Goal: Task Accomplishment & Management: Use online tool/utility

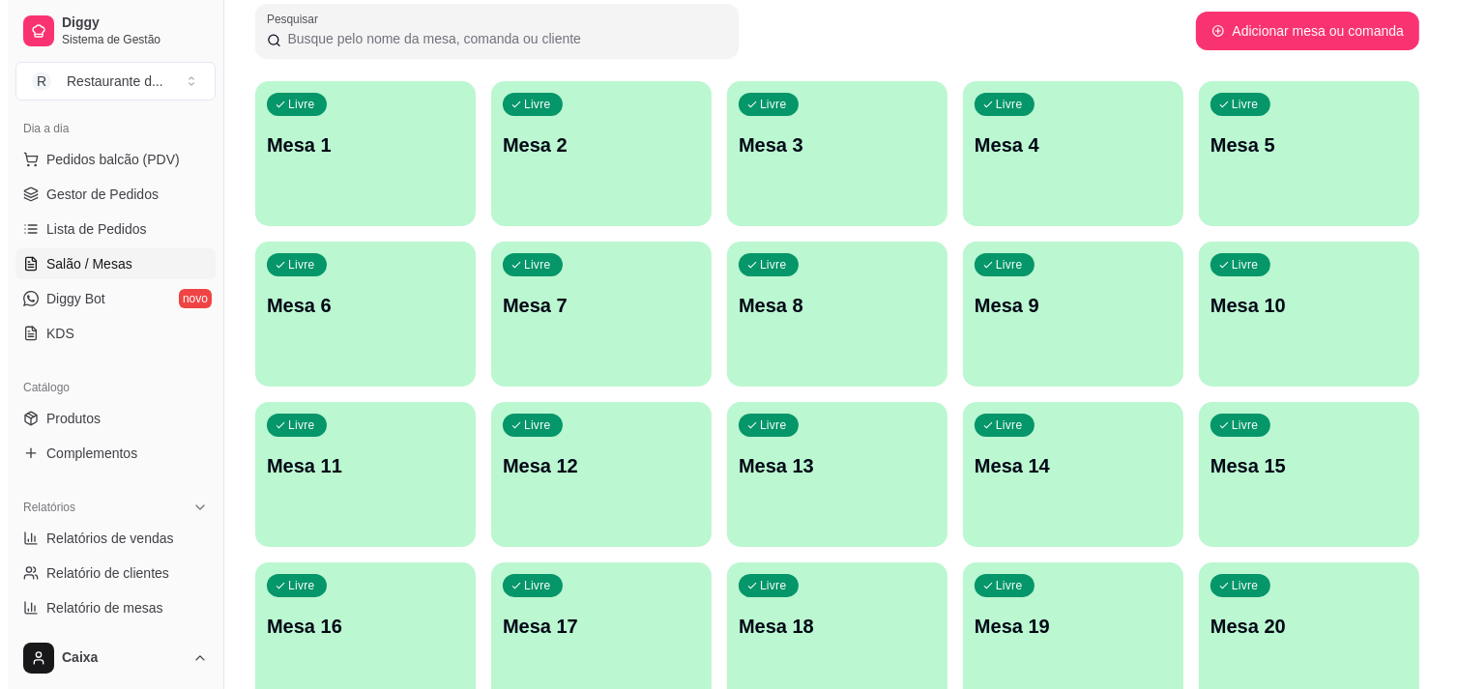
scroll to position [107, 0]
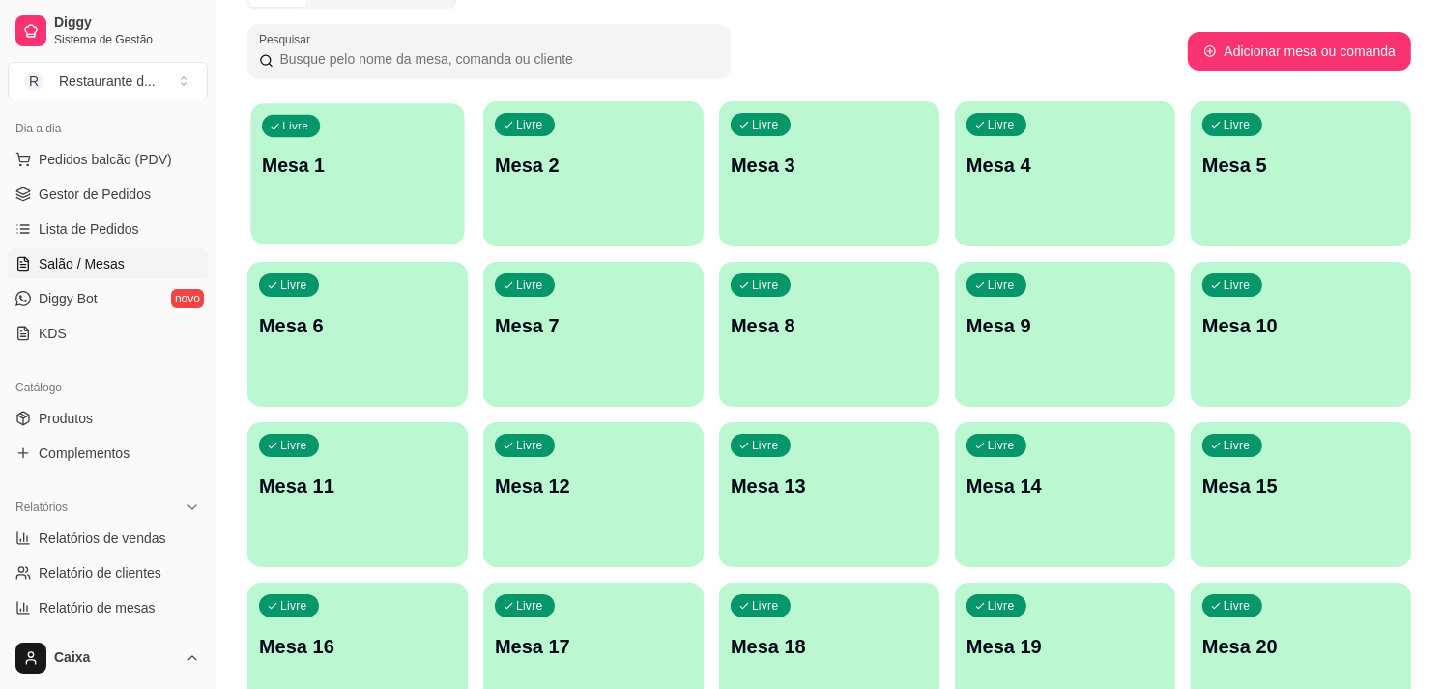
click at [325, 199] on div "Livre Mesa 1" at bounding box center [357, 162] width 214 height 118
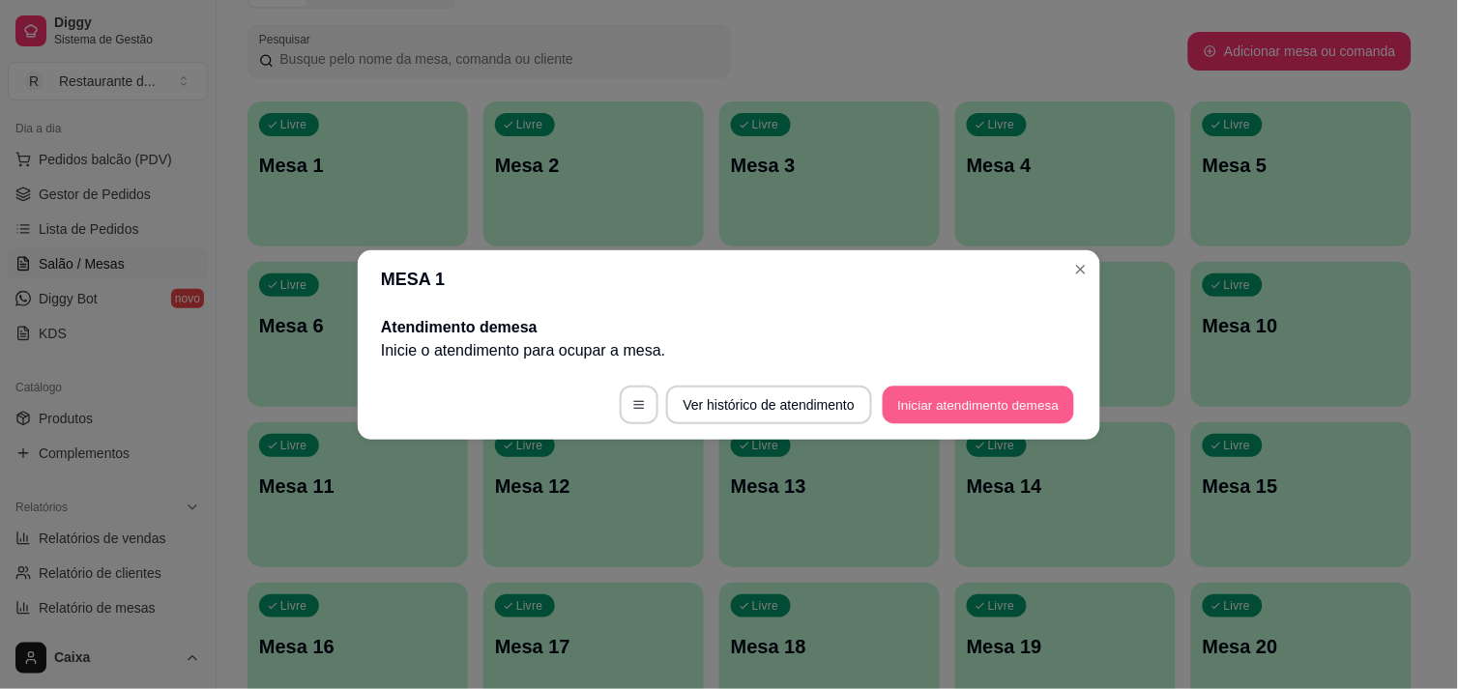
click at [936, 400] on button "Iniciar atendimento de mesa" at bounding box center [978, 405] width 191 height 38
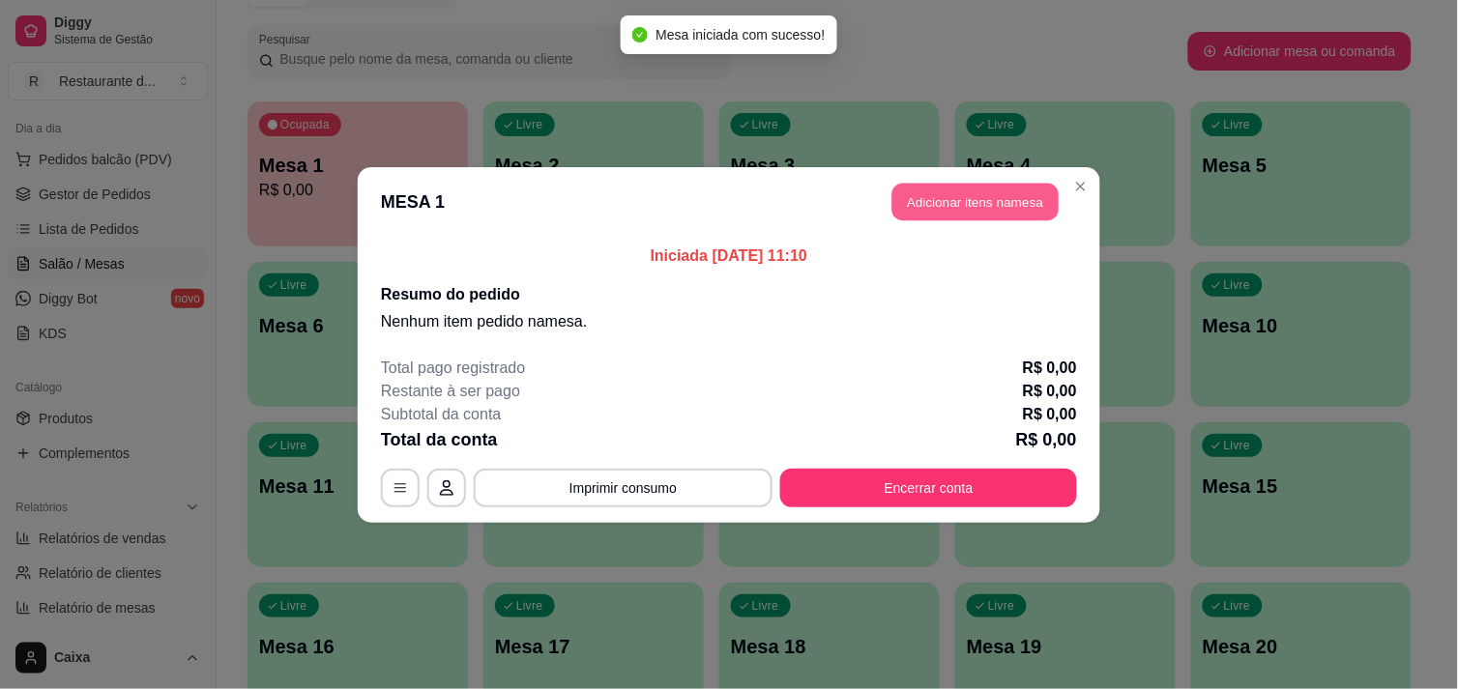
click at [979, 190] on button "Adicionar itens na mesa" at bounding box center [975, 202] width 166 height 38
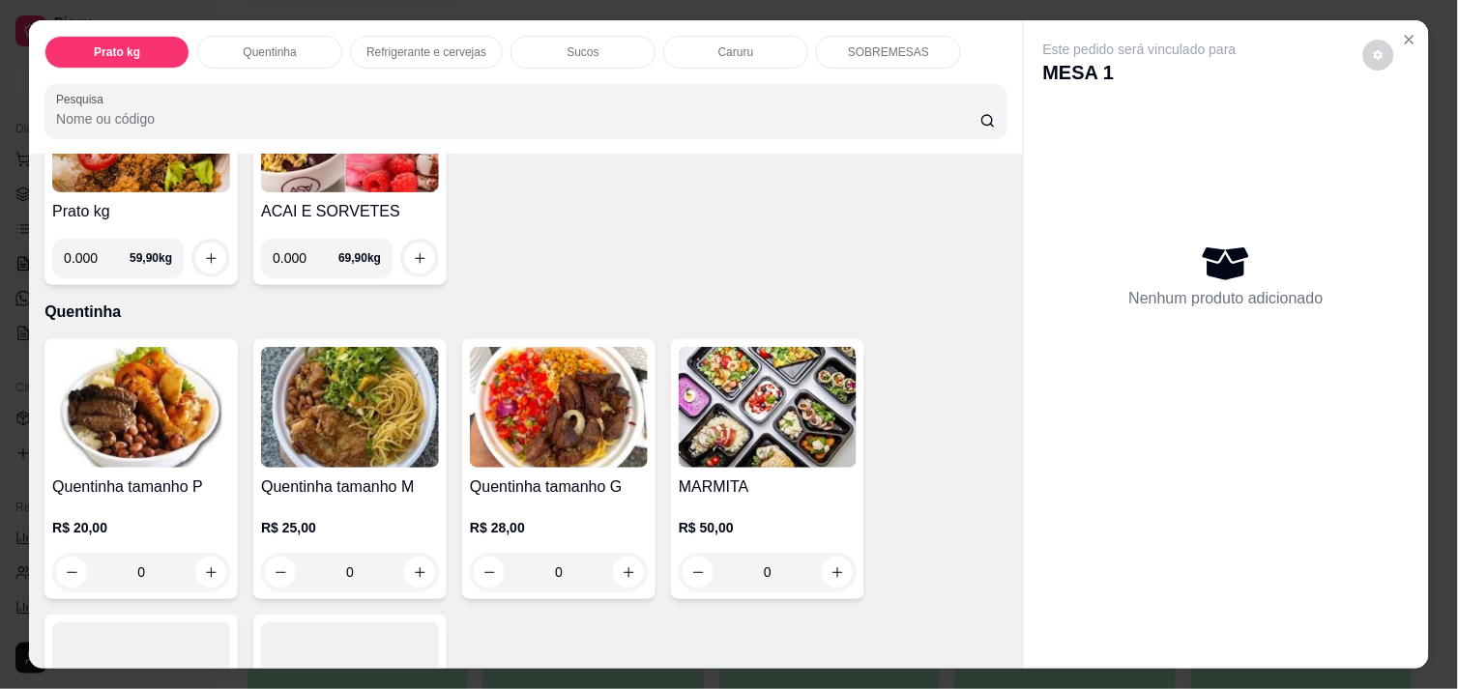
scroll to position [257, 0]
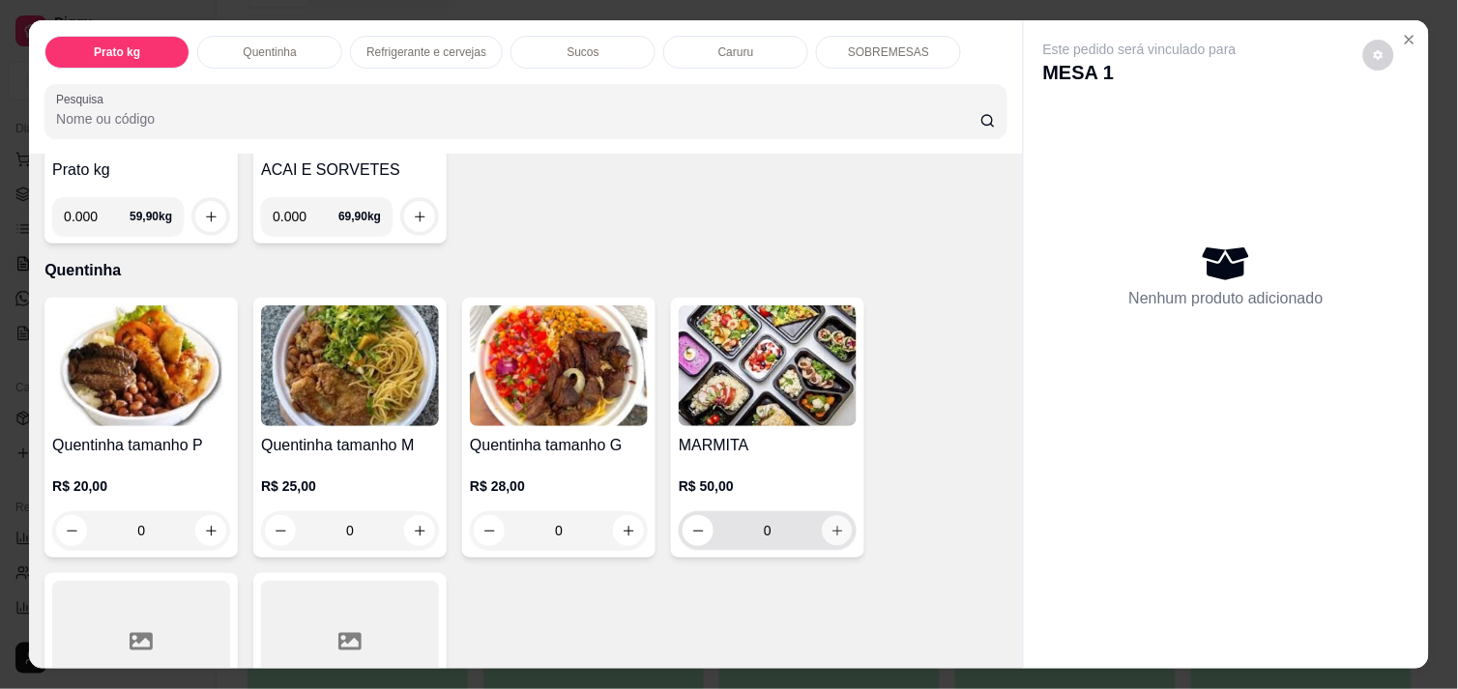
click at [832, 526] on icon "increase-product-quantity" at bounding box center [837, 531] width 10 height 10
type input "1"
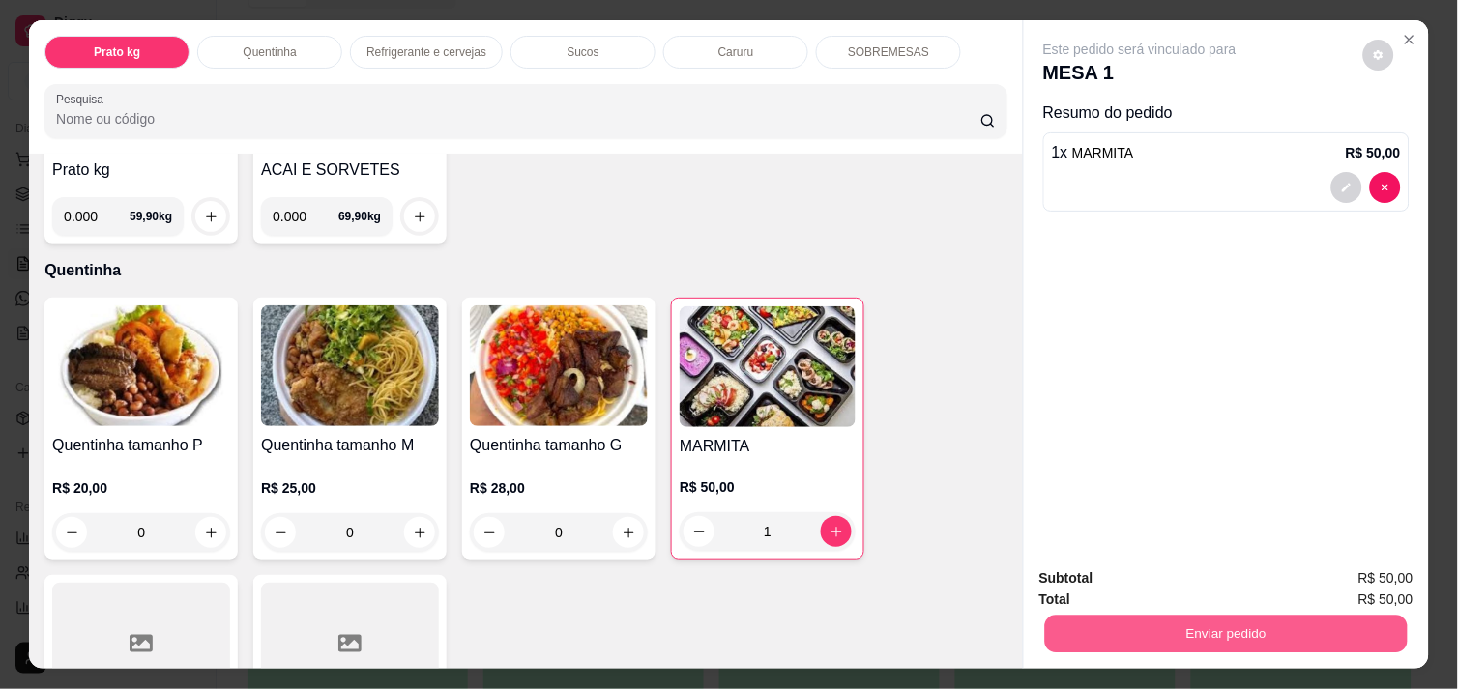
click at [1214, 615] on button "Enviar pedido" at bounding box center [1226, 634] width 362 height 38
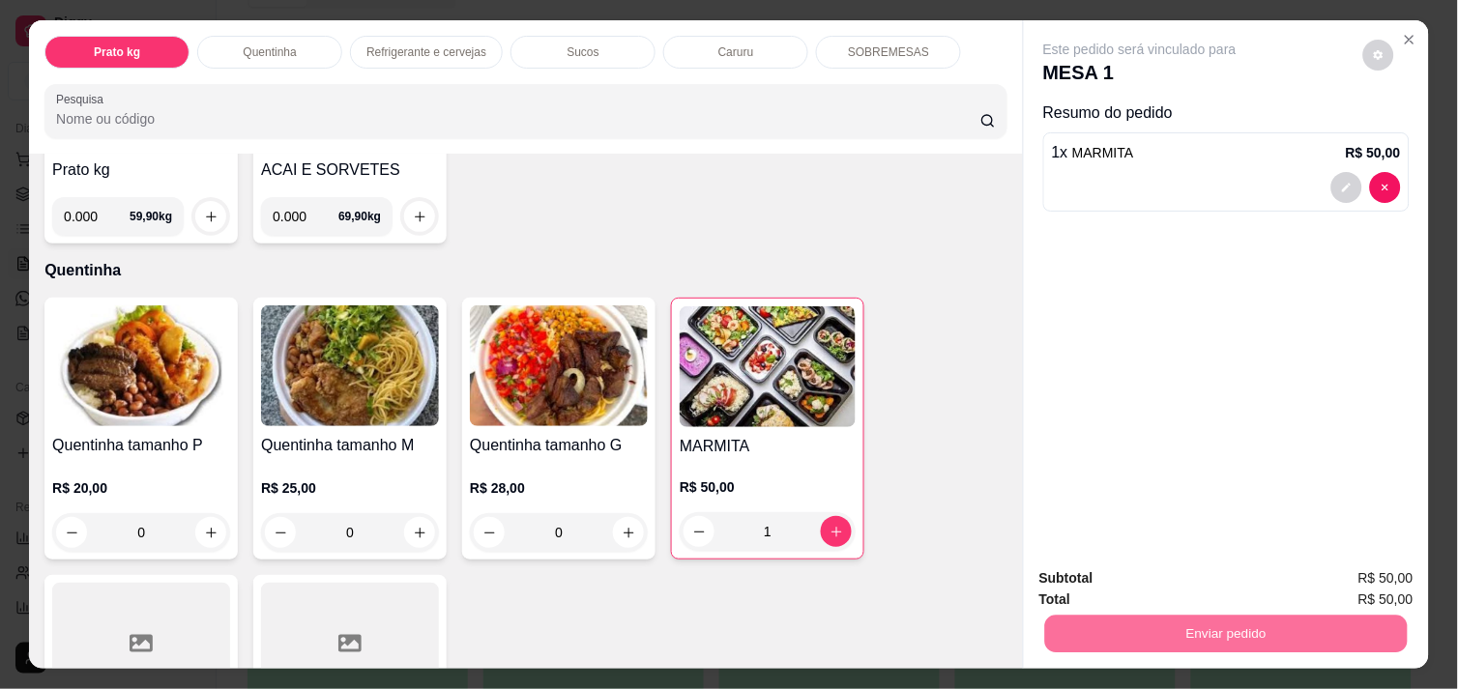
click at [1347, 573] on button "Enviar pedido" at bounding box center [1363, 579] width 106 height 36
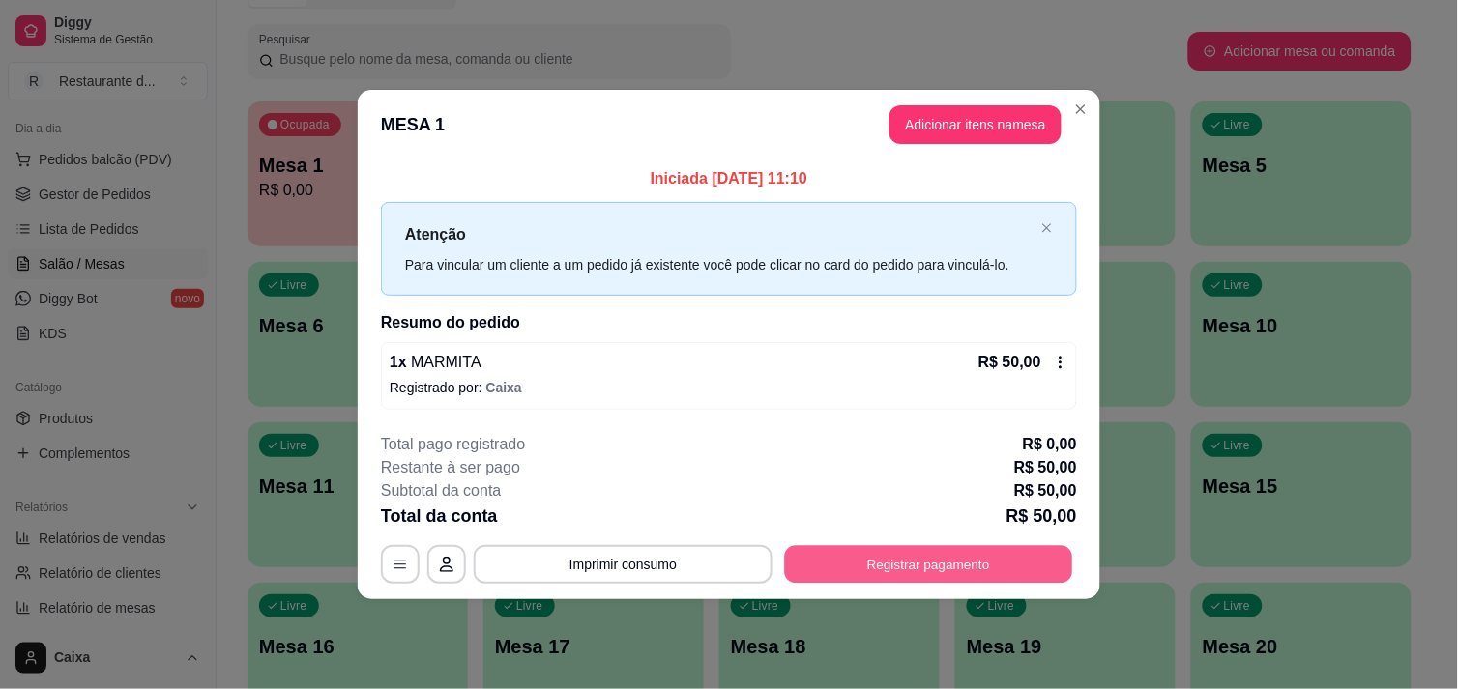
click at [967, 548] on button "Registrar pagamento" at bounding box center [929, 565] width 288 height 38
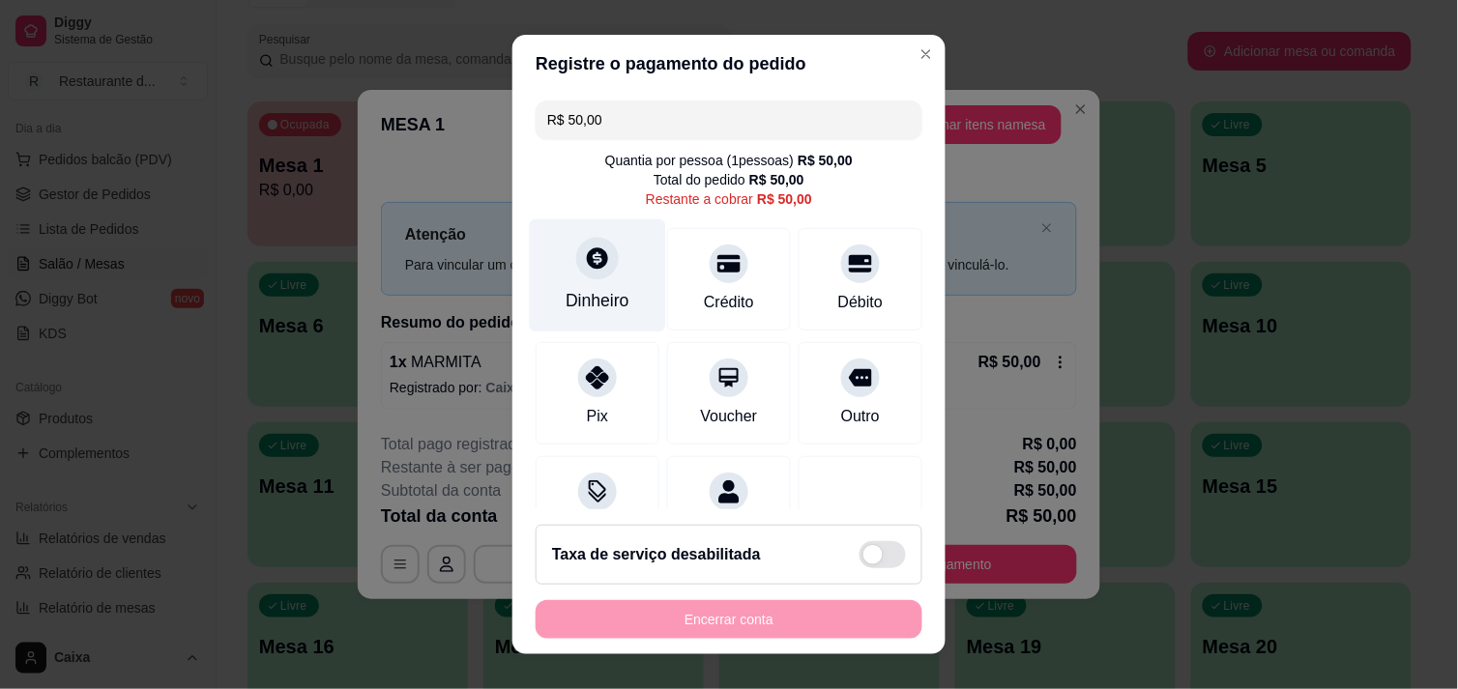
click at [584, 274] on div at bounding box center [597, 258] width 43 height 43
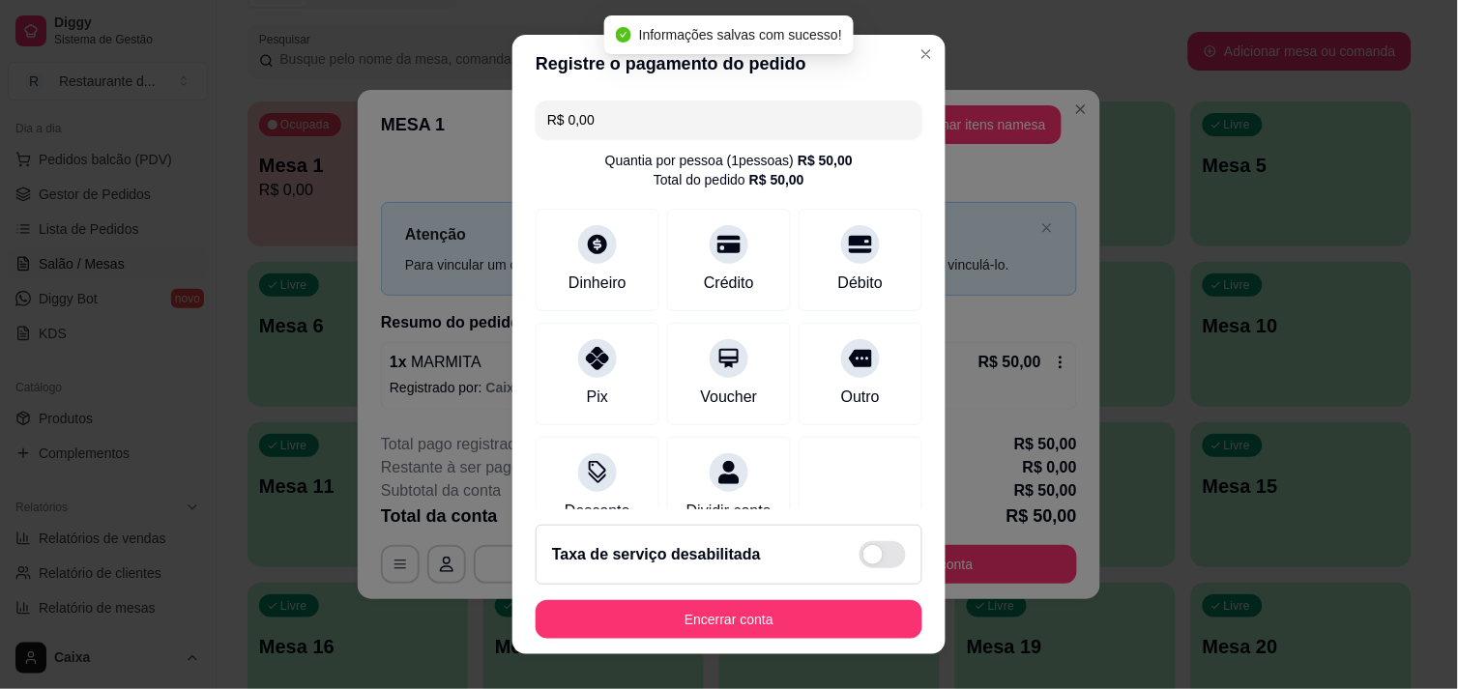
type input "R$ 0,00"
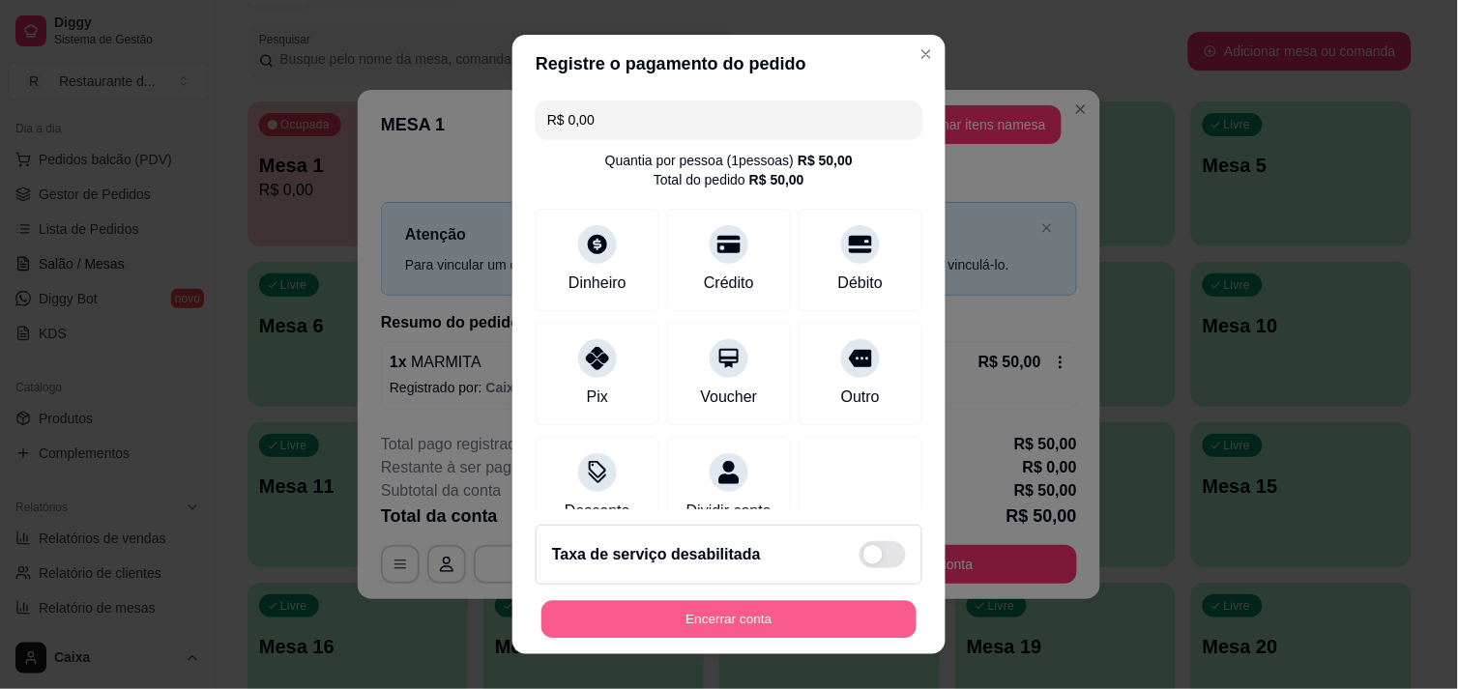
click at [818, 615] on button "Encerrar conta" at bounding box center [728, 620] width 375 height 38
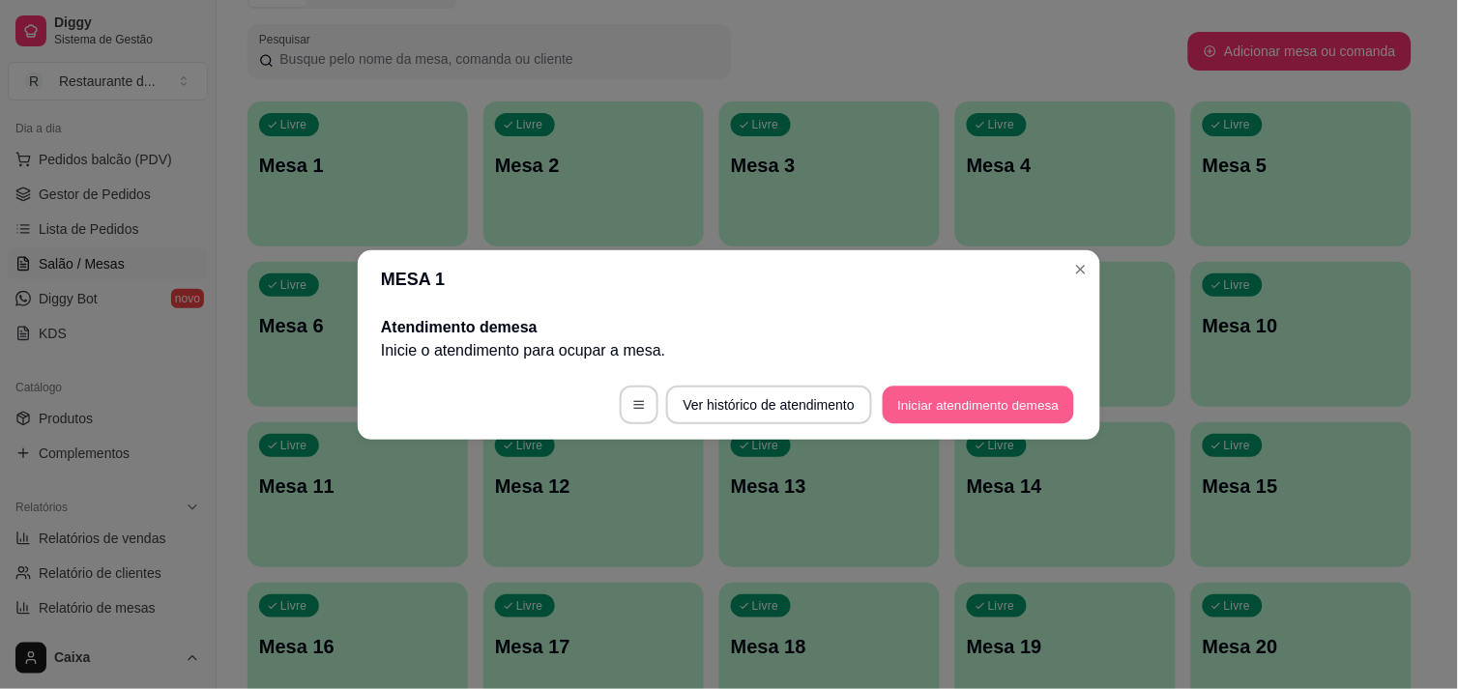
click at [961, 412] on button "Iniciar atendimento de mesa" at bounding box center [978, 405] width 191 height 38
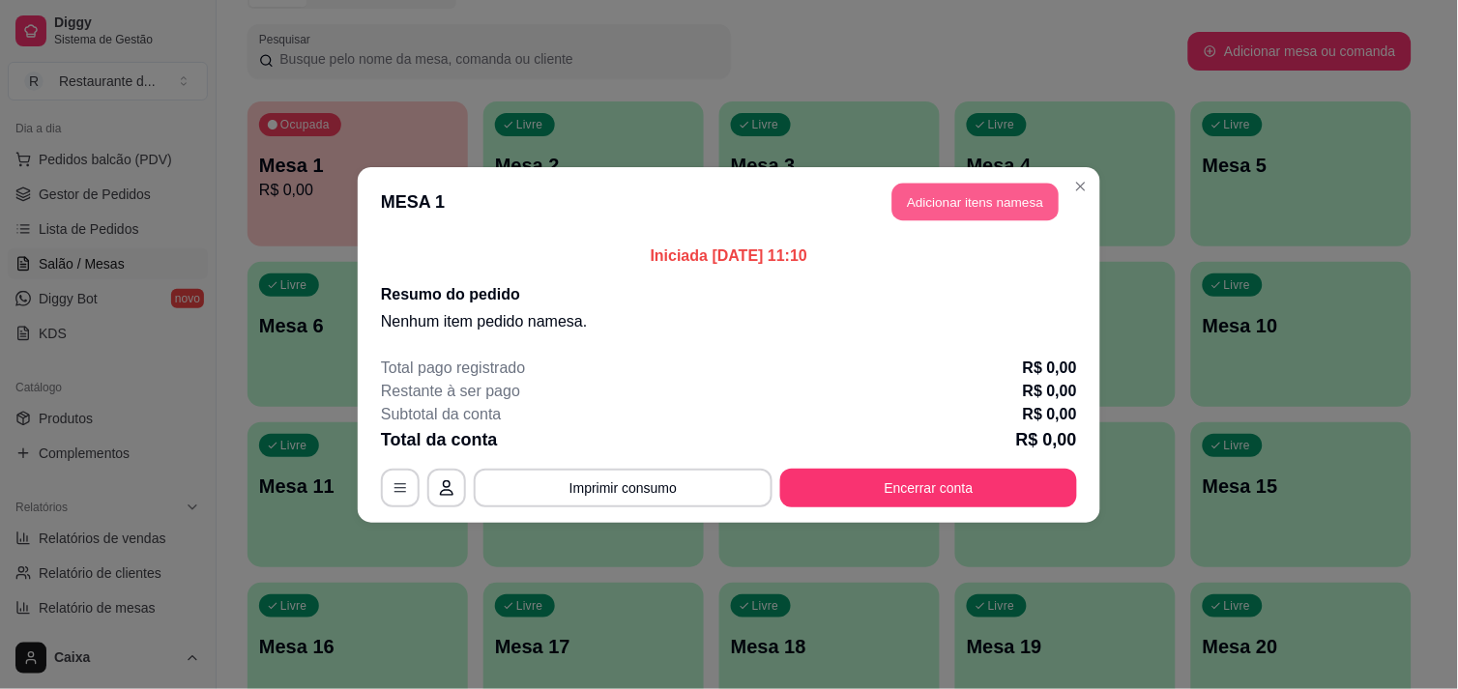
click at [1023, 194] on button "Adicionar itens na mesa" at bounding box center [975, 202] width 166 height 38
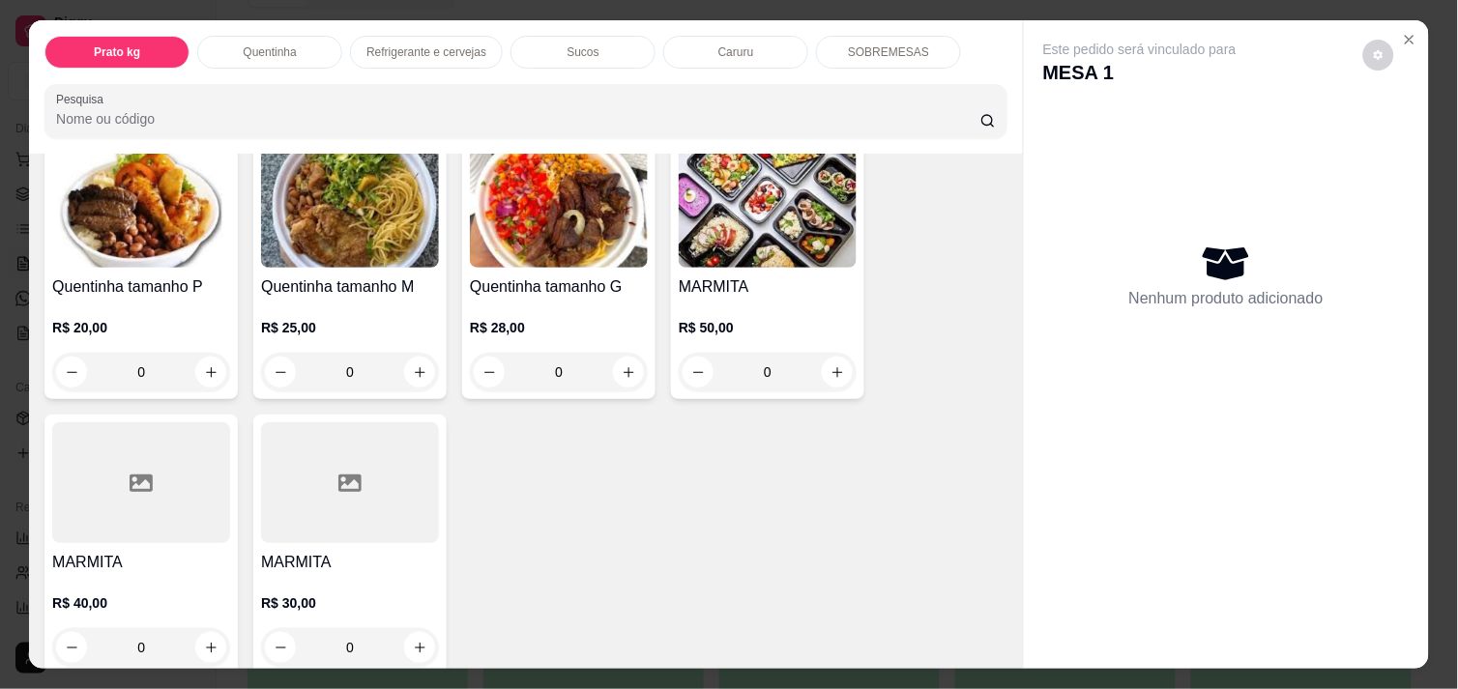
scroll to position [429, 0]
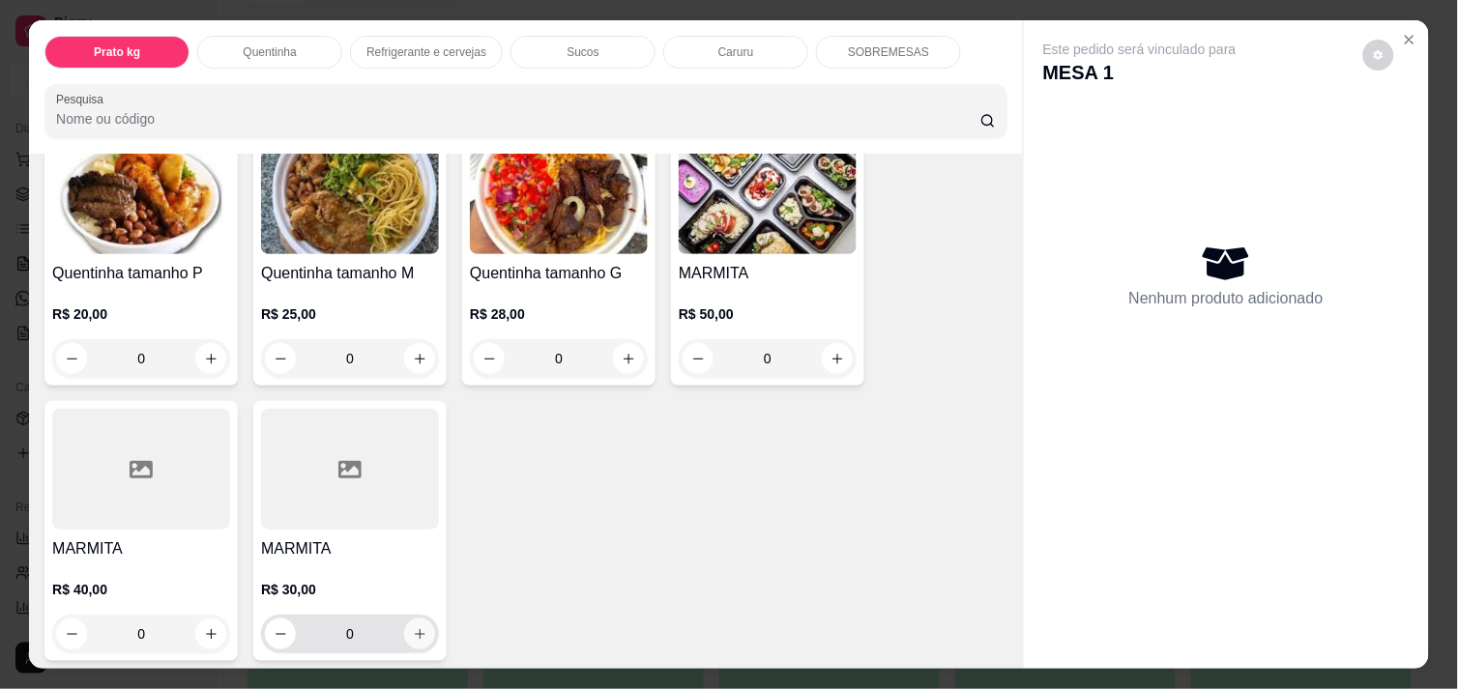
click at [415, 629] on icon "increase-product-quantity" at bounding box center [420, 634] width 11 height 11
type input "1"
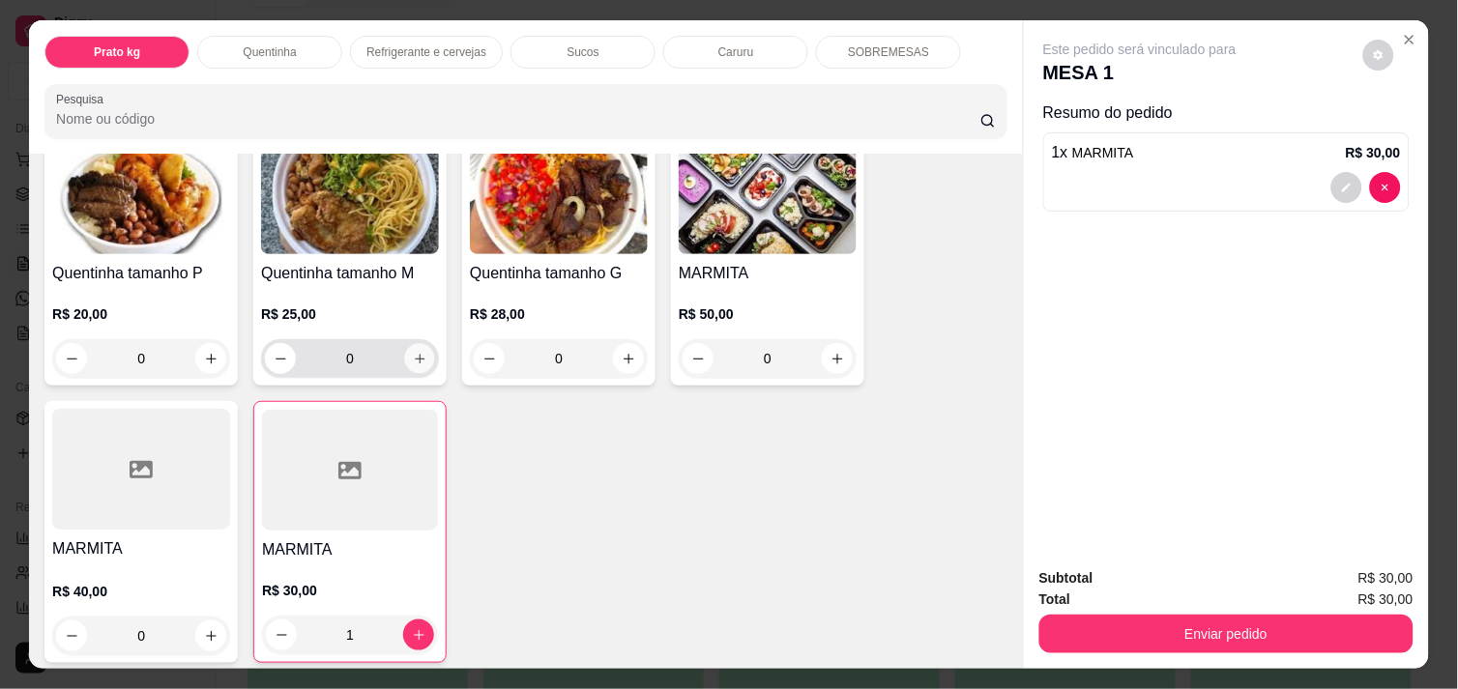
click at [413, 352] on icon "increase-product-quantity" at bounding box center [420, 359] width 14 height 14
type input "1"
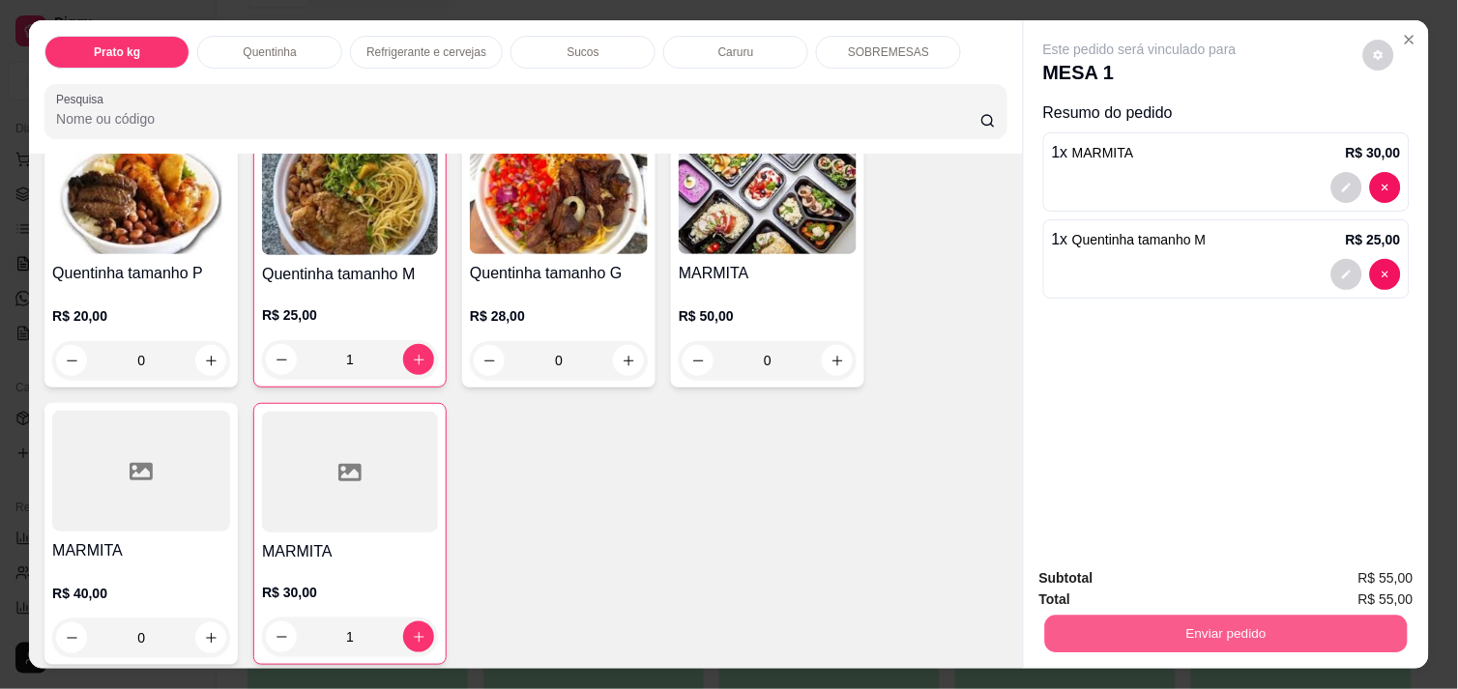
click at [1281, 624] on button "Enviar pedido" at bounding box center [1226, 634] width 362 height 38
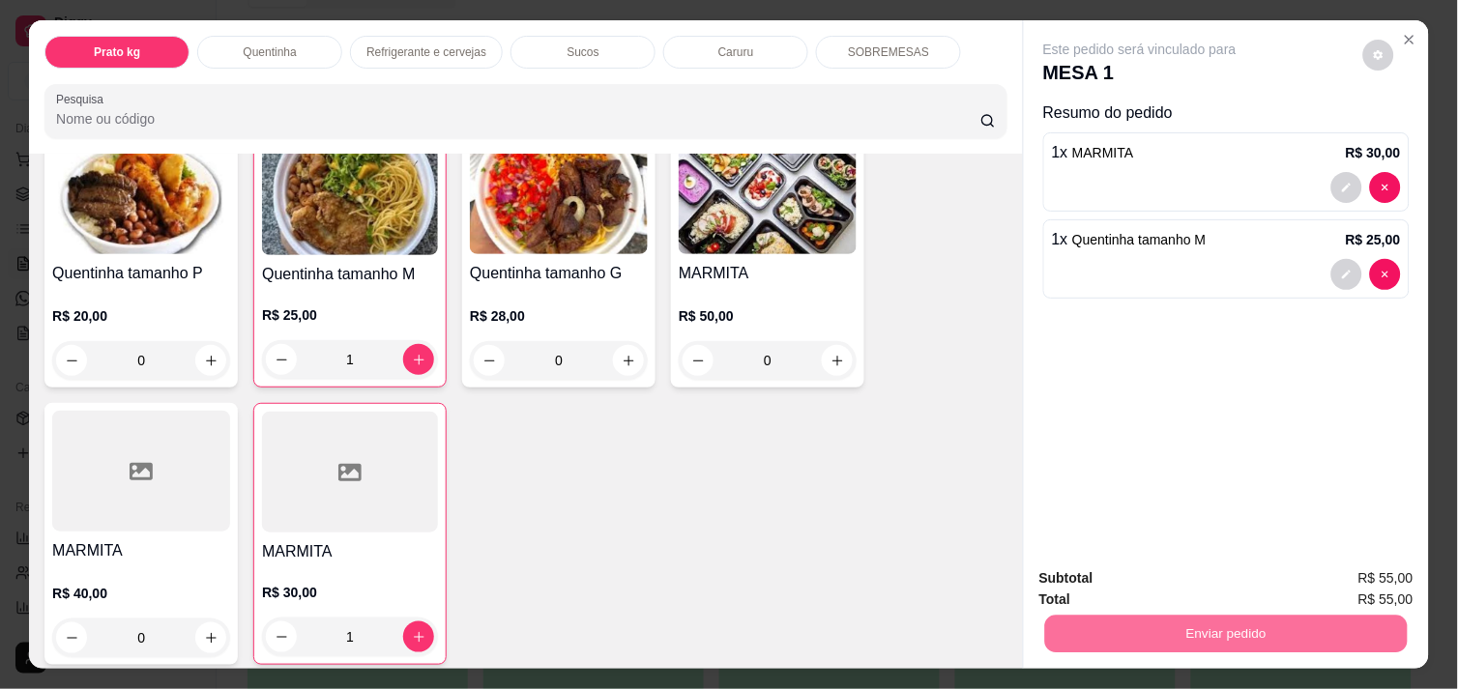
click at [1347, 567] on button "Enviar pedido" at bounding box center [1363, 579] width 106 height 36
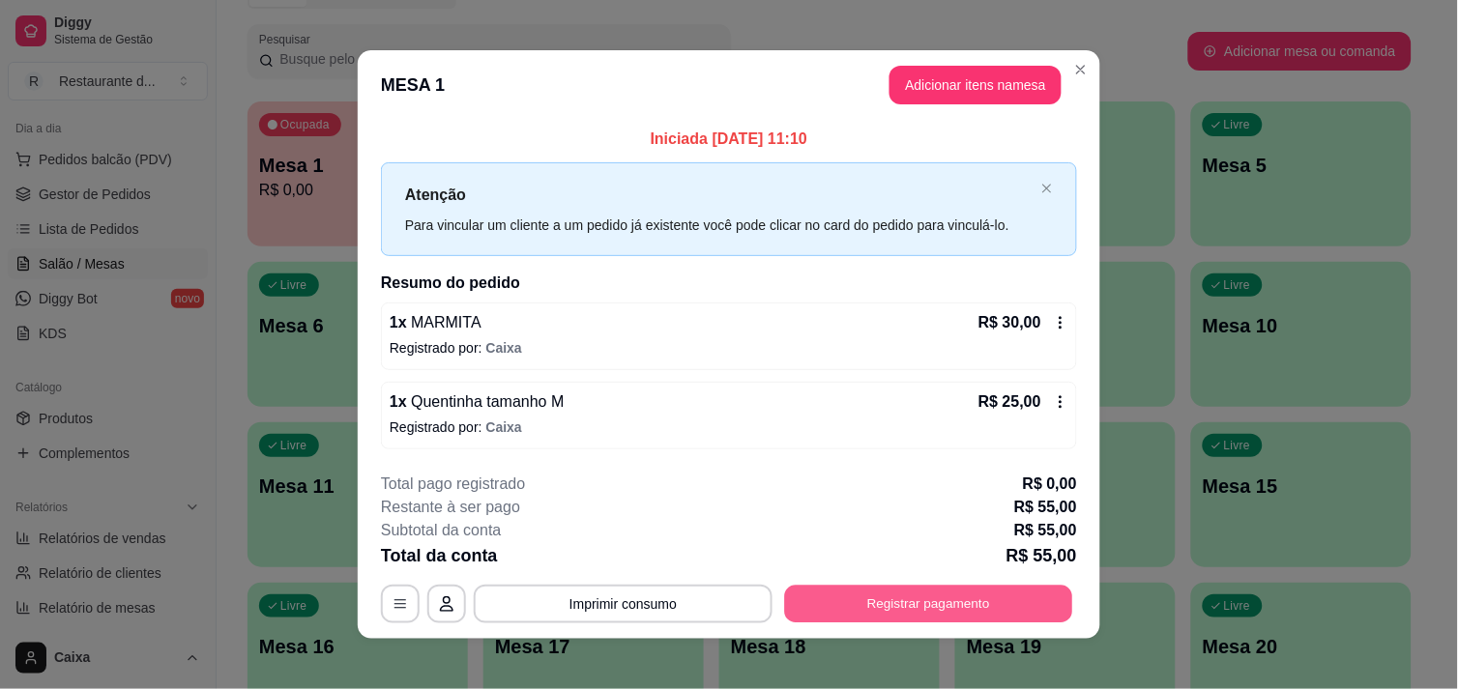
click at [935, 603] on button "Registrar pagamento" at bounding box center [929, 605] width 288 height 38
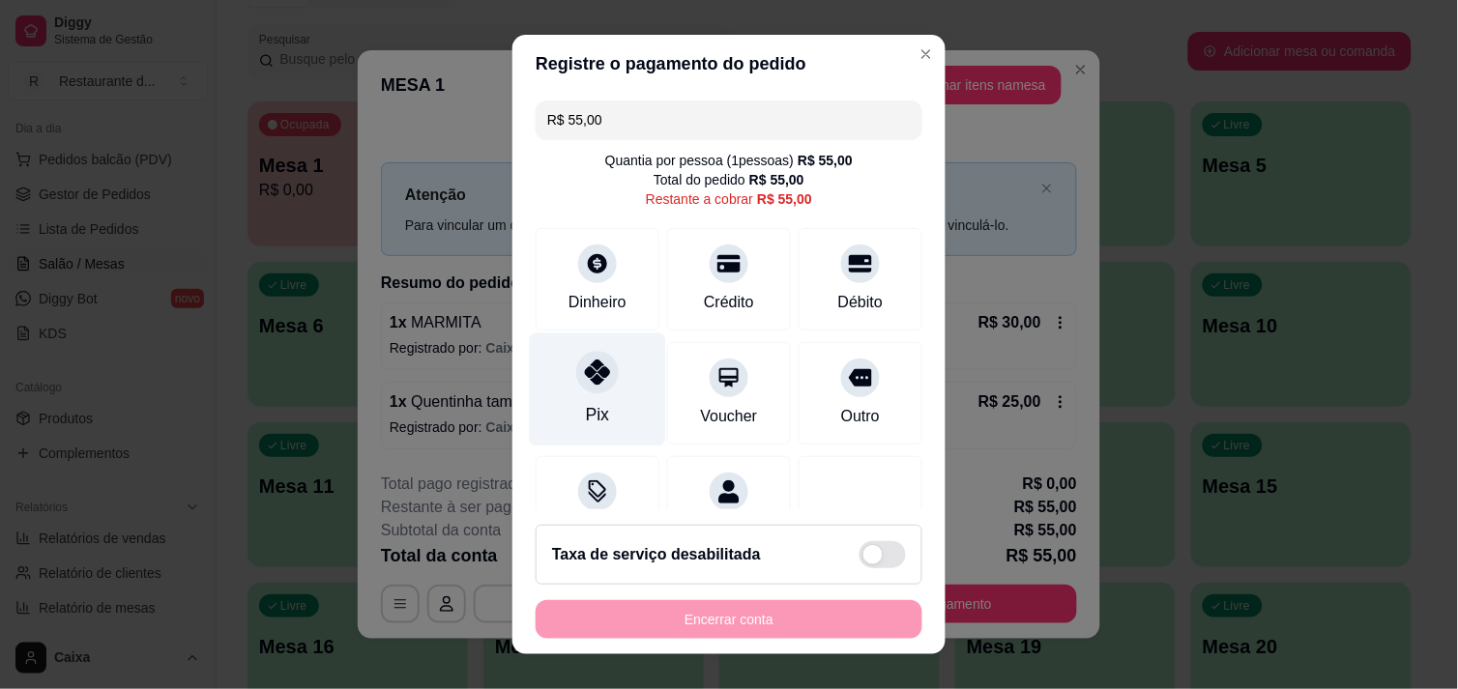
click at [585, 363] on icon at bounding box center [597, 372] width 25 height 25
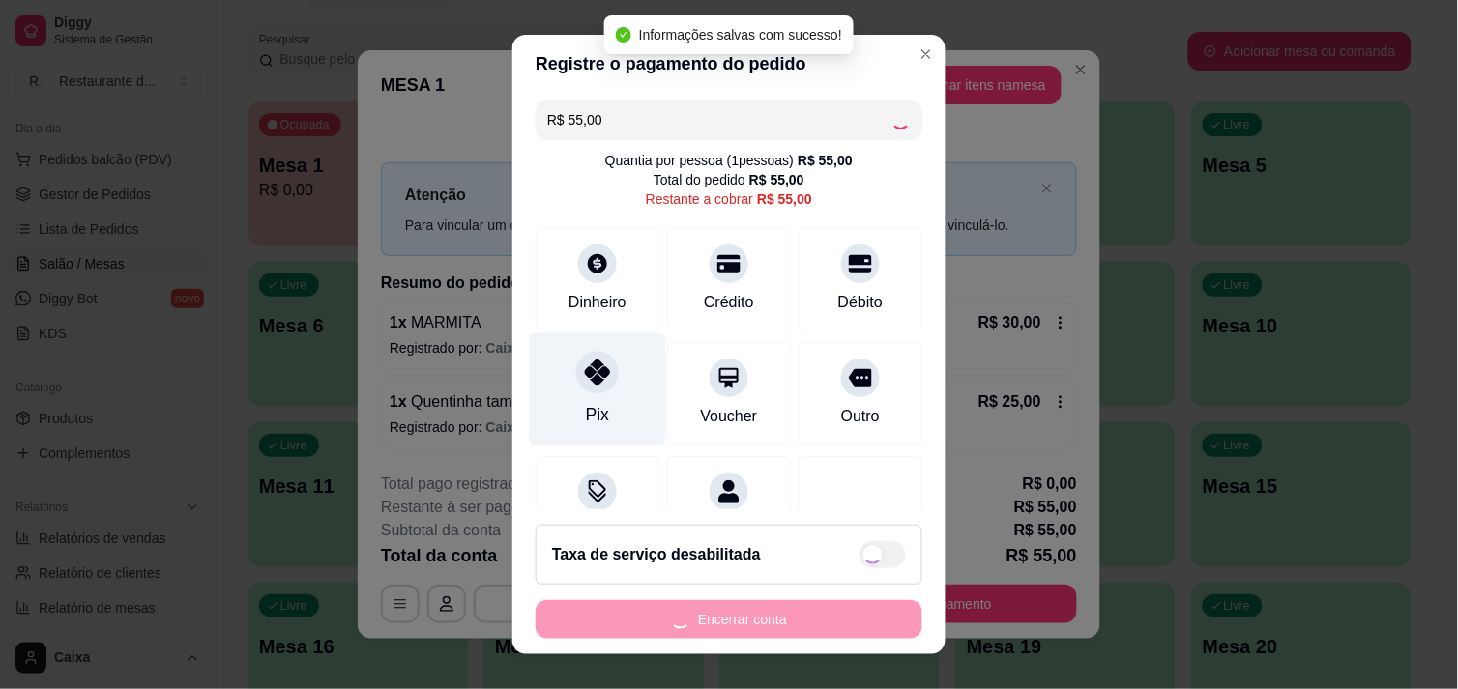
type input "R$ 0,00"
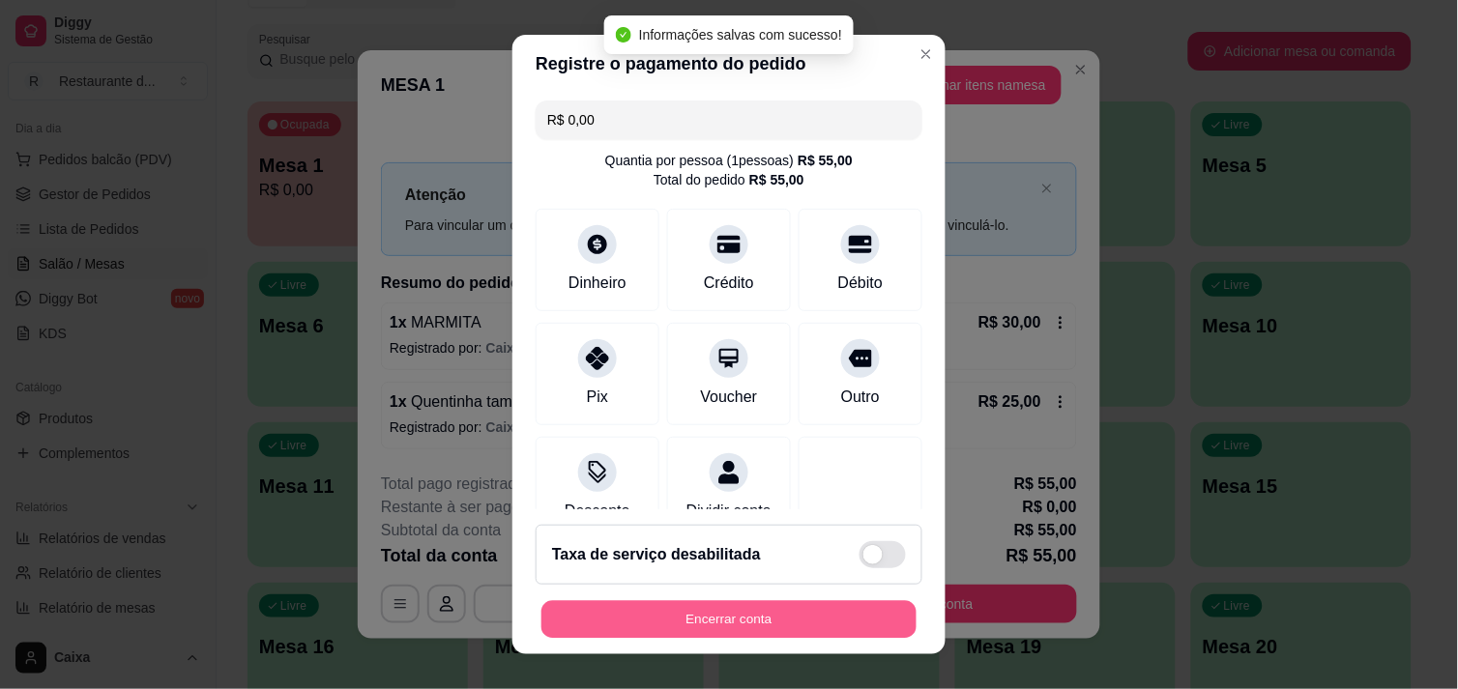
click at [697, 603] on button "Encerrar conta" at bounding box center [728, 620] width 375 height 38
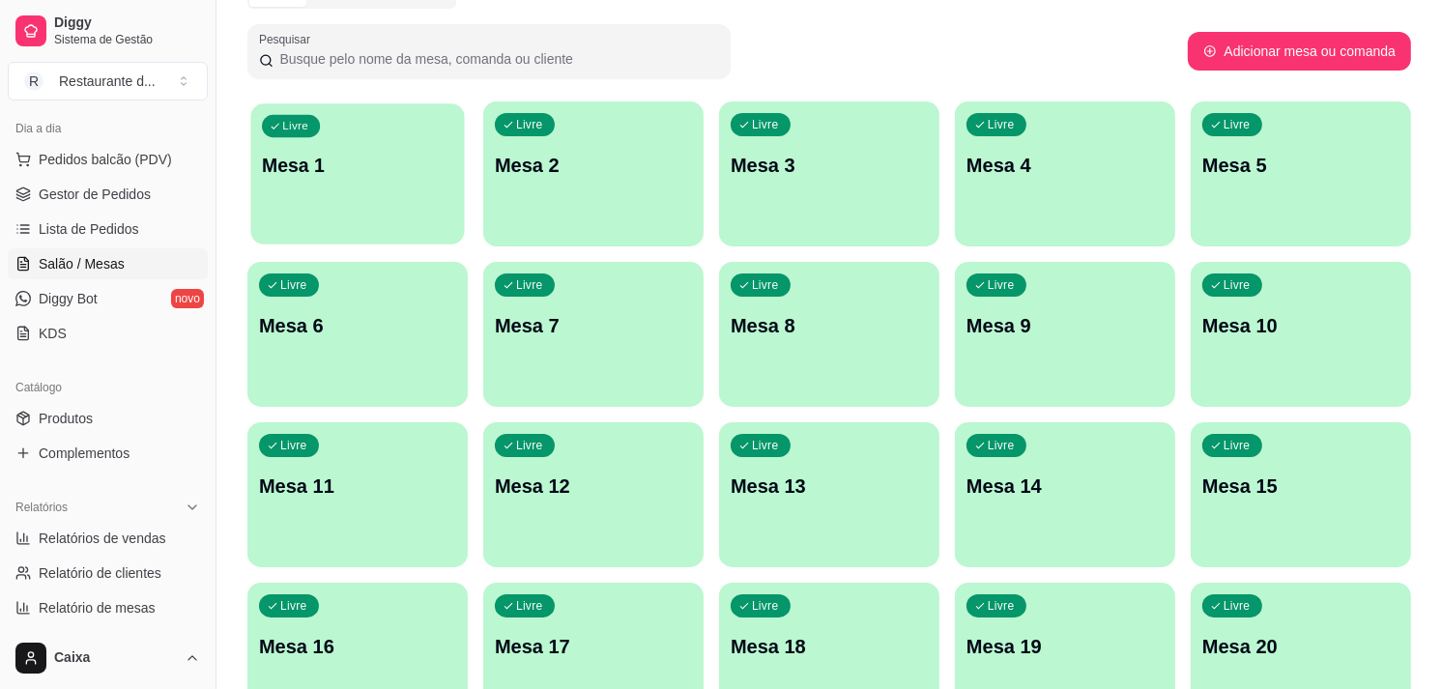
click at [340, 155] on p "Mesa 1" at bounding box center [357, 166] width 191 height 26
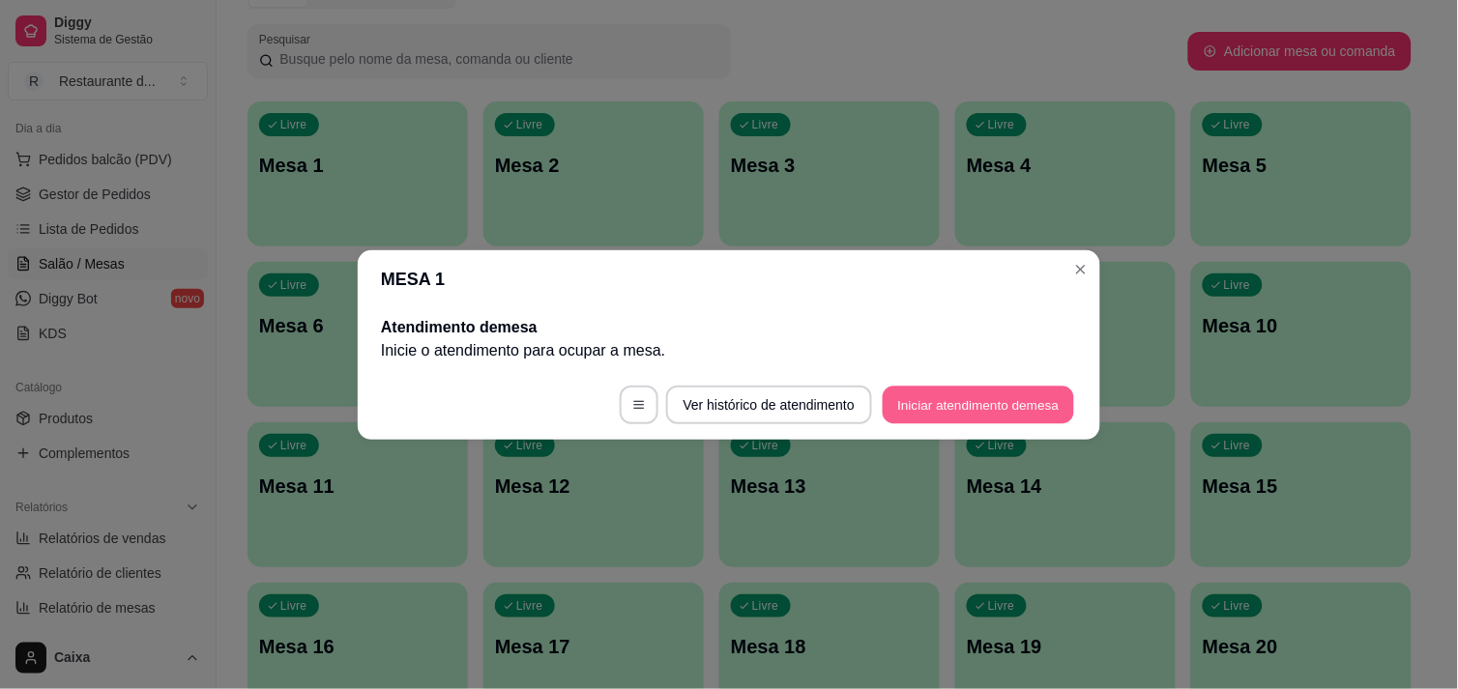
click at [929, 401] on button "Iniciar atendimento de mesa" at bounding box center [978, 405] width 191 height 38
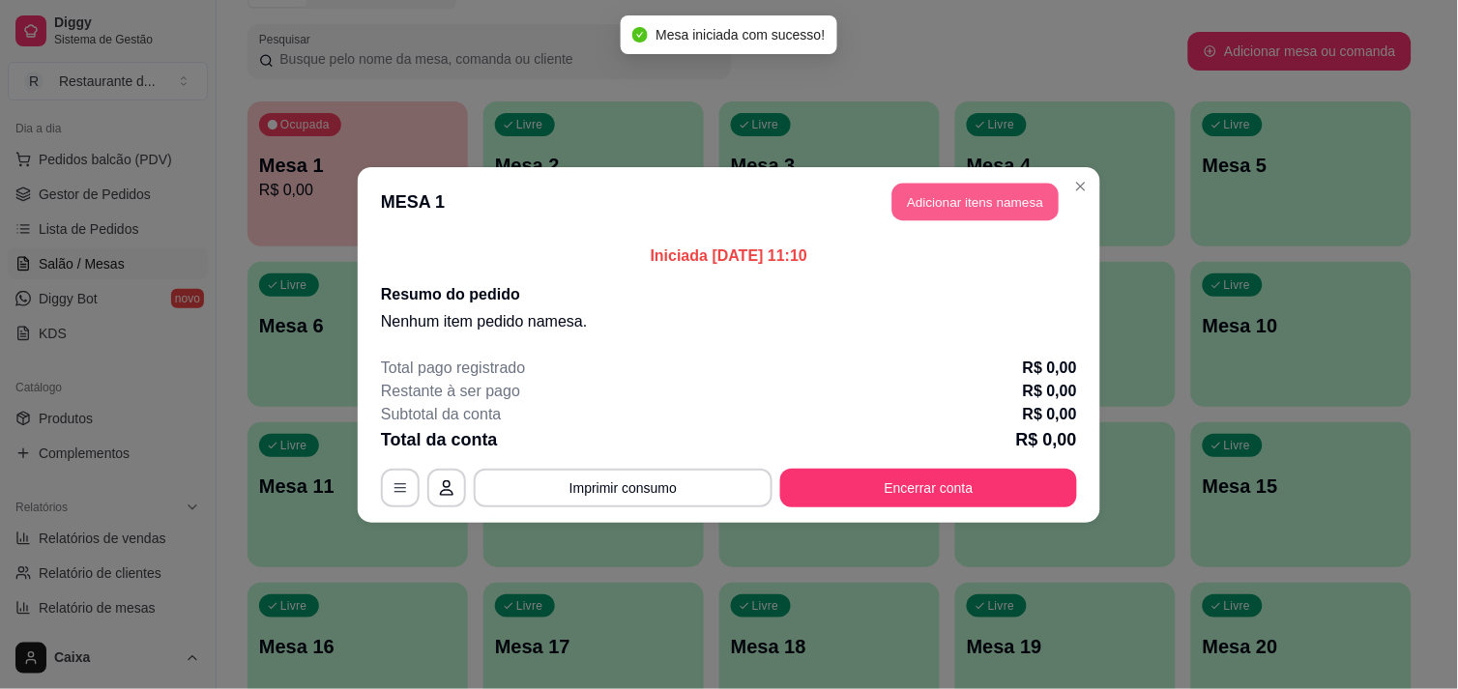
click at [981, 200] on button "Adicionar itens na mesa" at bounding box center [975, 202] width 166 height 38
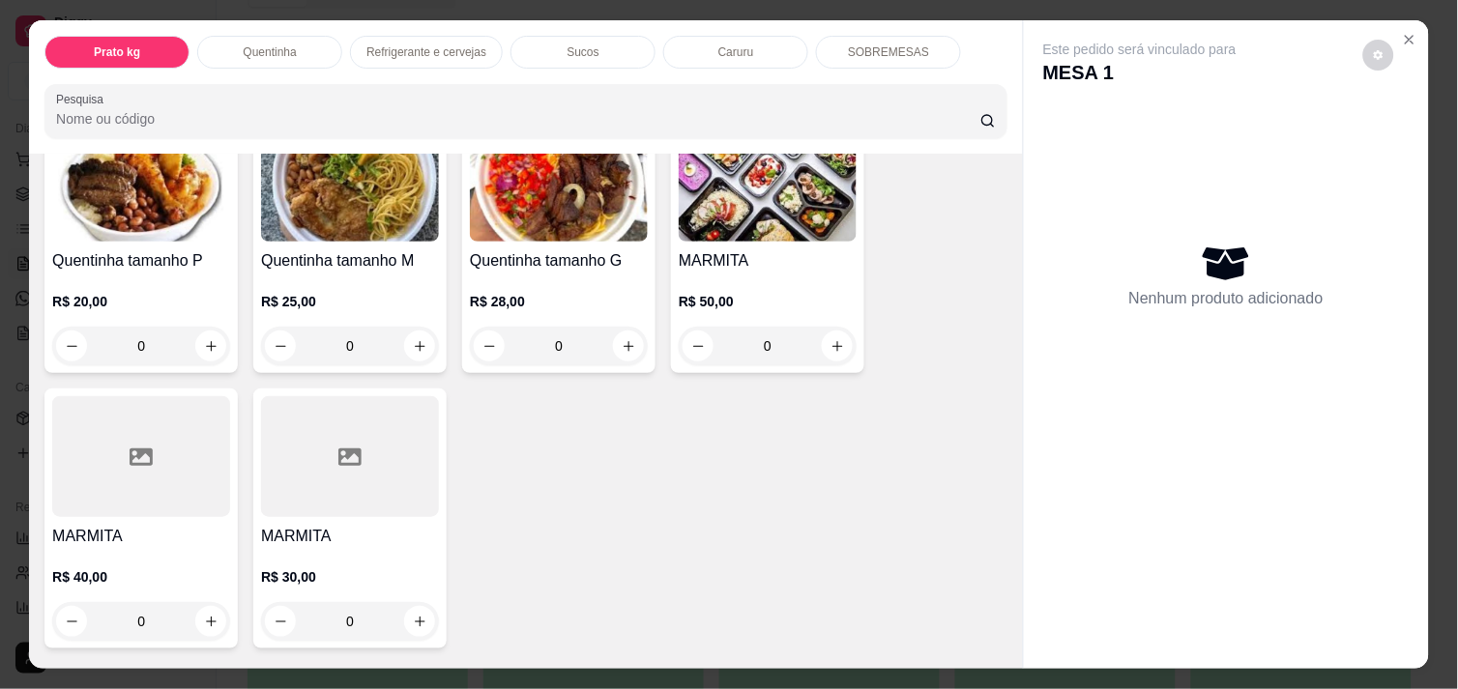
scroll to position [472, 0]
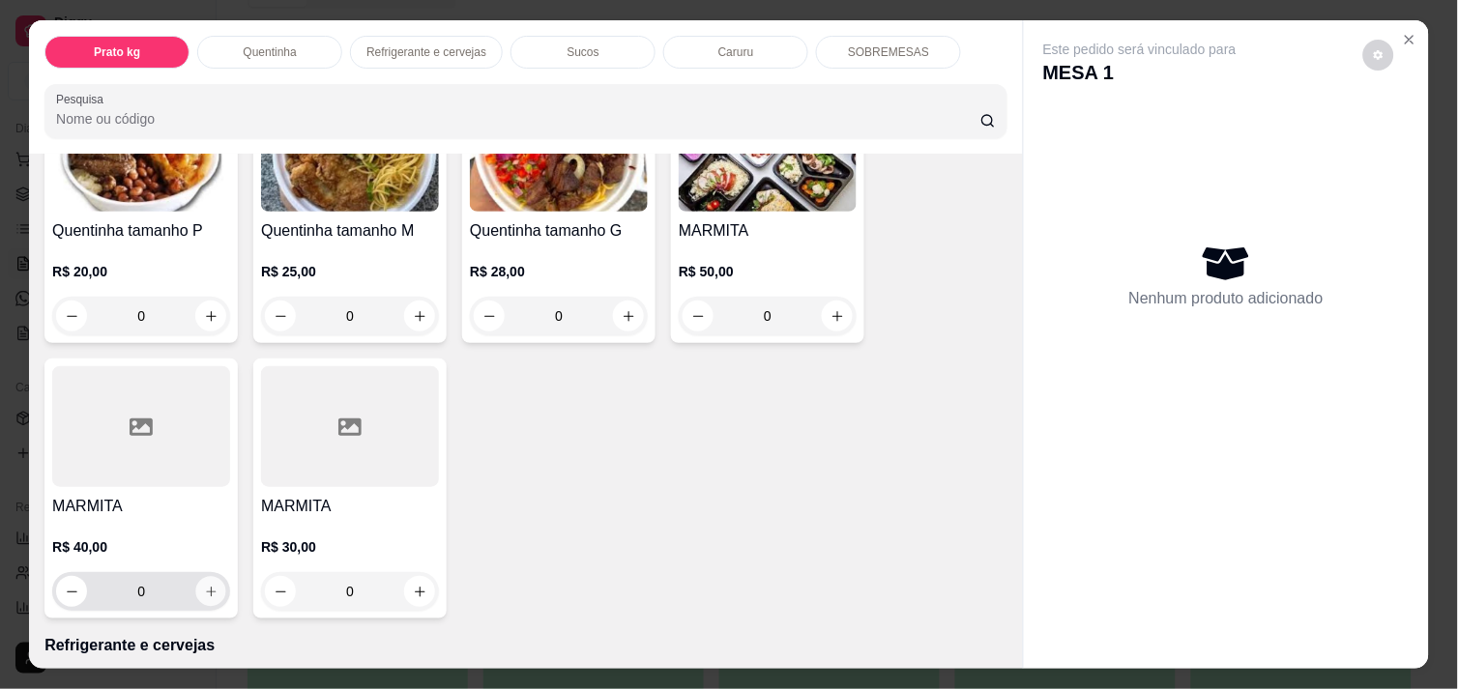
click at [198, 577] on button "increase-product-quantity" at bounding box center [211, 592] width 30 height 30
type input "1"
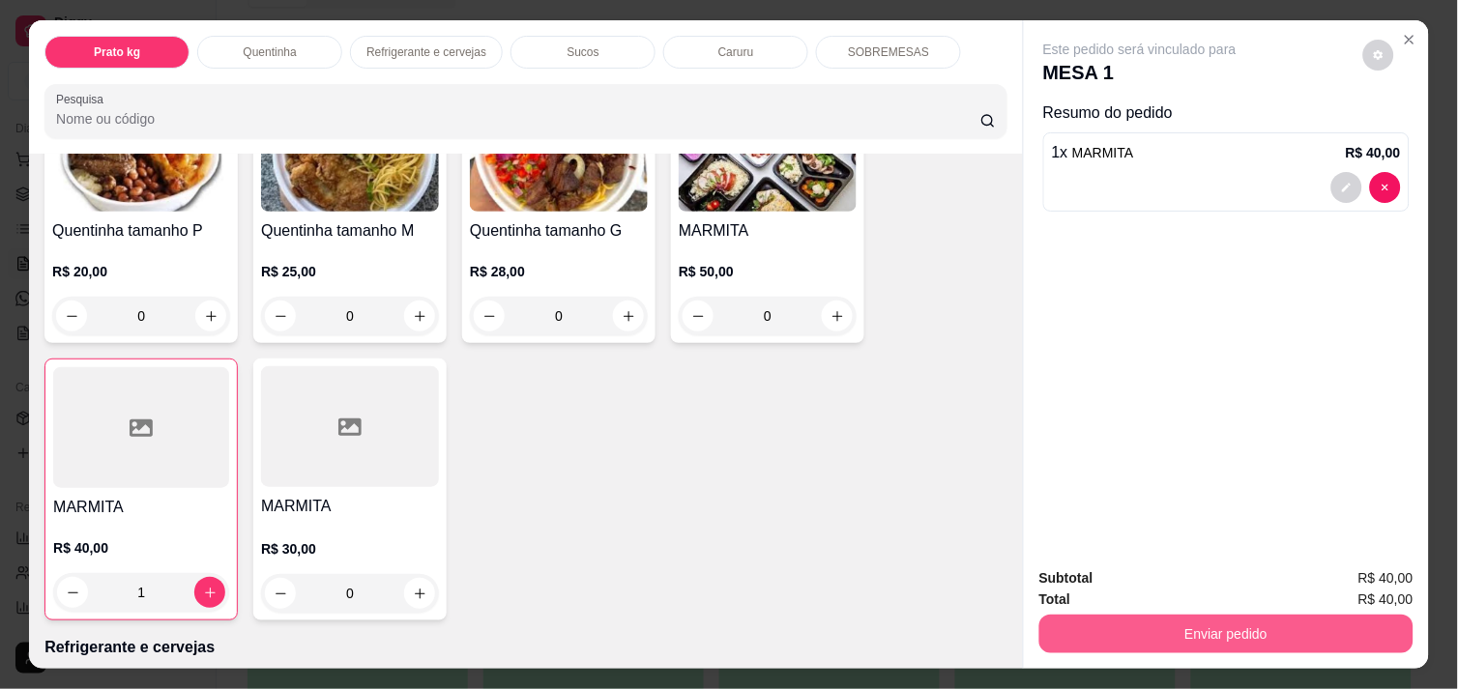
click at [1215, 615] on button "Enviar pedido" at bounding box center [1226, 634] width 374 height 39
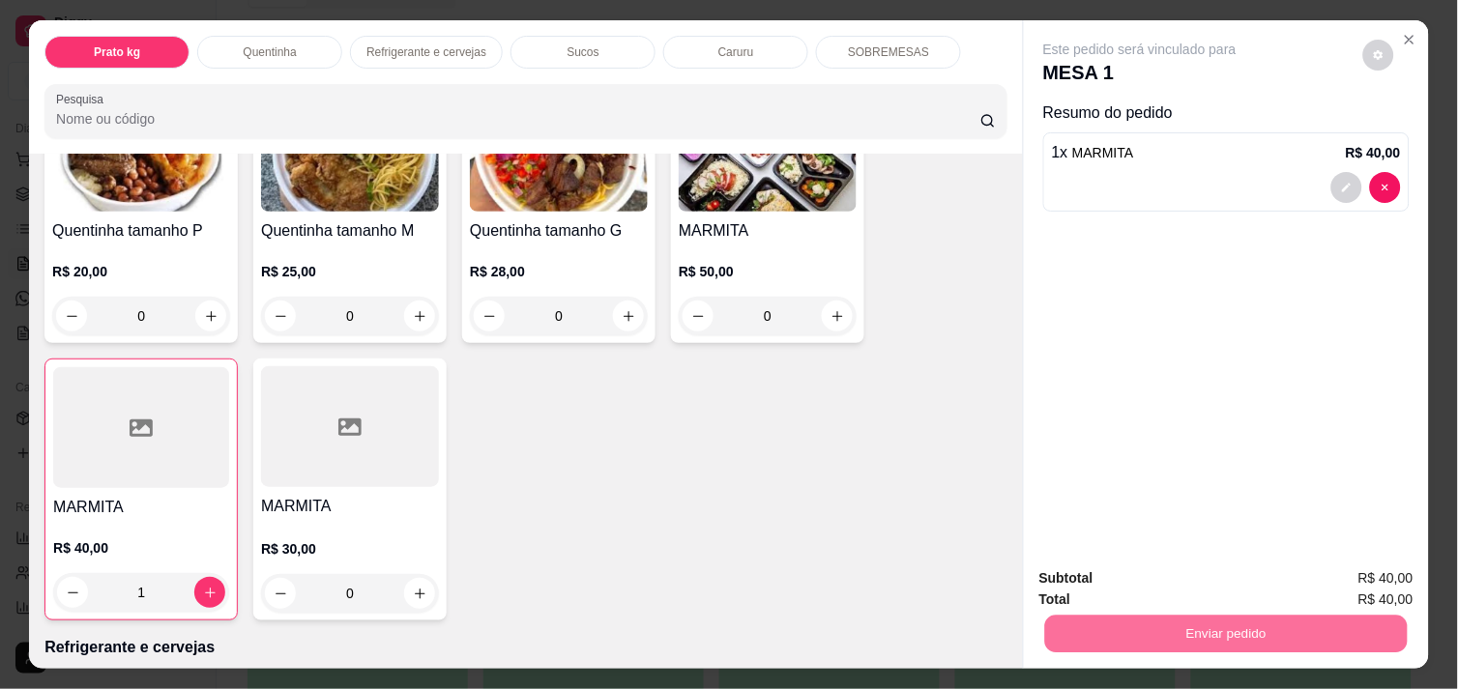
click at [1371, 572] on button "Enviar pedido" at bounding box center [1363, 579] width 106 height 36
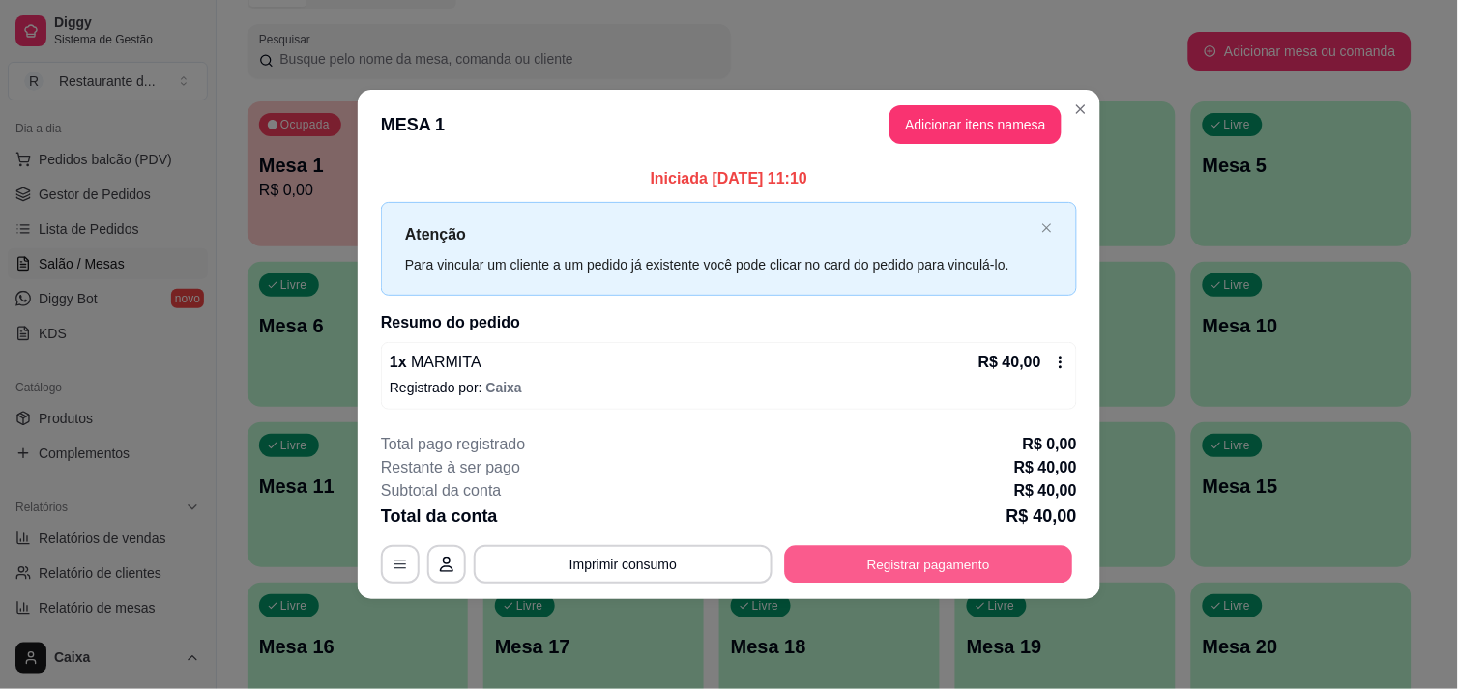
click at [953, 562] on button "Registrar pagamento" at bounding box center [929, 565] width 288 height 38
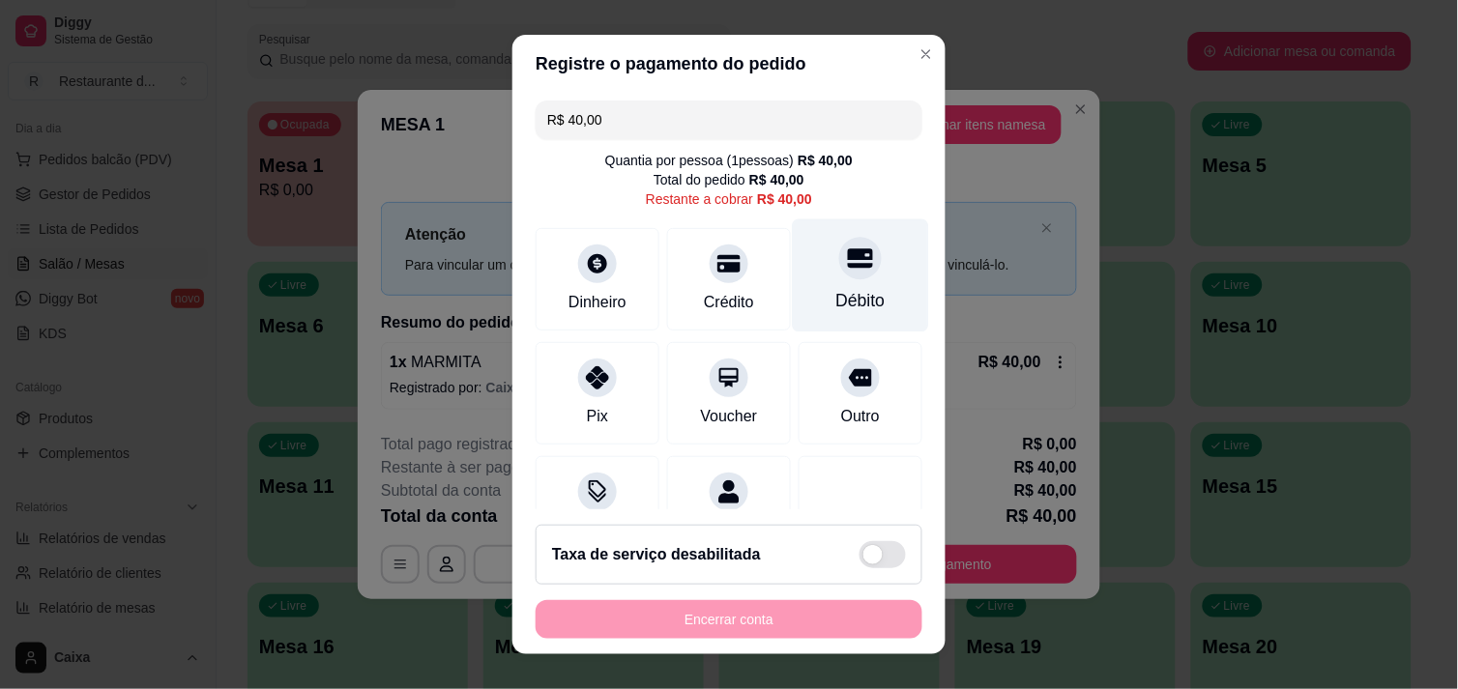
click at [848, 271] on icon at bounding box center [860, 258] width 25 height 25
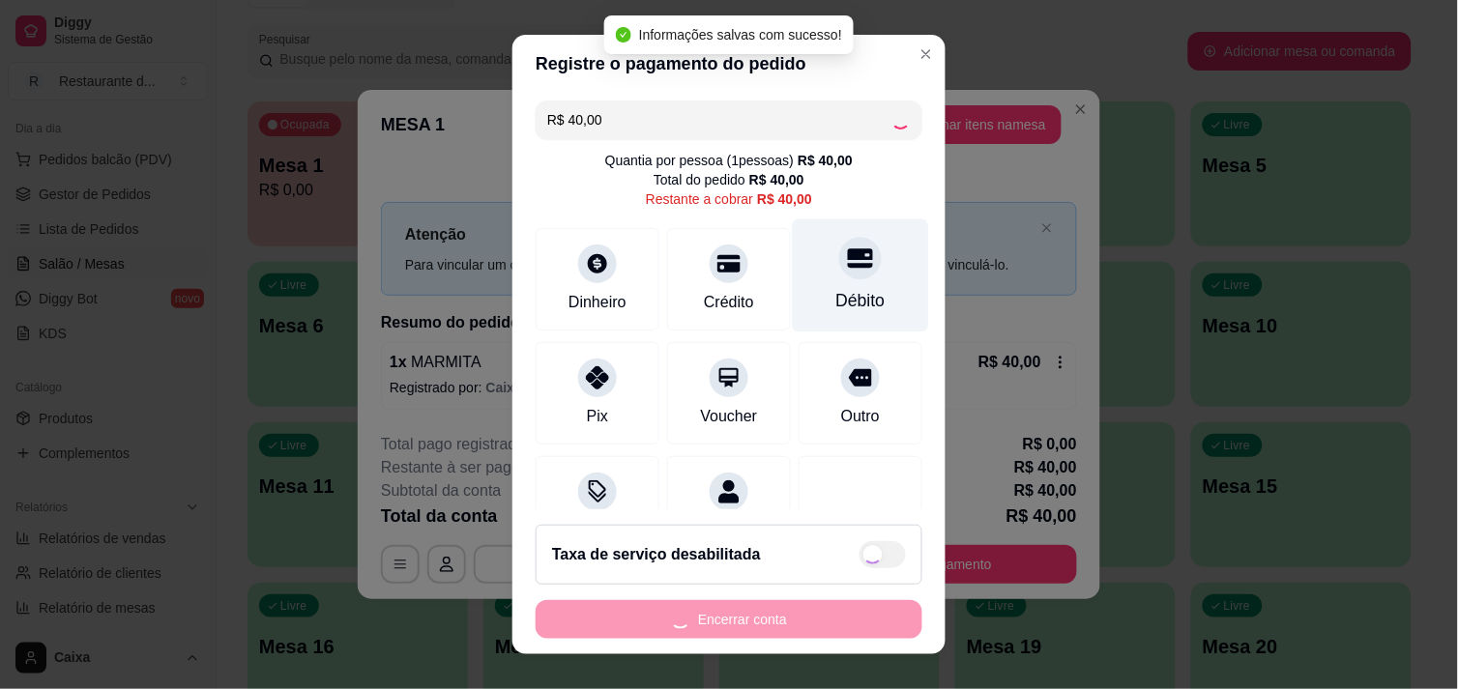
type input "R$ 0,00"
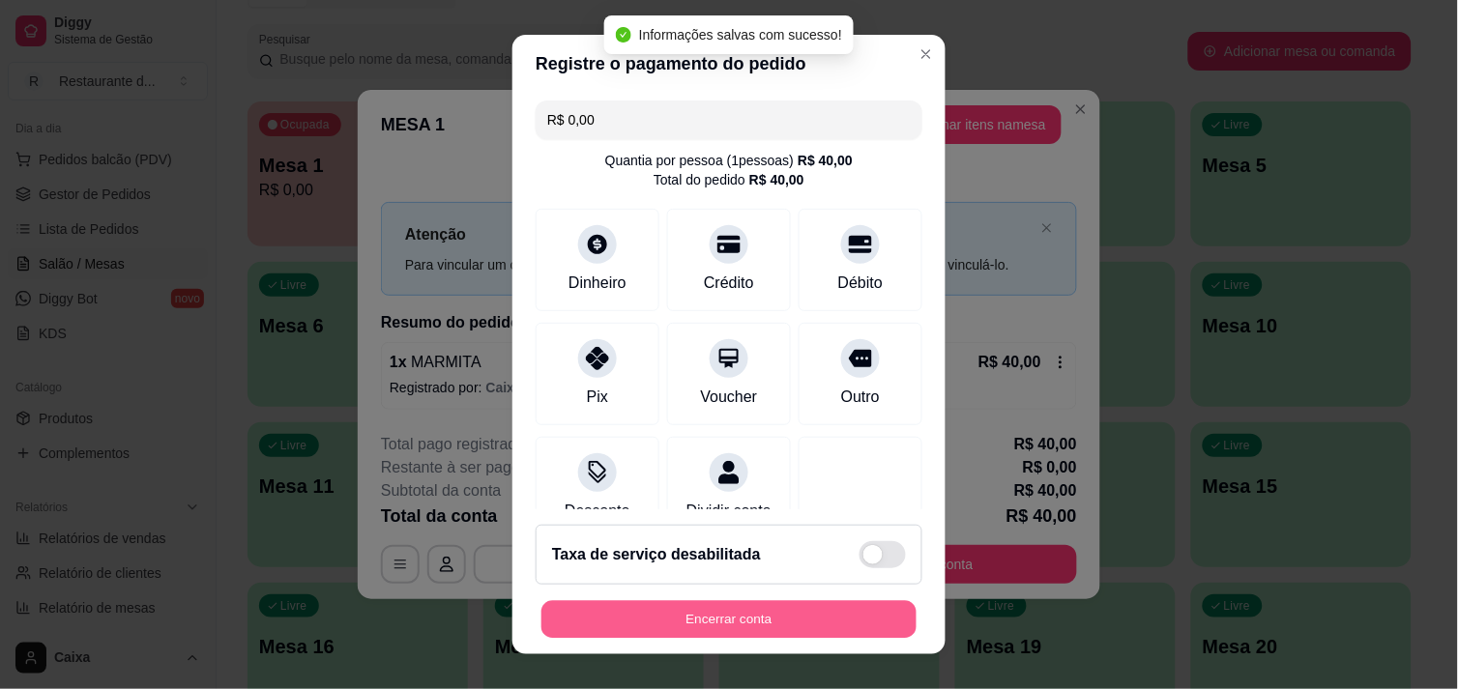
click at [739, 620] on button "Encerrar conta" at bounding box center [728, 620] width 375 height 38
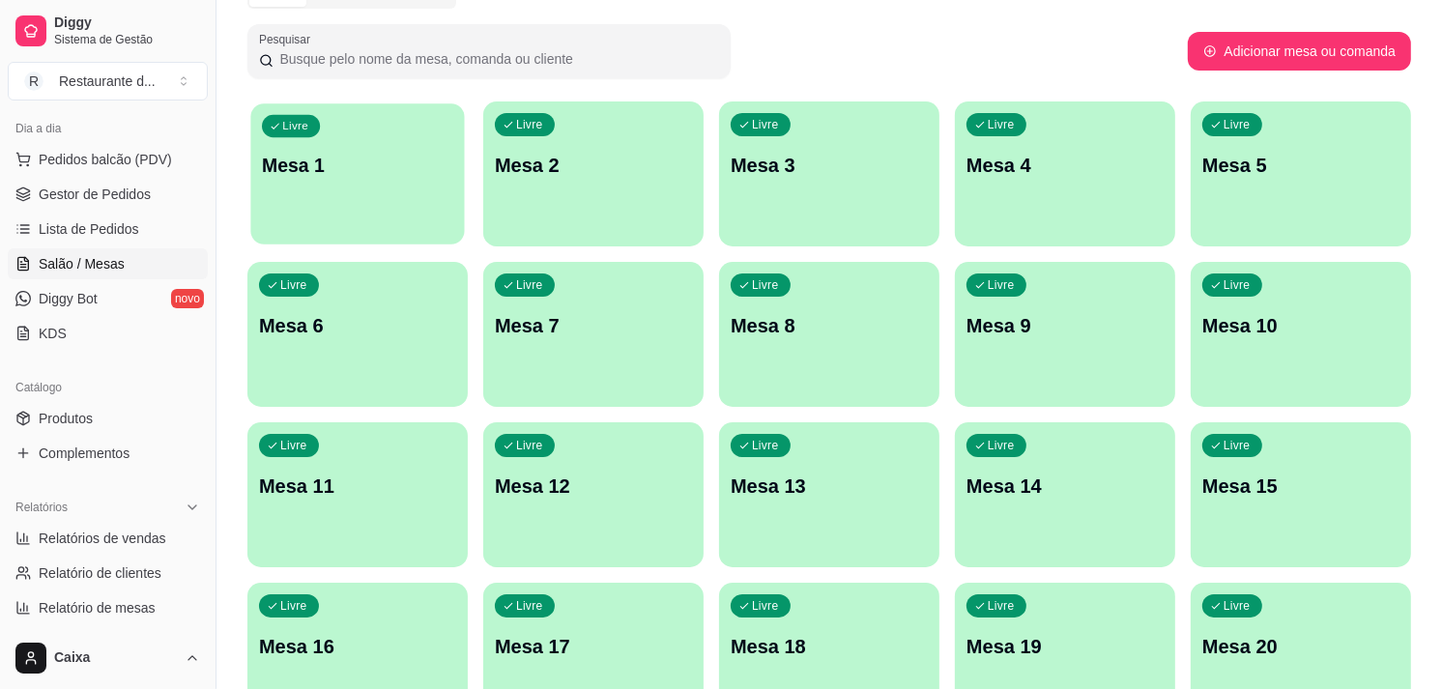
click at [358, 206] on div "Livre Mesa 1" at bounding box center [357, 162] width 214 height 118
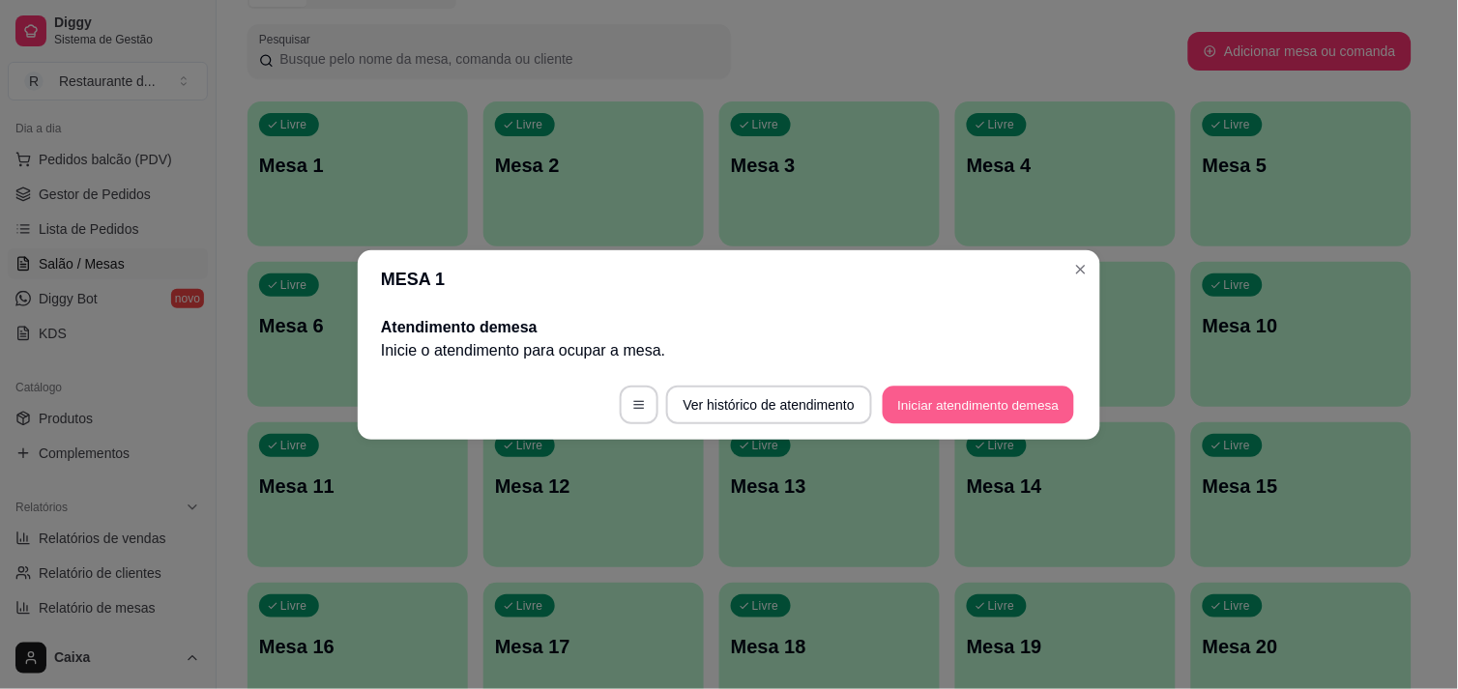
click at [991, 392] on button "Iniciar atendimento de mesa" at bounding box center [978, 405] width 191 height 38
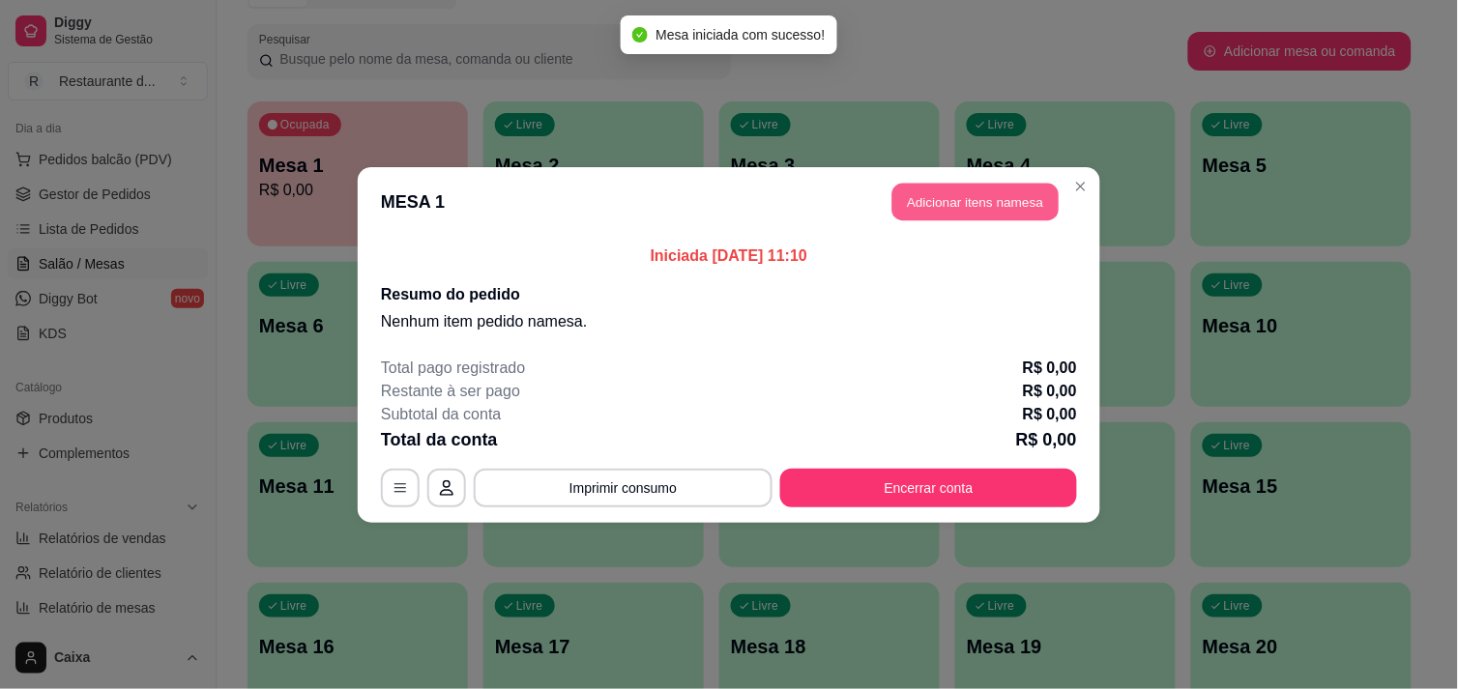
click at [962, 195] on button "Adicionar itens na mesa" at bounding box center [975, 202] width 166 height 38
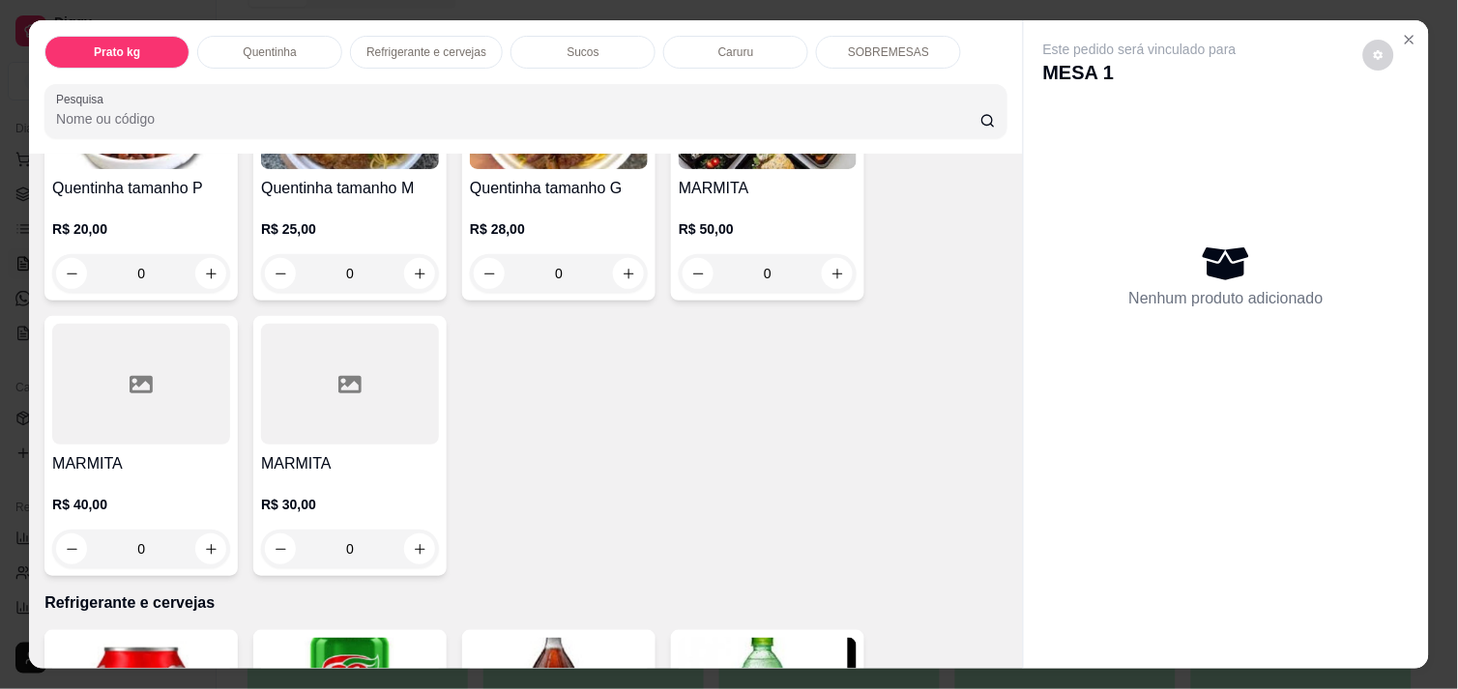
scroll to position [515, 0]
click at [201, 534] on button "increase-product-quantity" at bounding box center [211, 549] width 30 height 30
type input "1"
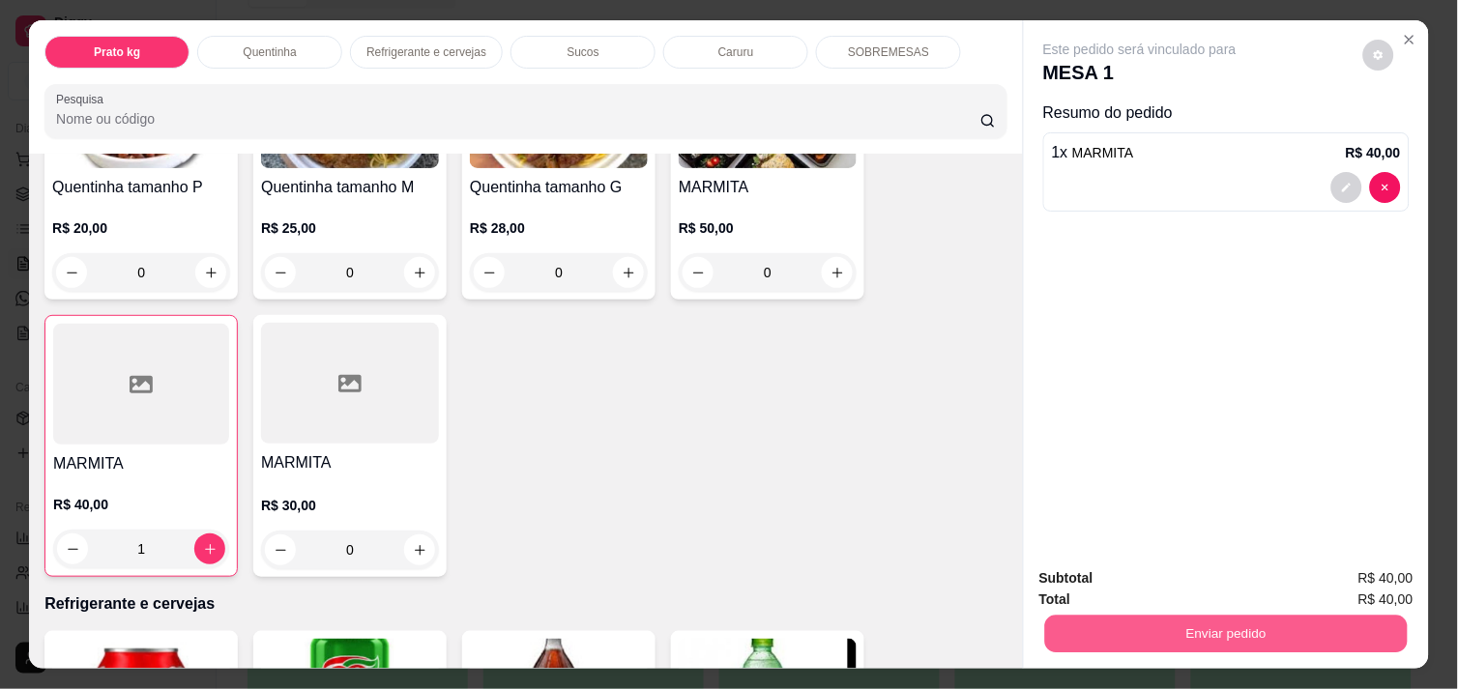
click at [1186, 624] on button "Enviar pedido" at bounding box center [1226, 634] width 362 height 38
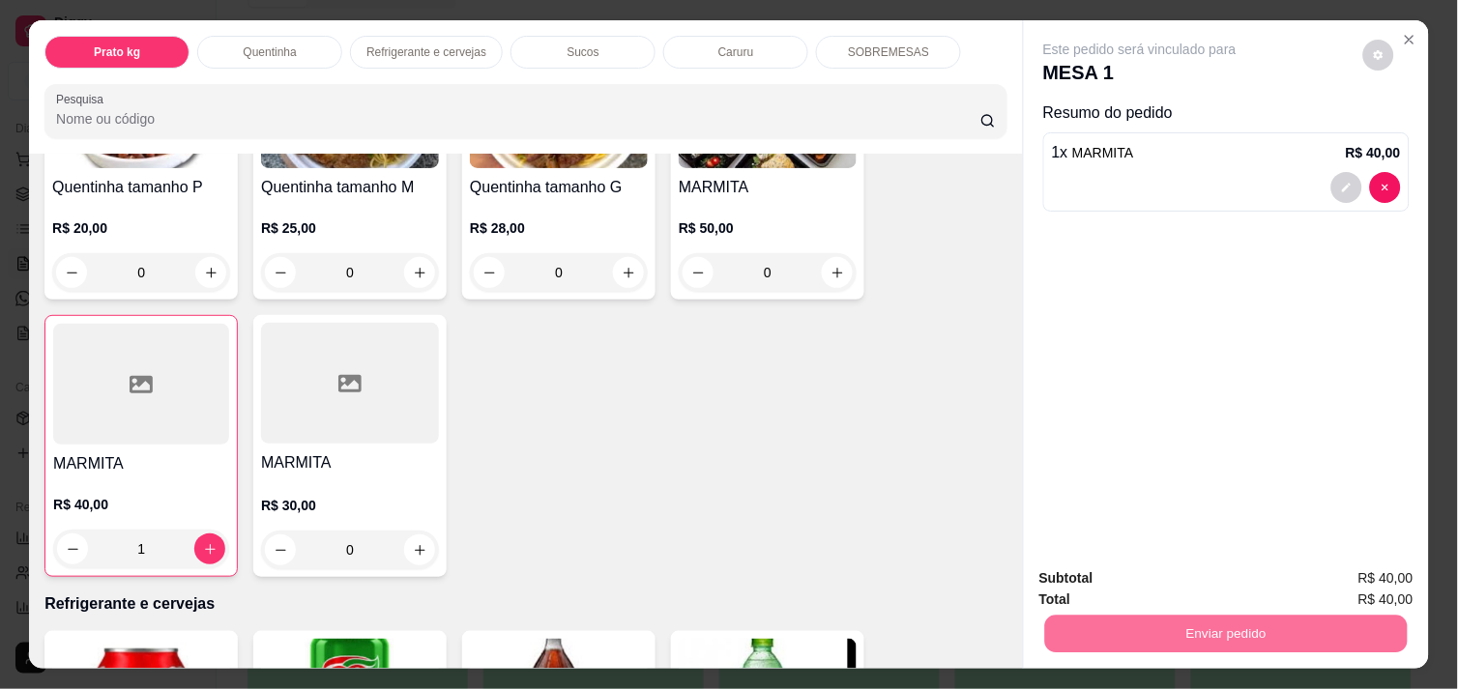
click at [1355, 574] on button "Enviar pedido" at bounding box center [1363, 579] width 106 height 36
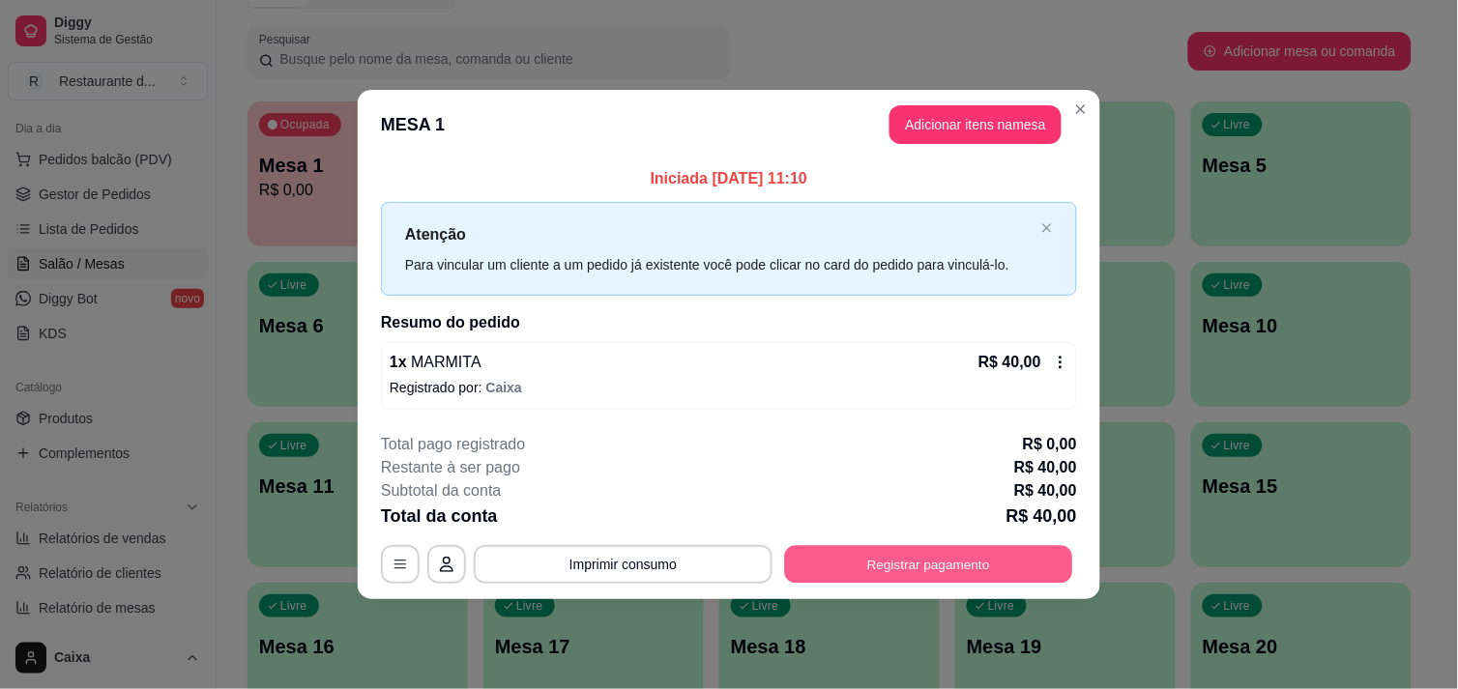
click at [945, 559] on button "Registrar pagamento" at bounding box center [929, 565] width 288 height 38
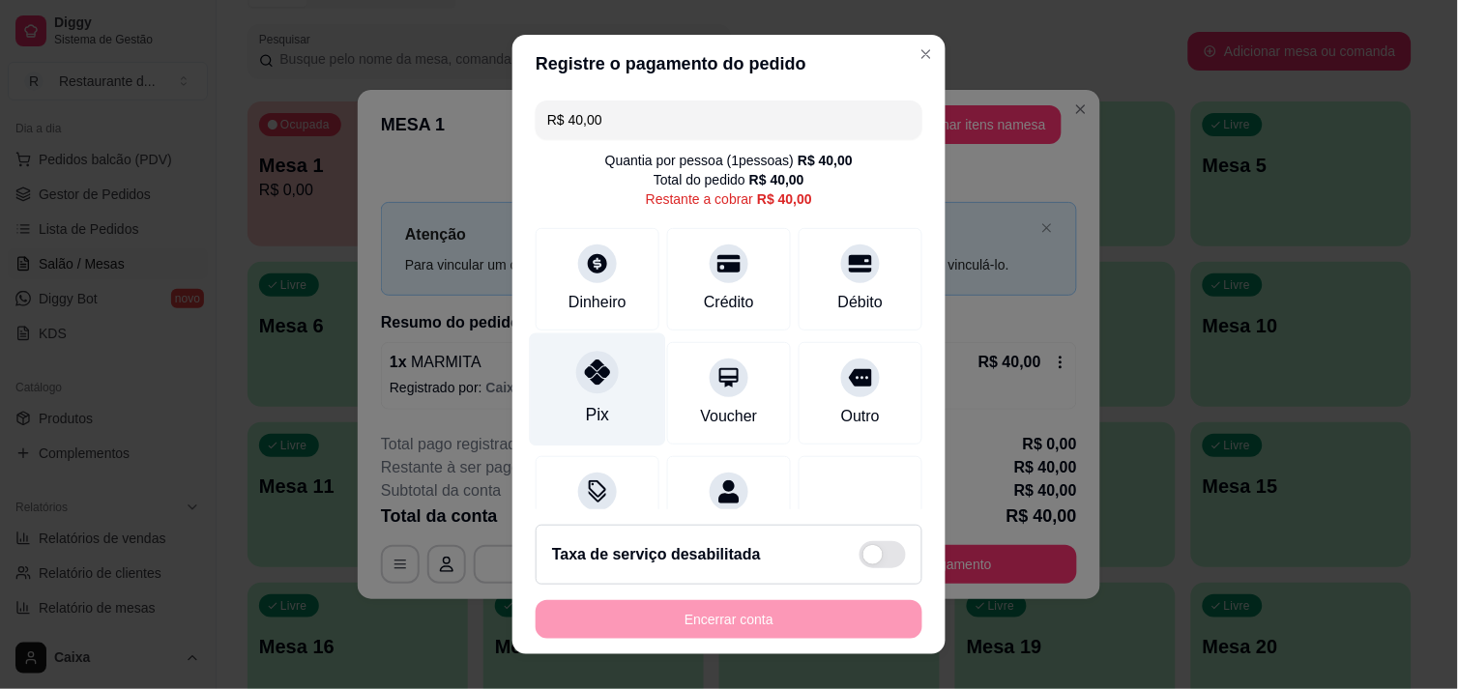
click at [585, 373] on icon at bounding box center [597, 372] width 25 height 25
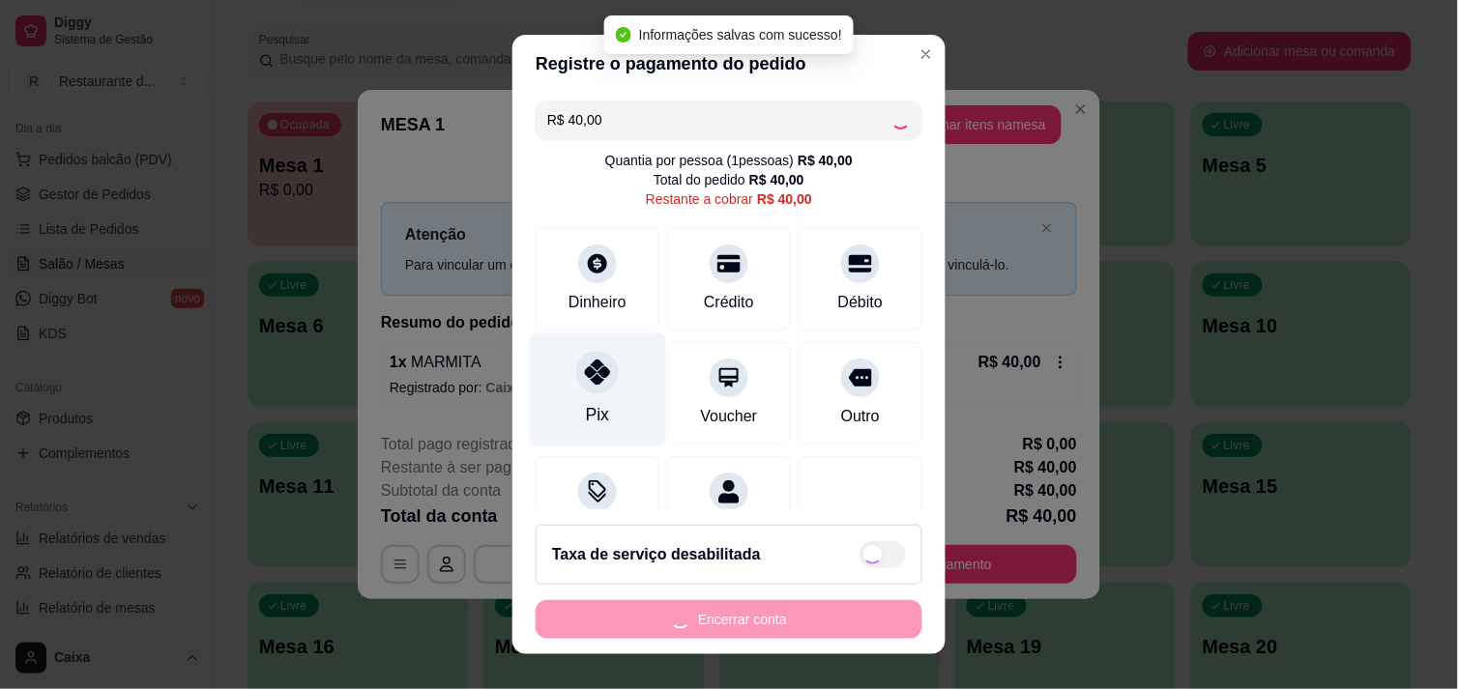
type input "R$ 0,00"
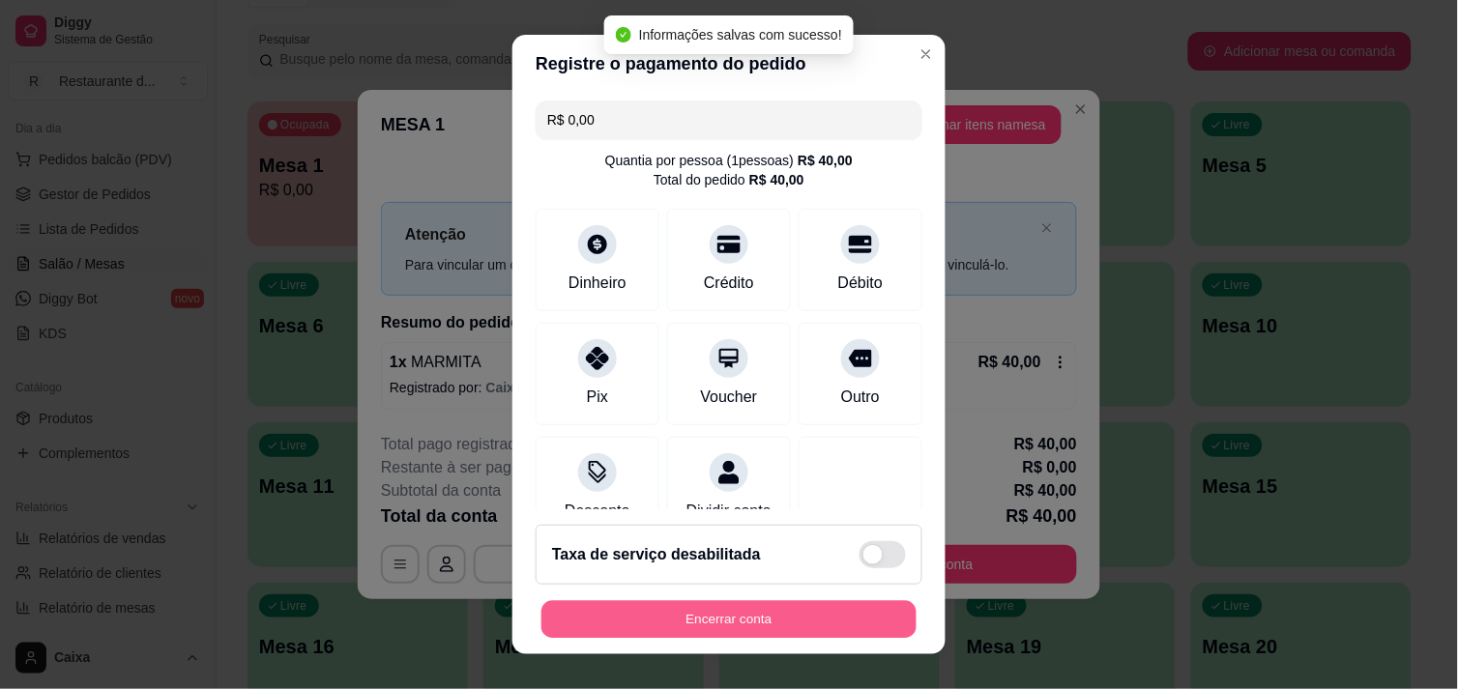
click at [718, 604] on button "Encerrar conta" at bounding box center [728, 620] width 375 height 38
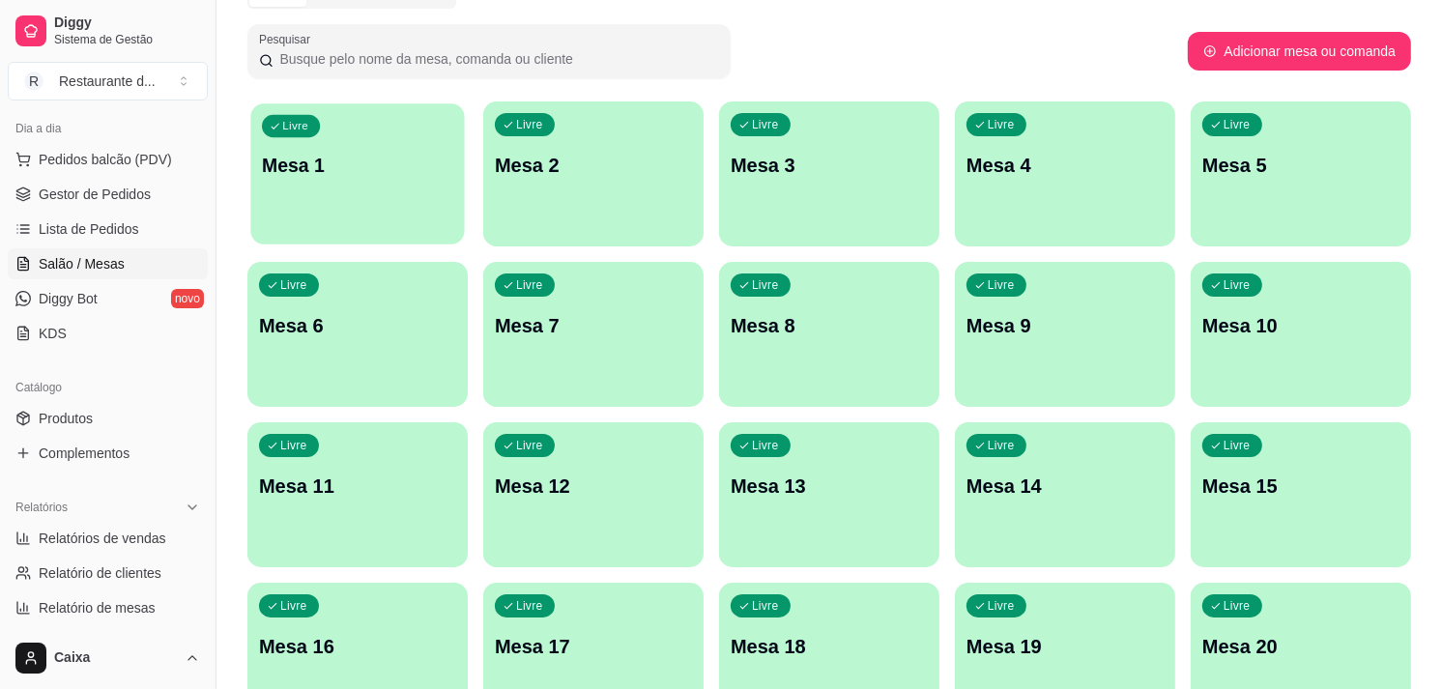
click at [372, 194] on div "Livre Mesa 1" at bounding box center [357, 162] width 214 height 118
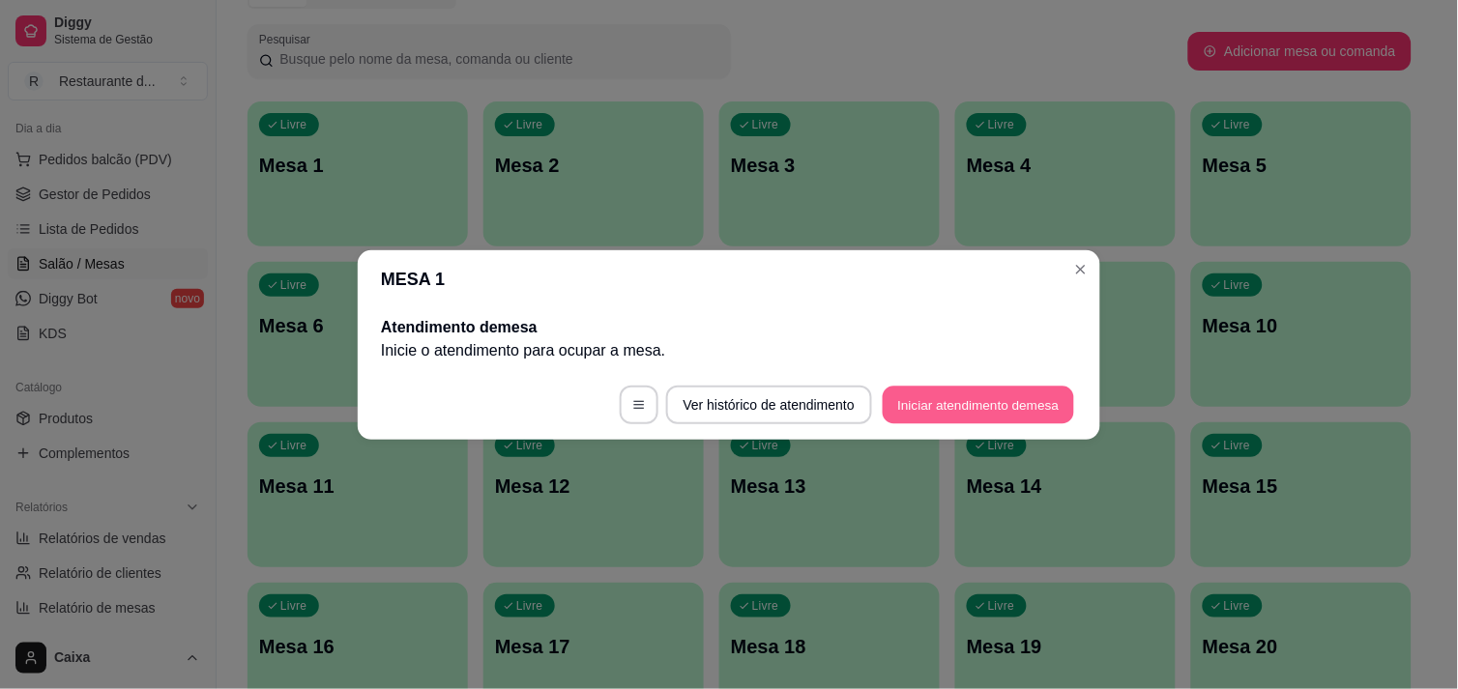
click at [1027, 399] on button "Iniciar atendimento de mesa" at bounding box center [978, 405] width 191 height 38
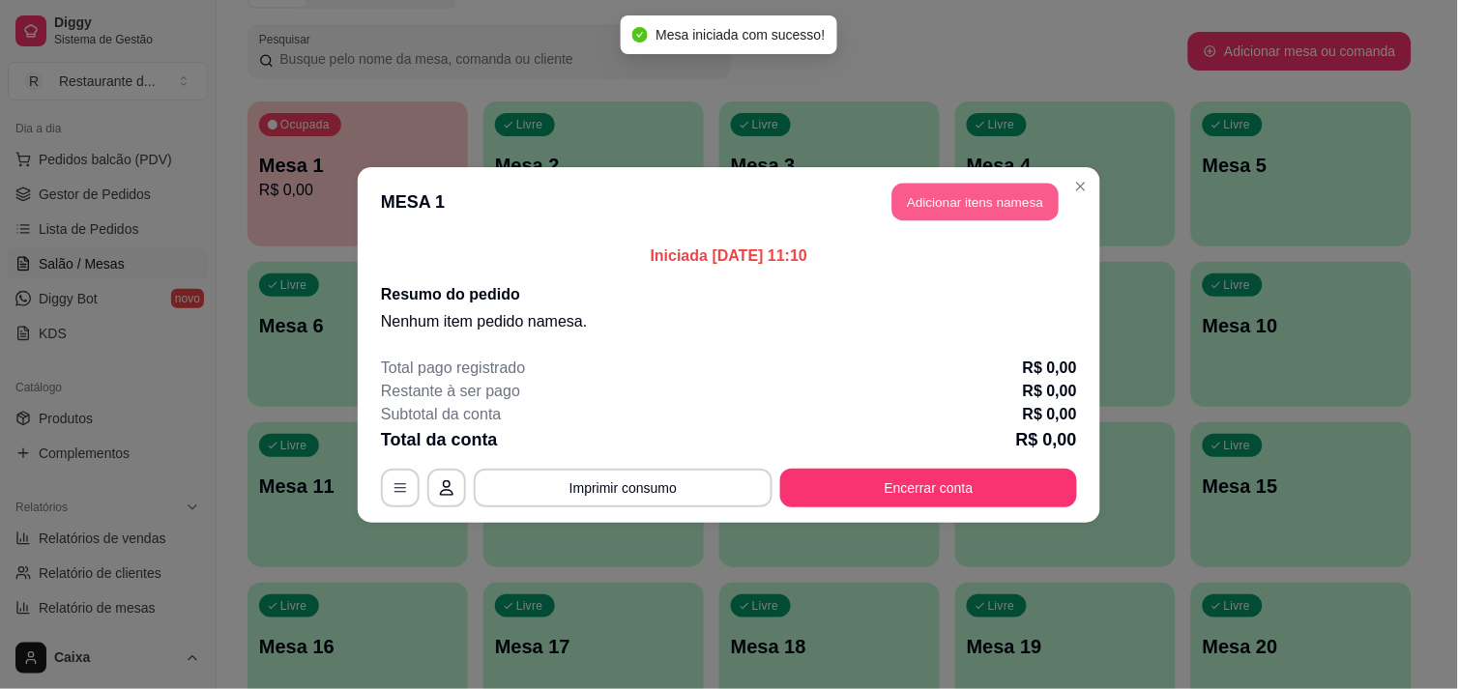
click at [983, 196] on button "Adicionar itens na mesa" at bounding box center [975, 202] width 166 height 38
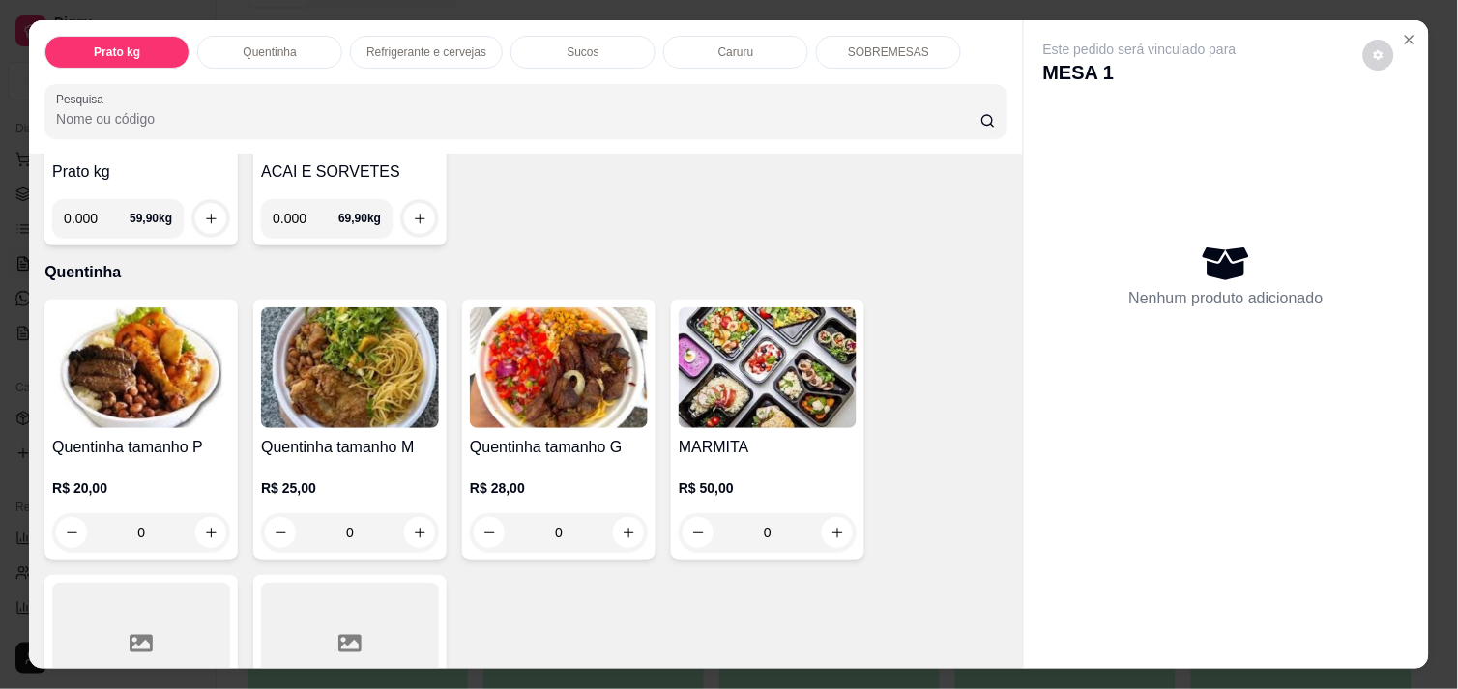
scroll to position [257, 0]
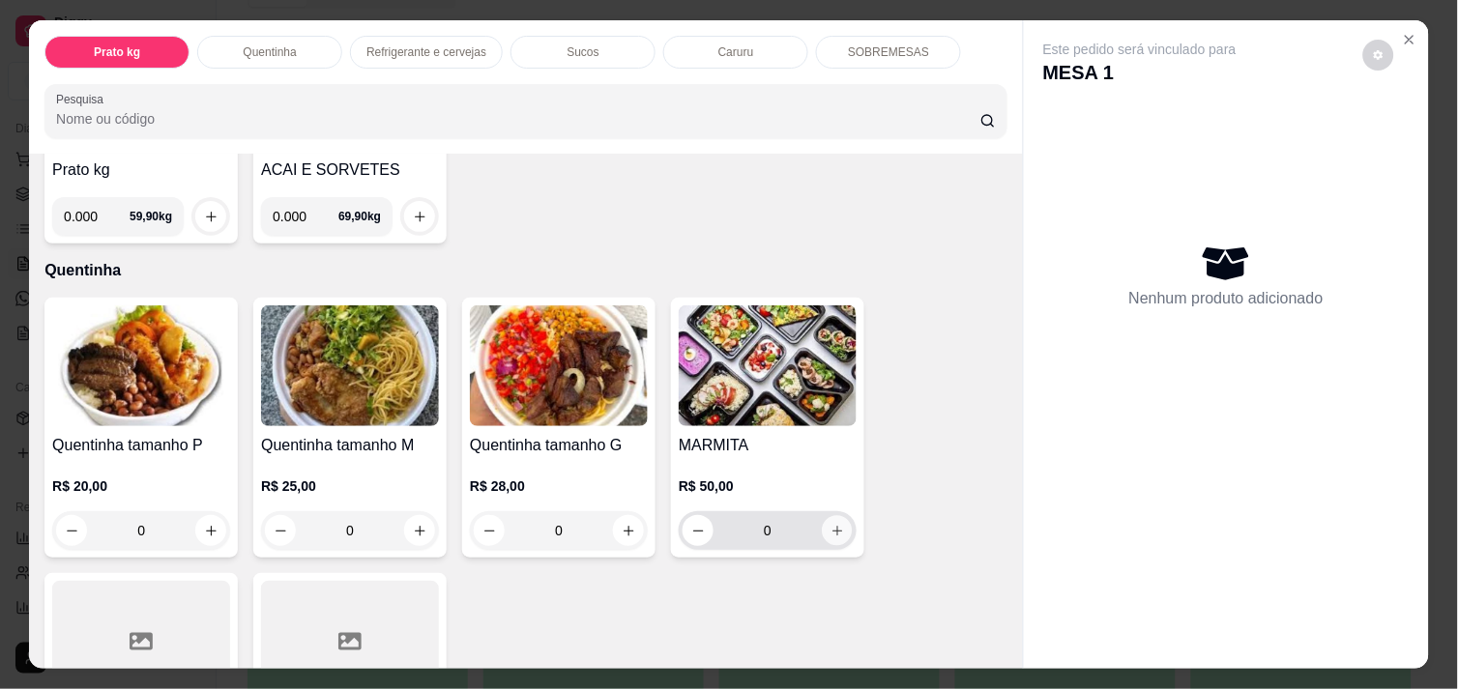
click at [834, 524] on icon "increase-product-quantity" at bounding box center [837, 531] width 14 height 14
type input "1"
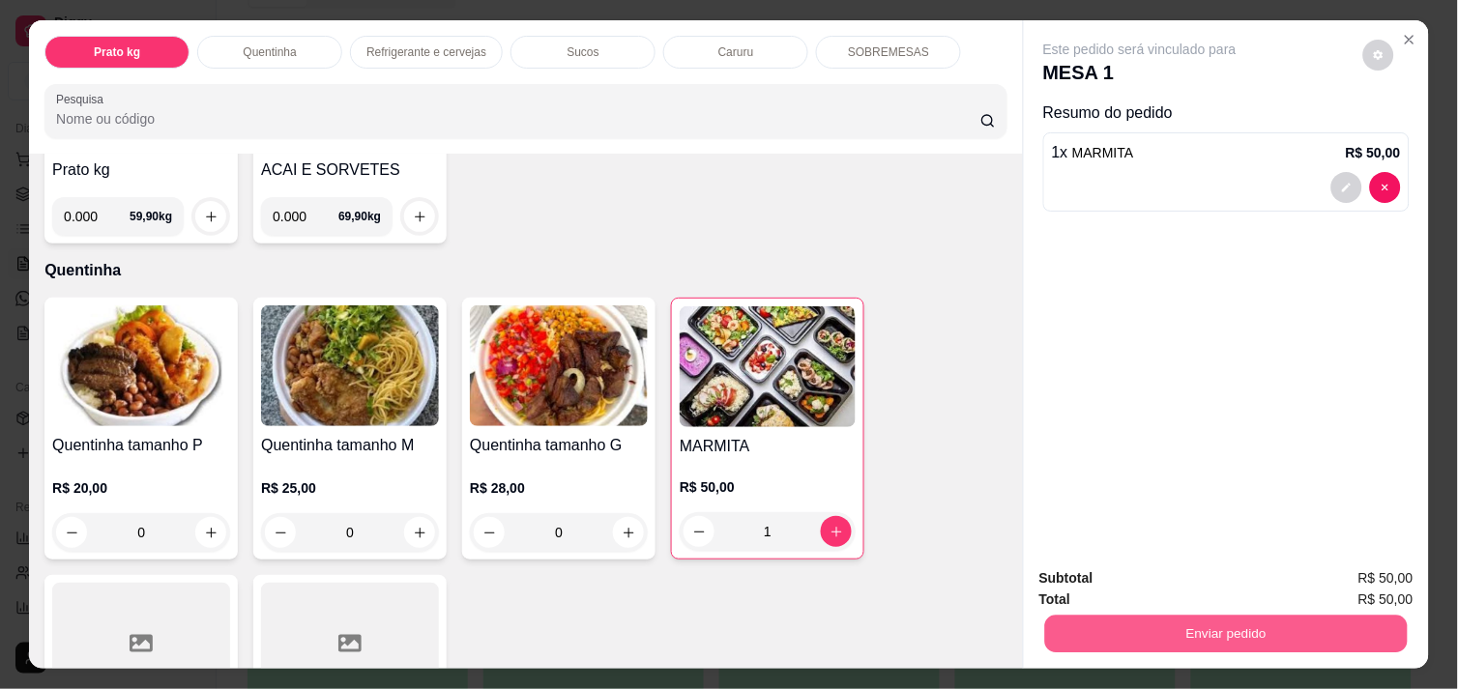
click at [1260, 615] on button "Enviar pedido" at bounding box center [1226, 634] width 362 height 38
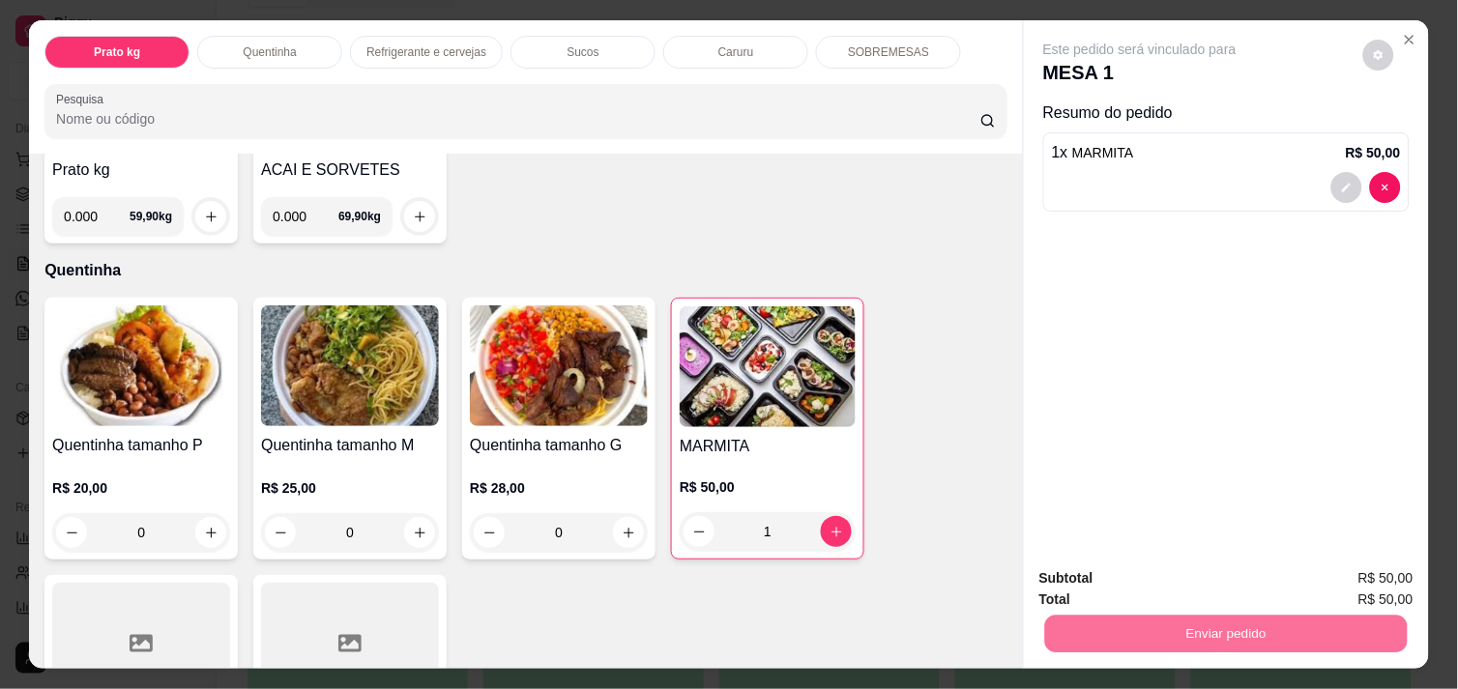
click at [1337, 577] on button "Enviar pedido" at bounding box center [1363, 579] width 106 height 36
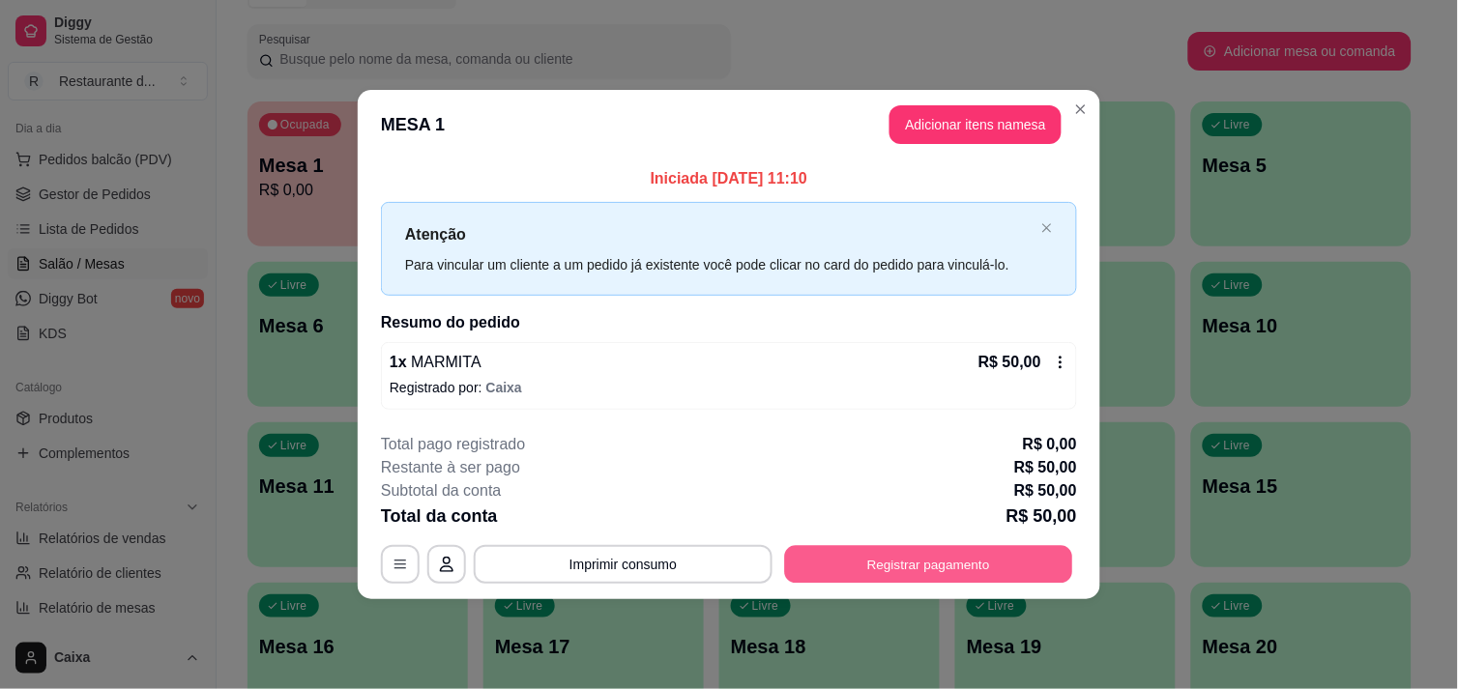
click at [913, 551] on button "Registrar pagamento" at bounding box center [929, 565] width 288 height 38
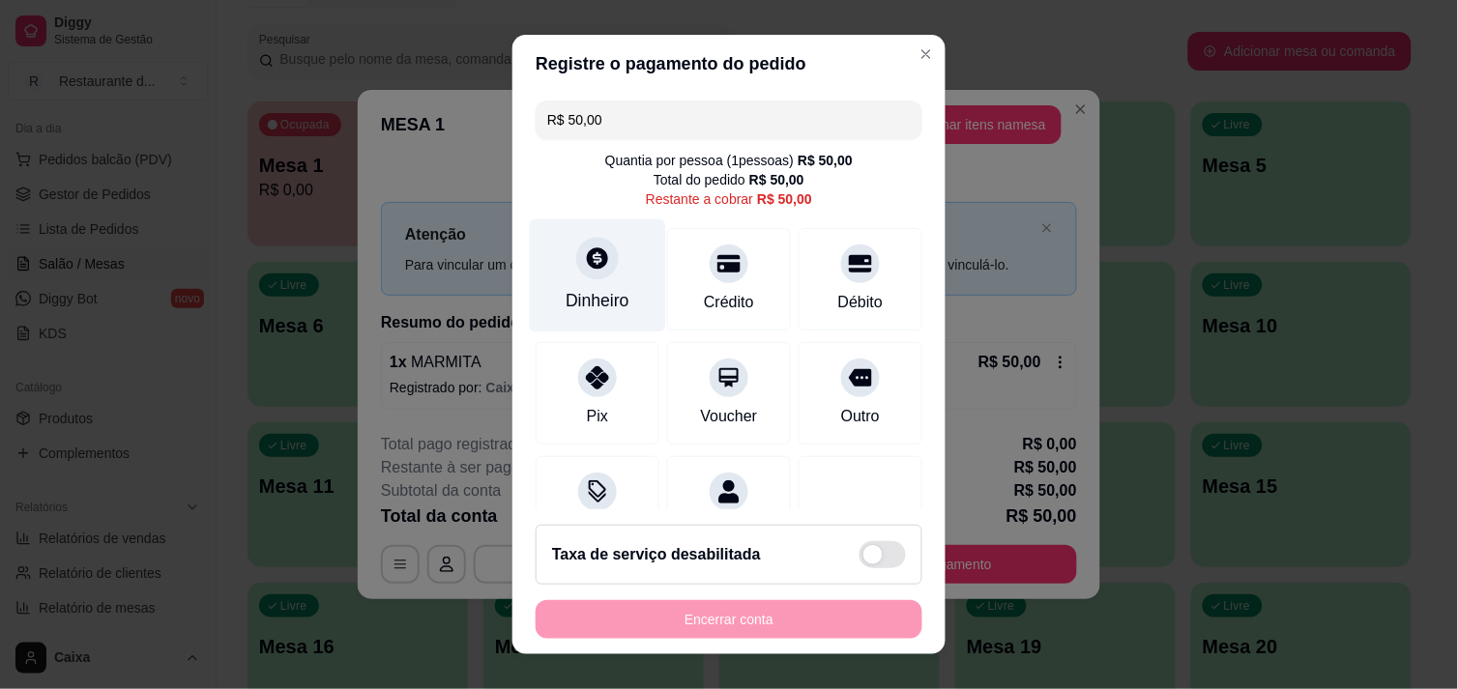
click at [592, 286] on div "Dinheiro" at bounding box center [598, 274] width 136 height 113
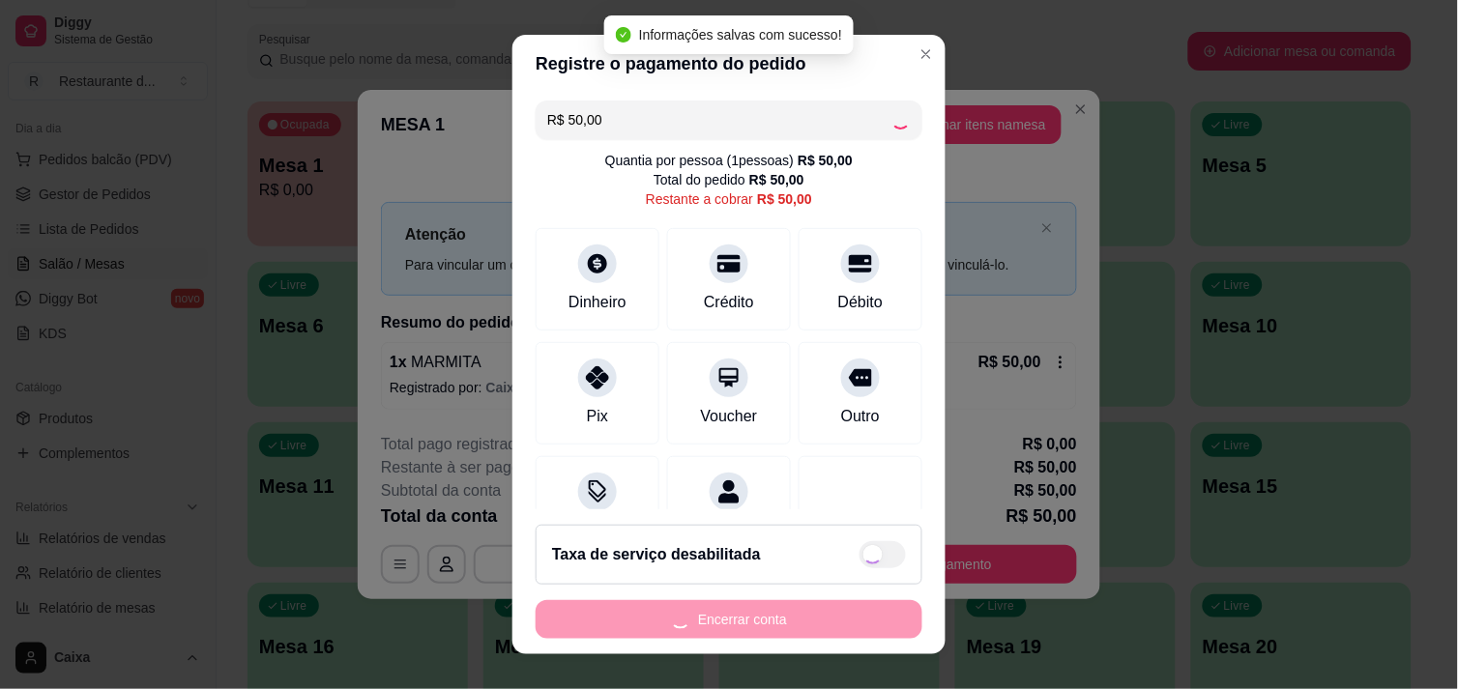
type input "R$ 0,00"
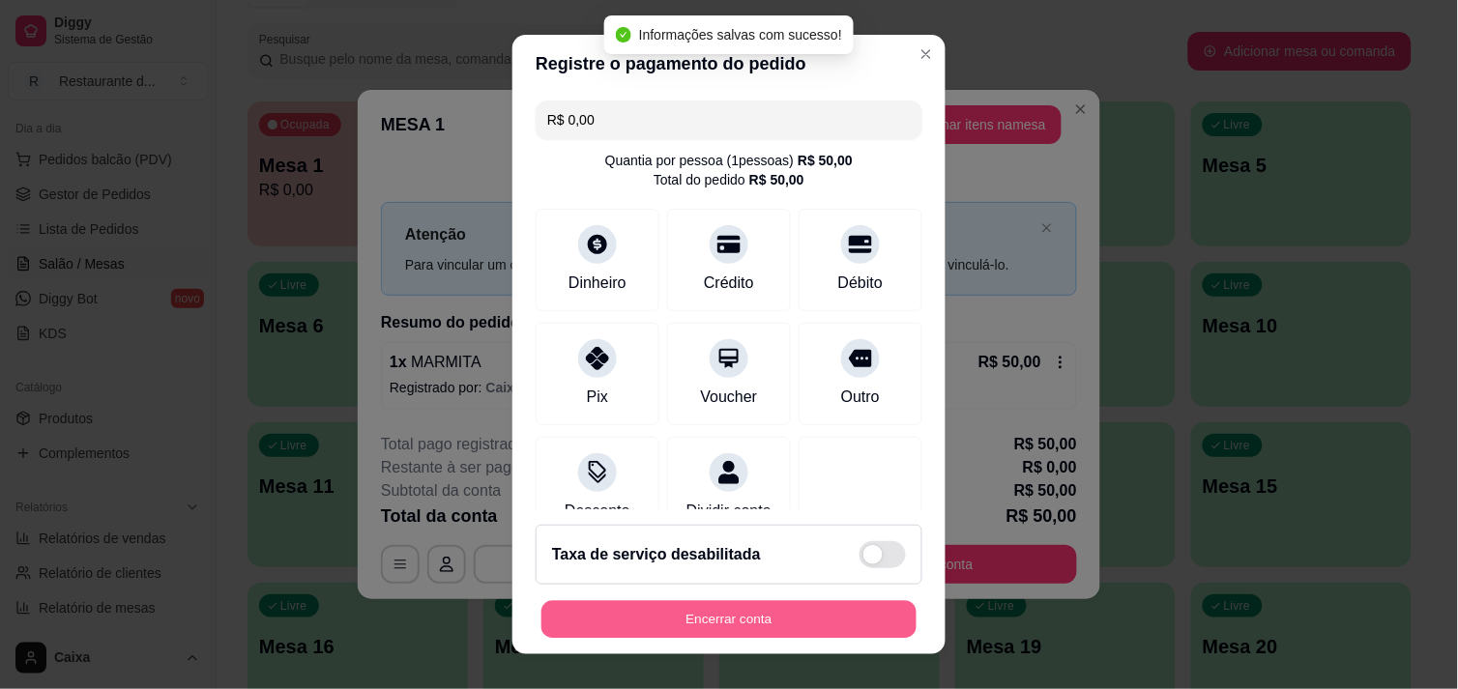
click at [798, 614] on button "Encerrar conta" at bounding box center [728, 620] width 375 height 38
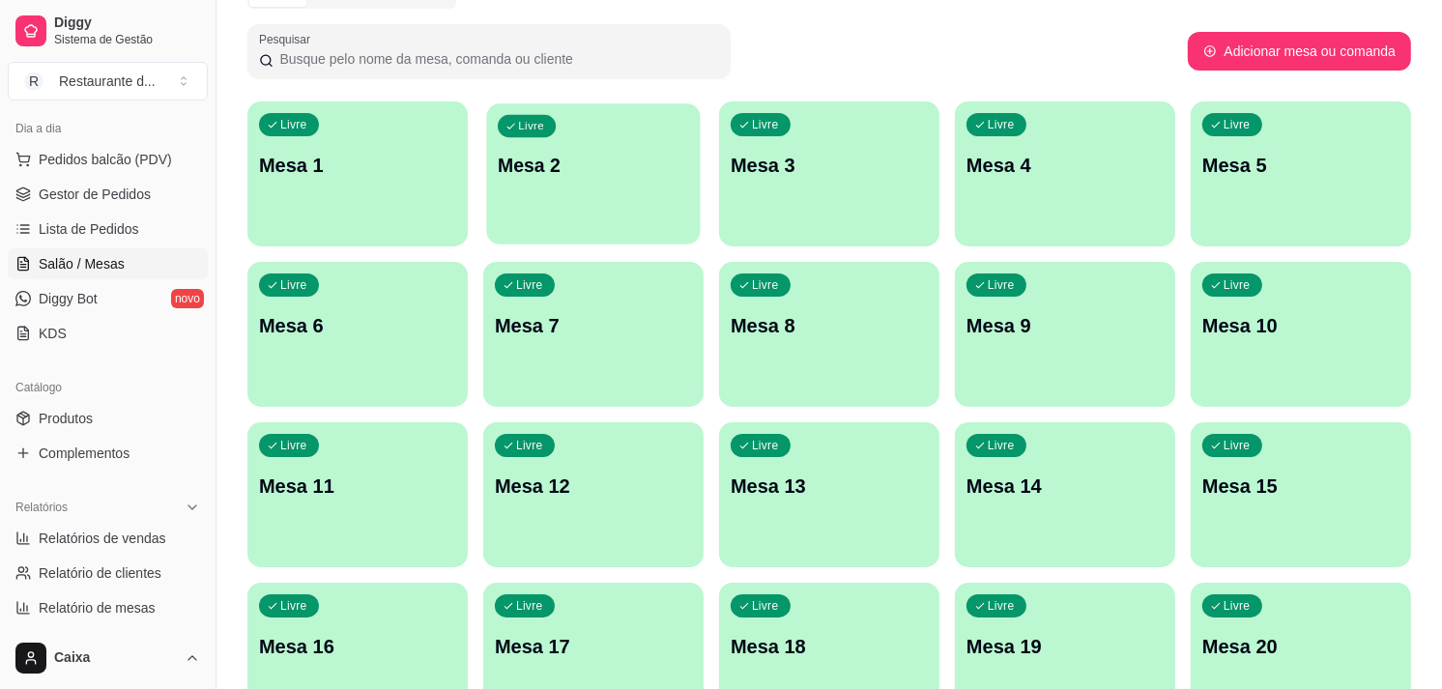
click at [652, 199] on div "Livre Mesa 2" at bounding box center [593, 162] width 214 height 118
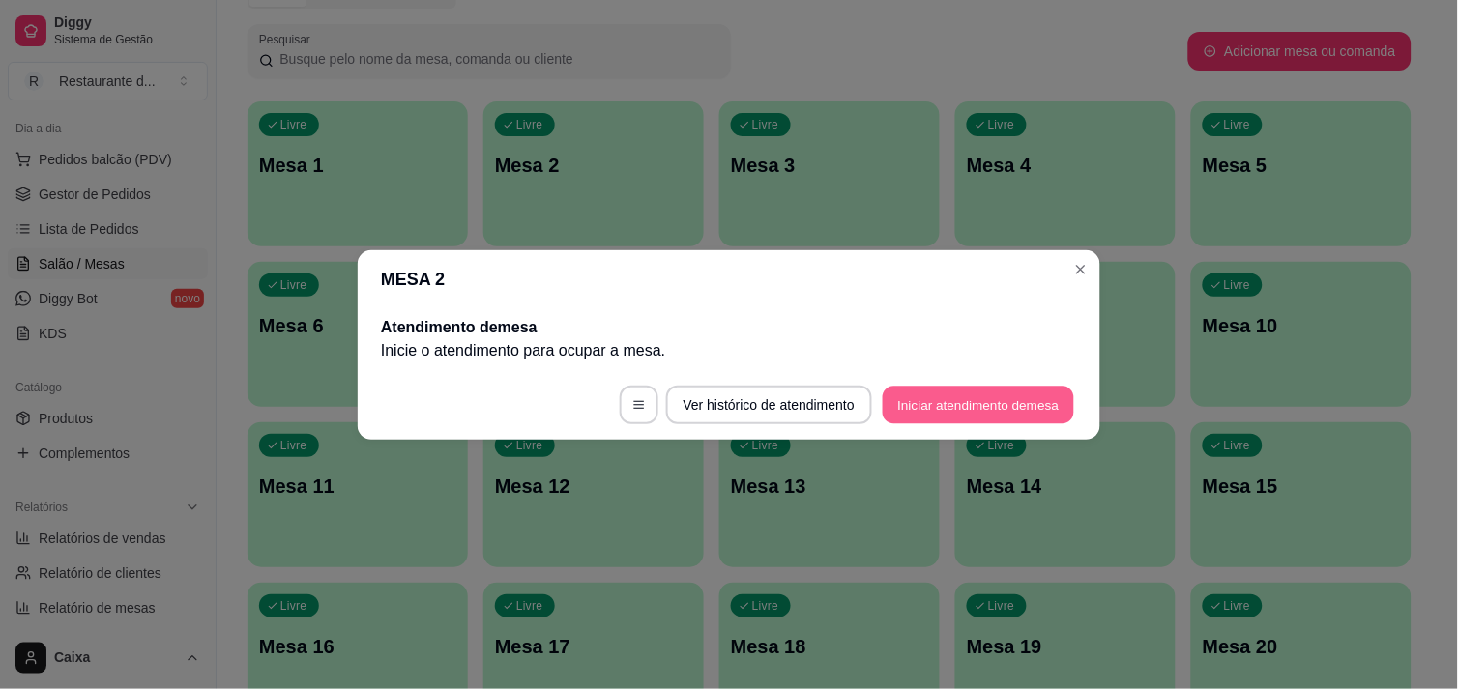
click at [930, 394] on button "Iniciar atendimento de mesa" at bounding box center [978, 405] width 191 height 38
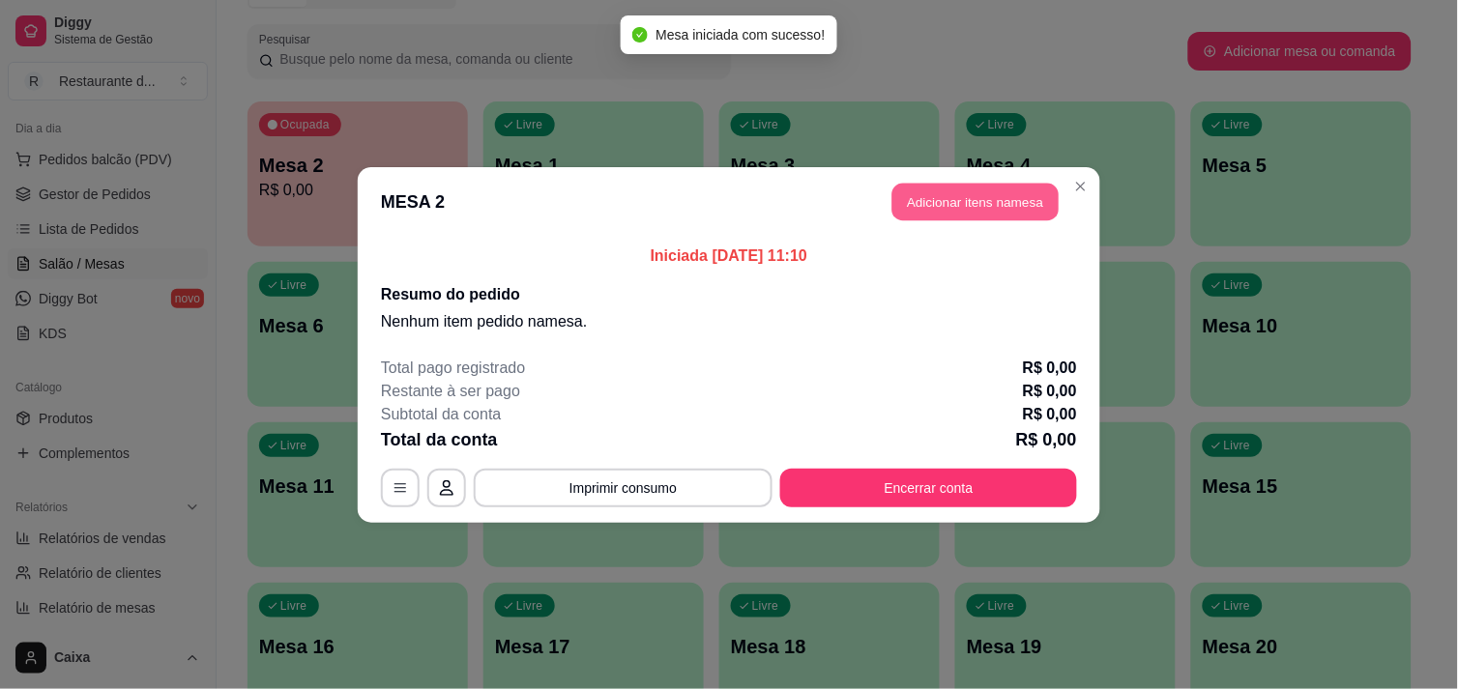
click at [973, 206] on button "Adicionar itens na mesa" at bounding box center [975, 202] width 166 height 38
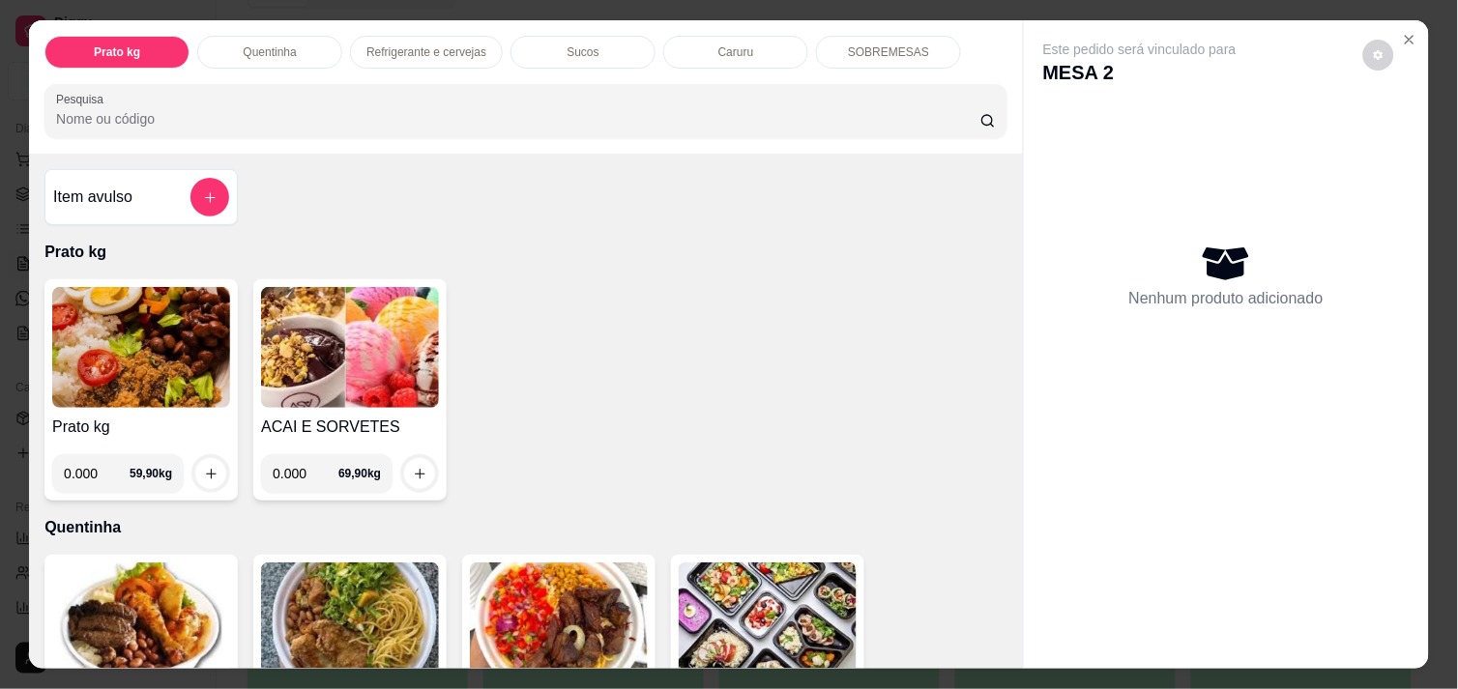
scroll to position [0, 2]
click at [91, 456] on input "0.000" at bounding box center [97, 473] width 66 height 39
type input "0.462"
click at [204, 470] on icon "increase-product-quantity" at bounding box center [211, 474] width 14 height 14
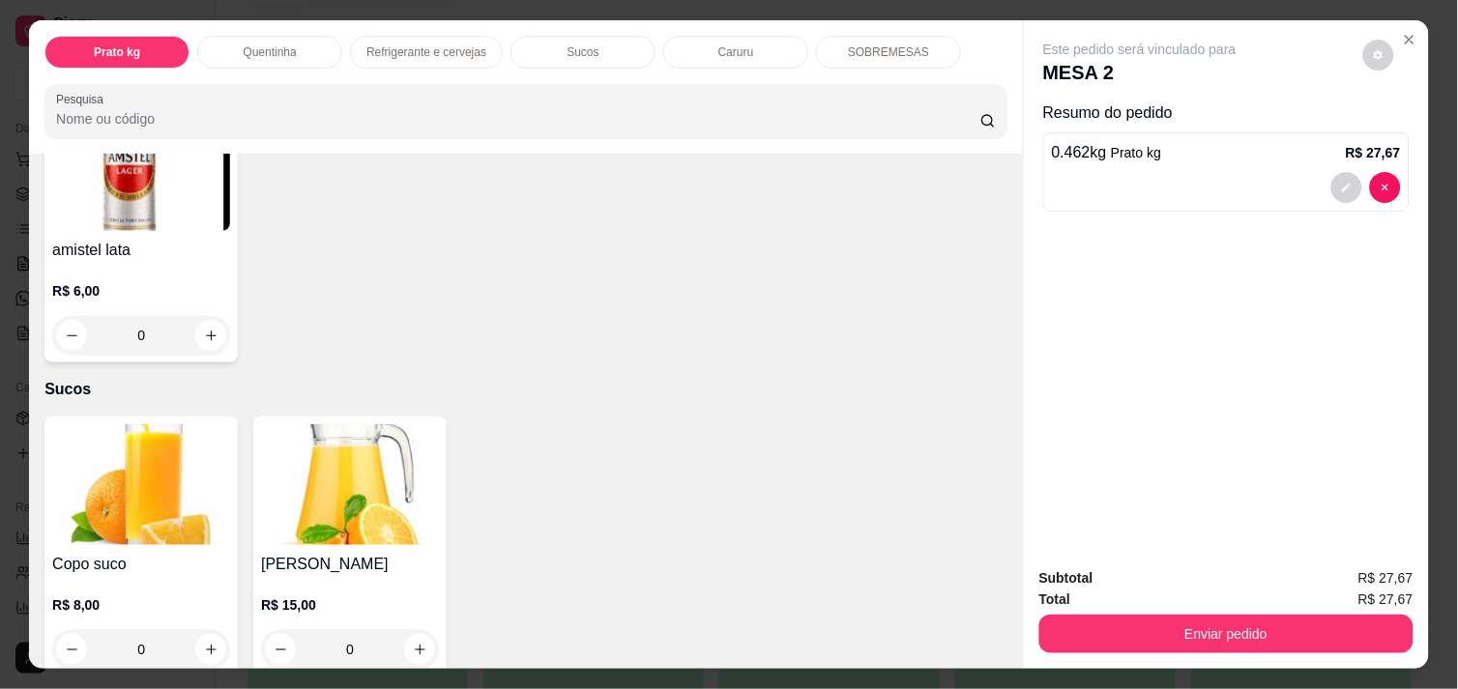
scroll to position [1632, 0]
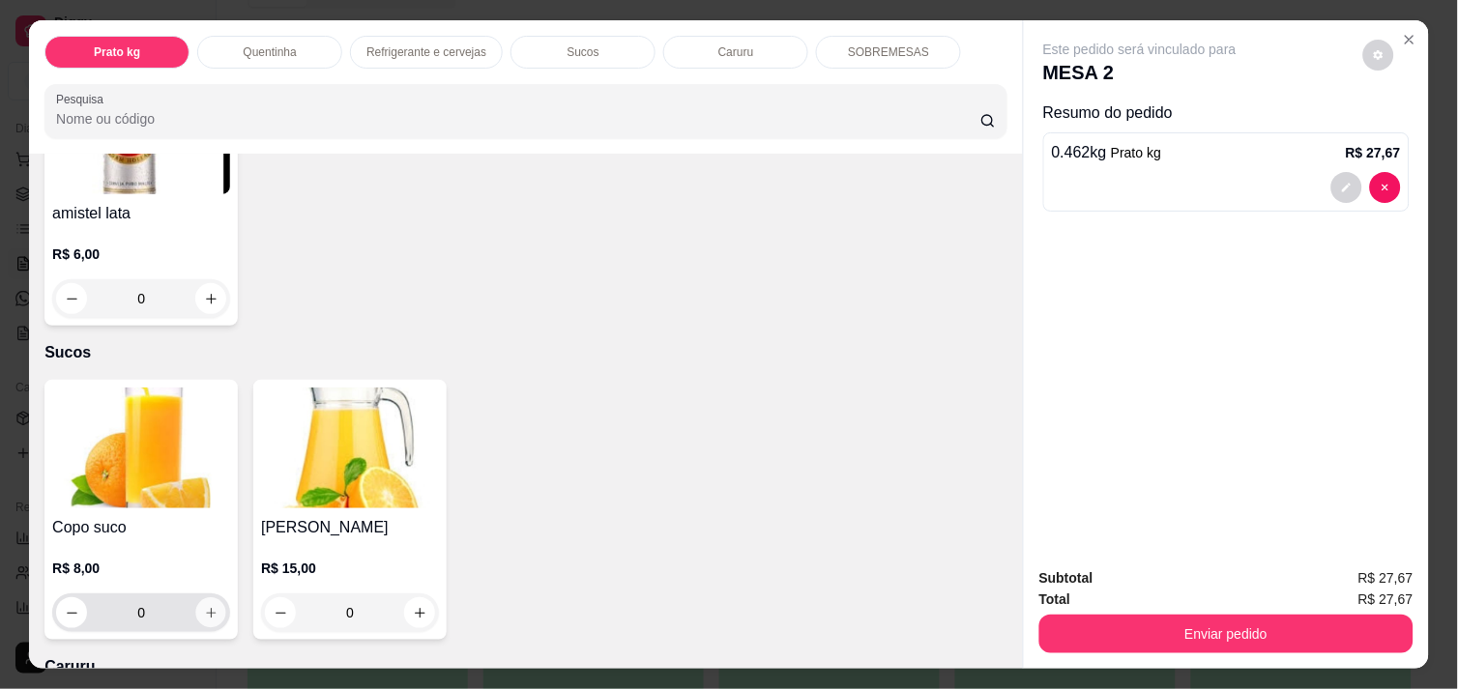
click at [199, 598] on button "increase-product-quantity" at bounding box center [211, 613] width 30 height 30
type input "1"
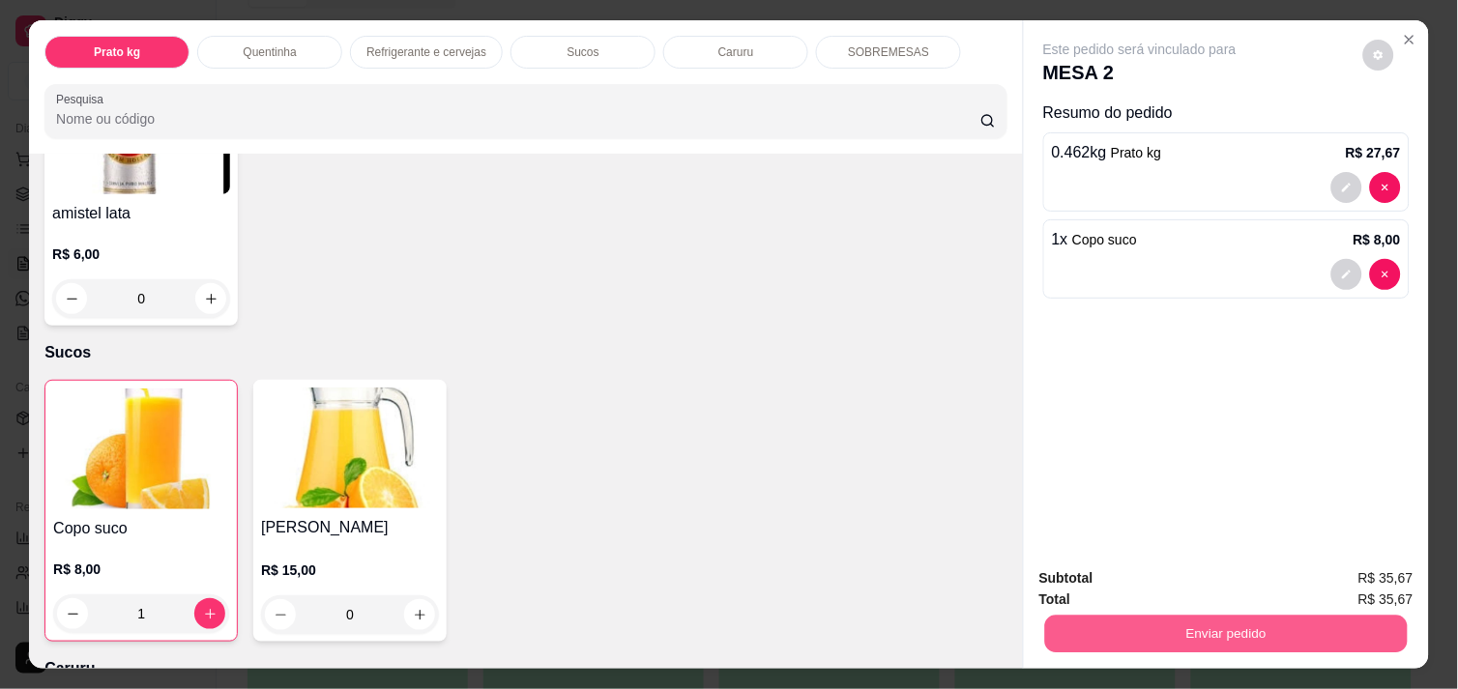
click at [1260, 616] on button "Enviar pedido" at bounding box center [1226, 634] width 362 height 38
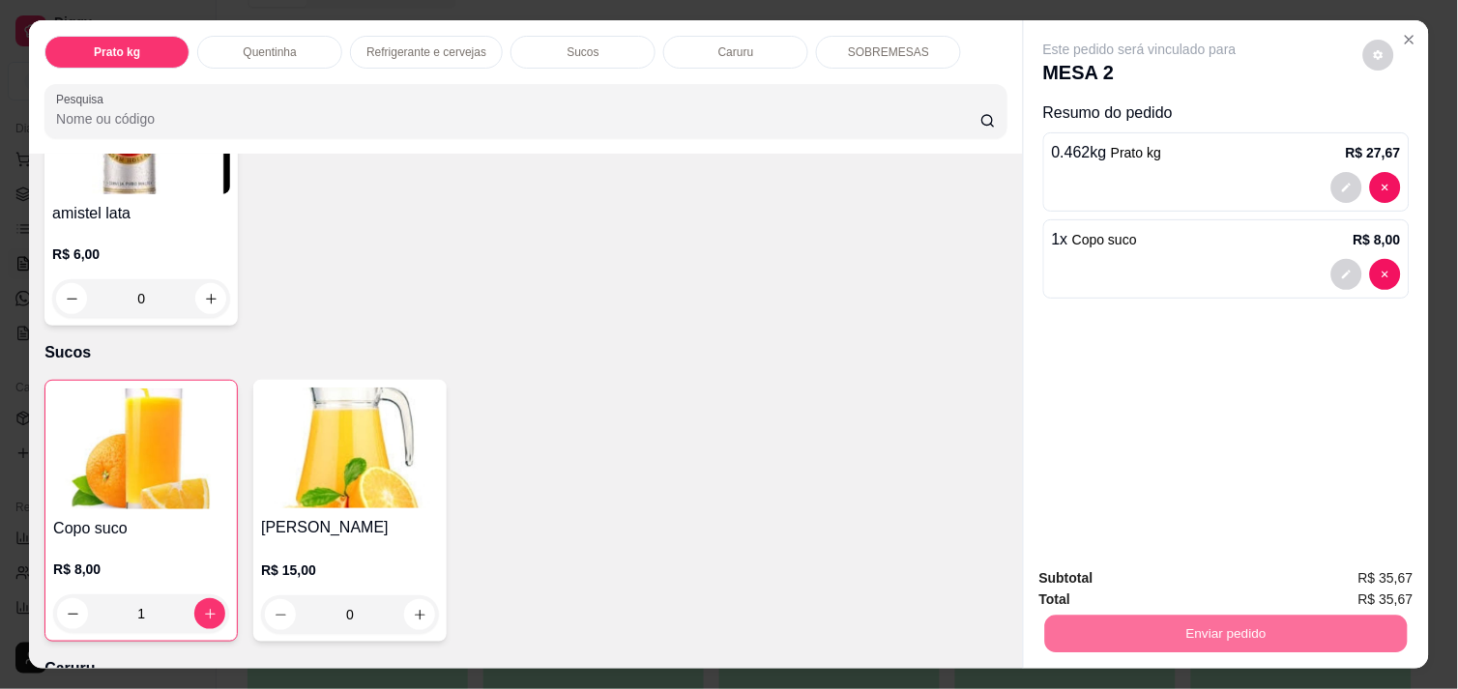
click at [1368, 584] on button "Enviar pedido" at bounding box center [1361, 579] width 106 height 36
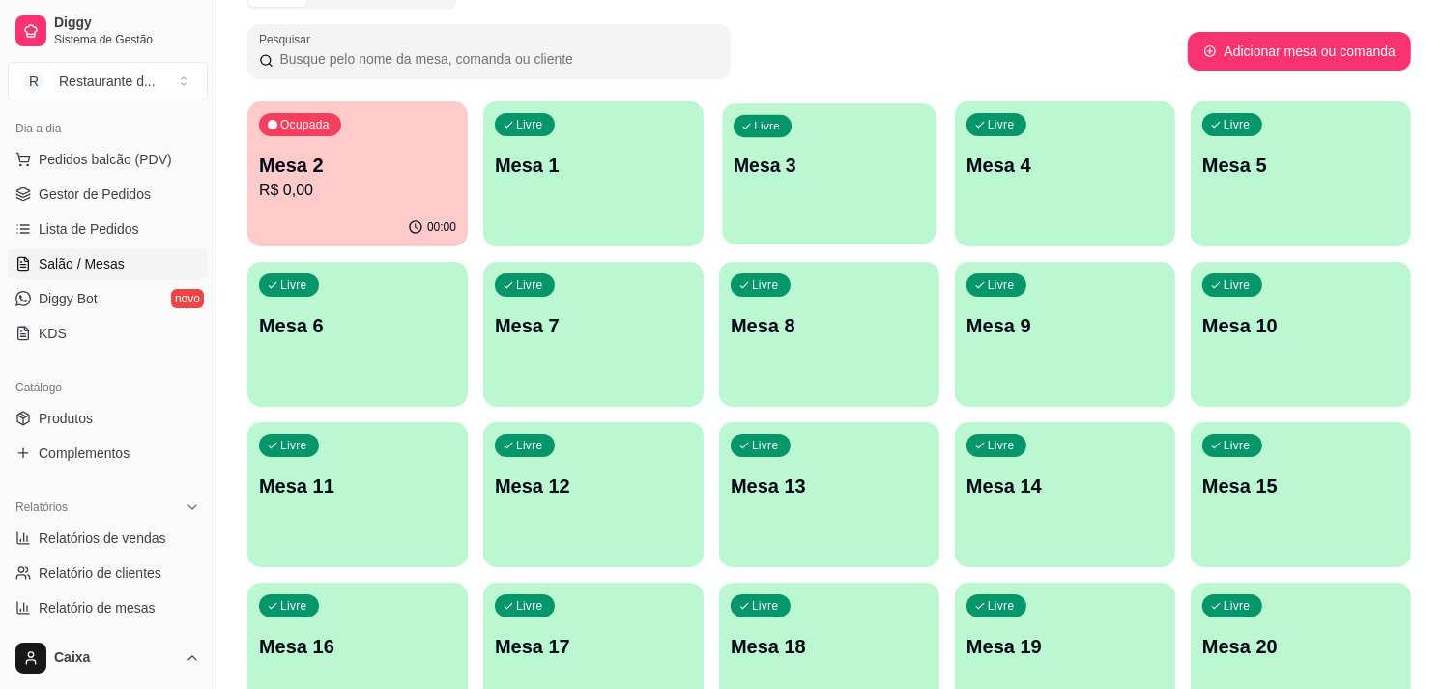
click at [882, 224] on div "button" at bounding box center [829, 232] width 214 height 22
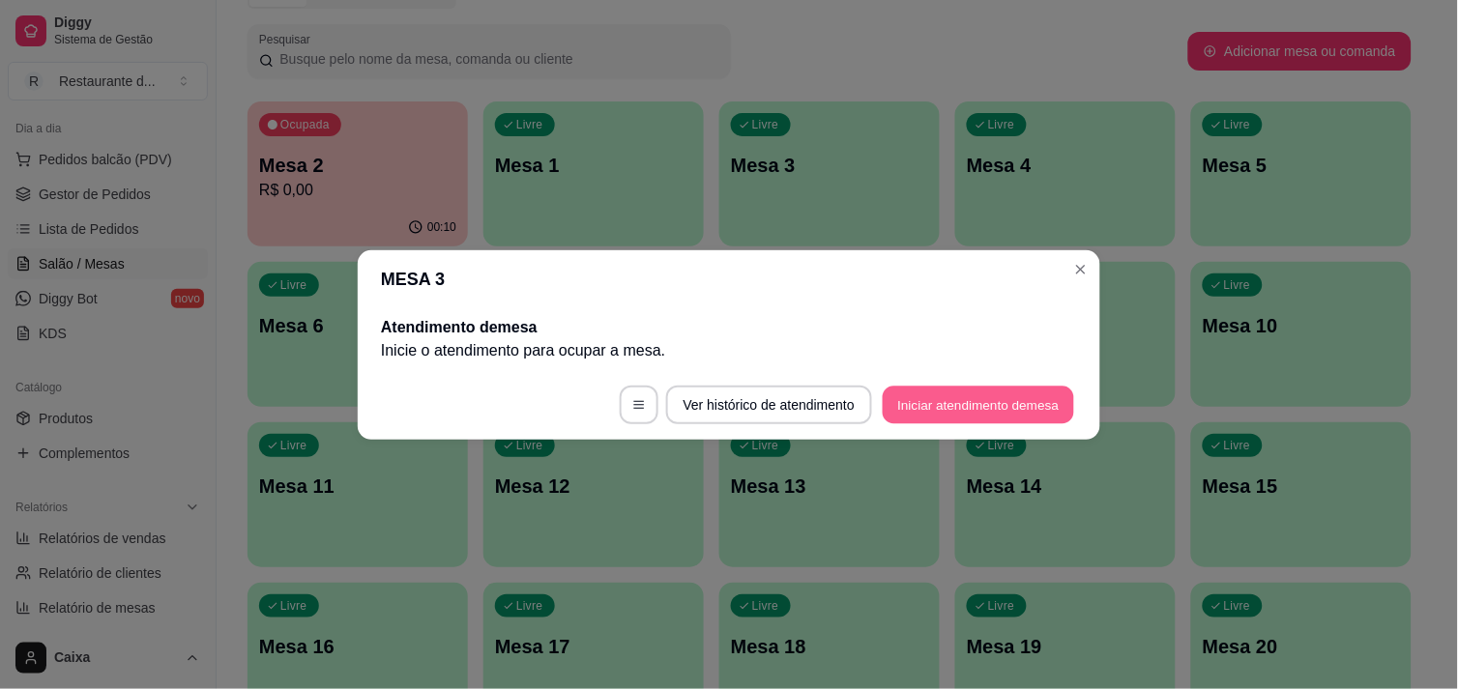
click at [997, 413] on button "Iniciar atendimento de mesa" at bounding box center [978, 405] width 191 height 38
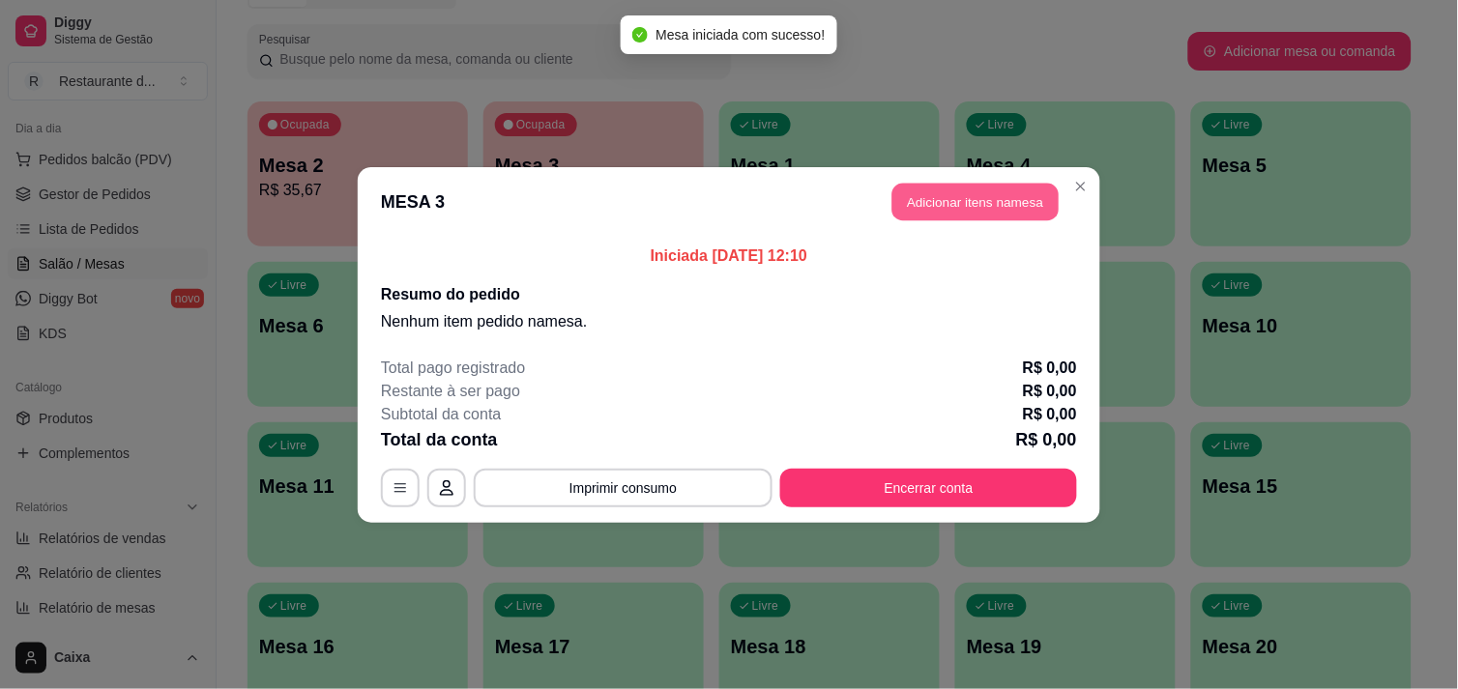
click at [981, 195] on button "Adicionar itens na mesa" at bounding box center [975, 202] width 166 height 38
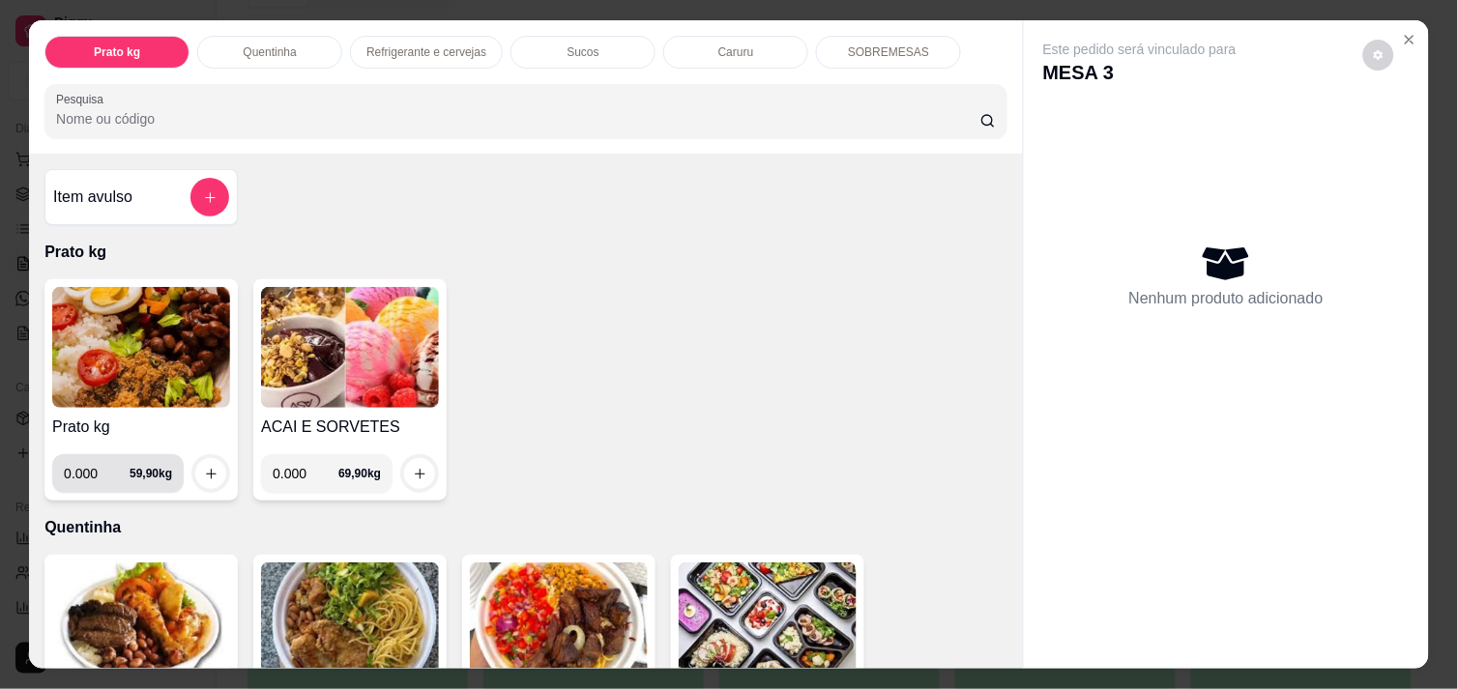
click at [88, 468] on input "0.000" at bounding box center [97, 473] width 66 height 39
type input "0.424"
click at [207, 467] on icon "increase-product-quantity" at bounding box center [211, 474] width 14 height 14
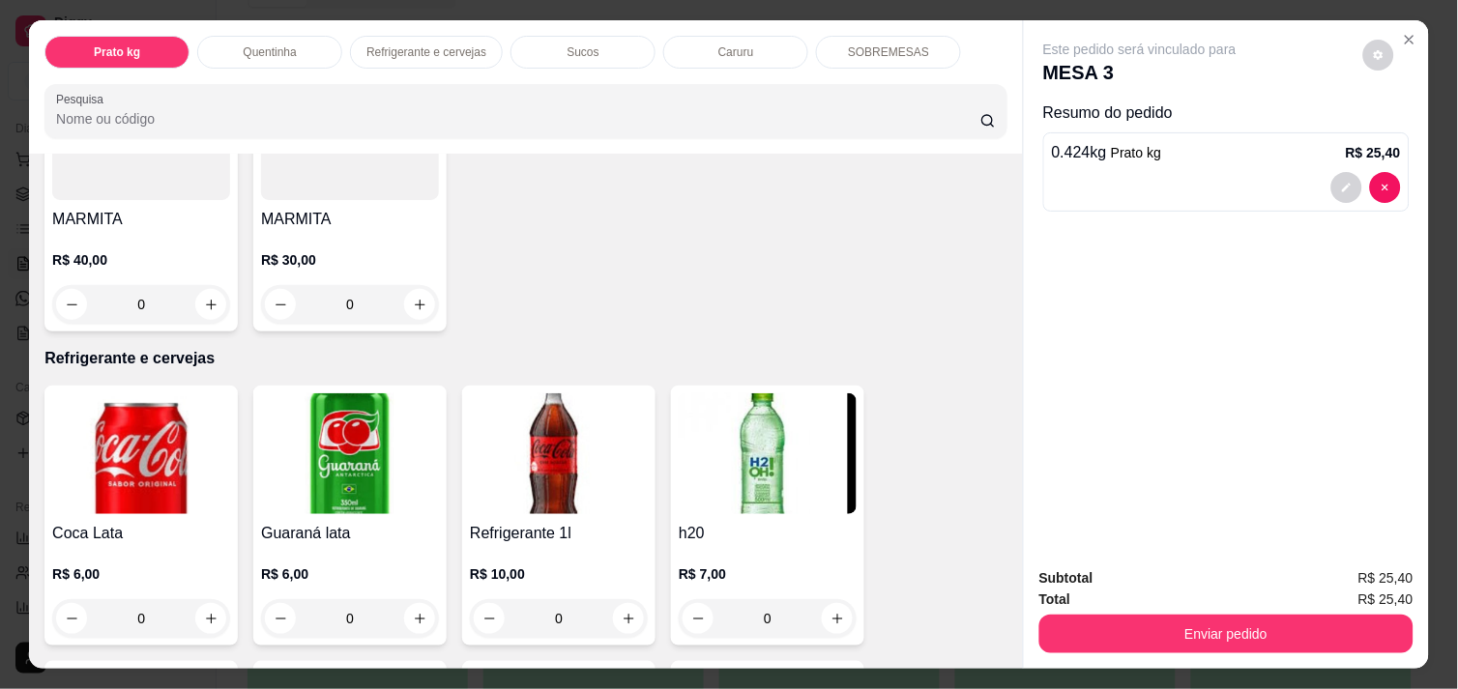
scroll to position [773, 0]
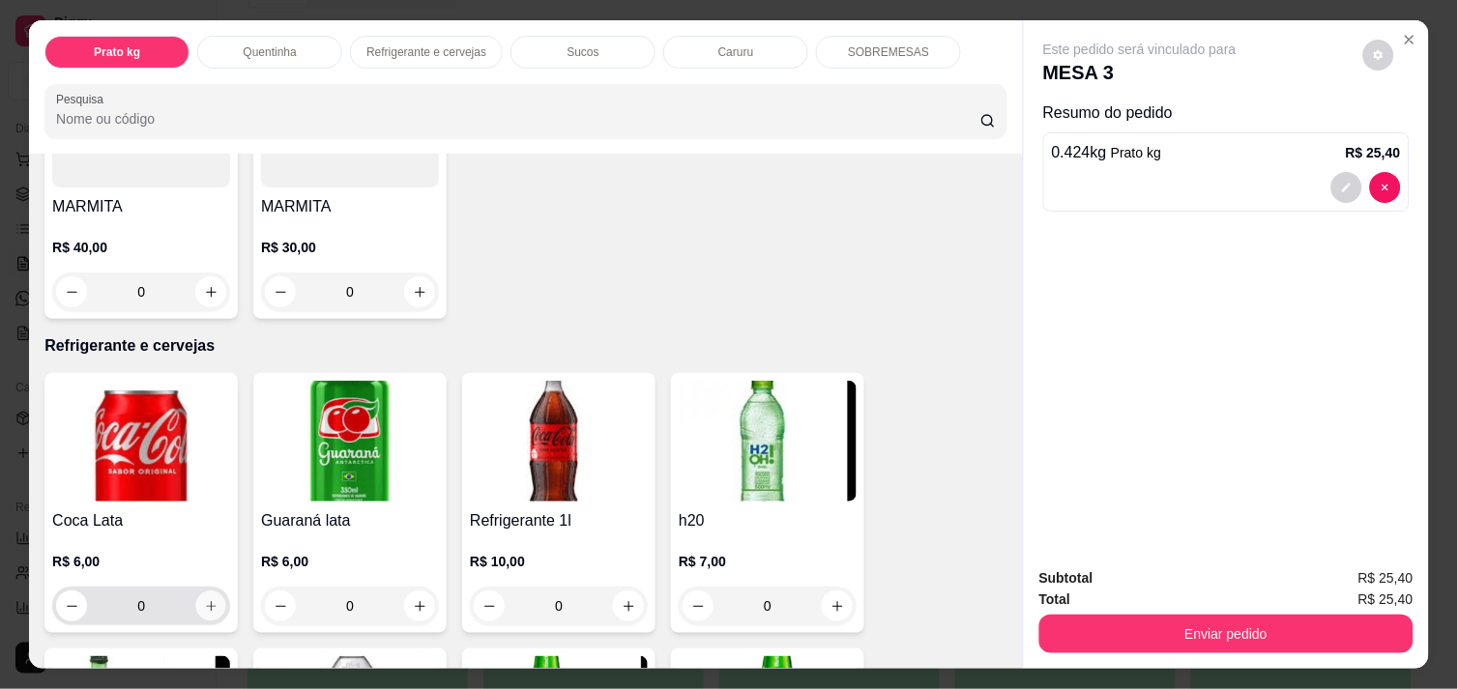
click at [204, 599] on icon "increase-product-quantity" at bounding box center [211, 606] width 14 height 14
type input "1"
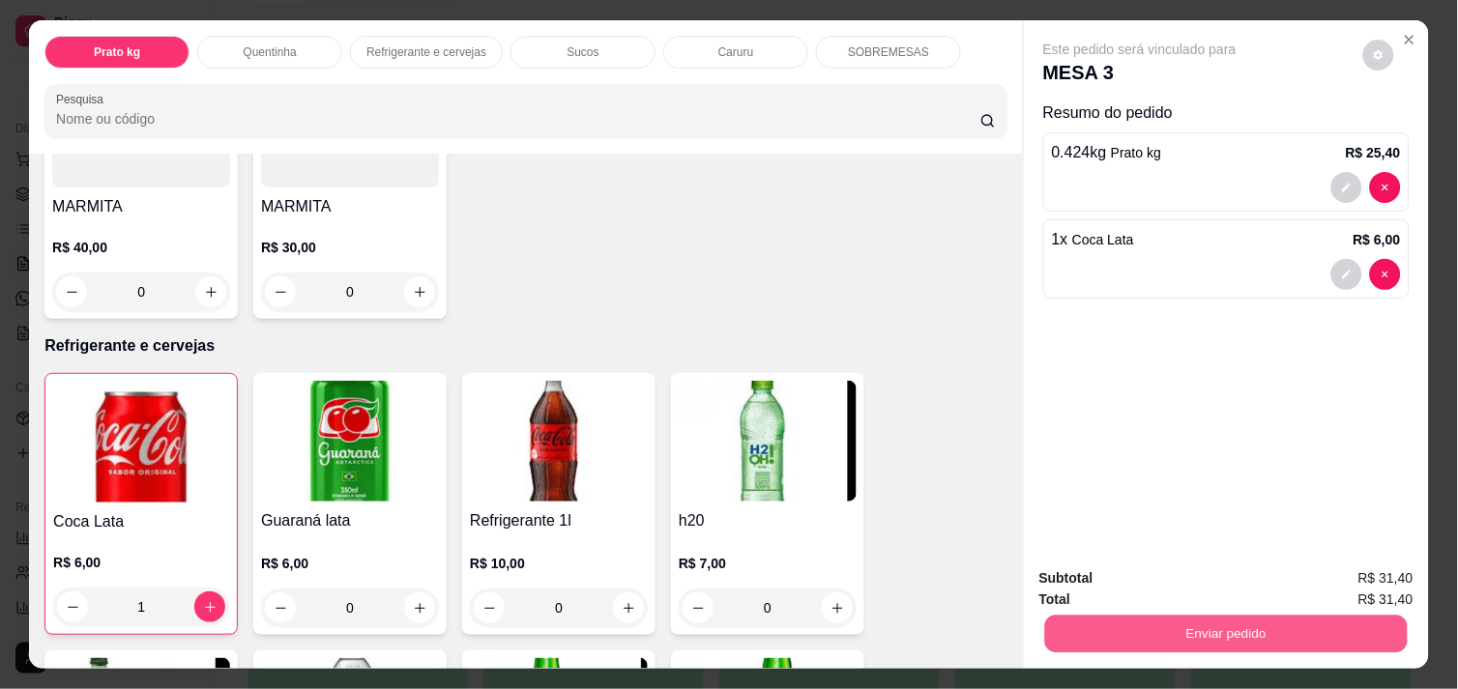
click at [1278, 625] on button "Enviar pedido" at bounding box center [1226, 634] width 362 height 38
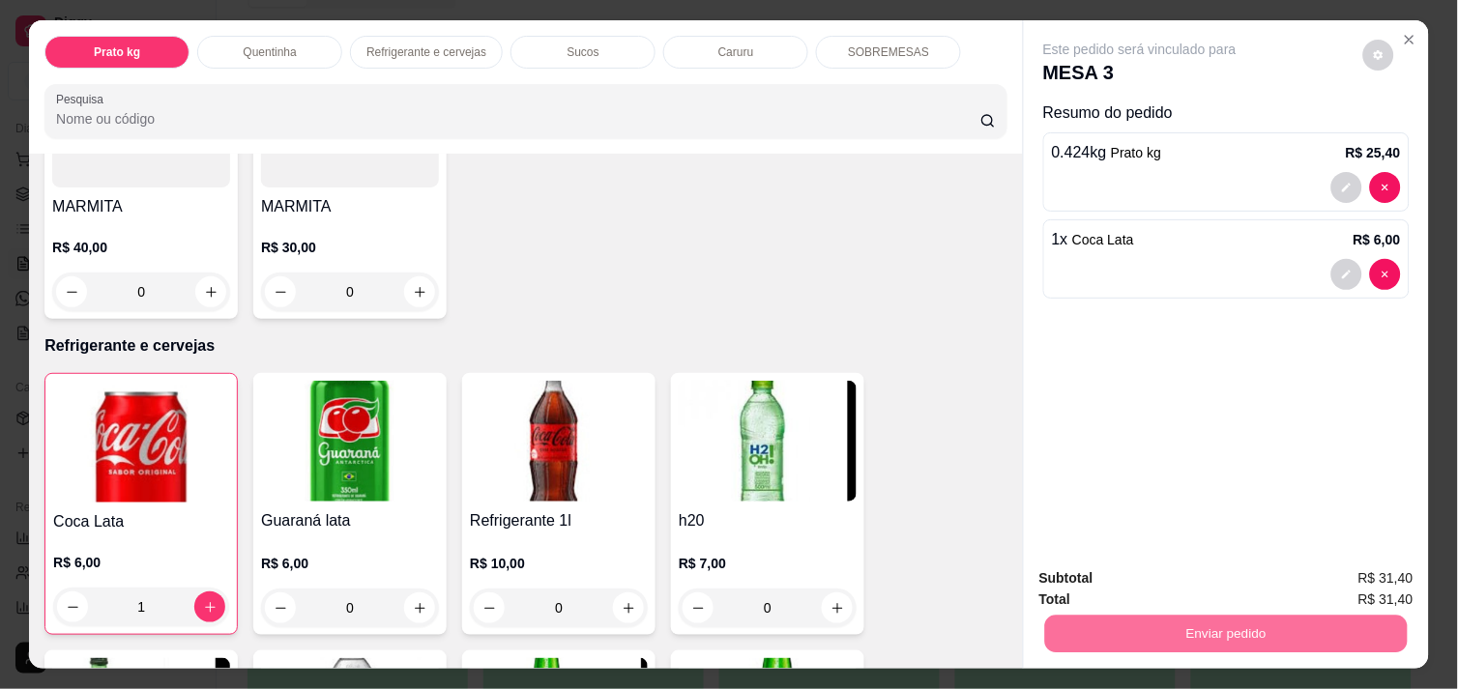
click at [1376, 578] on button "Enviar pedido" at bounding box center [1363, 579] width 106 height 36
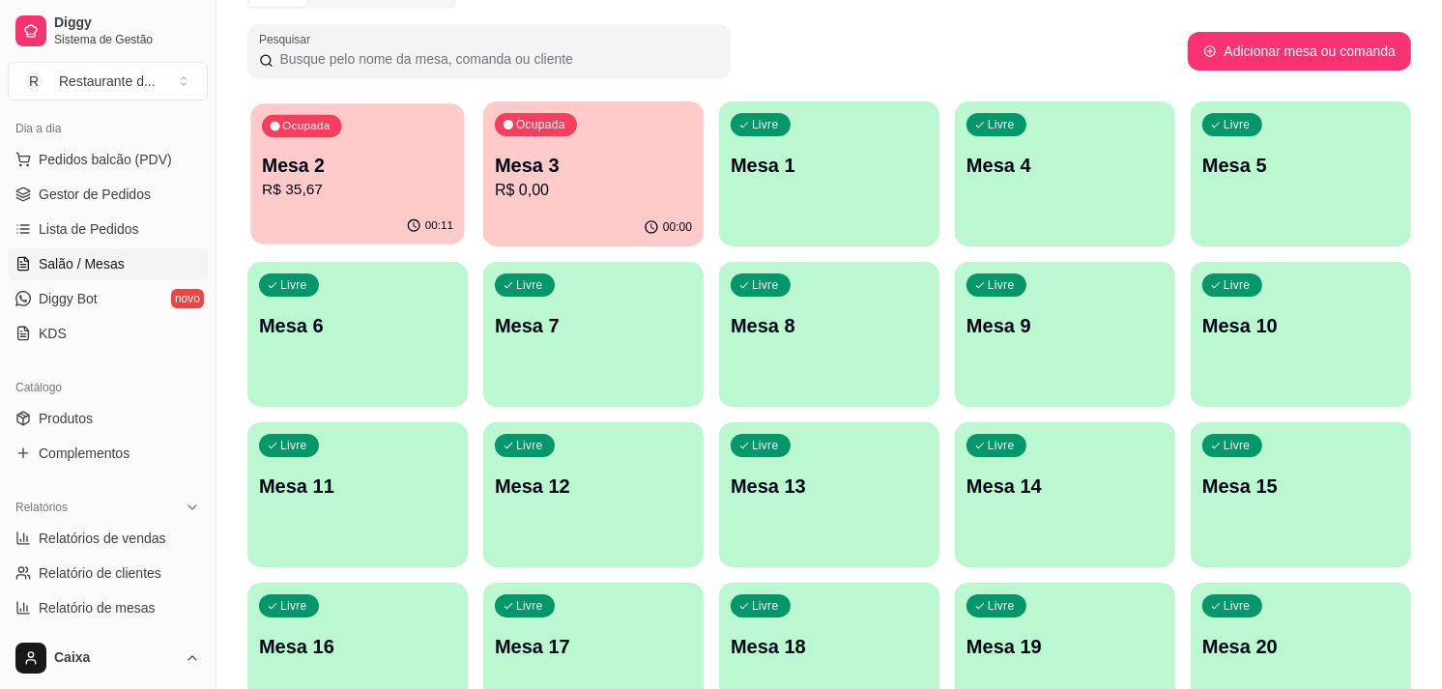
click at [326, 176] on p "Mesa 2" at bounding box center [357, 166] width 191 height 26
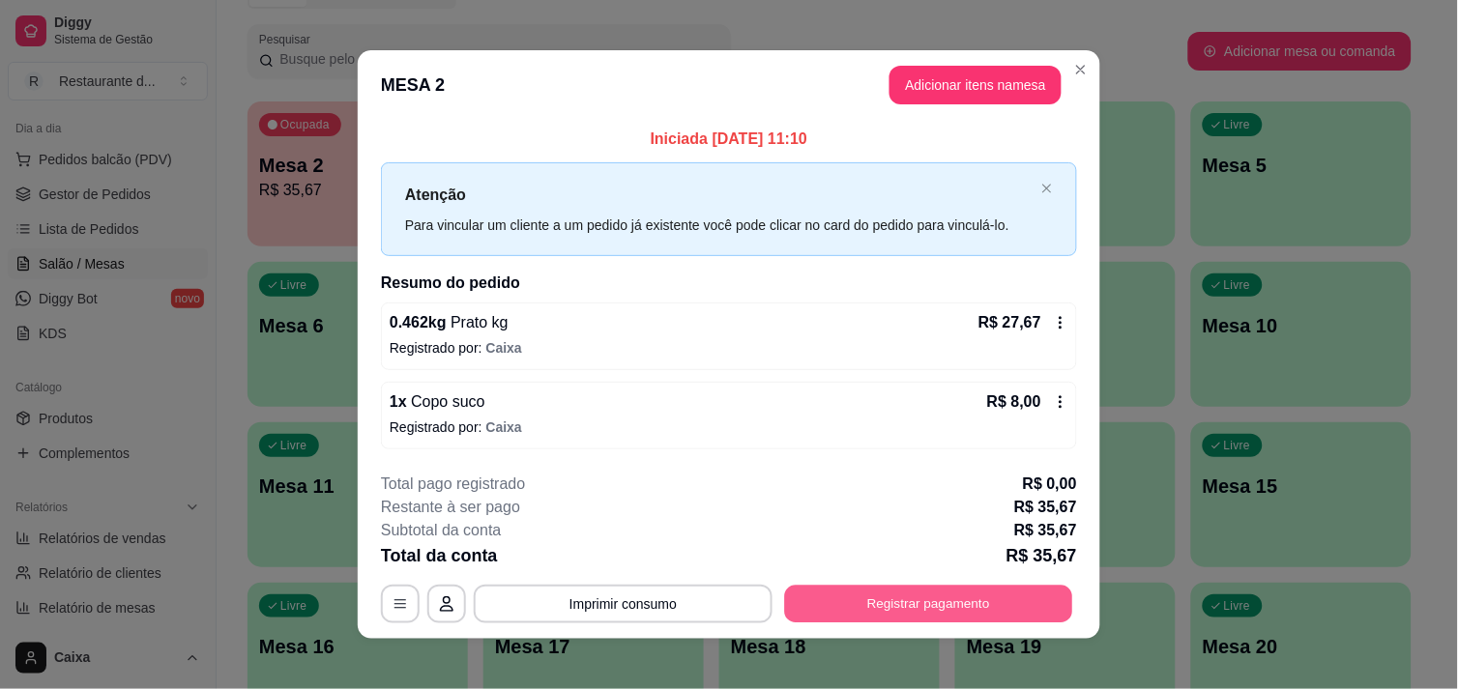
click at [882, 602] on button "Registrar pagamento" at bounding box center [929, 605] width 288 height 38
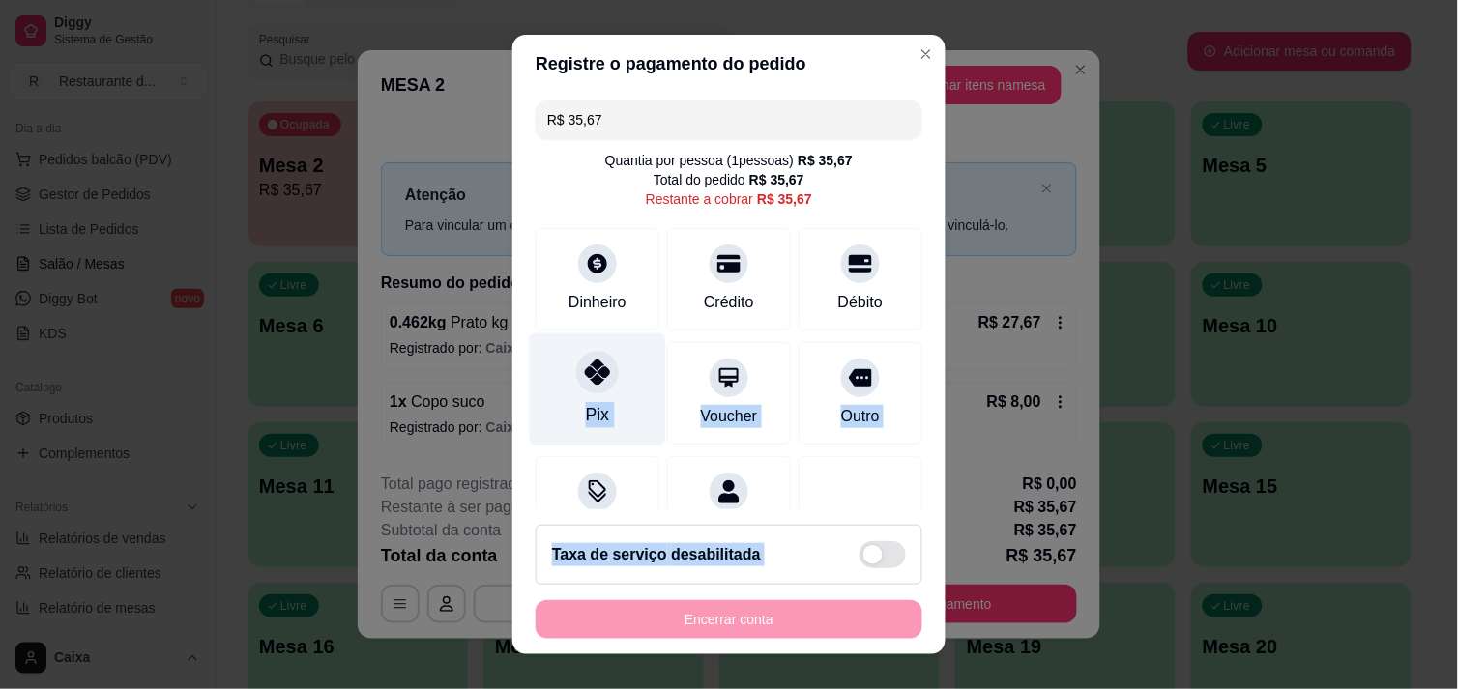
drag, startPoint x: 882, startPoint y: 602, endPoint x: 581, endPoint y: 355, distance: 389.4
click at [581, 355] on section "Registre o pagamento do pedido R$ 35,67 Quantia por pessoa ( 1 pessoas) R$ 35,6…" at bounding box center [728, 345] width 433 height 621
click at [581, 355] on div at bounding box center [597, 372] width 43 height 43
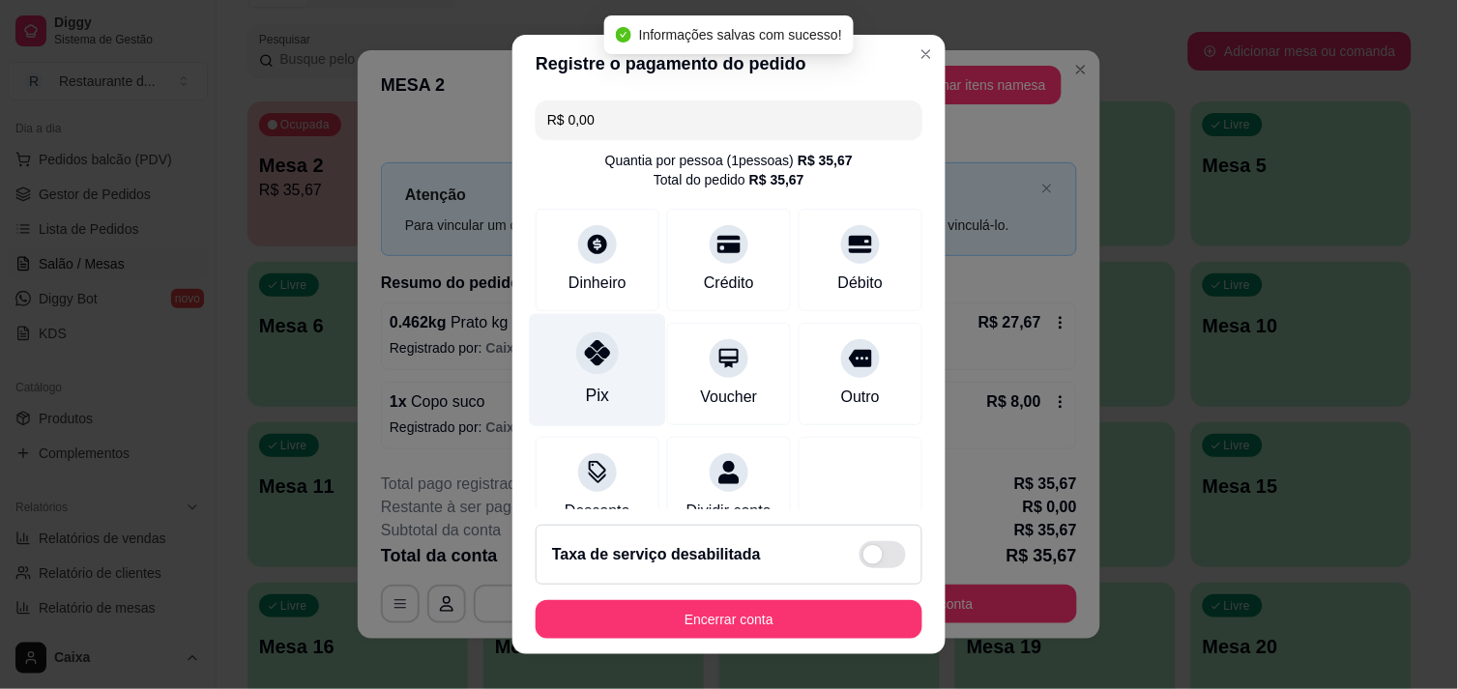
type input "R$ 0,00"
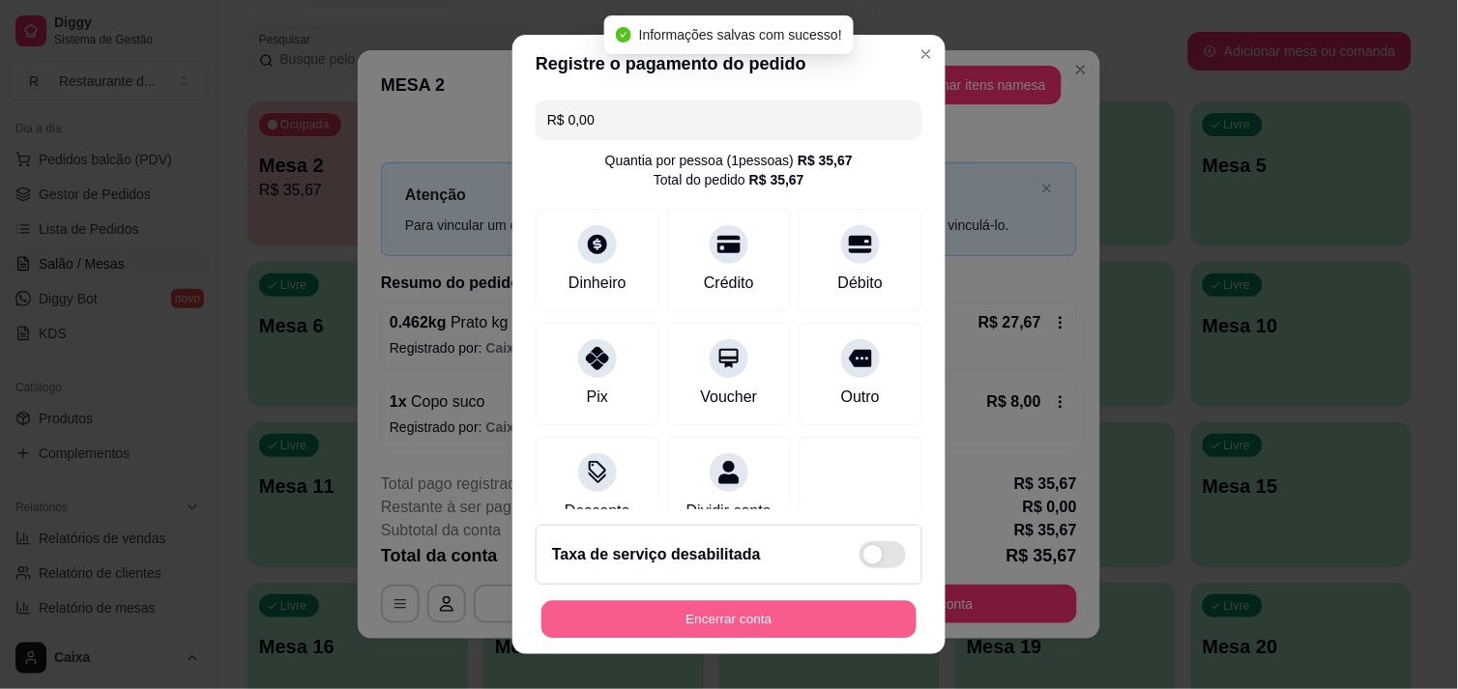
click at [771, 615] on button "Encerrar conta" at bounding box center [728, 620] width 375 height 38
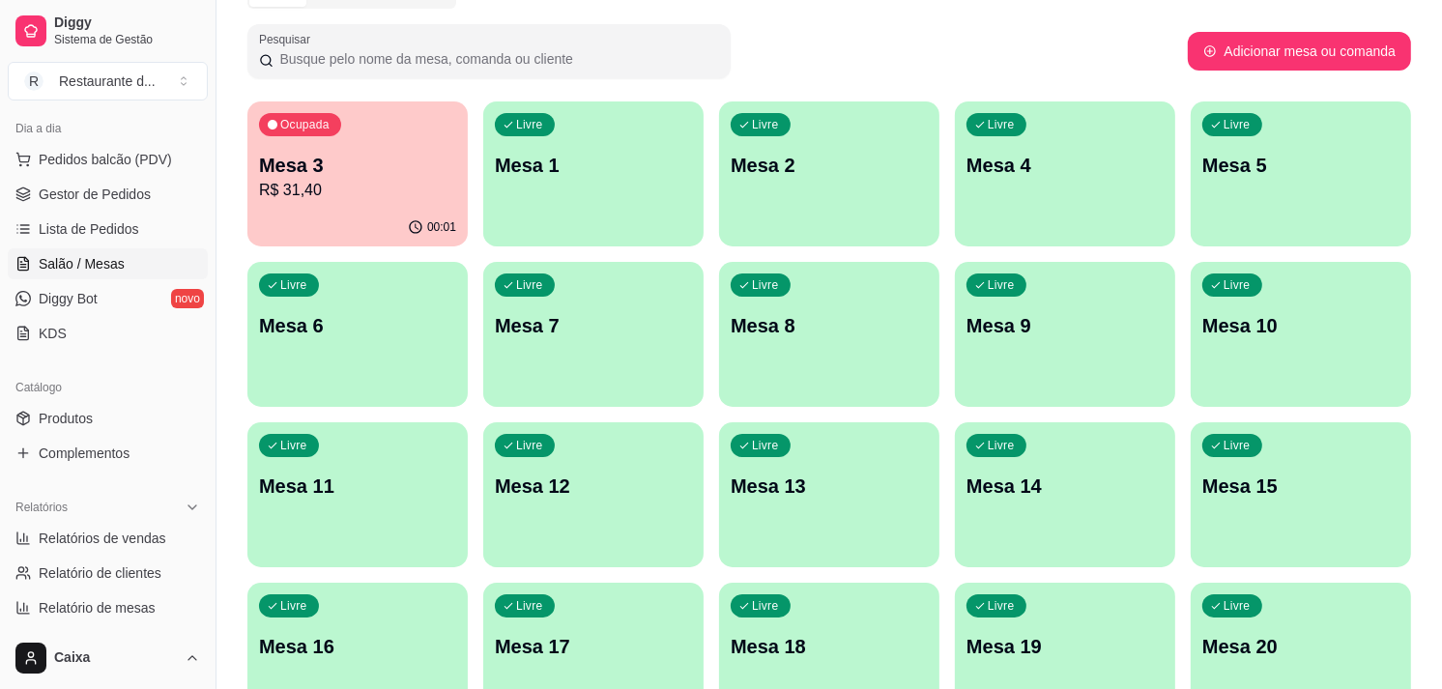
click at [809, 152] on p "Mesa 2" at bounding box center [829, 165] width 197 height 27
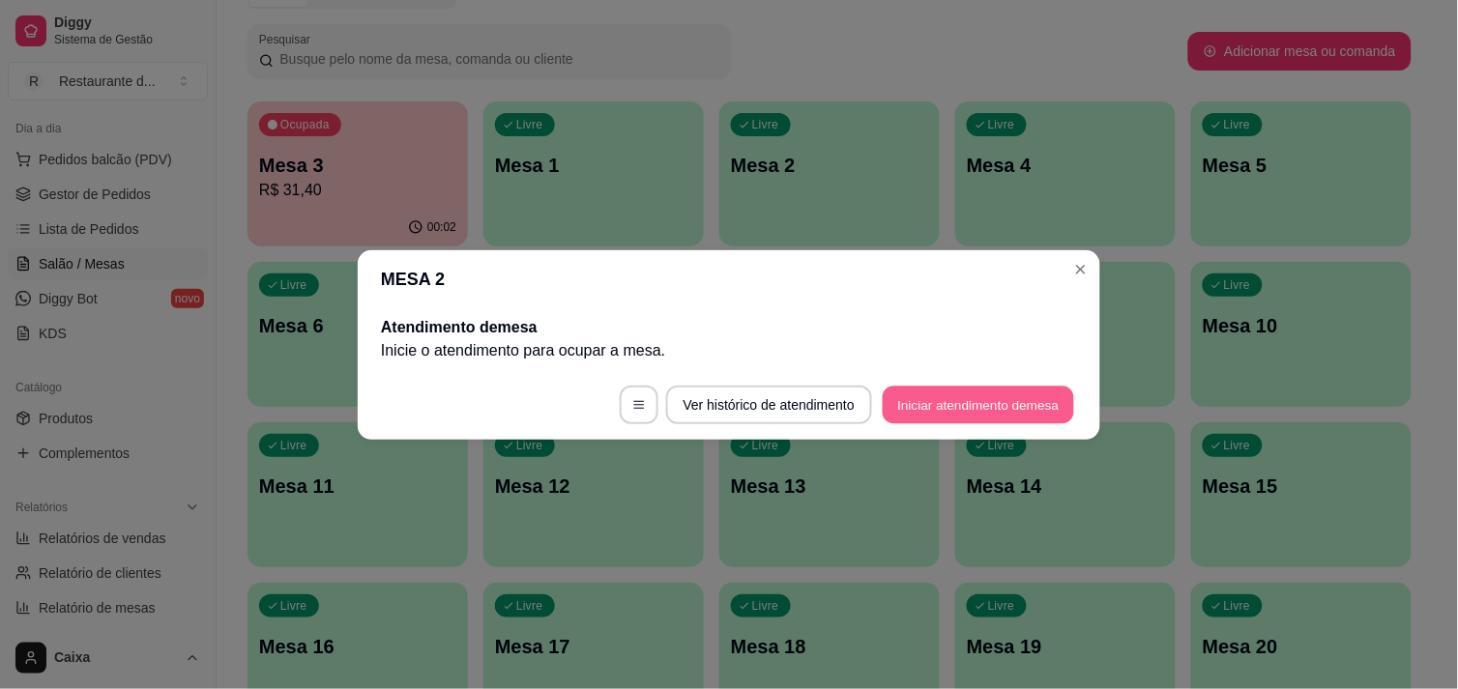
click at [922, 400] on button "Iniciar atendimento de mesa" at bounding box center [978, 405] width 191 height 38
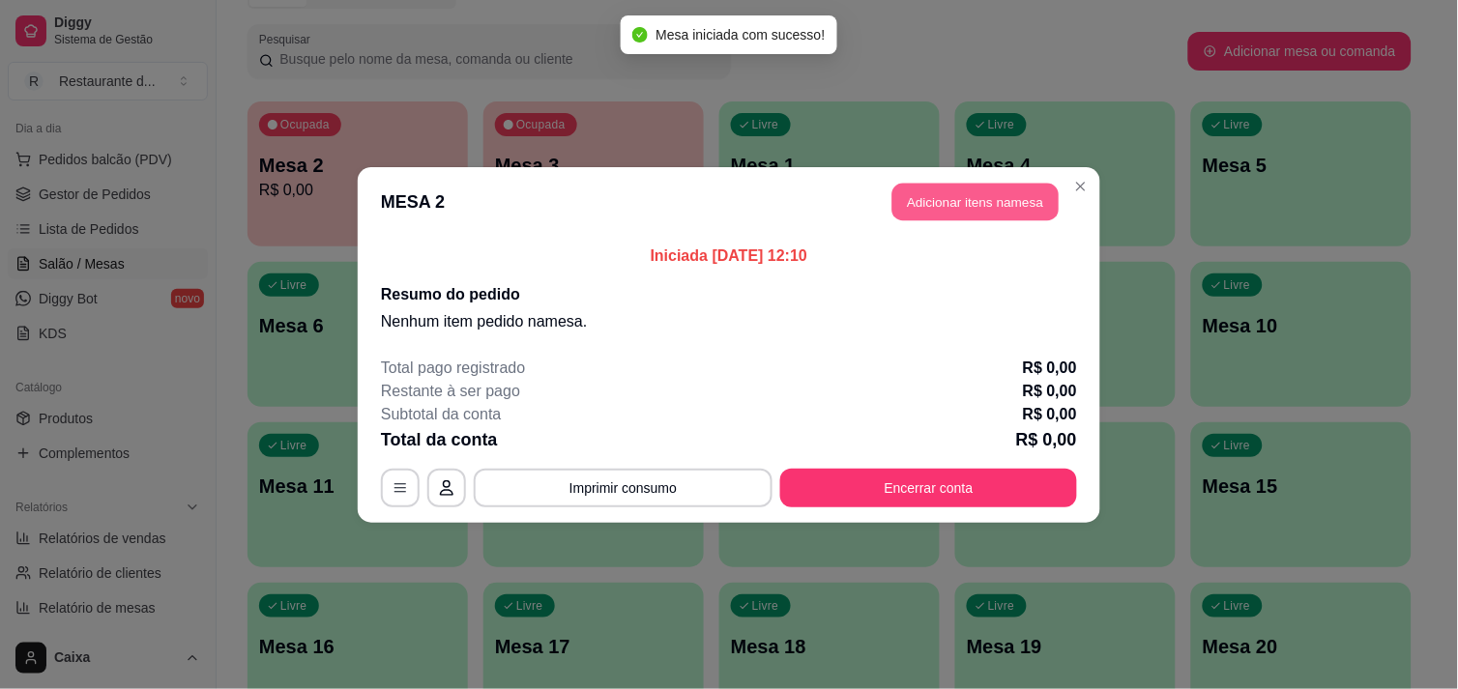
click at [971, 197] on button "Adicionar itens na mesa" at bounding box center [975, 202] width 166 height 38
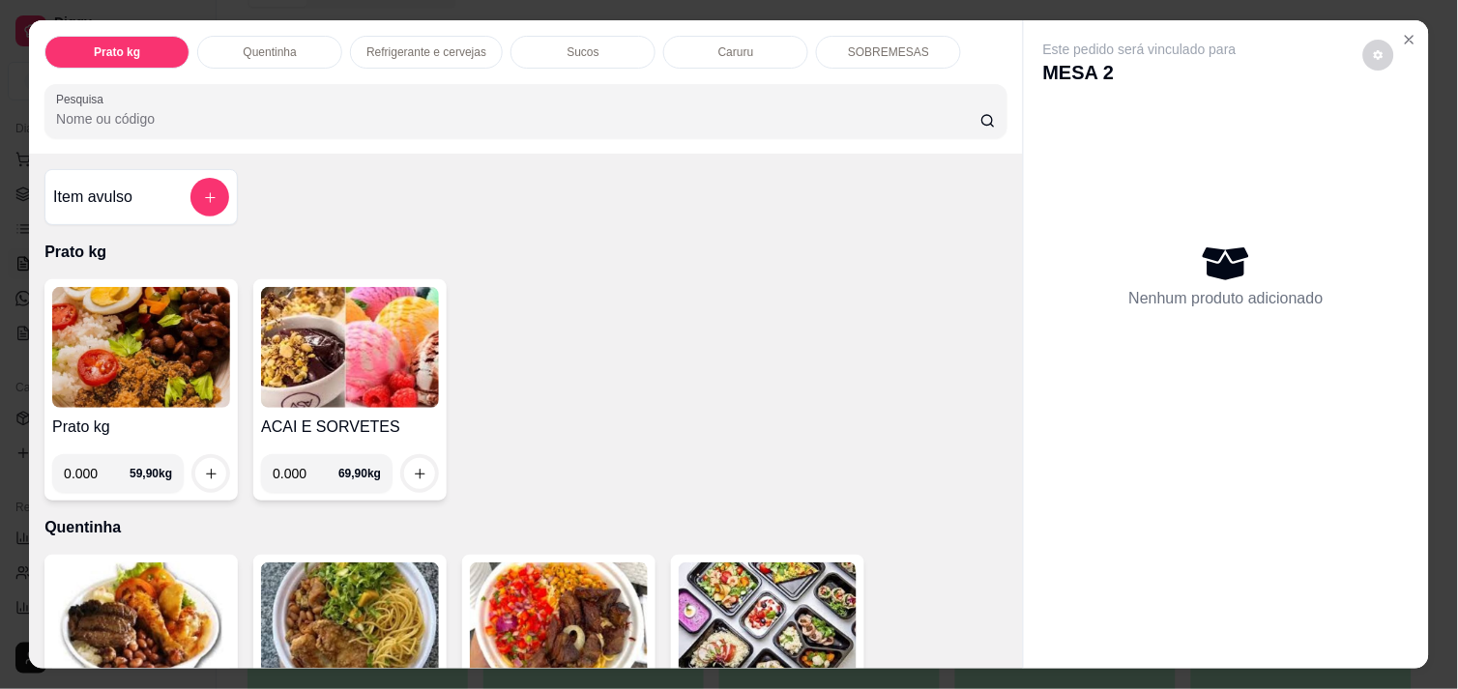
click at [101, 470] on input "0.000" at bounding box center [97, 473] width 66 height 39
type input "0.420"
click at [204, 467] on icon "increase-product-quantity" at bounding box center [211, 474] width 14 height 14
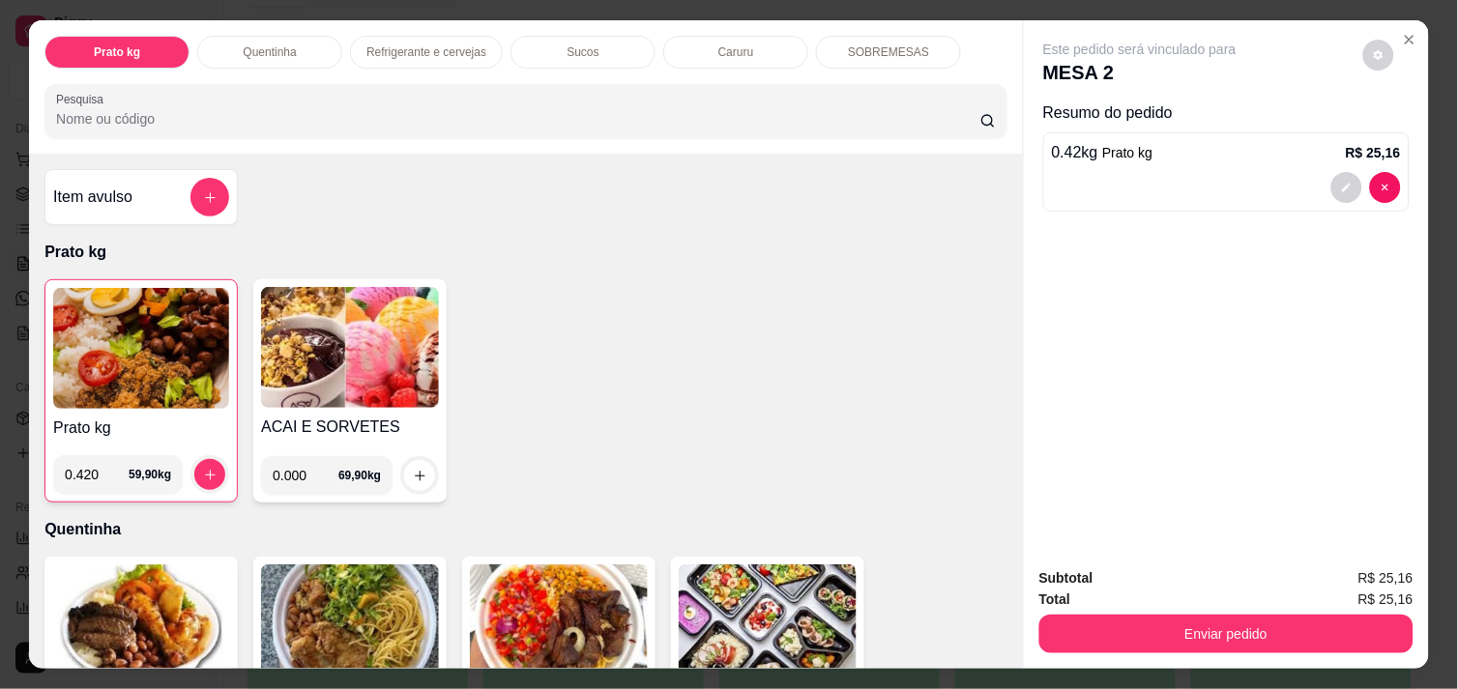
click at [113, 348] on img at bounding box center [141, 348] width 176 height 121
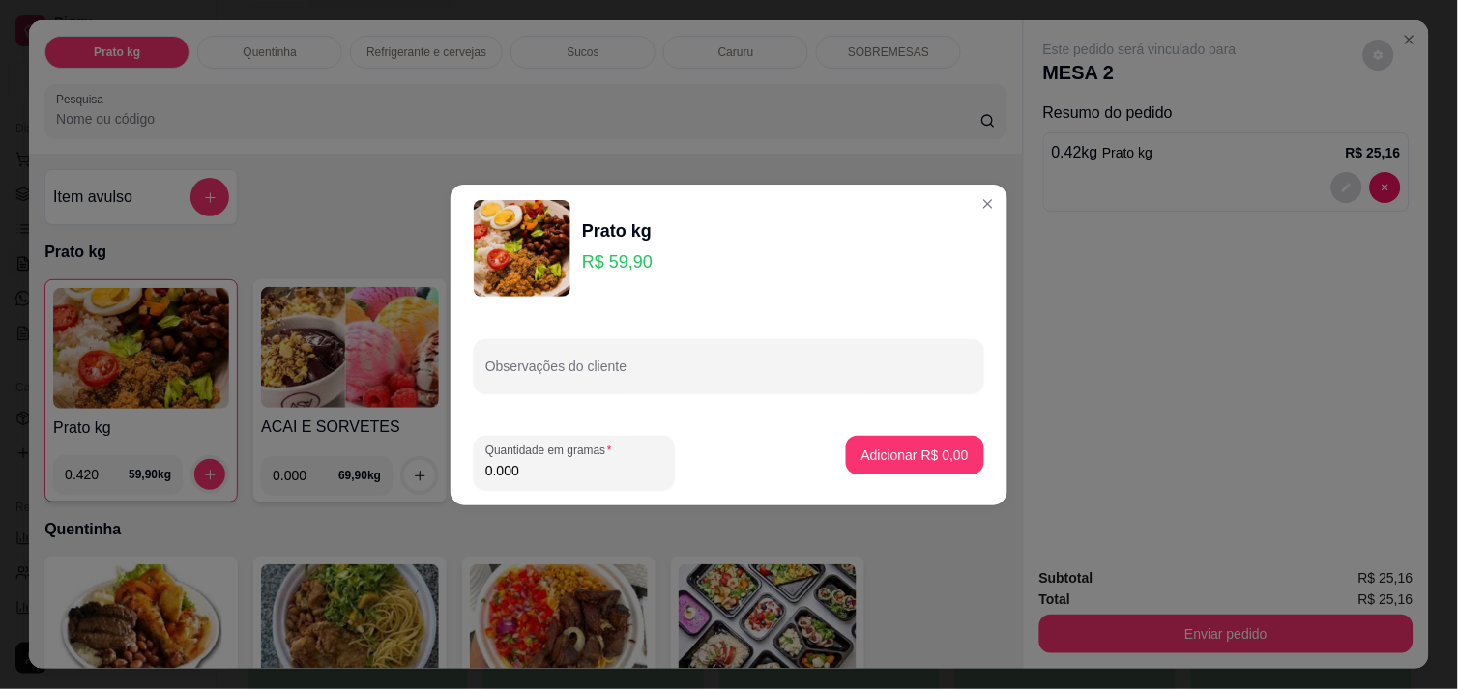
click at [526, 471] on input "0.000" at bounding box center [574, 470] width 178 height 19
type input "0.412"
click at [882, 450] on p "Adicionar R$ 24,68" at bounding box center [911, 455] width 112 height 18
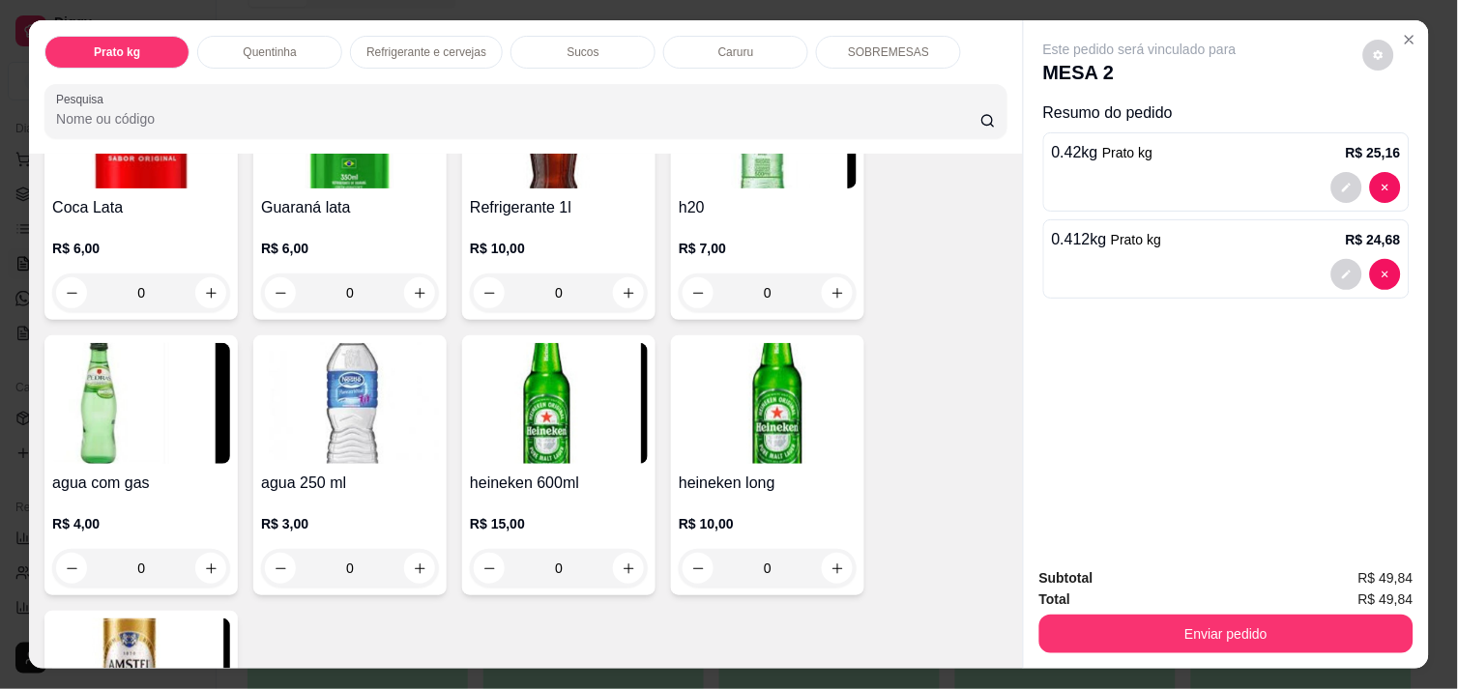
scroll to position [1116, 0]
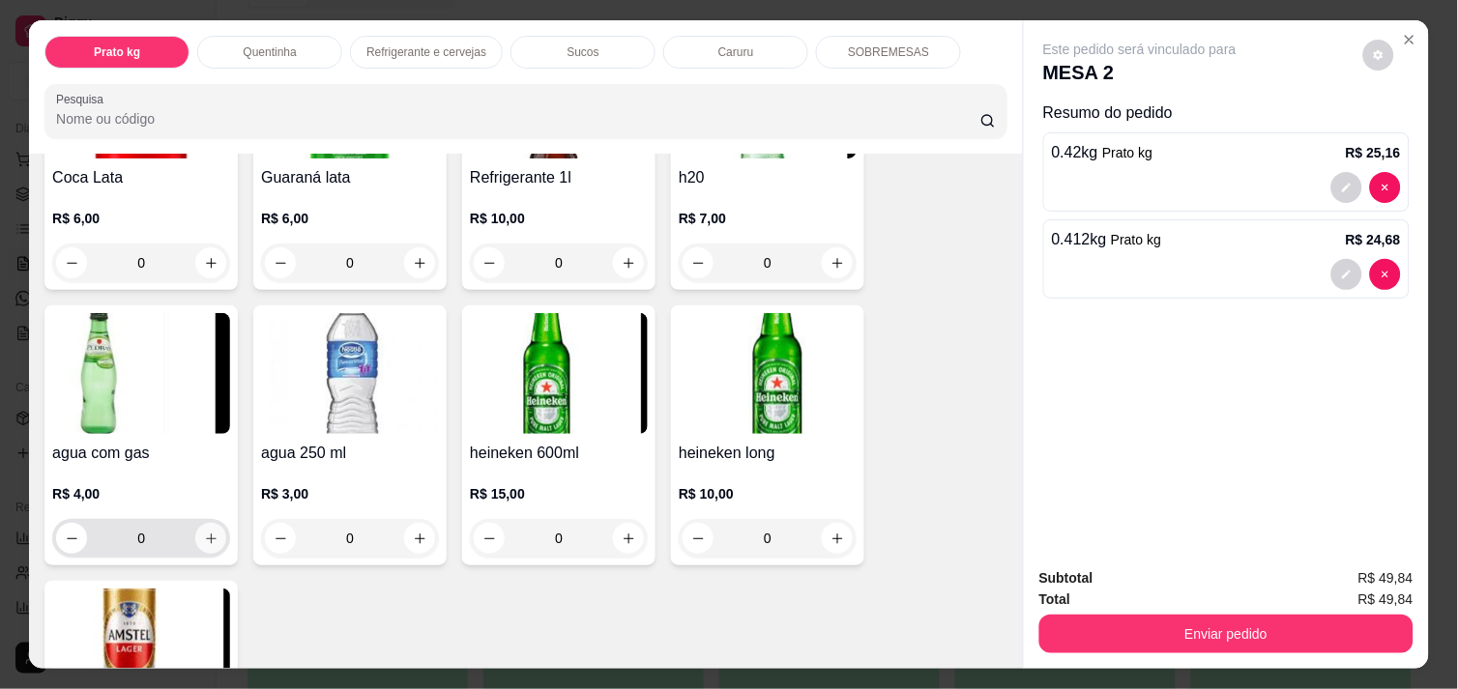
click at [204, 532] on icon "increase-product-quantity" at bounding box center [211, 539] width 14 height 14
type input "1"
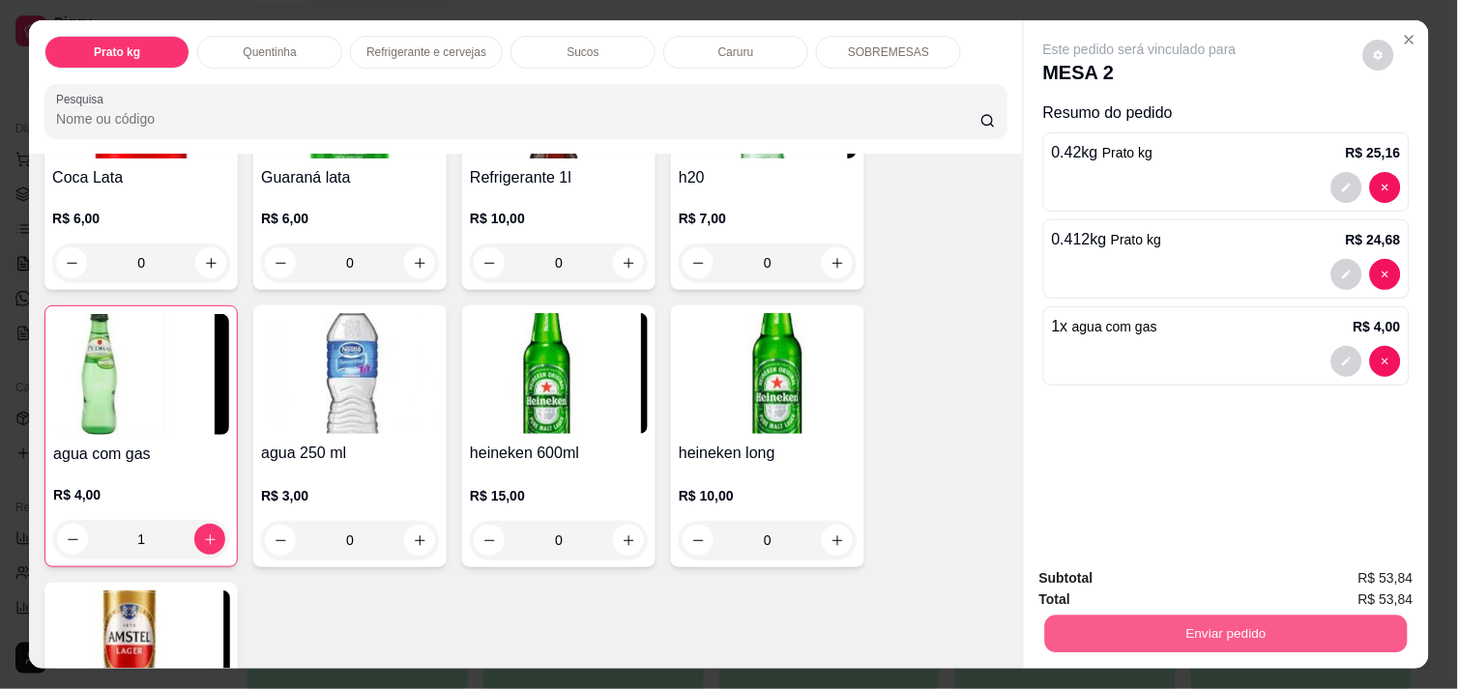
click at [1172, 633] on button "Enviar pedido" at bounding box center [1226, 634] width 362 height 38
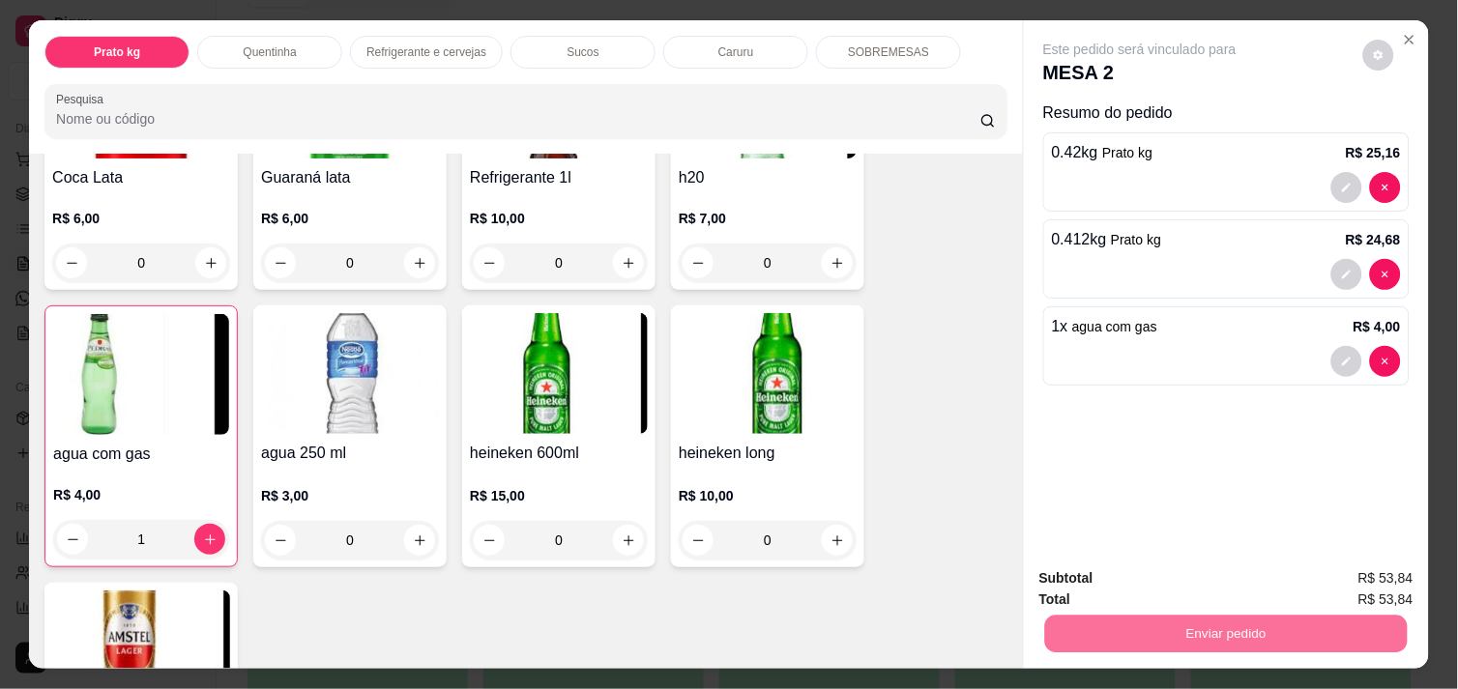
click at [1366, 577] on button "Enviar pedido" at bounding box center [1363, 579] width 106 height 36
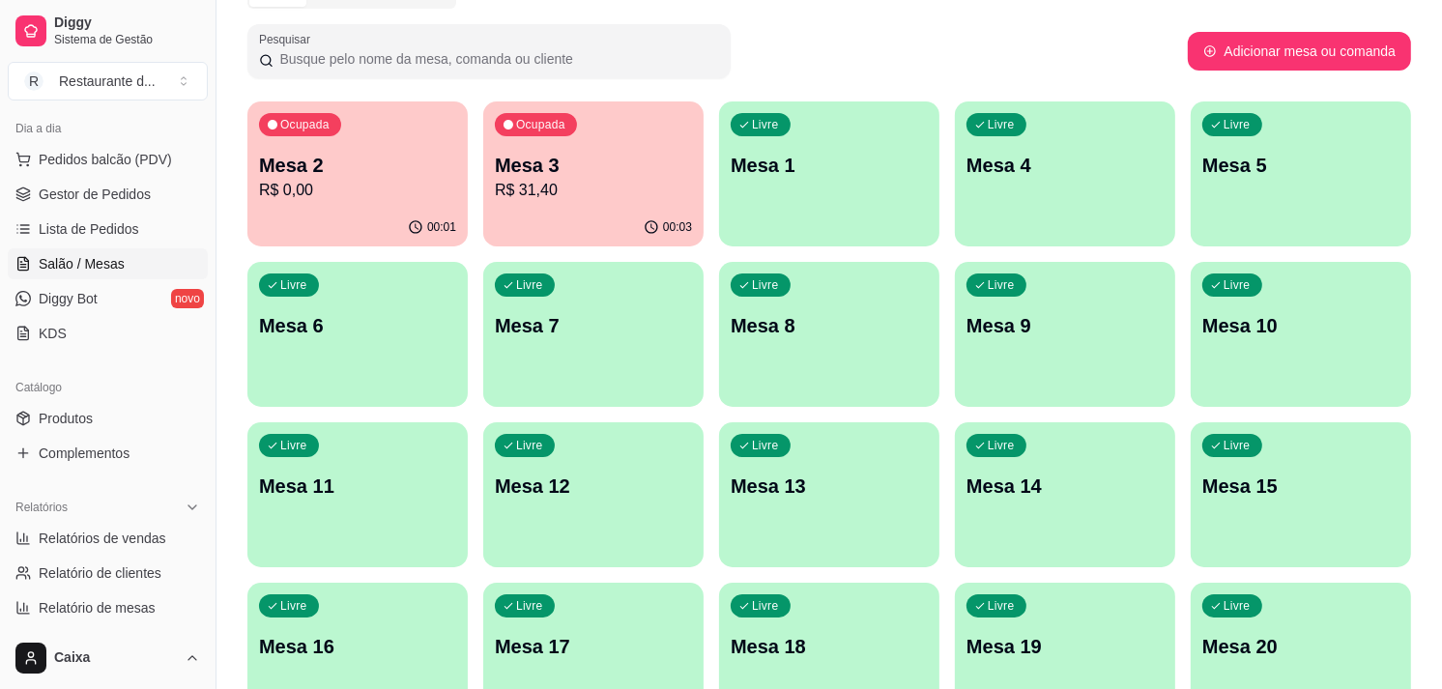
click at [855, 218] on div "Livre Mesa 1" at bounding box center [829, 162] width 220 height 122
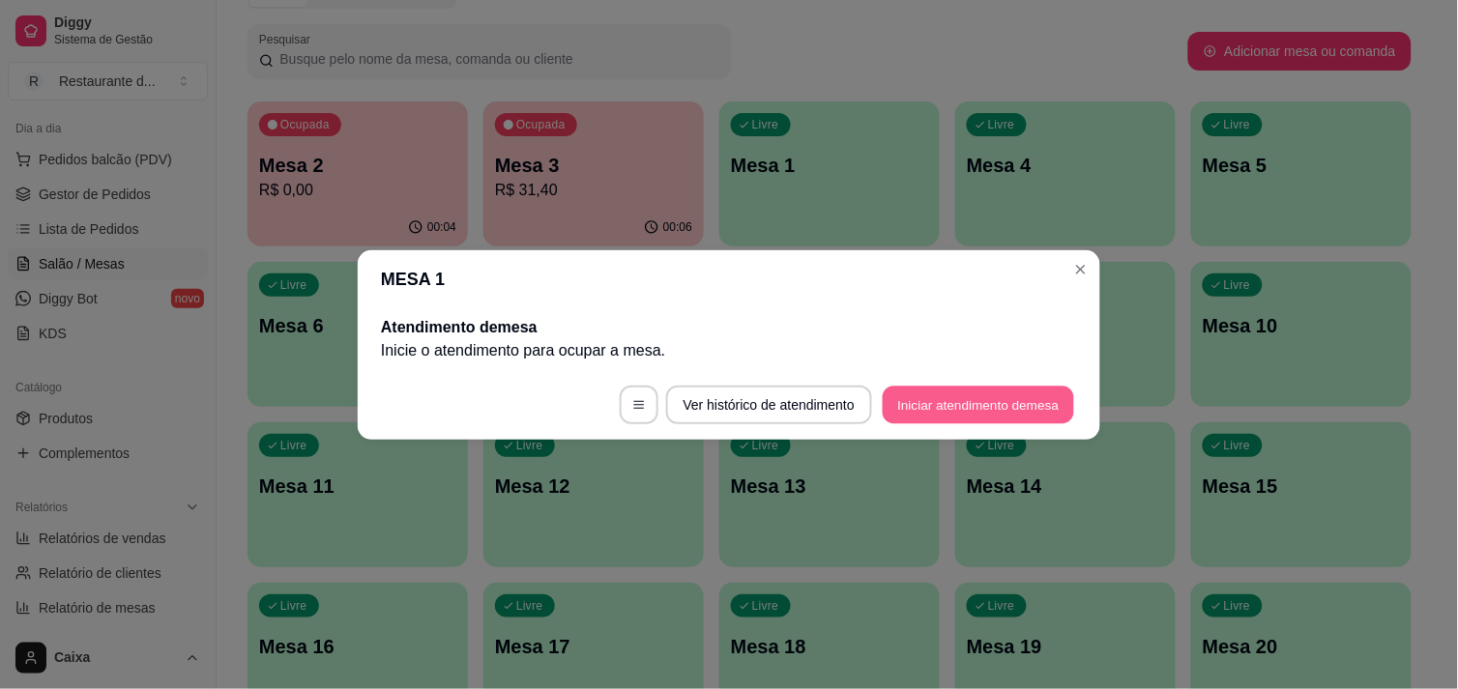
click at [997, 396] on button "Iniciar atendimento de mesa" at bounding box center [978, 405] width 191 height 38
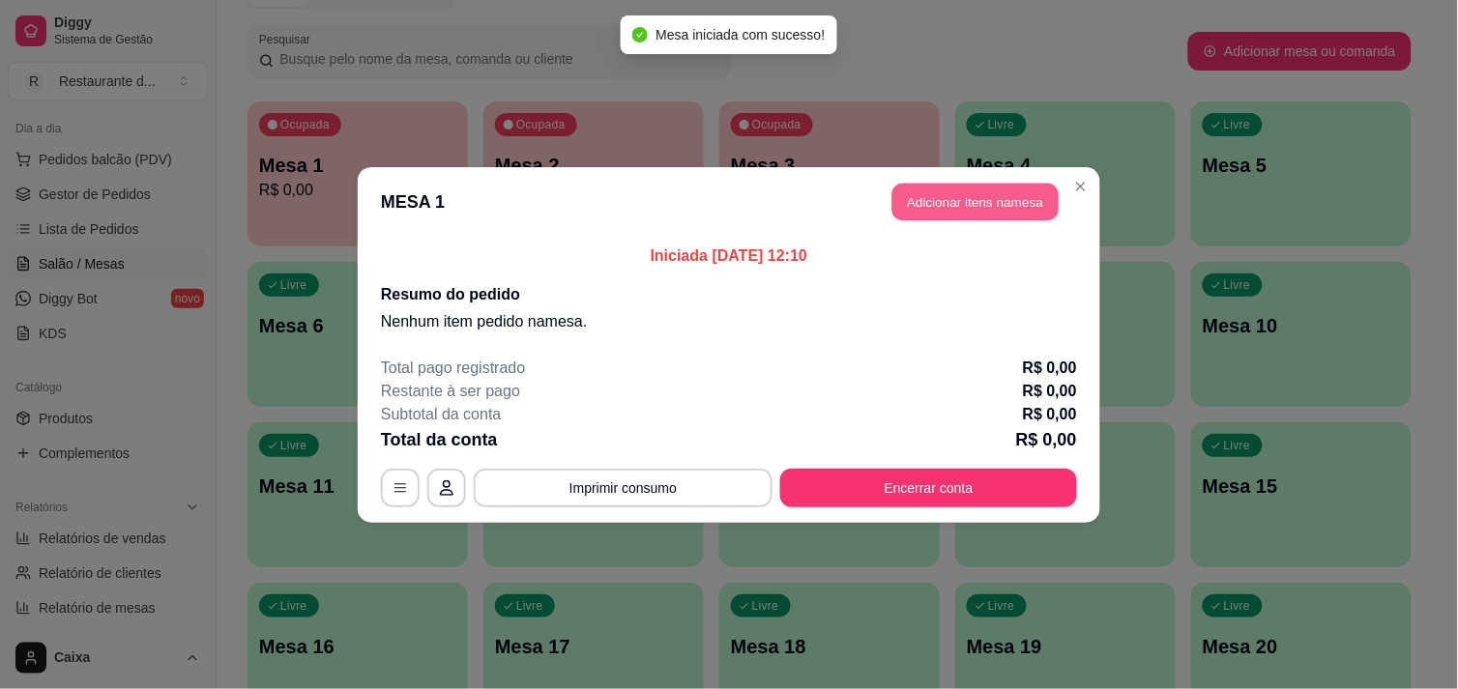
click at [986, 196] on button "Adicionar itens na mesa" at bounding box center [975, 202] width 166 height 38
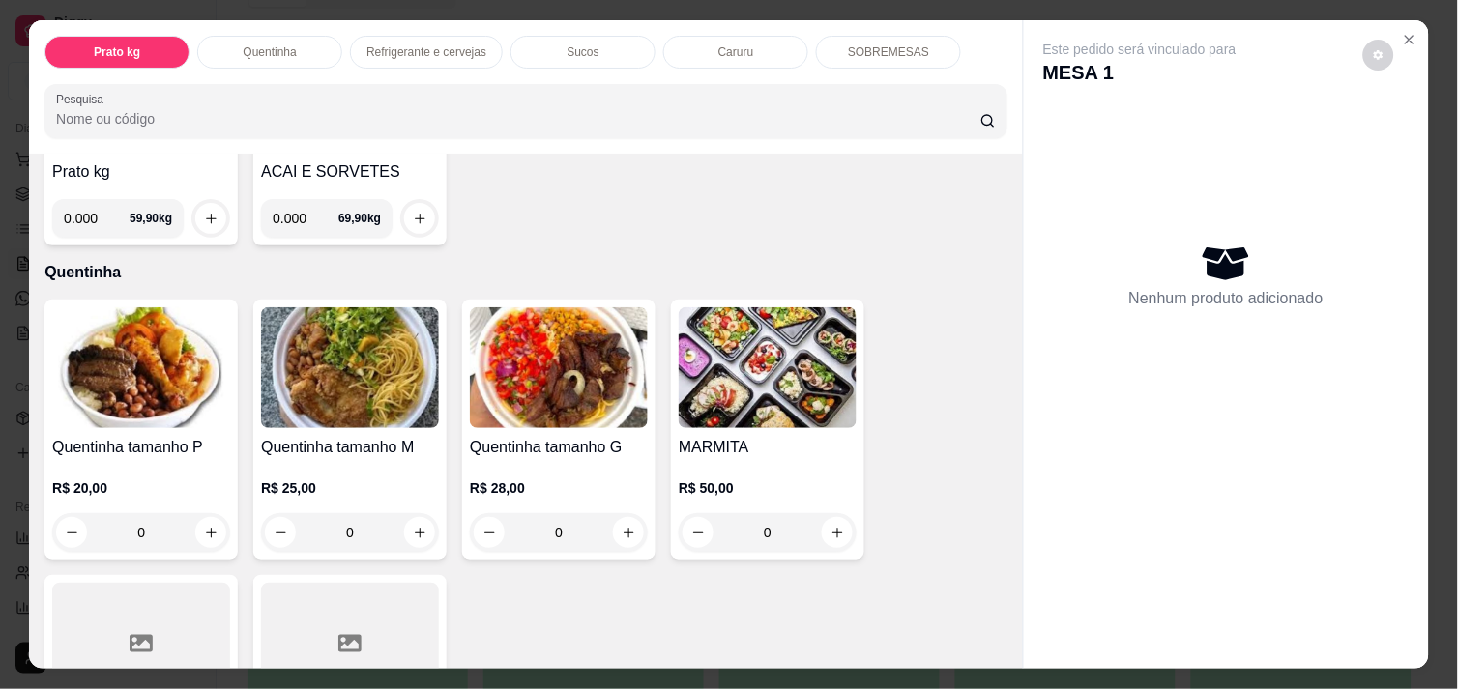
scroll to position [257, 0]
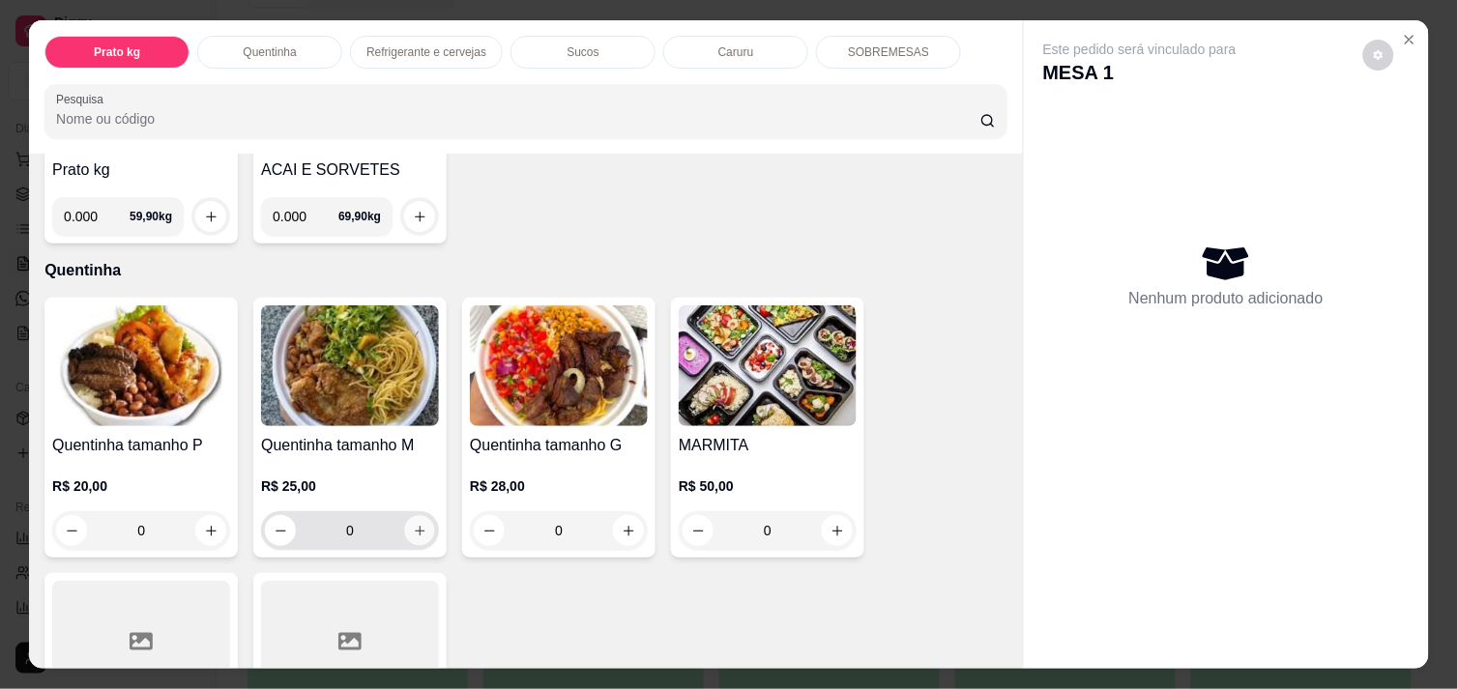
click at [408, 530] on button "increase-product-quantity" at bounding box center [420, 531] width 30 height 30
type input "1"
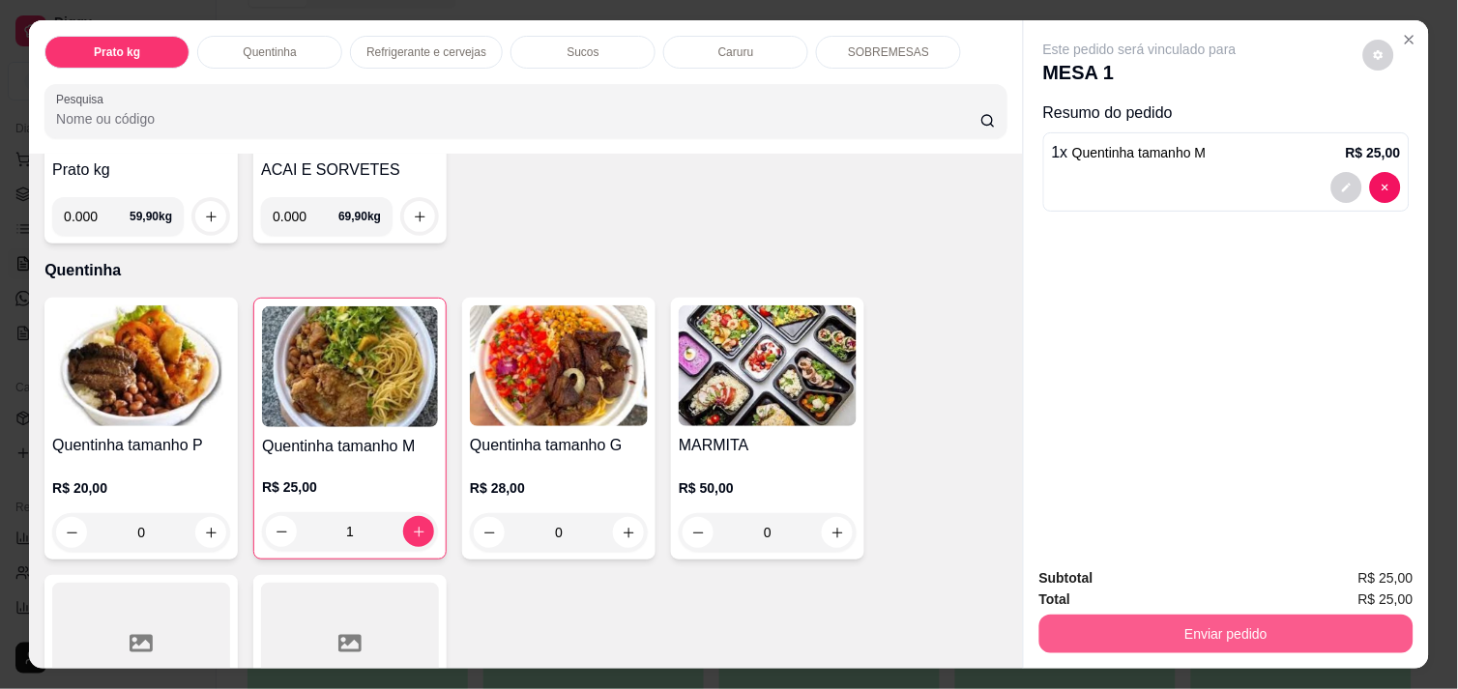
click at [1171, 640] on button "Enviar pedido" at bounding box center [1226, 634] width 374 height 39
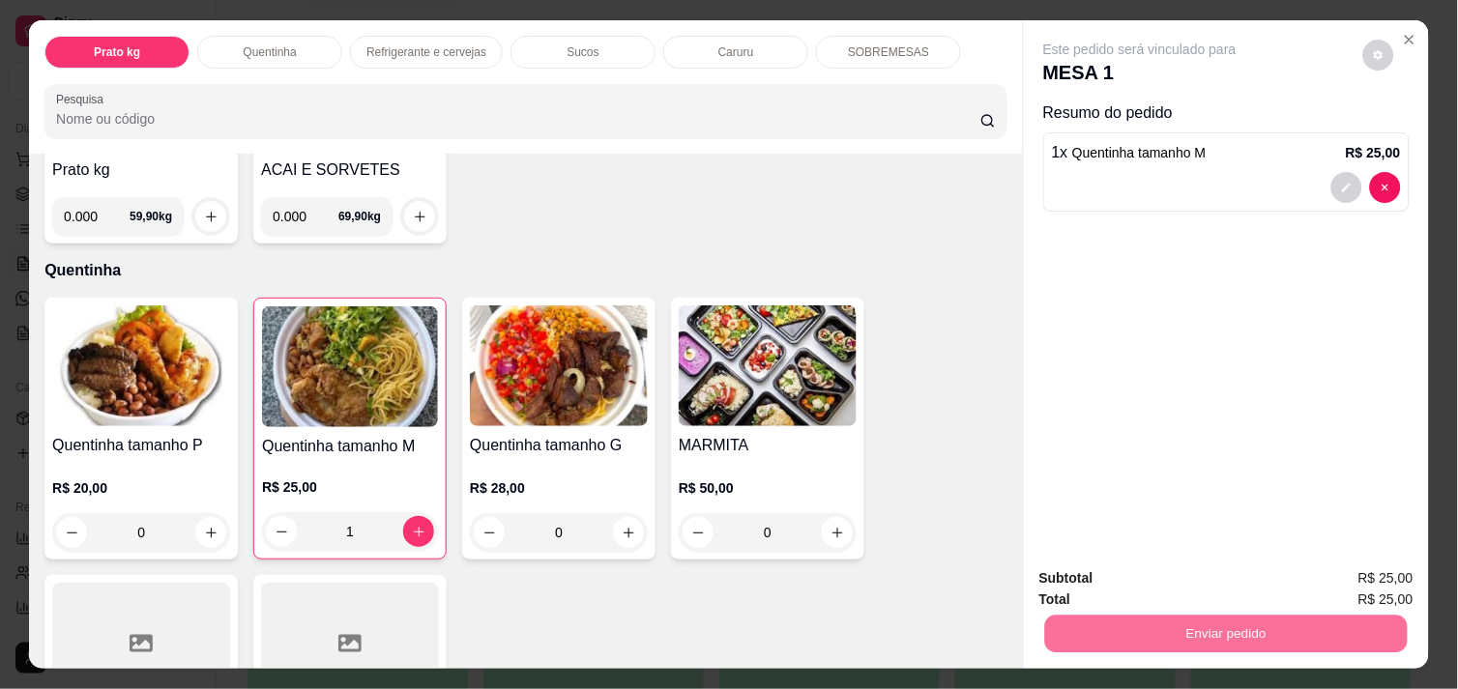
click at [1361, 580] on button "Enviar pedido" at bounding box center [1363, 579] width 106 height 36
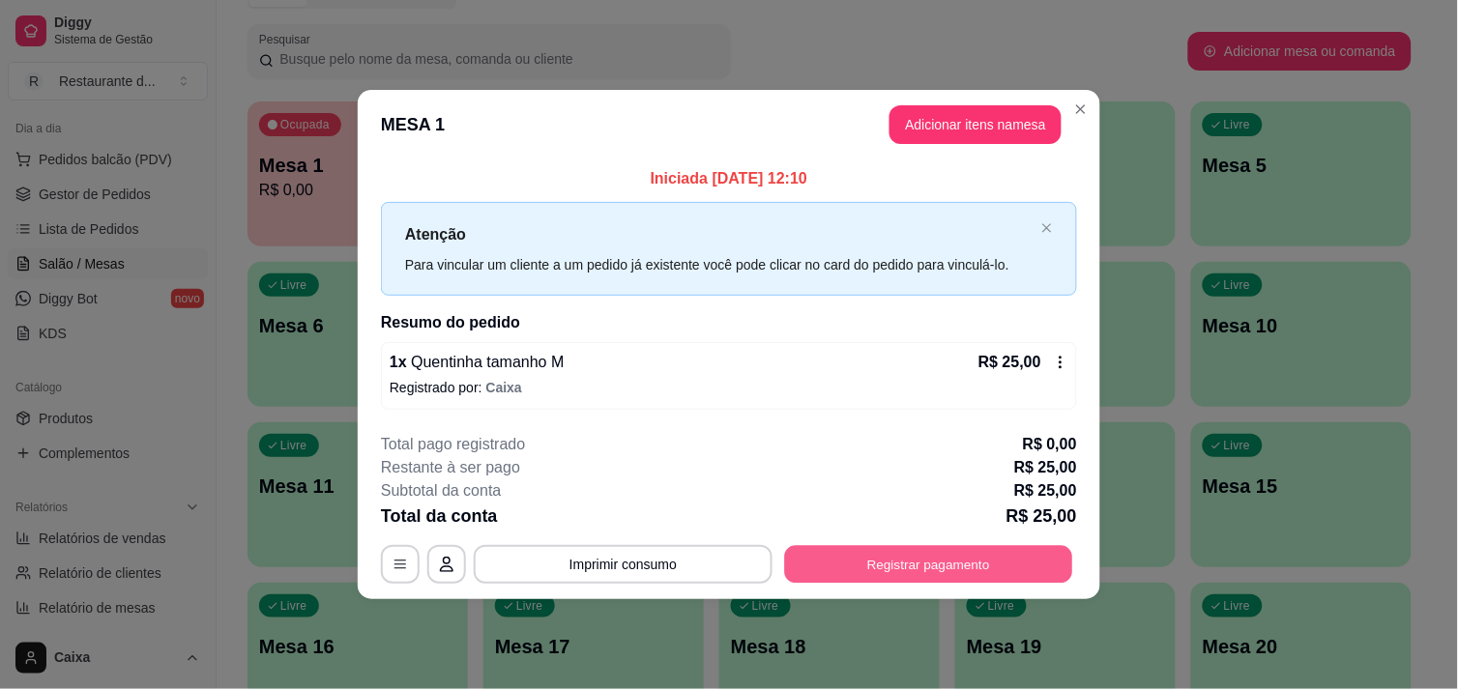
click at [961, 561] on button "Registrar pagamento" at bounding box center [929, 565] width 288 height 38
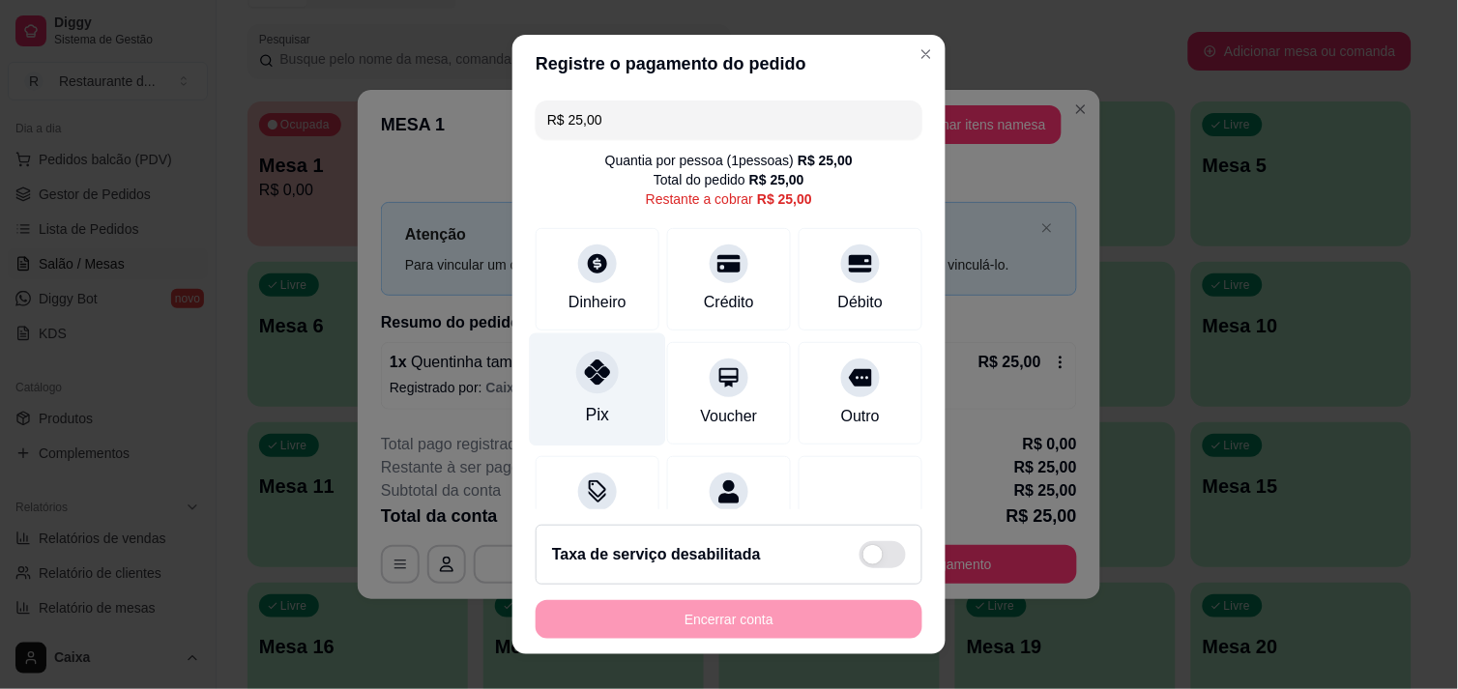
click at [585, 381] on icon at bounding box center [597, 372] width 25 height 25
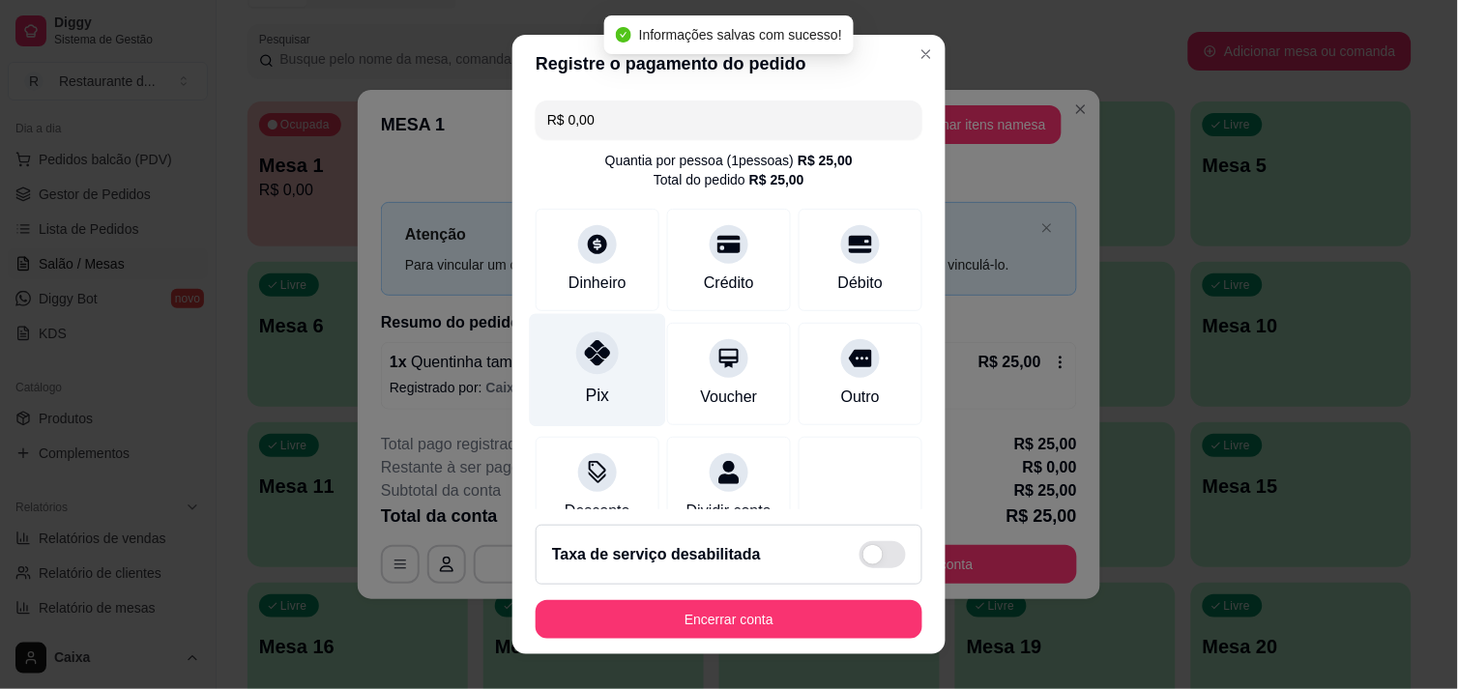
type input "R$ 0,00"
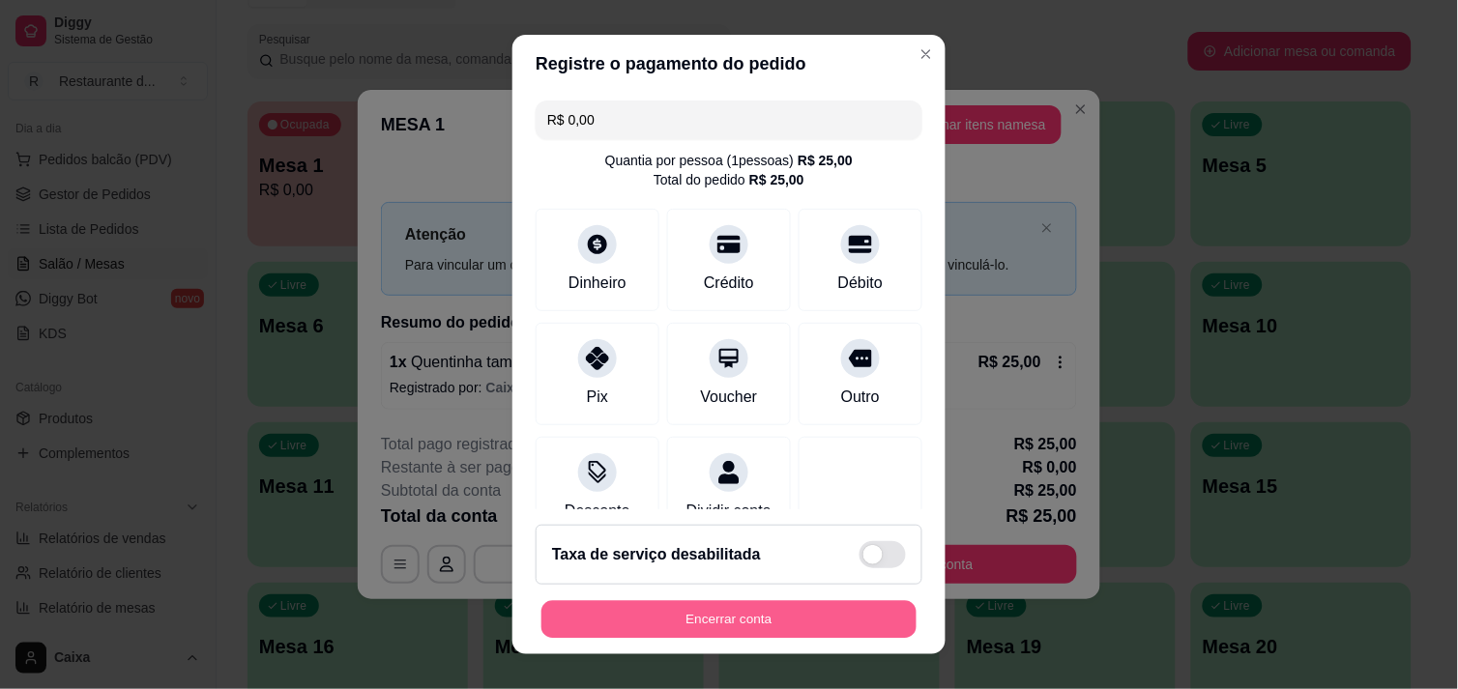
click at [760, 626] on button "Encerrar conta" at bounding box center [728, 620] width 375 height 38
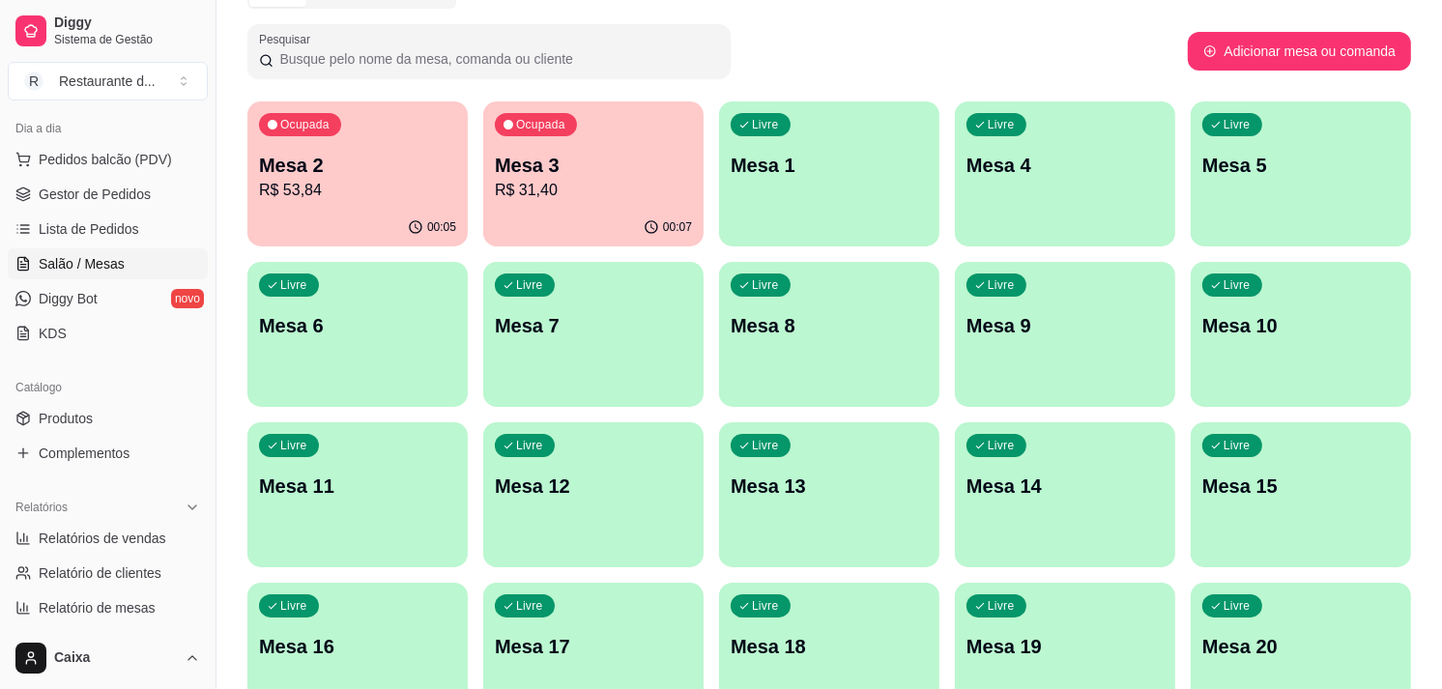
click at [1035, 130] on div "Livre Mesa 4" at bounding box center [1065, 162] width 220 height 122
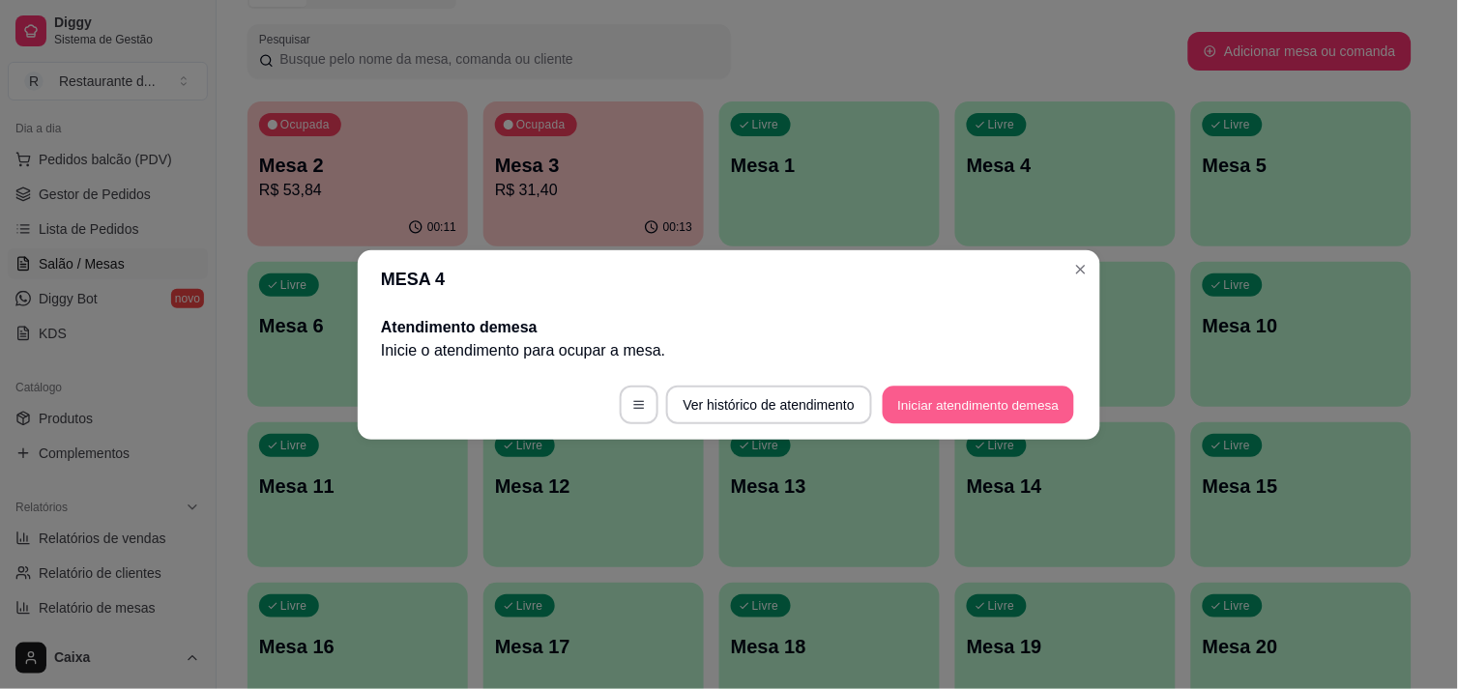
click at [1019, 411] on button "Iniciar atendimento de mesa" at bounding box center [978, 405] width 191 height 38
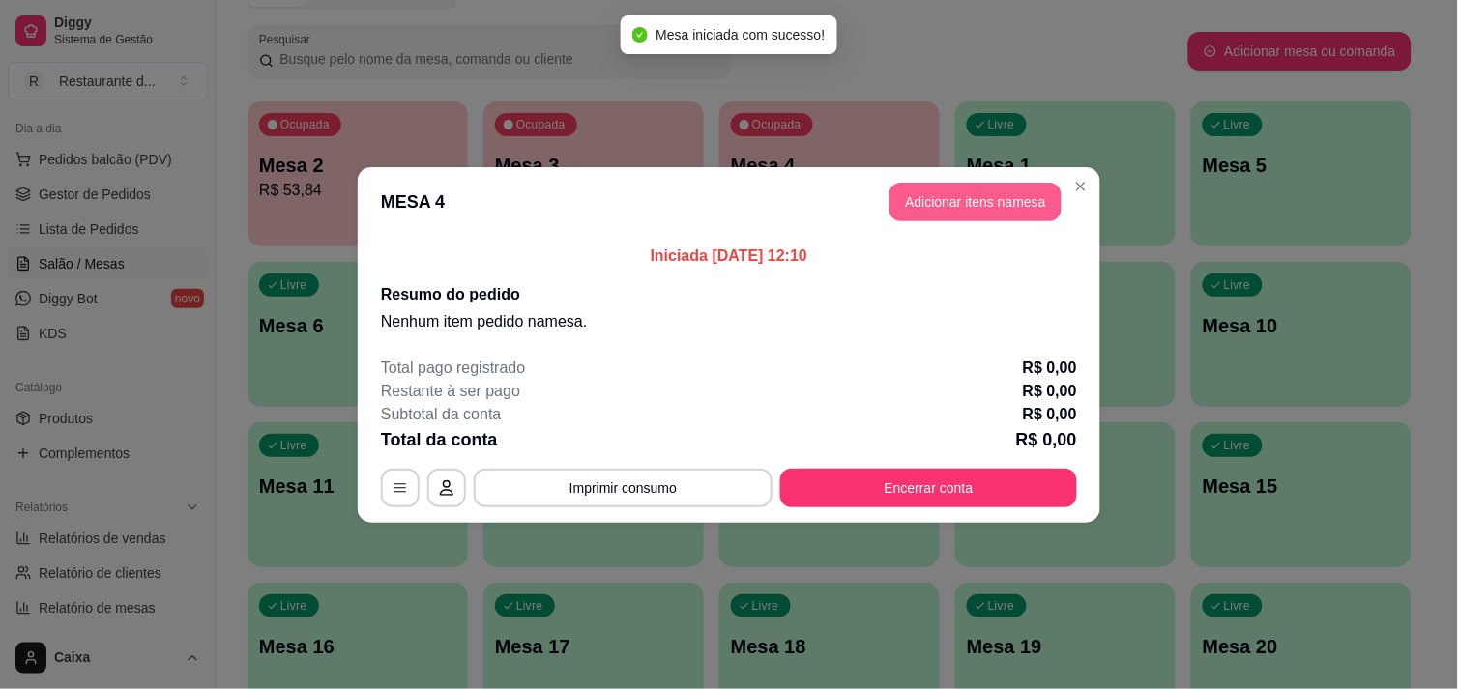
click at [922, 194] on button "Adicionar itens na mesa" at bounding box center [975, 202] width 172 height 39
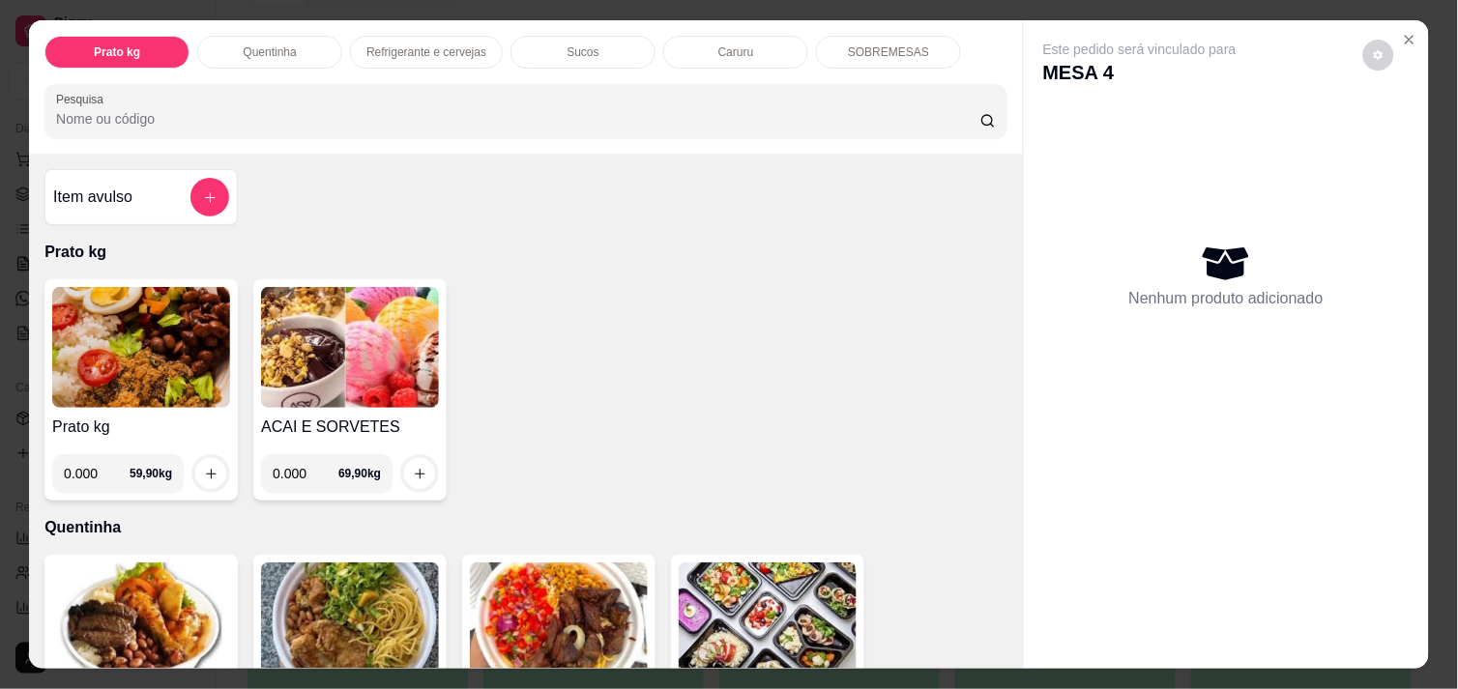
drag, startPoint x: 98, startPoint y: 468, endPoint x: 100, endPoint y: 443, distance: 25.2
click at [94, 467] on input "0.000" at bounding box center [97, 473] width 66 height 39
type input "0.480"
click at [195, 459] on button "increase-product-quantity" at bounding box center [210, 473] width 31 height 31
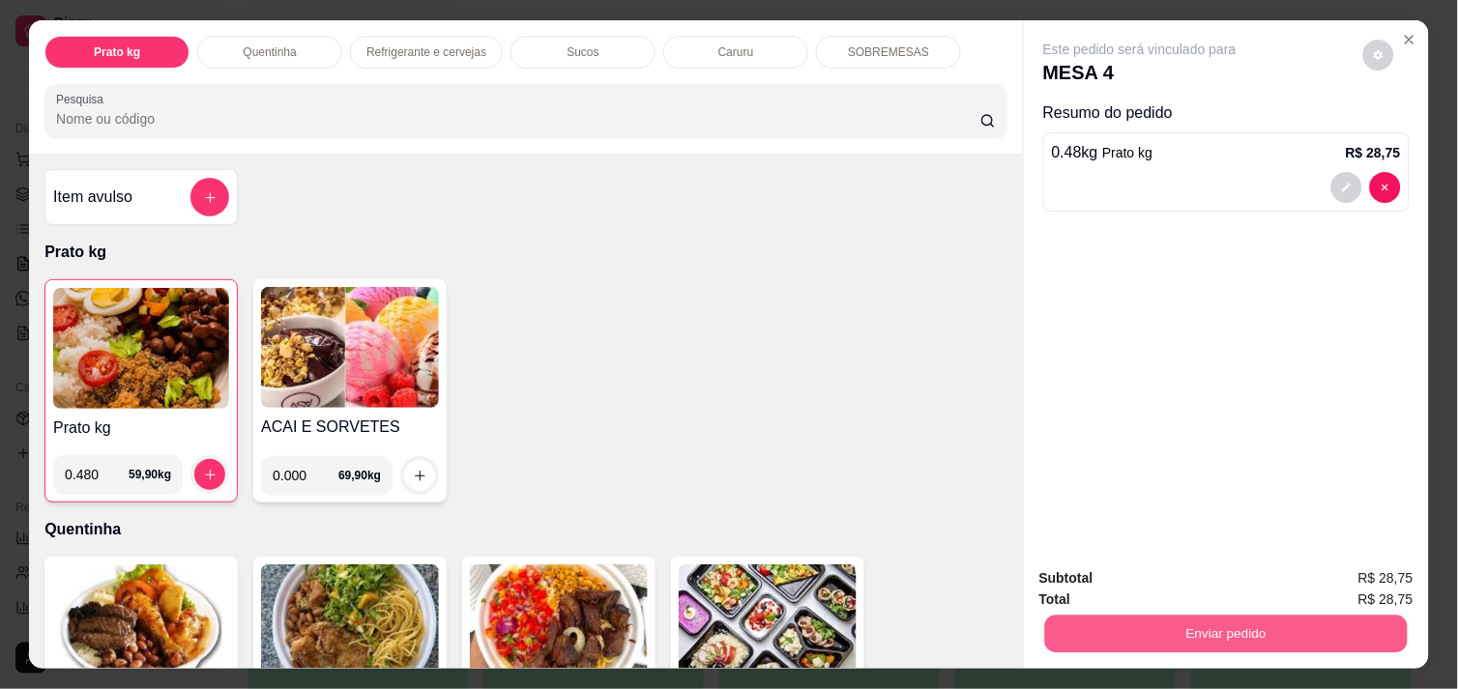
click at [1083, 640] on button "Enviar pedido" at bounding box center [1226, 634] width 362 height 38
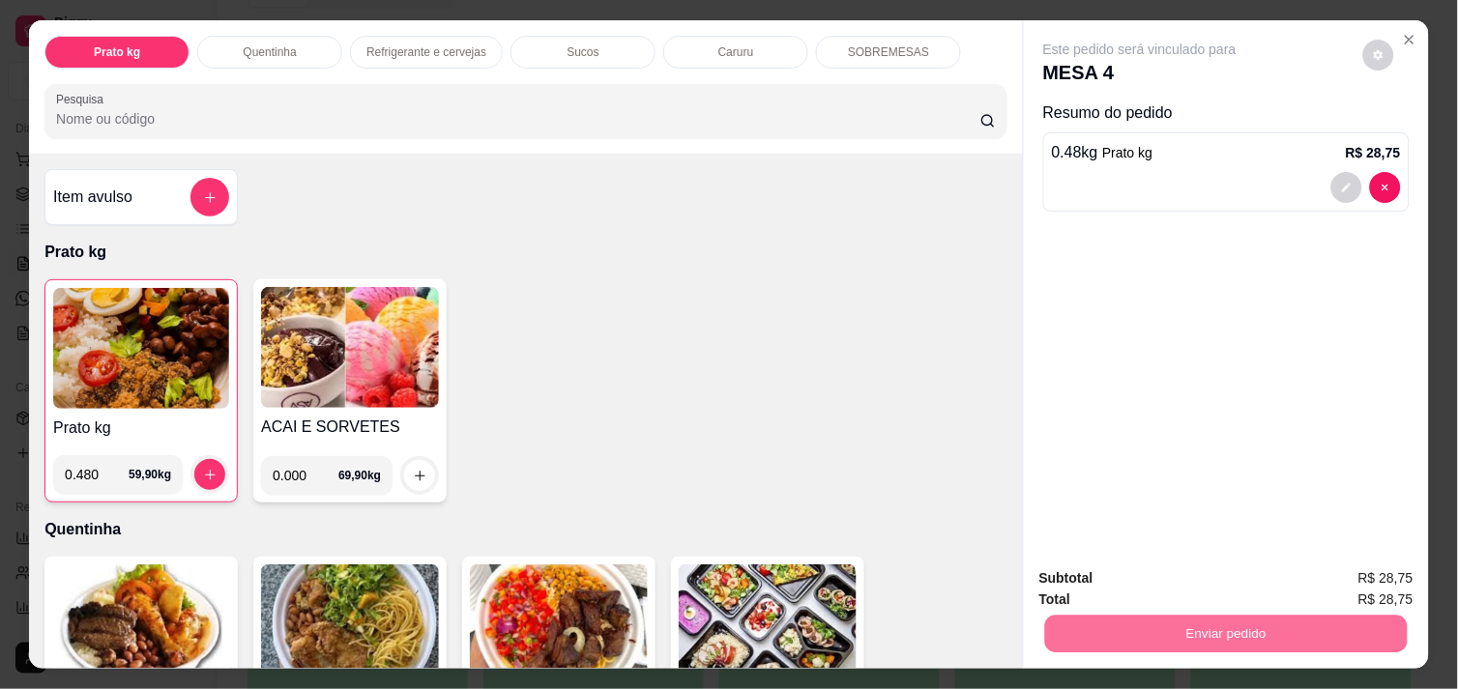
click at [1340, 577] on button "Enviar pedido" at bounding box center [1362, 579] width 109 height 37
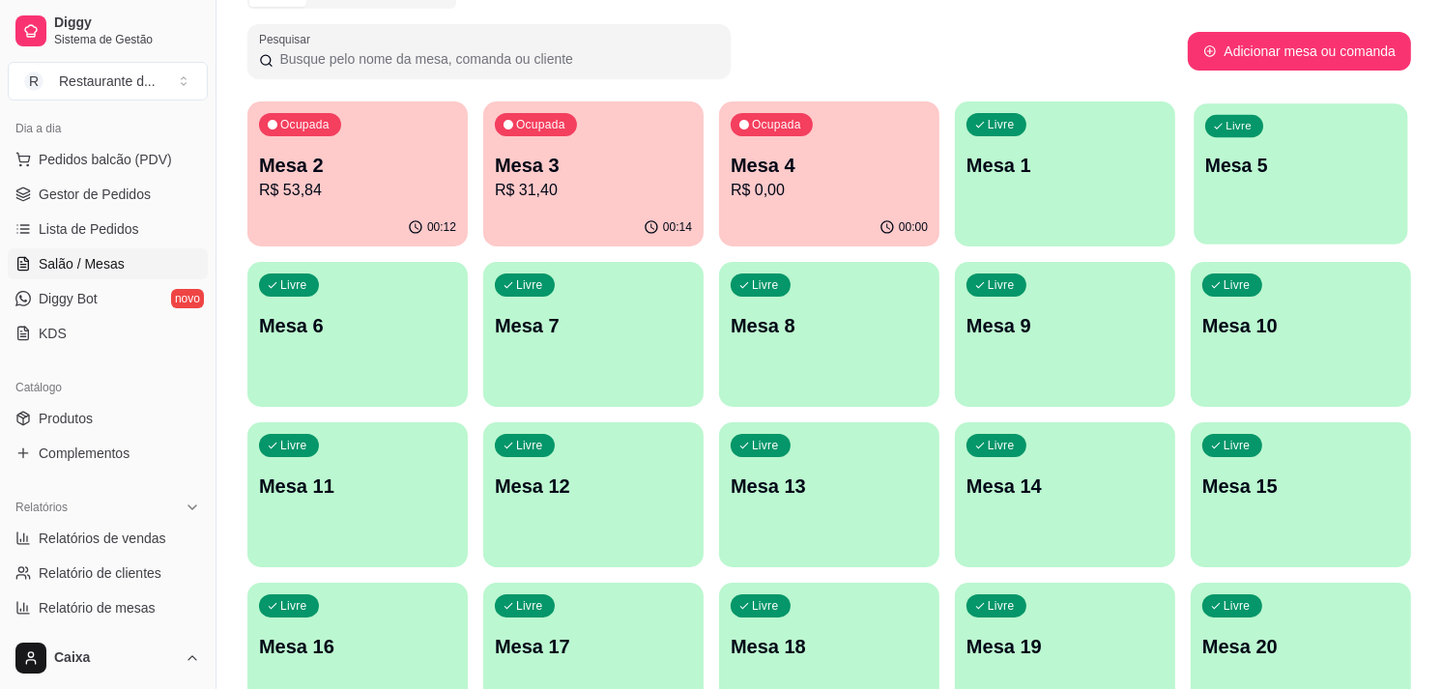
click at [1241, 171] on p "Mesa 5" at bounding box center [1300, 166] width 191 height 26
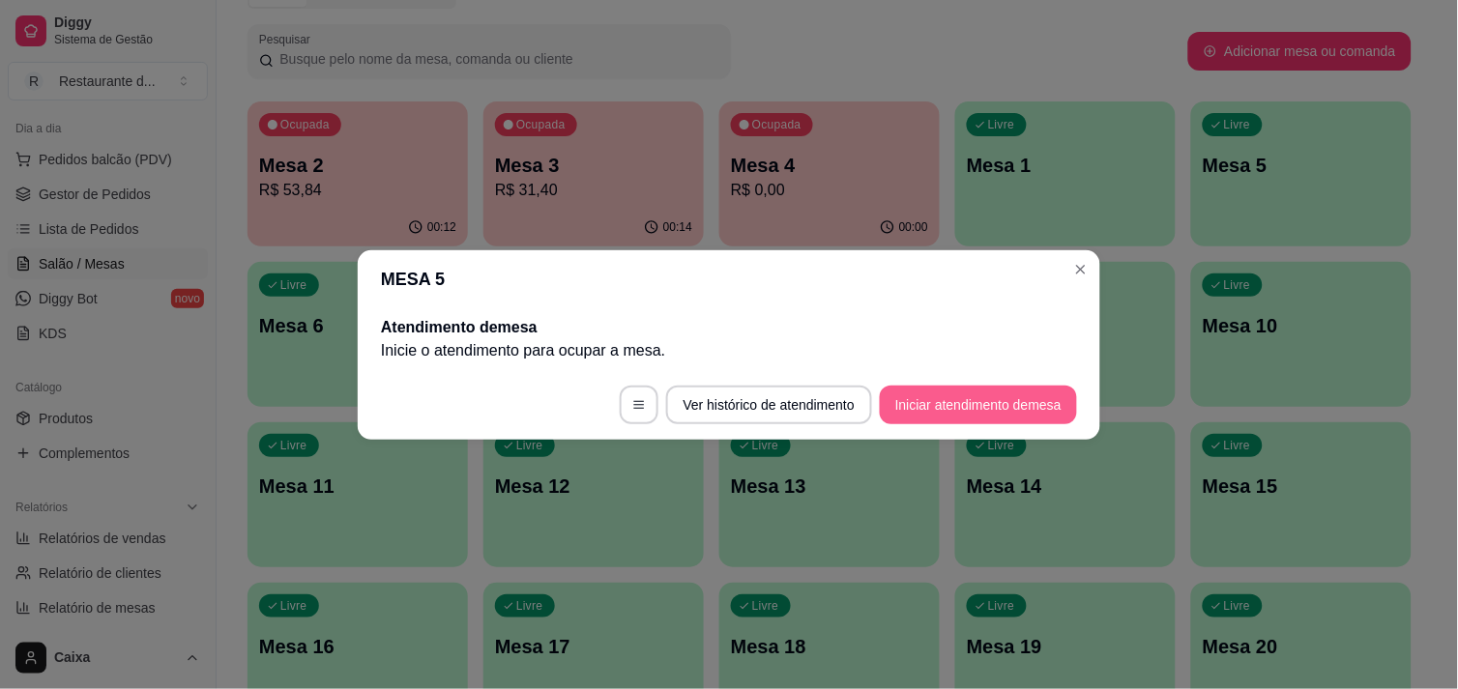
click at [1021, 408] on button "Iniciar atendimento de mesa" at bounding box center [978, 405] width 197 height 39
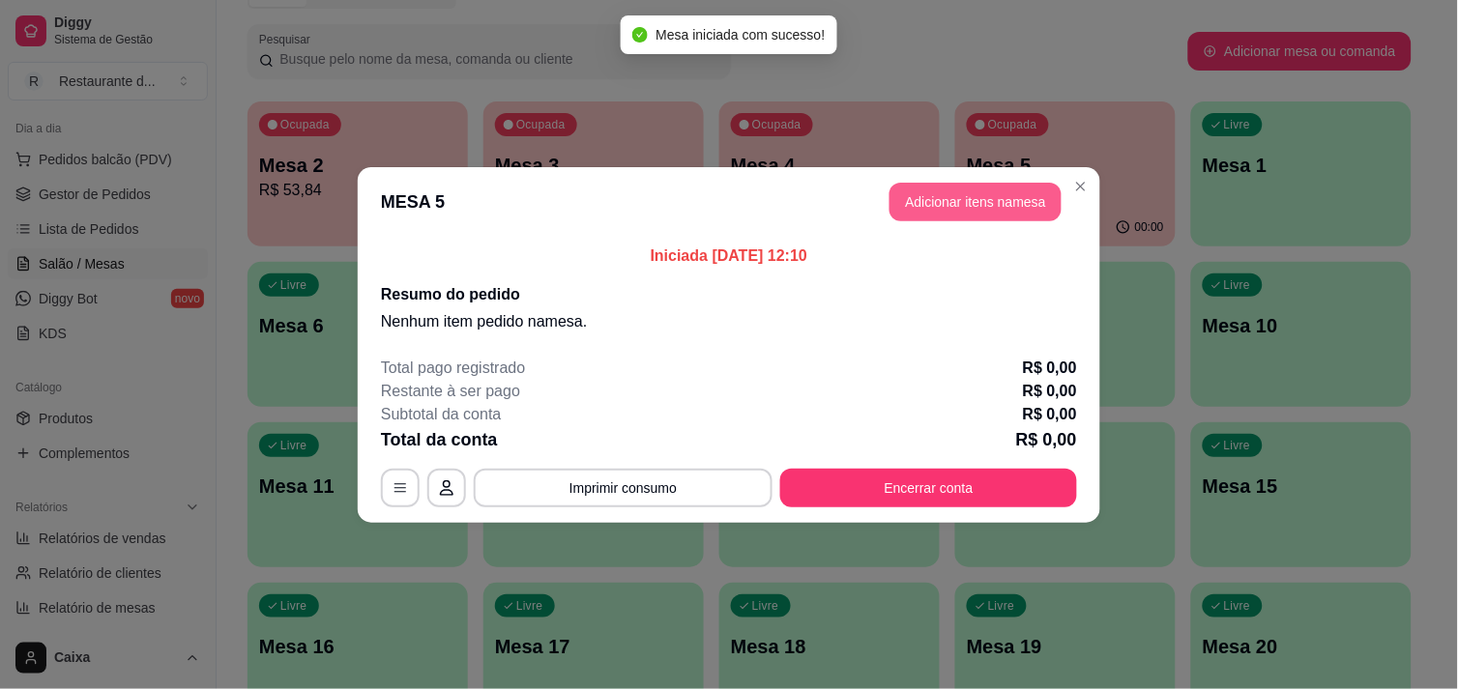
click at [914, 195] on button "Adicionar itens na mesa" at bounding box center [975, 202] width 172 height 39
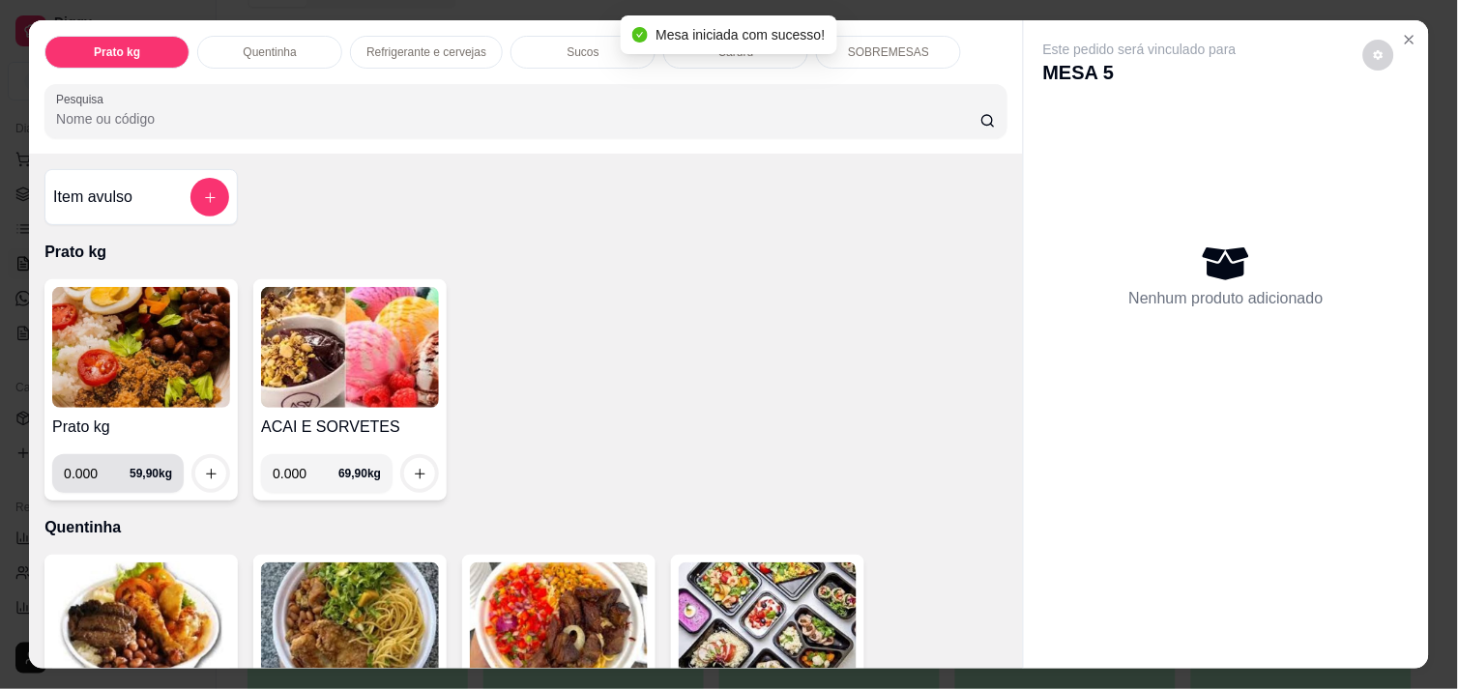
click at [104, 465] on input "0.000" at bounding box center [97, 473] width 66 height 39
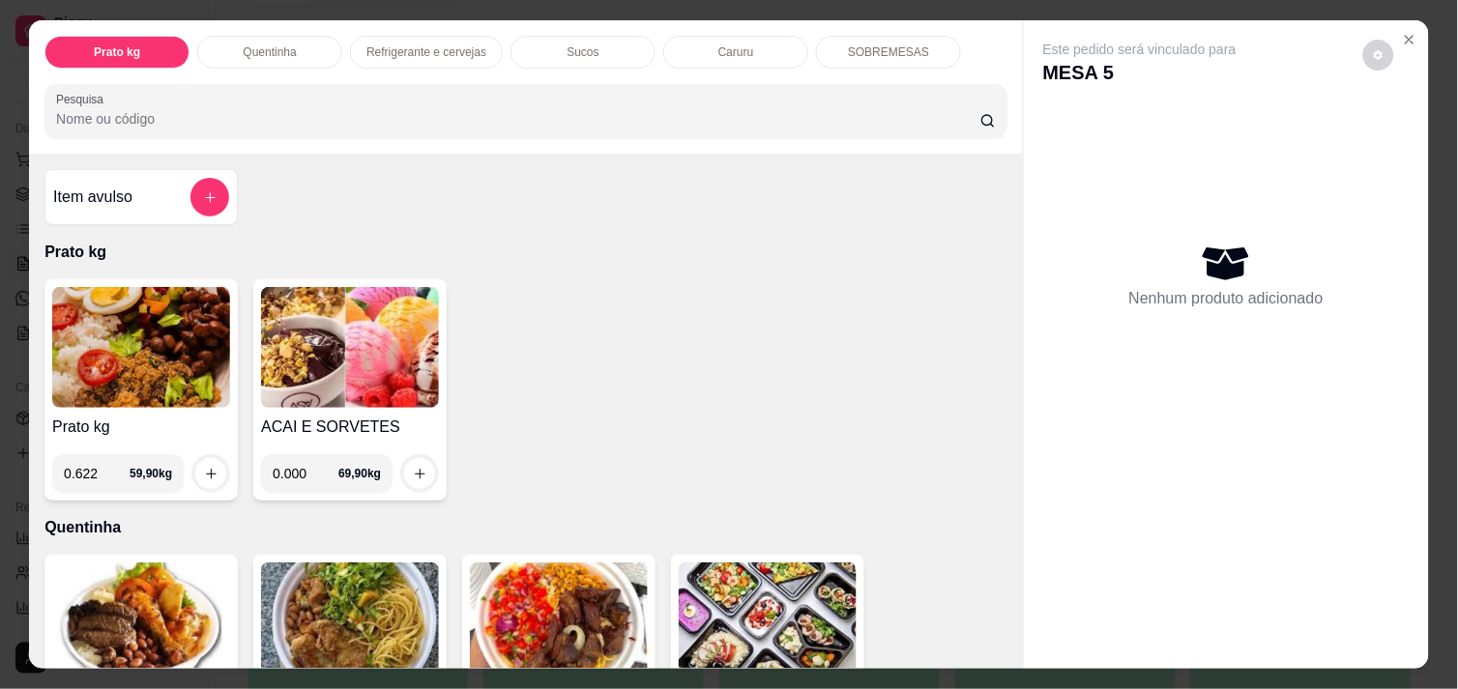
type input "0.622"
click at [204, 458] on button "increase-product-quantity" at bounding box center [210, 473] width 31 height 31
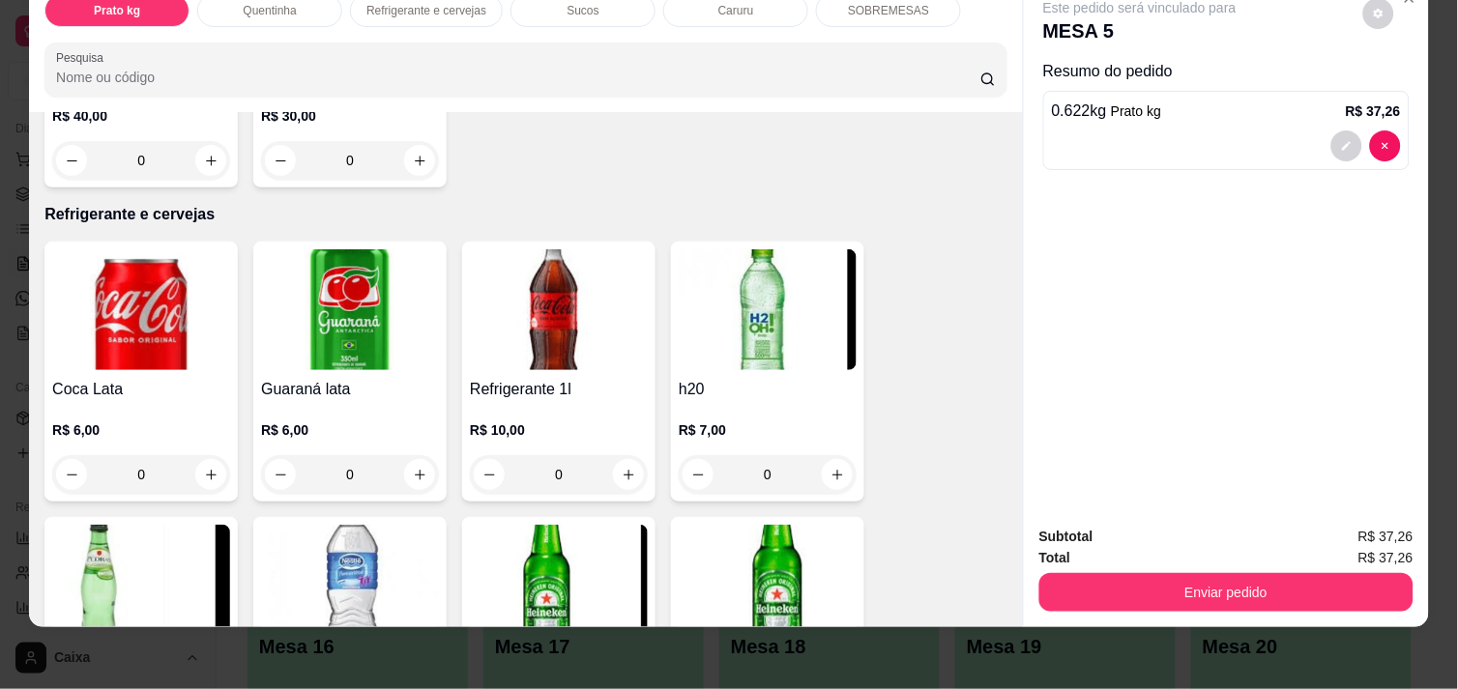
scroll to position [967, 0]
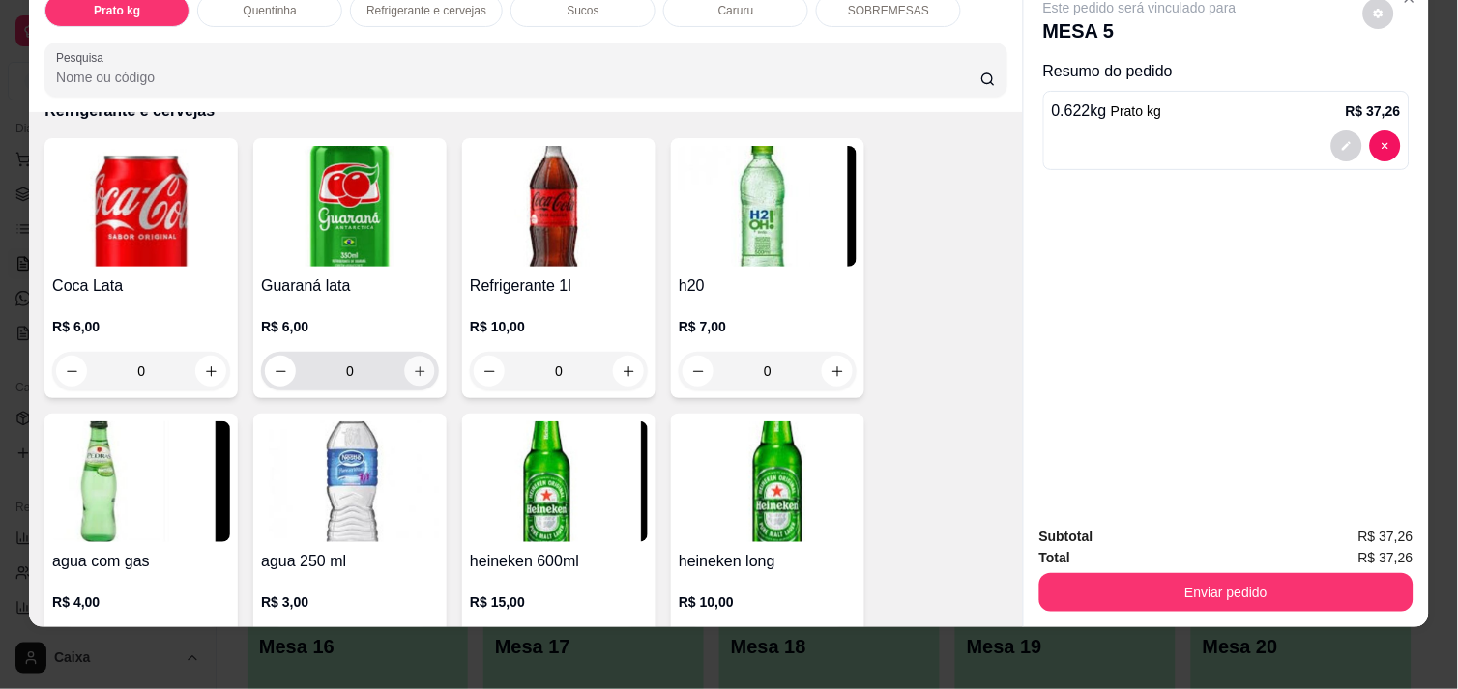
click at [411, 367] on button "increase-product-quantity" at bounding box center [420, 372] width 30 height 30
type input "1"
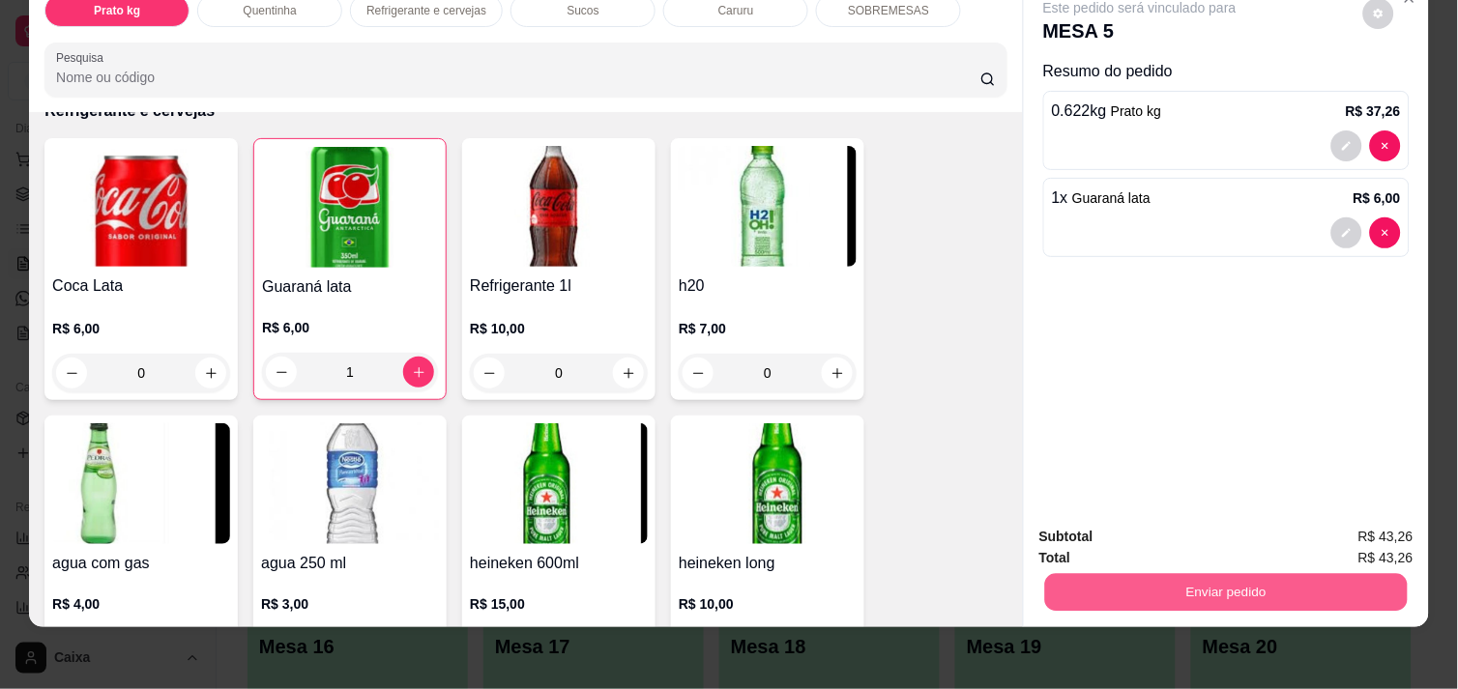
click at [1048, 583] on button "Enviar pedido" at bounding box center [1226, 592] width 362 height 38
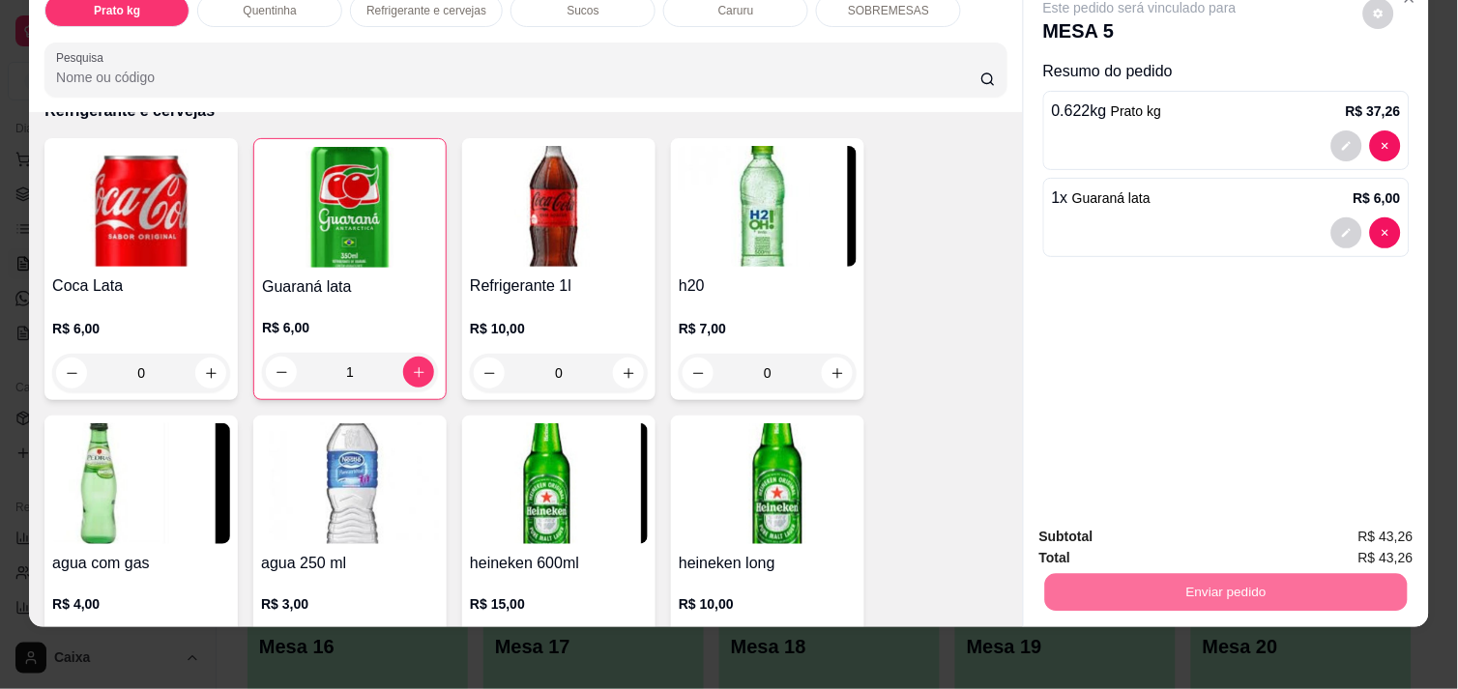
click at [1399, 513] on button "Enviar pedido" at bounding box center [1363, 529] width 106 height 36
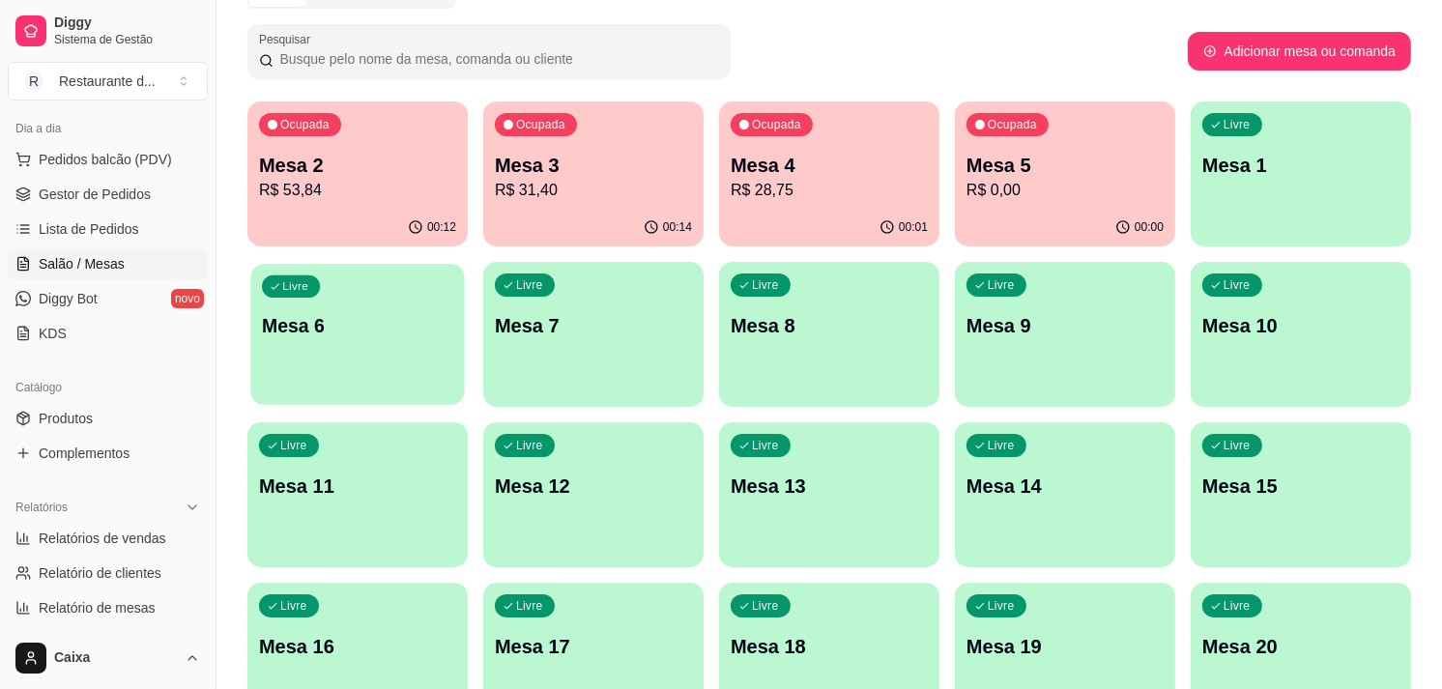
click at [390, 340] on div "Livre Mesa 6" at bounding box center [357, 323] width 214 height 118
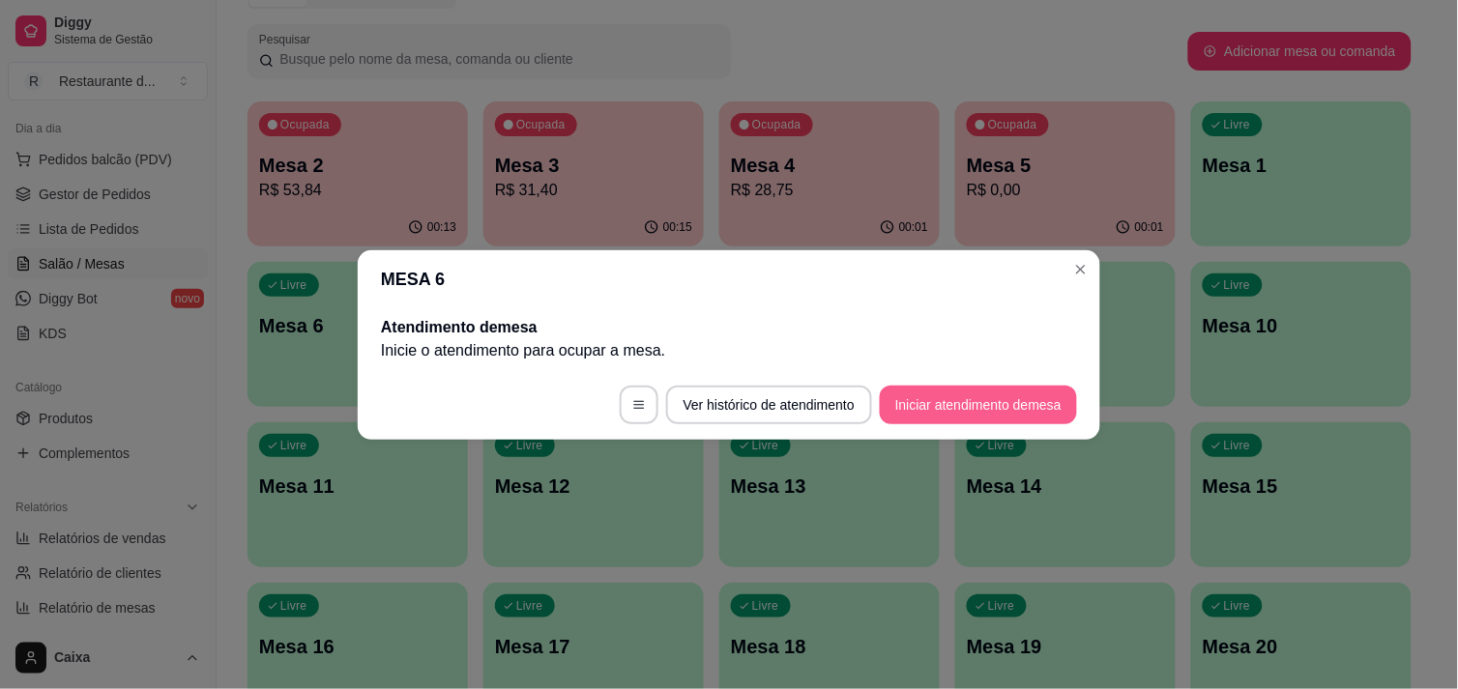
click at [989, 411] on button "Iniciar atendimento de mesa" at bounding box center [978, 405] width 197 height 39
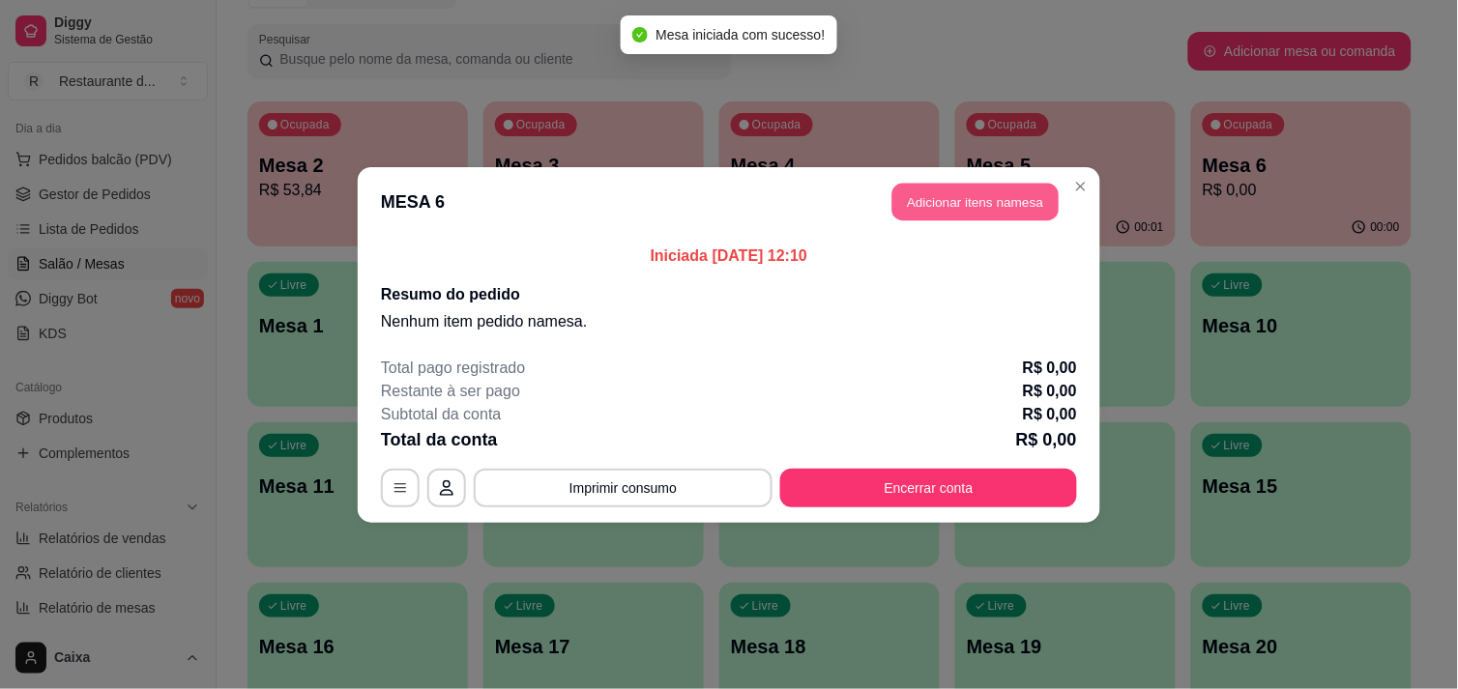
click at [986, 204] on button "Adicionar itens na mesa" at bounding box center [975, 202] width 166 height 38
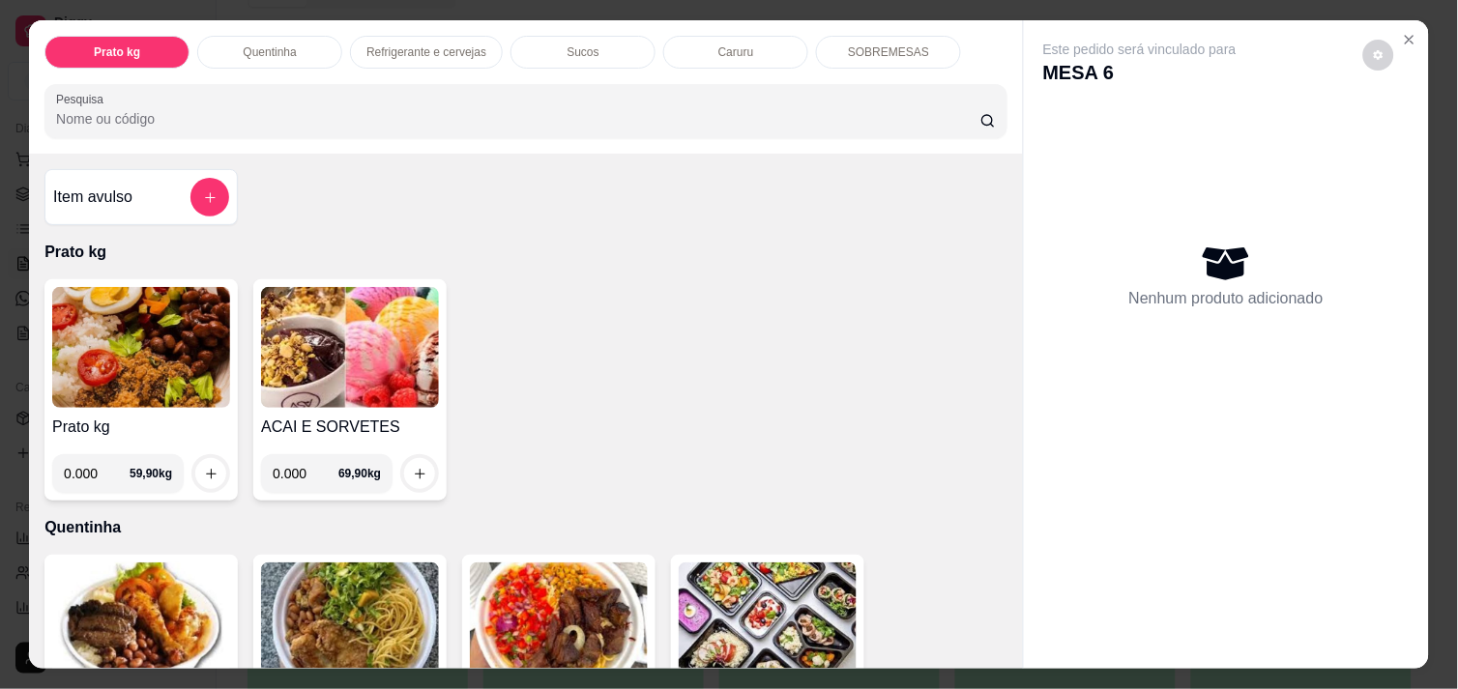
click at [95, 468] on input "0.000" at bounding box center [97, 473] width 66 height 39
type input "0.450"
click at [206, 470] on icon "increase-product-quantity" at bounding box center [211, 474] width 14 height 14
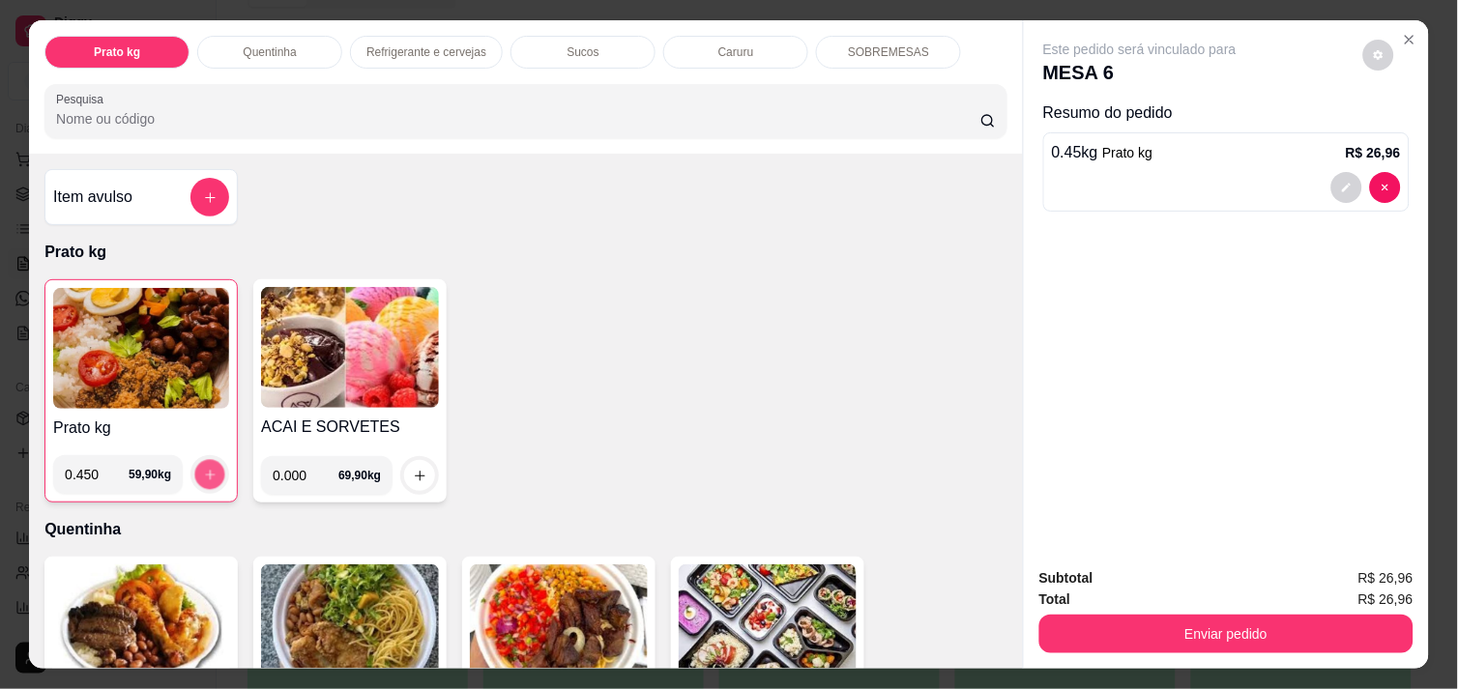
click at [206, 470] on icon "increase-product-quantity" at bounding box center [210, 475] width 14 height 14
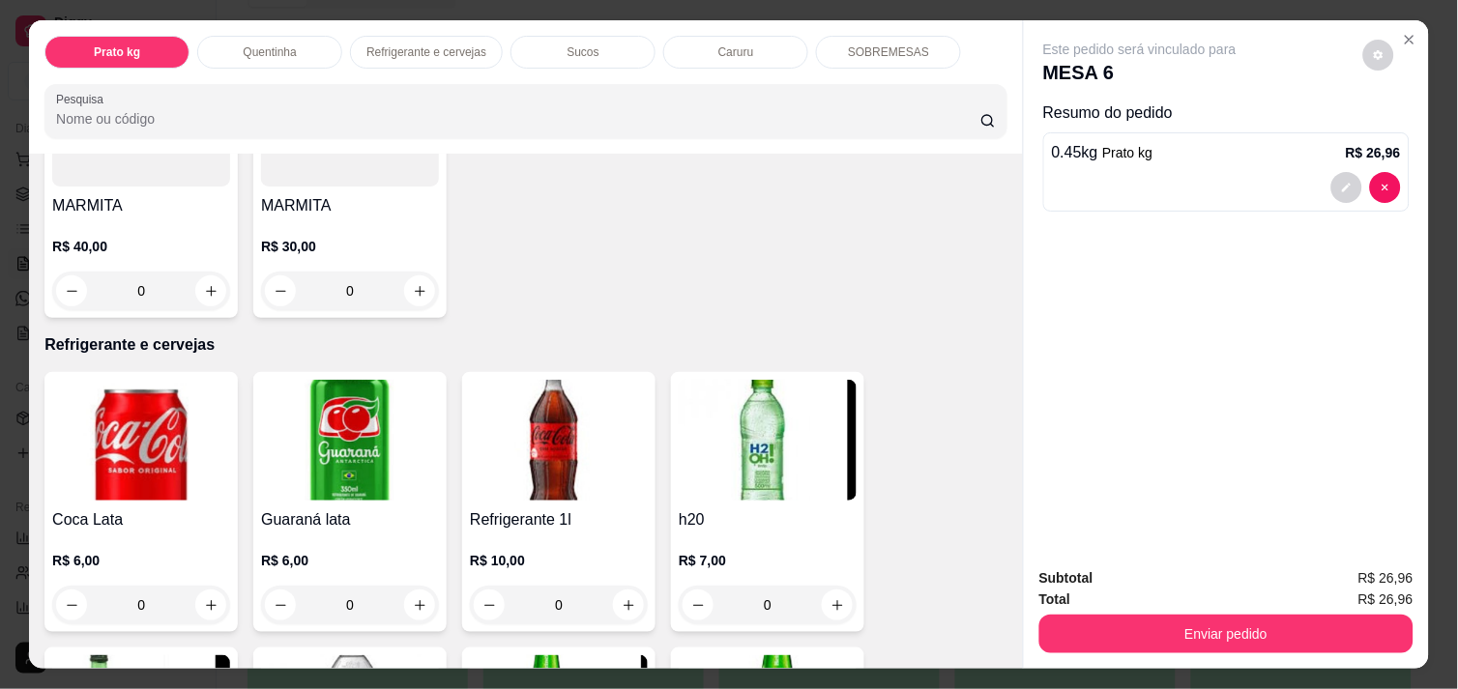
scroll to position [816, 0]
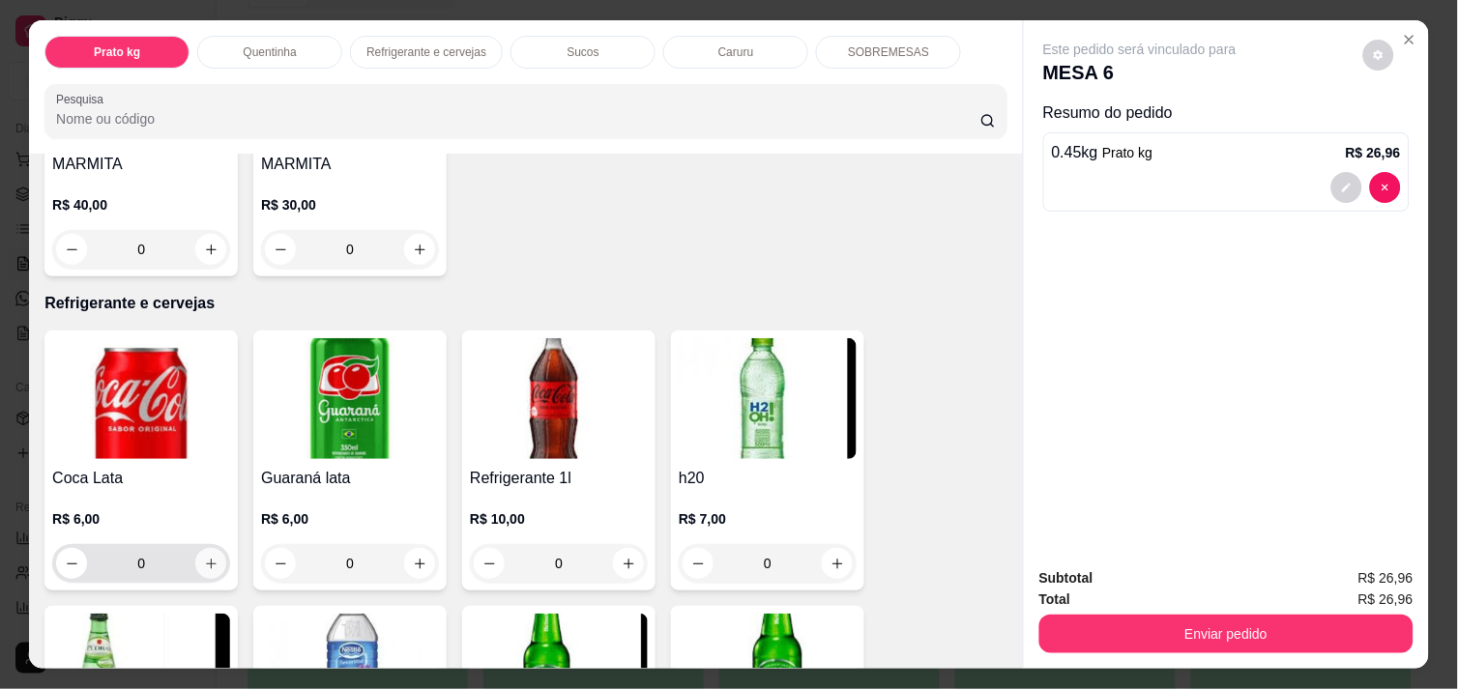
click at [204, 557] on icon "increase-product-quantity" at bounding box center [211, 564] width 14 height 14
type input "1"
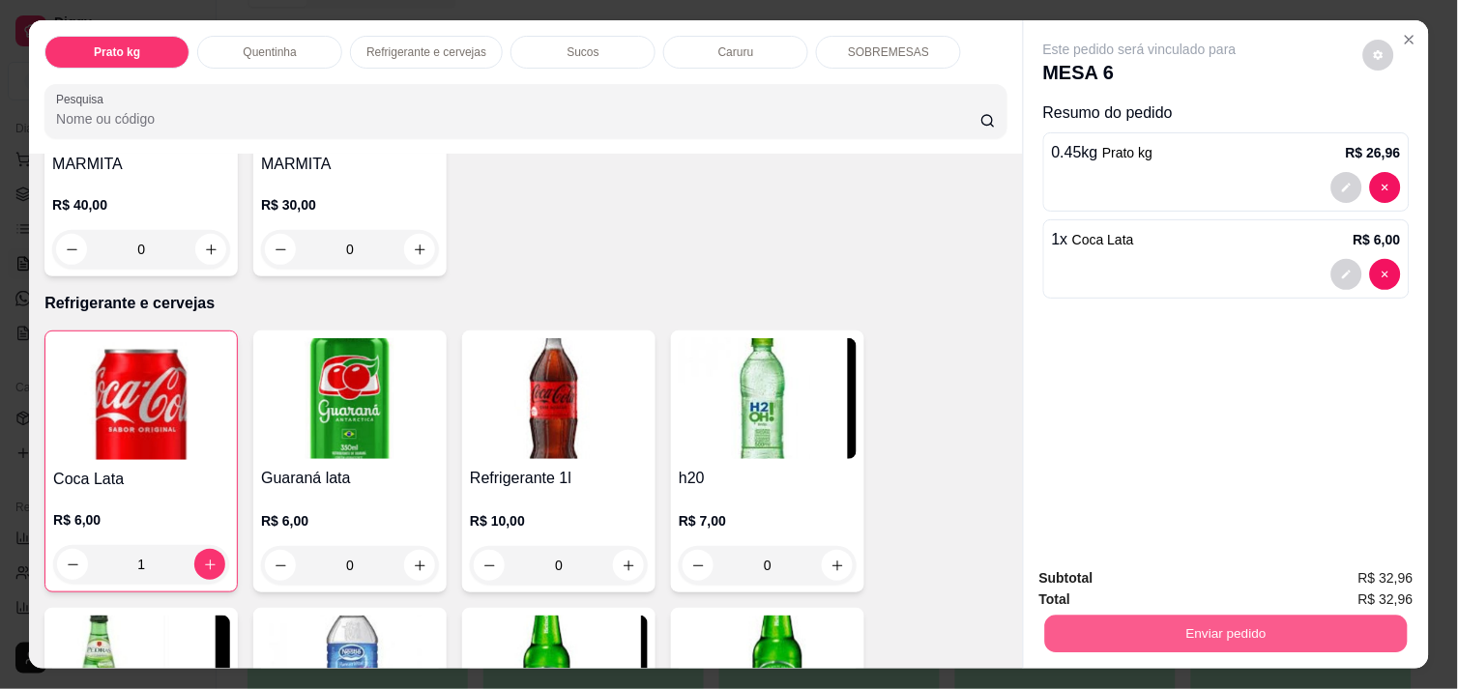
click at [1182, 623] on button "Enviar pedido" at bounding box center [1226, 634] width 362 height 38
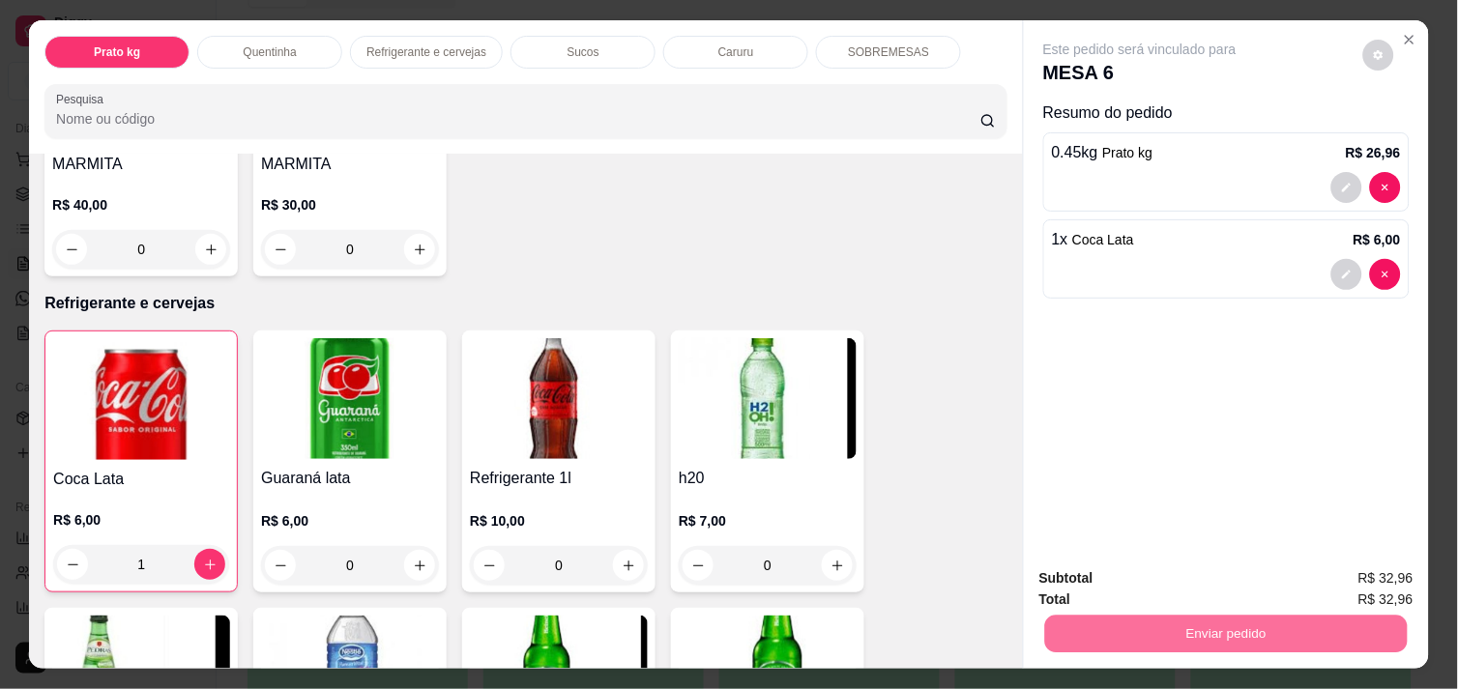
click at [1383, 574] on button "Enviar pedido" at bounding box center [1363, 579] width 106 height 36
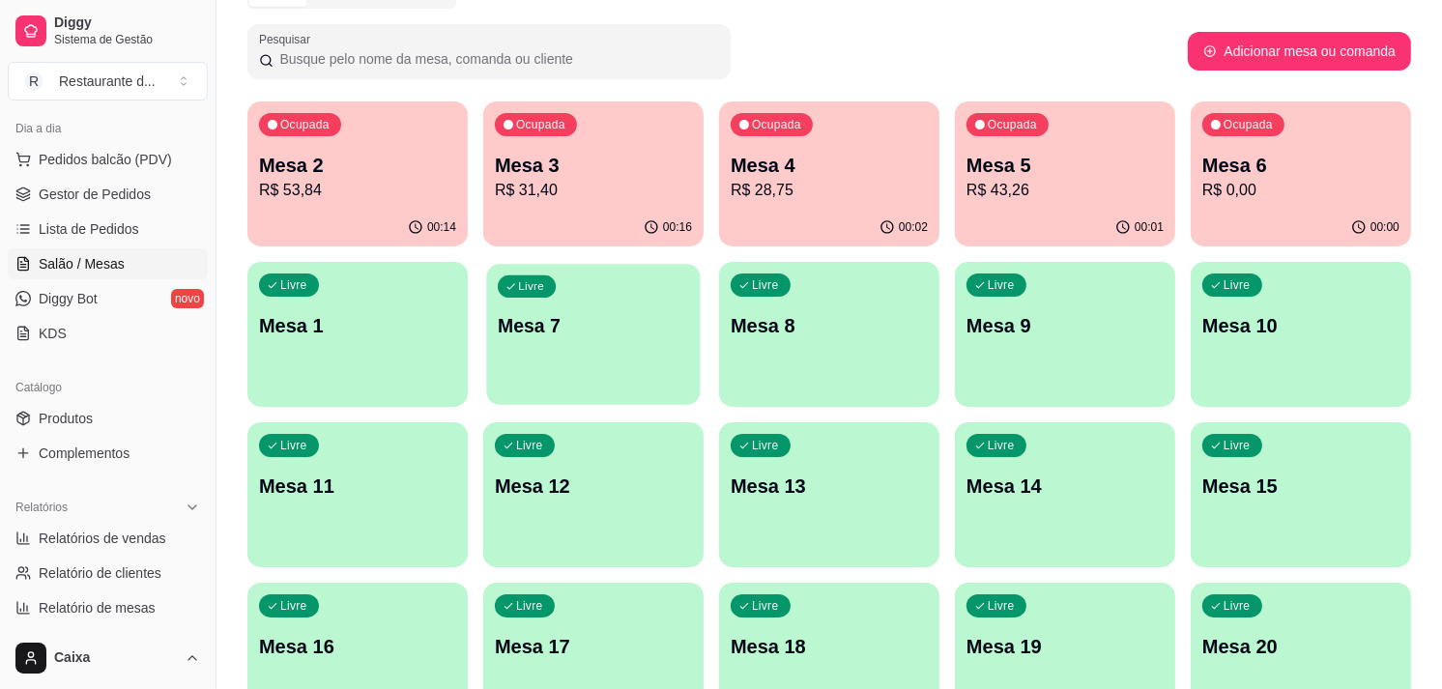
click at [622, 325] on p "Mesa 7" at bounding box center [593, 326] width 191 height 26
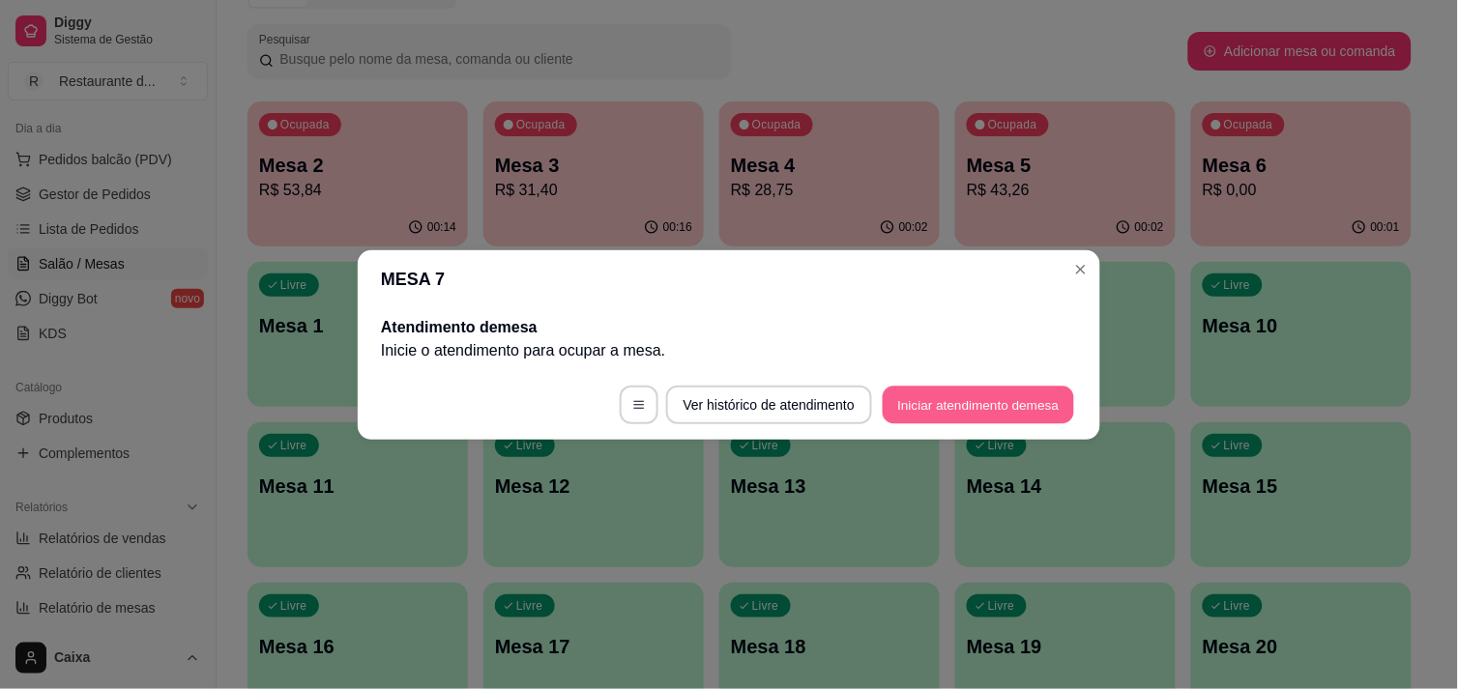
click at [970, 402] on button "Iniciar atendimento de mesa" at bounding box center [978, 405] width 191 height 38
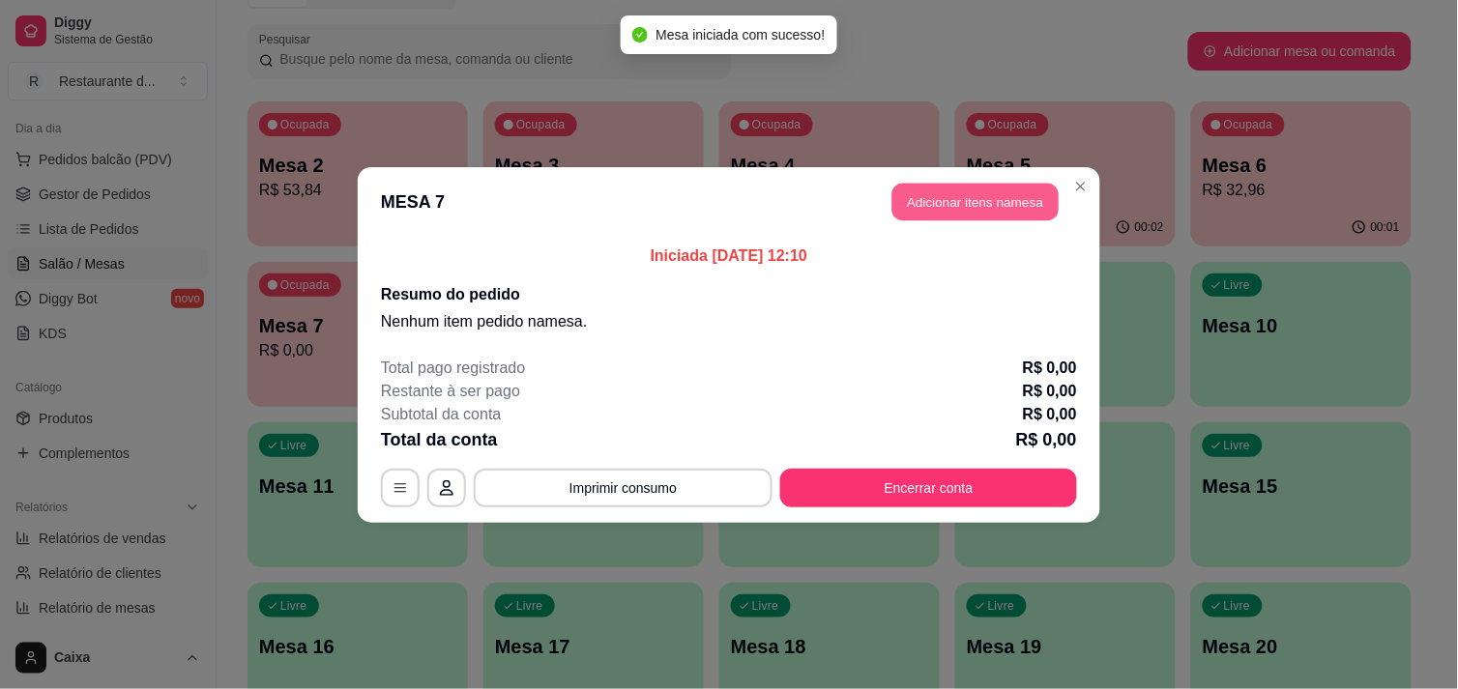
click at [945, 199] on button "Adicionar itens na mesa" at bounding box center [975, 202] width 166 height 38
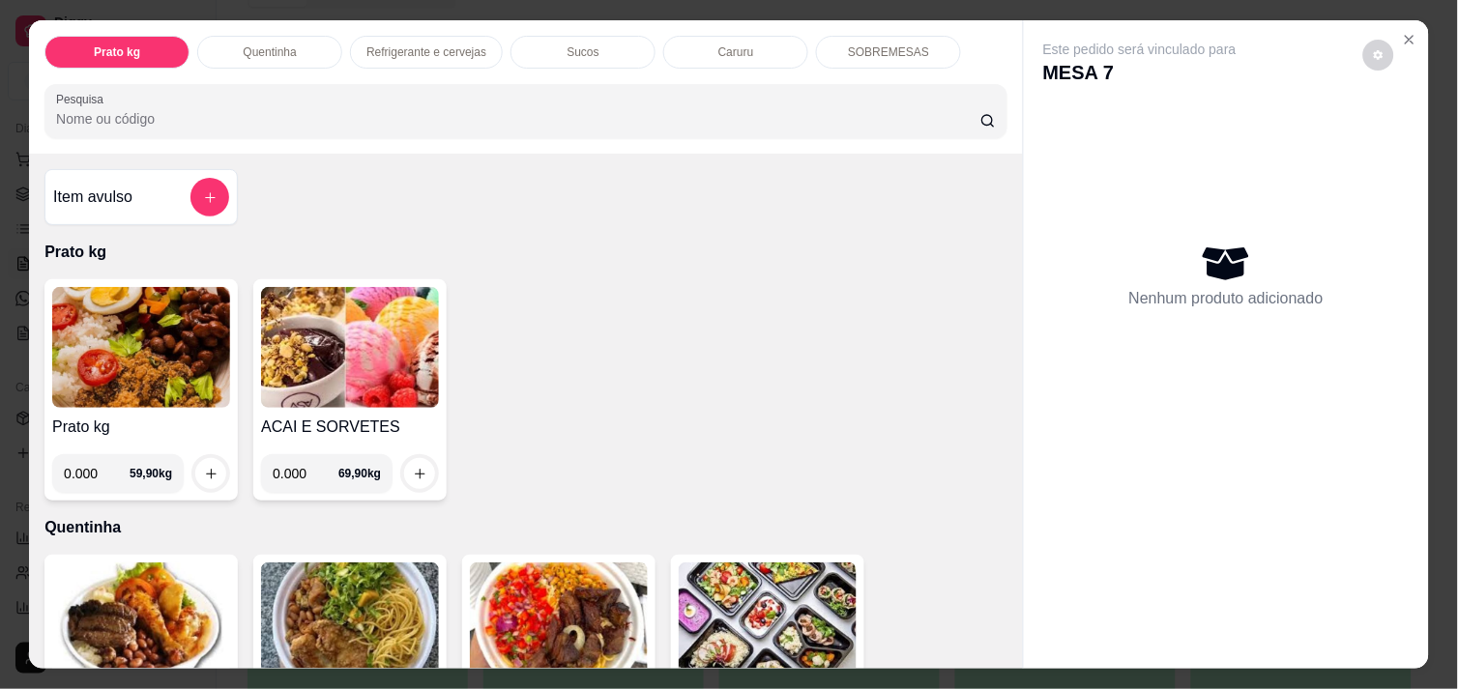
click at [98, 461] on input "0.000" at bounding box center [97, 473] width 66 height 39
type input "0.912"
click at [204, 467] on icon "increase-product-quantity" at bounding box center [211, 474] width 14 height 14
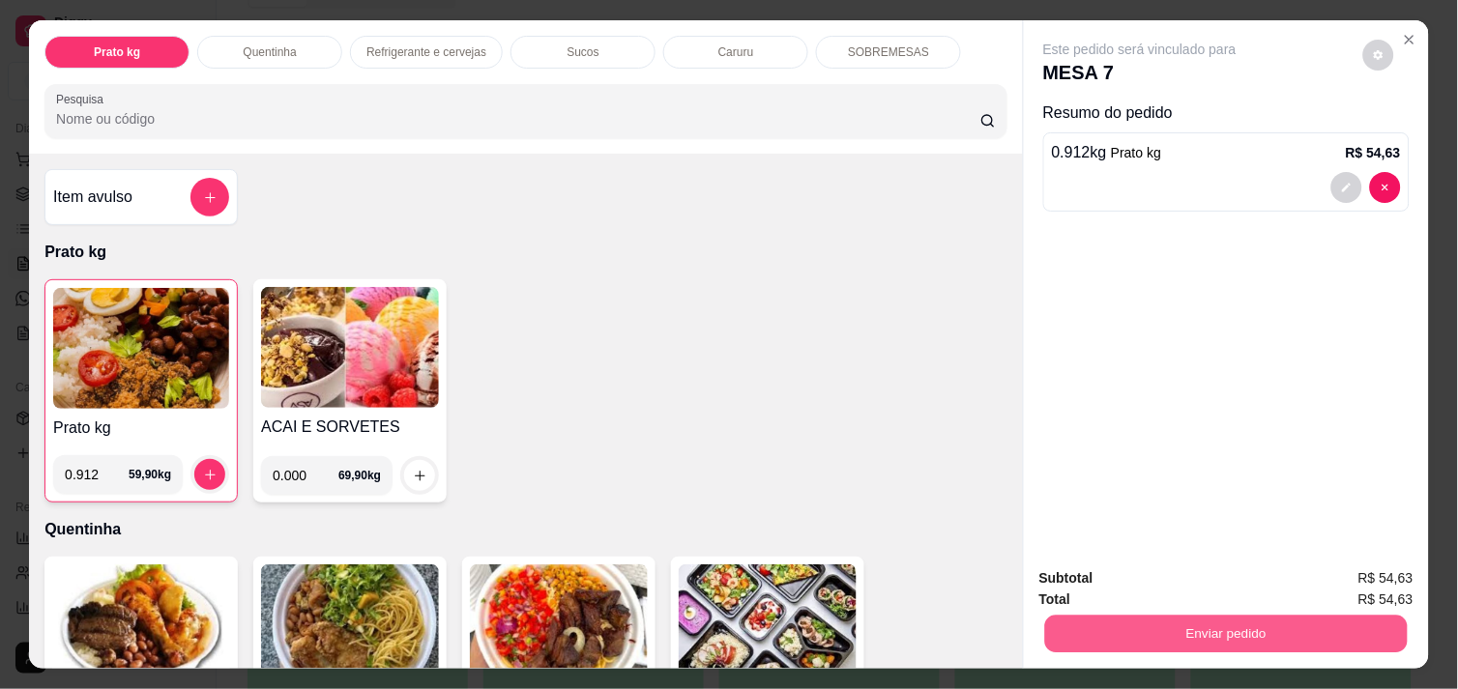
click at [1250, 622] on button "Enviar pedido" at bounding box center [1226, 634] width 362 height 38
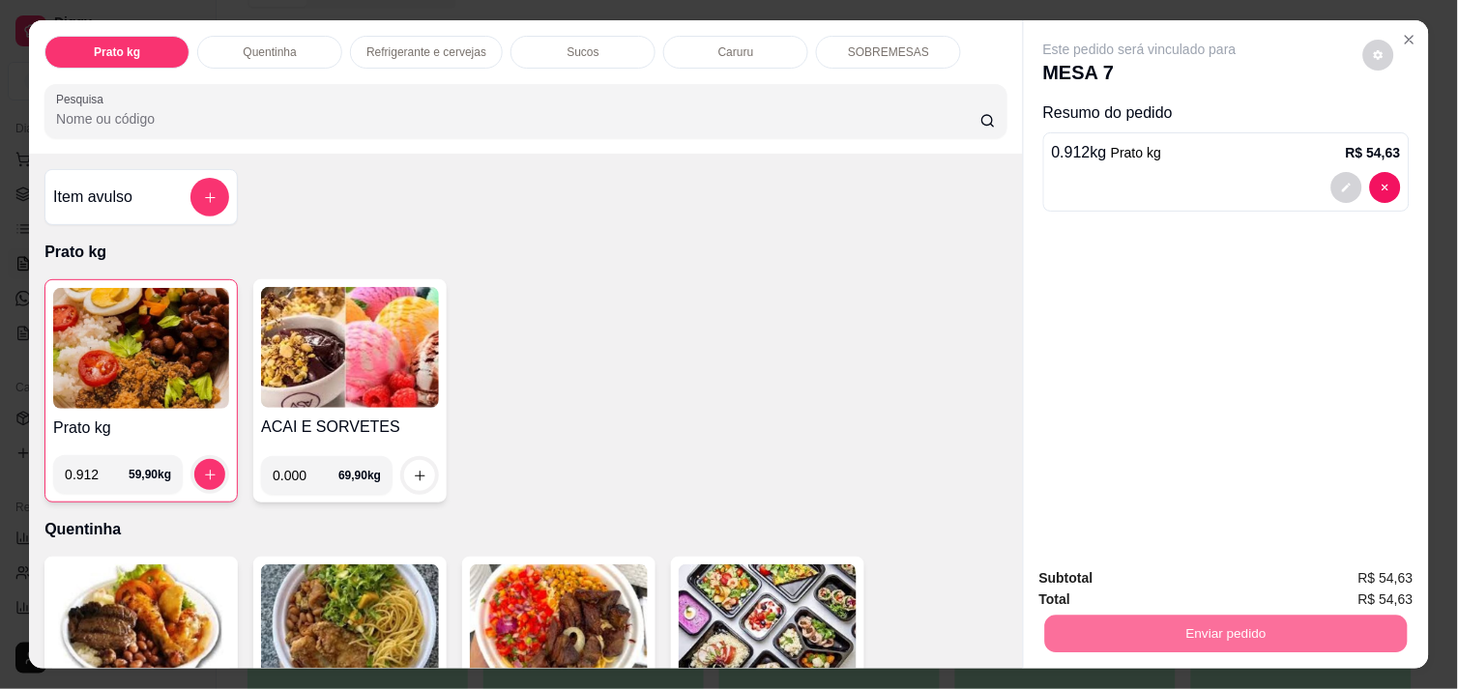
click at [1347, 573] on button "Enviar pedido" at bounding box center [1363, 579] width 106 height 36
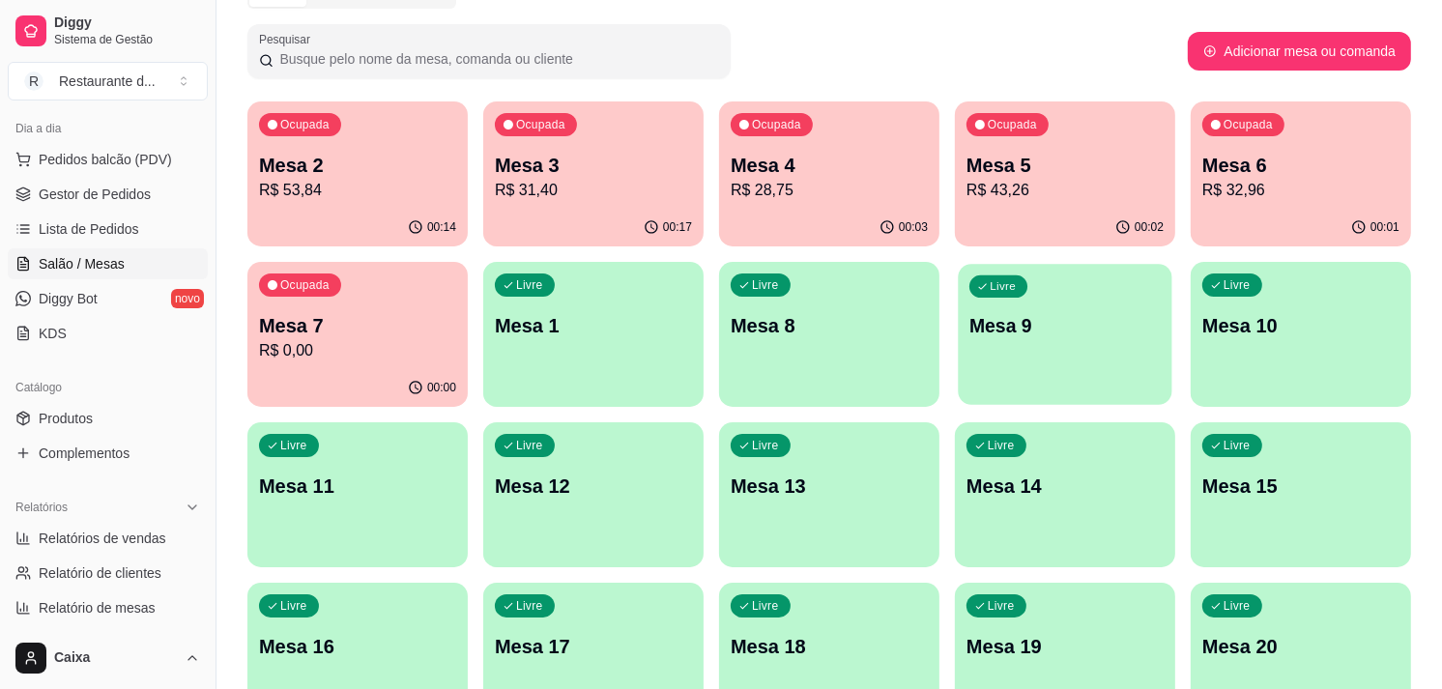
click at [1029, 385] on div "button" at bounding box center [1065, 393] width 214 height 22
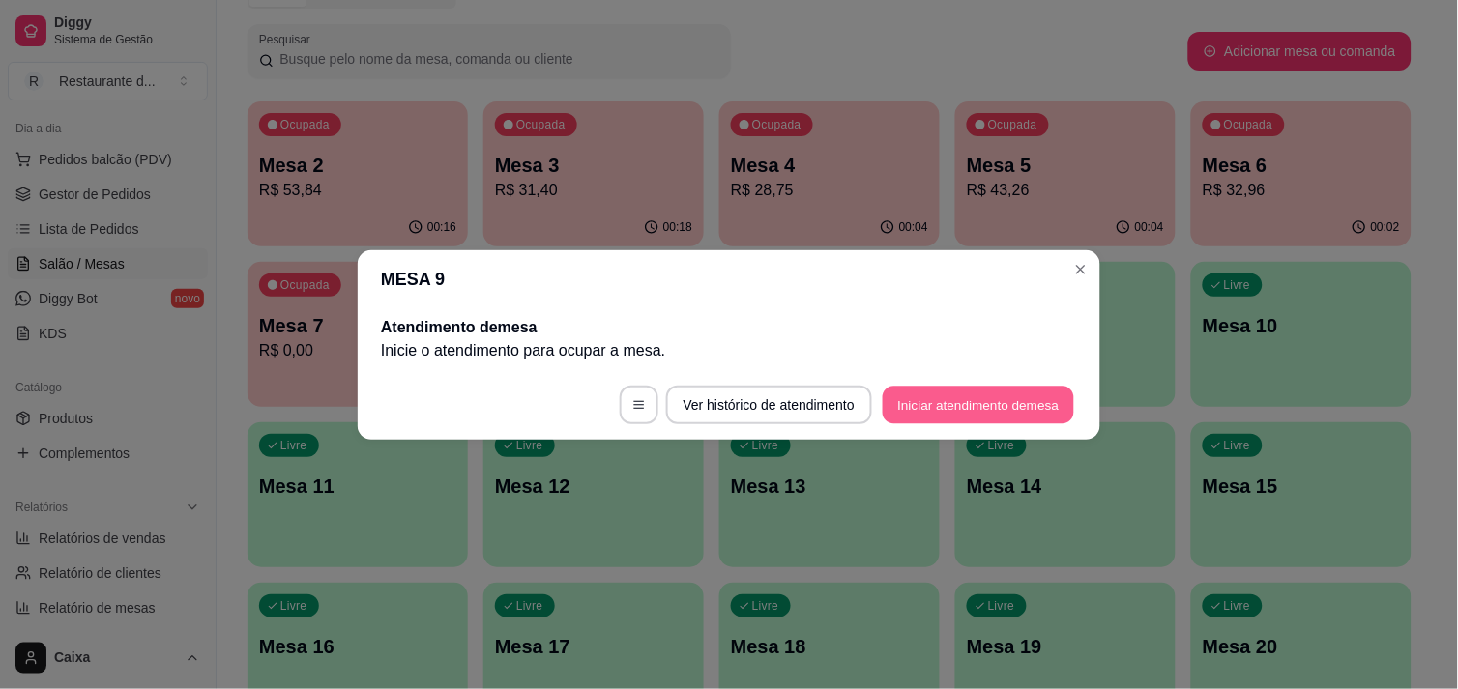
click at [1009, 396] on button "Iniciar atendimento de mesa" at bounding box center [978, 405] width 191 height 38
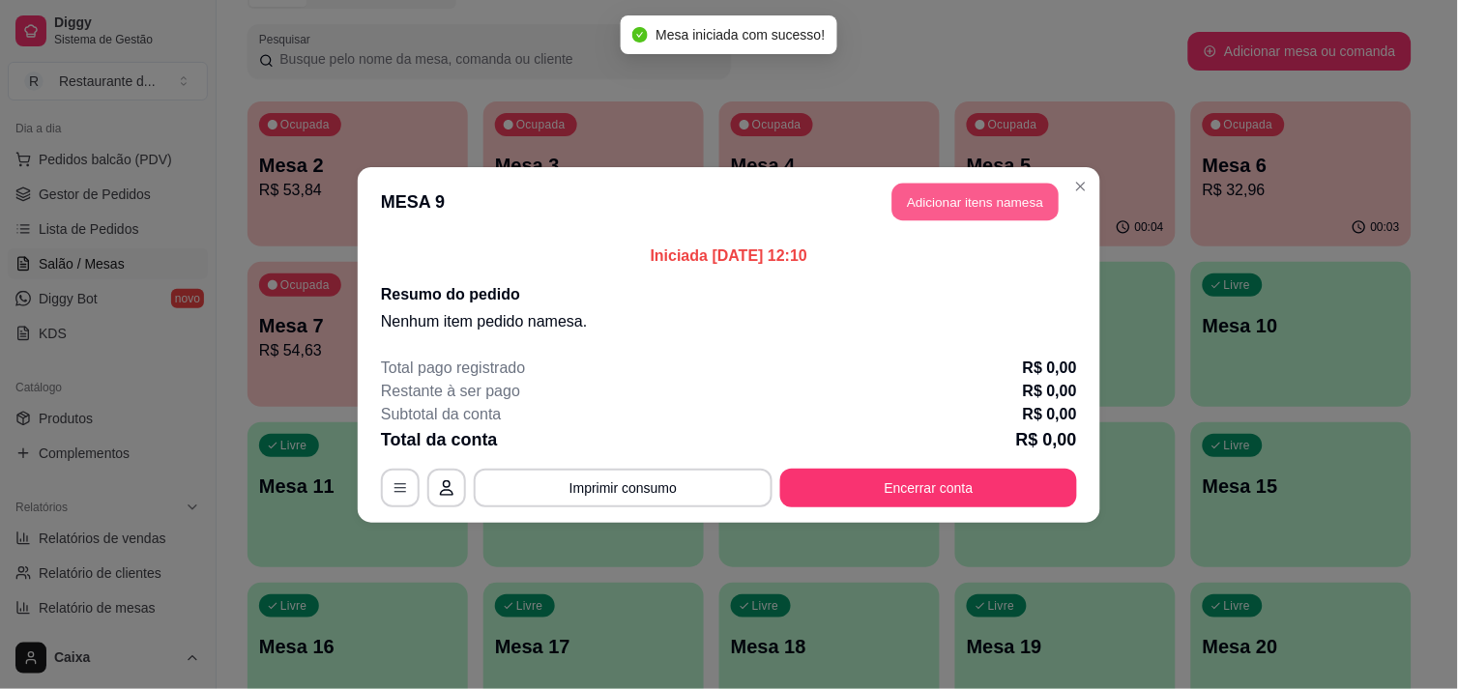
click at [999, 189] on button "Adicionar itens na mesa" at bounding box center [975, 202] width 166 height 38
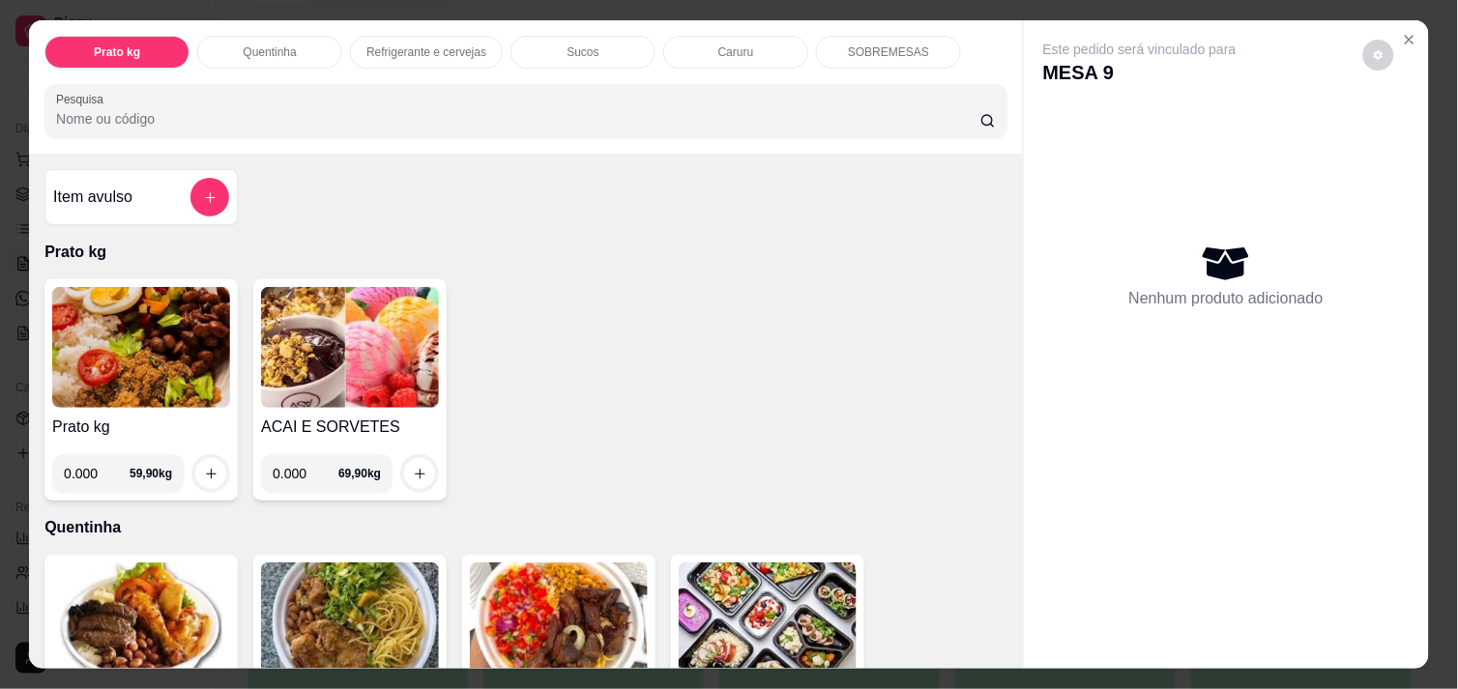
click at [100, 460] on input "0.000" at bounding box center [97, 473] width 66 height 39
type input "0.510"
click at [207, 467] on icon "increase-product-quantity" at bounding box center [211, 474] width 14 height 14
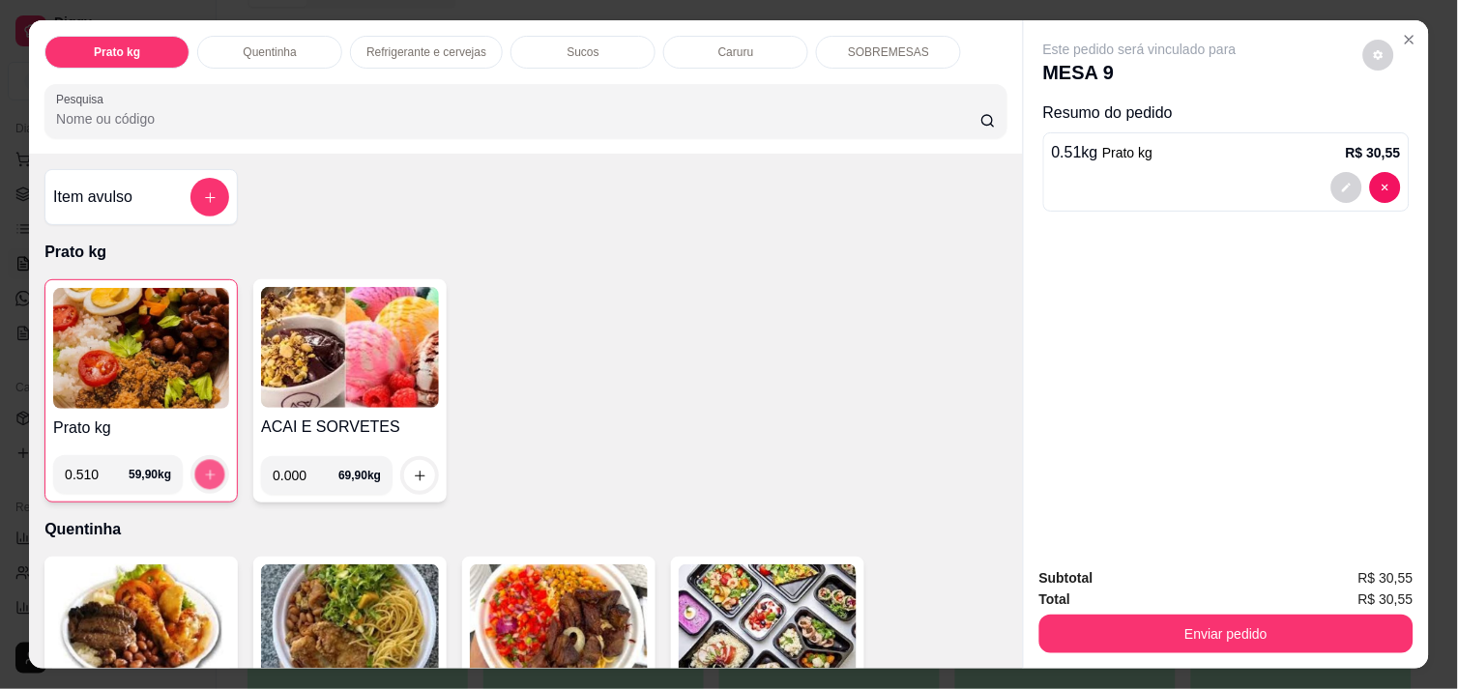
click at [207, 468] on icon "increase-product-quantity" at bounding box center [210, 475] width 14 height 14
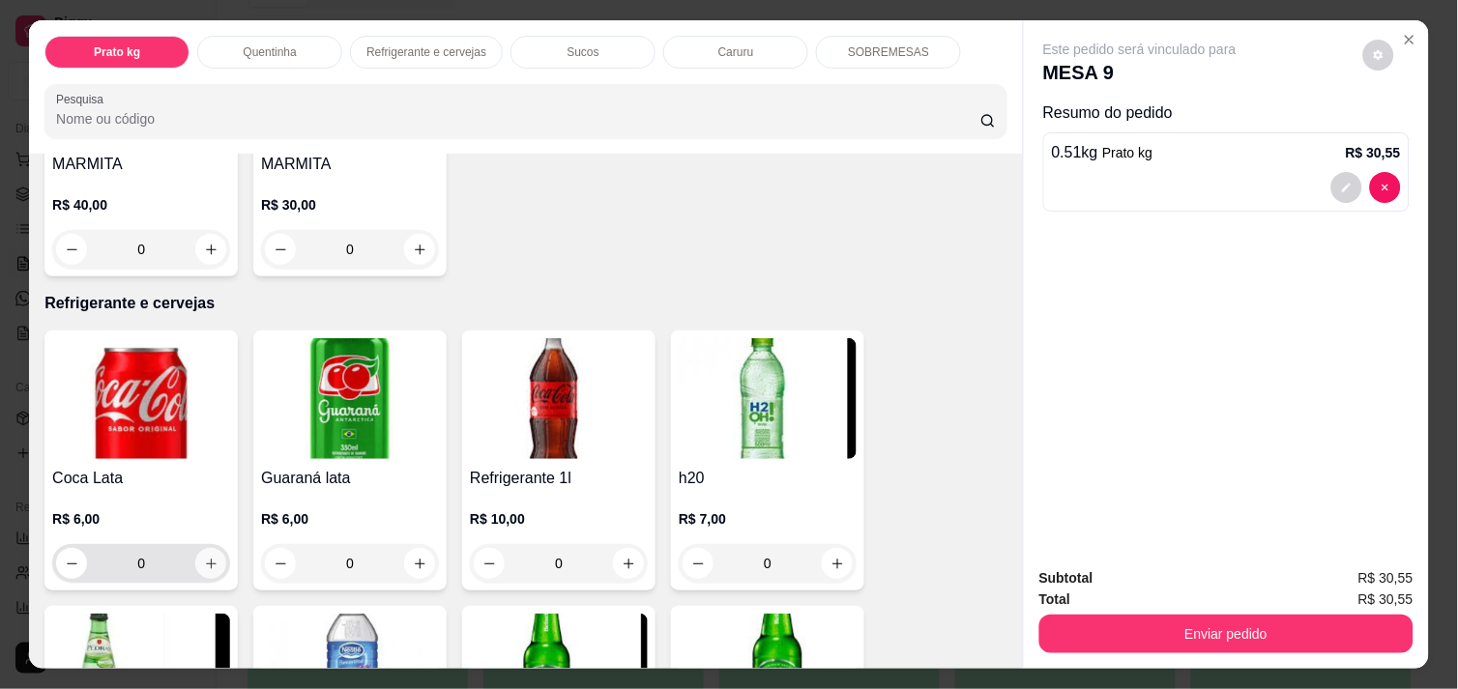
click at [204, 562] on icon "increase-product-quantity" at bounding box center [211, 564] width 14 height 14
type input "1"
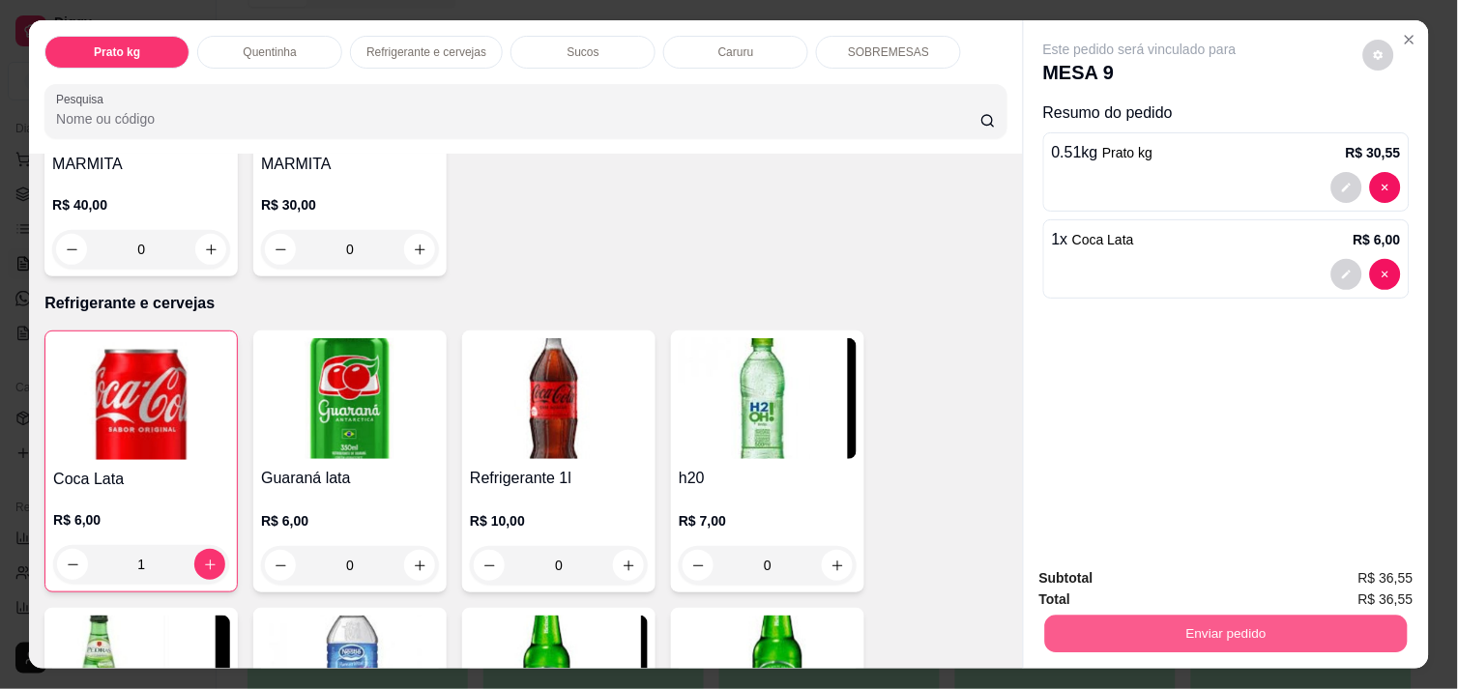
click at [1098, 616] on button "Enviar pedido" at bounding box center [1226, 634] width 362 height 38
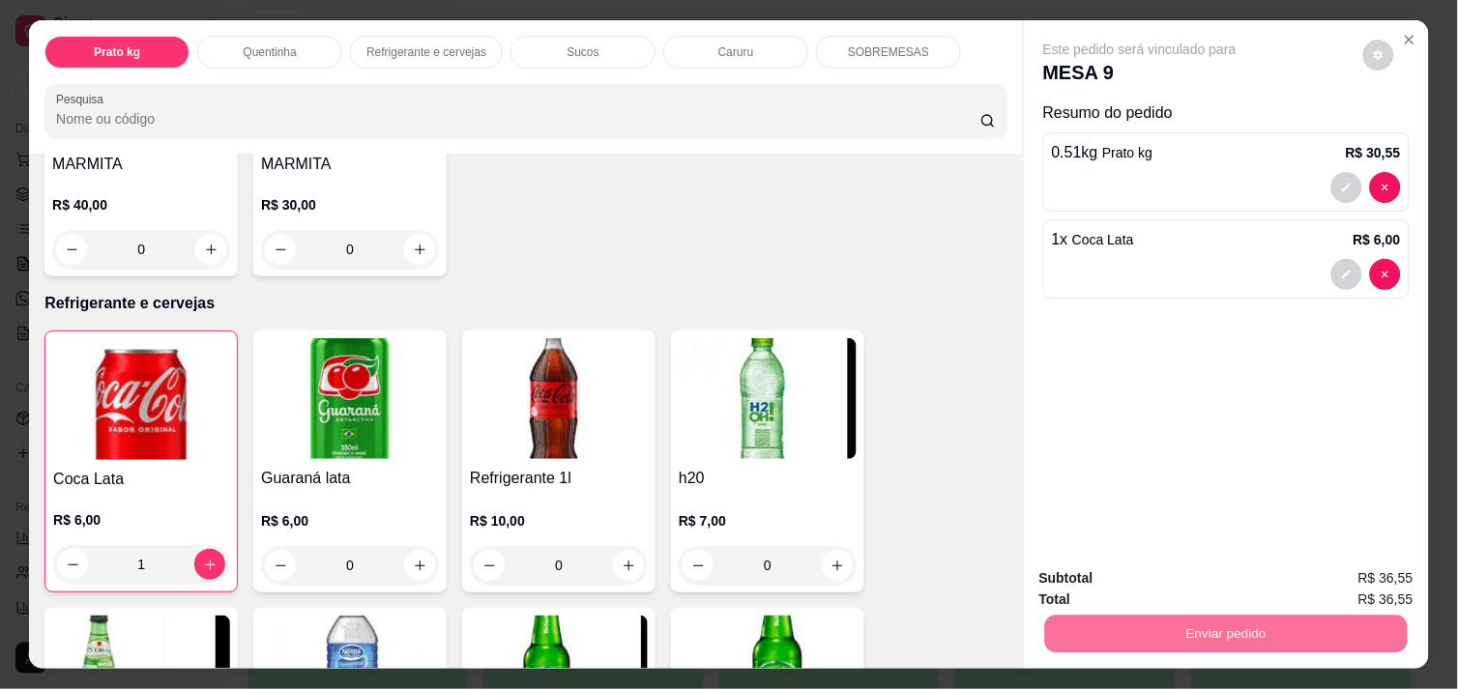
click at [1348, 583] on button "Enviar pedido" at bounding box center [1362, 579] width 109 height 37
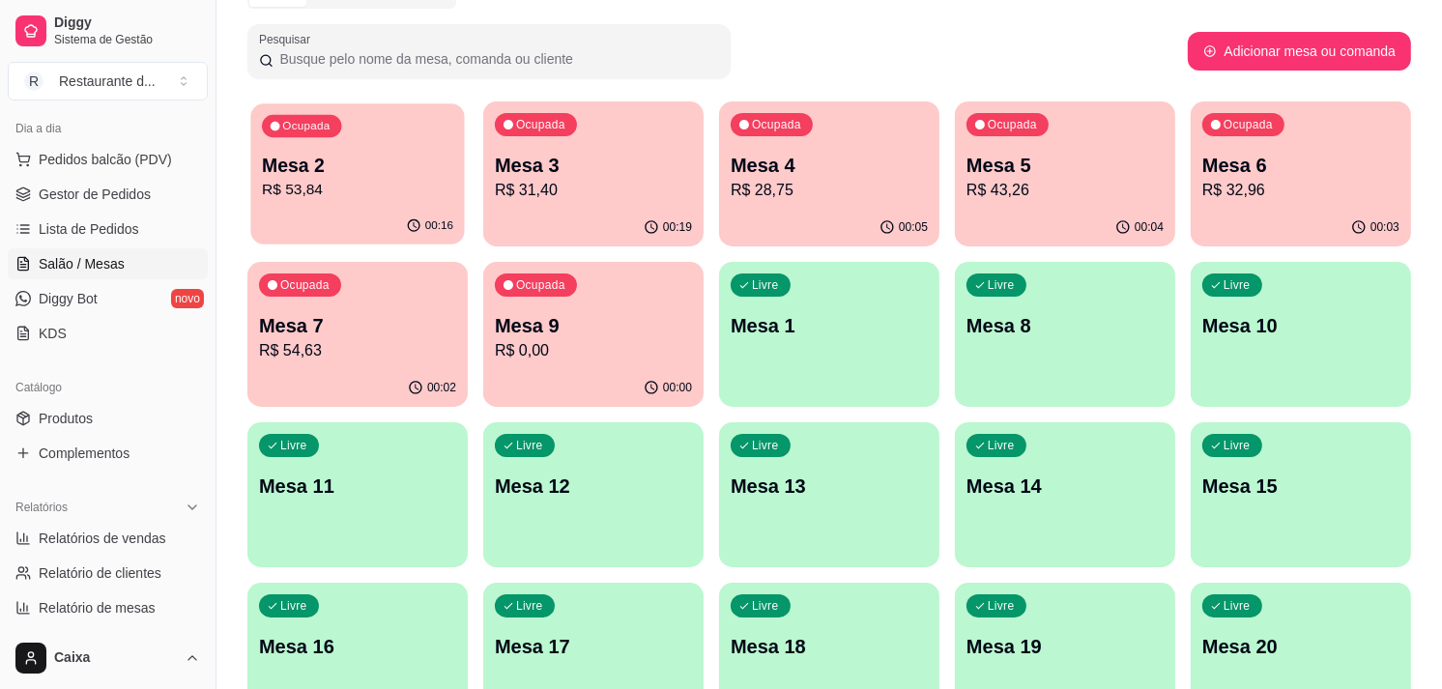
click at [404, 197] on p "R$ 53,84" at bounding box center [357, 190] width 191 height 22
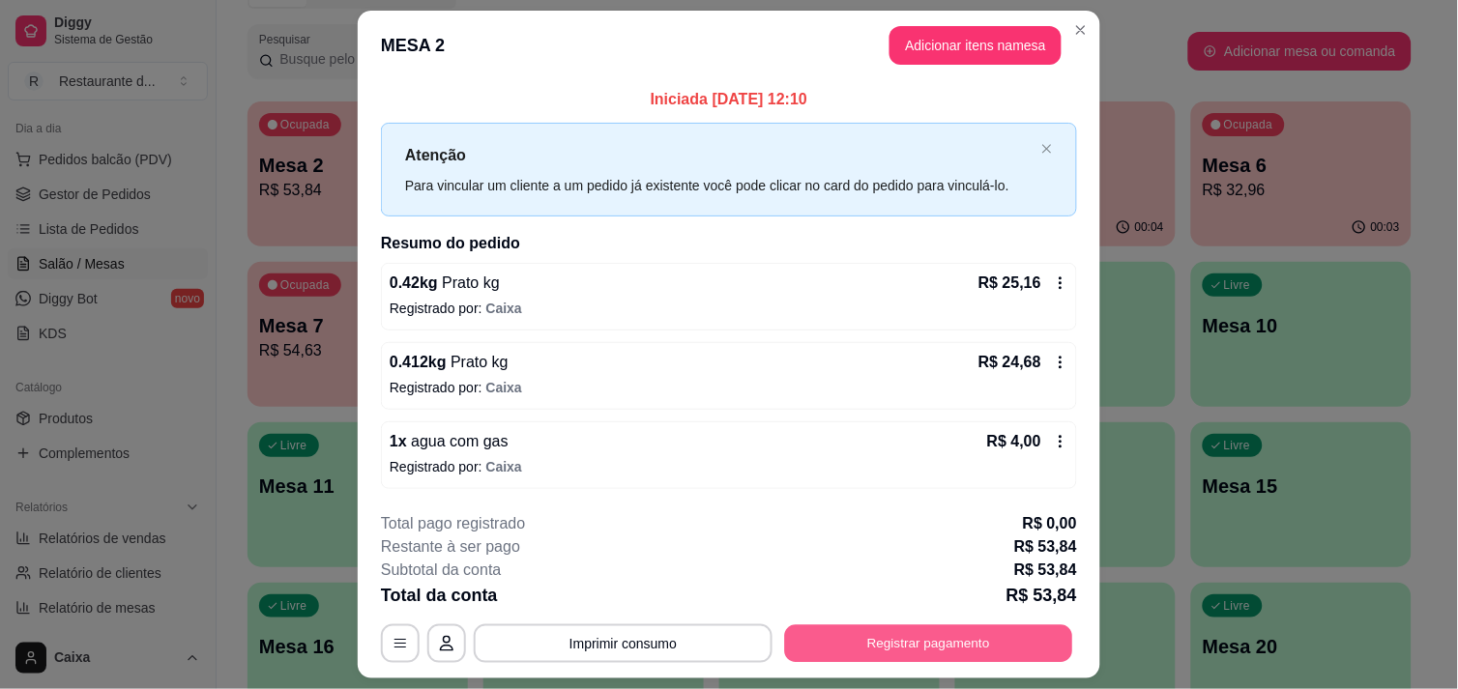
click at [913, 638] on button "Registrar pagamento" at bounding box center [929, 644] width 288 height 38
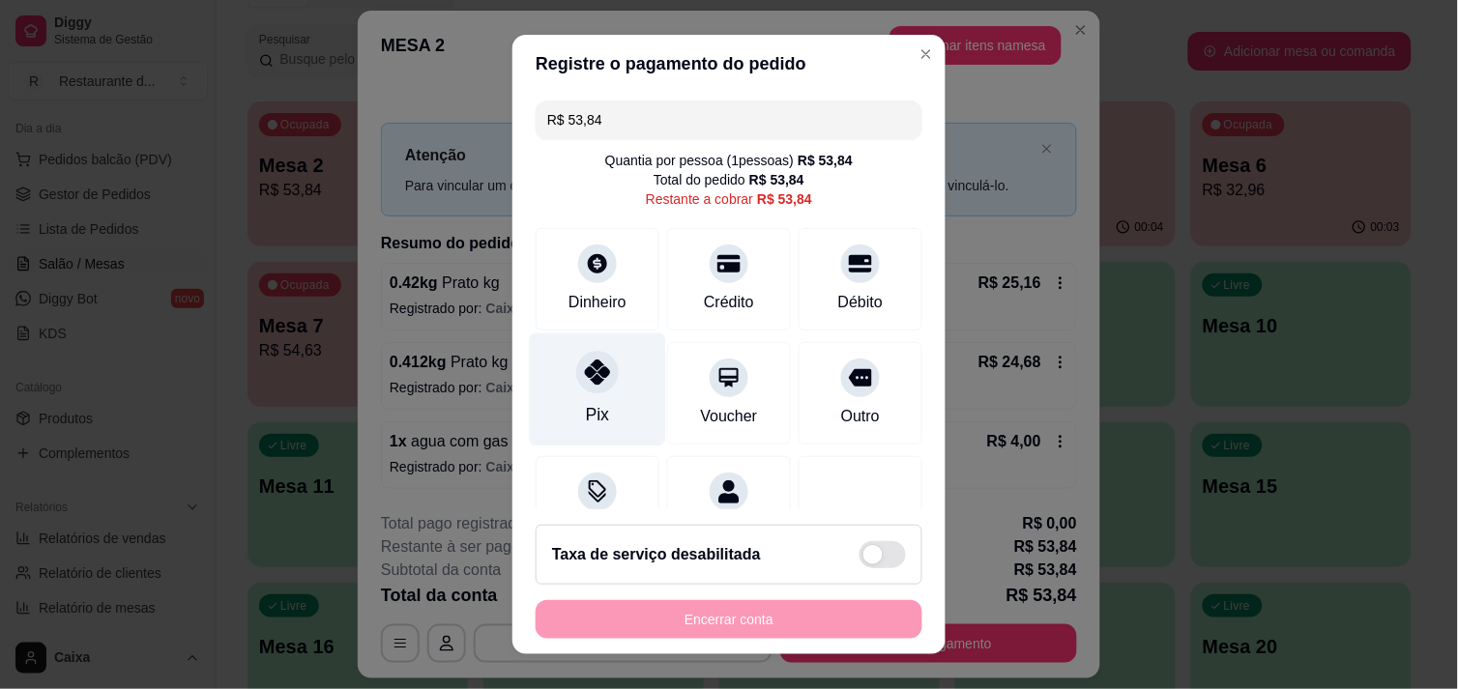
click at [578, 397] on div "Pix" at bounding box center [598, 389] width 136 height 113
type input "R$ 0,00"
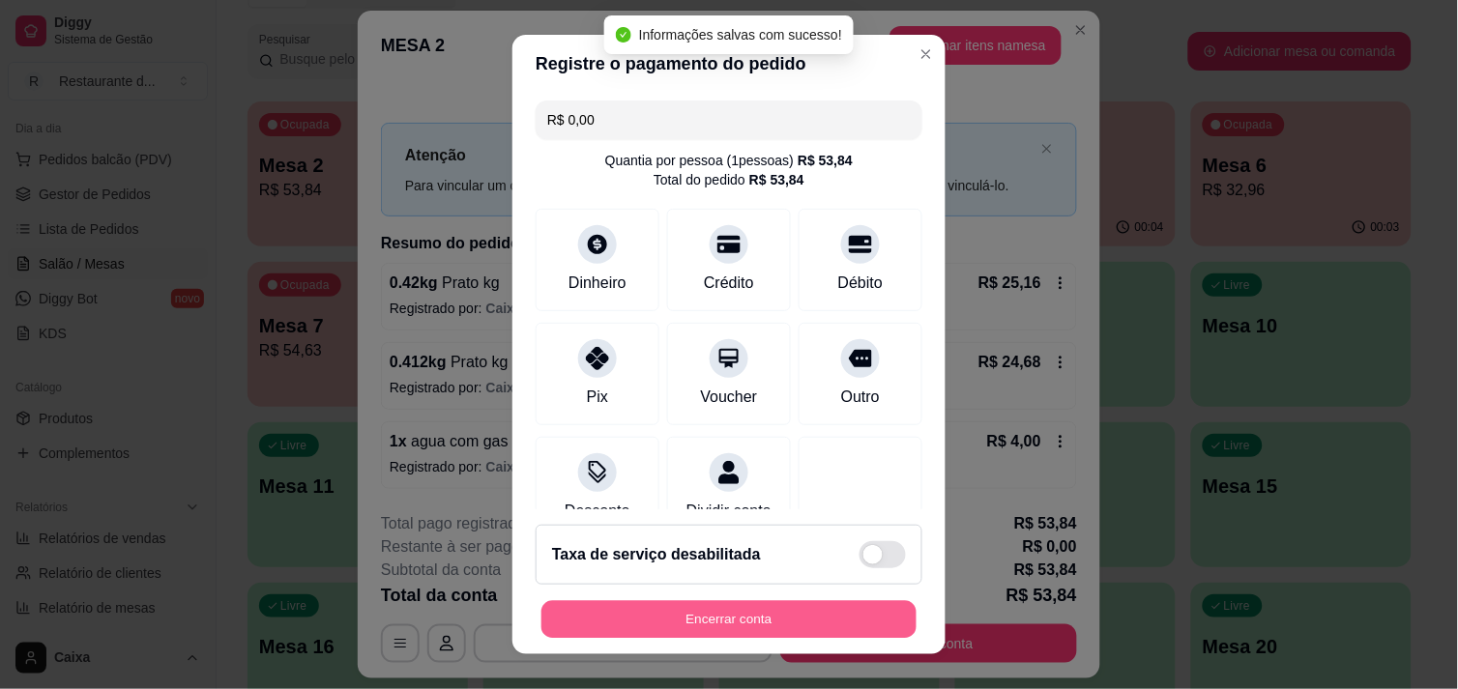
click at [860, 614] on button "Encerrar conta" at bounding box center [728, 620] width 375 height 38
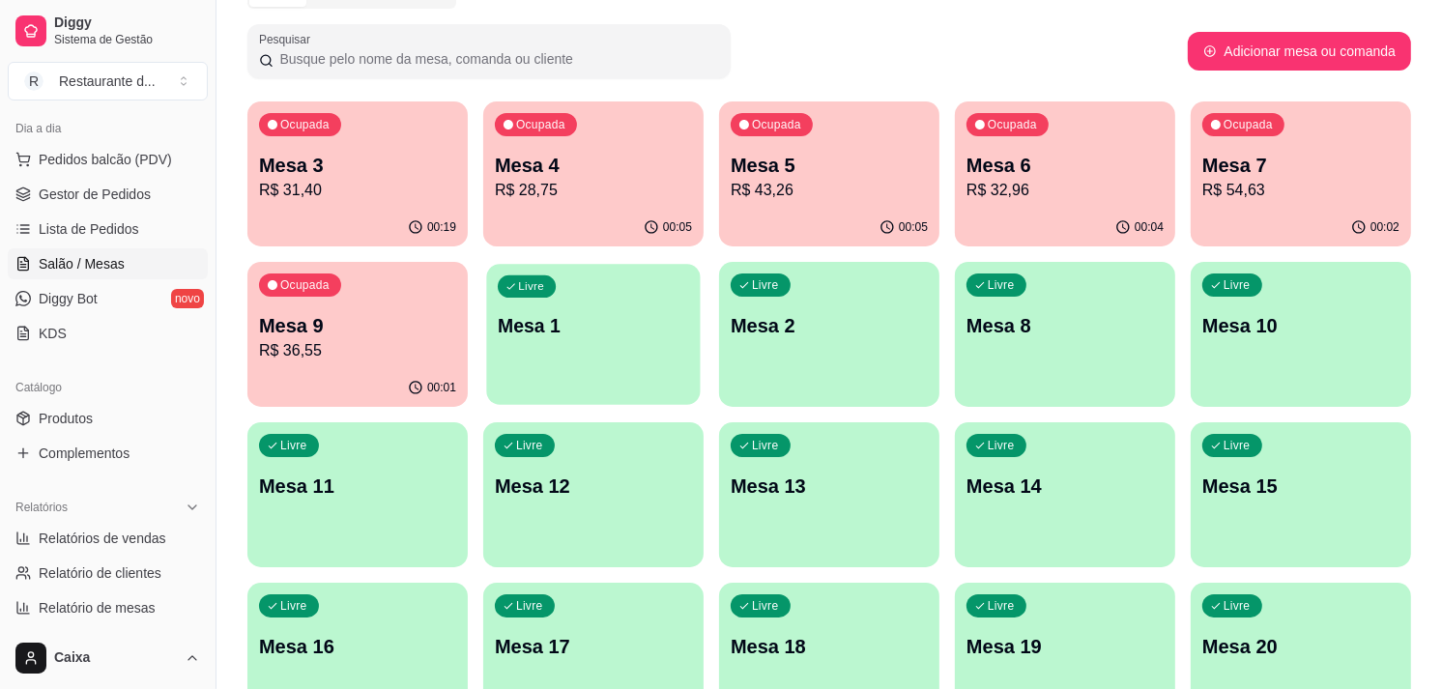
click at [564, 336] on p "Mesa 1" at bounding box center [593, 326] width 191 height 26
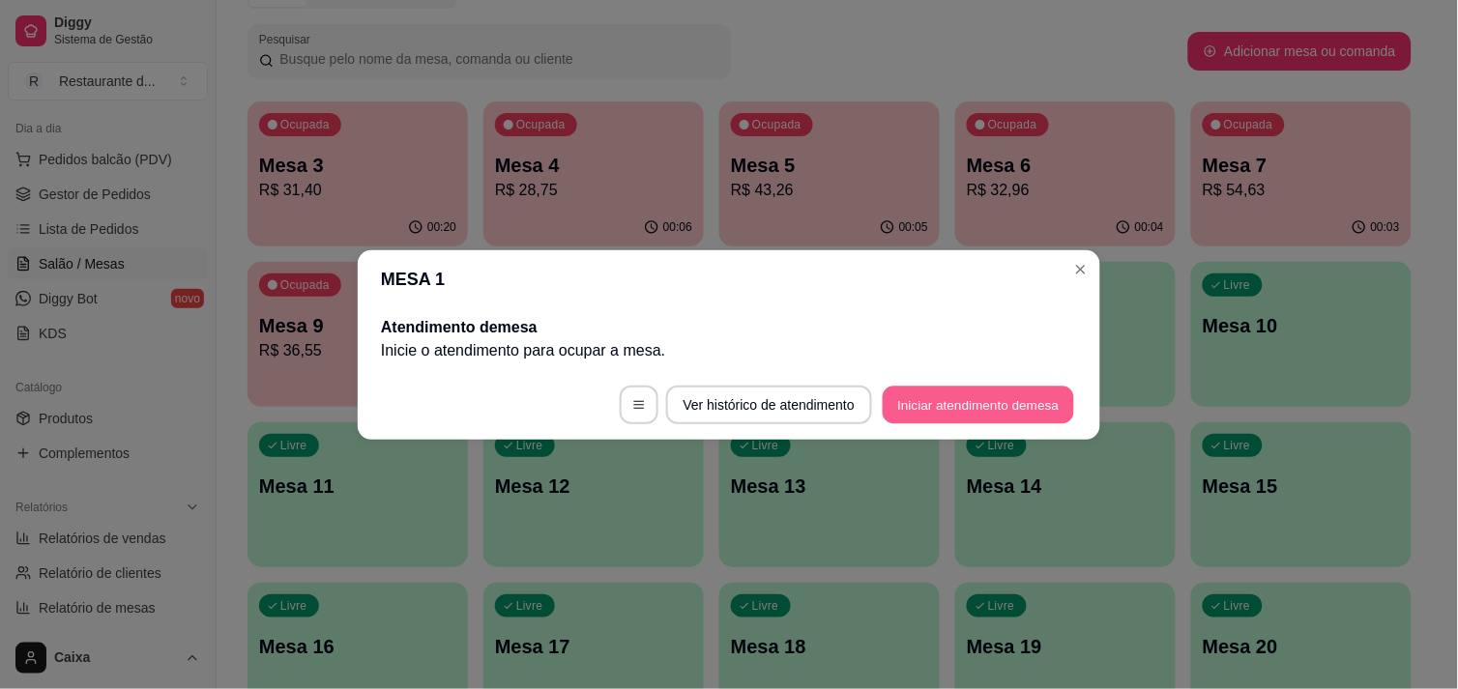
click at [982, 398] on button "Iniciar atendimento de mesa" at bounding box center [978, 405] width 191 height 38
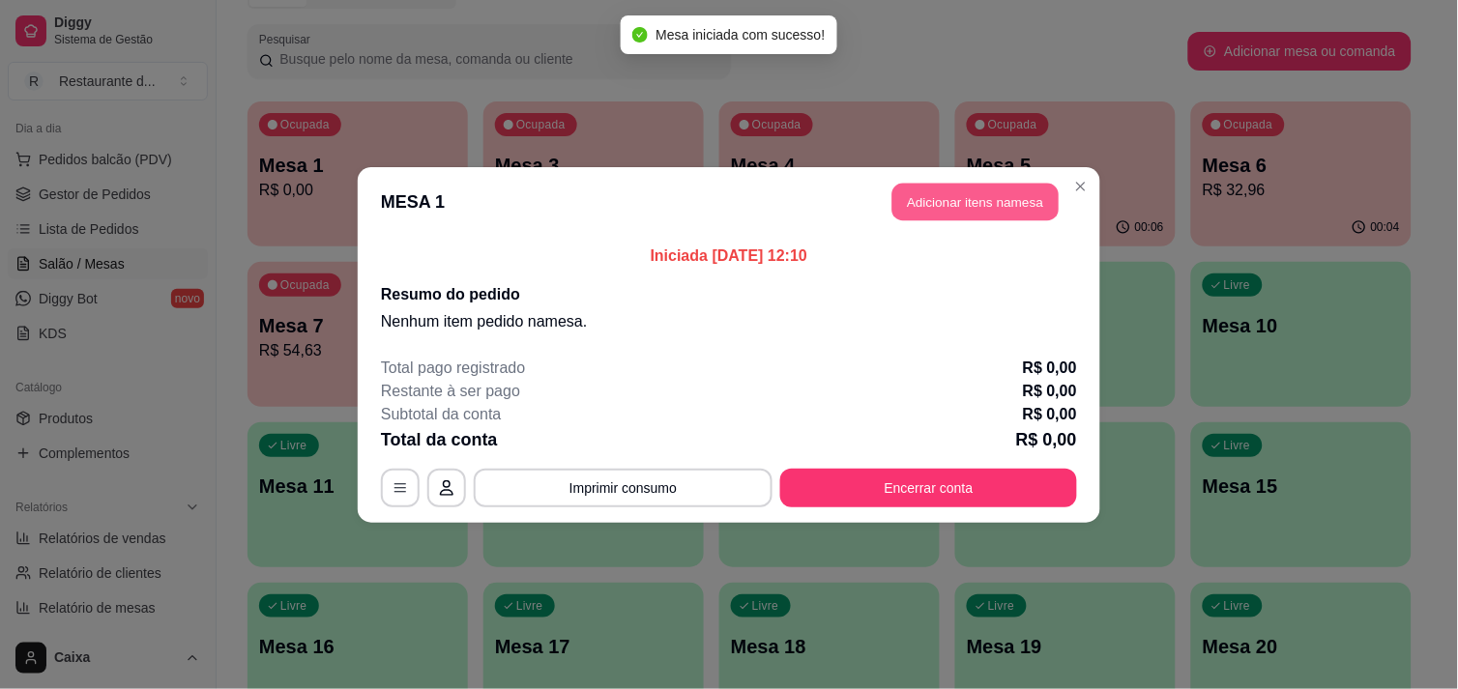
click at [979, 197] on button "Adicionar itens na mesa" at bounding box center [975, 202] width 166 height 38
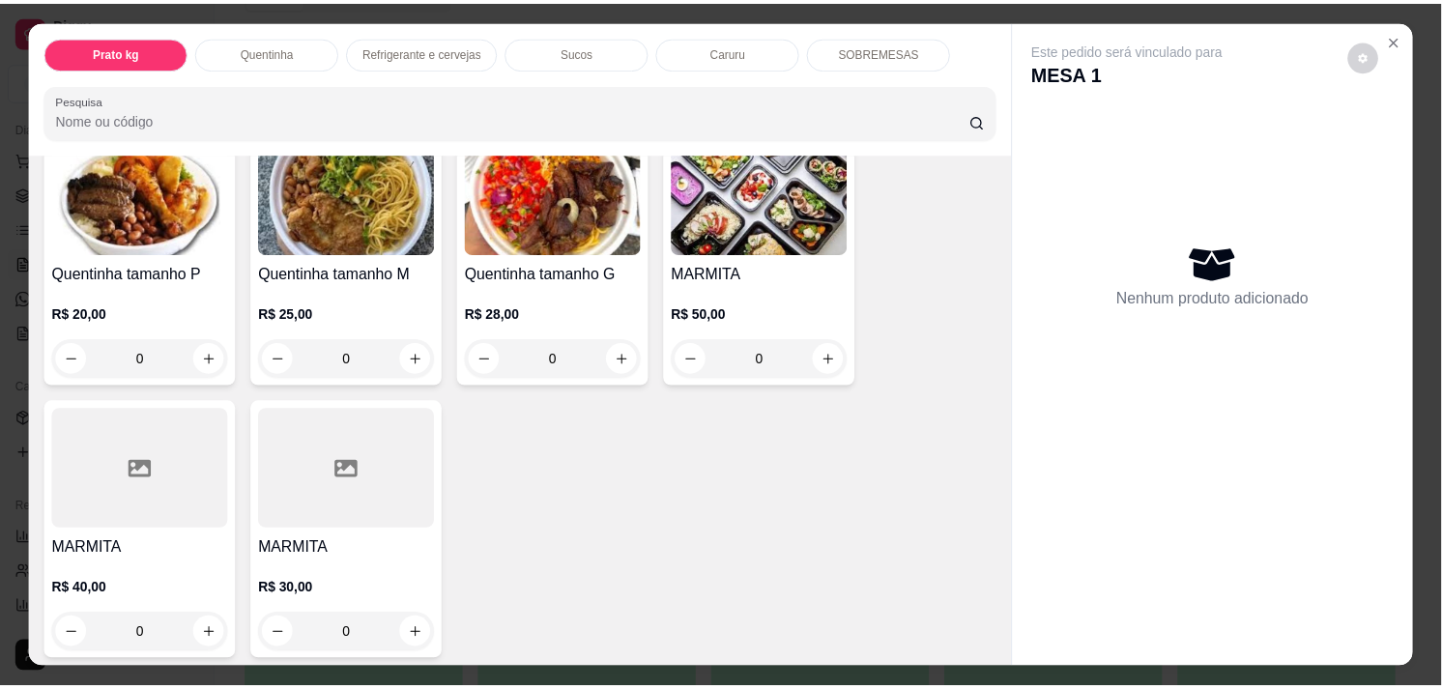
scroll to position [472, 0]
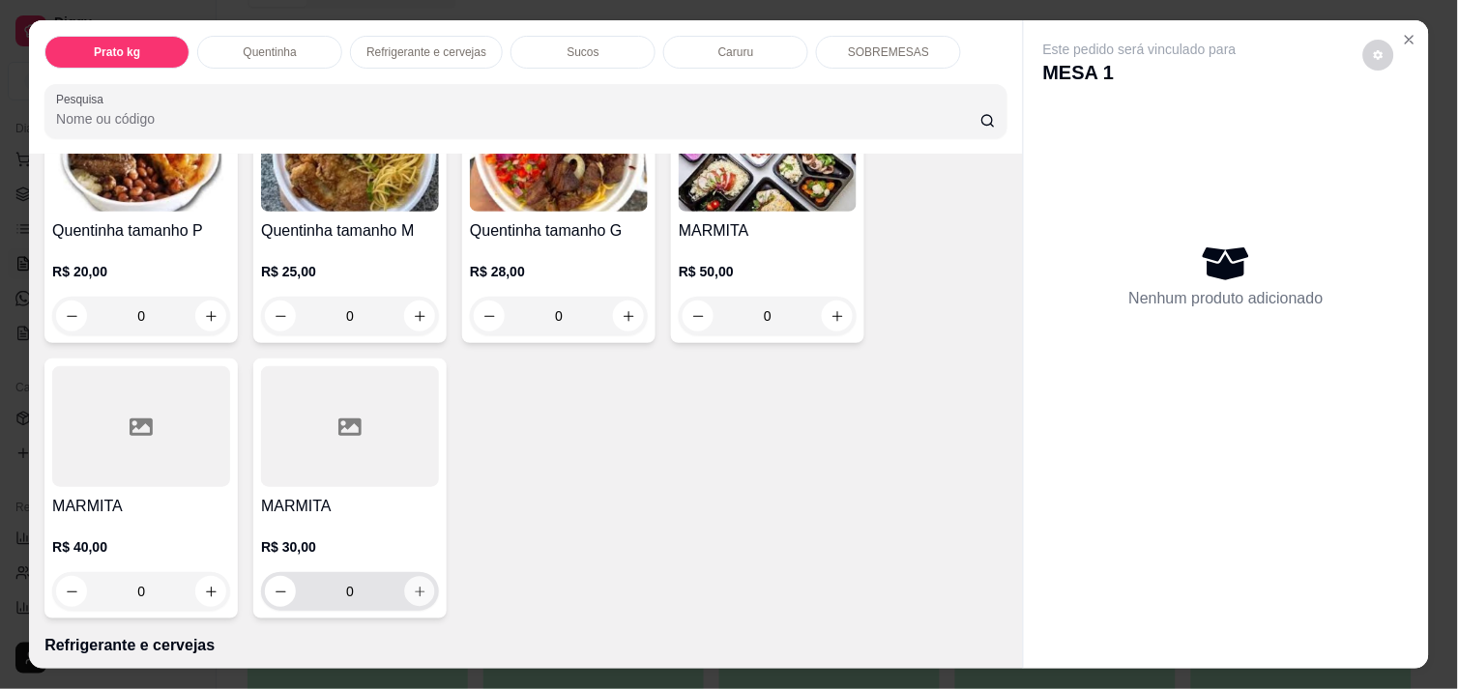
click at [413, 585] on icon "increase-product-quantity" at bounding box center [420, 592] width 14 height 14
type input "1"
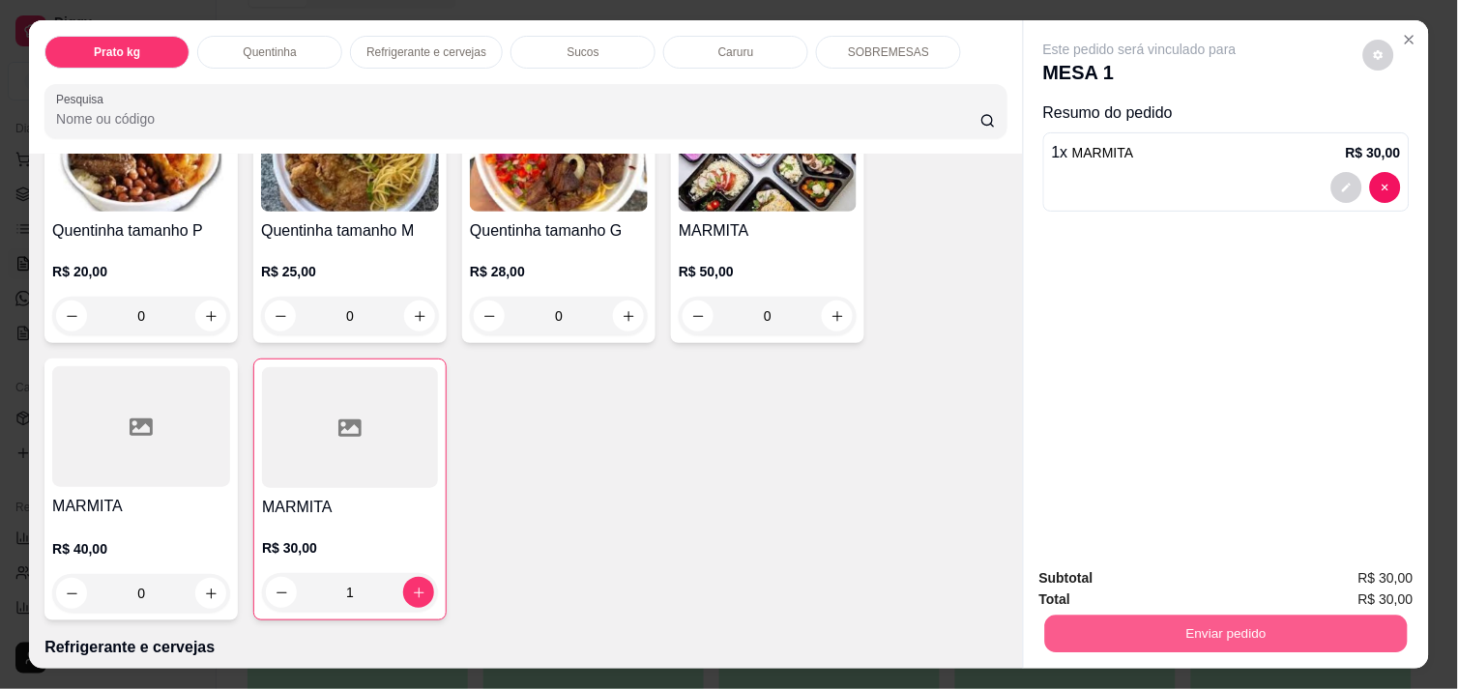
click at [1121, 633] on button "Enviar pedido" at bounding box center [1226, 634] width 362 height 38
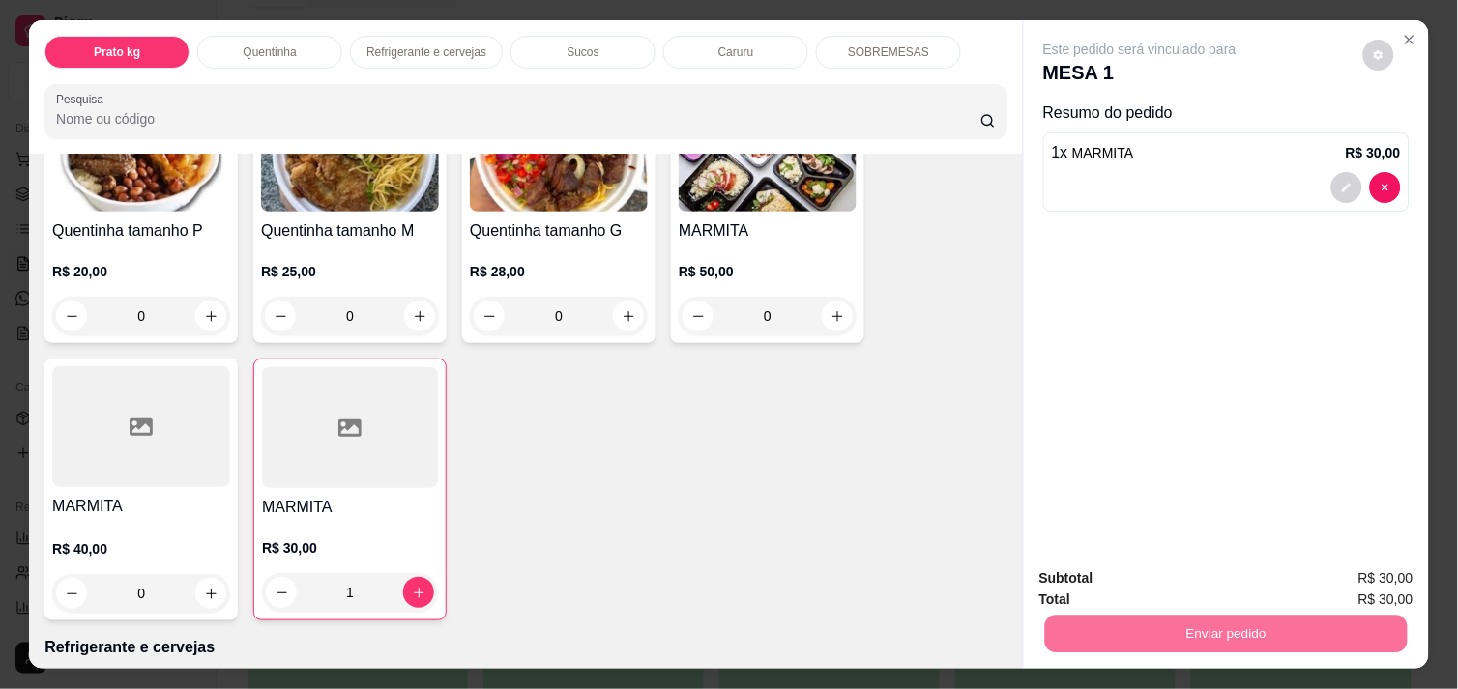
click at [1342, 561] on button "Enviar pedido" at bounding box center [1363, 579] width 106 height 36
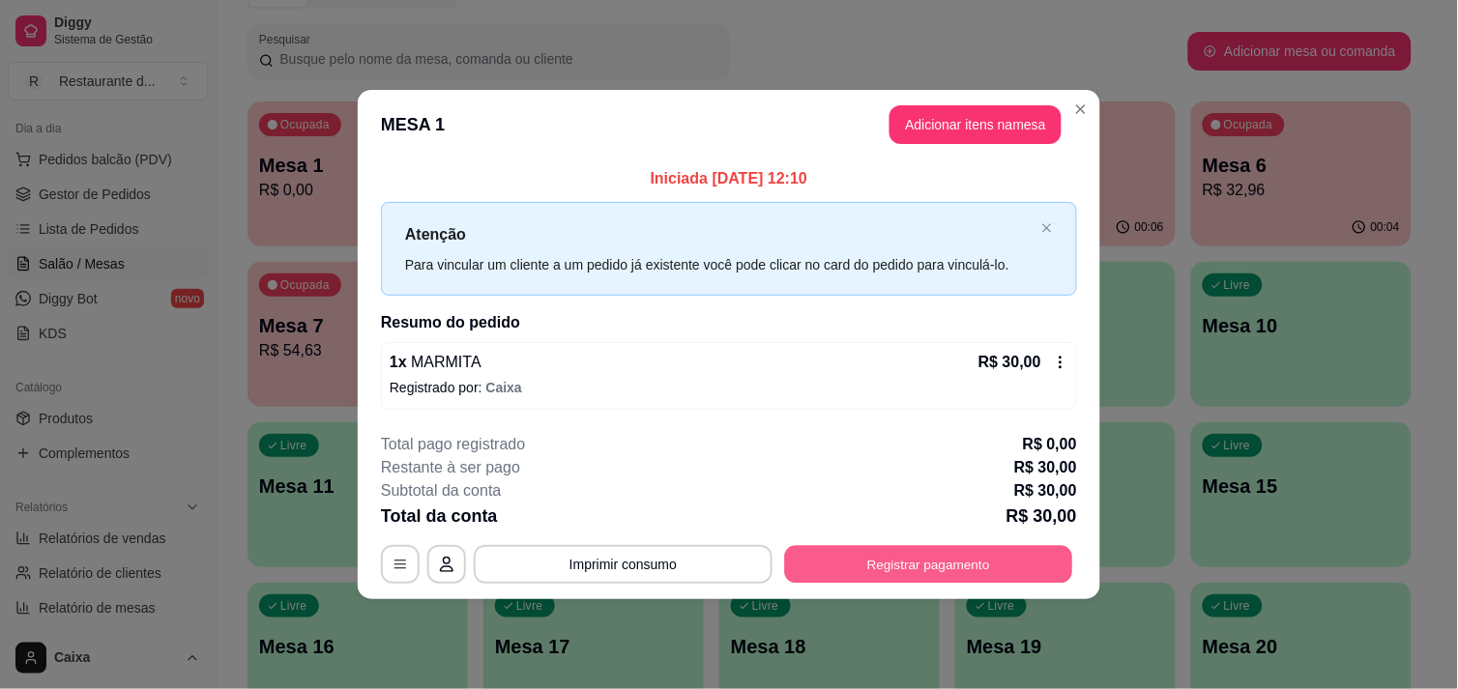
click at [918, 561] on button "Registrar pagamento" at bounding box center [929, 565] width 288 height 38
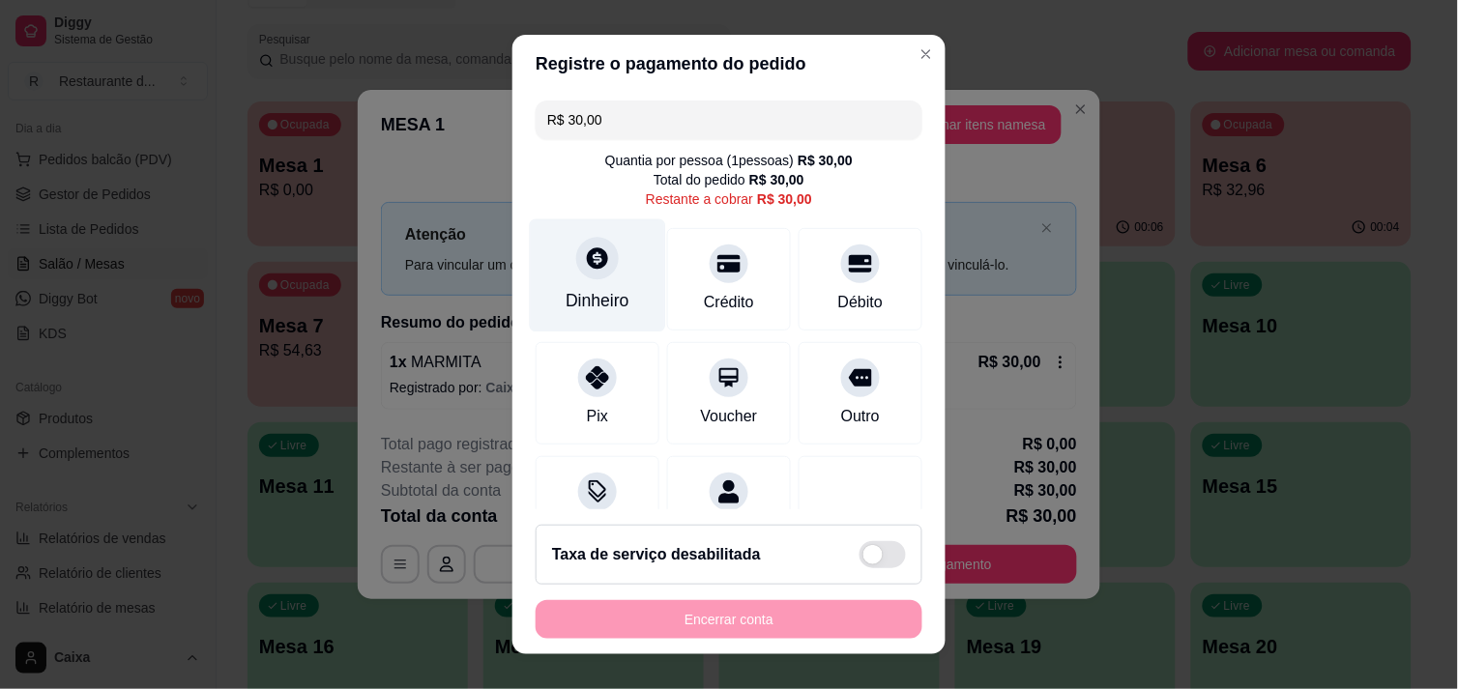
click at [583, 291] on div "Dinheiro" at bounding box center [597, 300] width 64 height 25
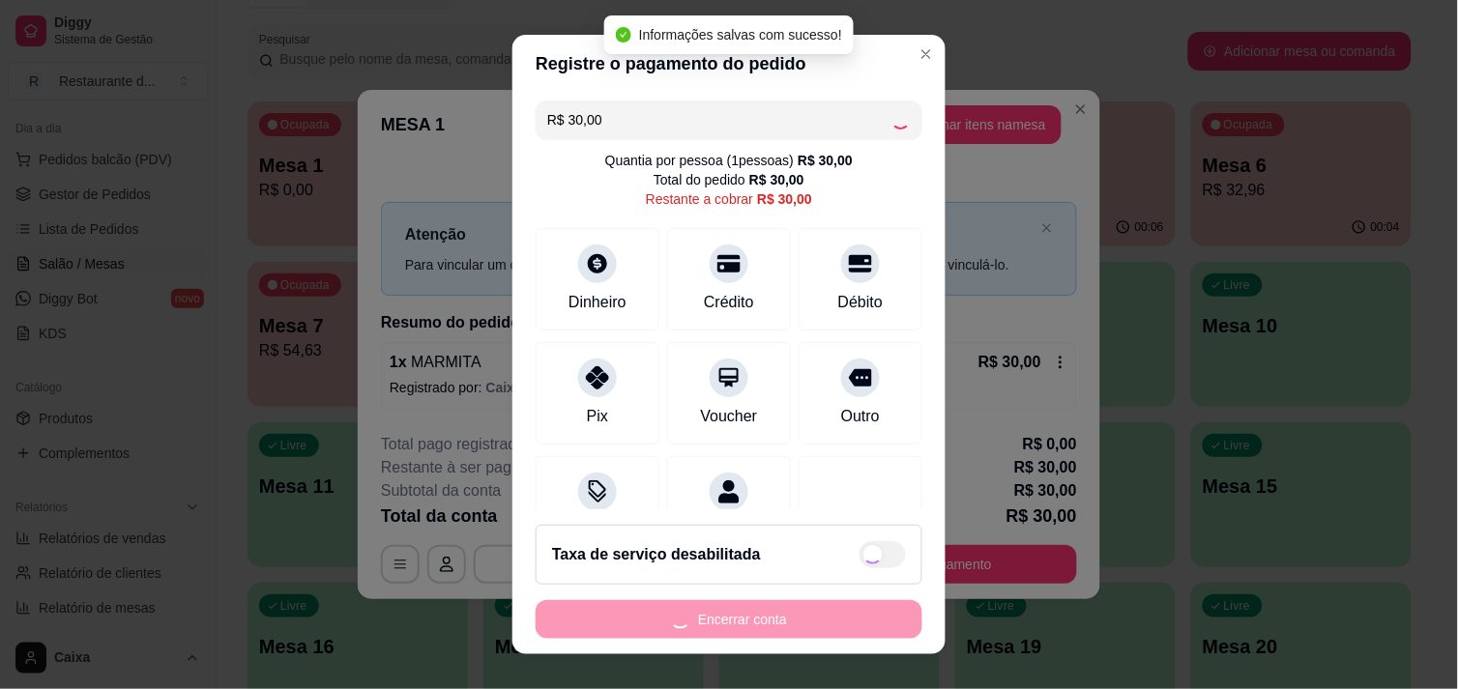
type input "R$ 0,00"
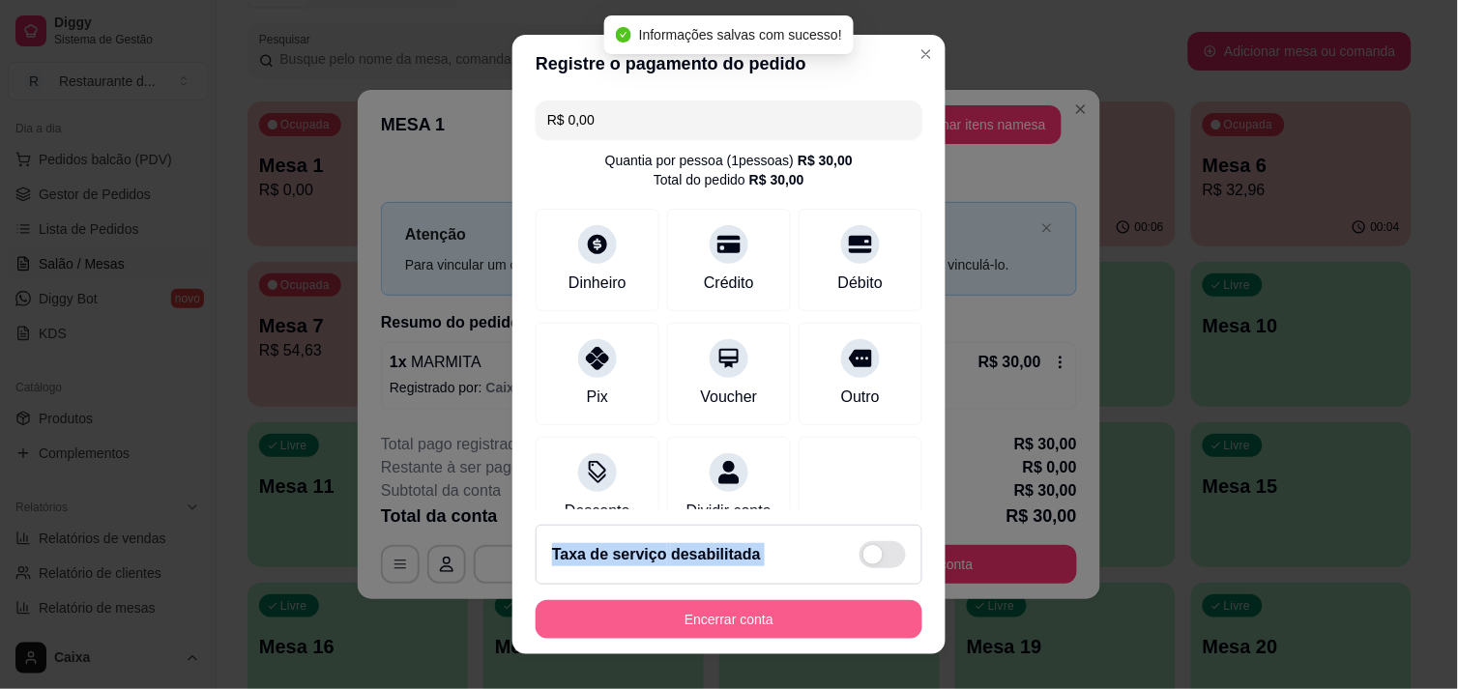
drag, startPoint x: 865, startPoint y: 432, endPoint x: 822, endPoint y: 610, distance: 183.1
click at [822, 610] on section "Registre o pagamento do pedido R$ 0,00 Quantia por pessoa ( 1 pessoas) R$ 30,00…" at bounding box center [728, 345] width 433 height 621
click at [822, 610] on button "Encerrar conta" at bounding box center [729, 619] width 387 height 39
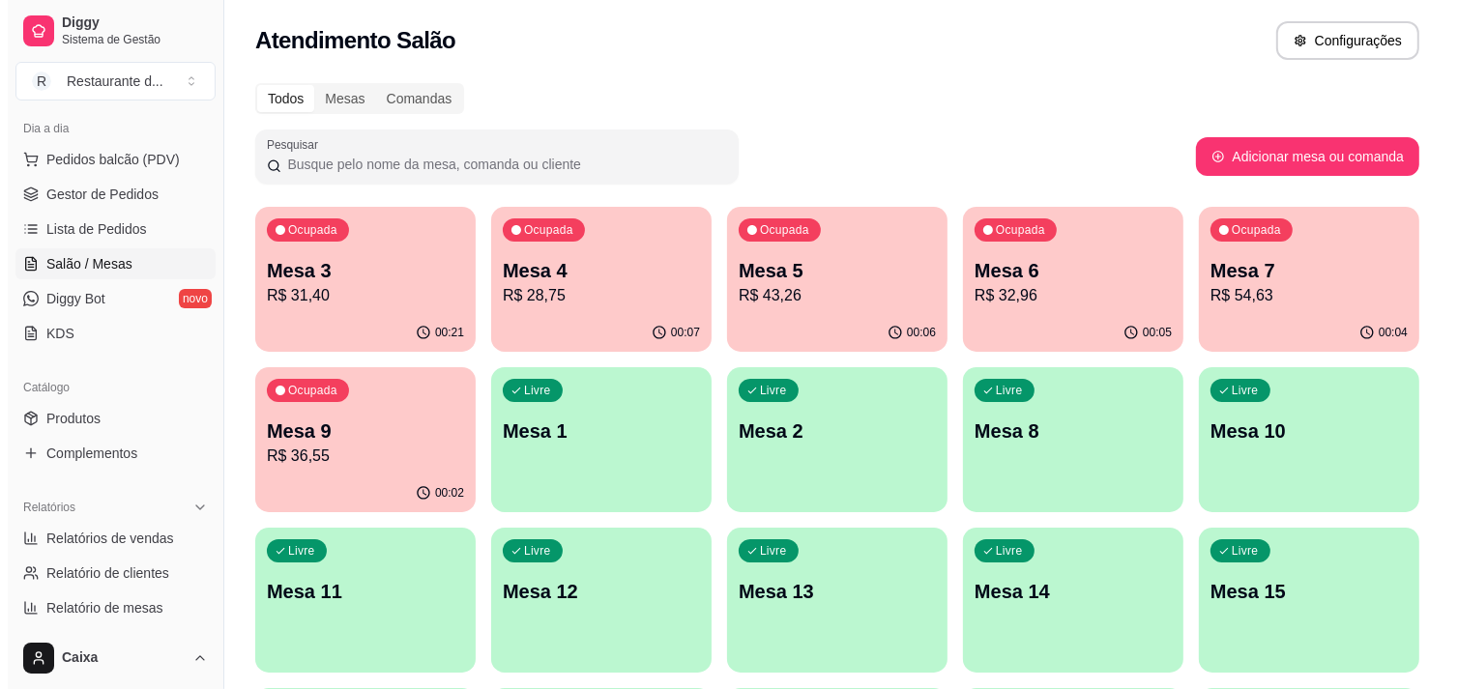
scroll to position [0, 0]
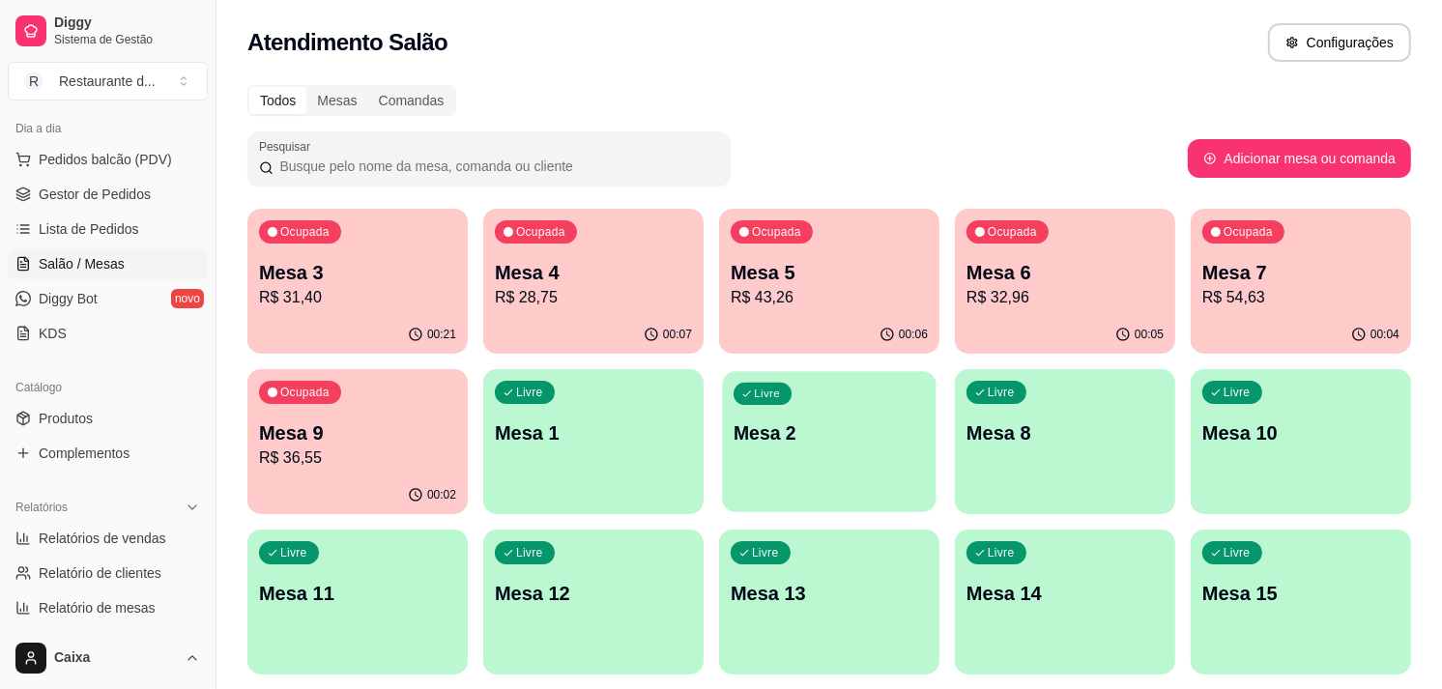
click at [928, 437] on div "Livre Mesa 2" at bounding box center [829, 430] width 214 height 118
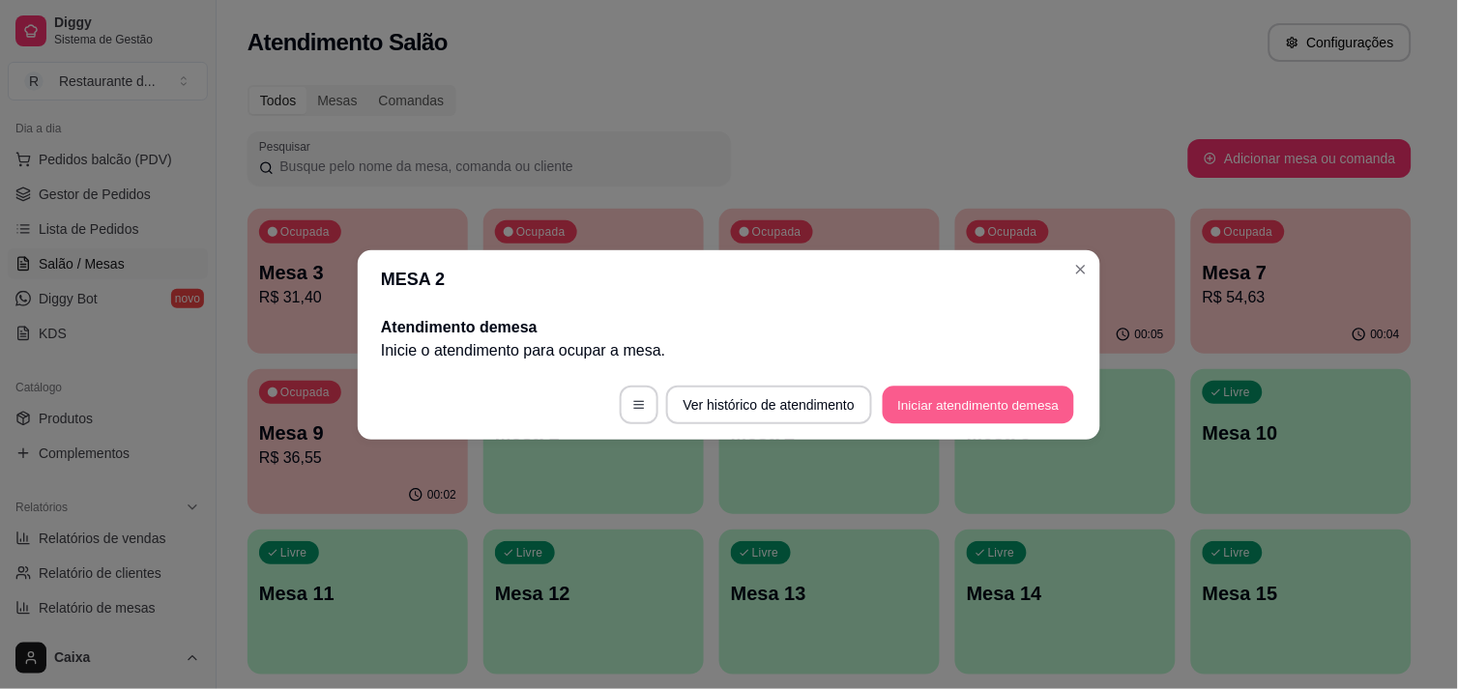
click at [1026, 403] on button "Iniciar atendimento de mesa" at bounding box center [978, 405] width 191 height 38
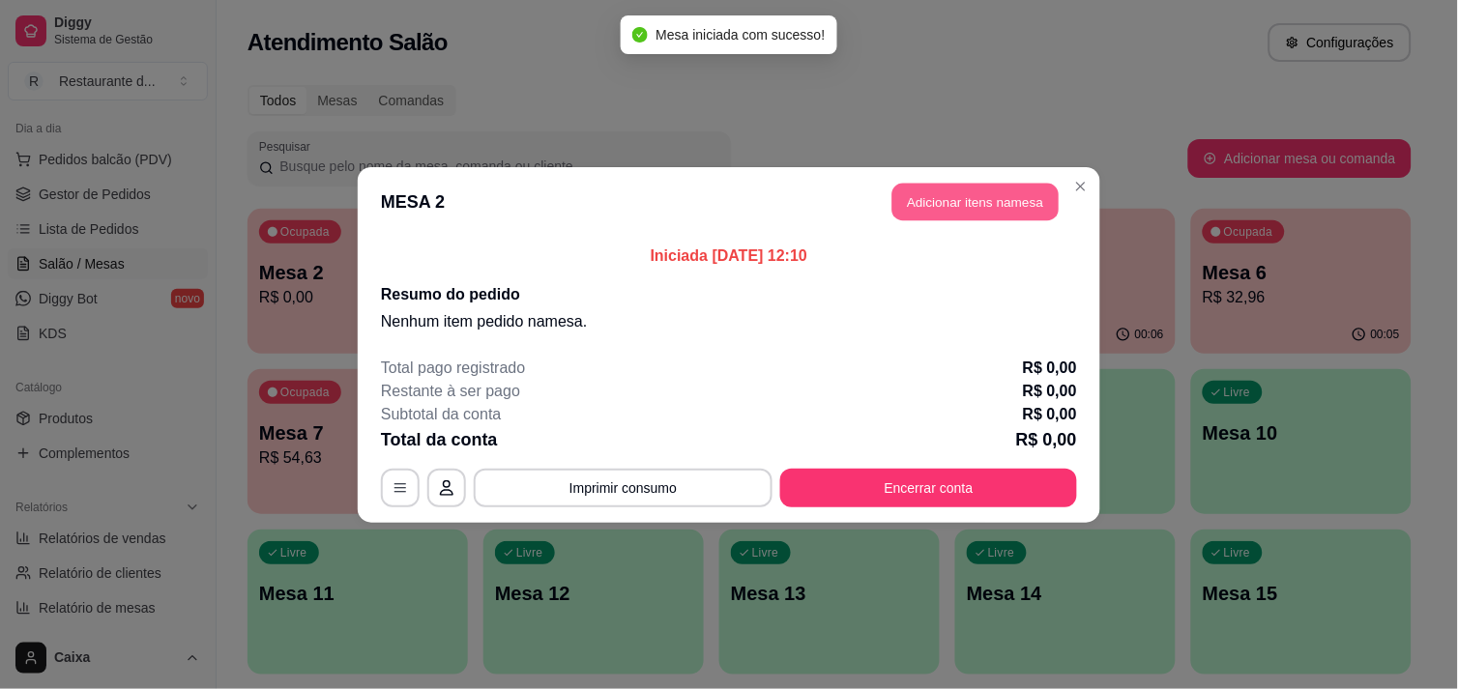
click at [952, 201] on button "Adicionar itens na mesa" at bounding box center [975, 202] width 166 height 38
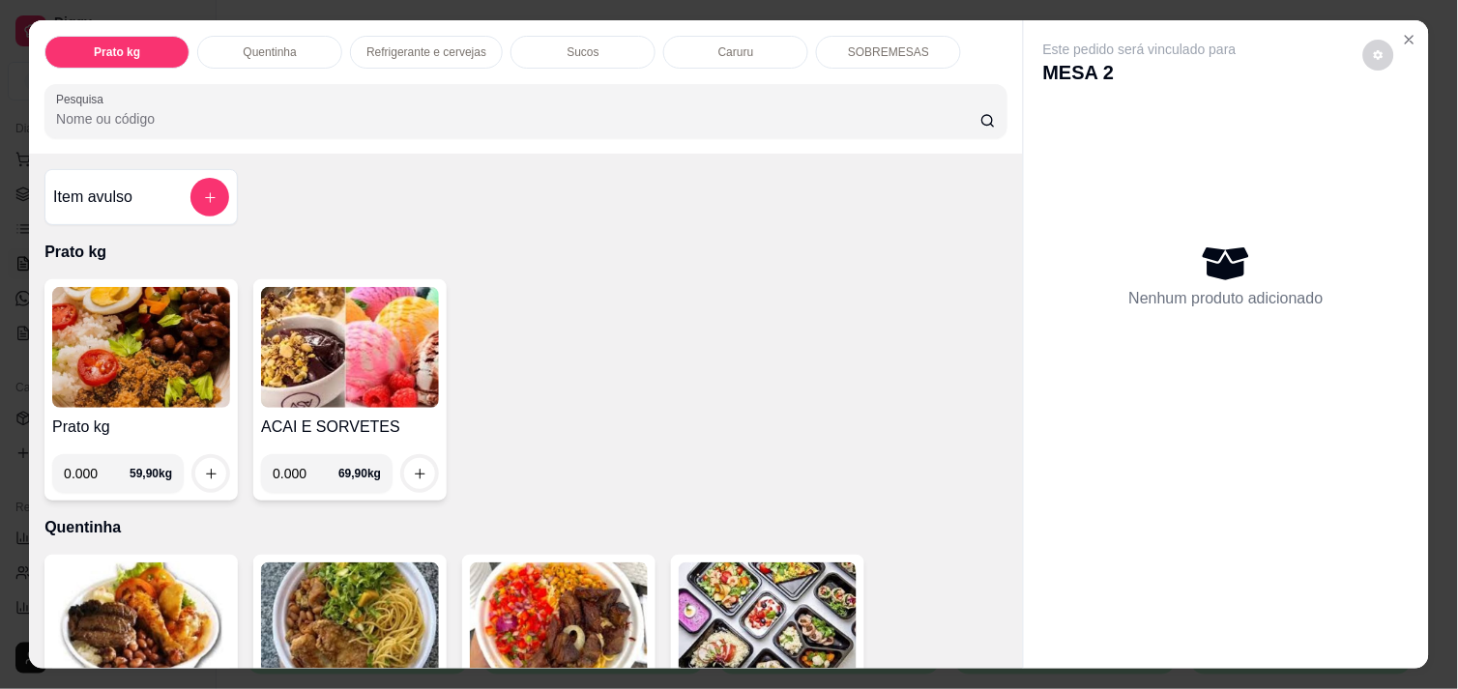
click at [92, 465] on input "0.000" at bounding box center [97, 473] width 66 height 39
type input "0.564"
click at [196, 466] on button "increase-product-quantity" at bounding box center [211, 474] width 30 height 30
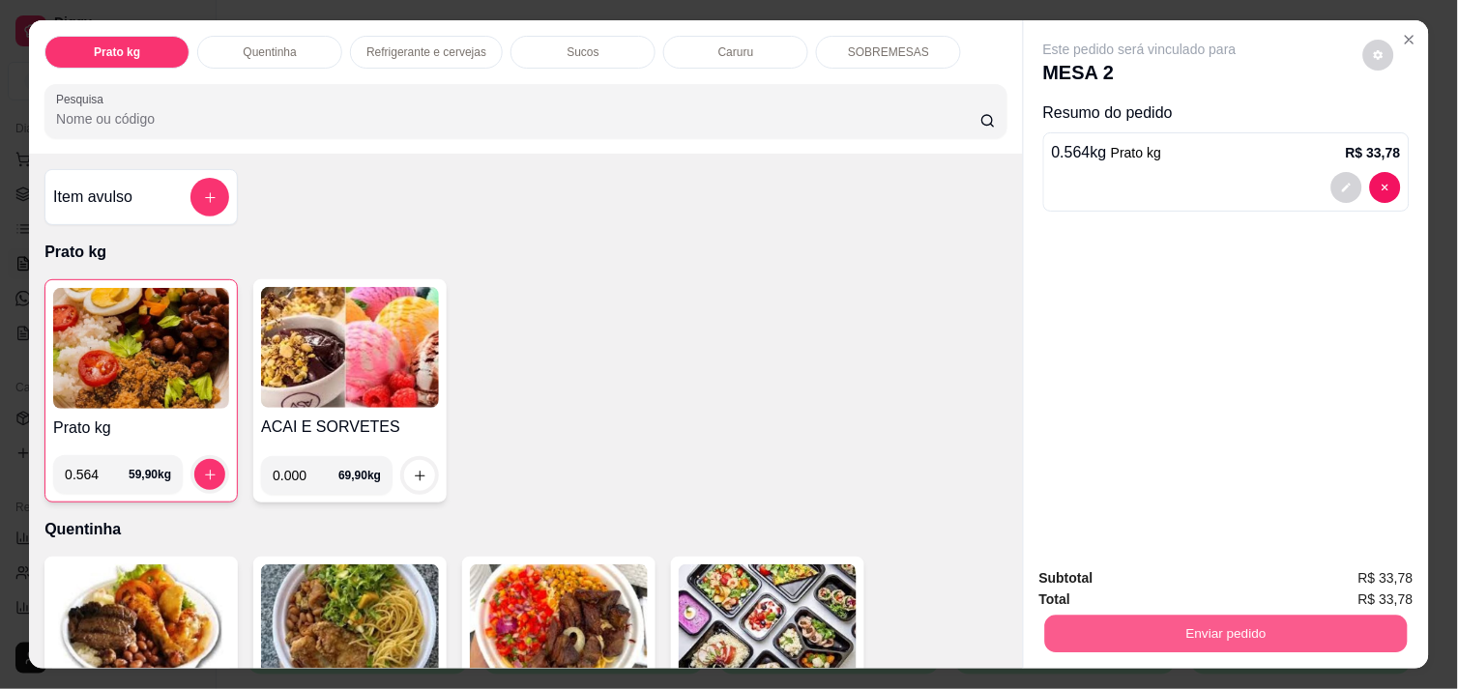
click at [1162, 615] on button "Enviar pedido" at bounding box center [1226, 634] width 362 height 38
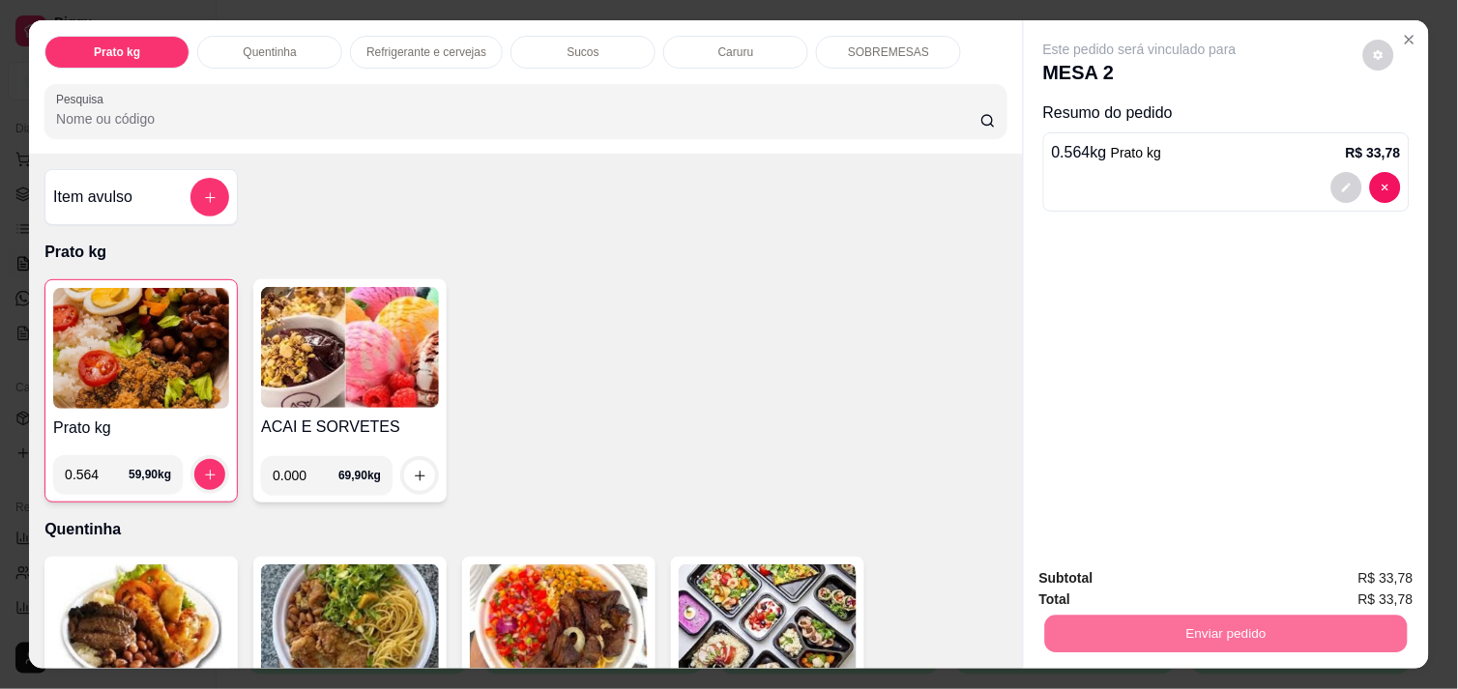
click at [1376, 564] on button "Enviar pedido" at bounding box center [1363, 579] width 106 height 36
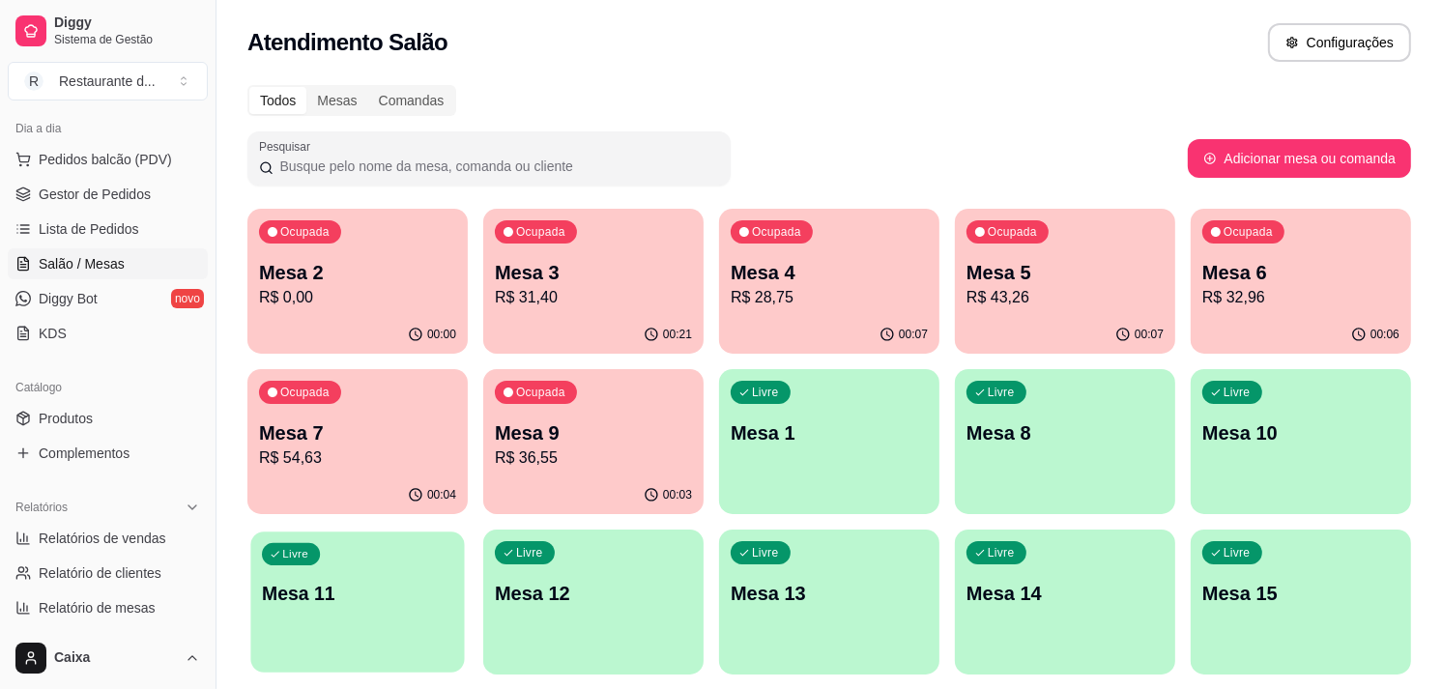
click at [359, 601] on p "Mesa 11" at bounding box center [357, 594] width 191 height 26
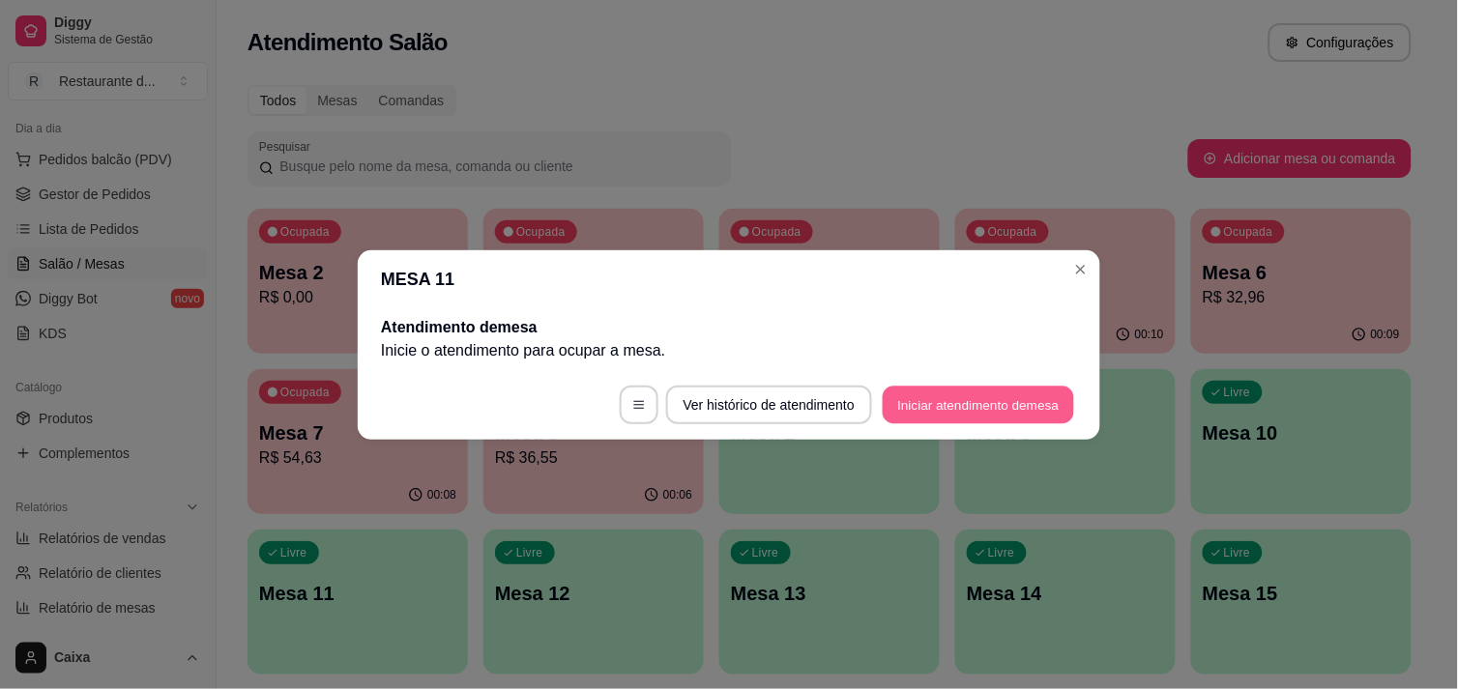
click at [940, 399] on button "Iniciar atendimento de mesa" at bounding box center [978, 405] width 191 height 38
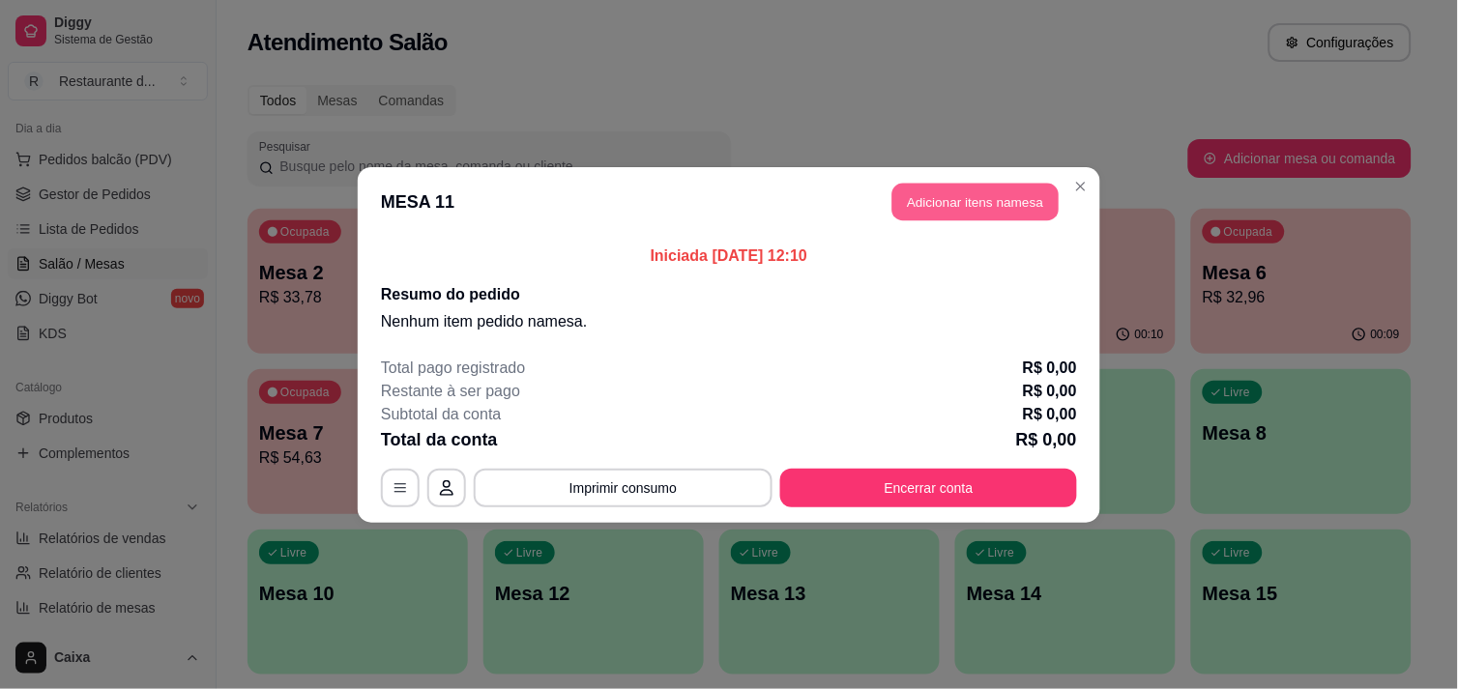
click at [980, 209] on button "Adicionar itens na mesa" at bounding box center [975, 202] width 166 height 38
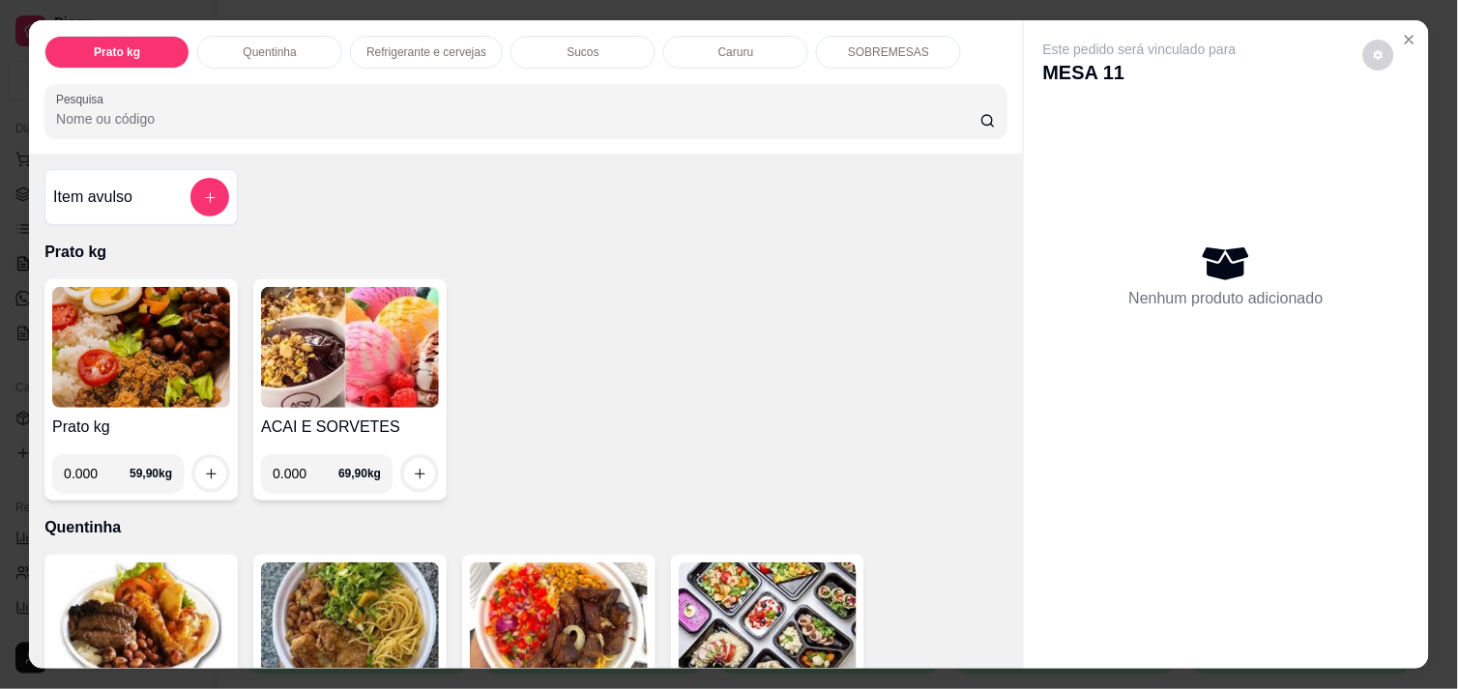
click at [90, 466] on input "0.000" at bounding box center [97, 473] width 66 height 39
type input "0.474"
click at [204, 467] on icon "increase-product-quantity" at bounding box center [211, 474] width 14 height 14
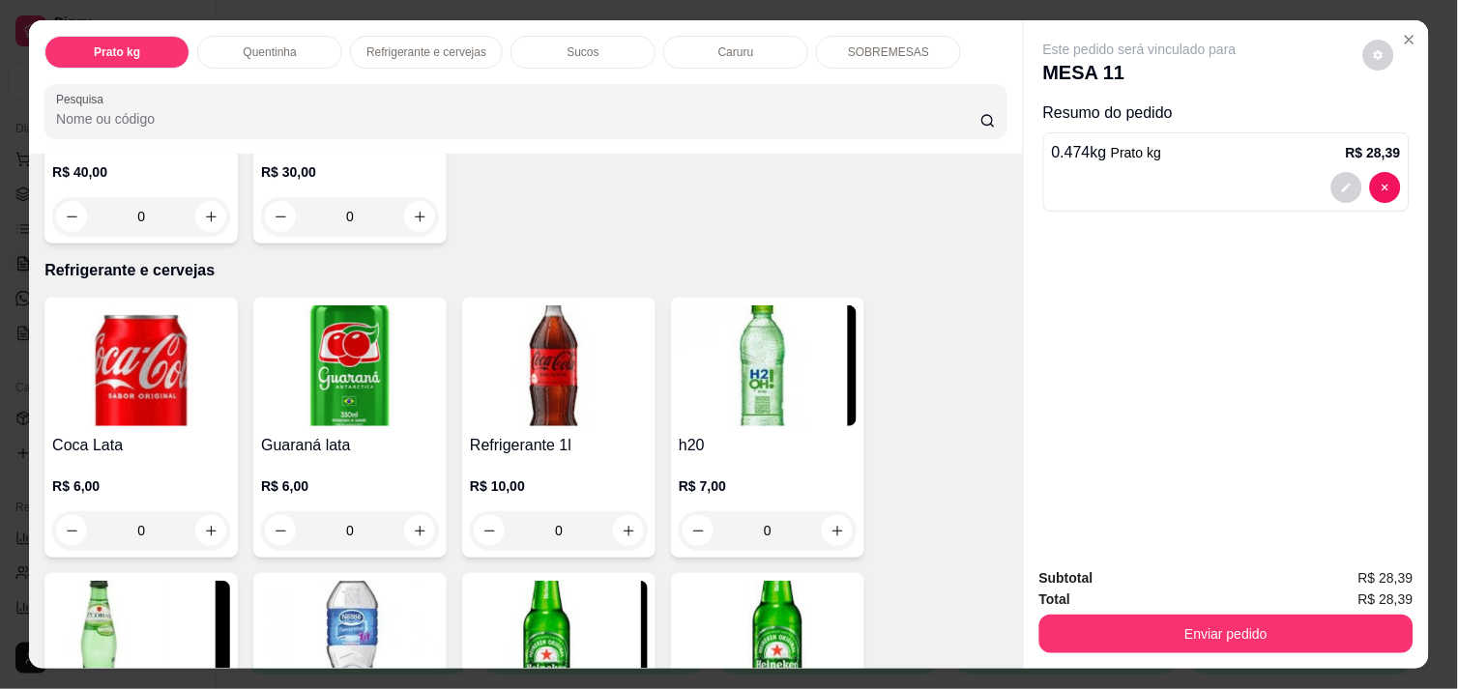
scroll to position [858, 0]
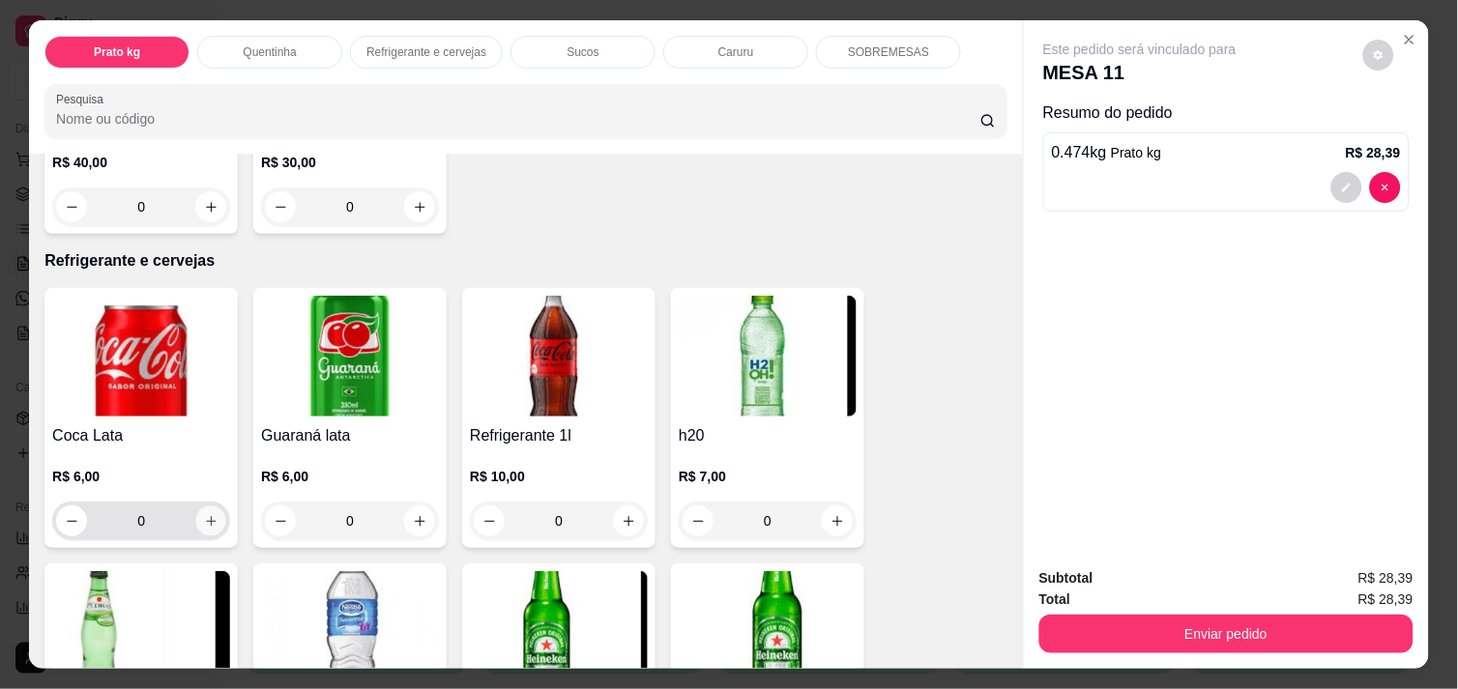
click at [204, 514] on icon "increase-product-quantity" at bounding box center [211, 521] width 14 height 14
type input "1"
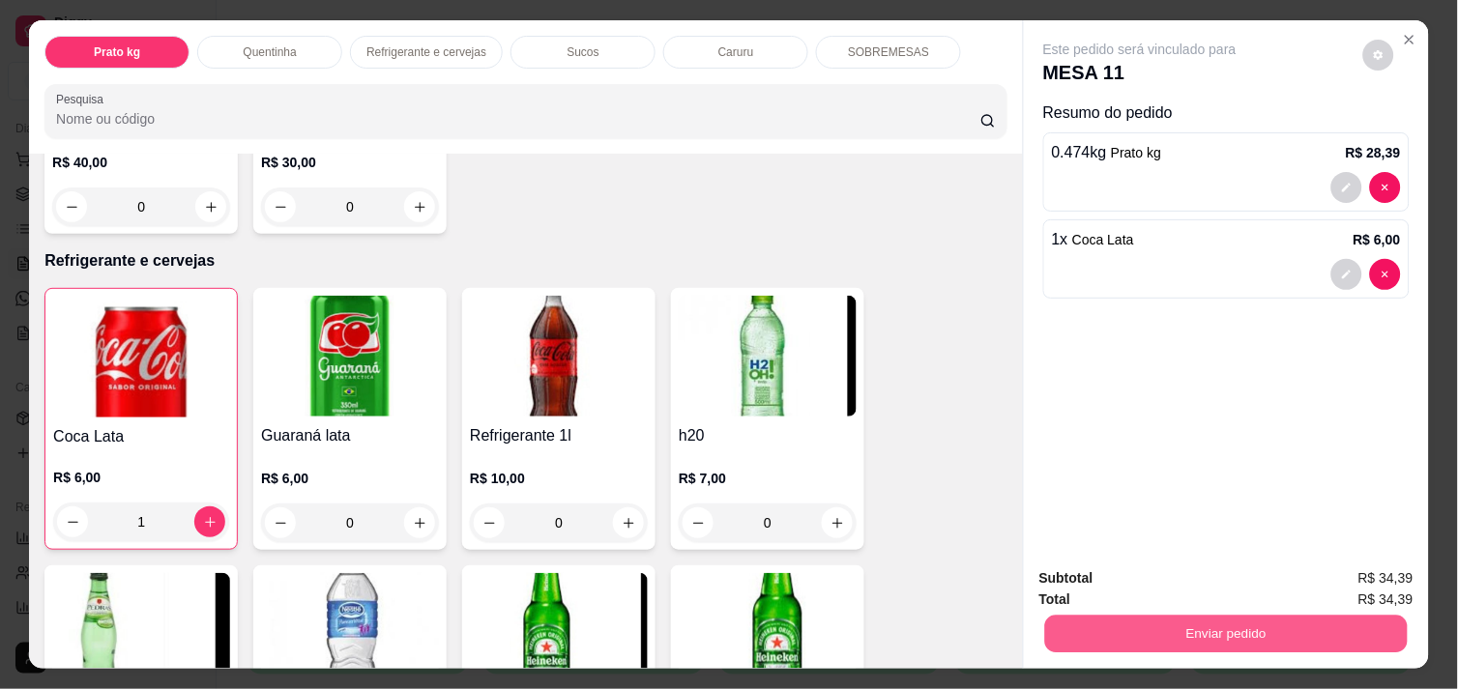
click at [1151, 616] on button "Enviar pedido" at bounding box center [1226, 634] width 362 height 38
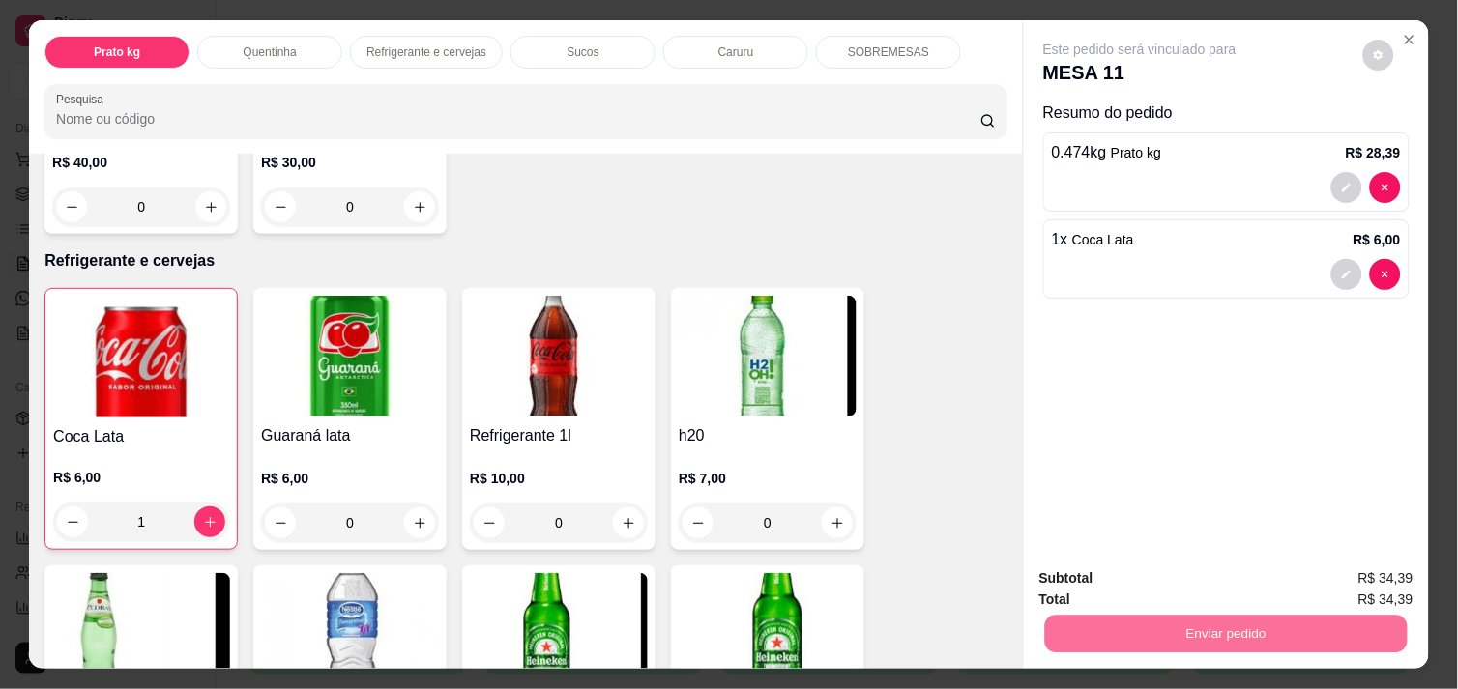
click at [1380, 572] on button "Enviar pedido" at bounding box center [1363, 579] width 106 height 36
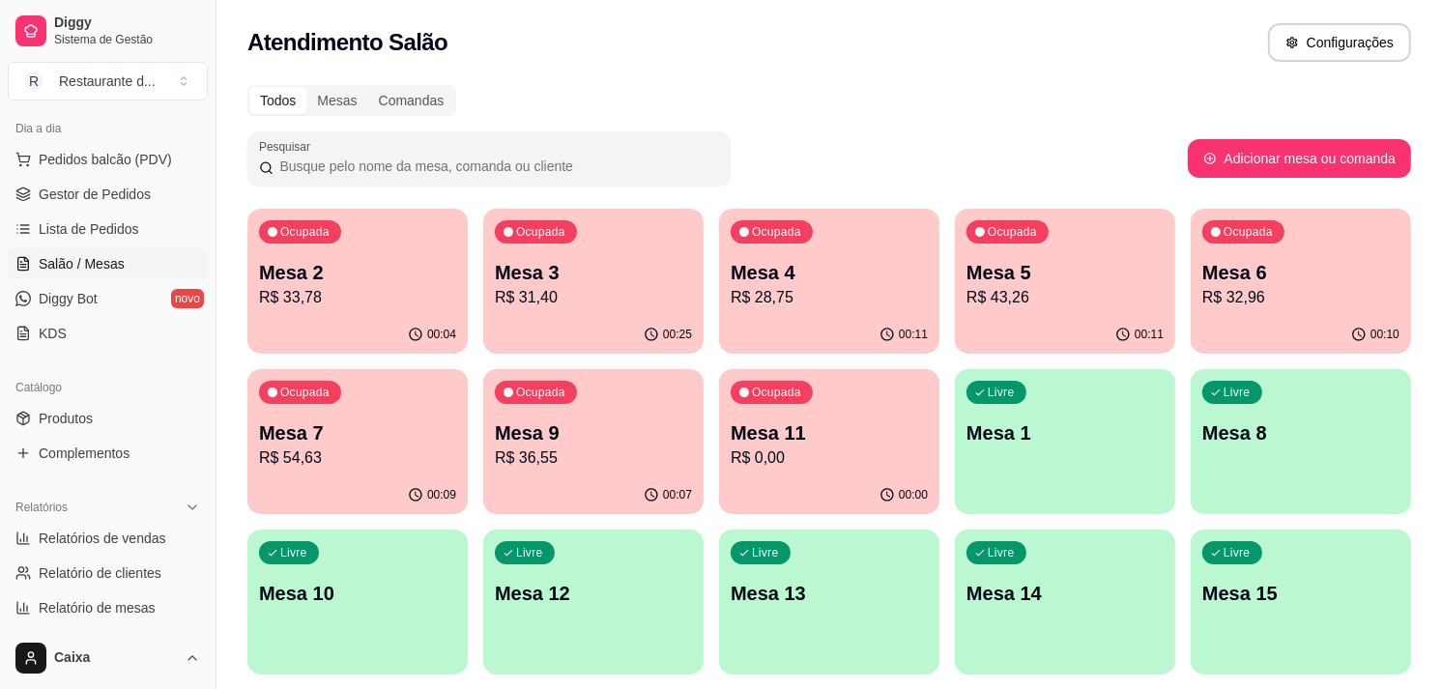
drag, startPoint x: 1431, startPoint y: 561, endPoint x: 1317, endPoint y: 508, distance: 125.4
click at [789, 306] on p "R$ 28,75" at bounding box center [829, 297] width 197 height 23
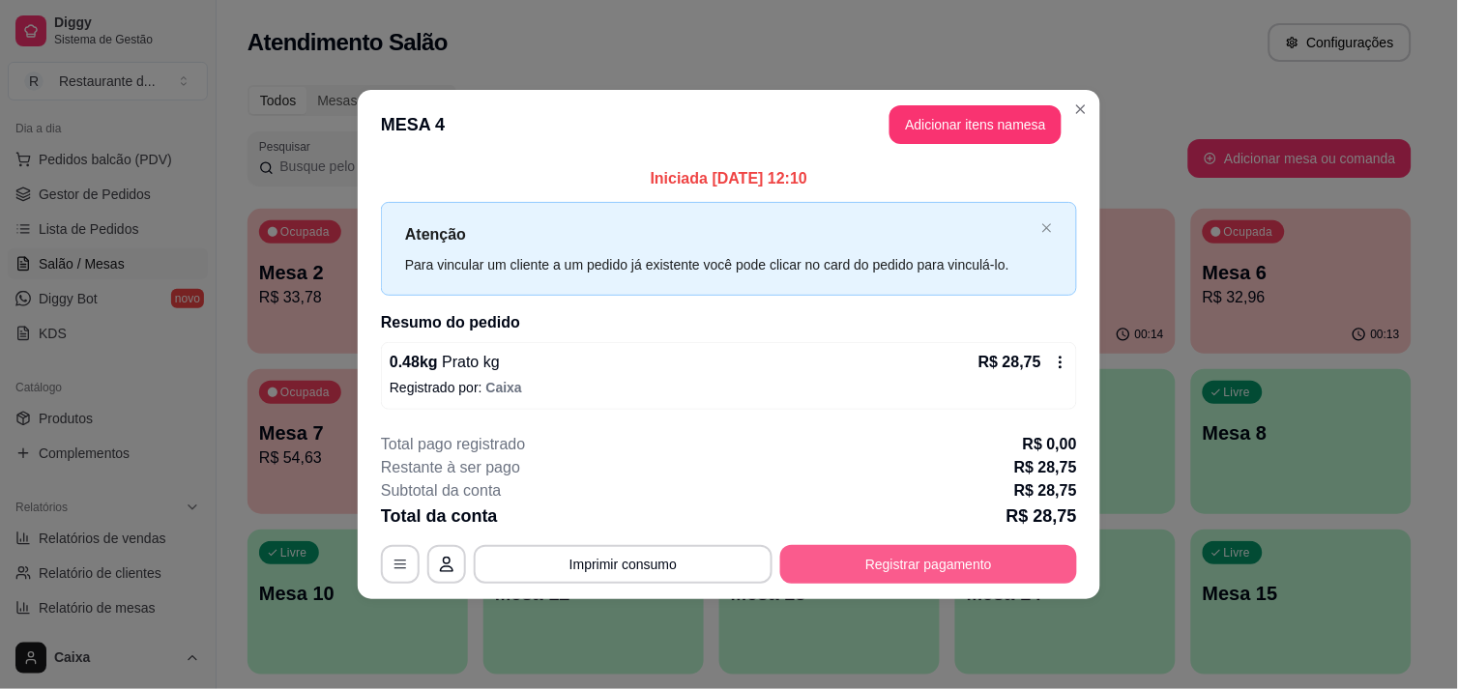
click at [912, 568] on button "Registrar pagamento" at bounding box center [928, 564] width 297 height 39
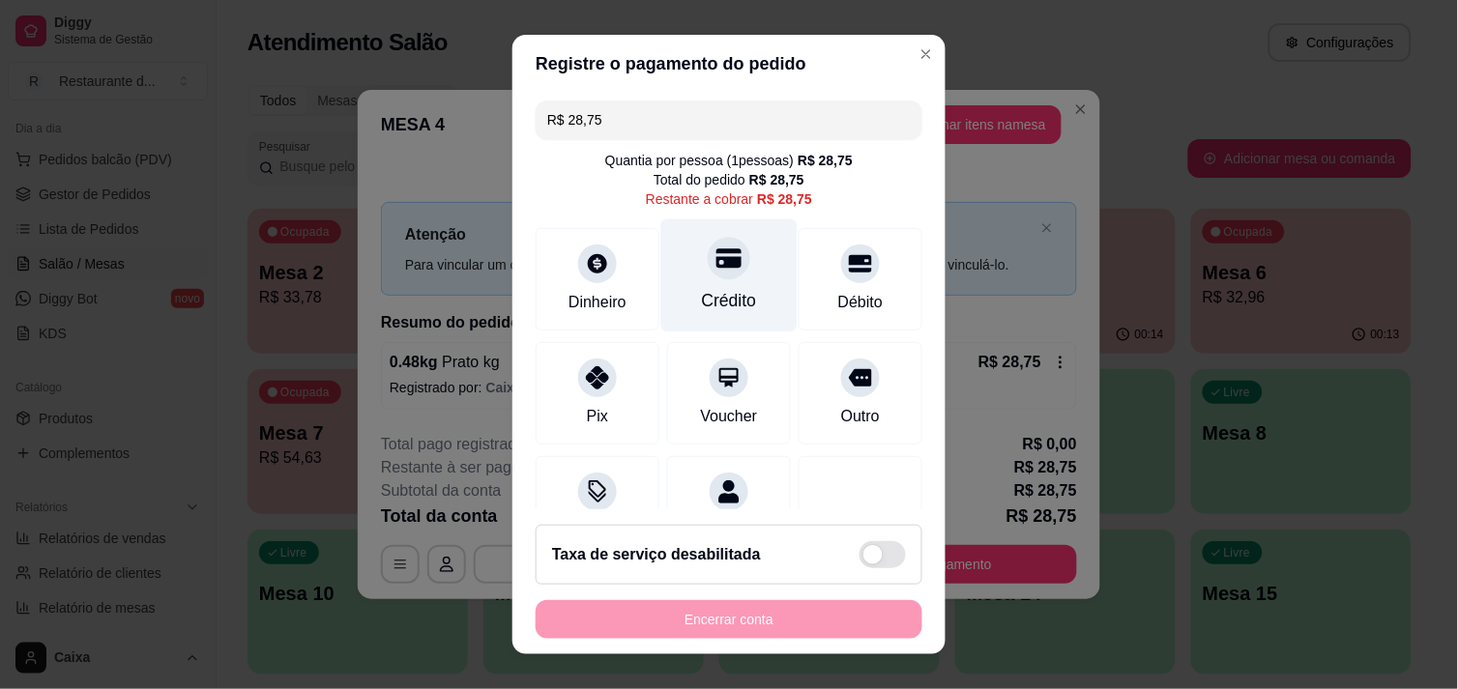
click at [731, 283] on div "Crédito" at bounding box center [729, 274] width 136 height 113
type input "R$ 0,00"
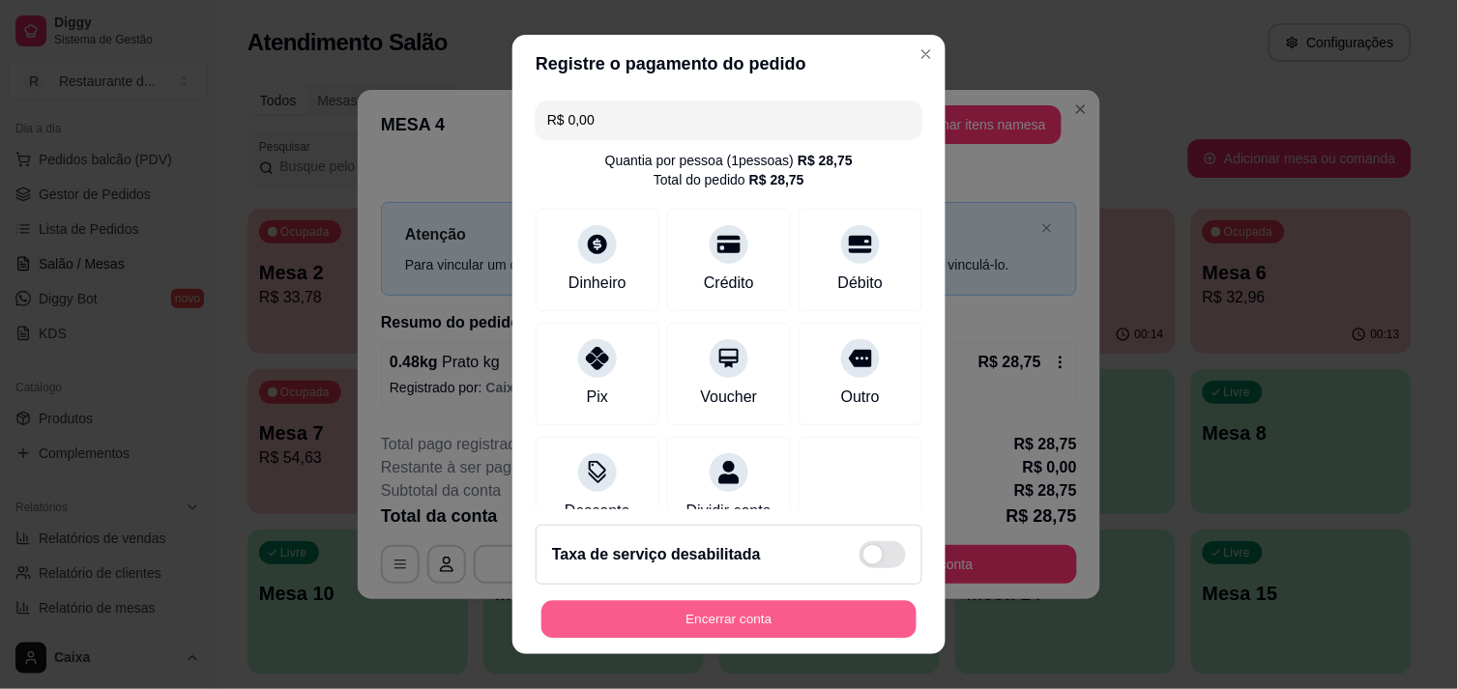
click at [771, 621] on button "Encerrar conta" at bounding box center [728, 620] width 375 height 38
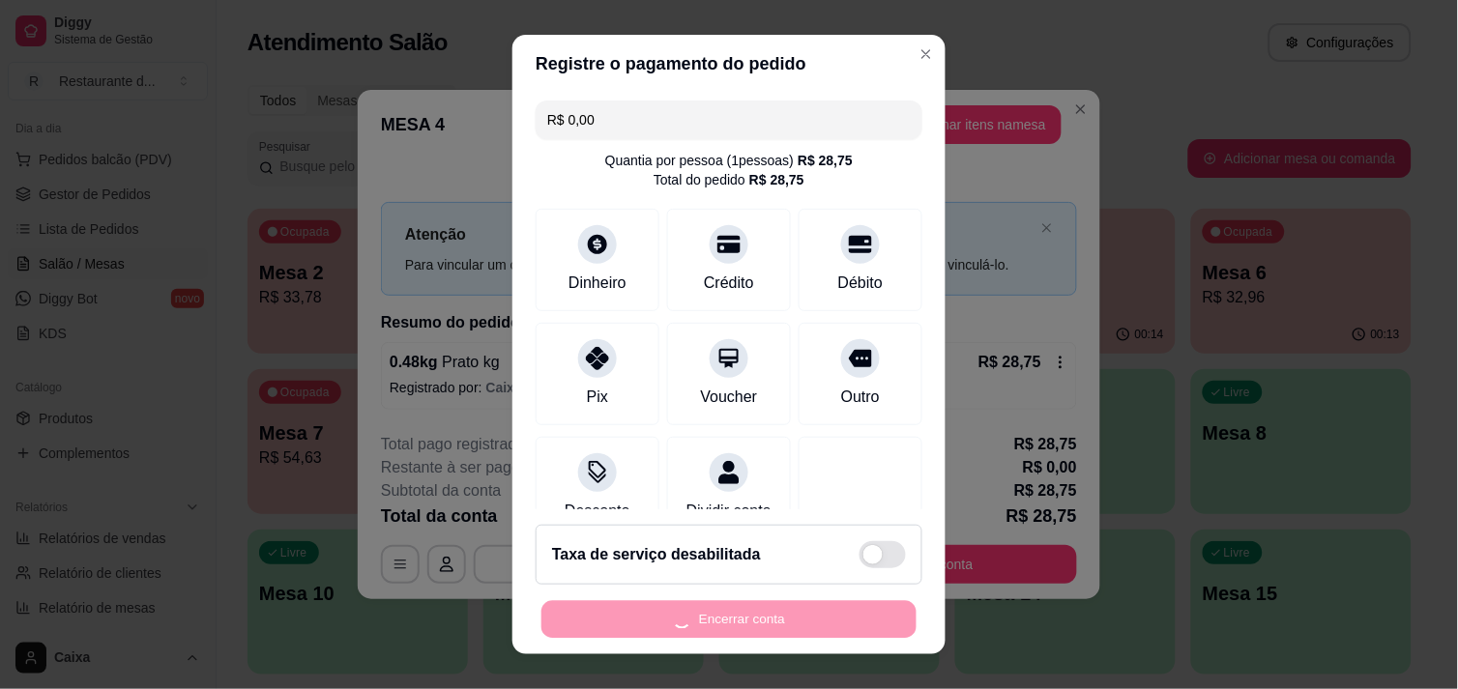
click at [771, 621] on div "Encerrar conta" at bounding box center [729, 619] width 387 height 39
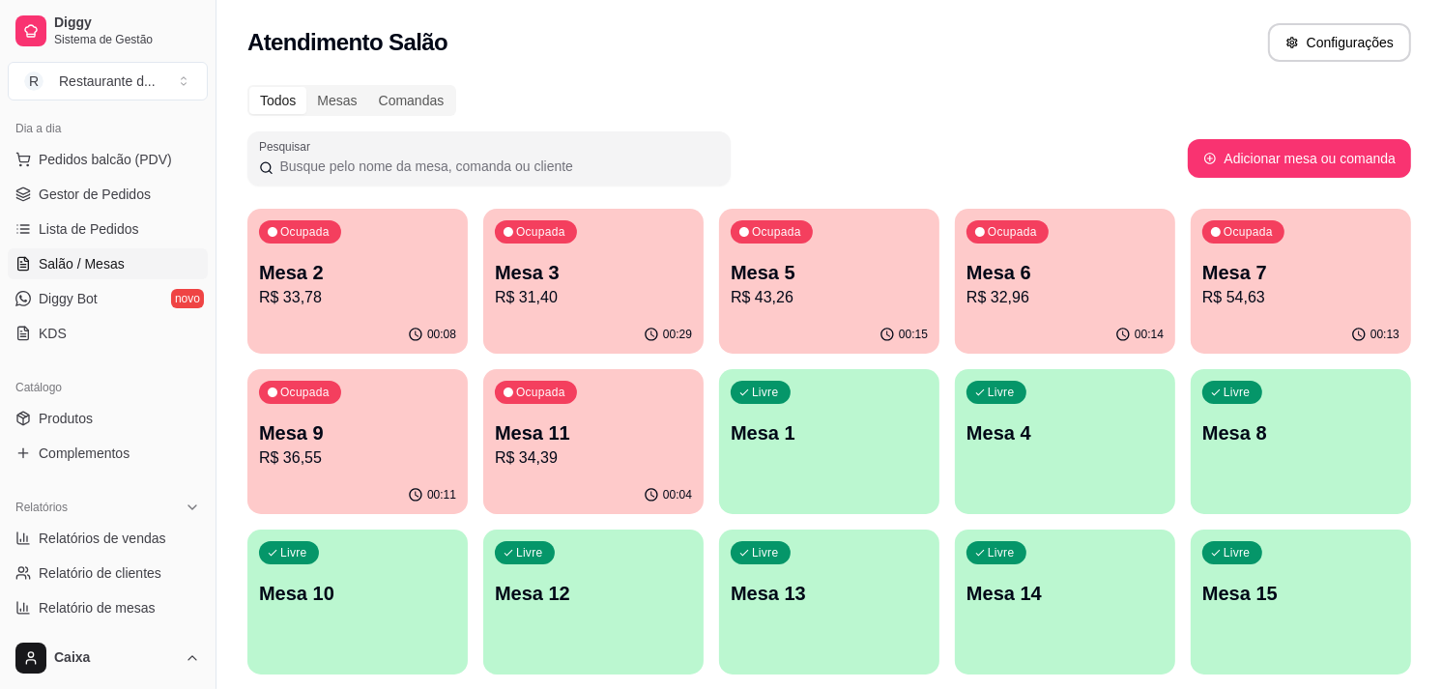
click at [852, 266] on div "Ocupada Mesa 5 R$ 43,26" at bounding box center [829, 263] width 214 height 104
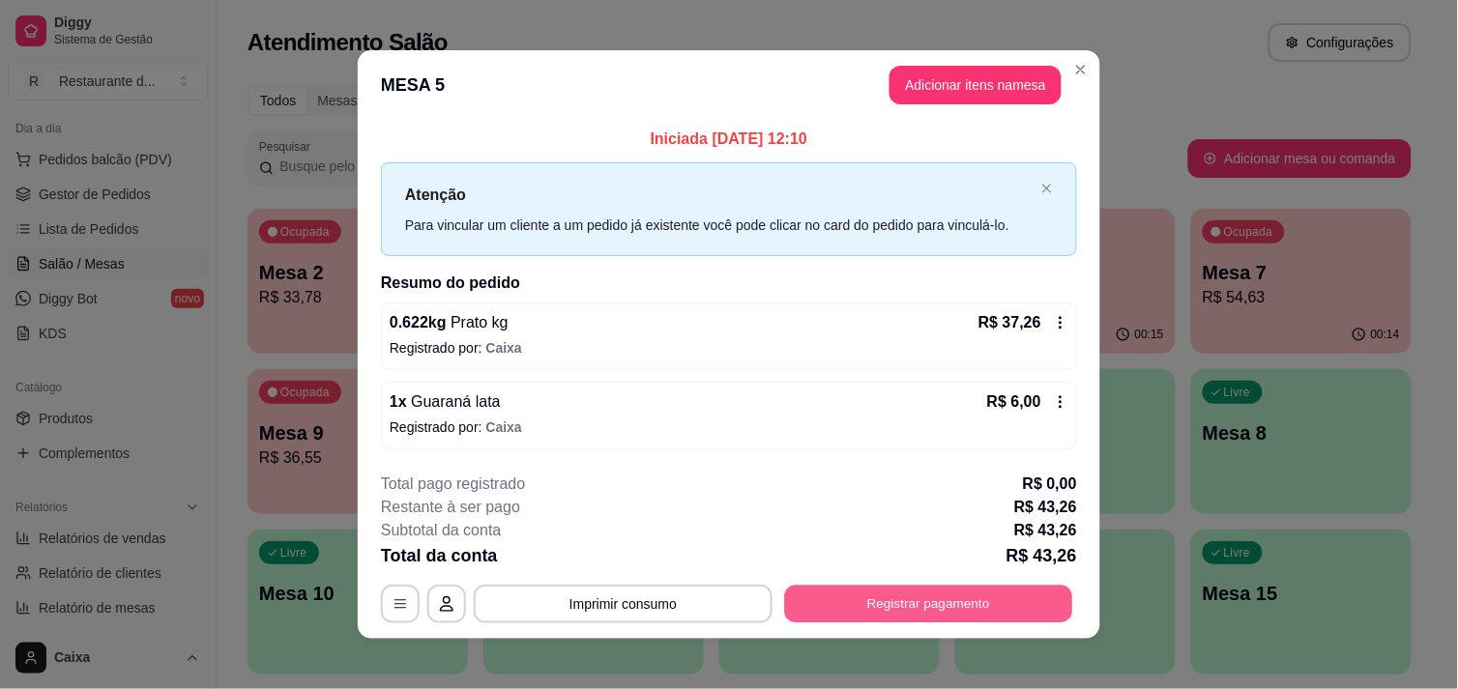
click at [969, 591] on button "Registrar pagamento" at bounding box center [929, 605] width 288 height 38
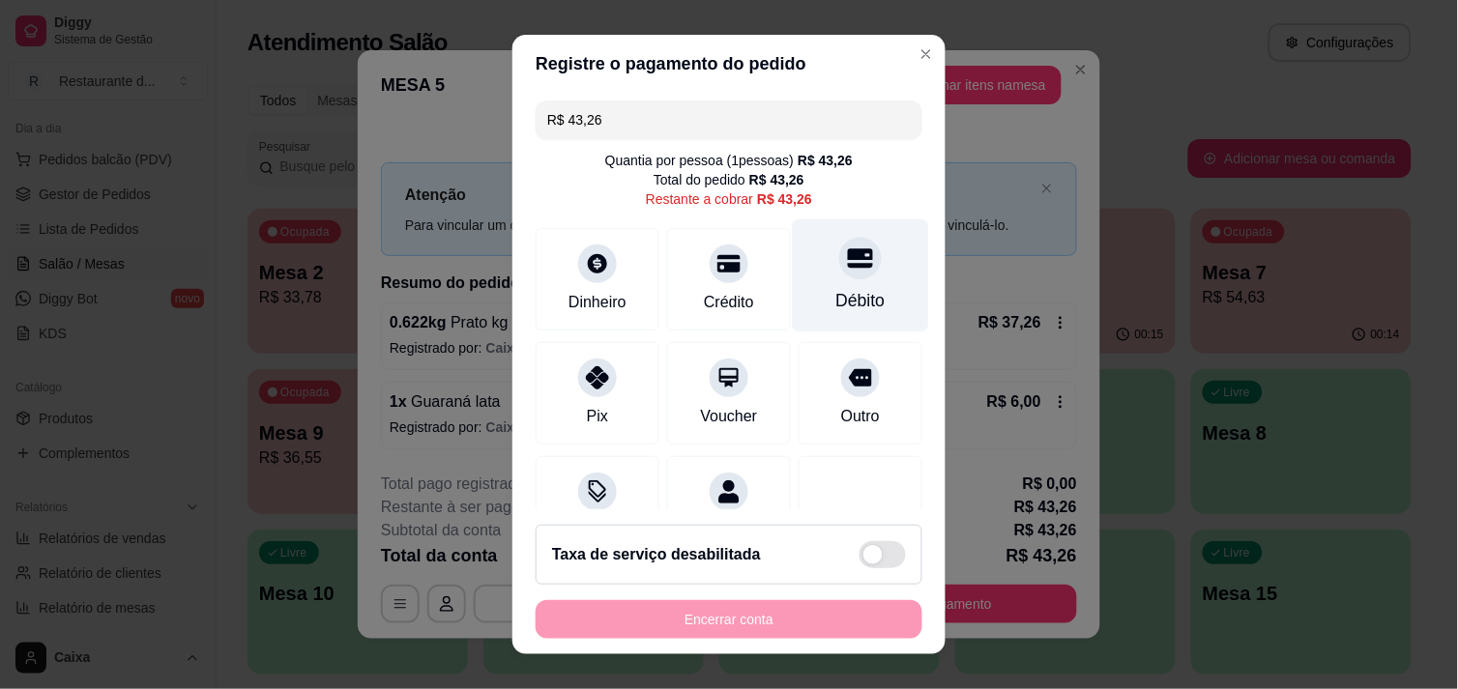
drag, startPoint x: 851, startPoint y: 304, endPoint x: 833, endPoint y: 309, distance: 18.1
click at [848, 304] on div "Débito" at bounding box center [860, 300] width 49 height 25
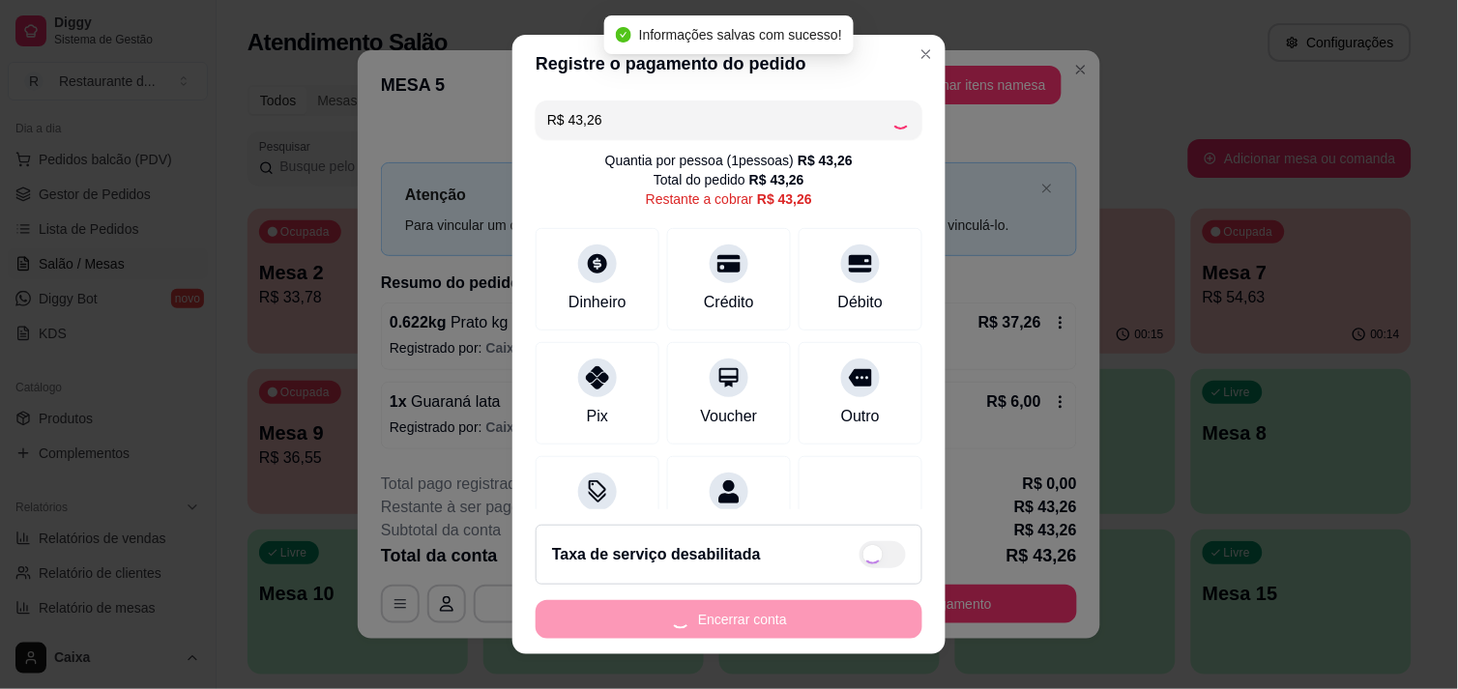
type input "R$ 0,00"
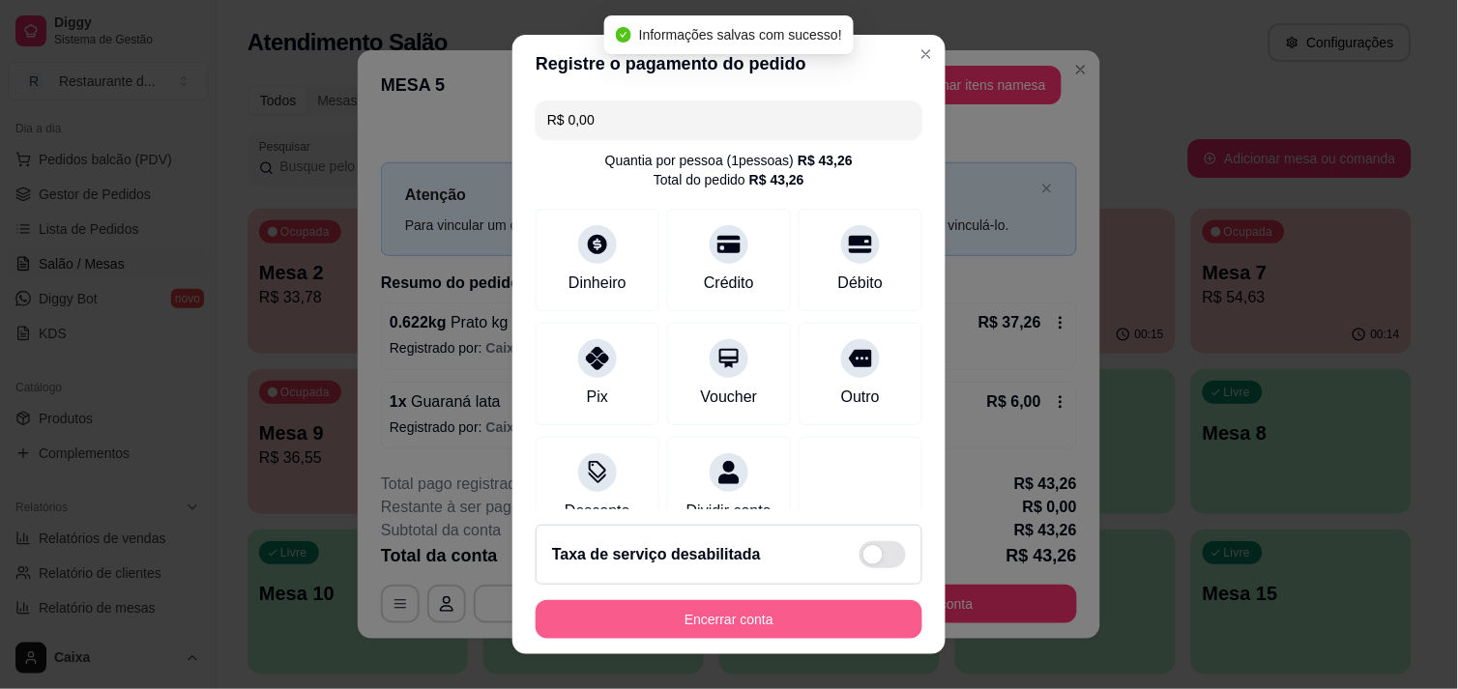
click at [784, 609] on button "Encerrar conta" at bounding box center [729, 619] width 387 height 39
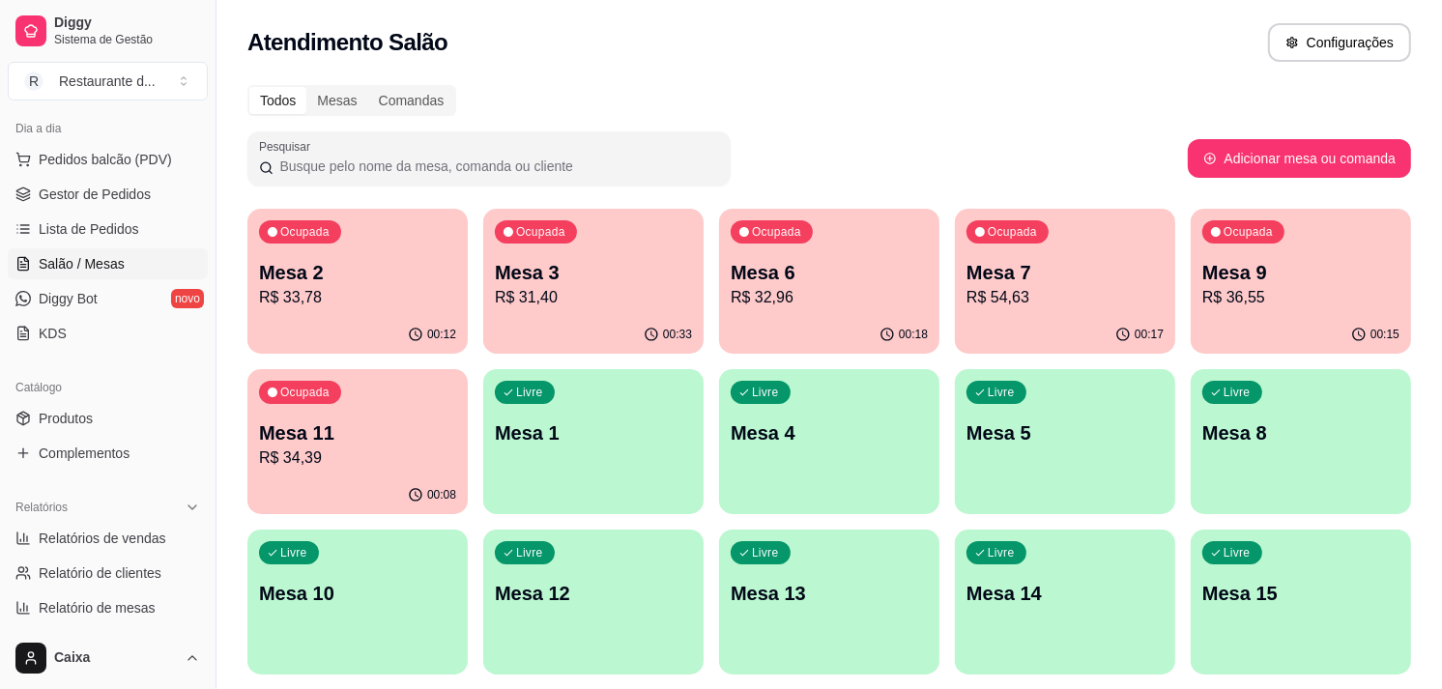
click at [1035, 265] on p "Mesa 7" at bounding box center [1065, 272] width 197 height 27
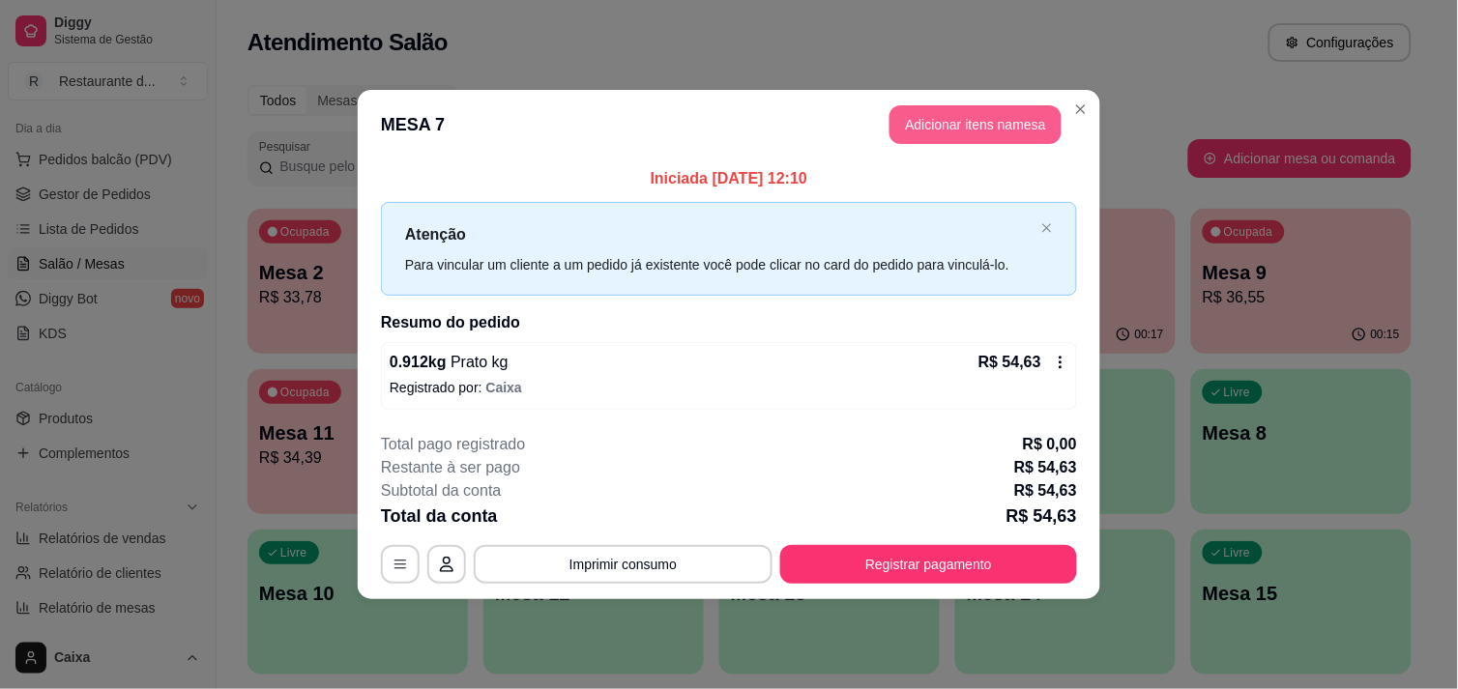
click at [940, 126] on button "Adicionar itens na mesa" at bounding box center [975, 124] width 172 height 39
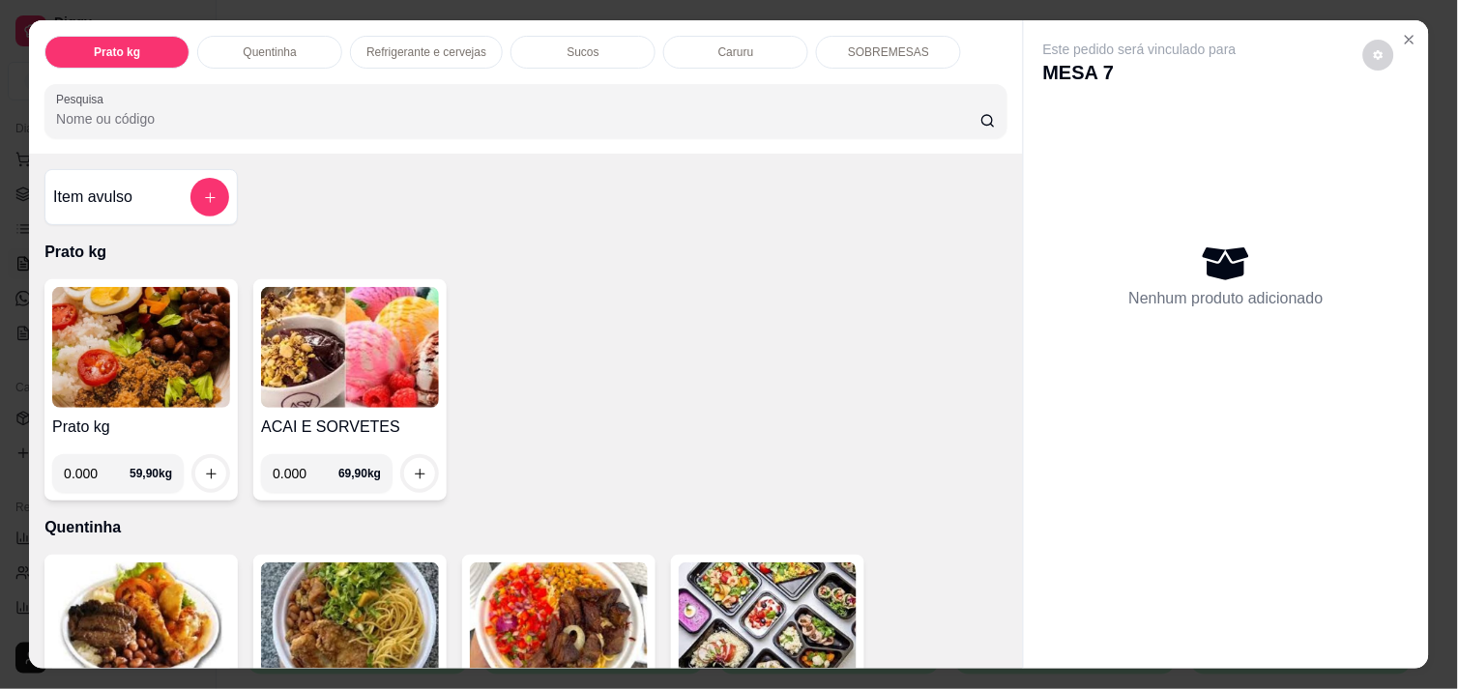
click at [303, 460] on input "0.000" at bounding box center [306, 473] width 66 height 39
type input "0.156"
click at [423, 459] on button "increase-product-quantity" at bounding box center [420, 474] width 30 height 30
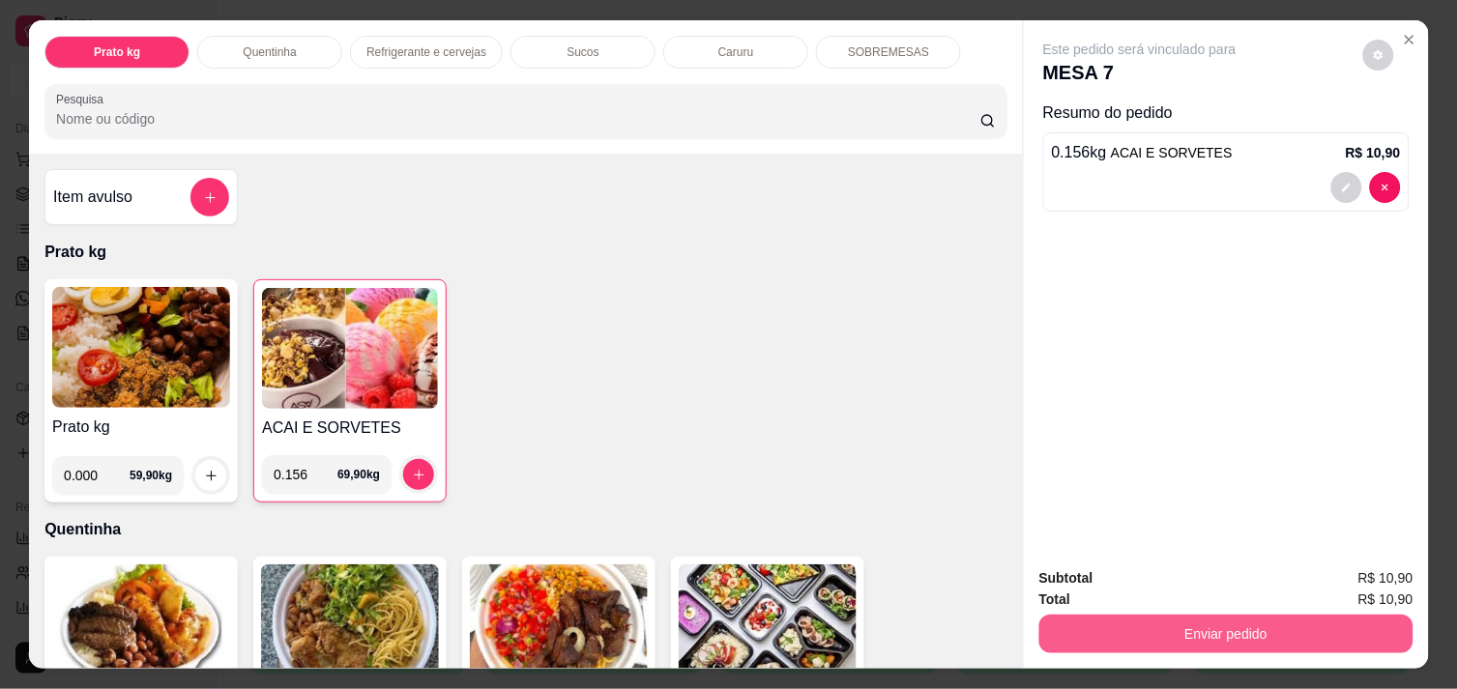
click at [1340, 640] on button "Enviar pedido" at bounding box center [1226, 634] width 374 height 39
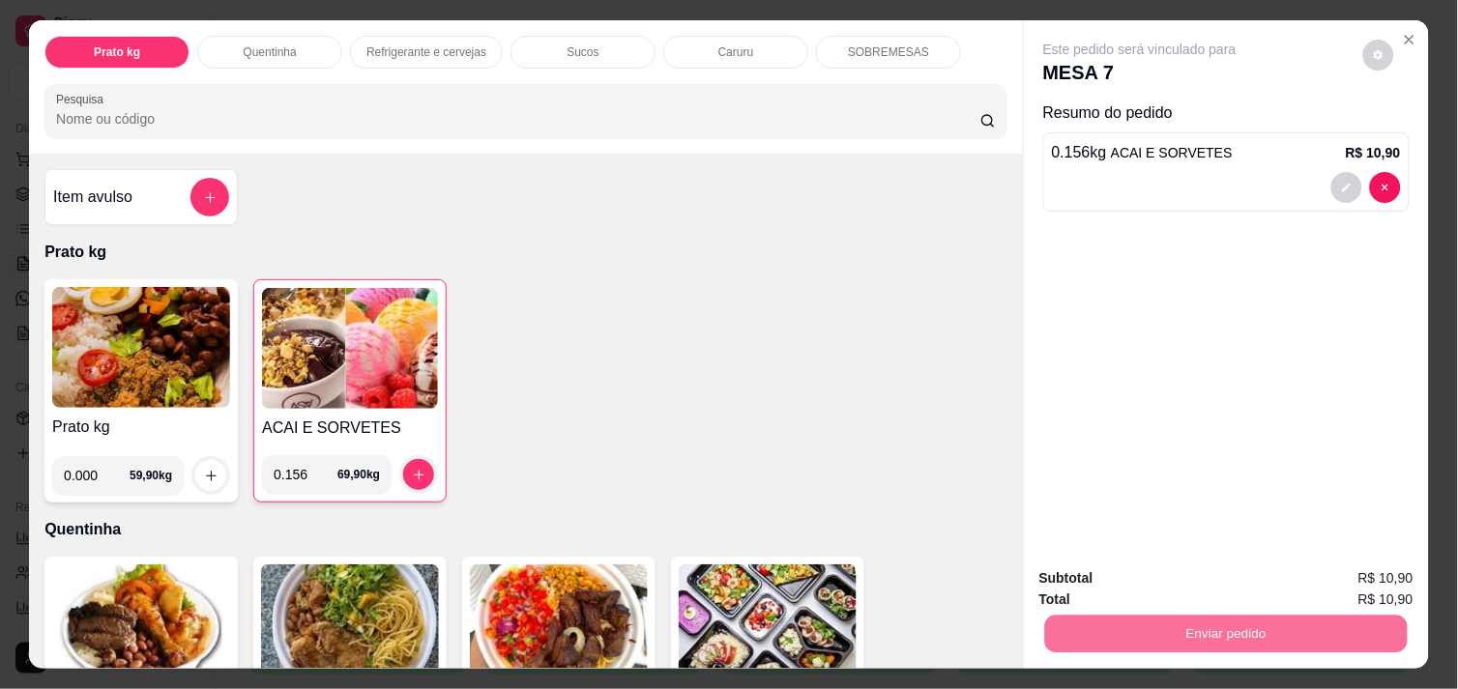
click at [1339, 590] on button "Enviar pedido" at bounding box center [1362, 579] width 109 height 37
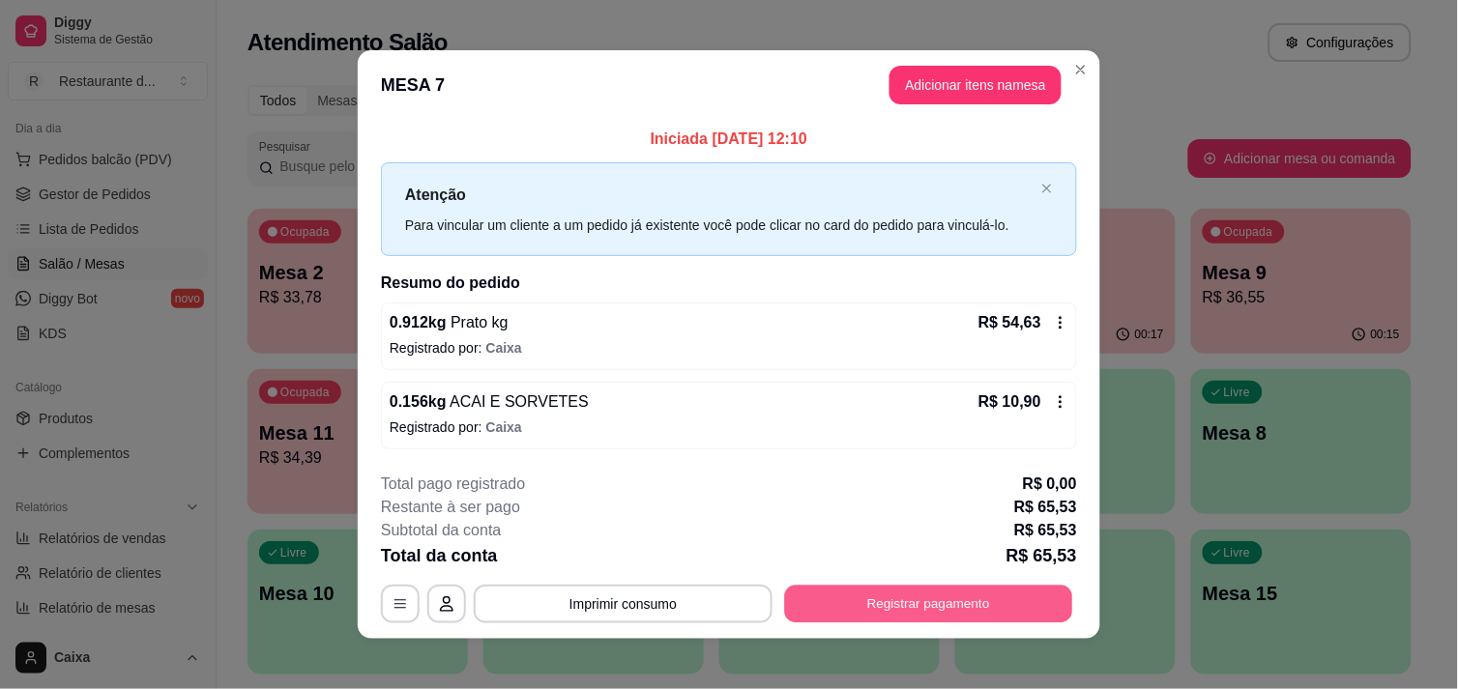
click at [913, 597] on button "Registrar pagamento" at bounding box center [929, 605] width 288 height 38
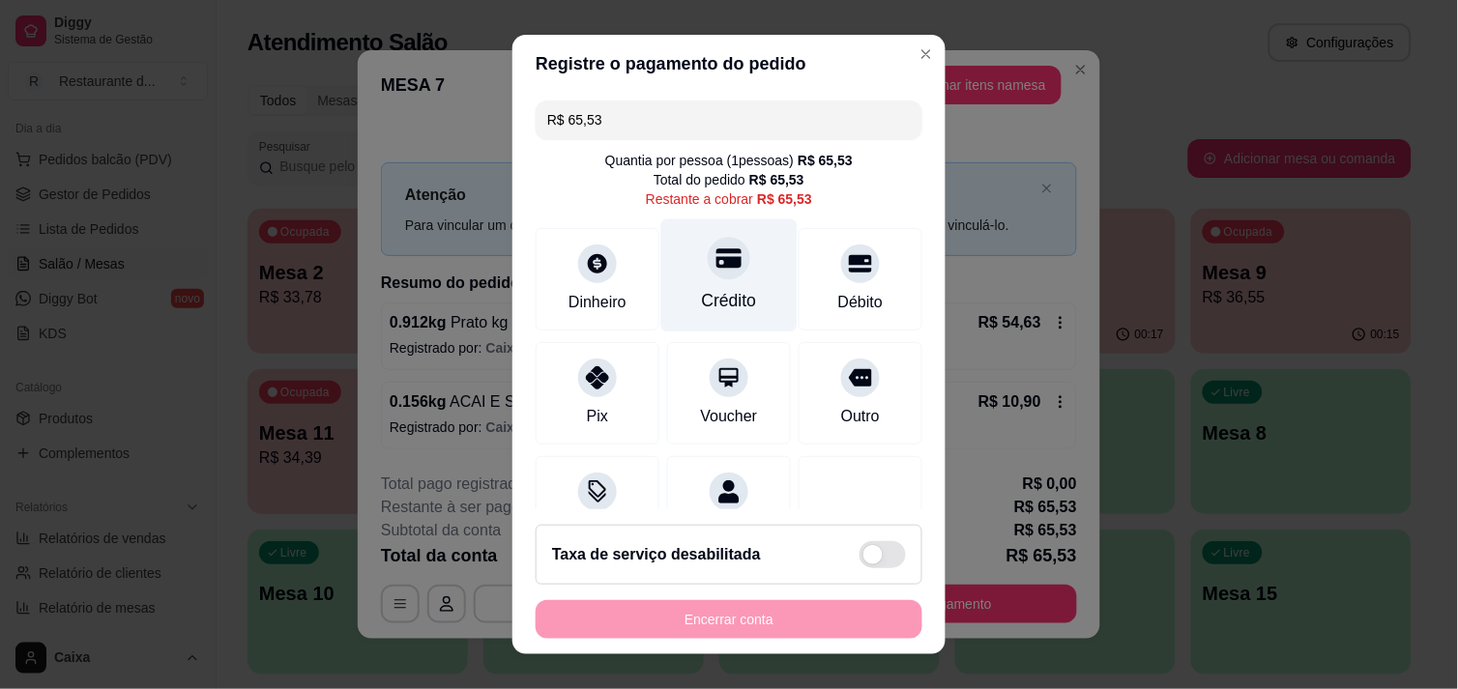
click at [699, 314] on div "Crédito" at bounding box center [729, 274] width 136 height 113
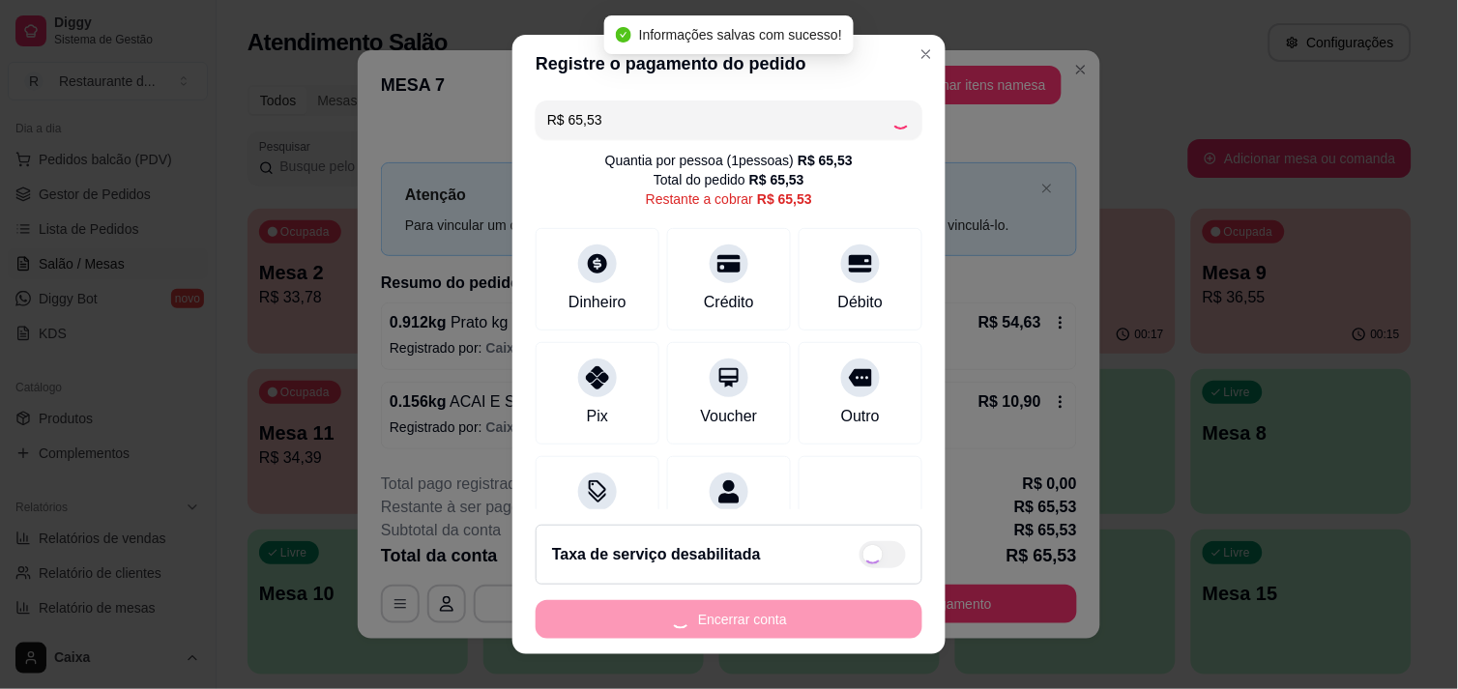
type input "R$ 0,00"
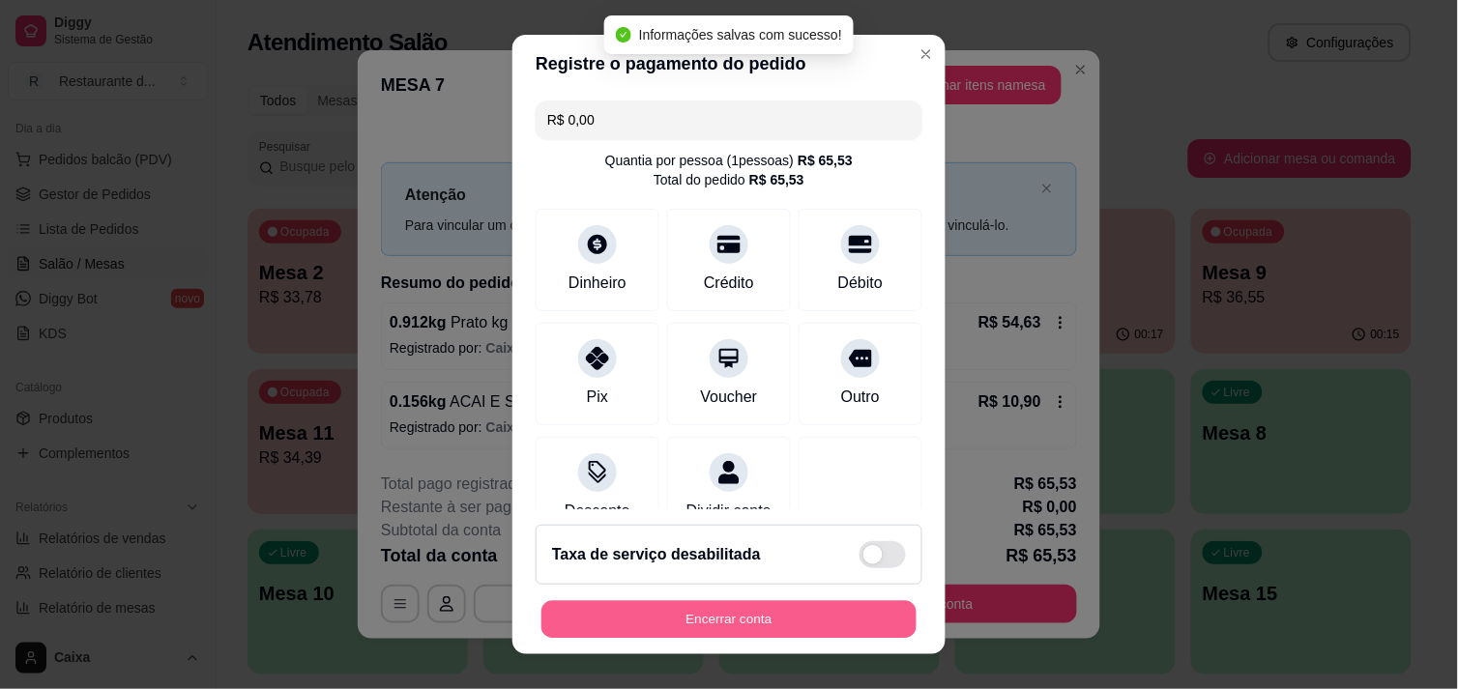
click at [757, 615] on button "Encerrar conta" at bounding box center [728, 620] width 375 height 38
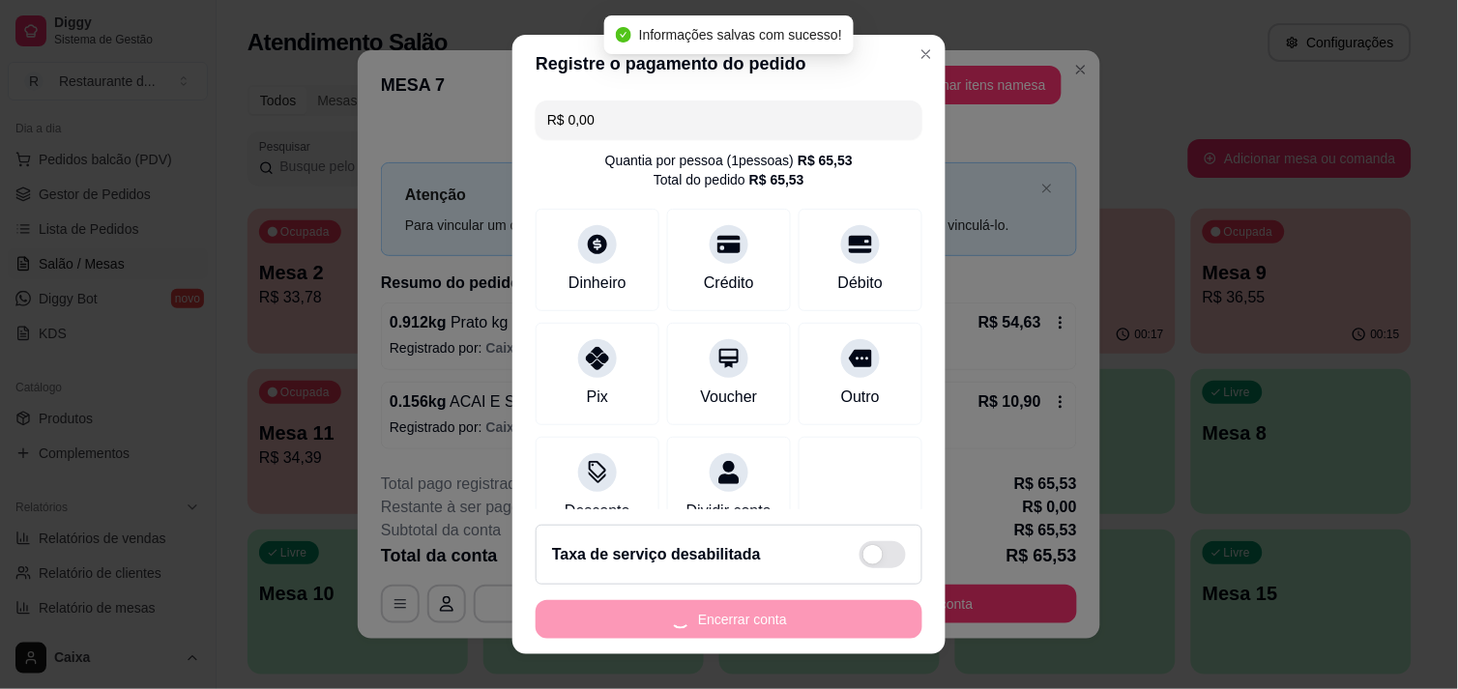
click at [757, 615] on div "Encerrar conta" at bounding box center [729, 619] width 387 height 39
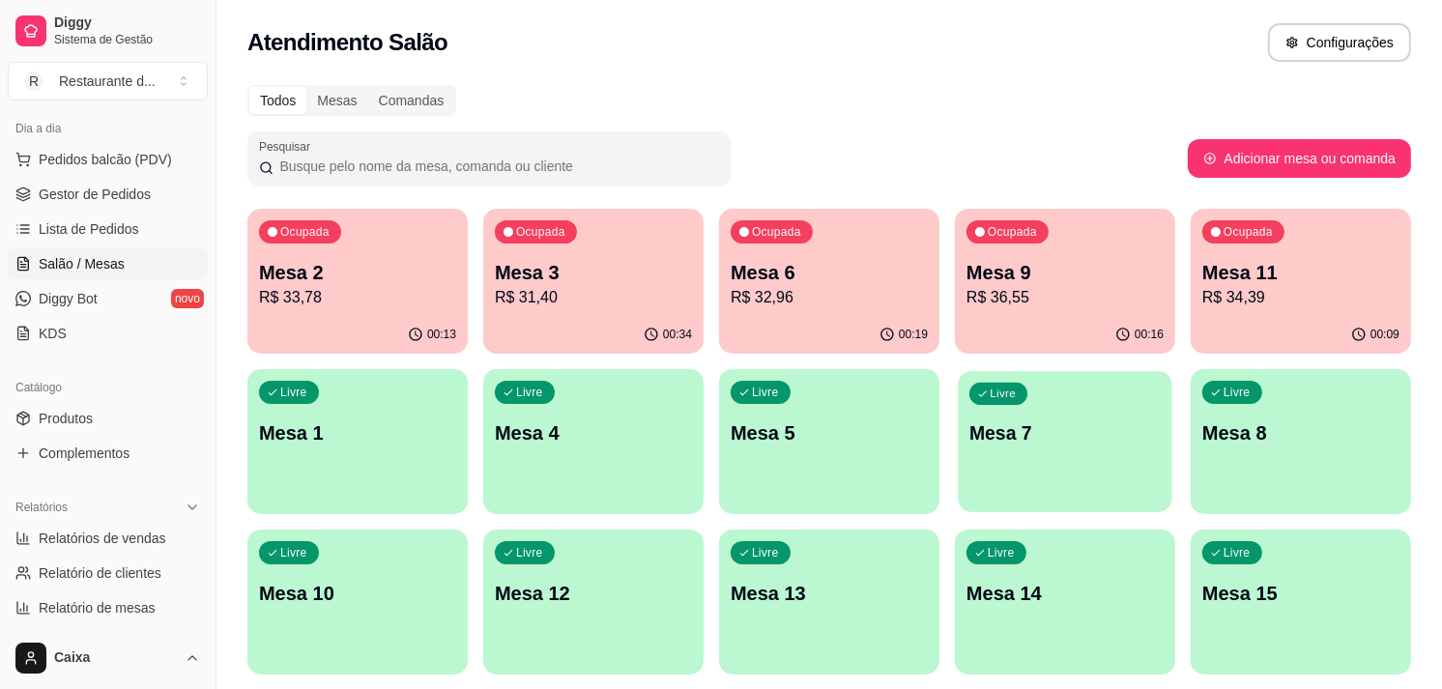
click at [1041, 414] on div "Livre Mesa 7" at bounding box center [1065, 430] width 214 height 118
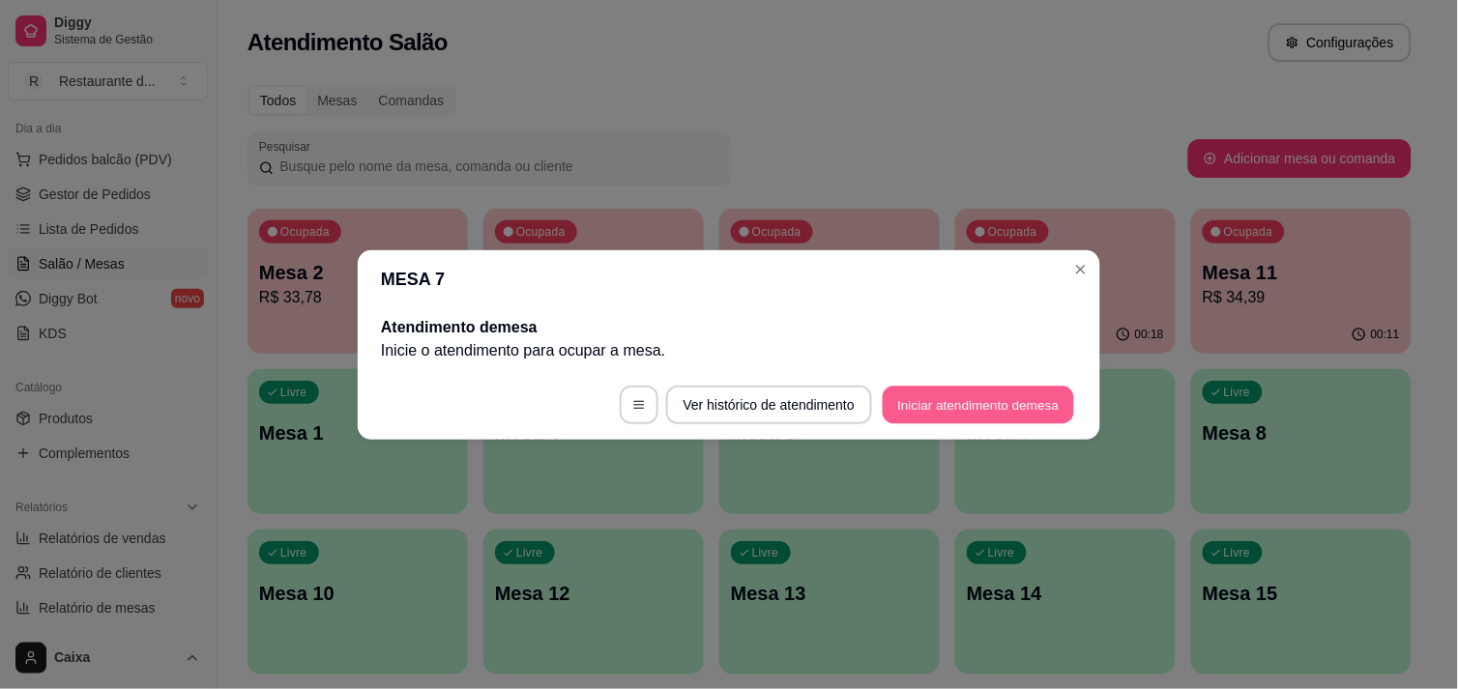
click at [1030, 409] on button "Iniciar atendimento de mesa" at bounding box center [978, 405] width 191 height 38
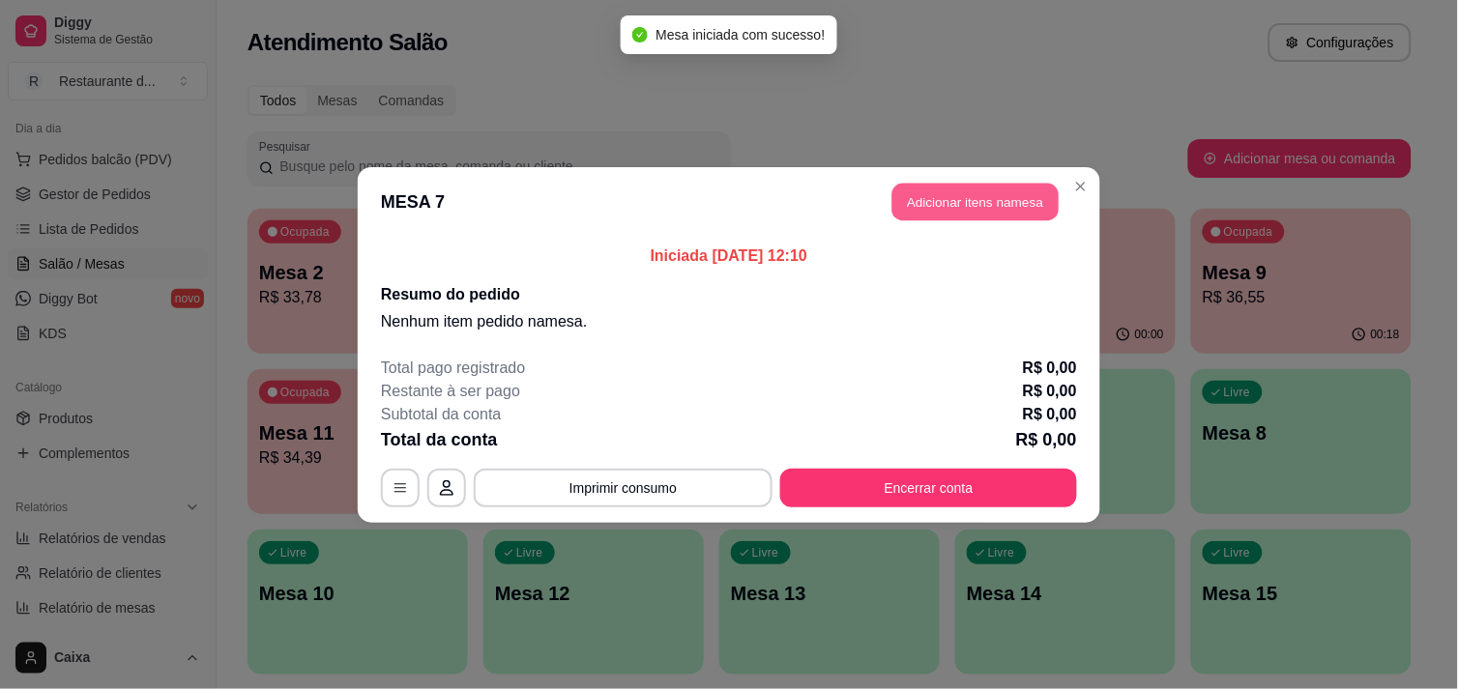
click at [988, 190] on button "Adicionar itens na mesa" at bounding box center [975, 202] width 166 height 38
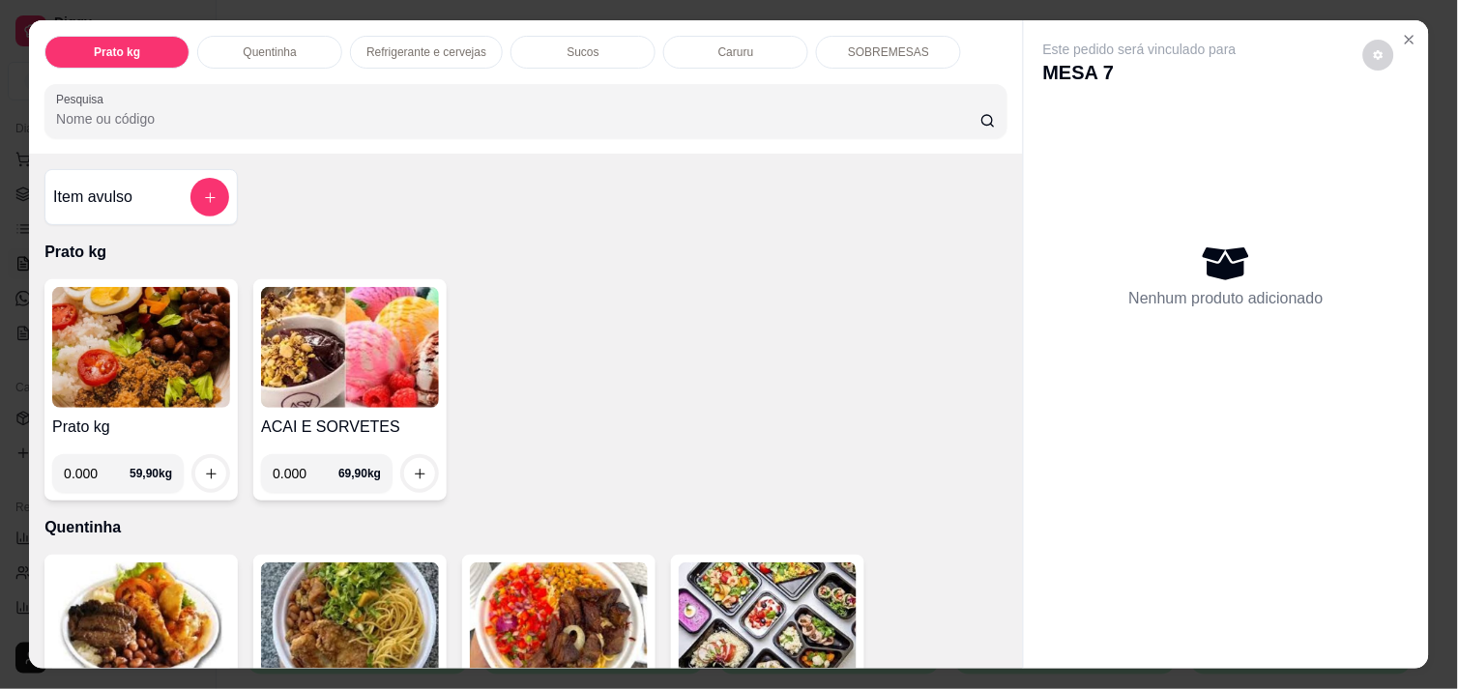
click at [100, 464] on input "0.000" at bounding box center [97, 473] width 66 height 39
type input "0.406"
click at [204, 467] on icon "increase-product-quantity" at bounding box center [211, 474] width 14 height 14
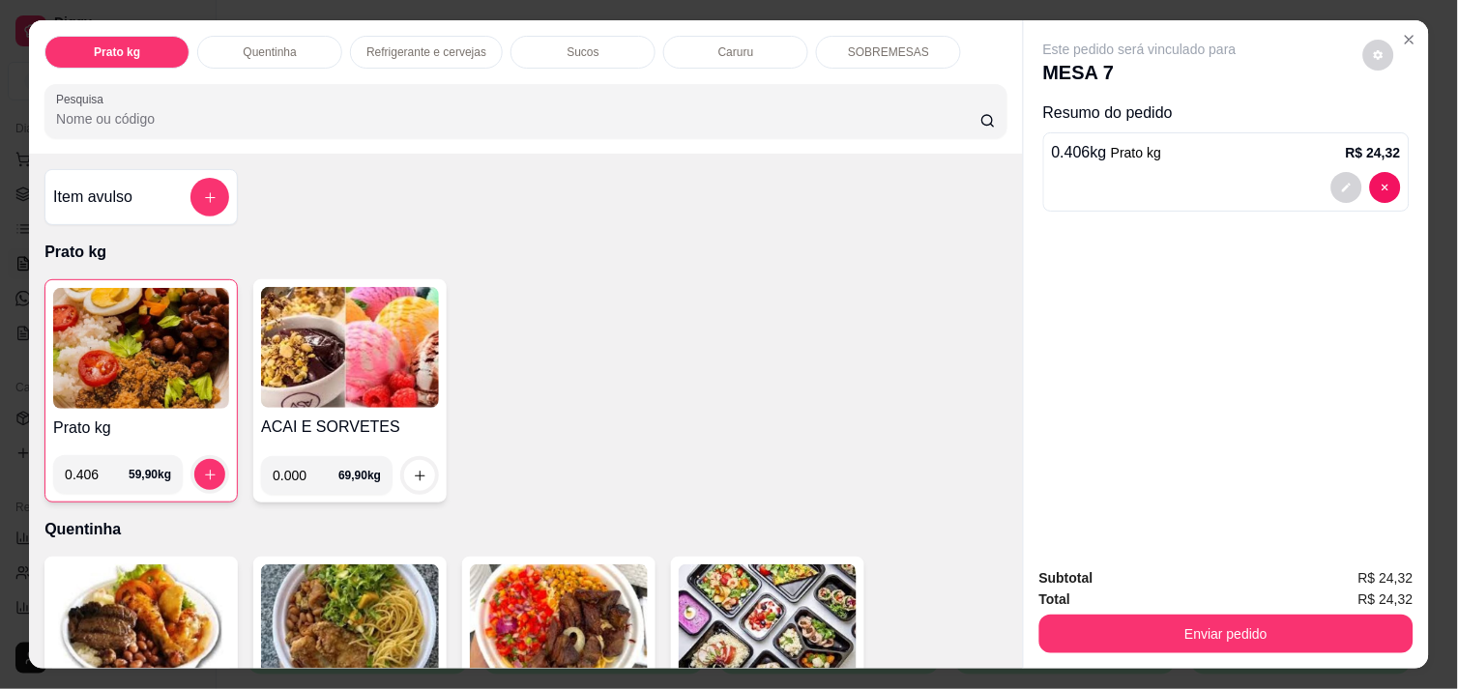
click at [109, 355] on img at bounding box center [141, 348] width 176 height 121
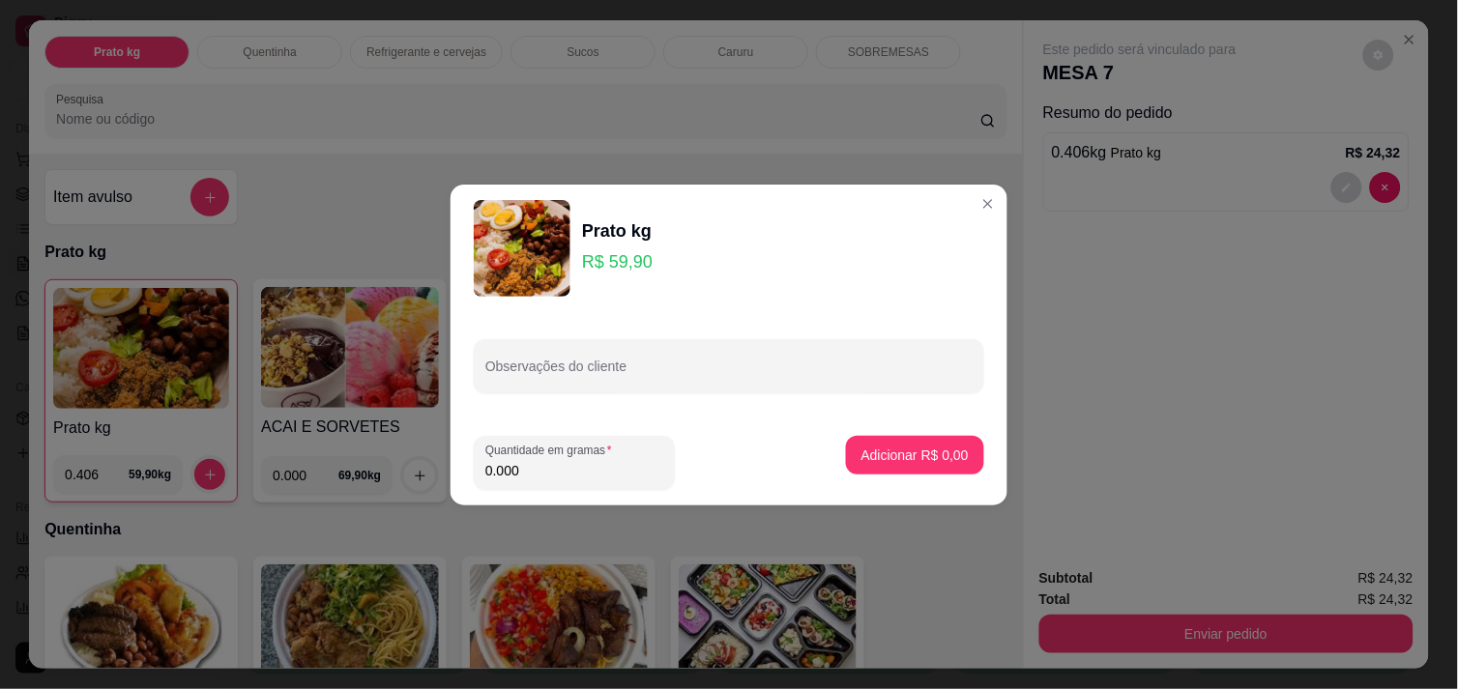
click at [520, 469] on input "0.000" at bounding box center [574, 470] width 178 height 19
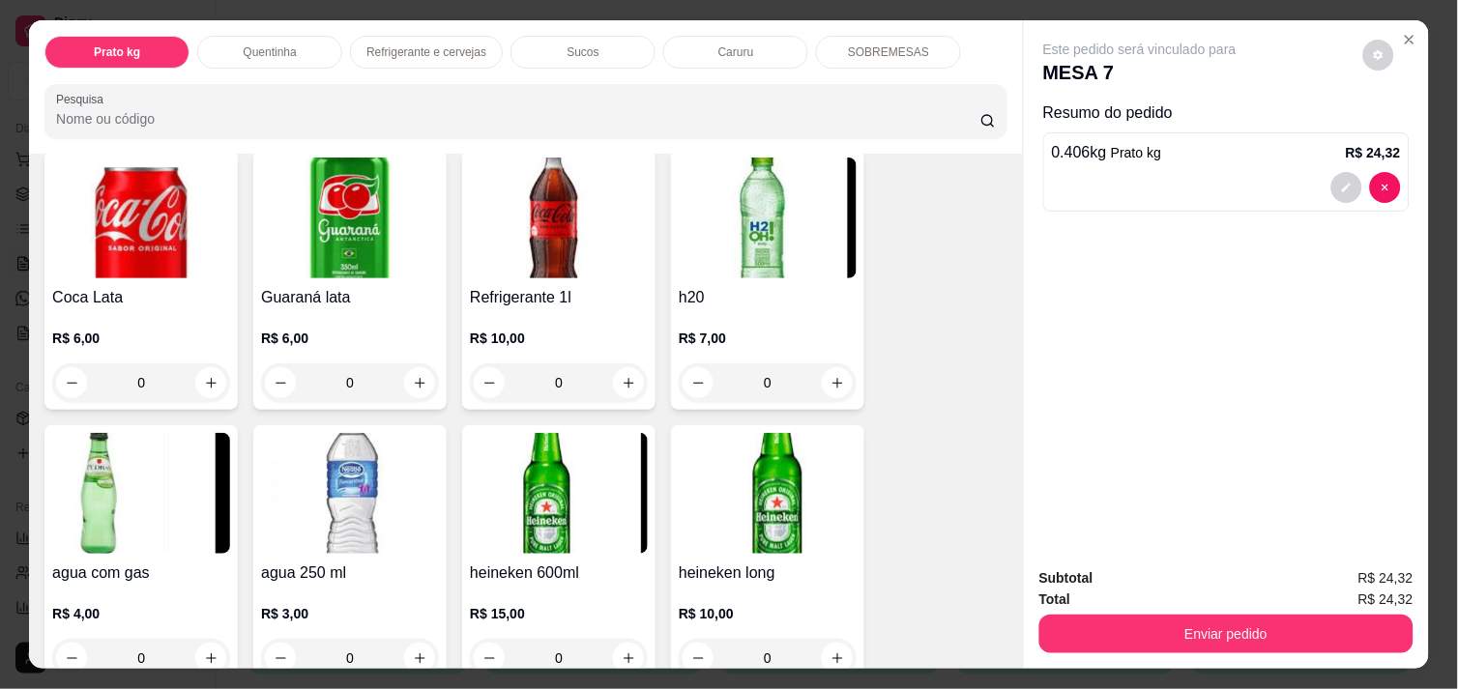
scroll to position [1030, 0]
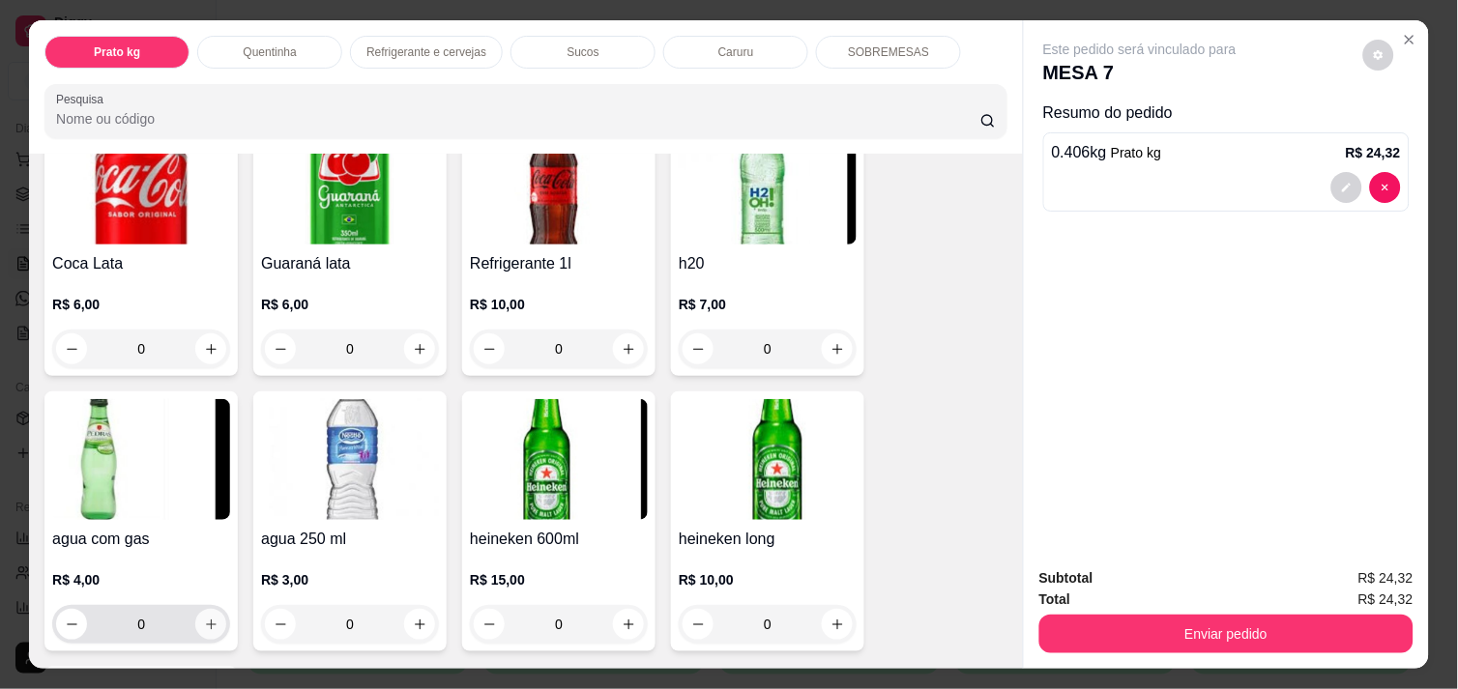
click at [210, 614] on button "increase-product-quantity" at bounding box center [210, 624] width 31 height 31
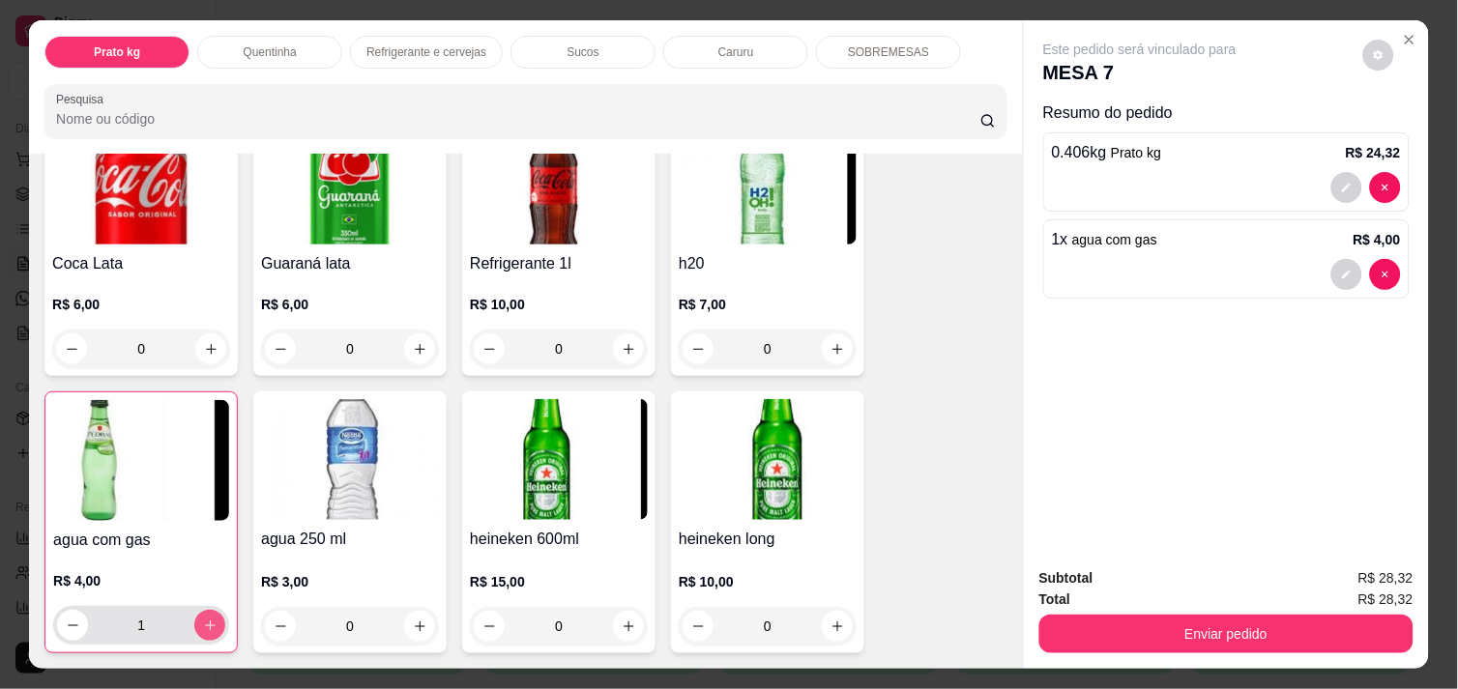
type input "1"
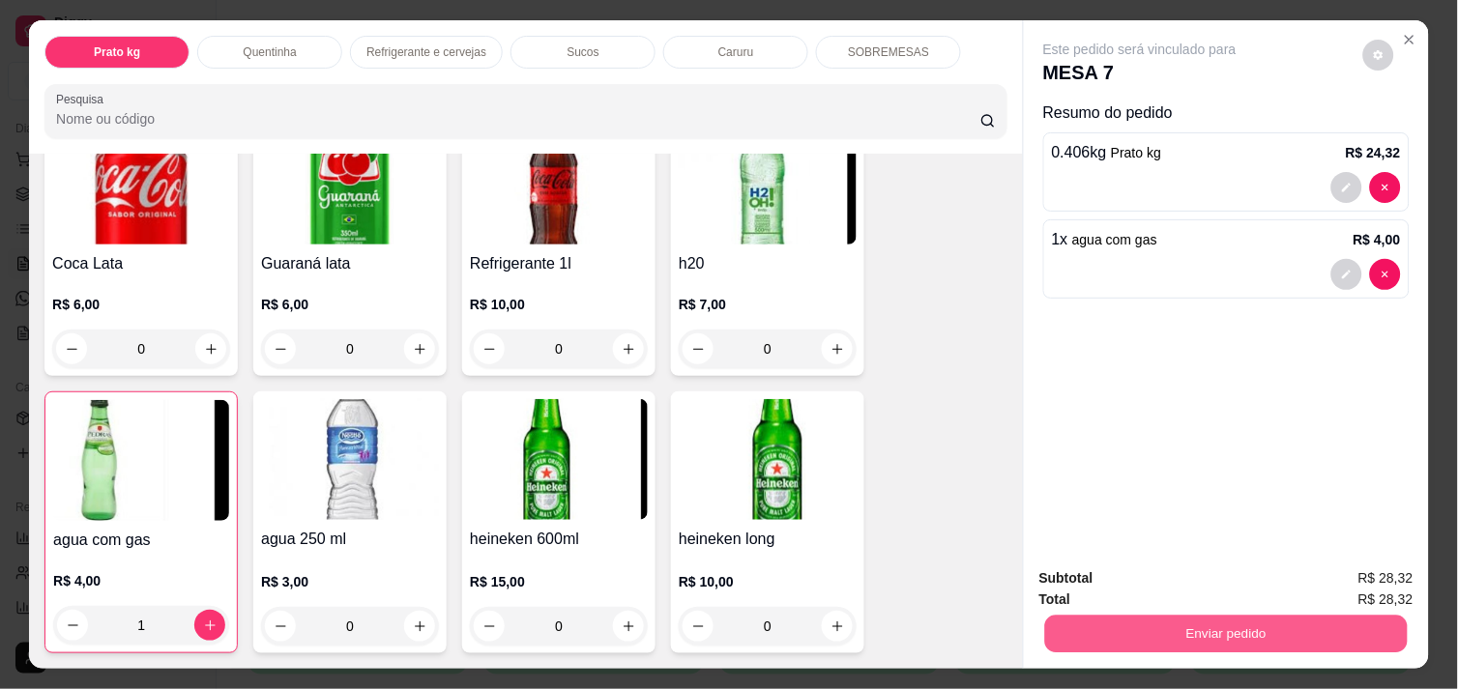
click at [1144, 622] on button "Enviar pedido" at bounding box center [1226, 634] width 362 height 38
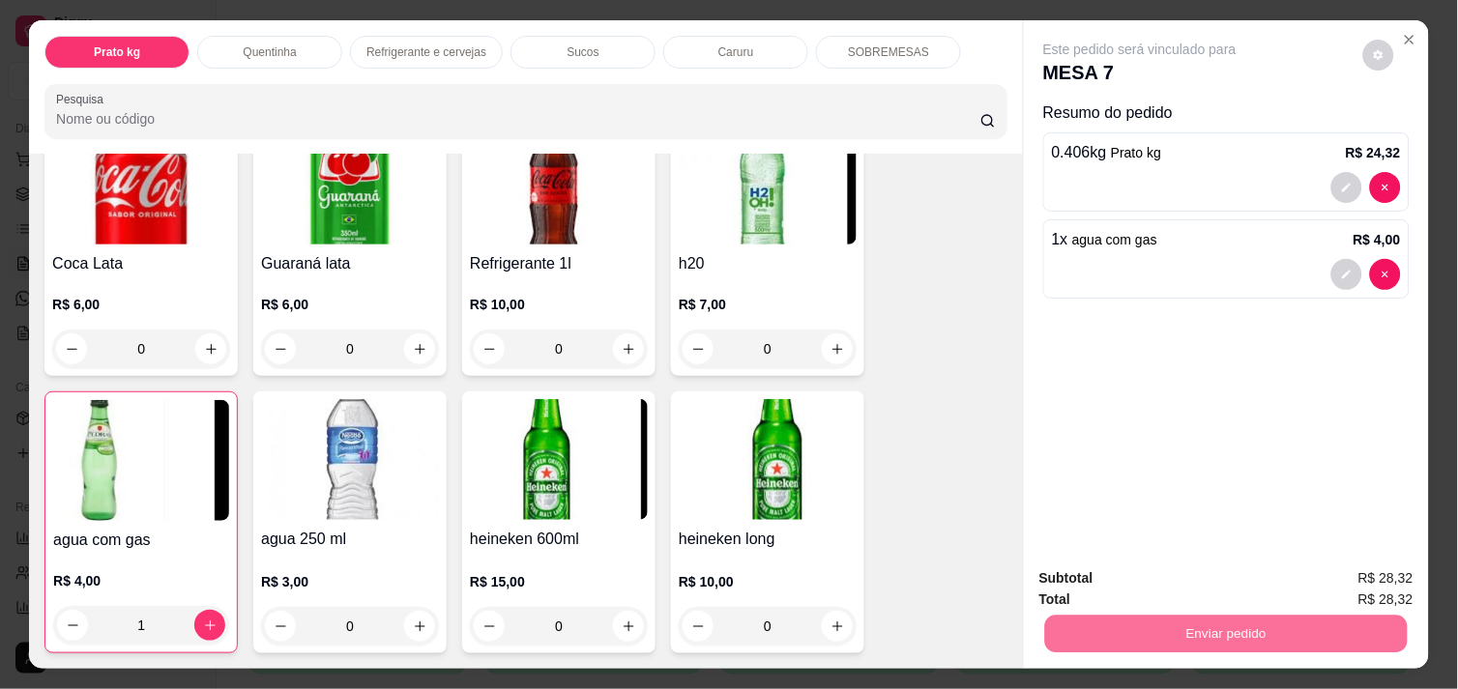
click at [1379, 572] on button "Enviar pedido" at bounding box center [1363, 579] width 106 height 36
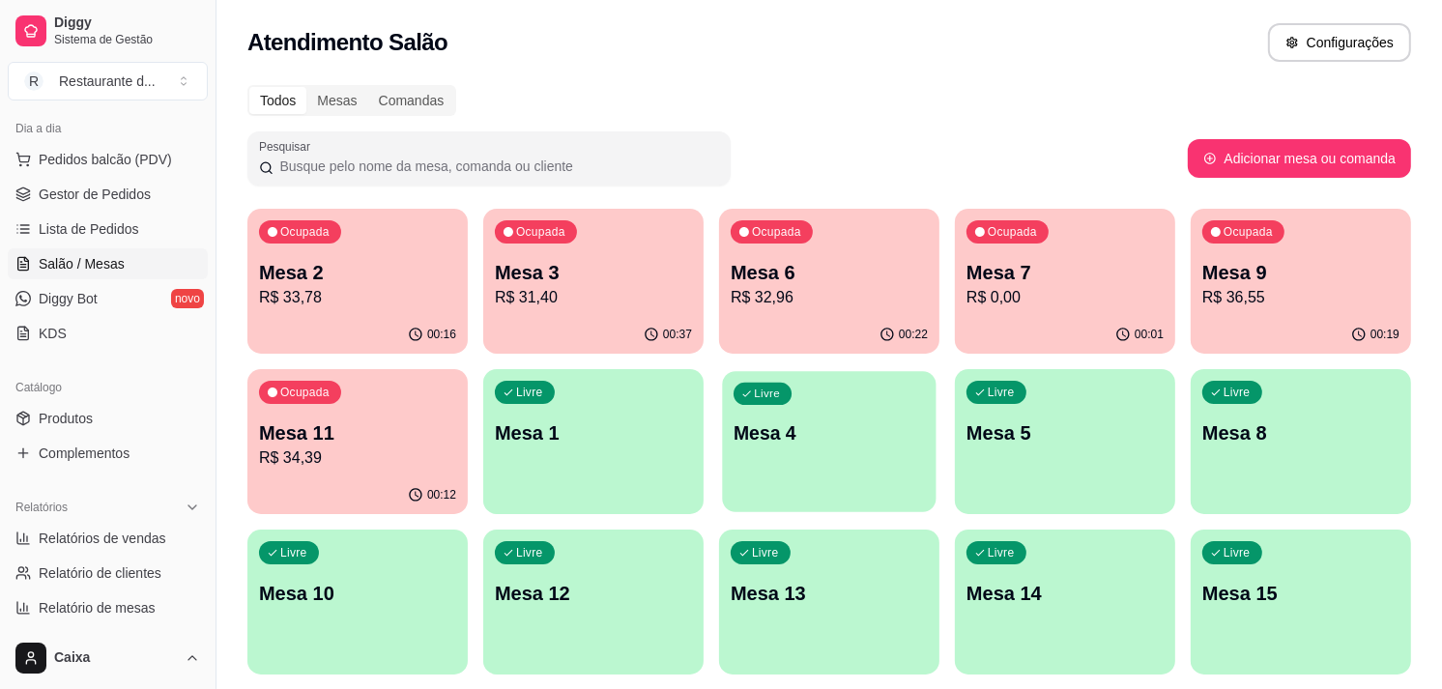
click at [813, 436] on p "Mesa 4" at bounding box center [829, 433] width 191 height 26
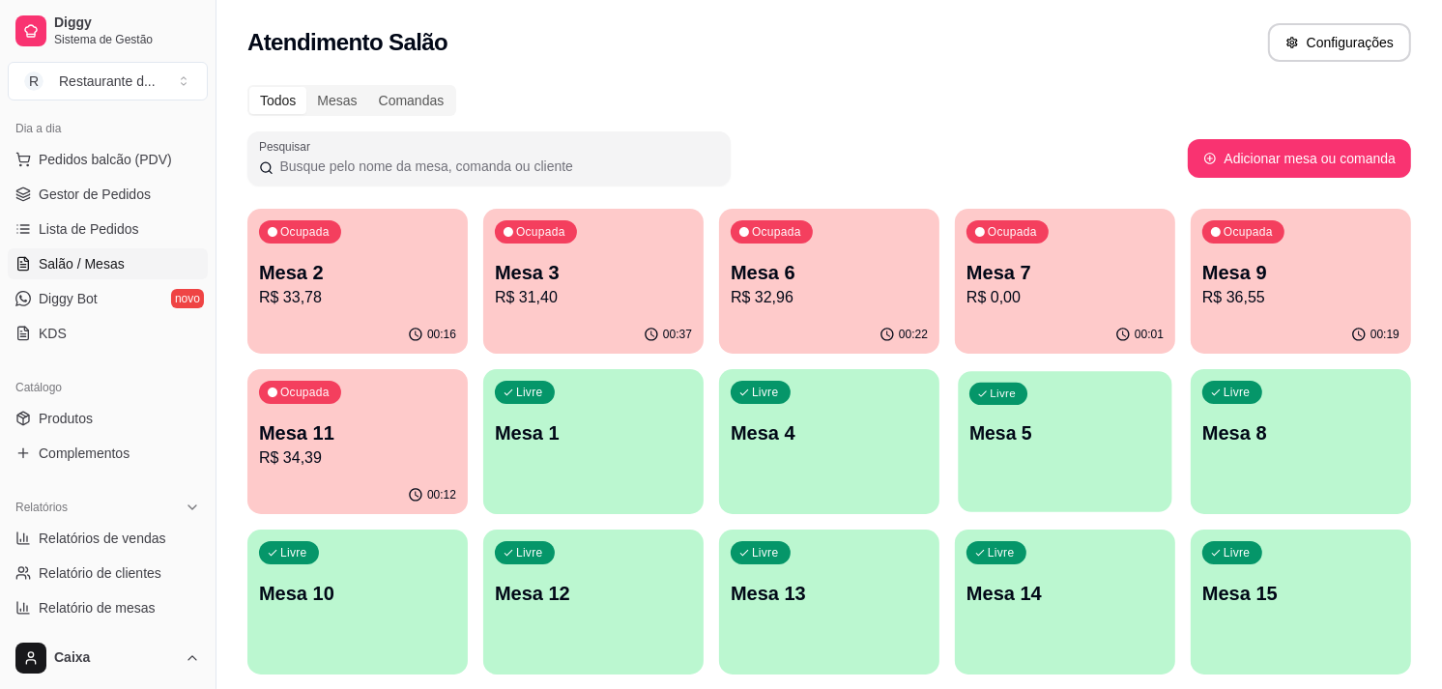
click at [1049, 449] on div "Livre Mesa 5" at bounding box center [1065, 430] width 214 height 118
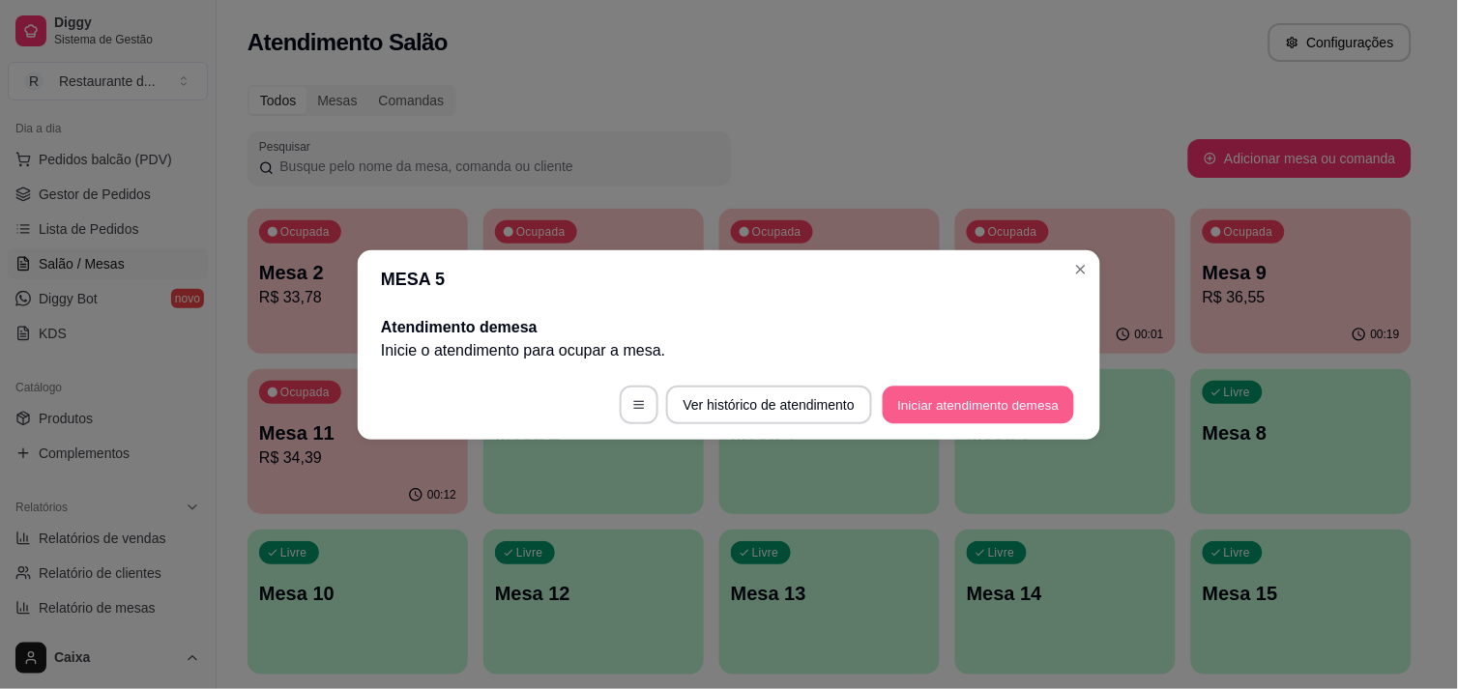
click at [1008, 400] on button "Iniciar atendimento de mesa" at bounding box center [978, 405] width 191 height 38
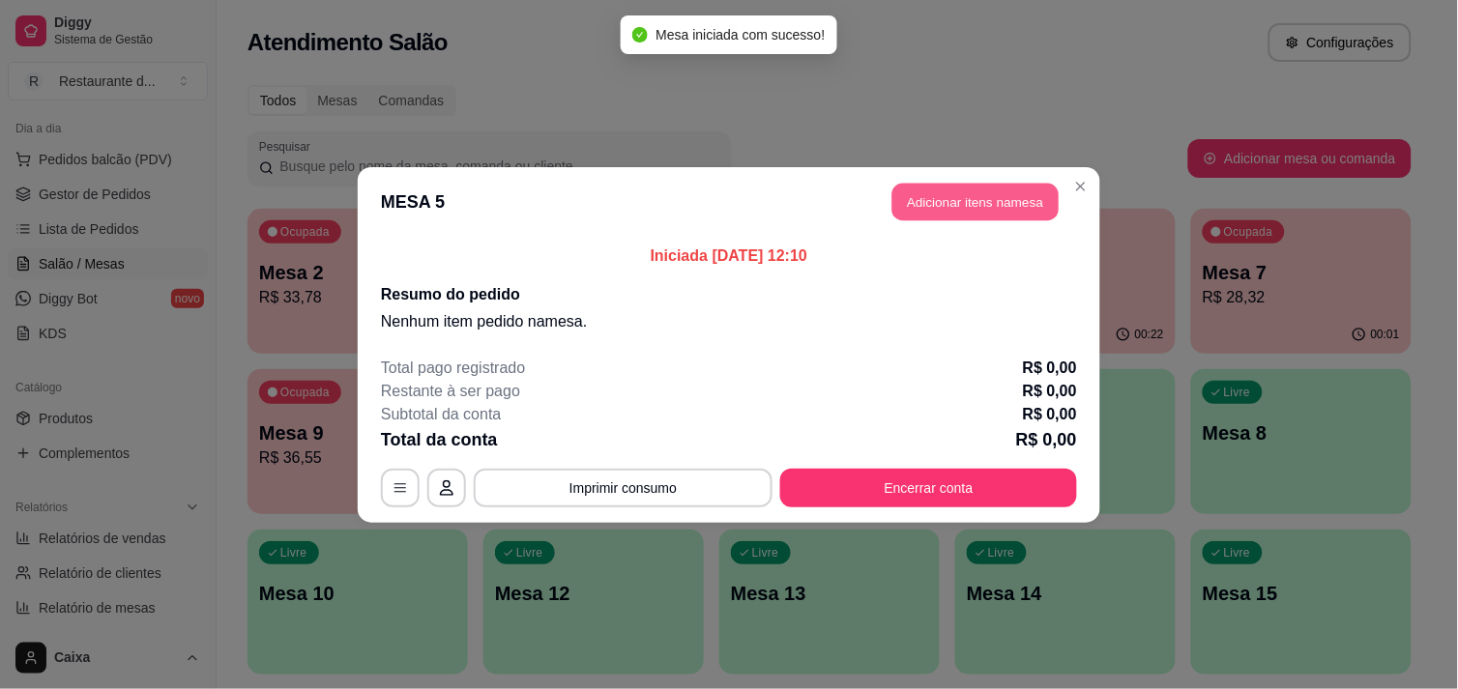
click at [979, 214] on button "Adicionar itens na mesa" at bounding box center [975, 202] width 166 height 38
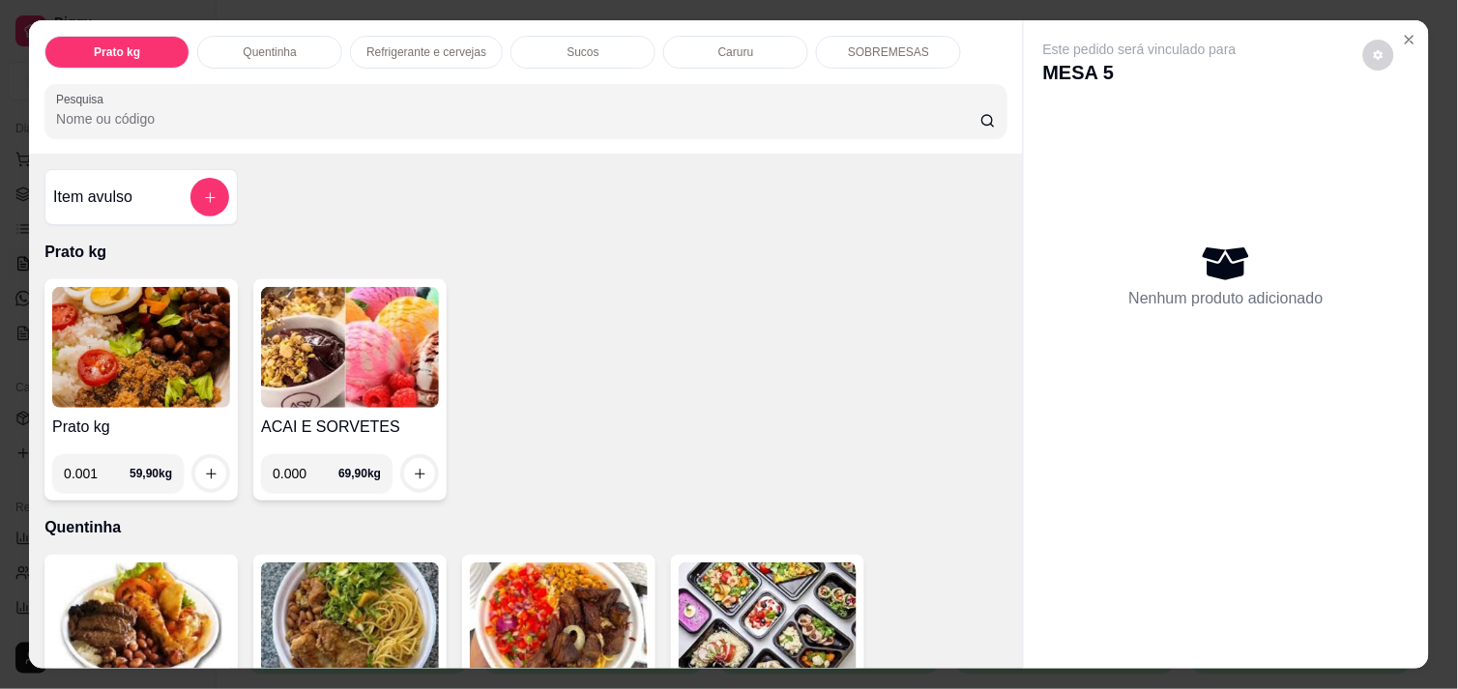
click at [107, 460] on input "0.001" at bounding box center [97, 473] width 66 height 39
type input "0.384"
click at [204, 467] on icon "increase-product-quantity" at bounding box center [211, 474] width 14 height 14
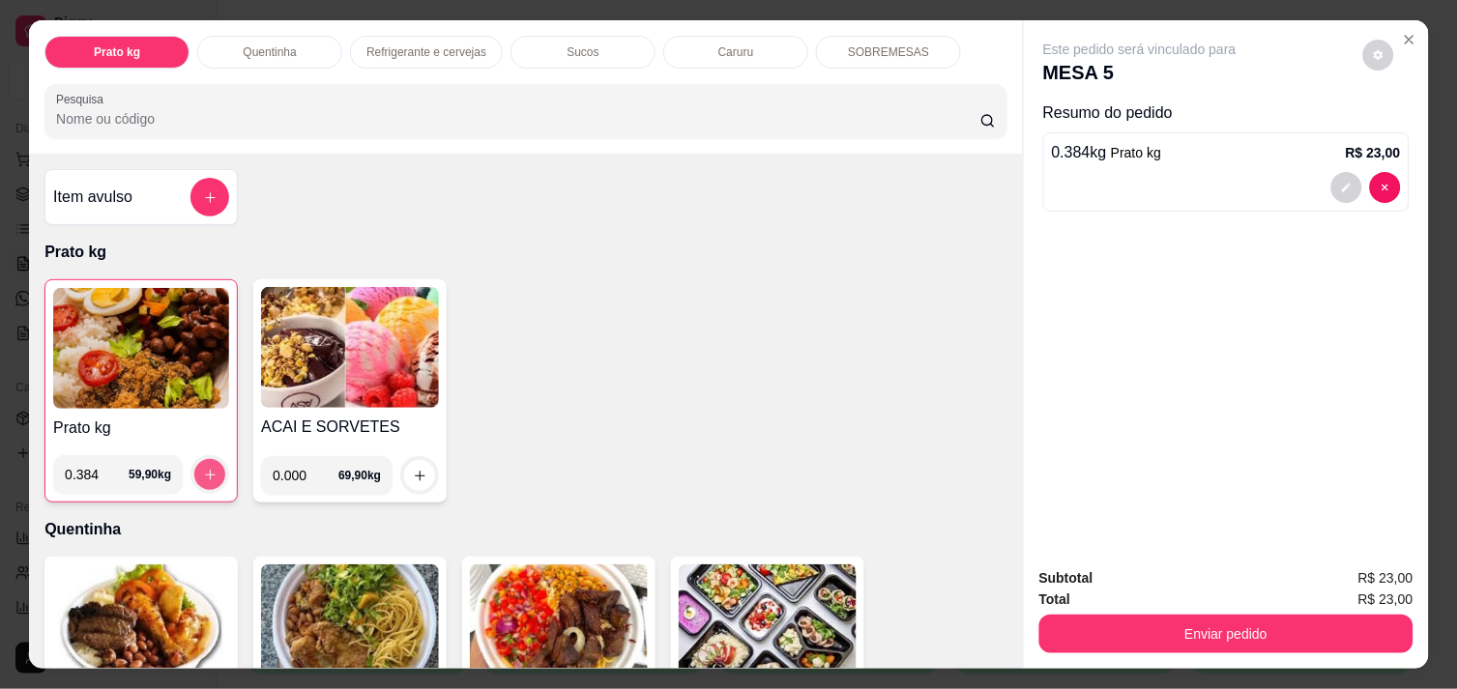
click at [203, 468] on icon "increase-product-quantity" at bounding box center [210, 475] width 14 height 14
click at [122, 340] on img at bounding box center [141, 348] width 176 height 121
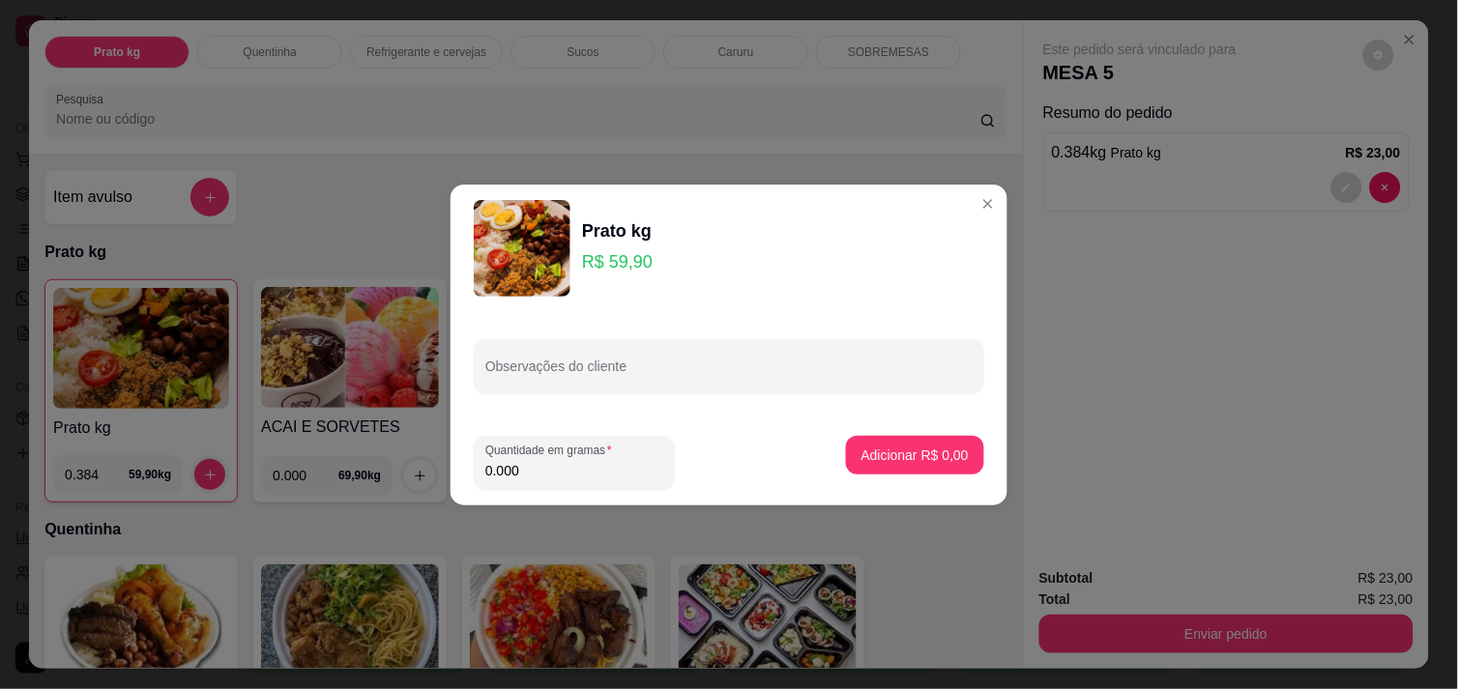
click at [526, 470] on input "0.000" at bounding box center [574, 470] width 178 height 19
type input "0.322"
click at [897, 449] on p "Adicionar R$ 19,29" at bounding box center [911, 455] width 112 height 18
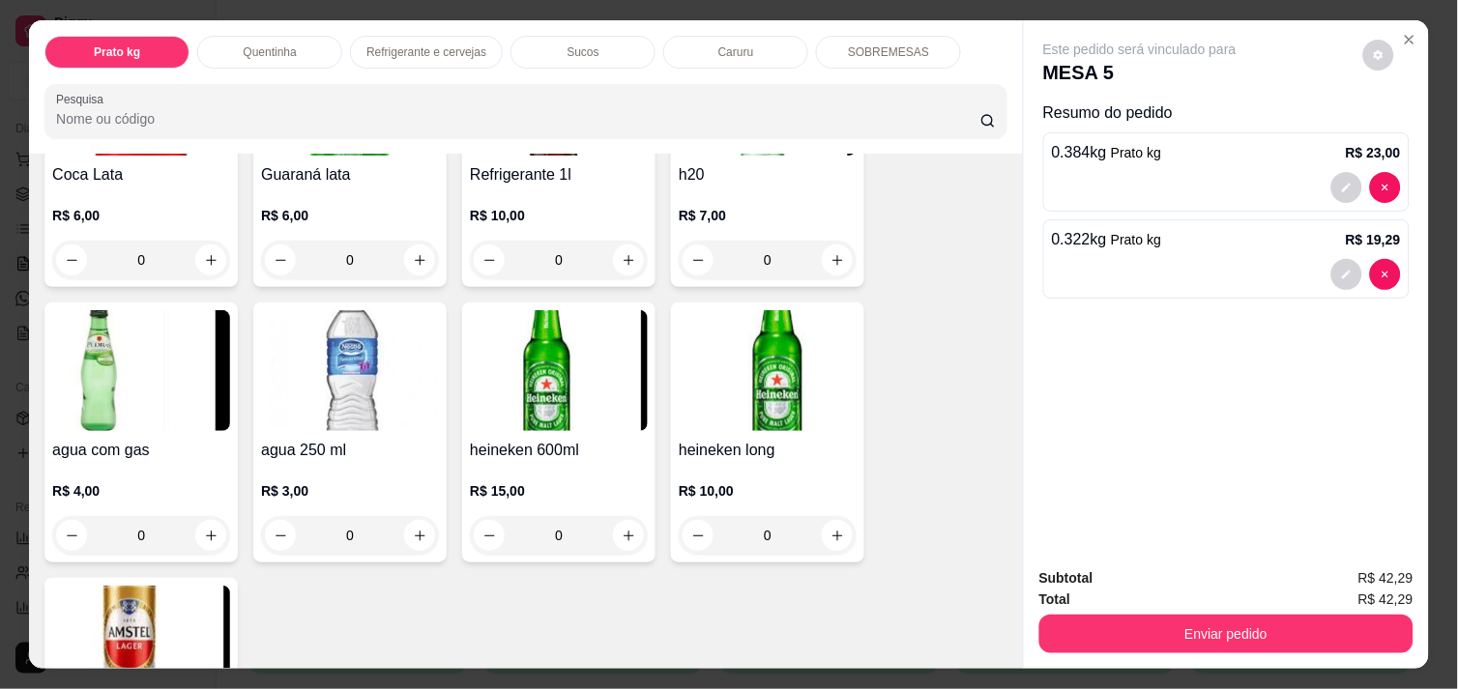
scroll to position [1160, 0]
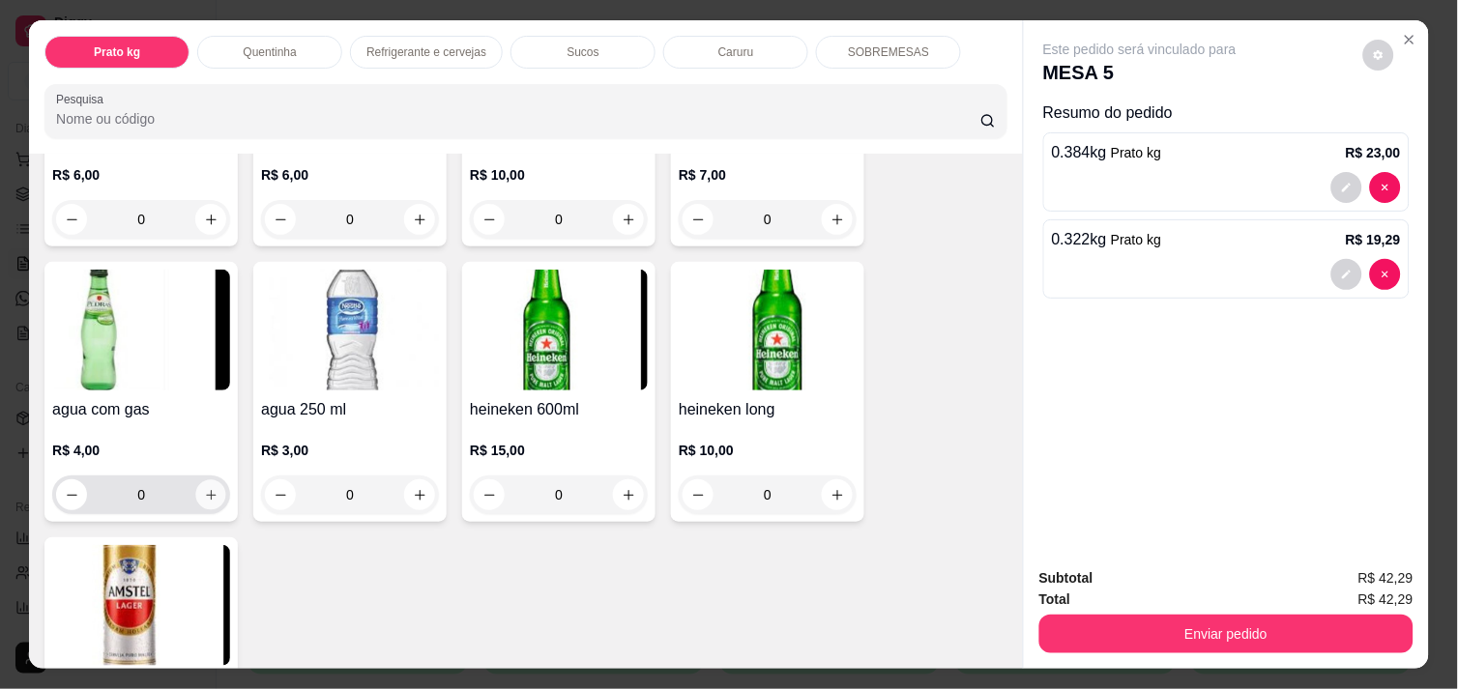
click at [208, 488] on icon "increase-product-quantity" at bounding box center [211, 495] width 14 height 14
type input "1"
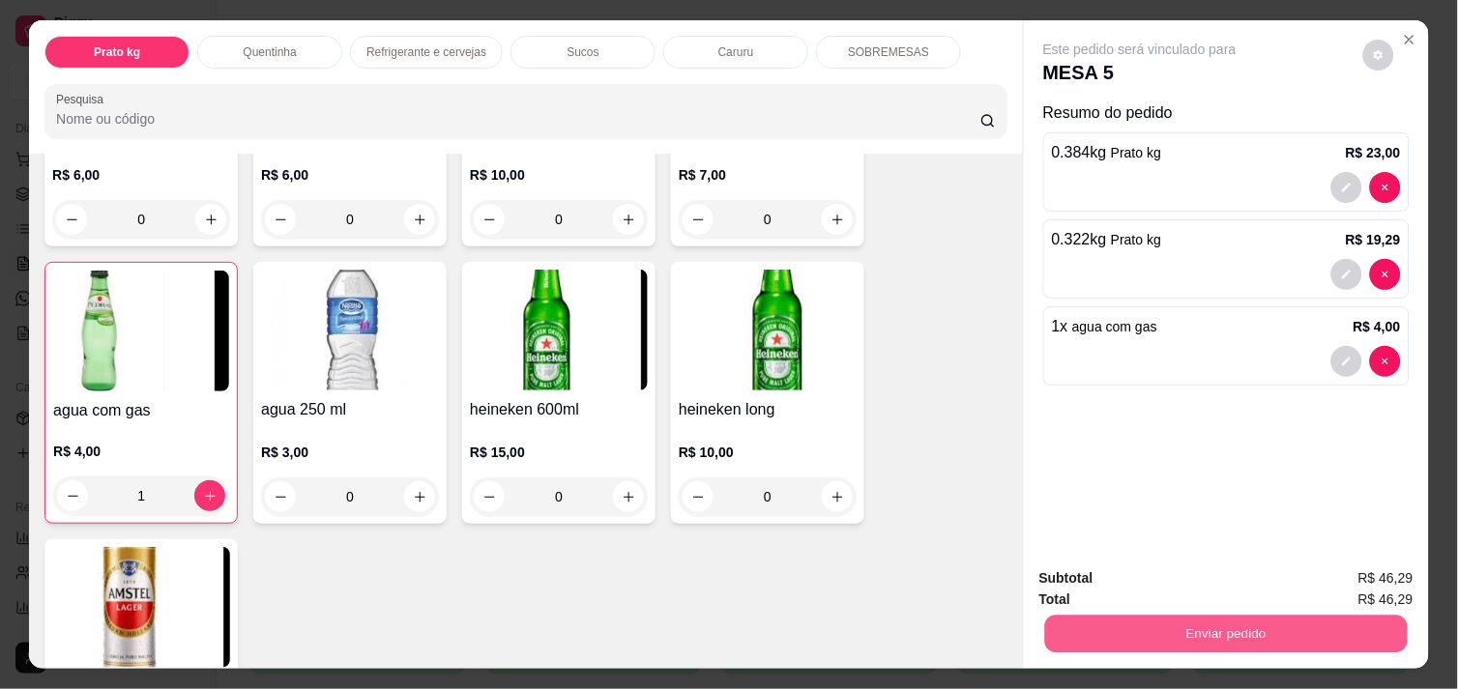
click at [1244, 621] on button "Enviar pedido" at bounding box center [1226, 634] width 362 height 38
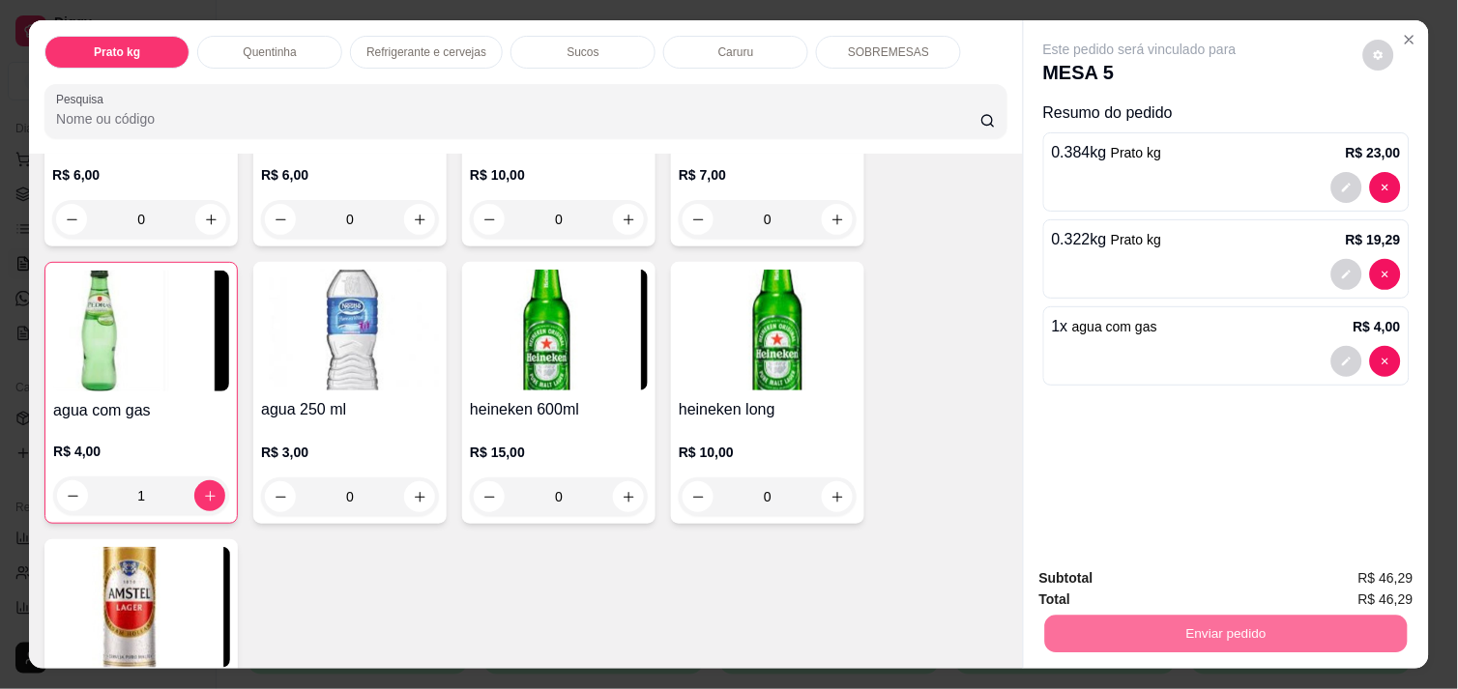
click at [1396, 578] on button "Enviar pedido" at bounding box center [1363, 579] width 106 height 36
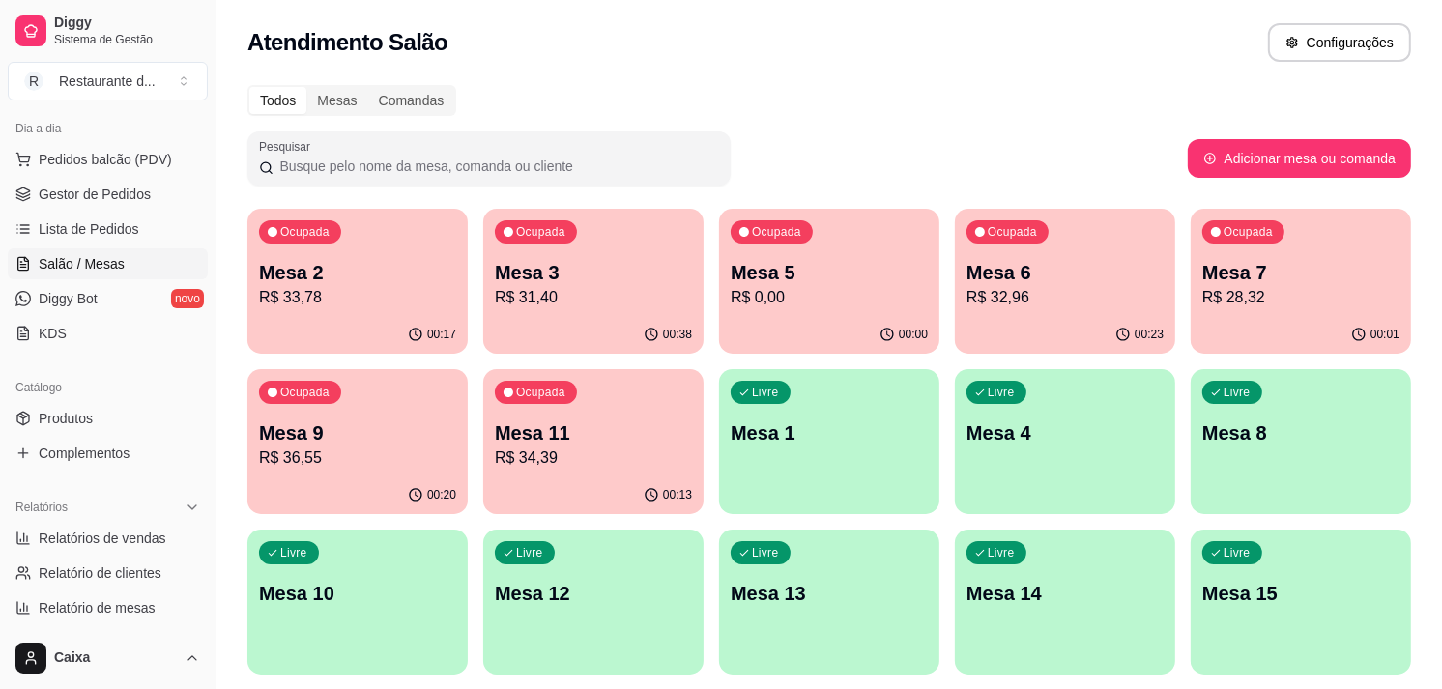
click at [1244, 329] on div "00:01" at bounding box center [1301, 335] width 220 height 38
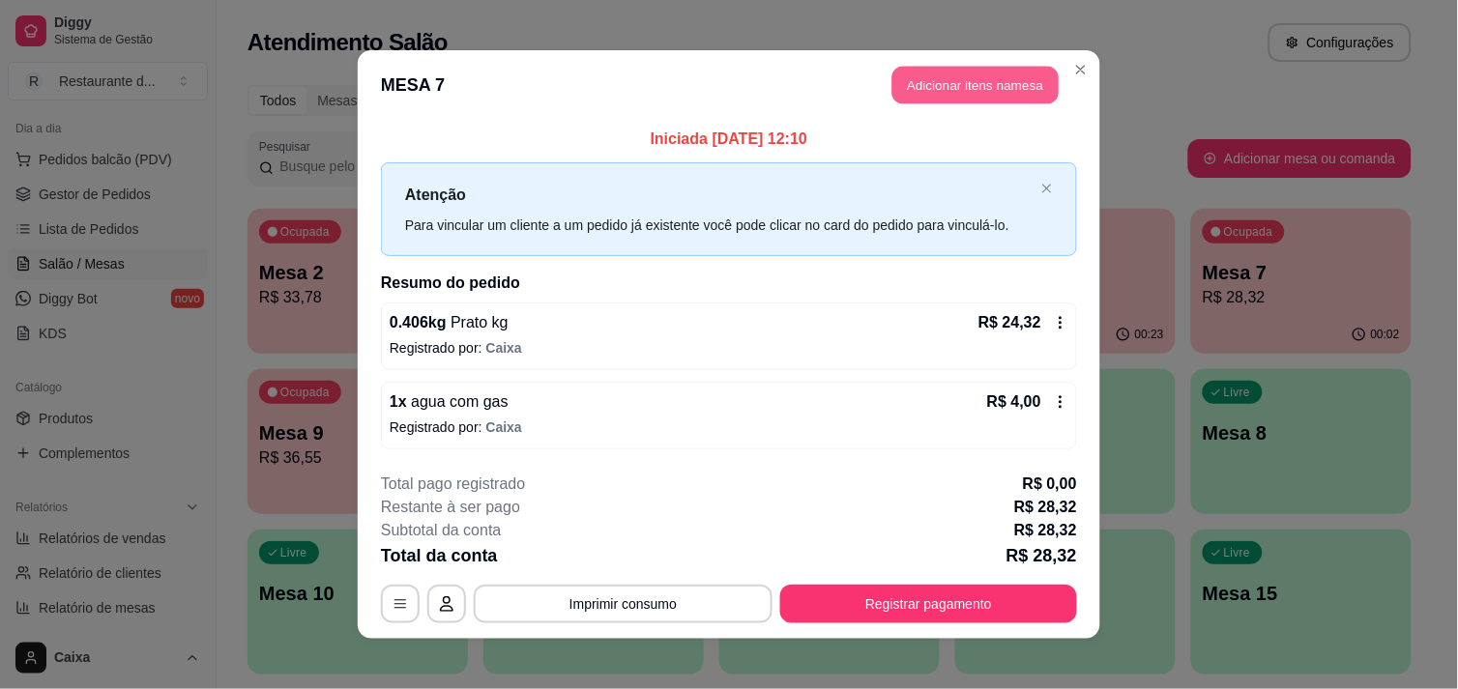
click at [1023, 82] on button "Adicionar itens na mesa" at bounding box center [975, 86] width 166 height 38
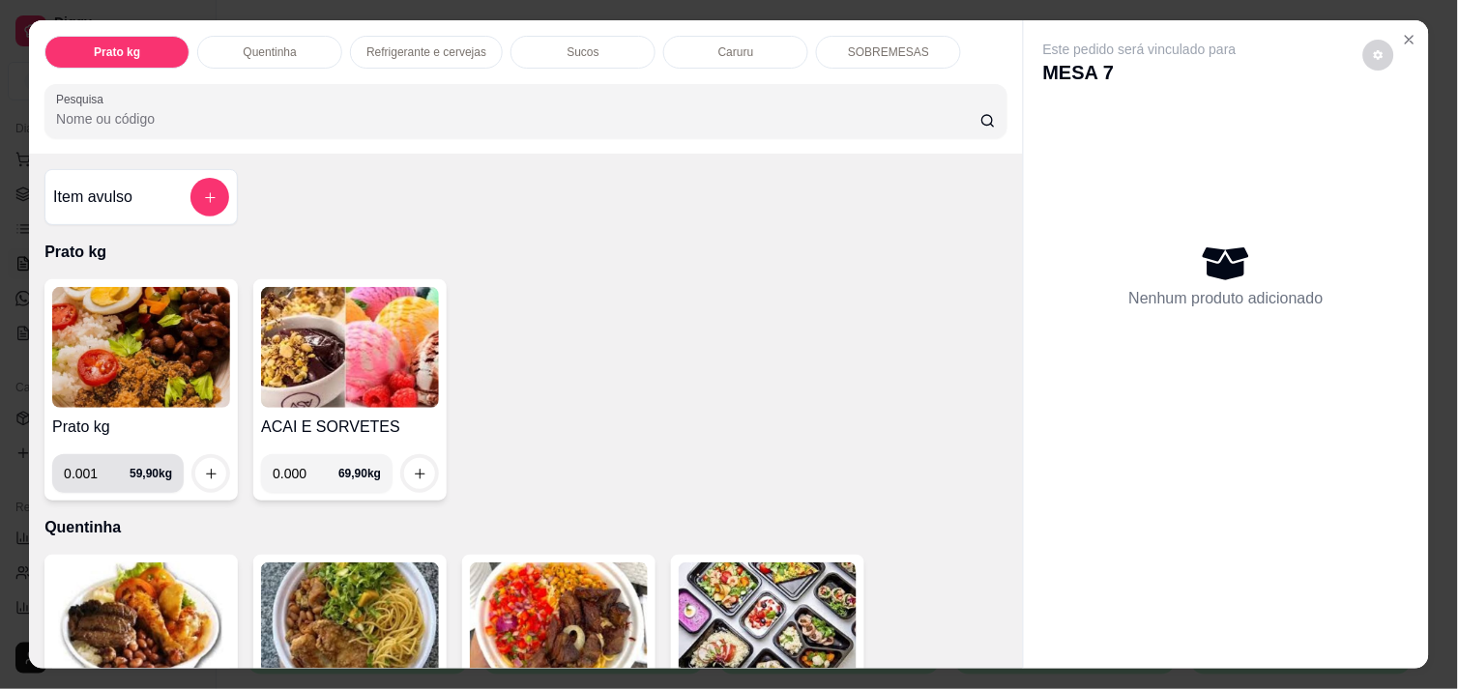
click at [106, 465] on input "0.001" at bounding box center [97, 473] width 66 height 39
type input "0.518"
click at [206, 467] on icon "increase-product-quantity" at bounding box center [211, 474] width 14 height 14
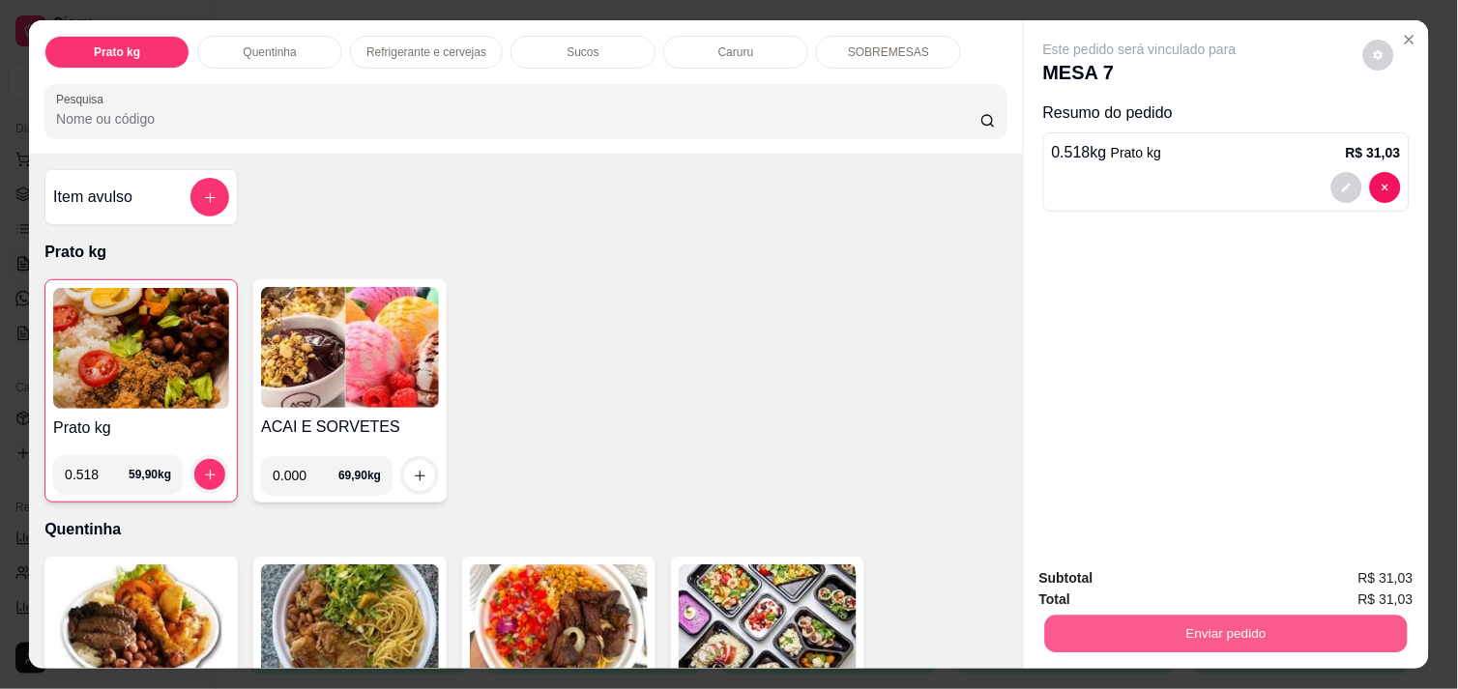
click at [1139, 628] on button "Enviar pedido" at bounding box center [1226, 634] width 362 height 38
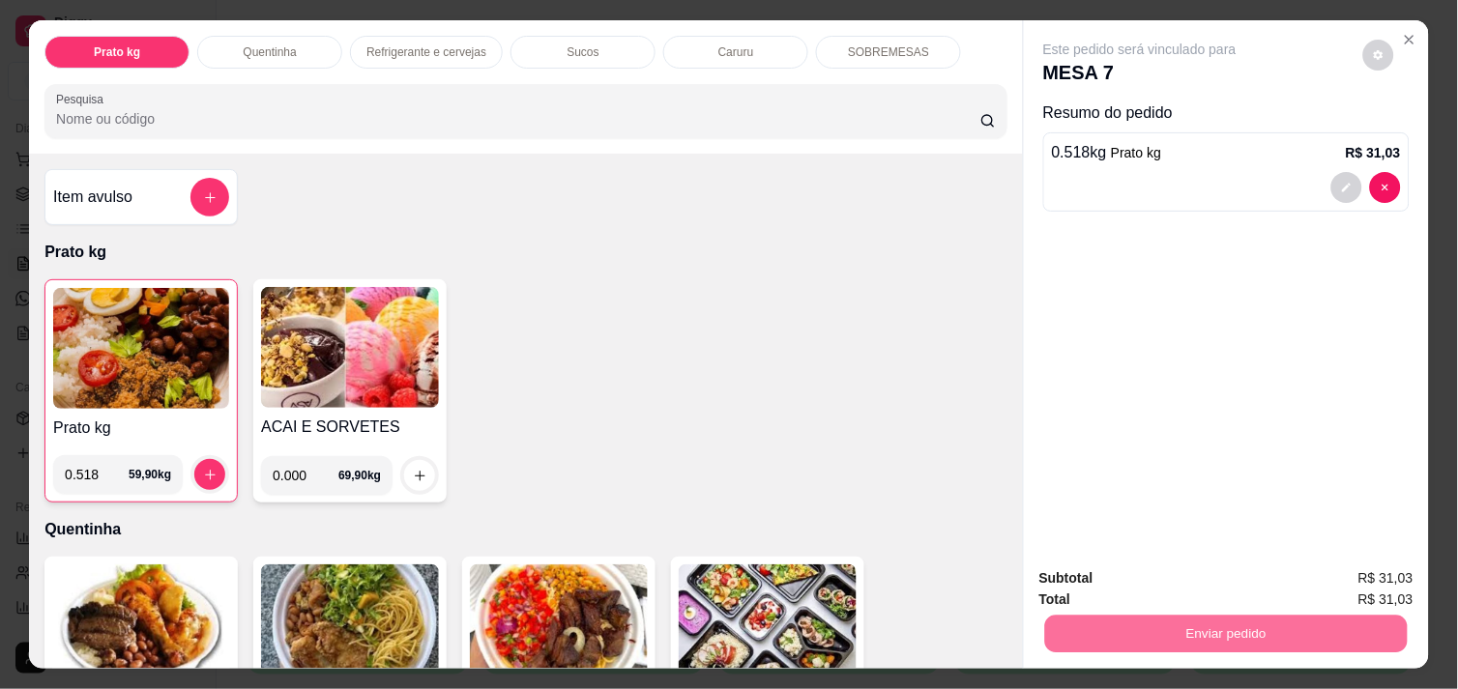
click at [1347, 583] on button "Enviar pedido" at bounding box center [1363, 579] width 106 height 36
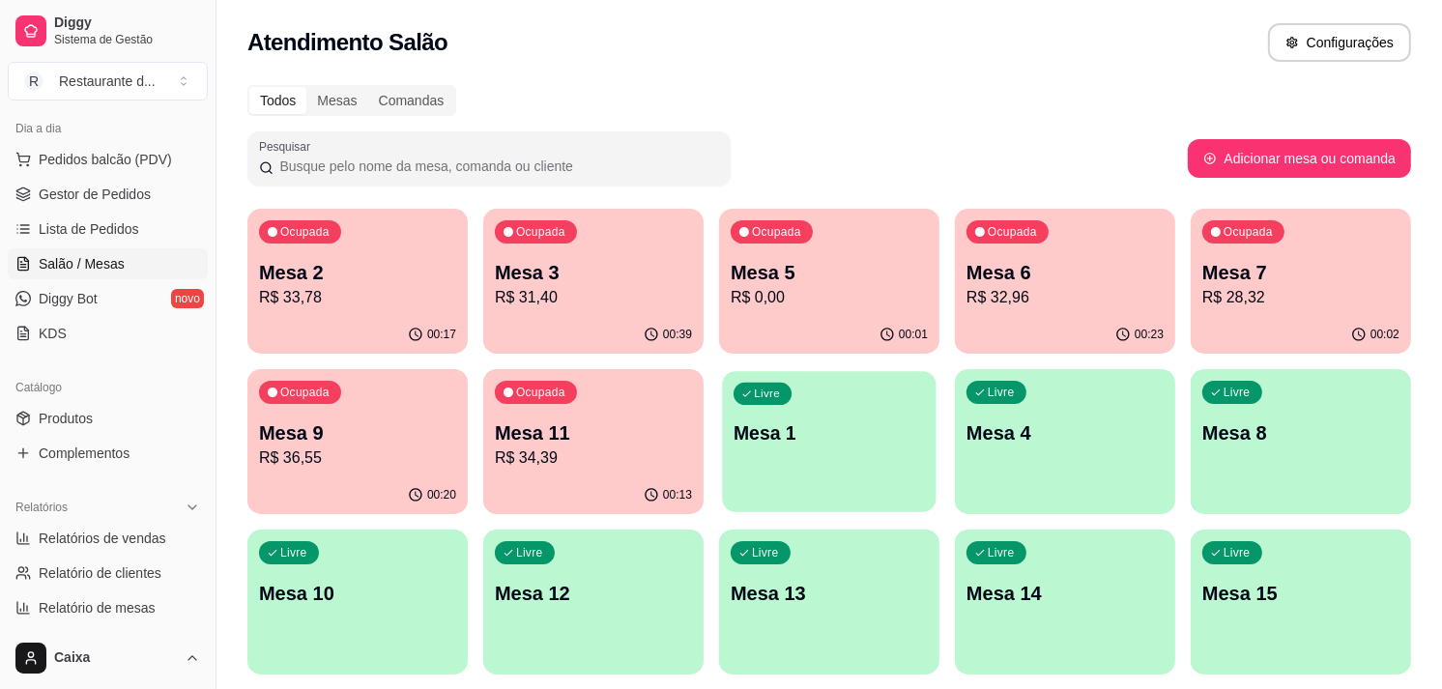
click at [834, 461] on div "Livre Mesa 1" at bounding box center [829, 430] width 214 height 118
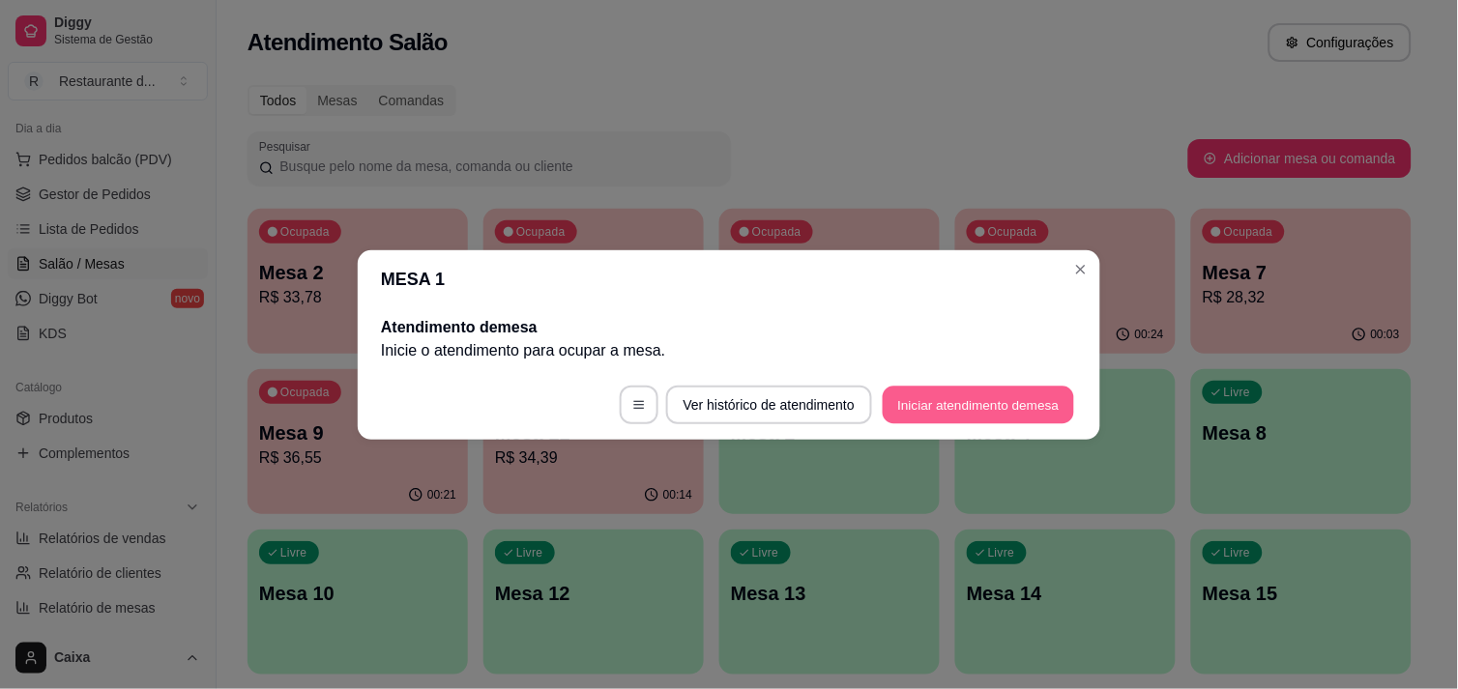
click at [922, 418] on button "Iniciar atendimento de mesa" at bounding box center [978, 405] width 191 height 38
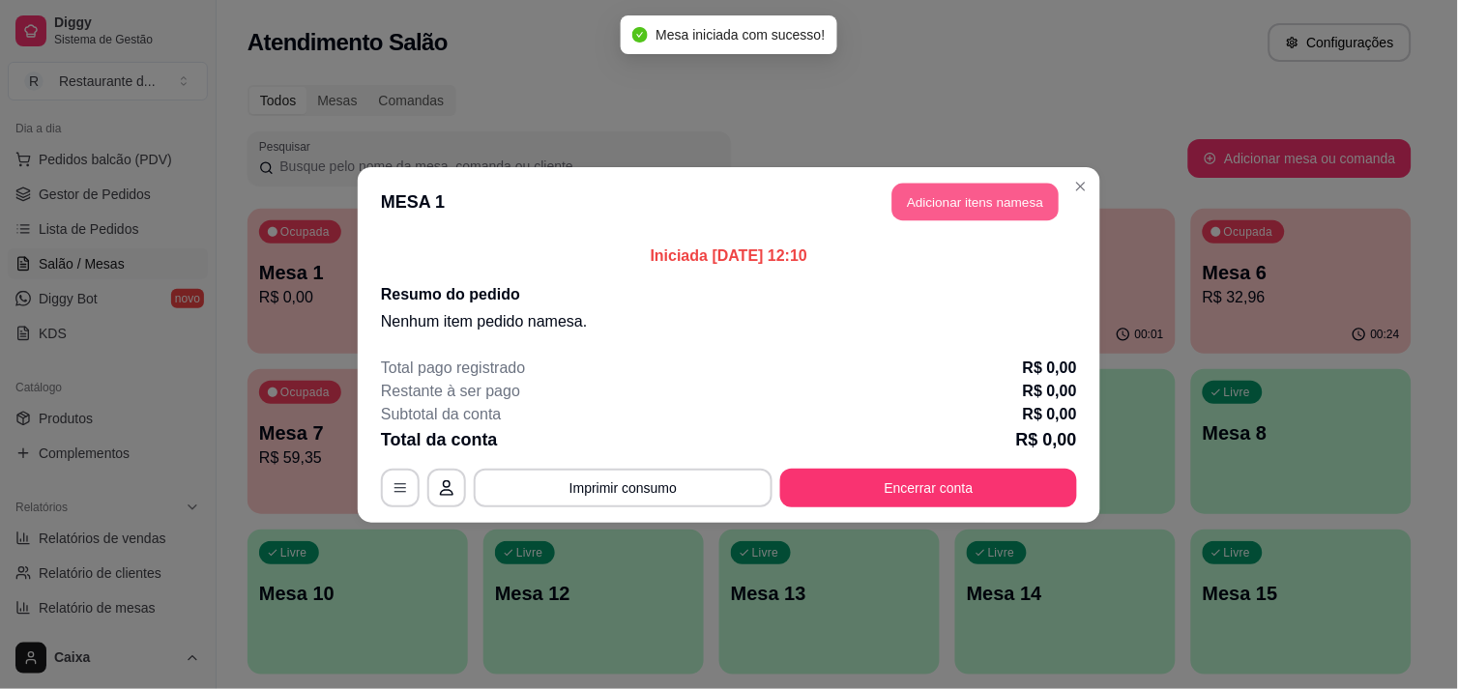
click at [942, 211] on button "Adicionar itens na mesa" at bounding box center [975, 202] width 166 height 38
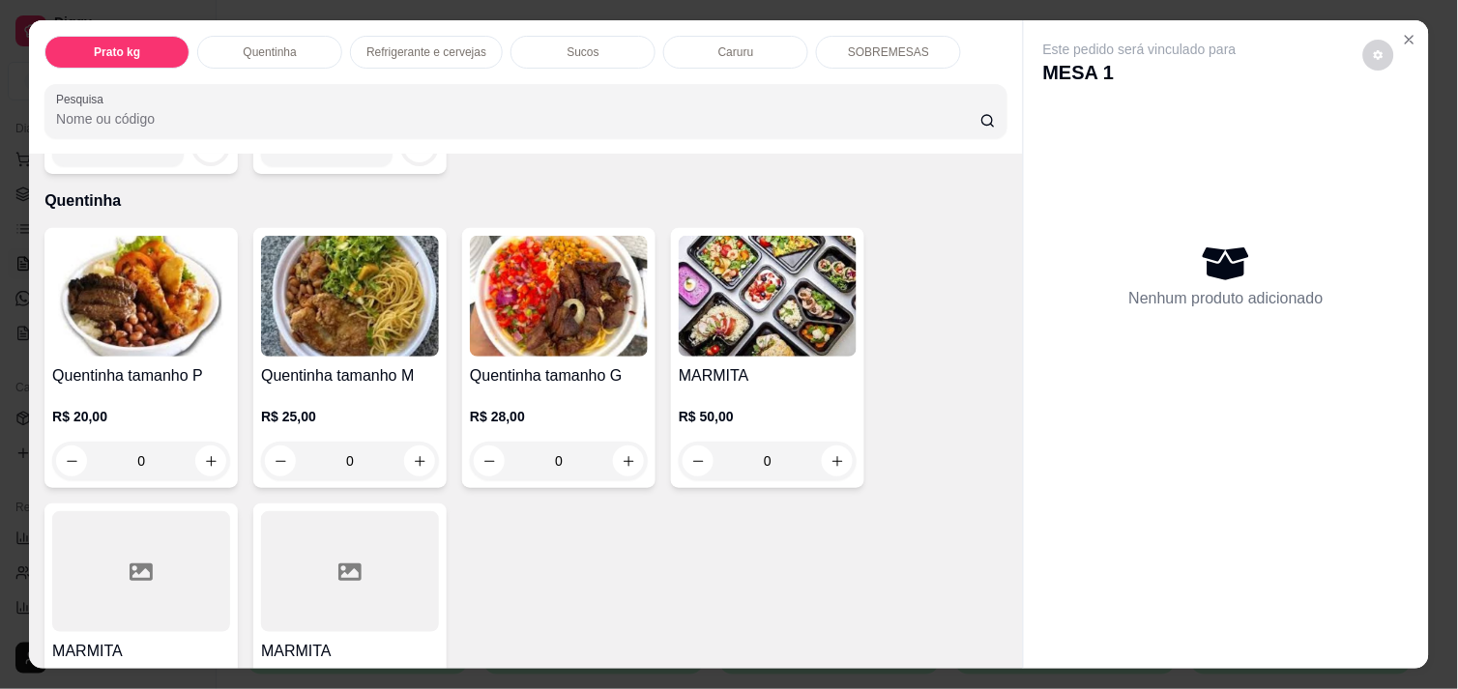
scroll to position [343, 0]
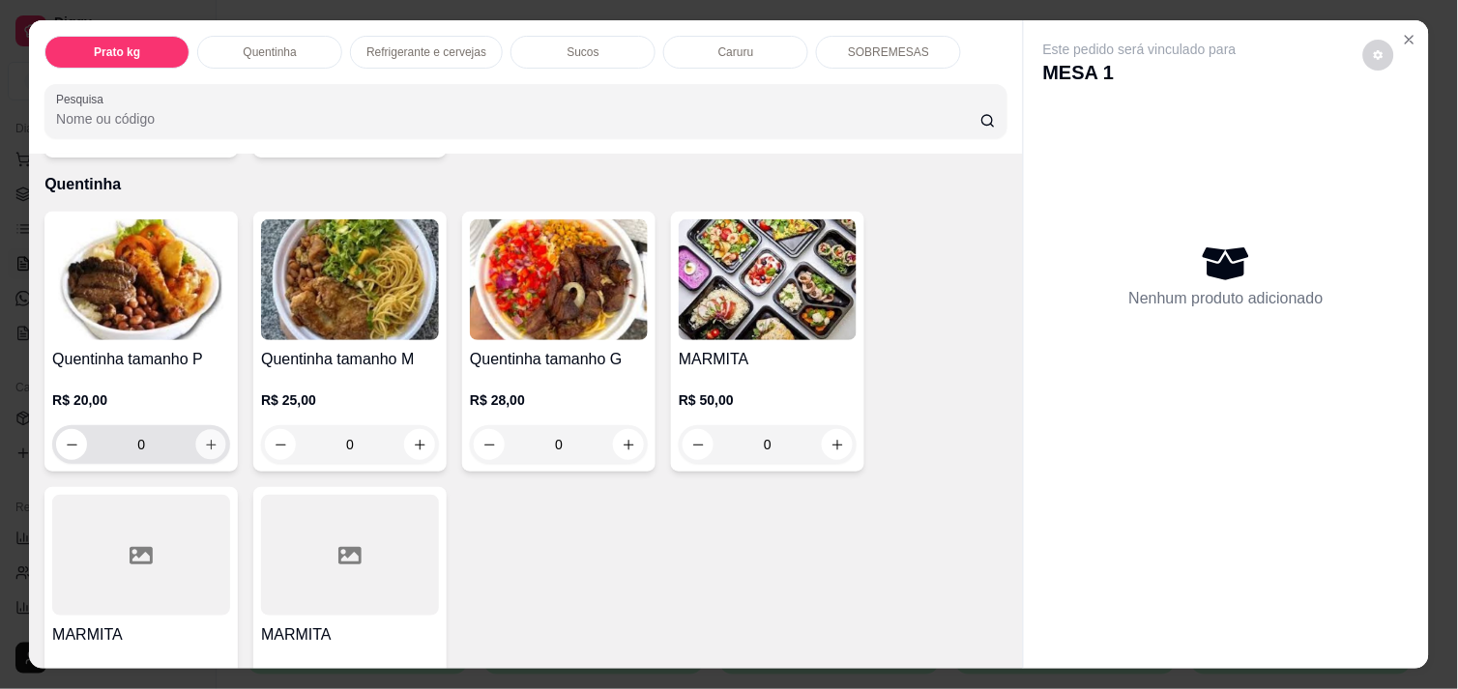
click at [204, 438] on icon "increase-product-quantity" at bounding box center [211, 445] width 14 height 14
type input "1"
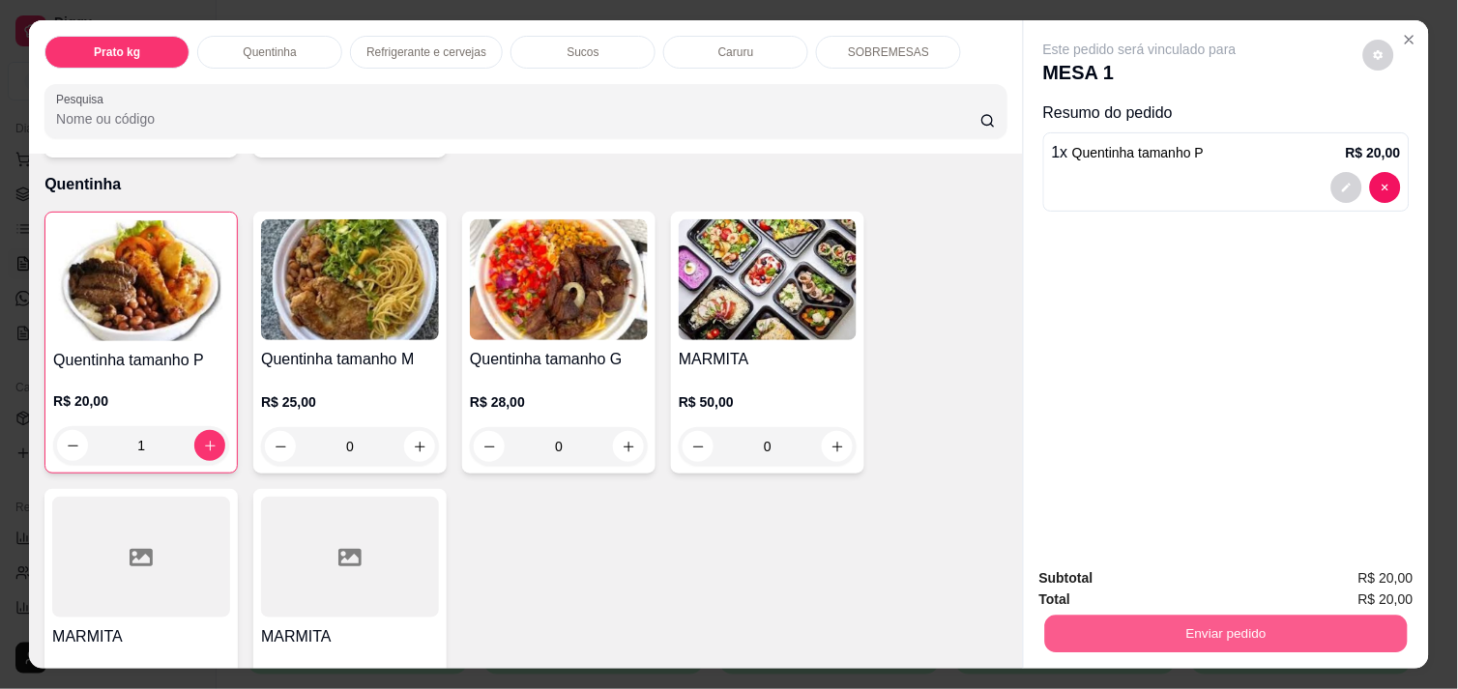
click at [1231, 620] on button "Enviar pedido" at bounding box center [1226, 634] width 362 height 38
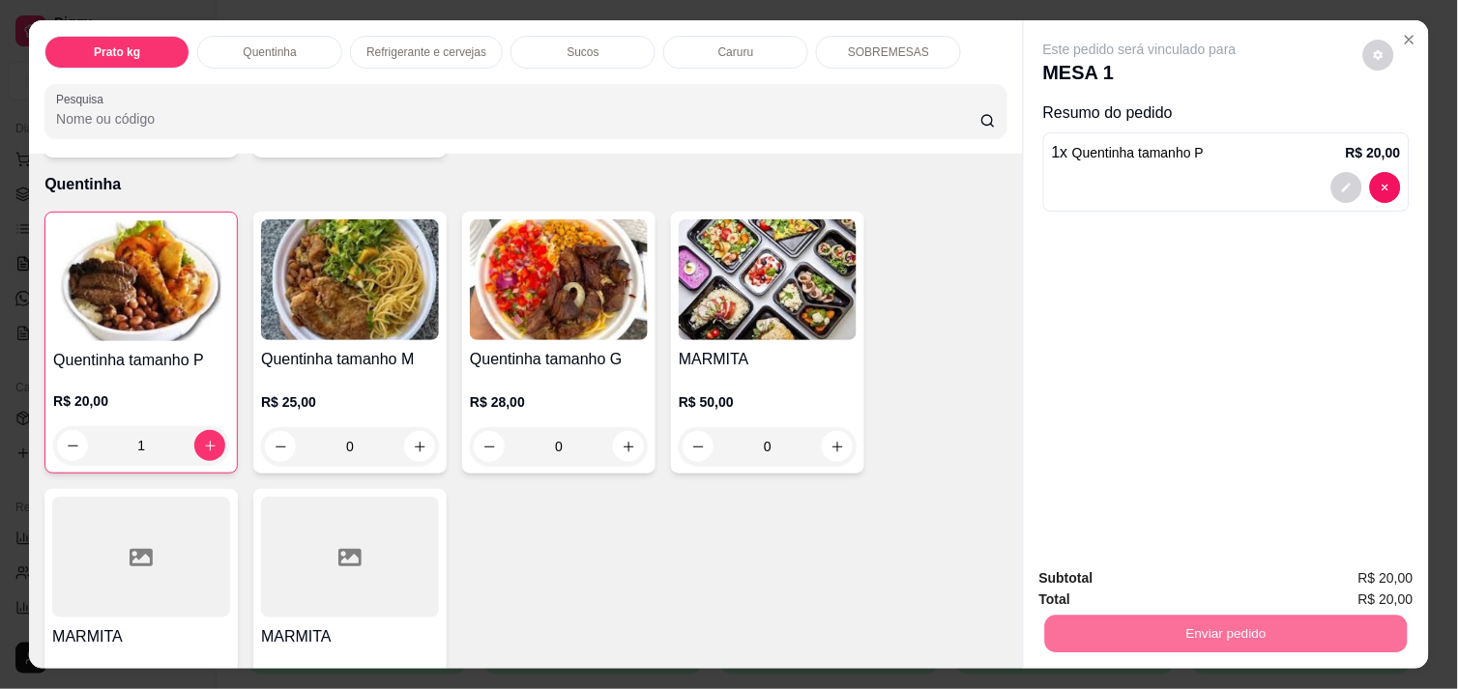
click at [1355, 575] on button "Enviar pedido" at bounding box center [1363, 579] width 106 height 36
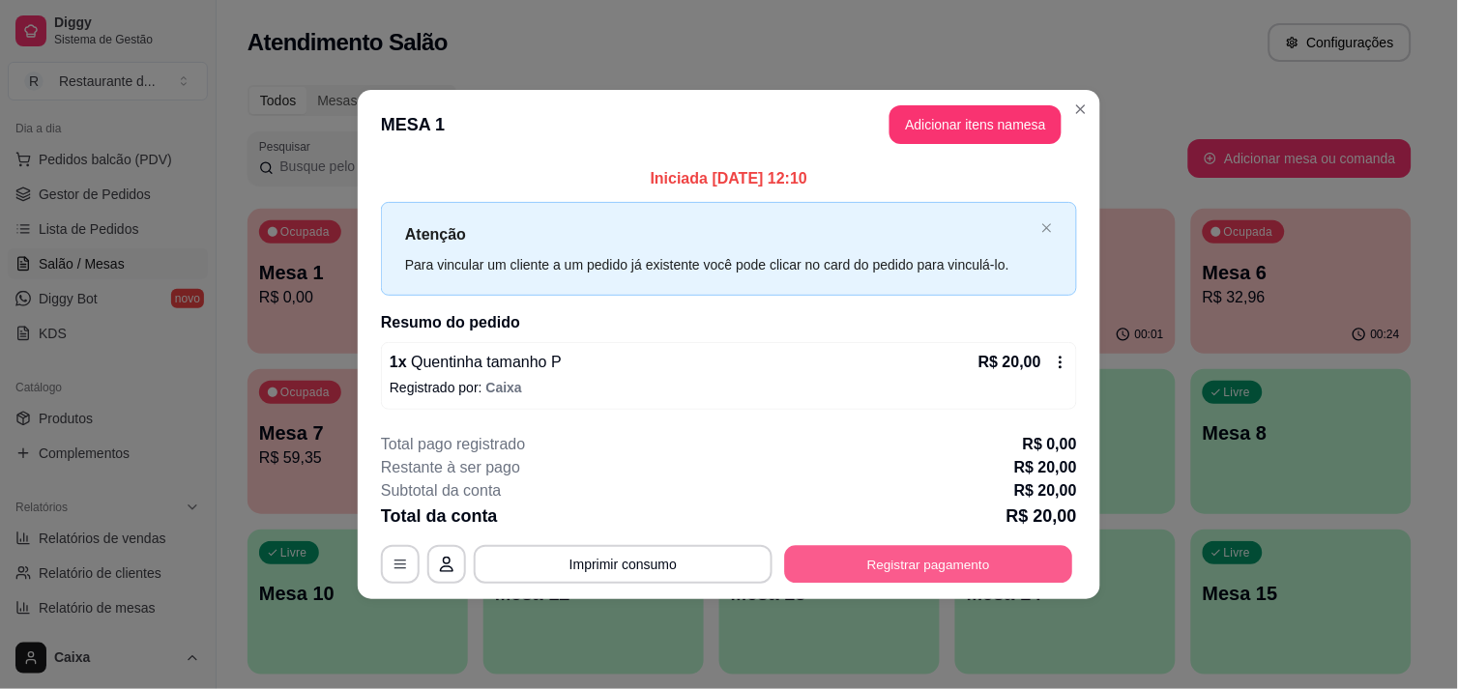
click at [920, 558] on button "Registrar pagamento" at bounding box center [929, 565] width 288 height 38
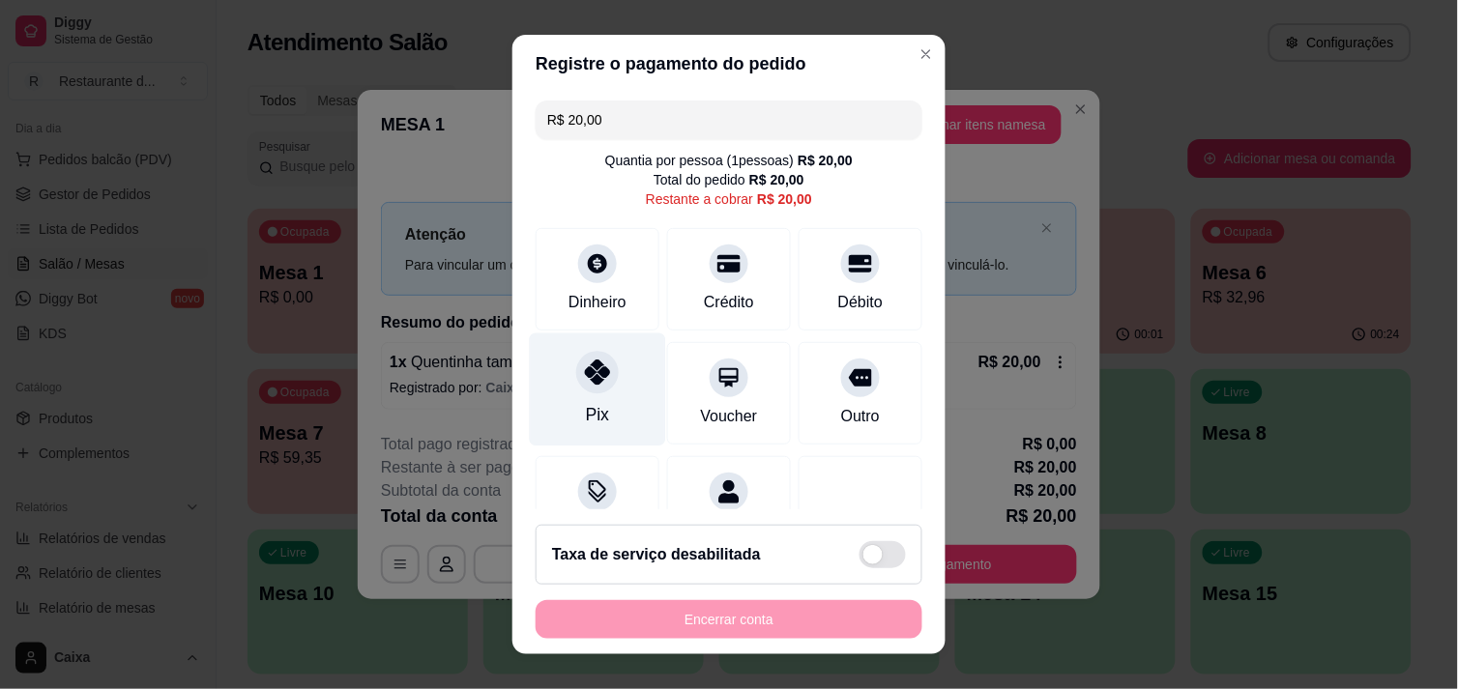
click at [576, 380] on div at bounding box center [597, 372] width 43 height 43
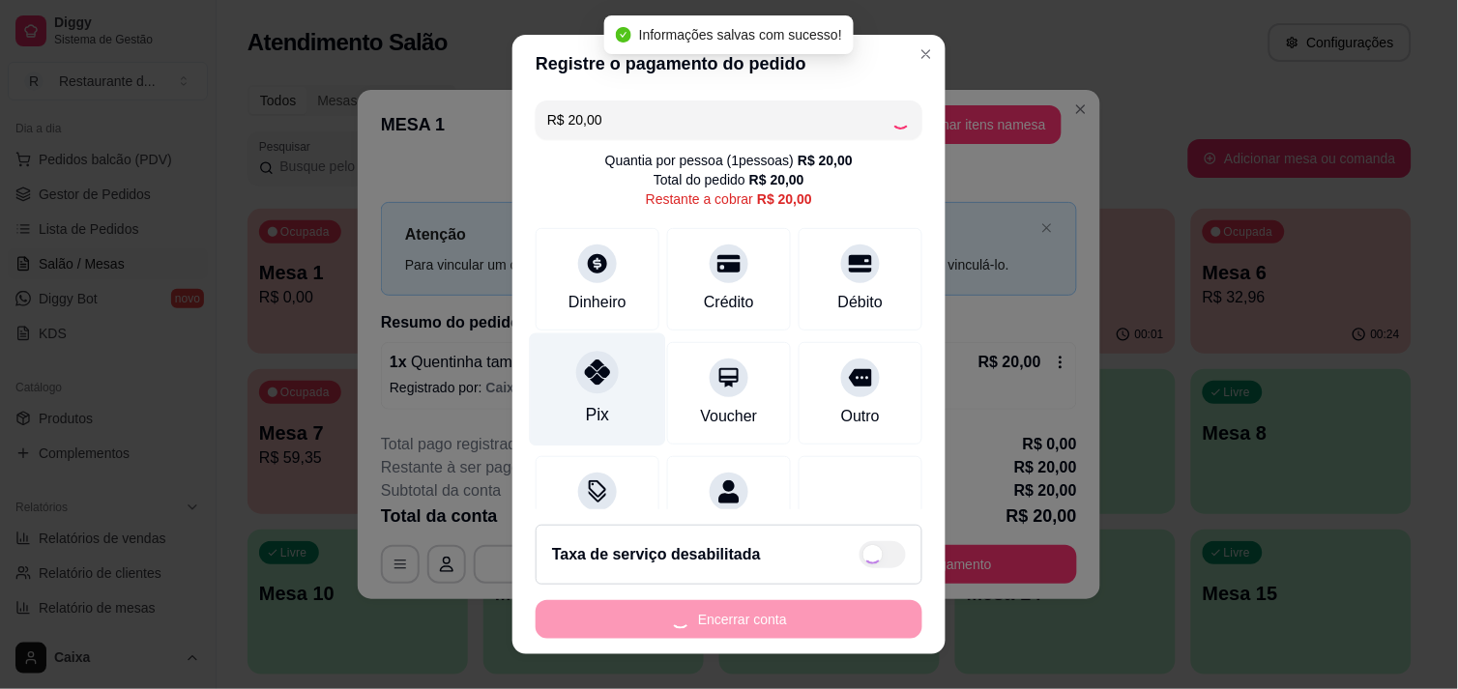
type input "R$ 0,00"
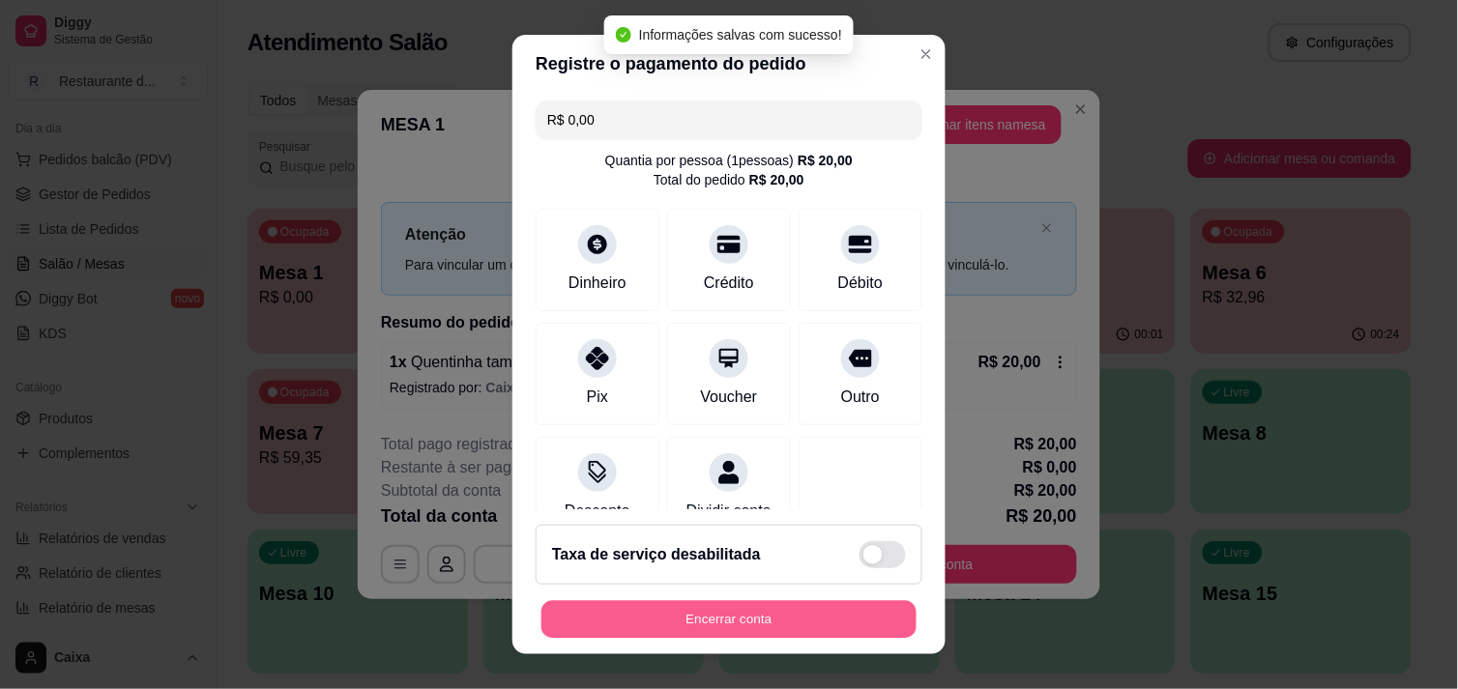
click at [725, 604] on button "Encerrar conta" at bounding box center [728, 620] width 375 height 38
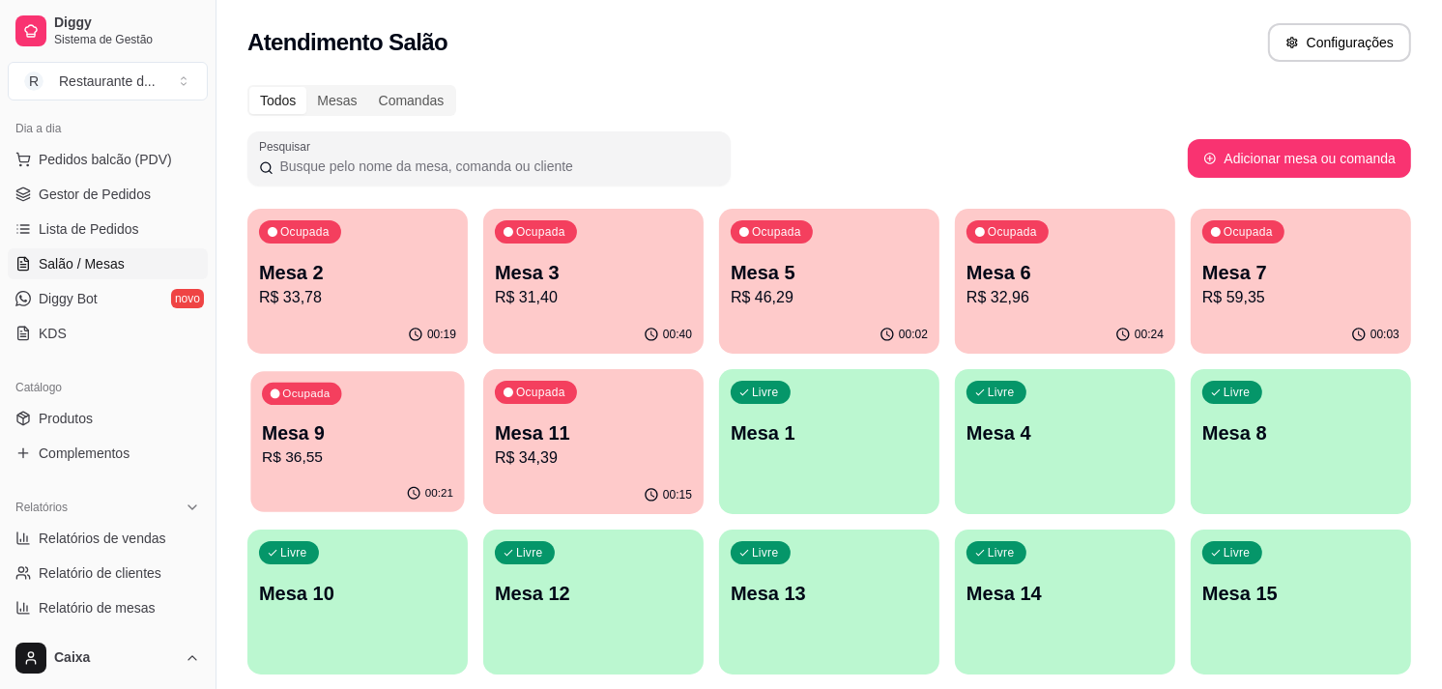
click at [343, 447] on p "R$ 36,55" at bounding box center [357, 458] width 191 height 22
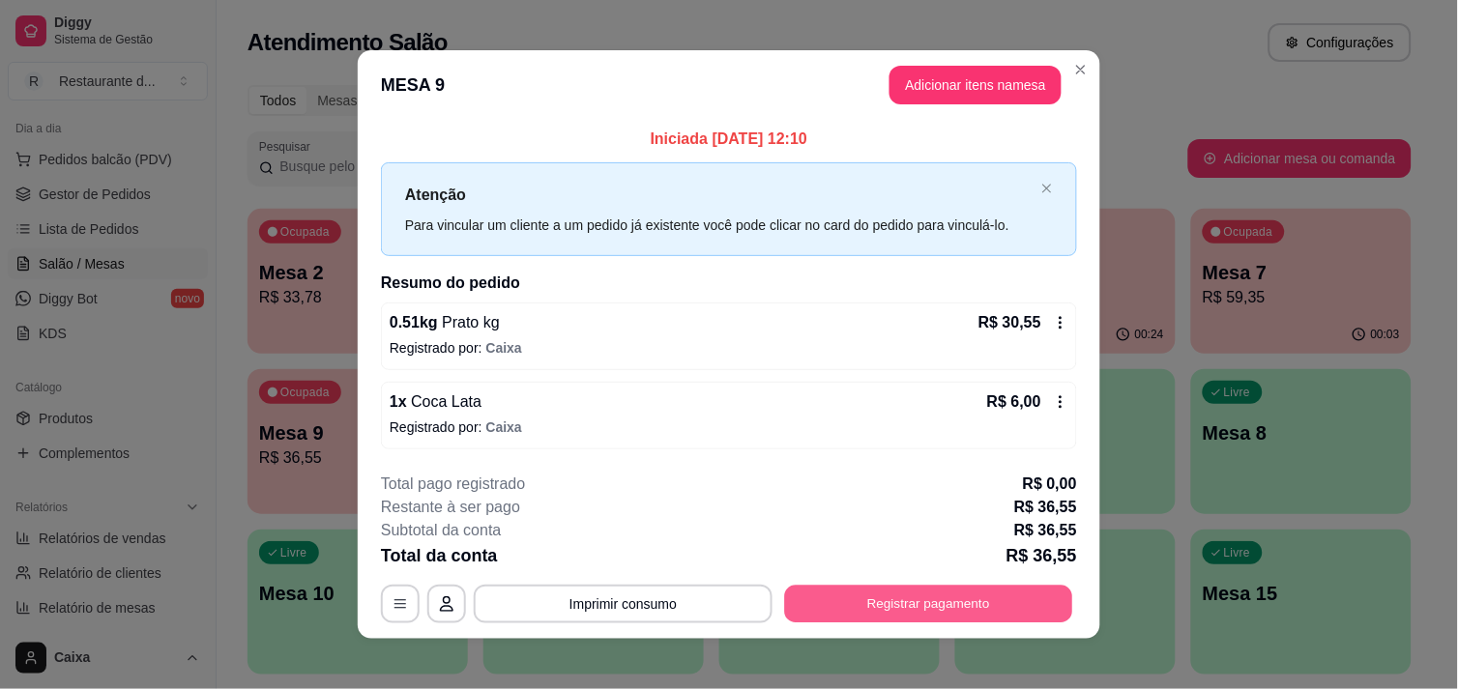
click at [845, 603] on button "Registrar pagamento" at bounding box center [929, 605] width 288 height 38
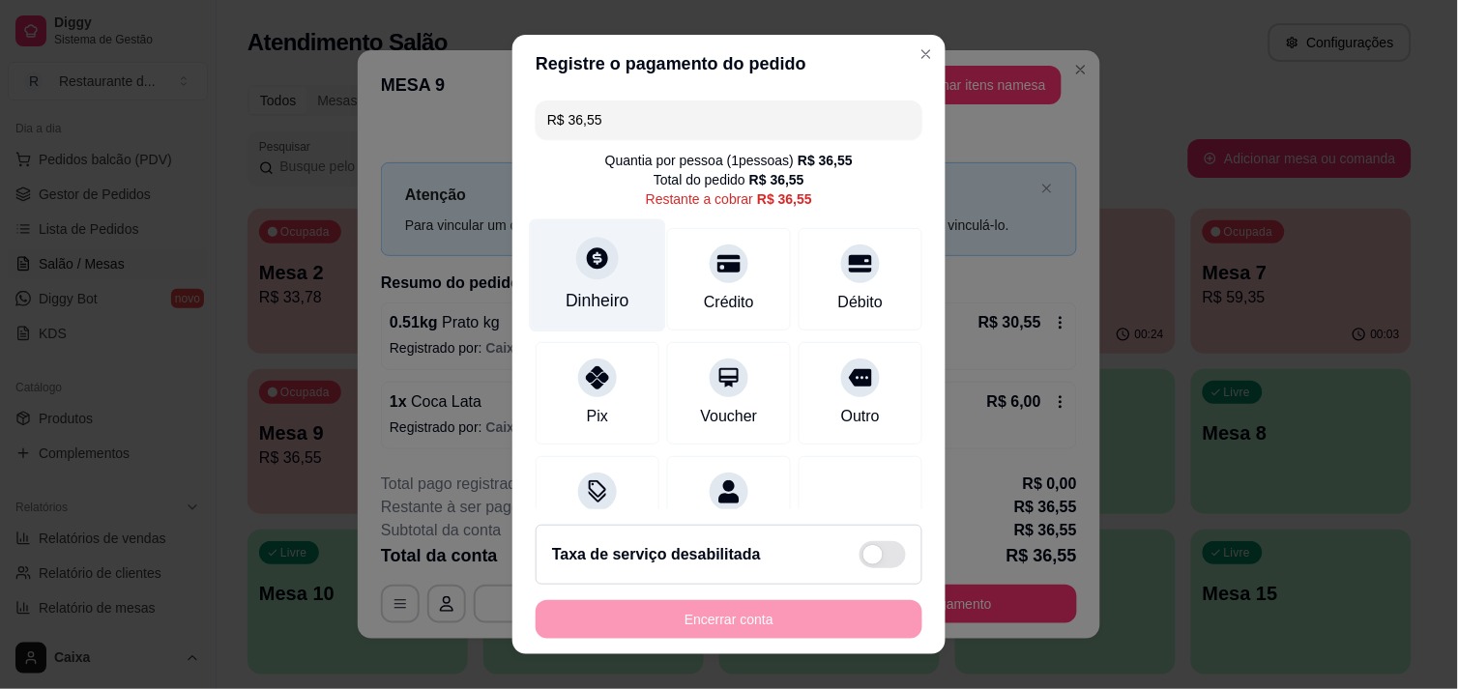
click at [591, 305] on div "Dinheiro" at bounding box center [597, 300] width 64 height 25
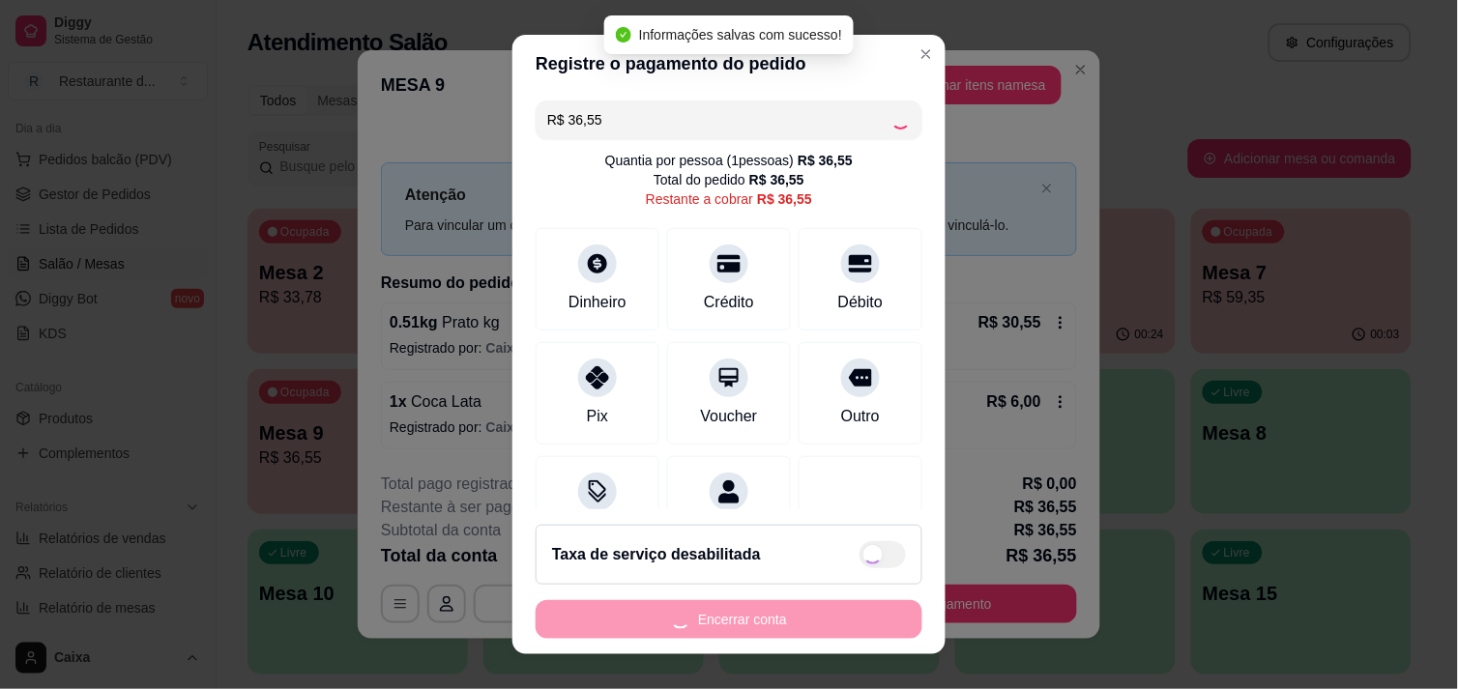
type input "R$ 0,00"
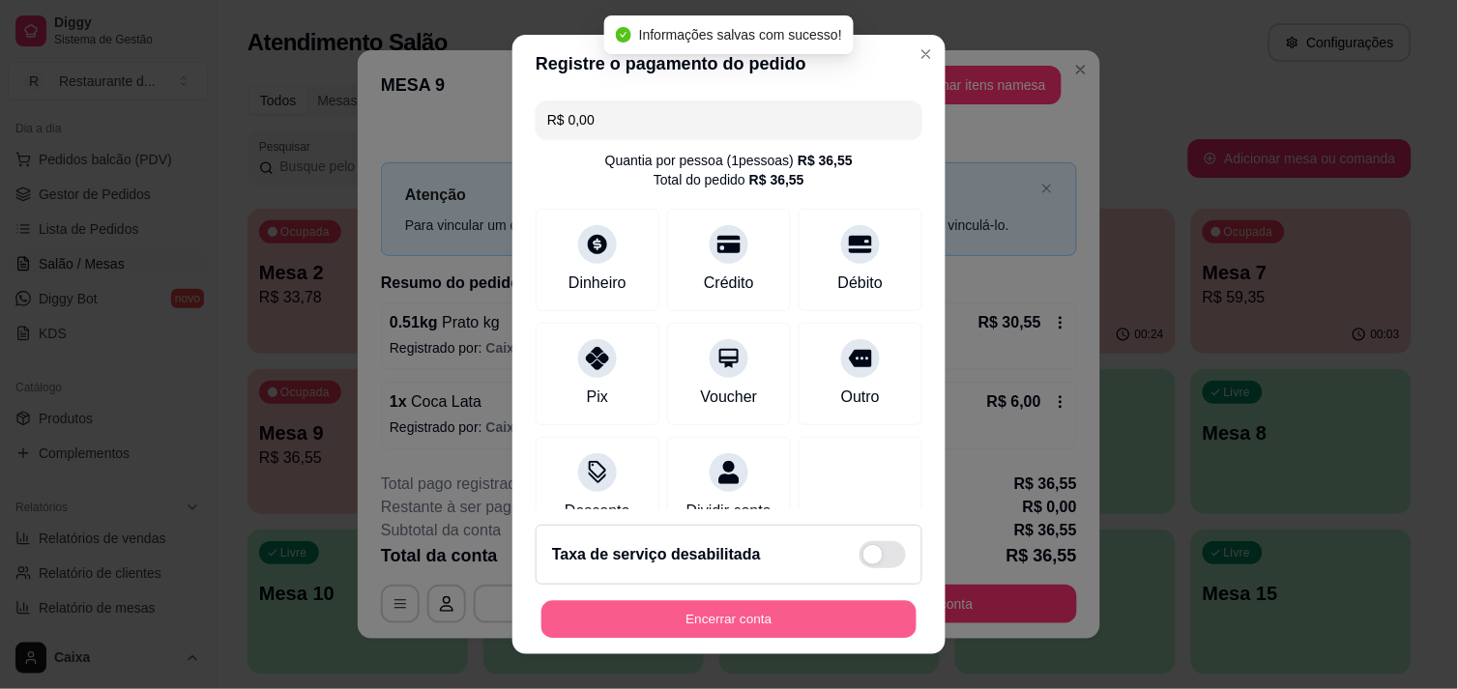
click at [787, 610] on button "Encerrar conta" at bounding box center [728, 620] width 375 height 38
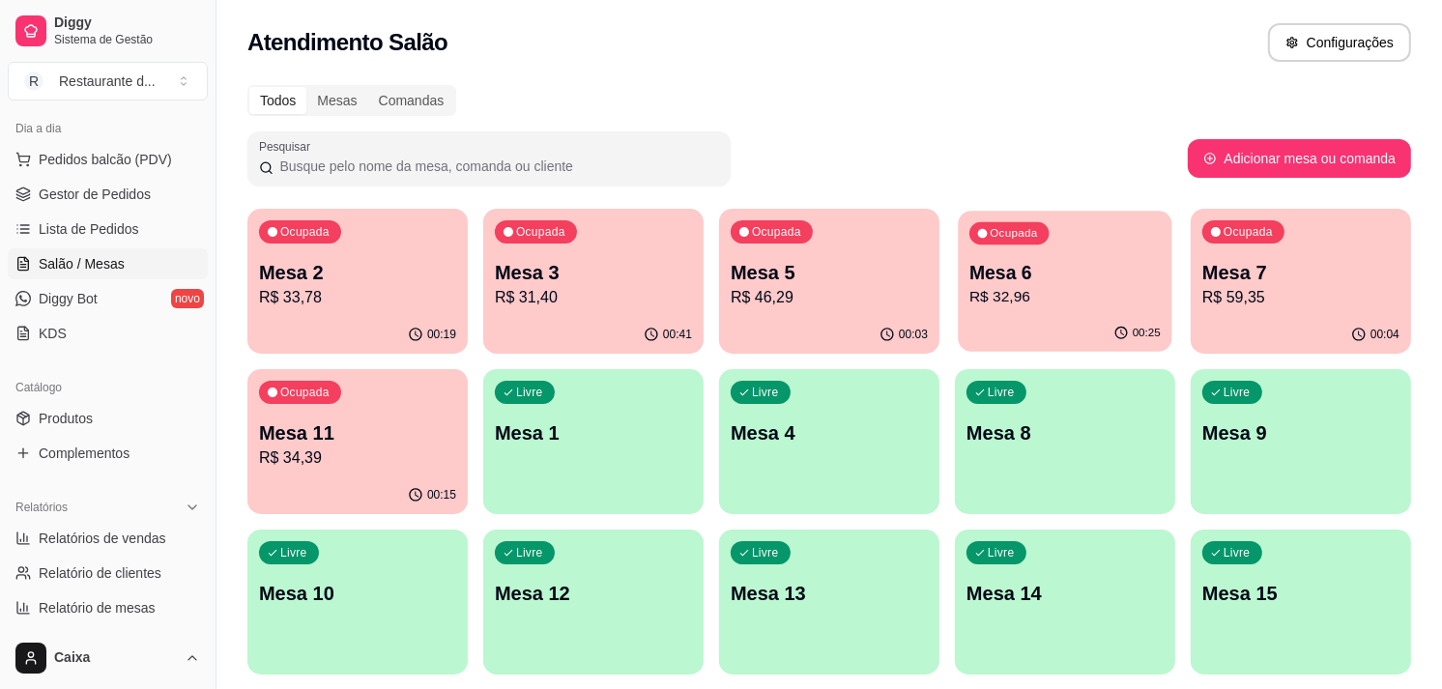
click at [1066, 292] on p "R$ 32,96" at bounding box center [1065, 297] width 191 height 22
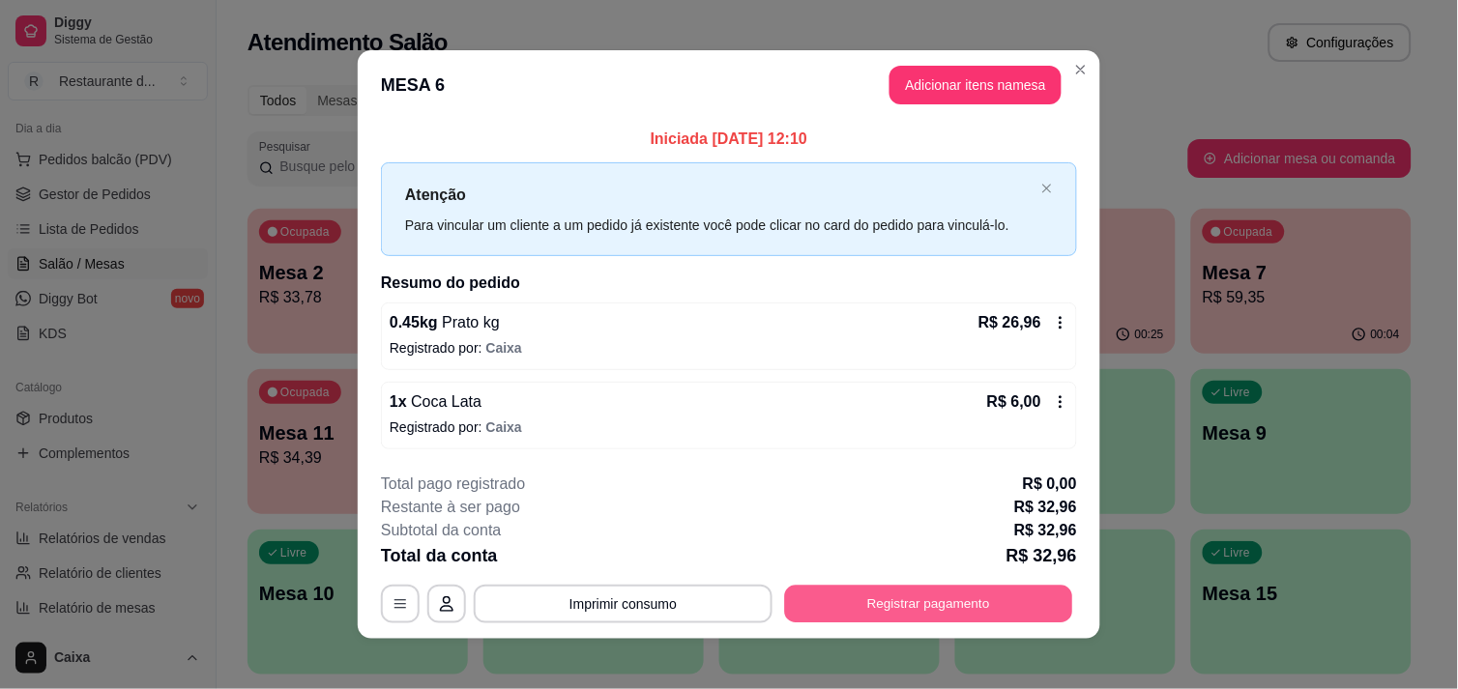
click at [1007, 604] on button "Registrar pagamento" at bounding box center [929, 605] width 288 height 38
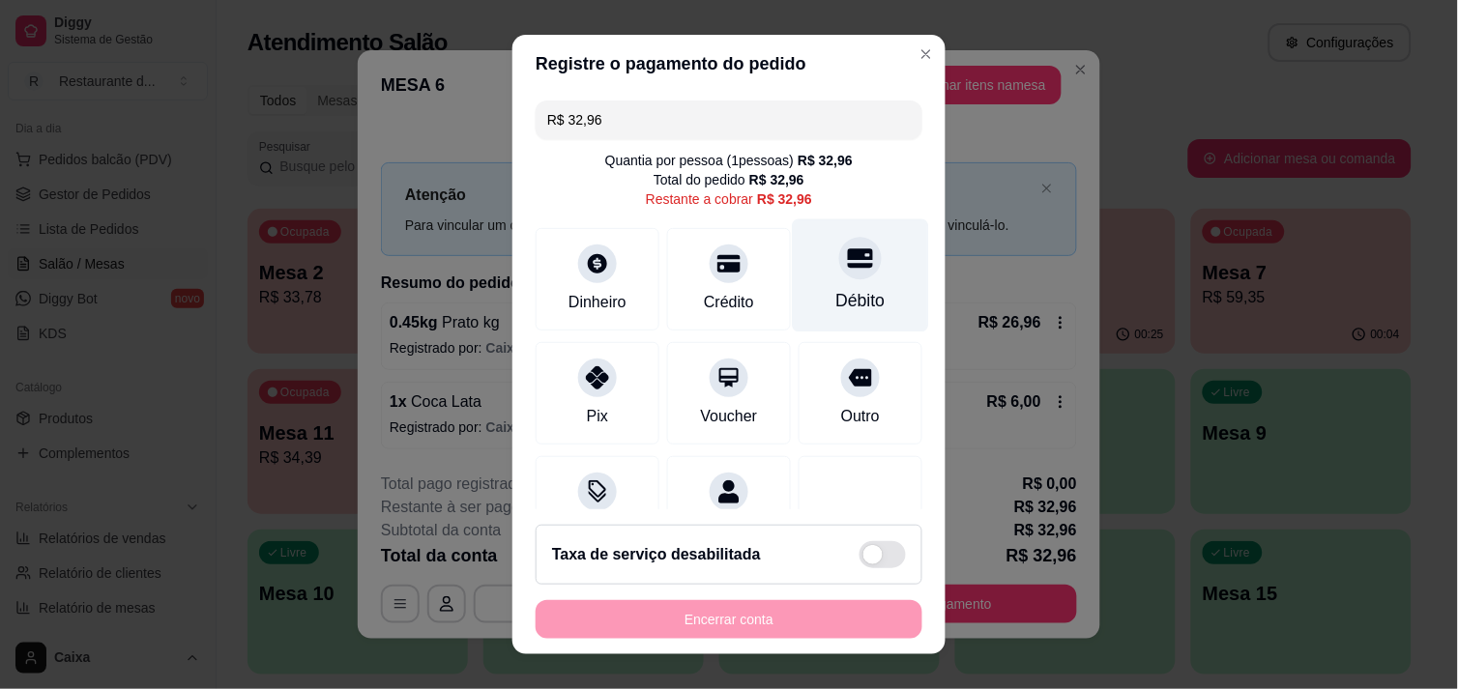
click at [839, 275] on div at bounding box center [860, 258] width 43 height 43
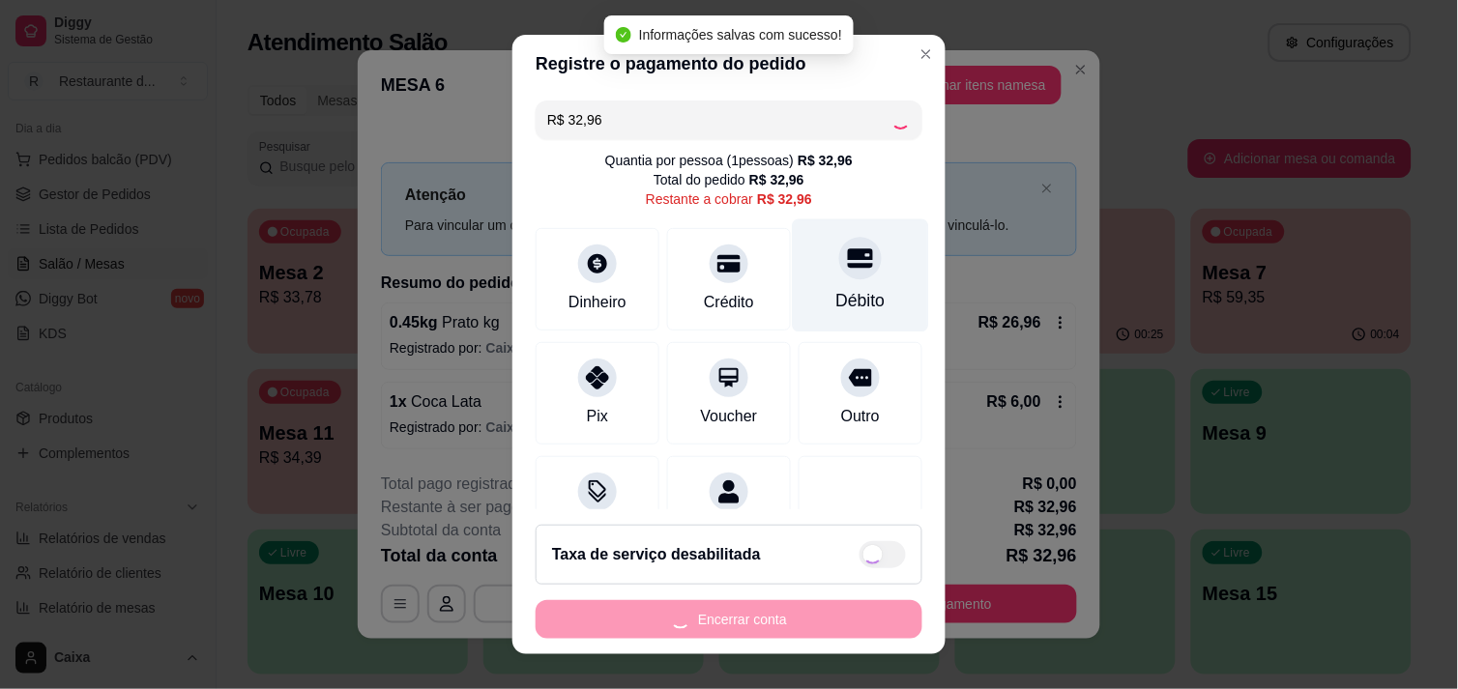
type input "R$ 0,00"
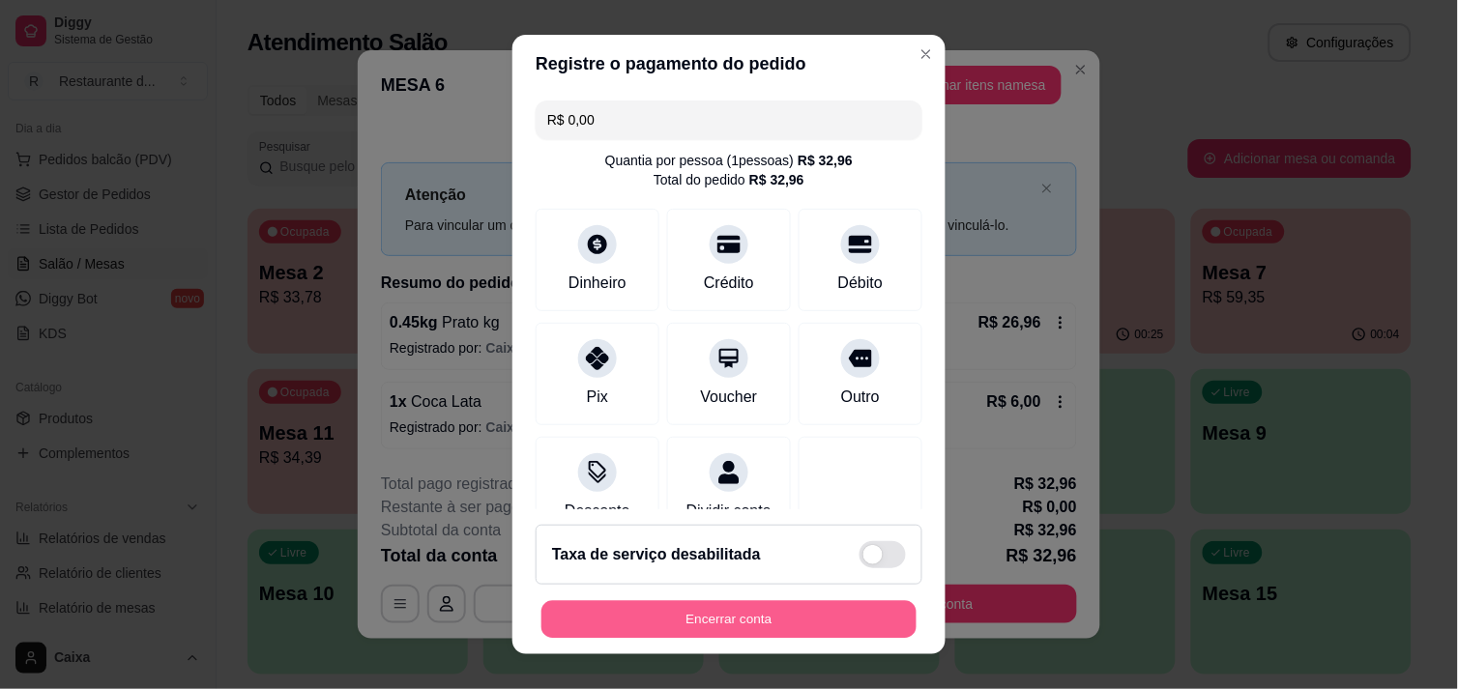
click at [717, 603] on button "Encerrar conta" at bounding box center [728, 620] width 375 height 38
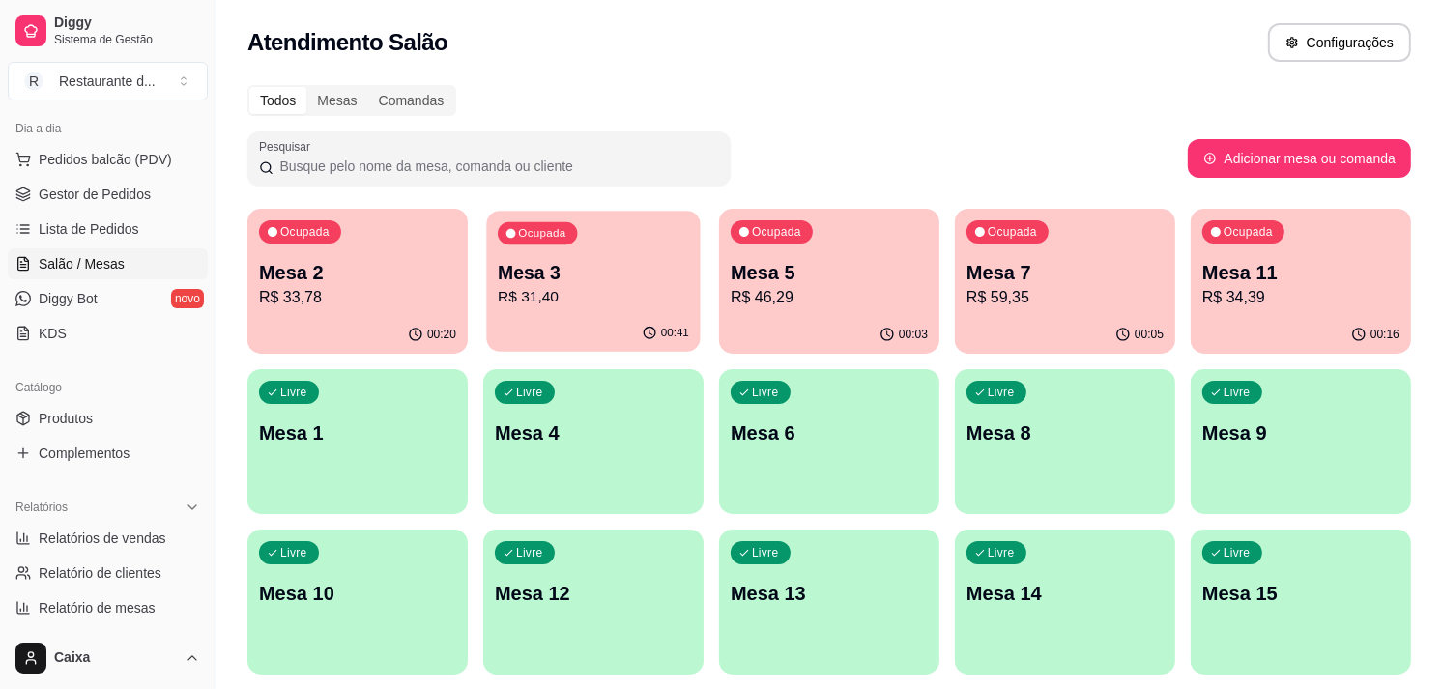
click at [594, 274] on p "Mesa 3" at bounding box center [593, 273] width 191 height 26
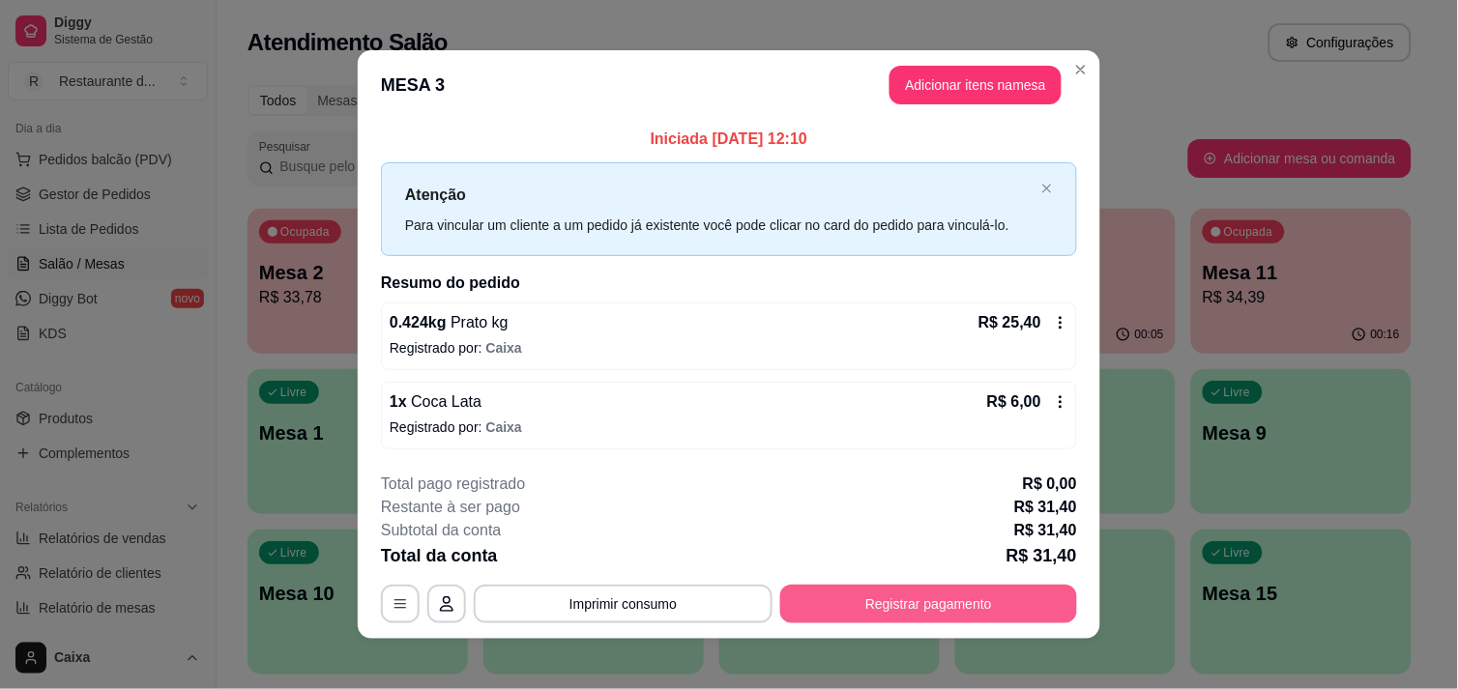
click at [930, 607] on button "Registrar pagamento" at bounding box center [928, 604] width 297 height 39
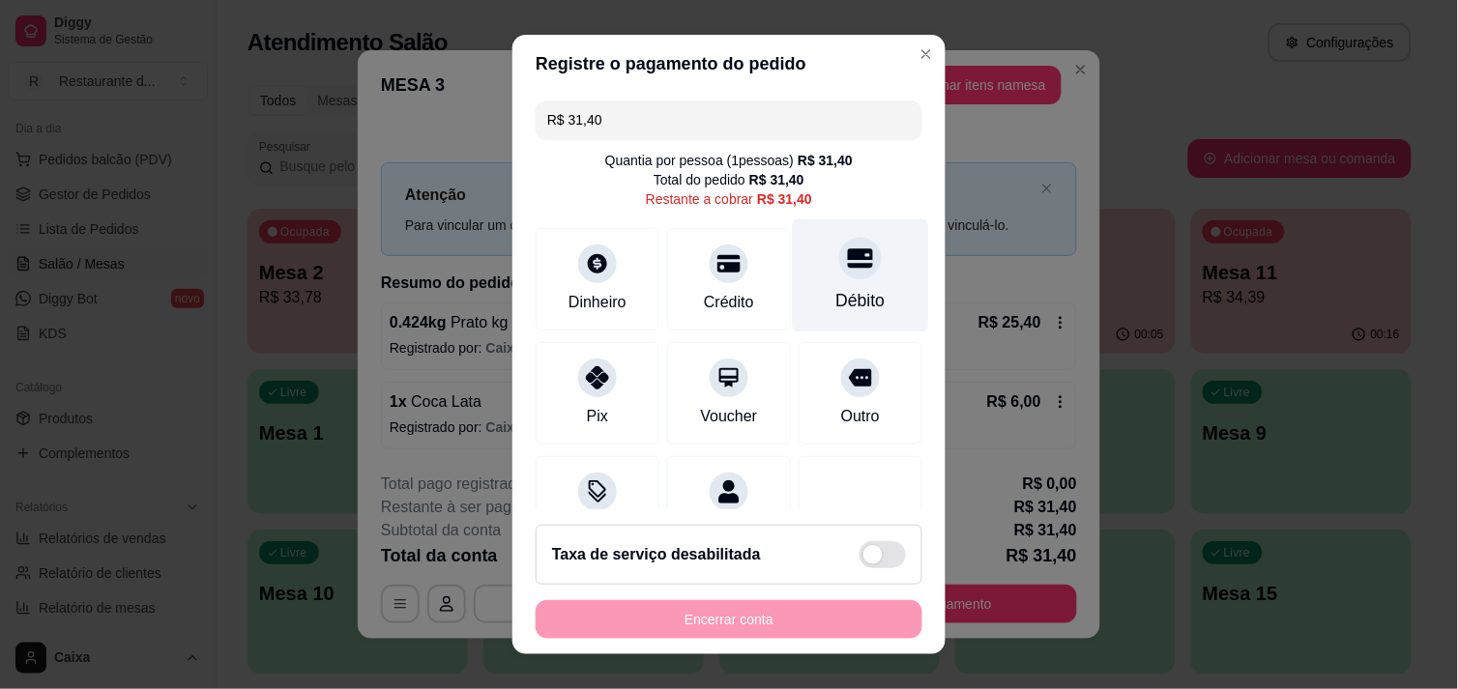
click at [848, 269] on icon at bounding box center [860, 258] width 25 height 25
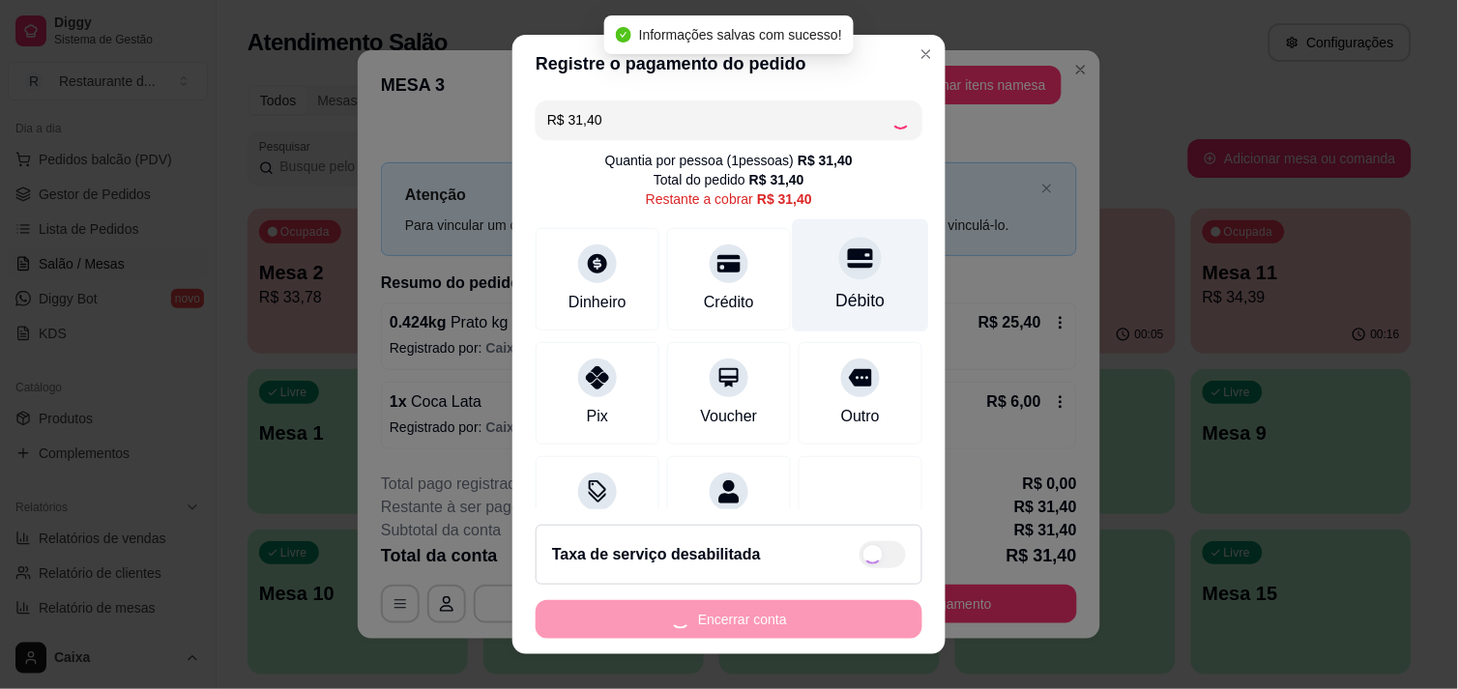
type input "R$ 0,00"
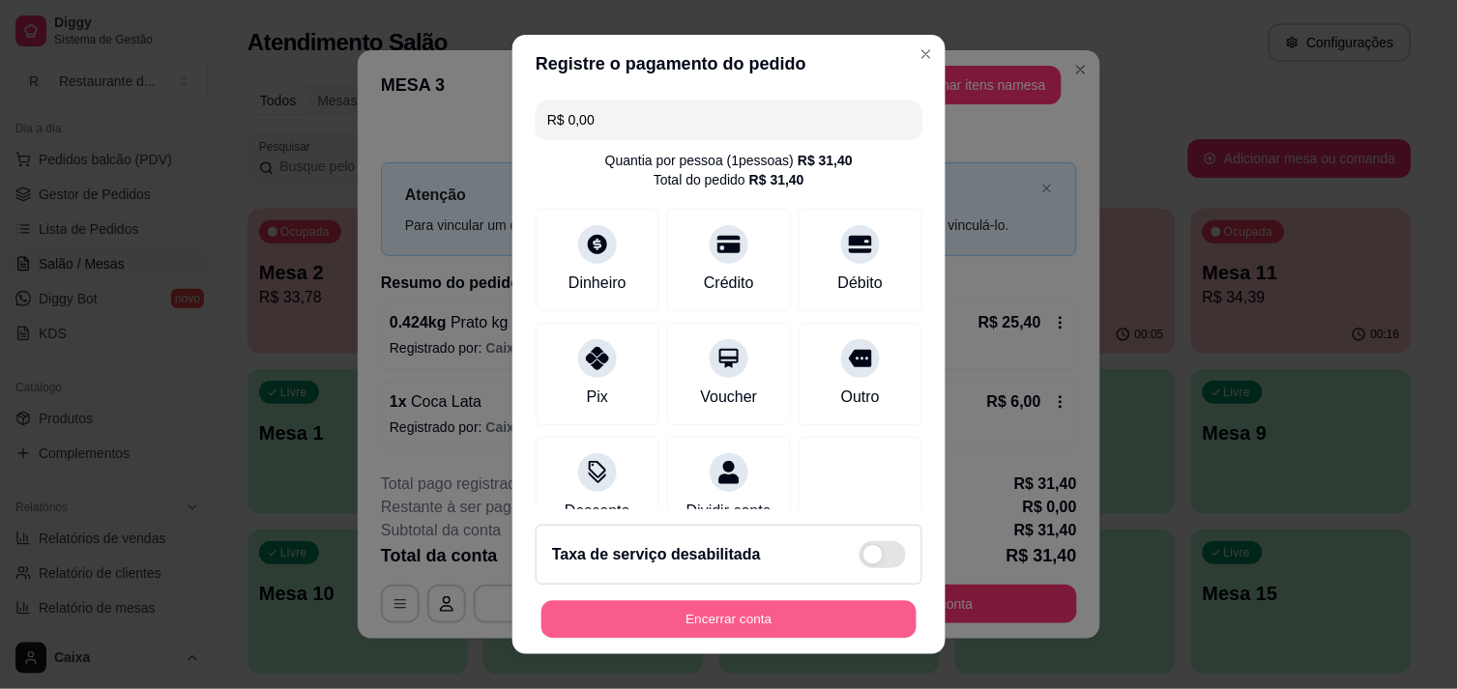
click at [661, 603] on button "Encerrar conta" at bounding box center [728, 620] width 375 height 38
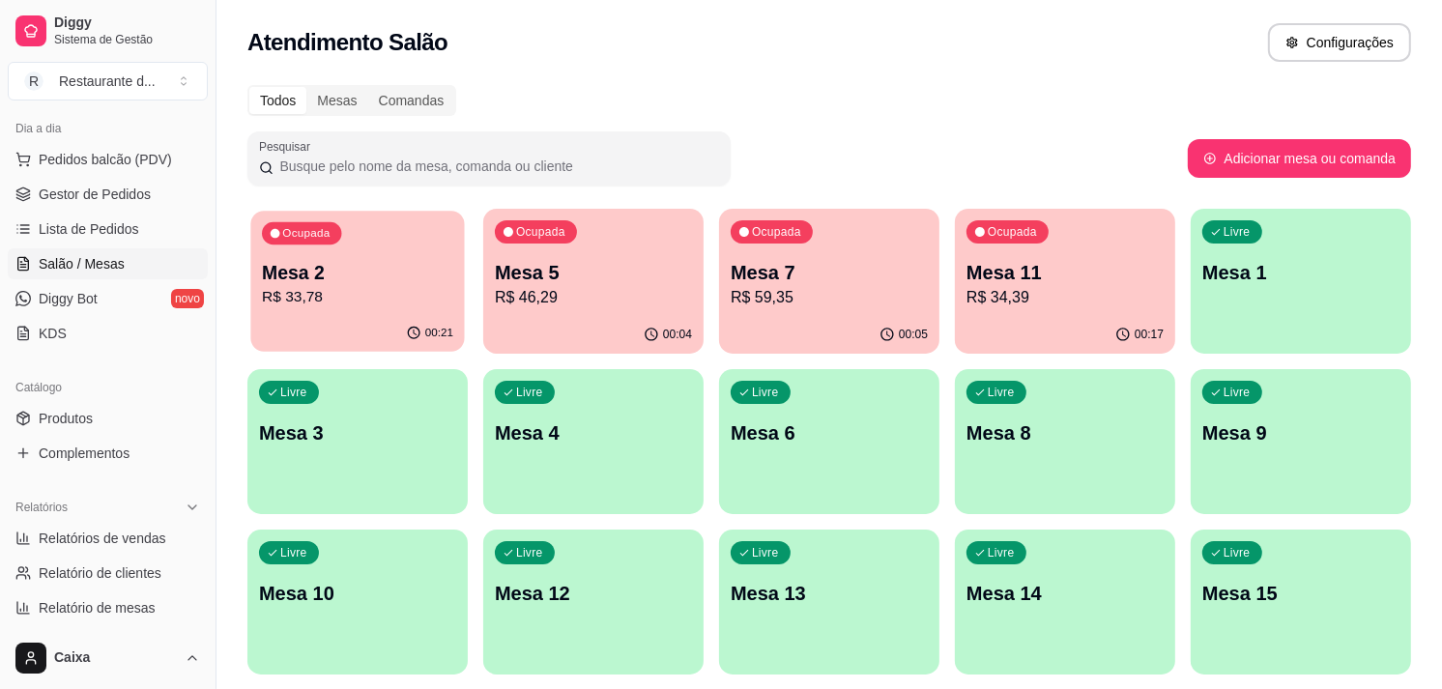
click at [343, 248] on div "Ocupada Mesa 2 R$ 33,78" at bounding box center [357, 263] width 214 height 104
click at [1044, 272] on p "Mesa 11" at bounding box center [1065, 273] width 191 height 26
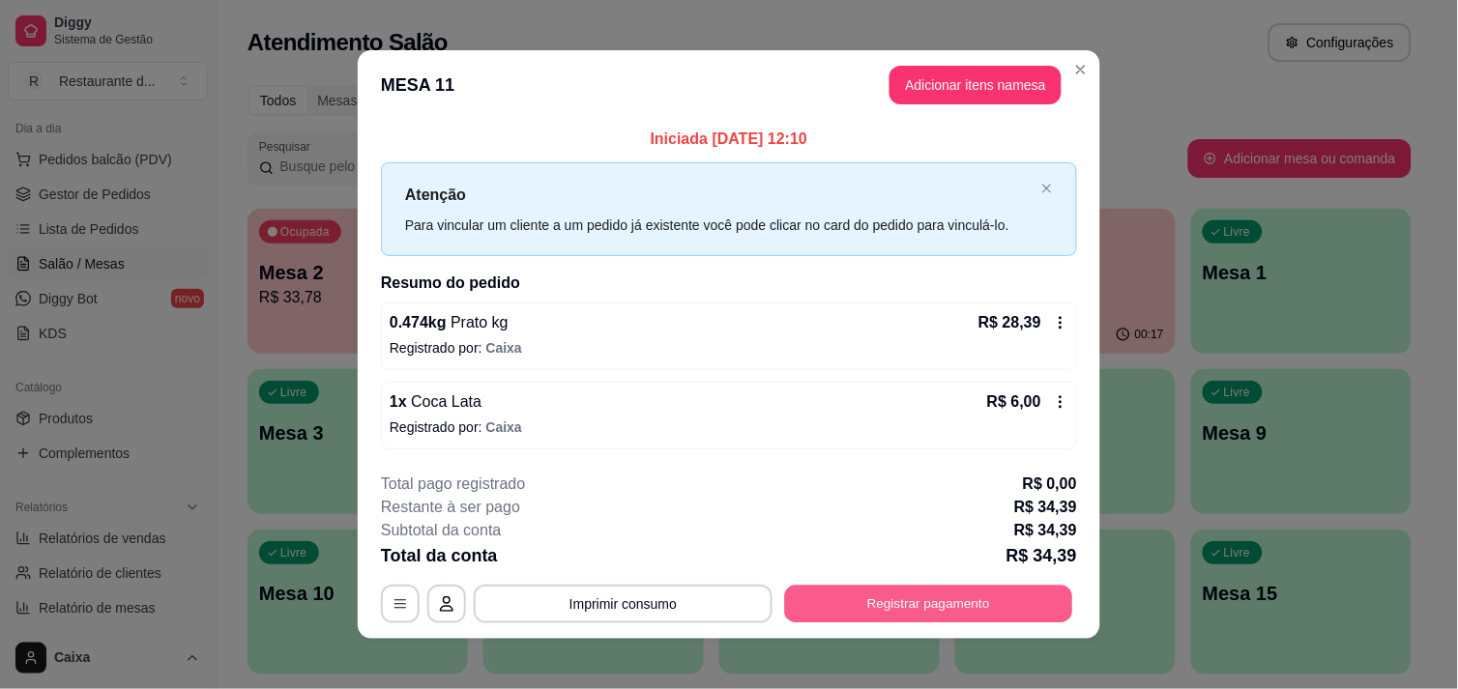
click at [1034, 604] on button "Registrar pagamento" at bounding box center [929, 605] width 288 height 38
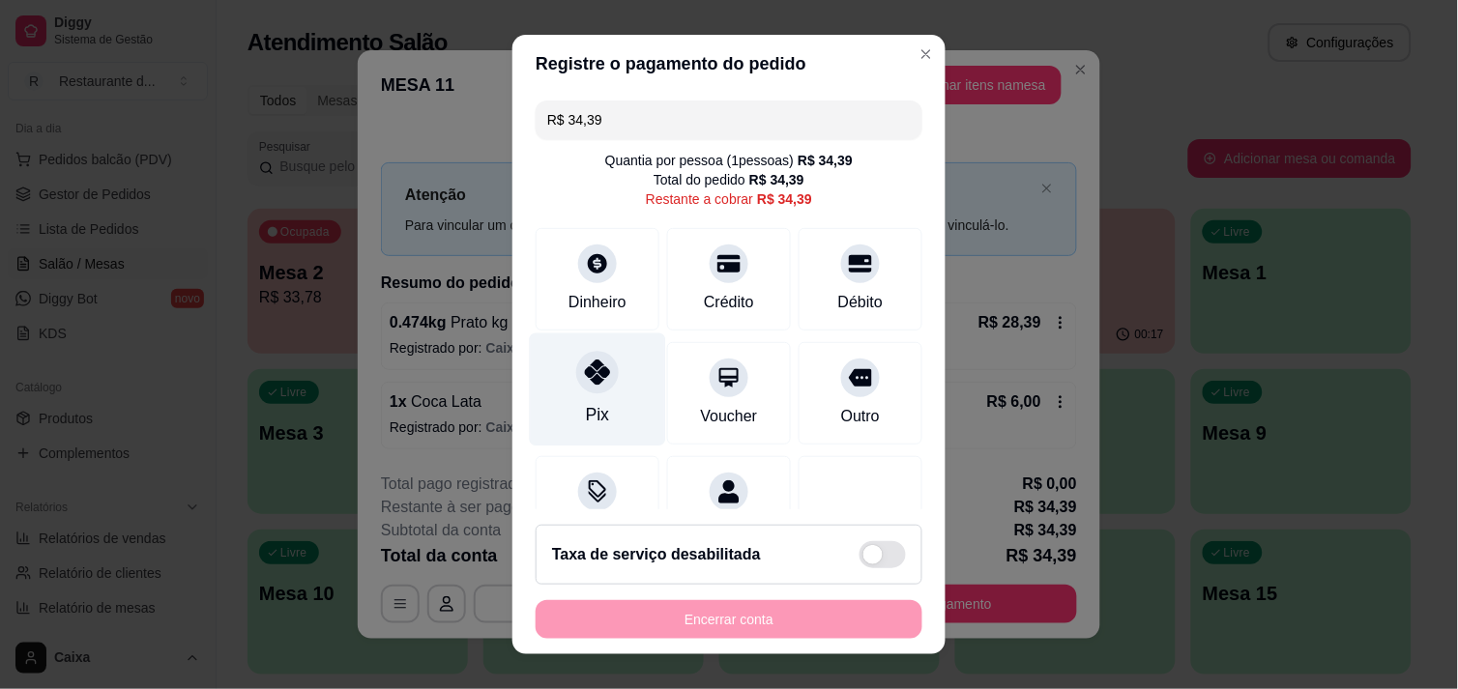
click at [594, 384] on icon at bounding box center [597, 372] width 25 height 25
type input "R$ 0,00"
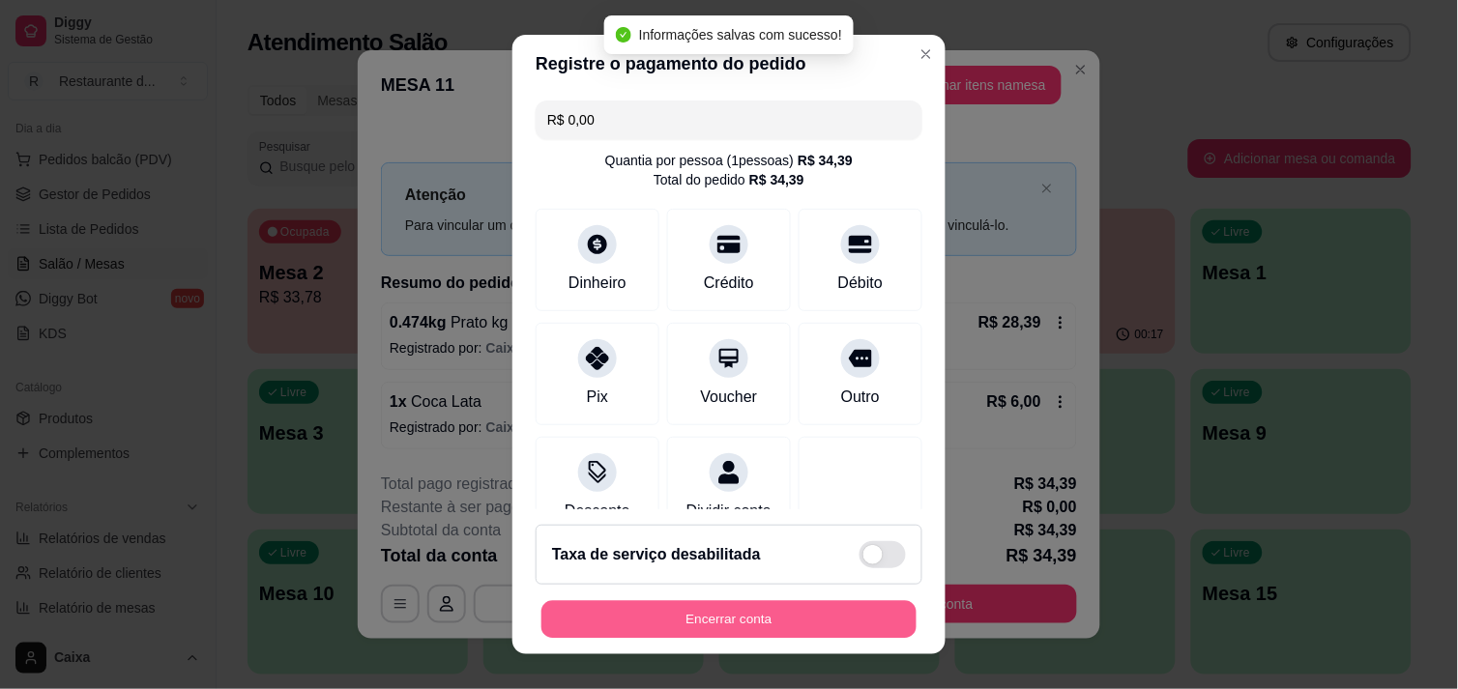
click at [815, 628] on button "Encerrar conta" at bounding box center [728, 620] width 375 height 38
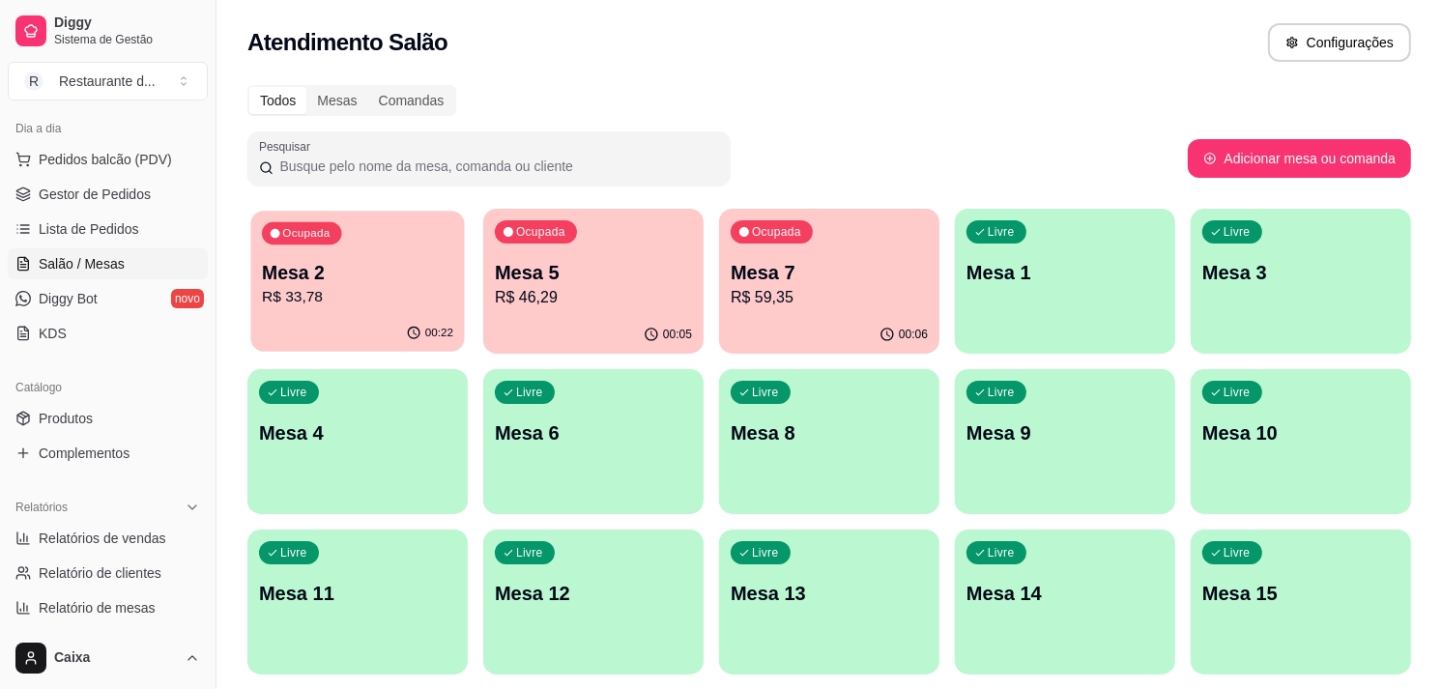
click at [401, 278] on p "Mesa 2" at bounding box center [357, 273] width 191 height 26
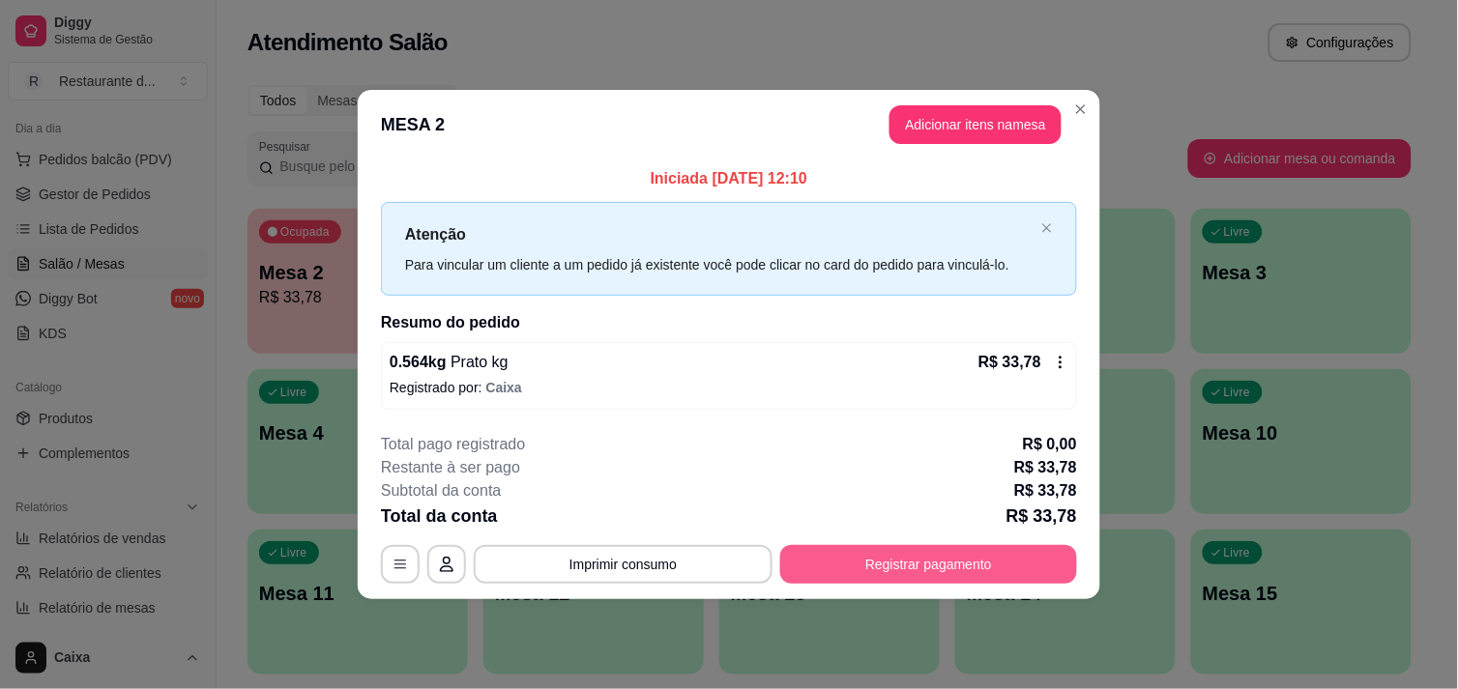
click at [952, 554] on button "Registrar pagamento" at bounding box center [928, 564] width 297 height 39
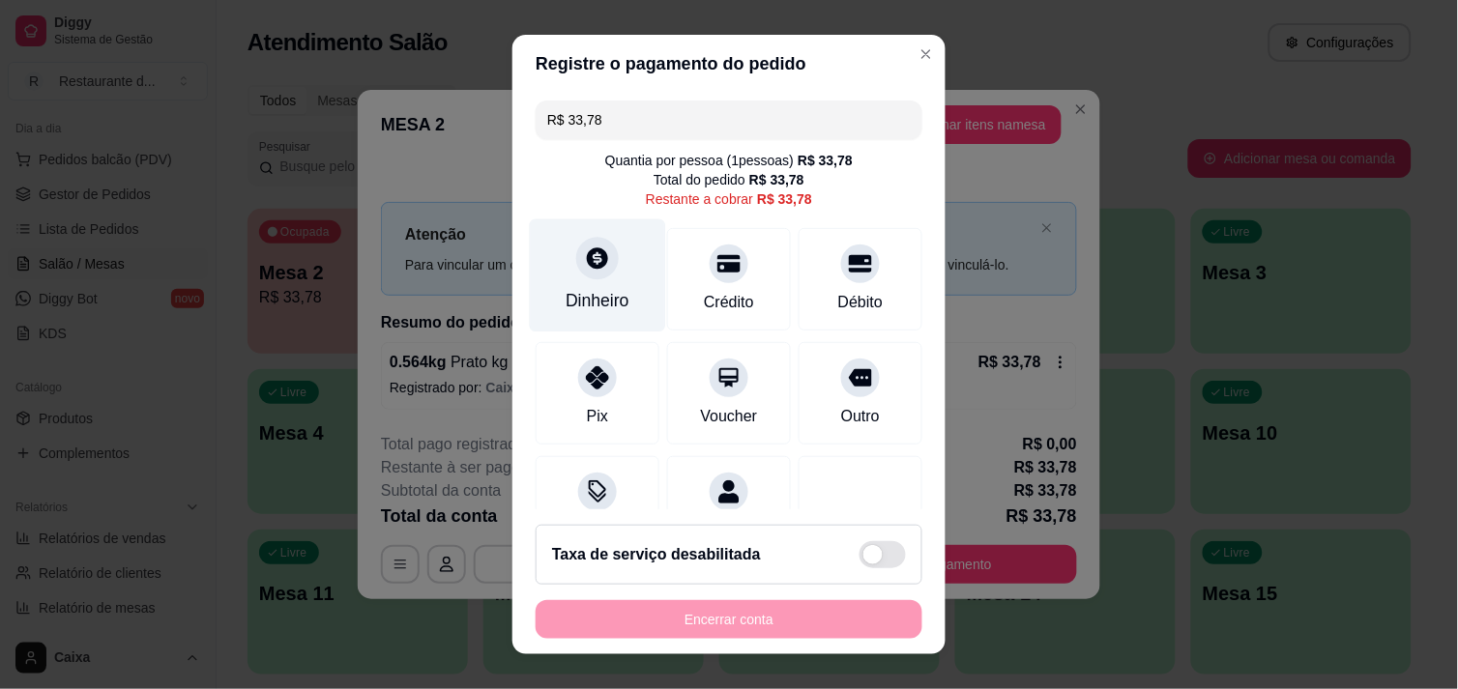
click at [604, 282] on div "Dinheiro" at bounding box center [598, 274] width 136 height 113
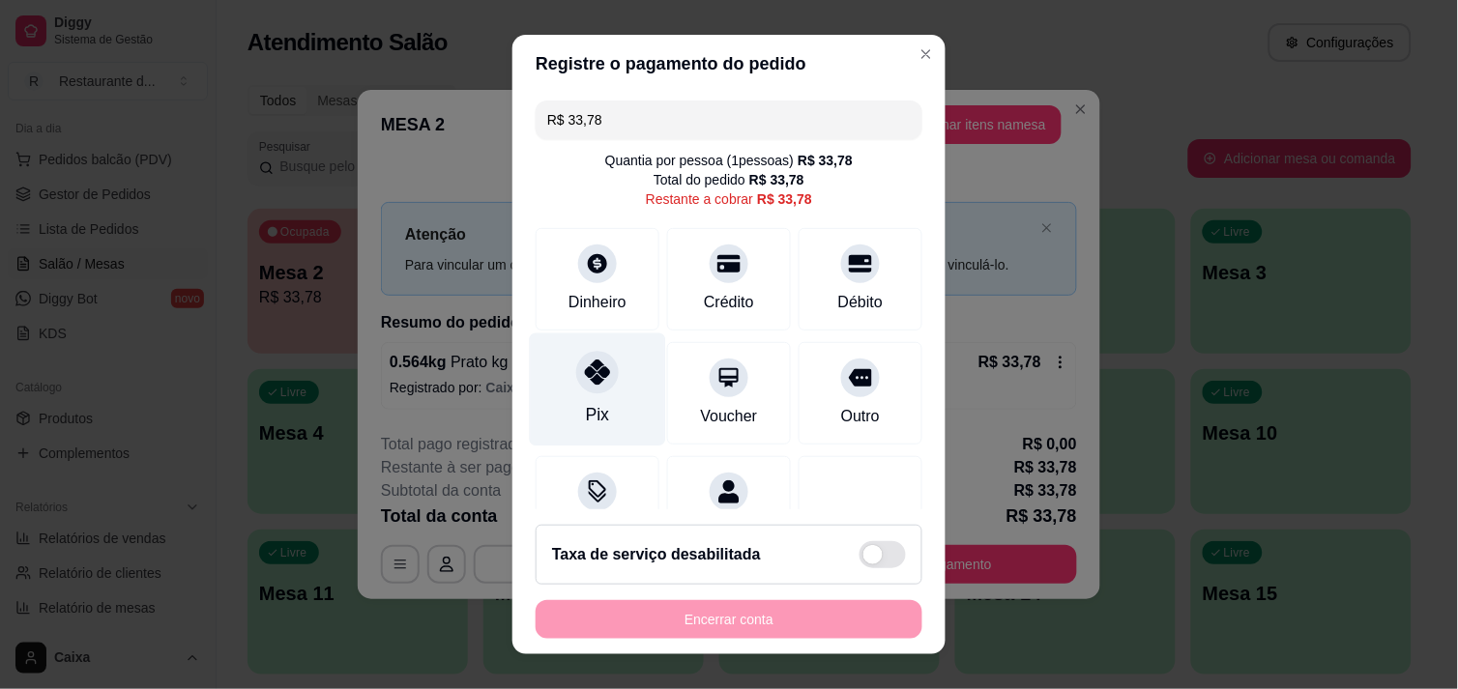
click at [595, 394] on div "Pix" at bounding box center [598, 389] width 136 height 113
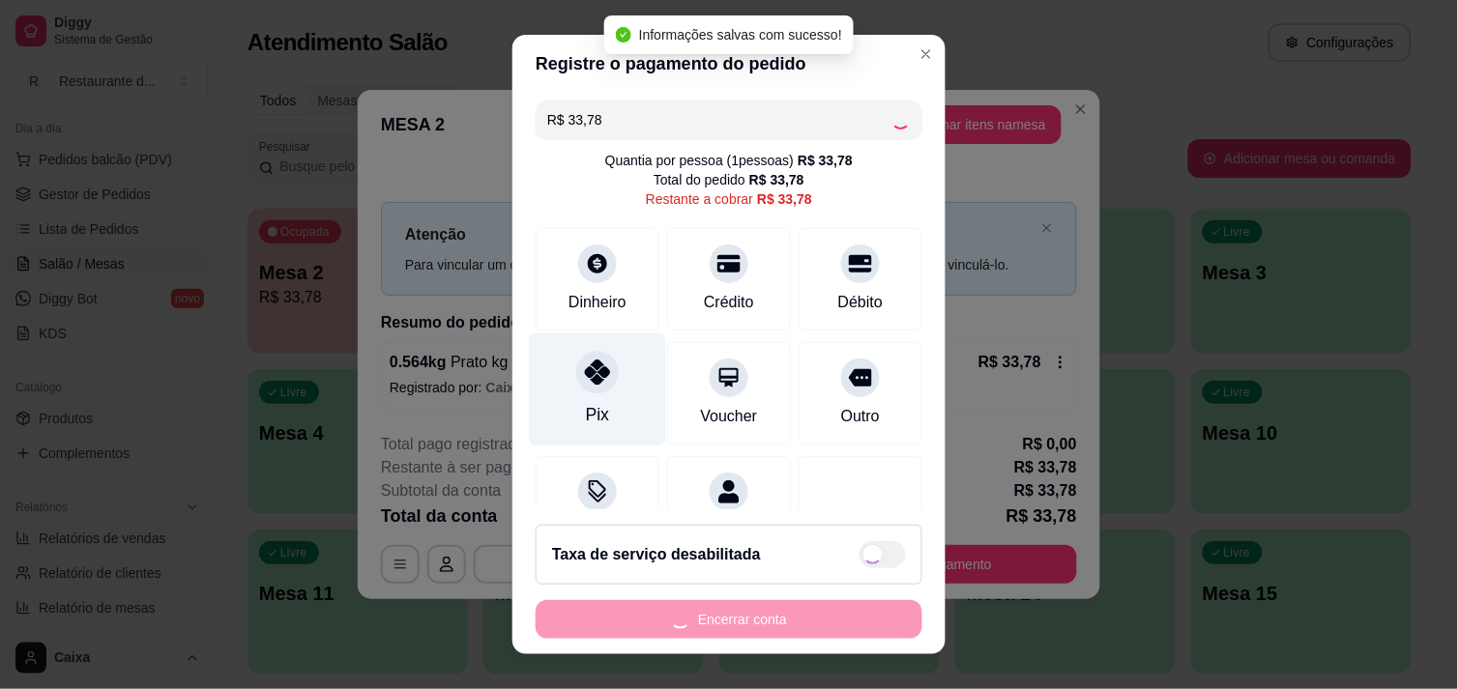
type input "R$ 0,00"
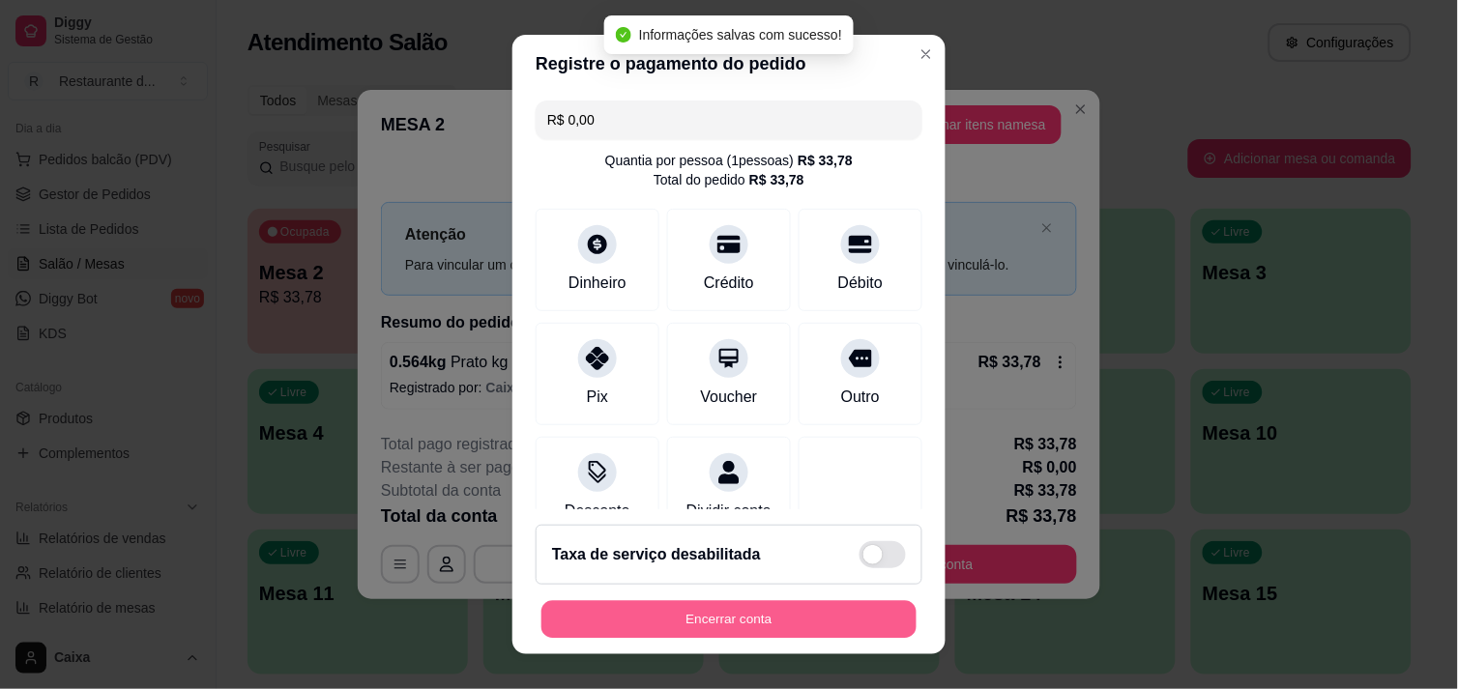
click at [833, 615] on button "Encerrar conta" at bounding box center [728, 620] width 375 height 38
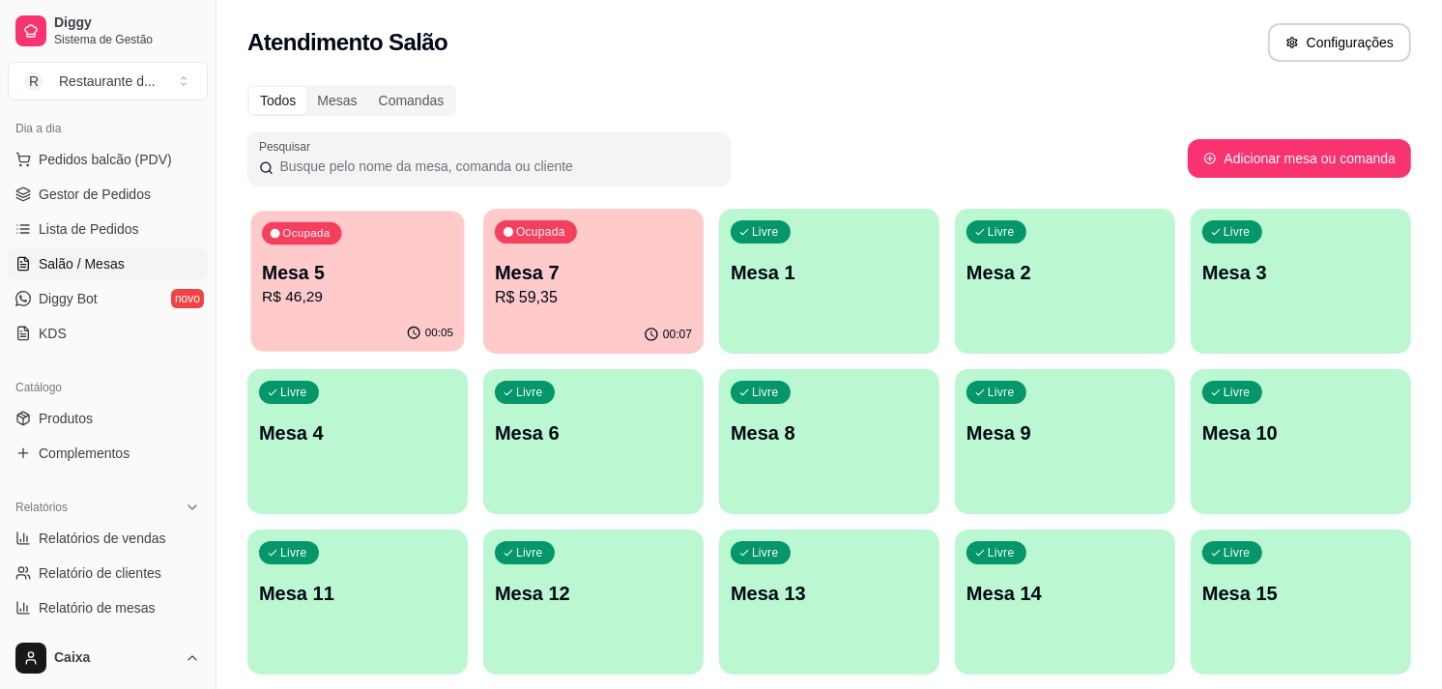
click at [361, 346] on div "00:05" at bounding box center [357, 333] width 214 height 37
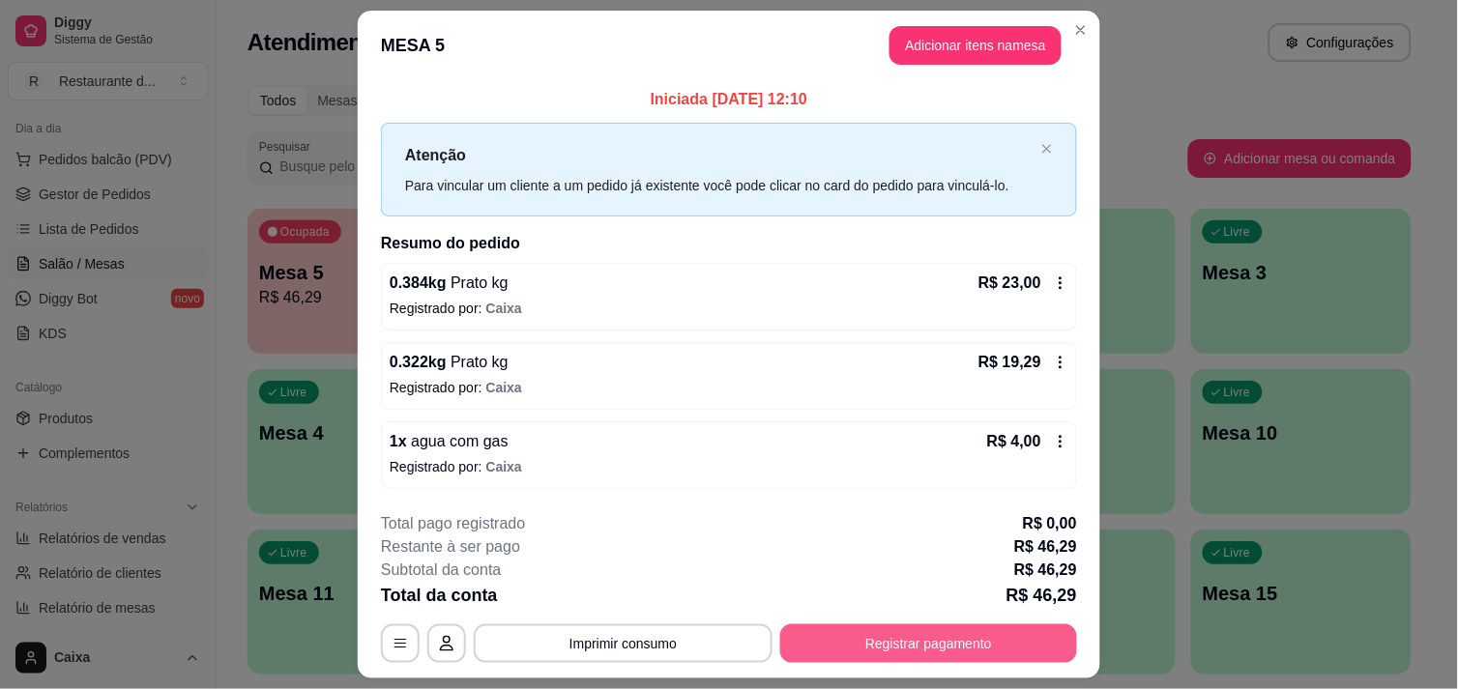
click at [992, 638] on button "Registrar pagamento" at bounding box center [928, 643] width 297 height 39
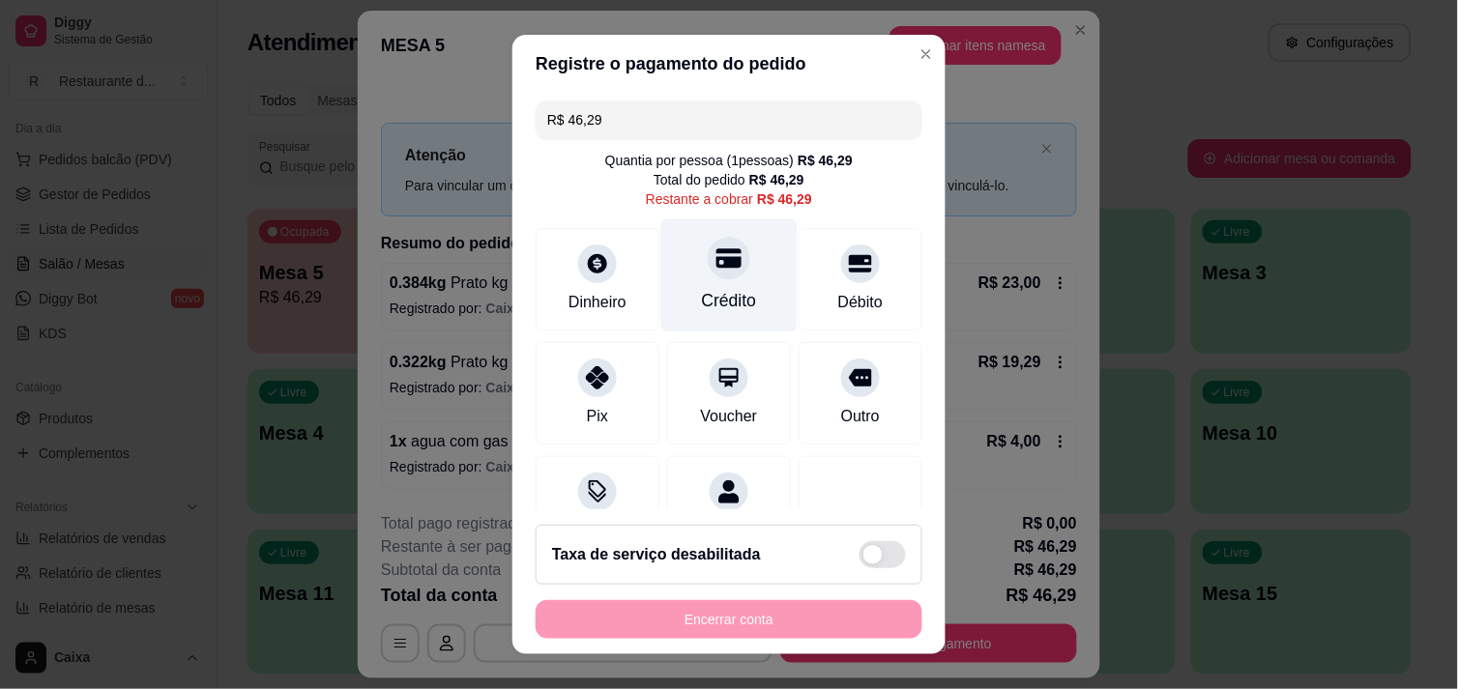
click at [721, 264] on div at bounding box center [729, 258] width 43 height 43
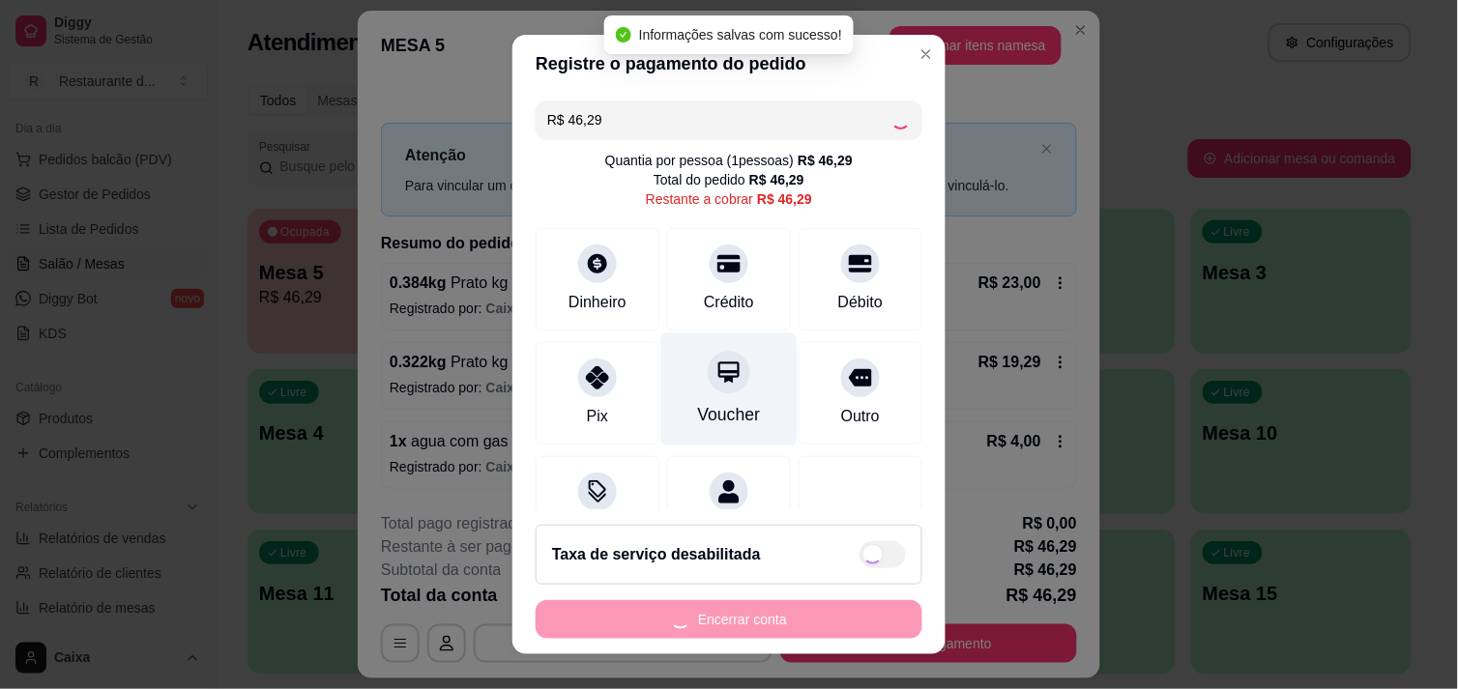
type input "R$ 0,00"
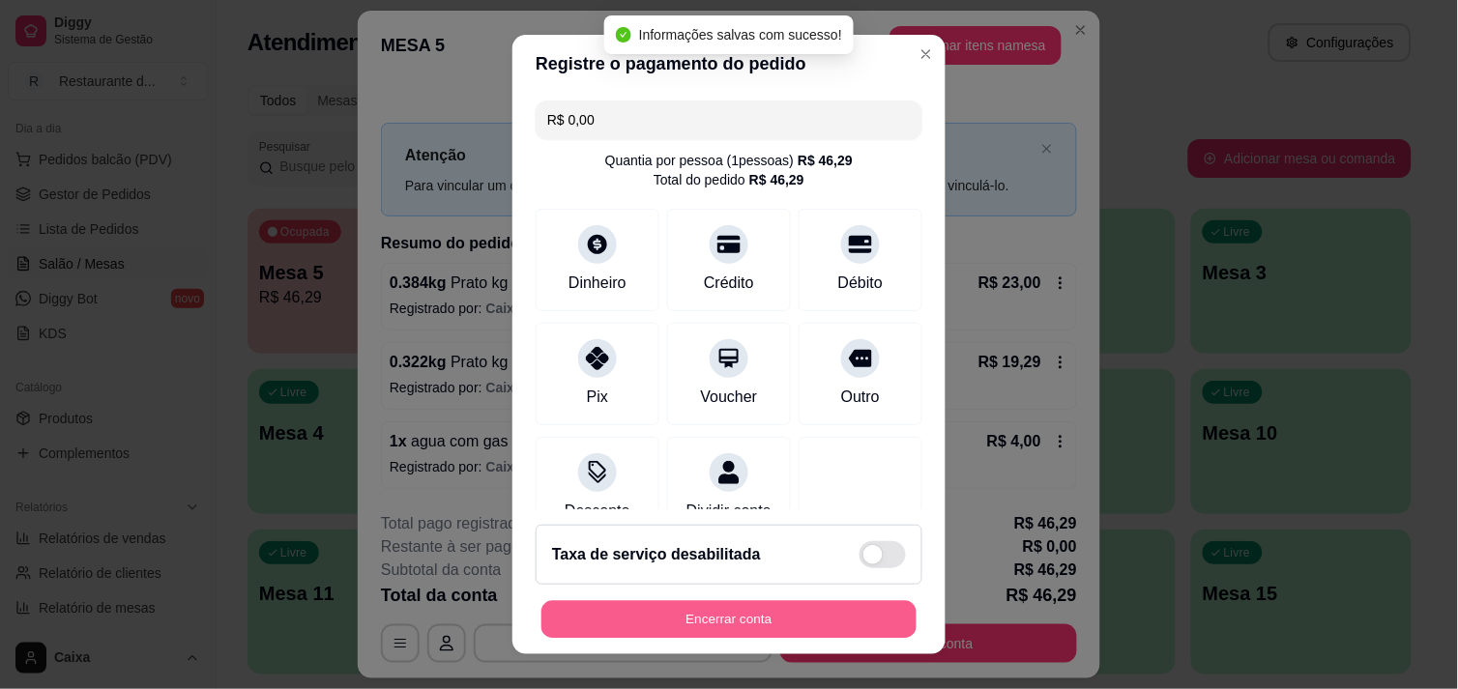
click at [787, 632] on button "Encerrar conta" at bounding box center [728, 620] width 375 height 38
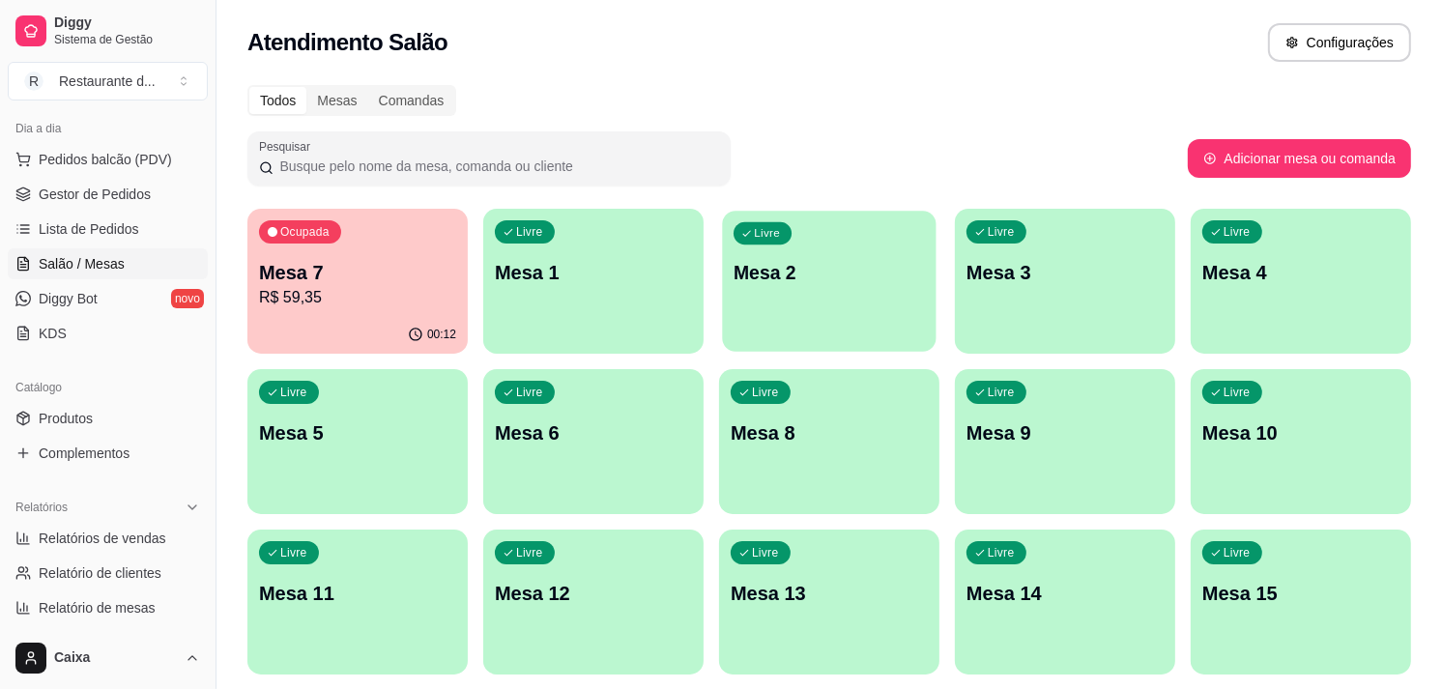
click at [773, 257] on div "Livre Mesa 2" at bounding box center [829, 270] width 214 height 118
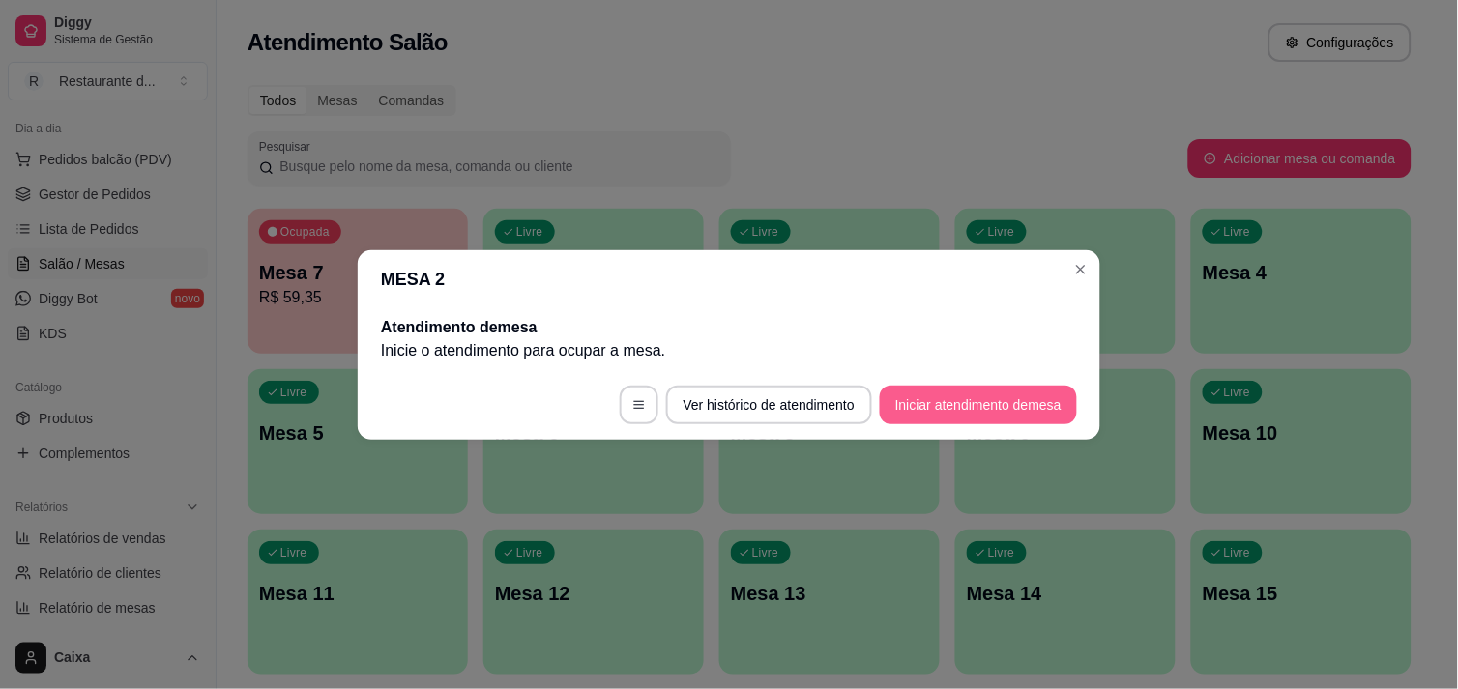
click at [952, 409] on button "Iniciar atendimento de mesa" at bounding box center [978, 405] width 197 height 39
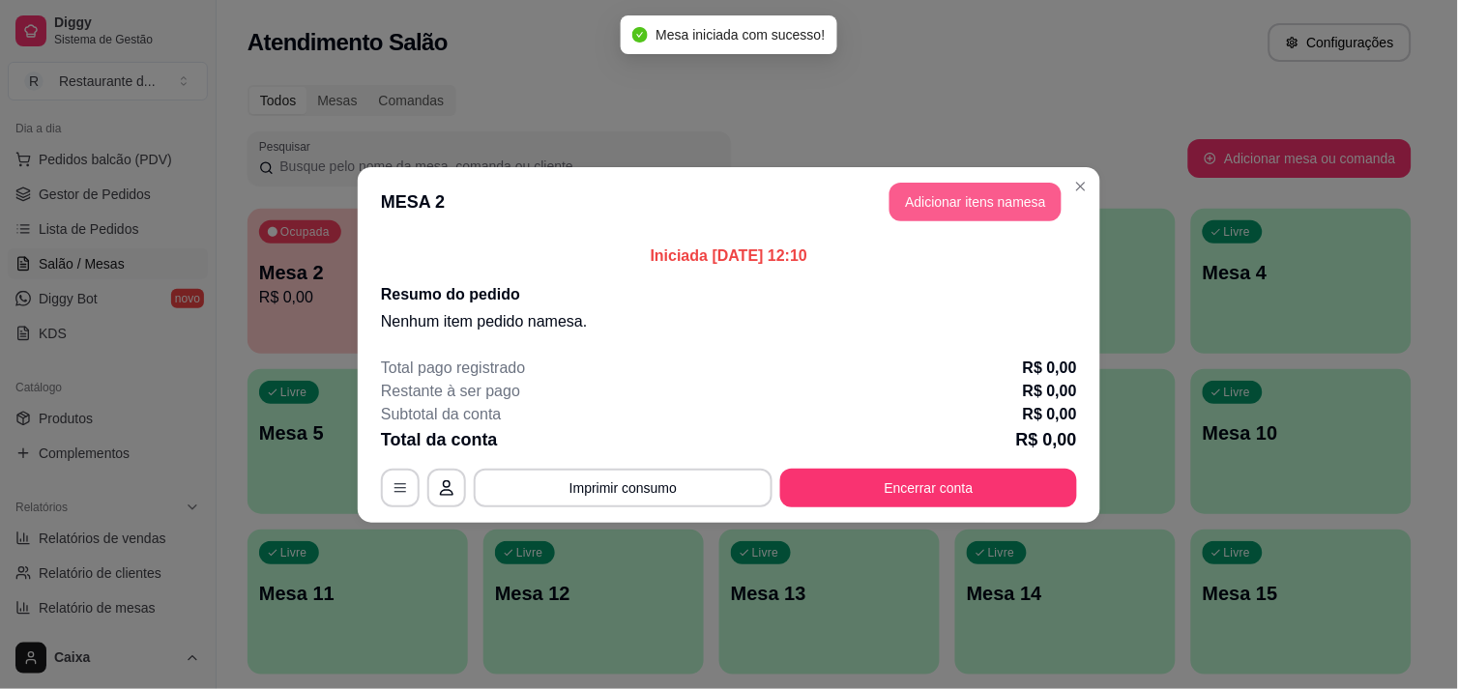
click at [965, 190] on button "Adicionar itens na mesa" at bounding box center [975, 202] width 172 height 39
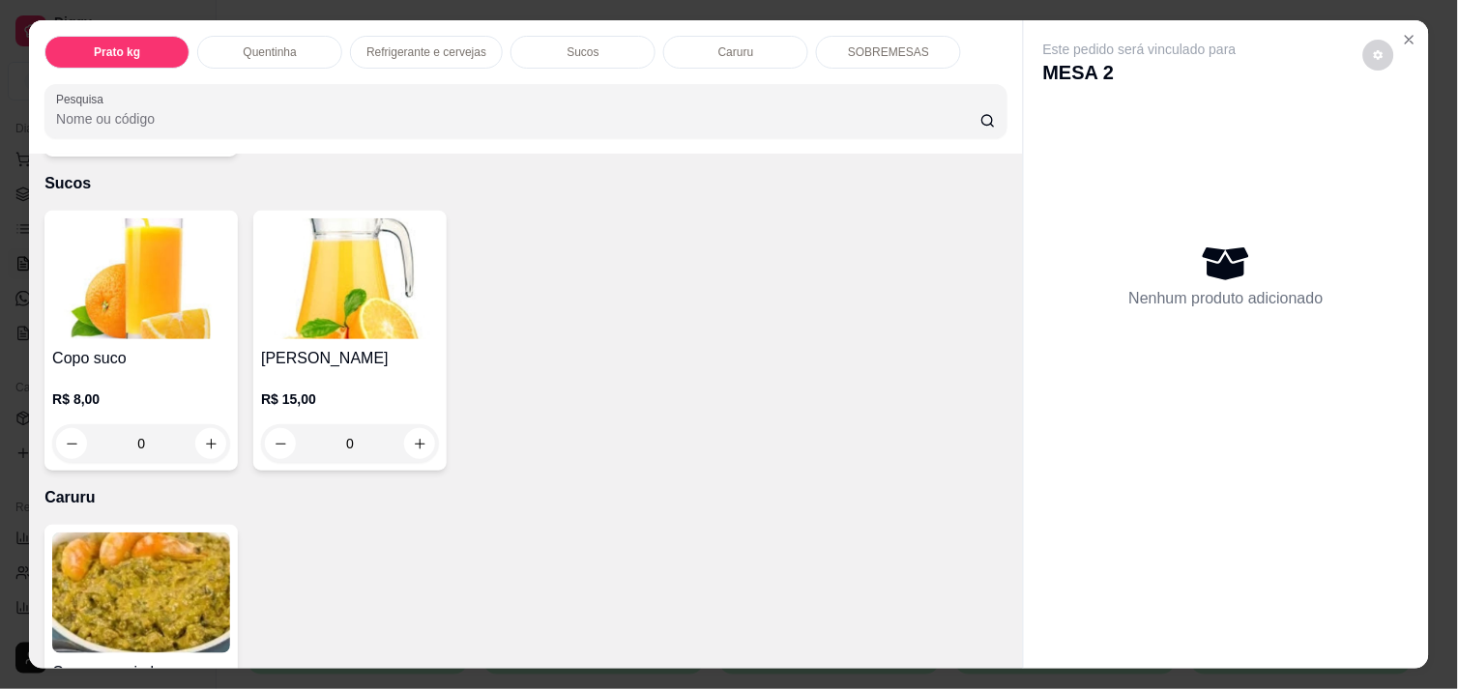
scroll to position [1825, 0]
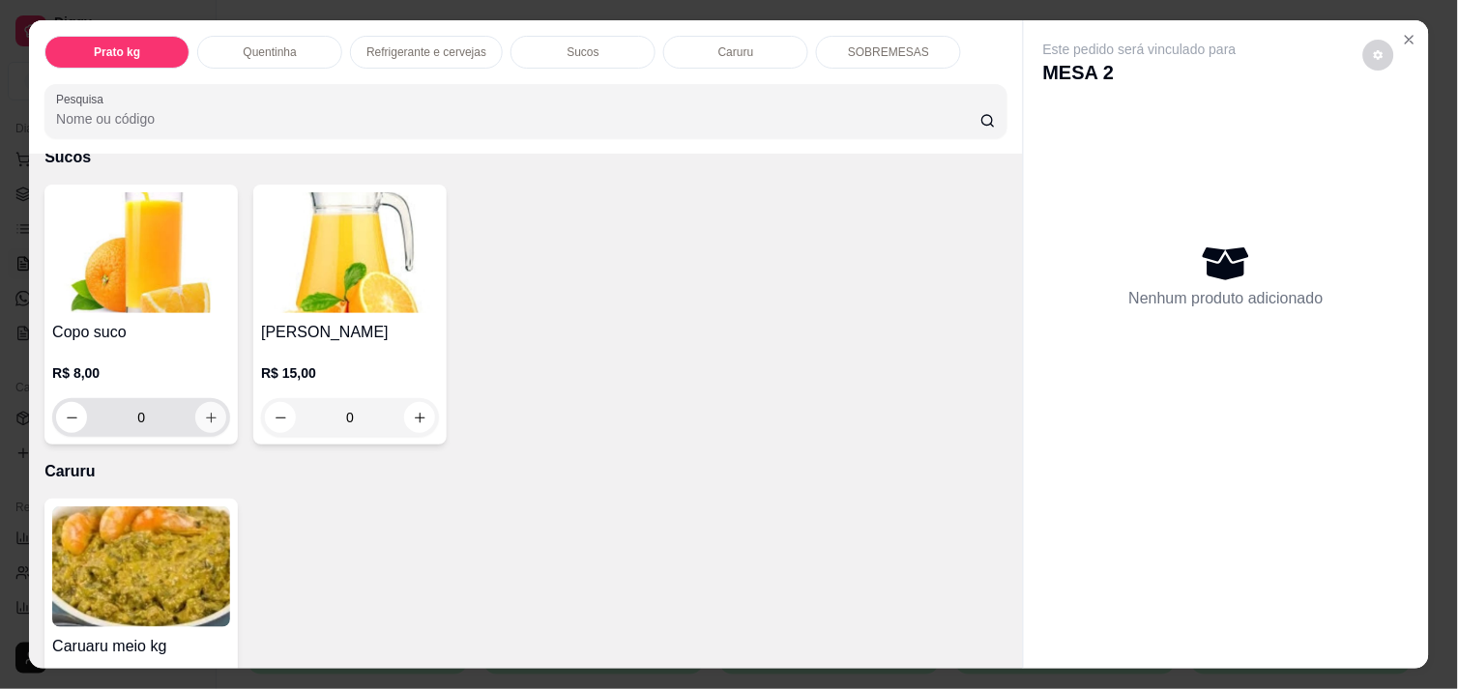
click at [209, 412] on icon "increase-product-quantity" at bounding box center [211, 418] width 14 height 14
type input "1"
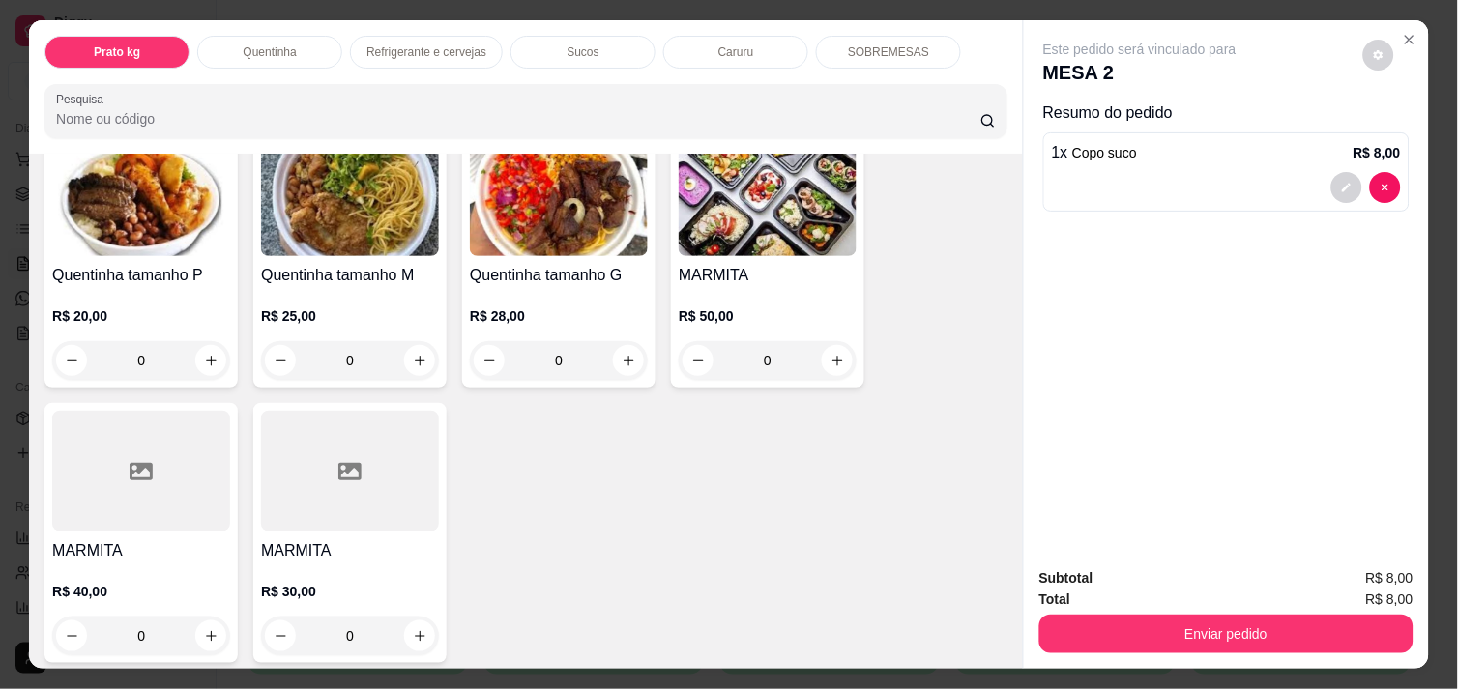
scroll to position [0, 0]
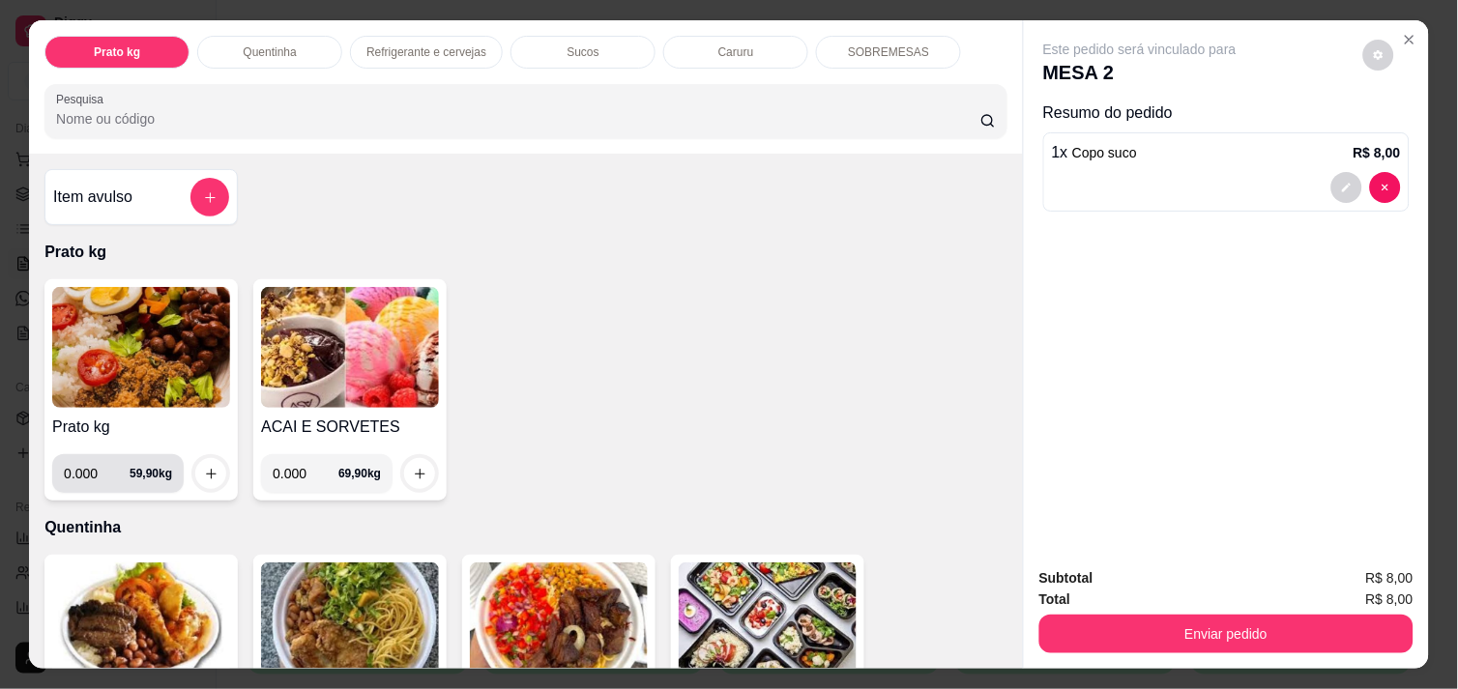
click at [90, 461] on input "0.000" at bounding box center [97, 473] width 66 height 39
type input "0.310"
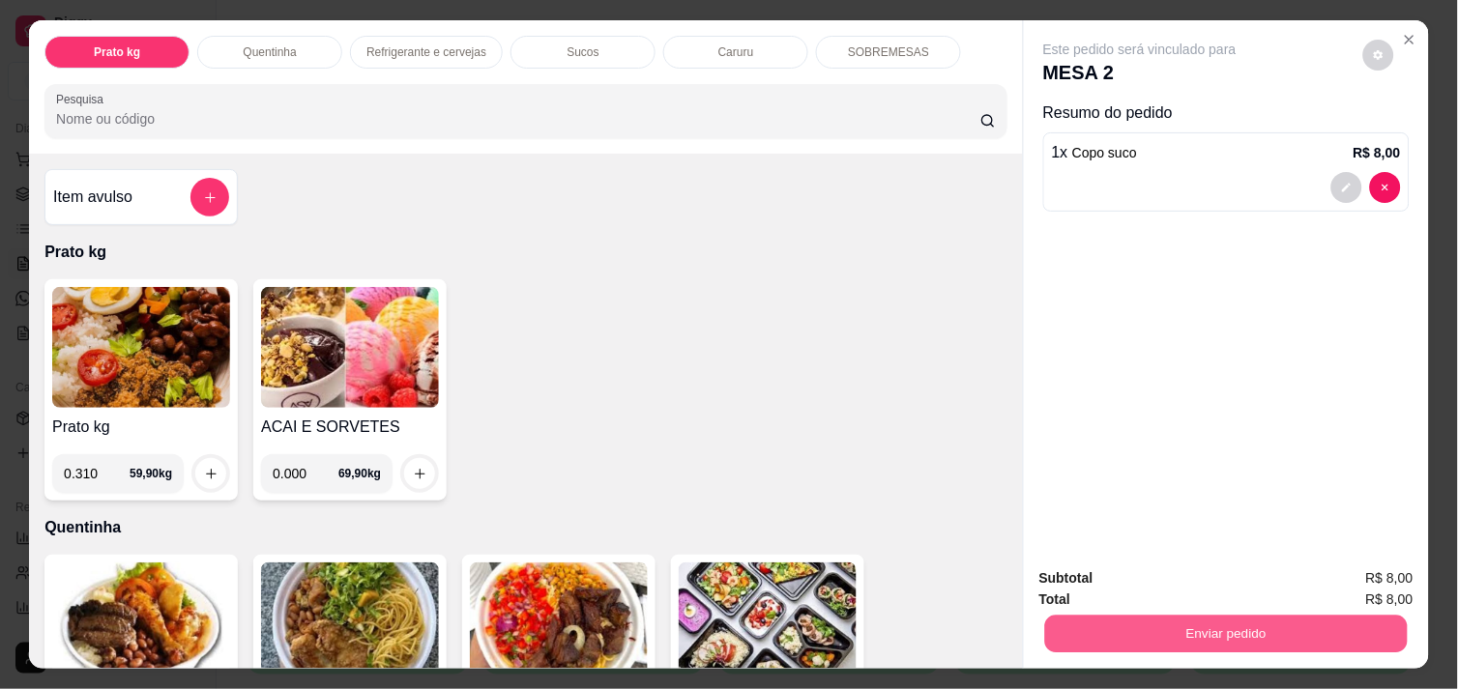
click at [1277, 642] on button "Enviar pedido" at bounding box center [1226, 634] width 362 height 38
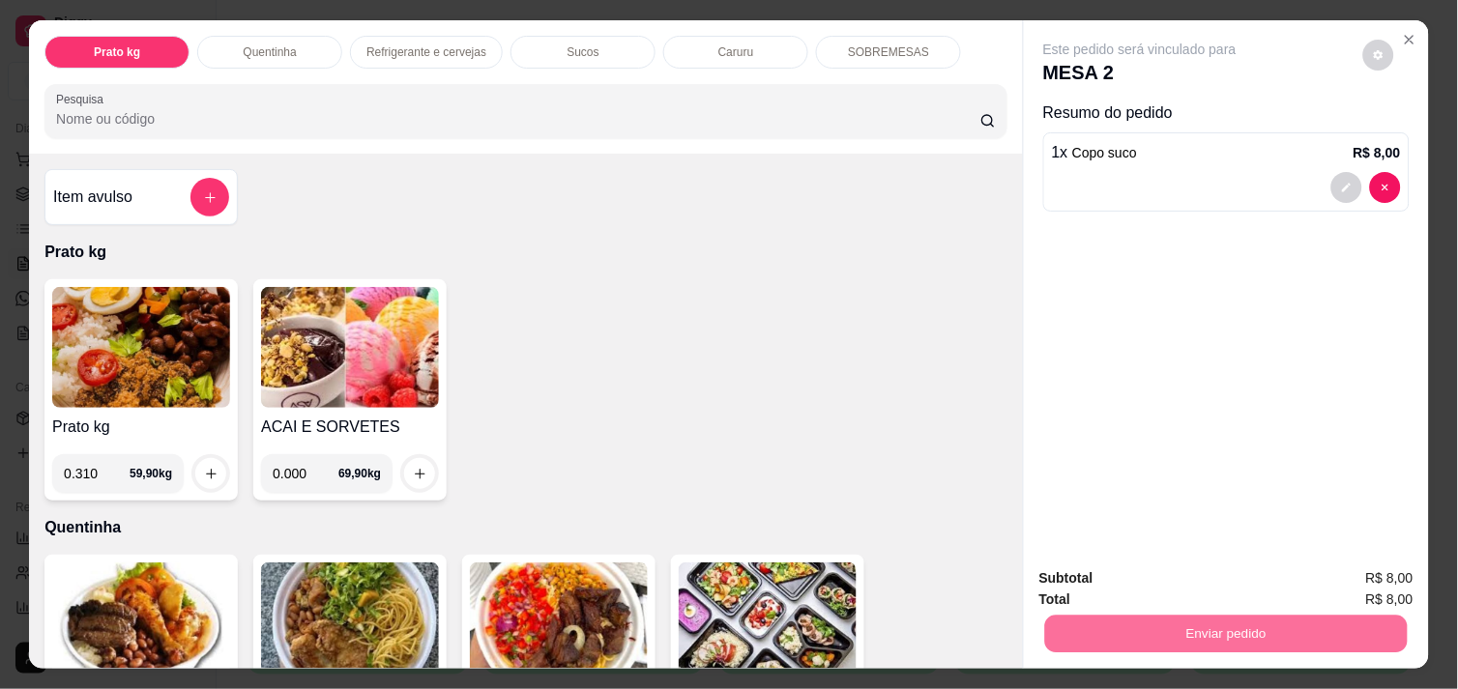
click at [1356, 591] on button "Enviar pedido" at bounding box center [1363, 579] width 106 height 36
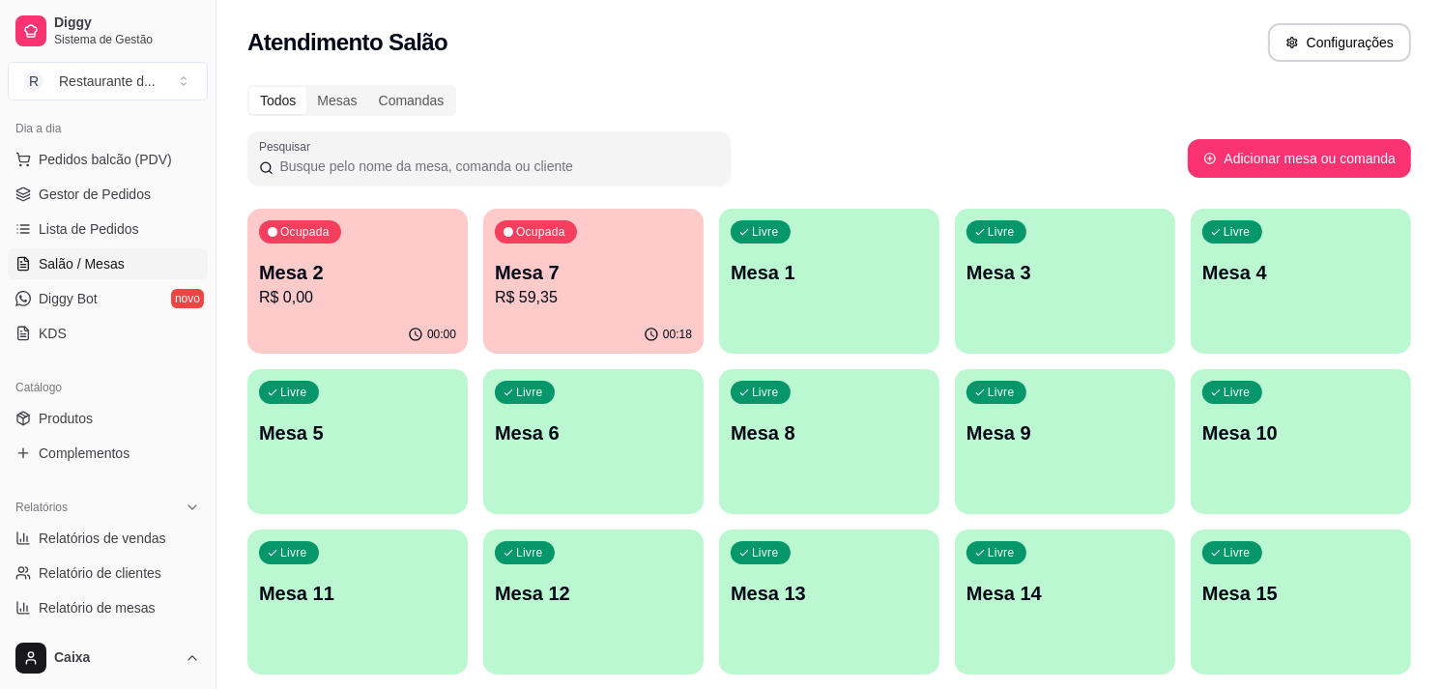
click at [1103, 314] on div "Livre Mesa 3" at bounding box center [1065, 270] width 220 height 122
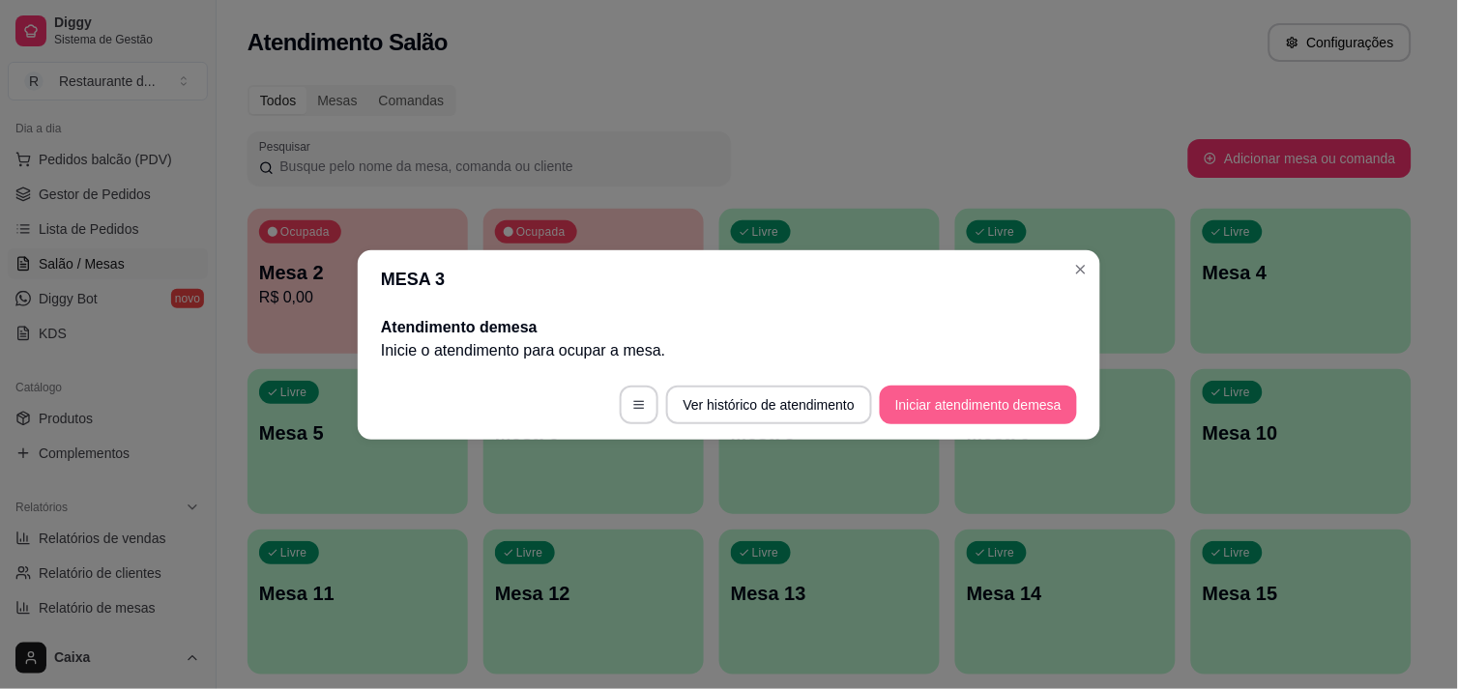
click at [968, 408] on button "Iniciar atendimento de mesa" at bounding box center [978, 405] width 197 height 39
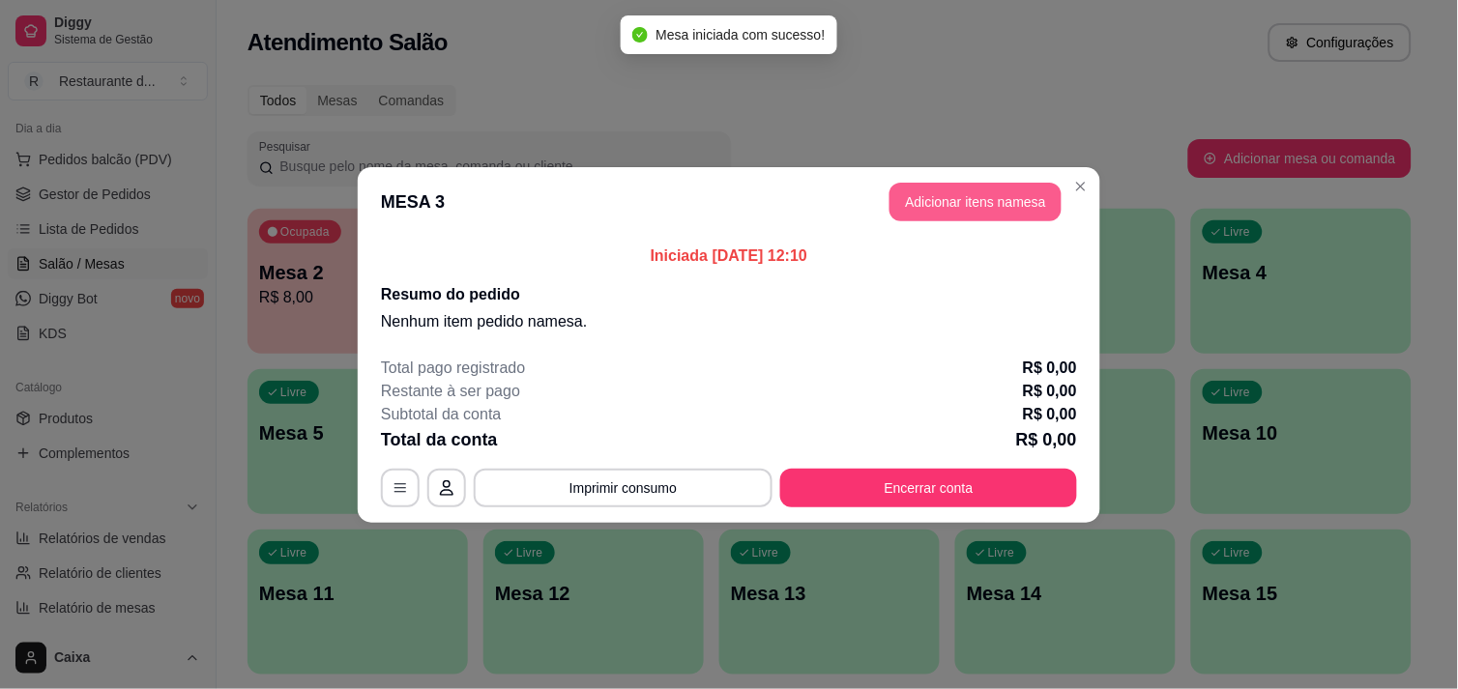
click at [907, 205] on button "Adicionar itens na mesa" at bounding box center [975, 202] width 172 height 39
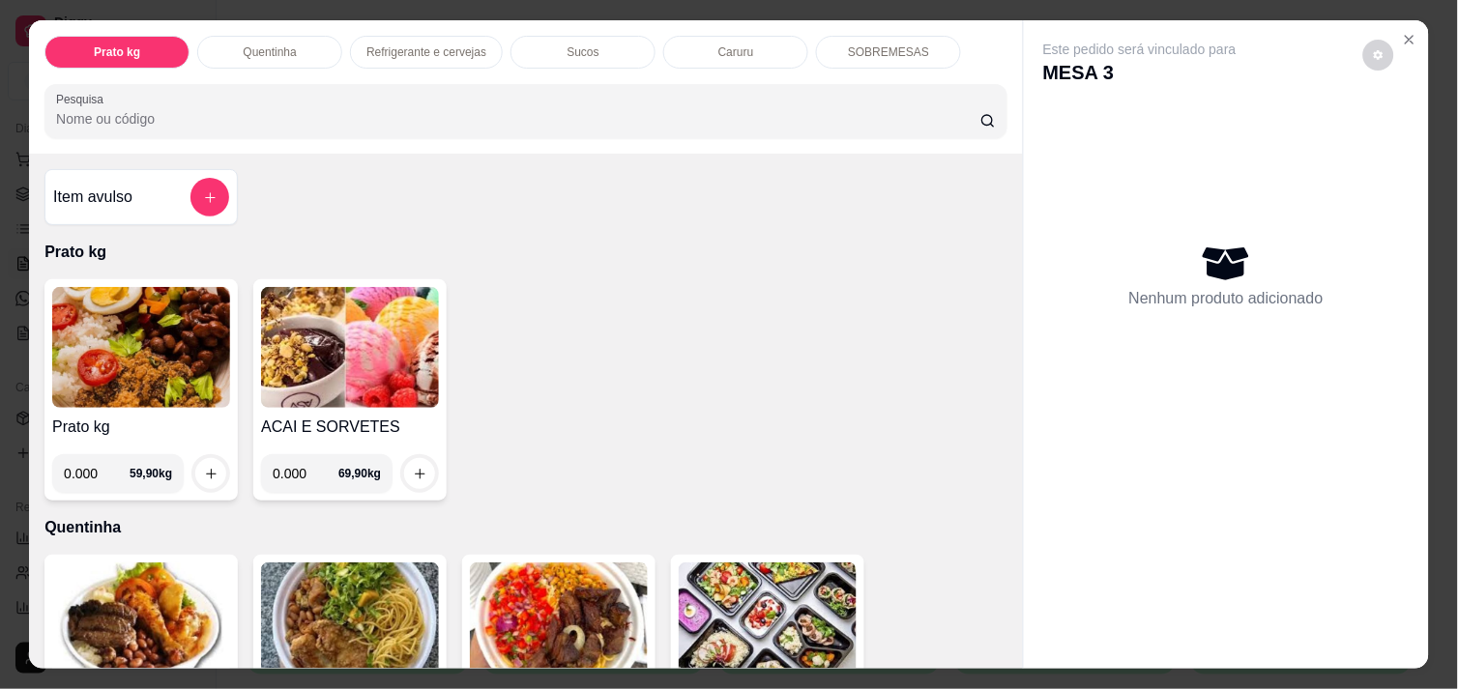
click at [98, 466] on input "0.000" at bounding box center [97, 473] width 66 height 39
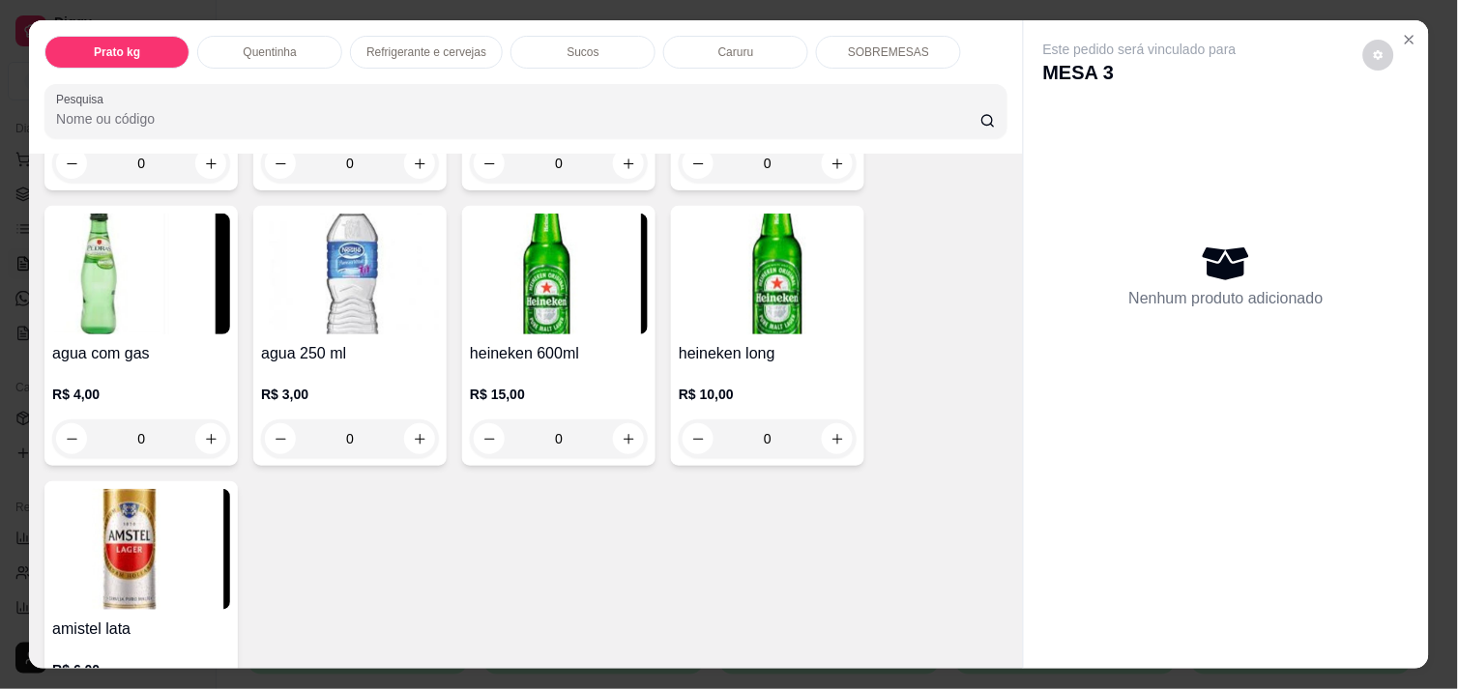
scroll to position [967, 0]
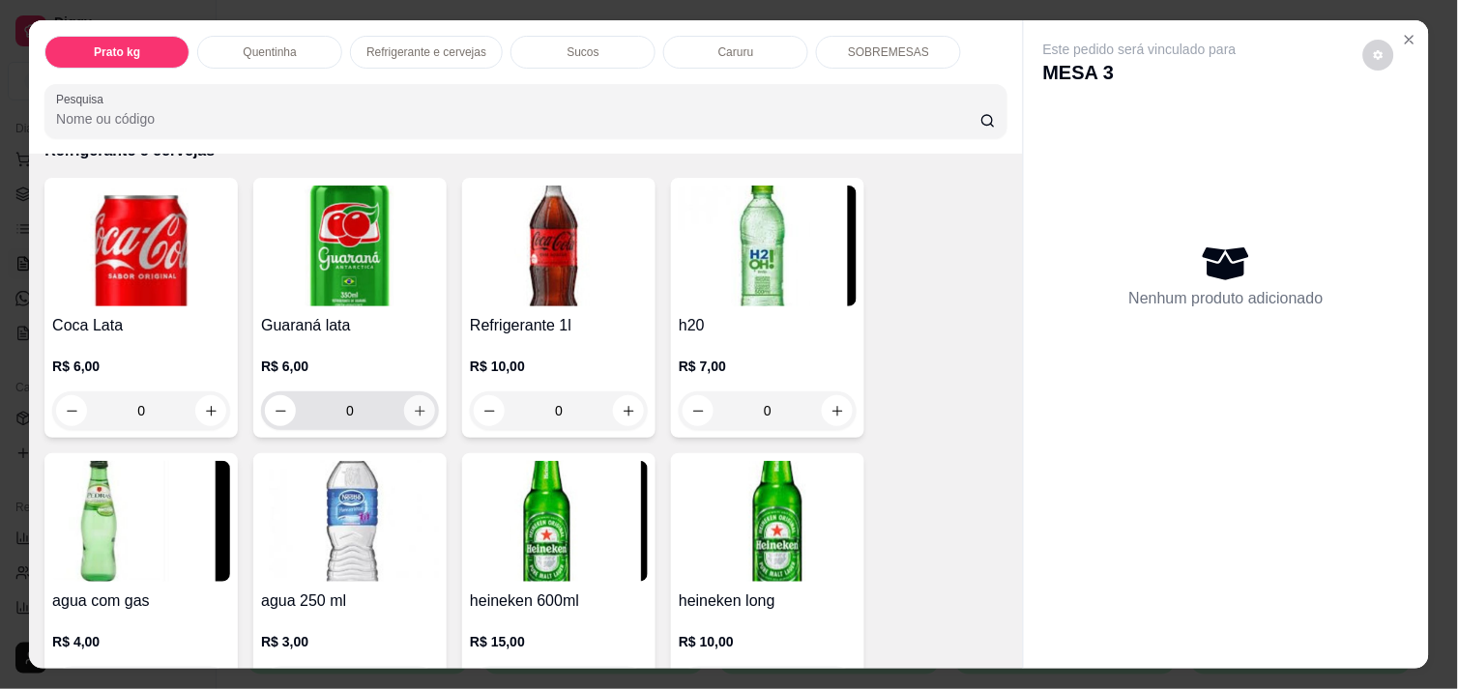
type input "0.352"
click at [405, 396] on button "increase-product-quantity" at bounding box center [420, 411] width 30 height 30
type input "1"
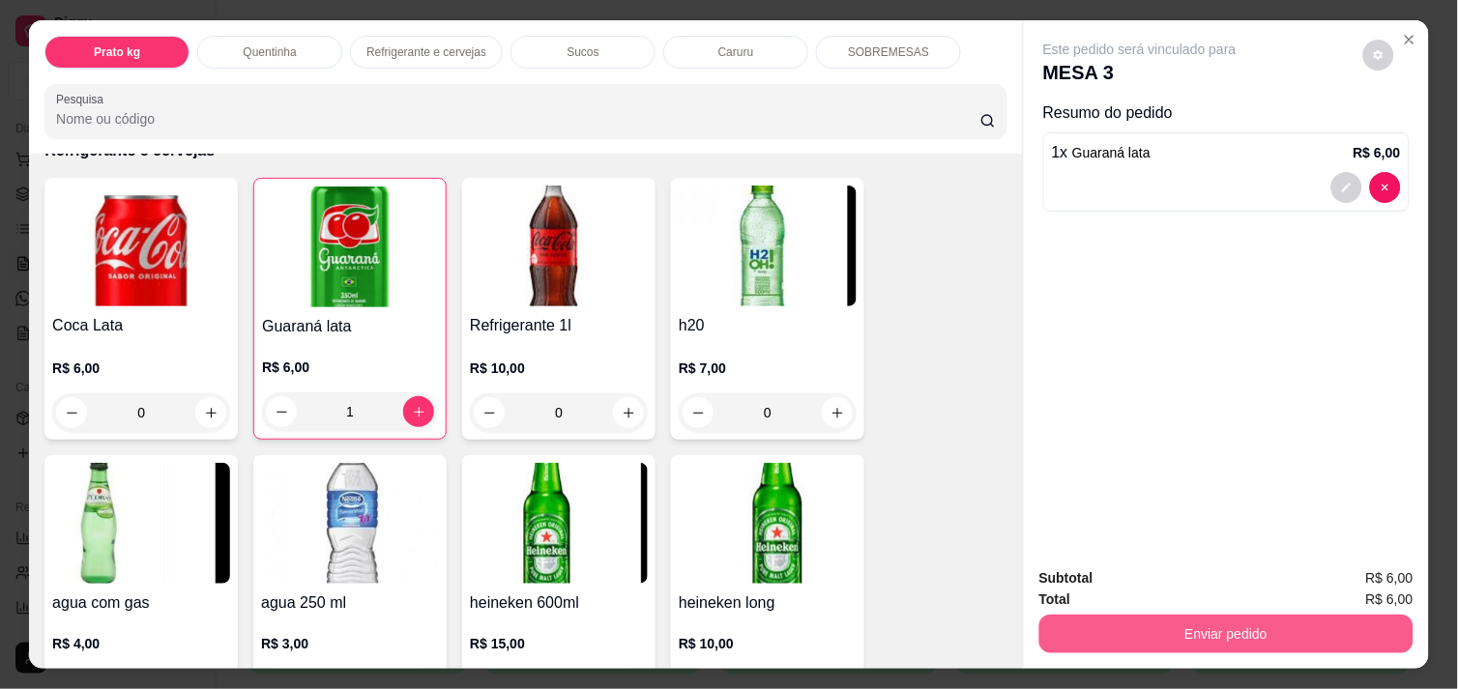
click at [1203, 625] on button "Enviar pedido" at bounding box center [1226, 634] width 374 height 39
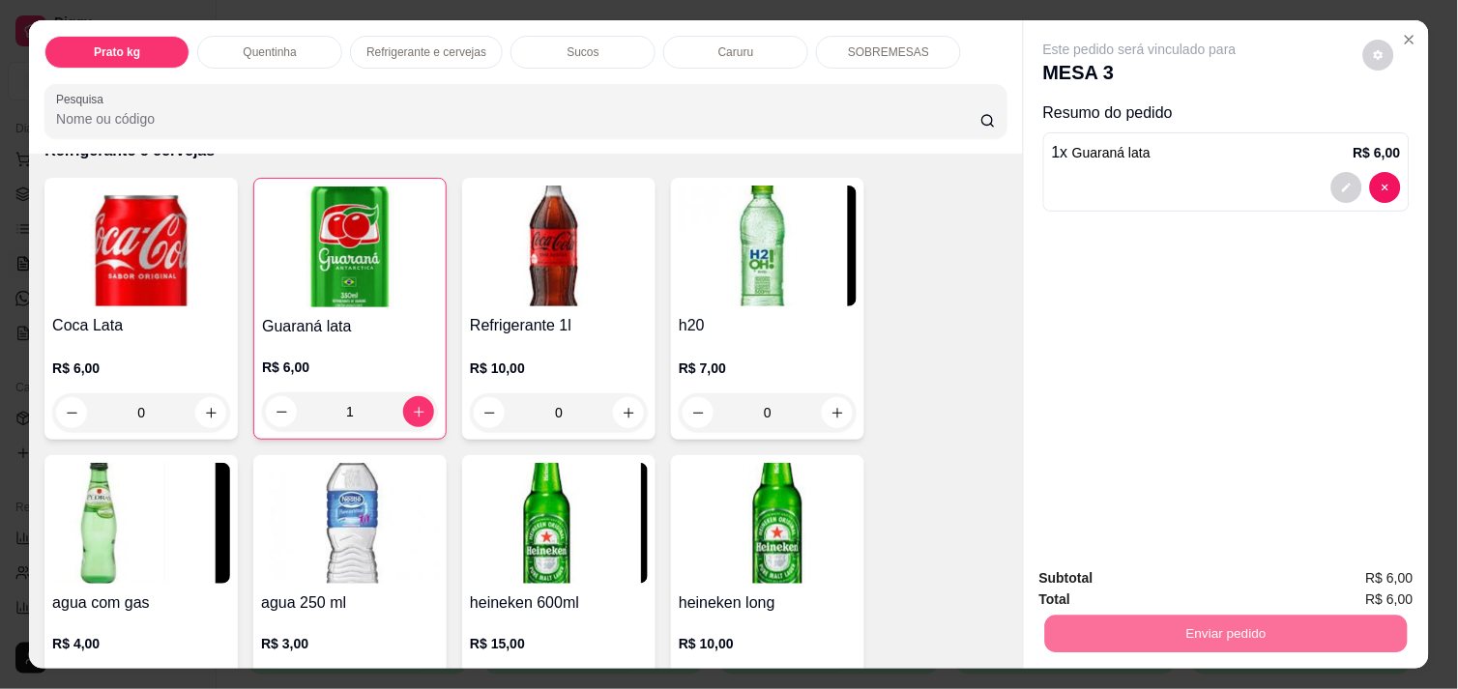
click at [1342, 580] on button "Enviar pedido" at bounding box center [1363, 578] width 106 height 36
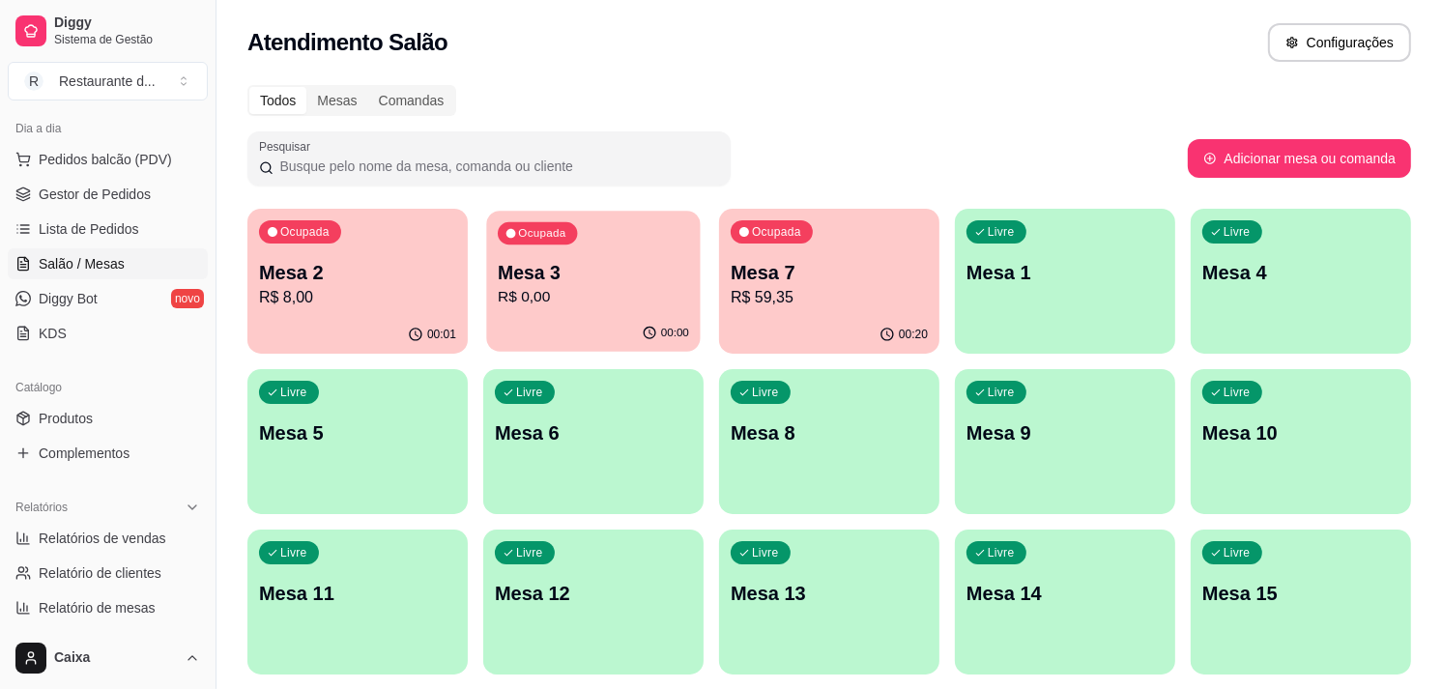
click at [583, 287] on div "Mesa 3 R$ 0,00" at bounding box center [593, 284] width 191 height 48
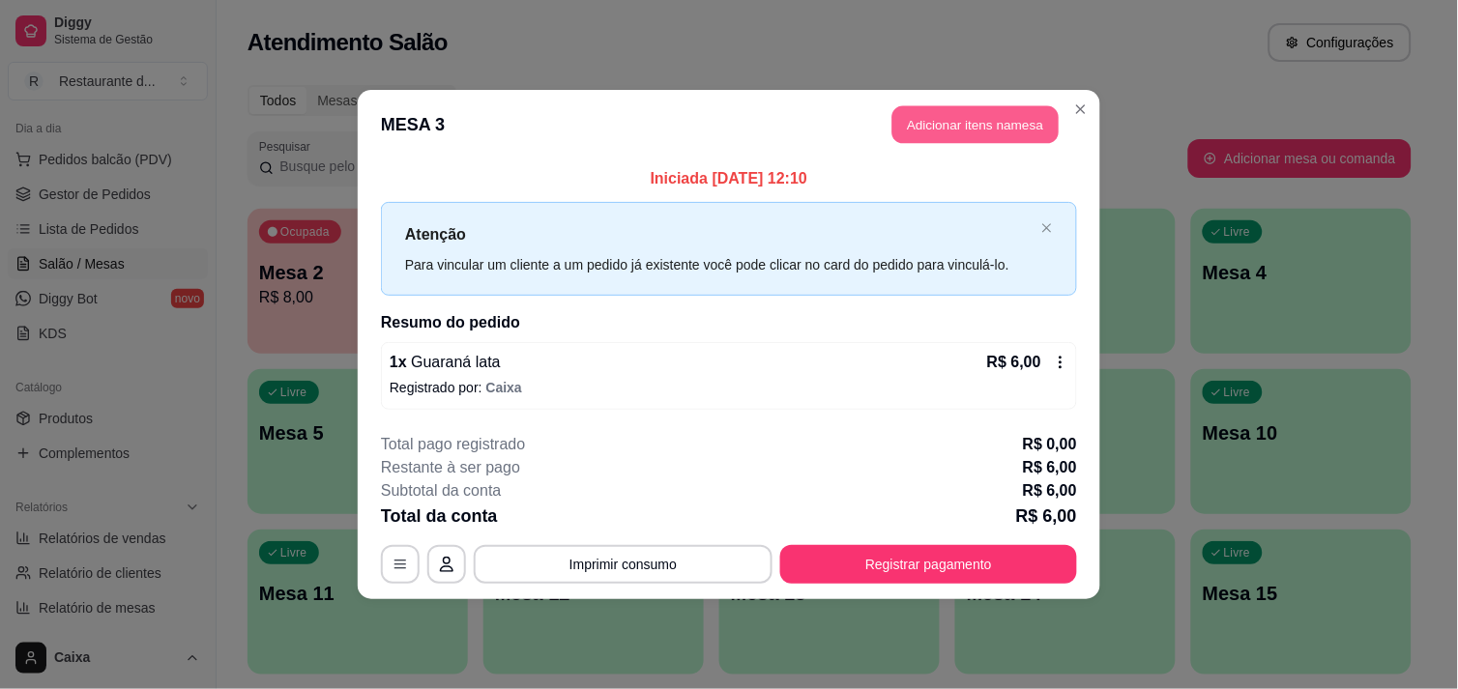
click at [919, 121] on button "Adicionar itens na mesa" at bounding box center [975, 125] width 166 height 38
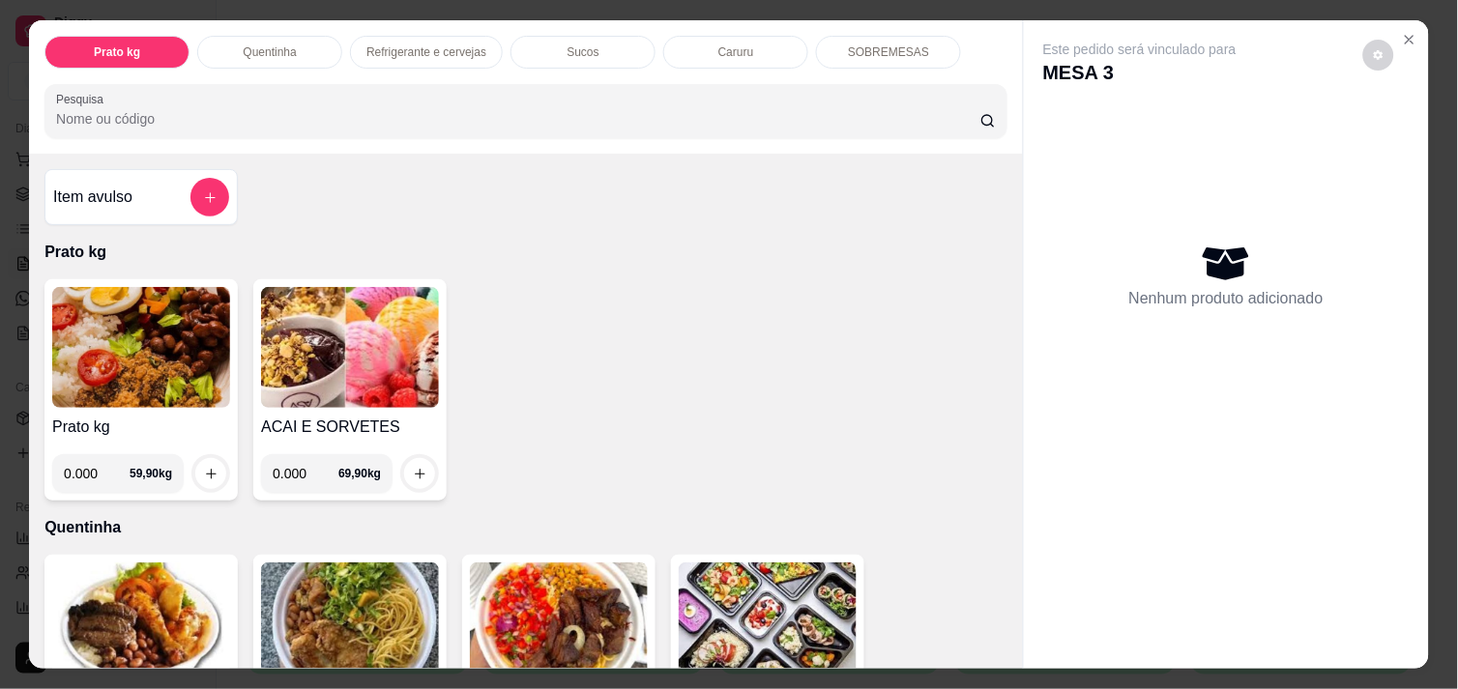
click at [90, 471] on input "0.000" at bounding box center [97, 473] width 66 height 39
click at [90, 470] on input "0.000" at bounding box center [97, 473] width 66 height 39
type input "0.350"
click at [196, 475] on button "increase-product-quantity" at bounding box center [211, 474] width 30 height 30
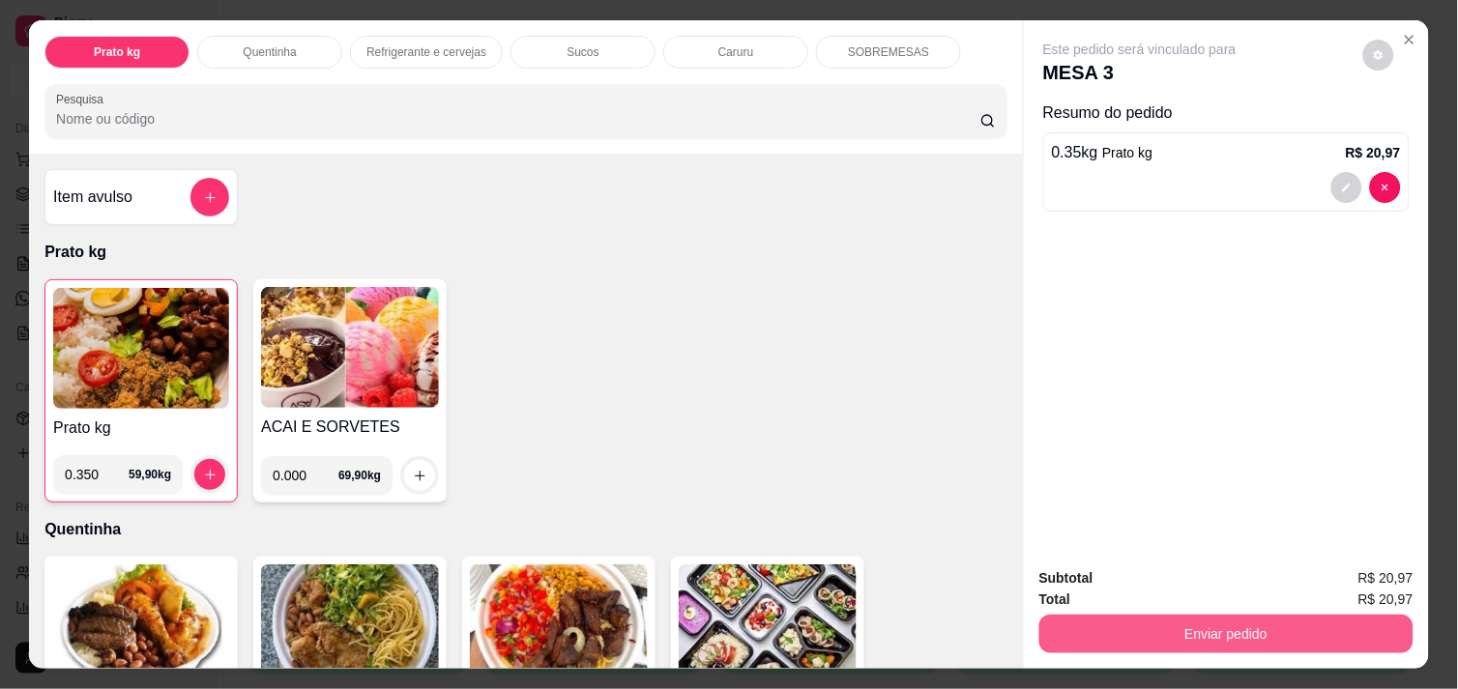
click at [1327, 636] on button "Enviar pedido" at bounding box center [1226, 634] width 374 height 39
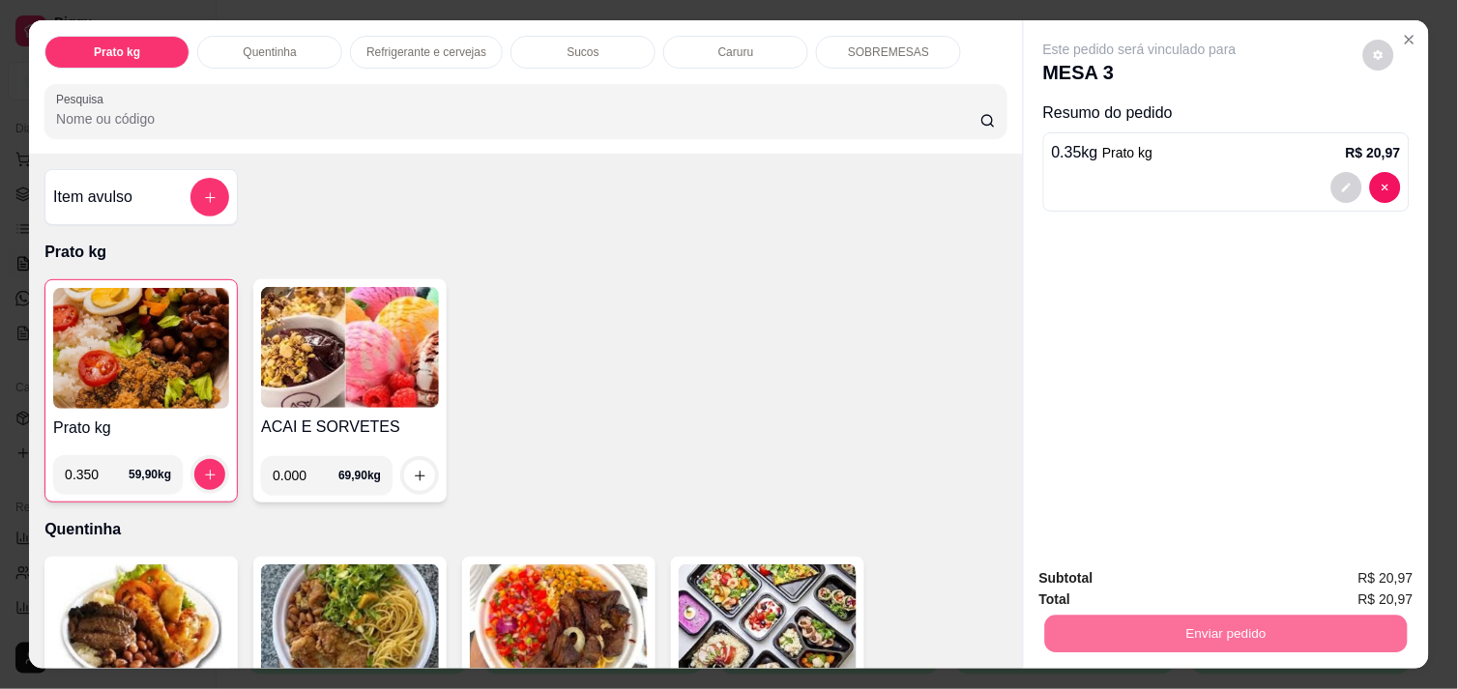
click at [1368, 567] on button "Enviar pedido" at bounding box center [1362, 578] width 109 height 37
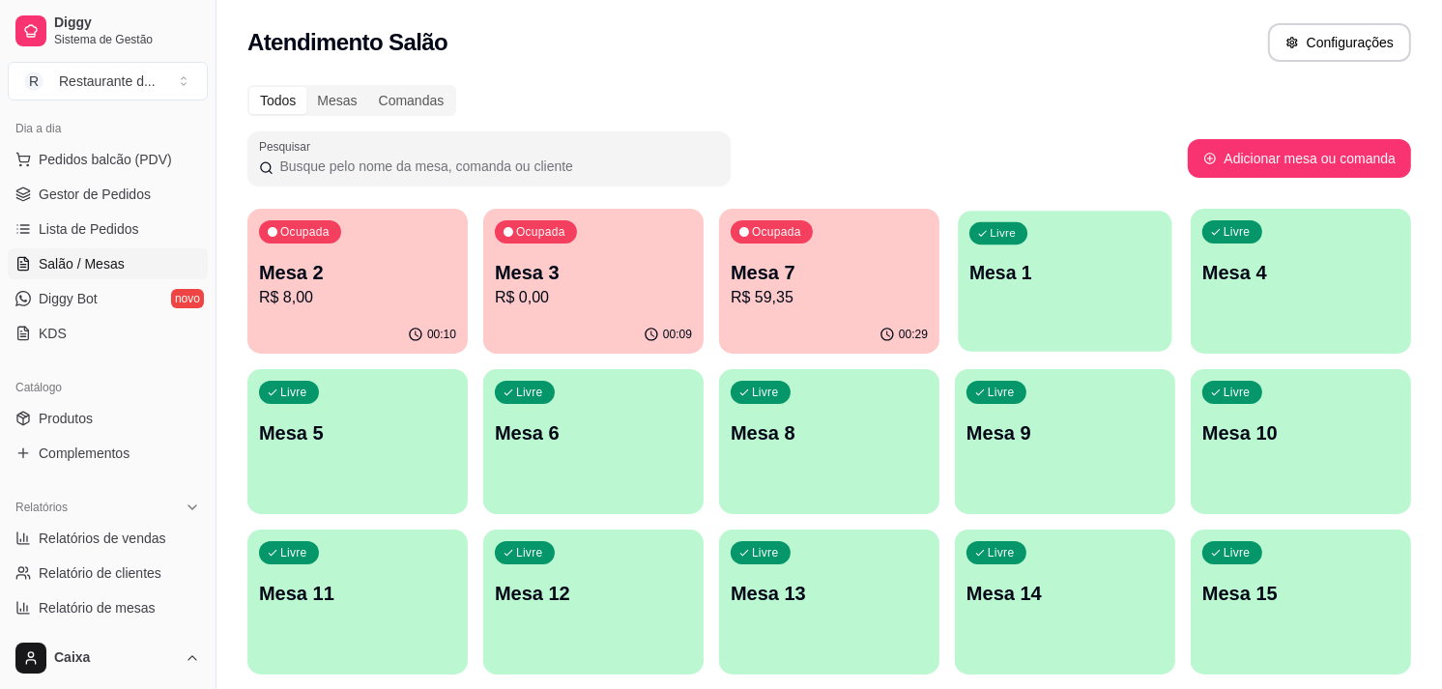
click at [1057, 300] on div "Livre Mesa 1" at bounding box center [1065, 270] width 214 height 118
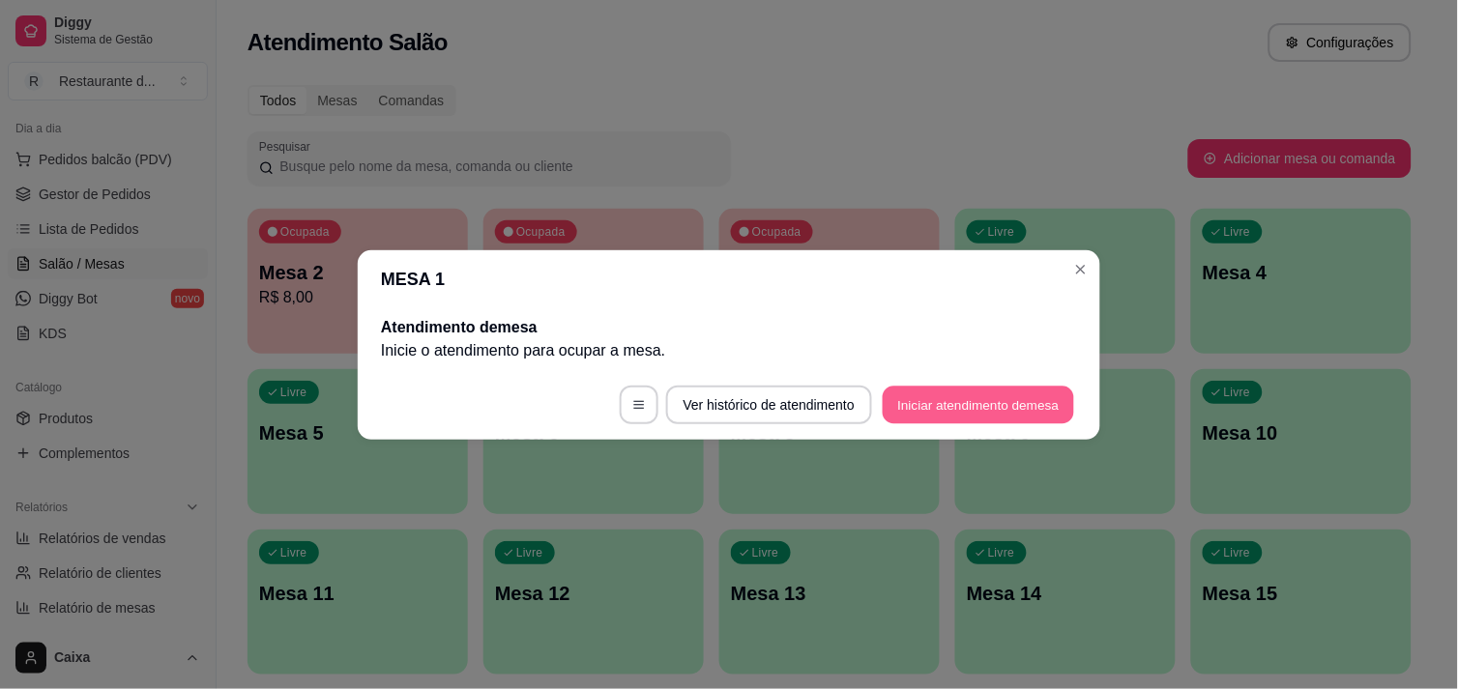
click at [1044, 391] on button "Iniciar atendimento de mesa" at bounding box center [978, 405] width 191 height 38
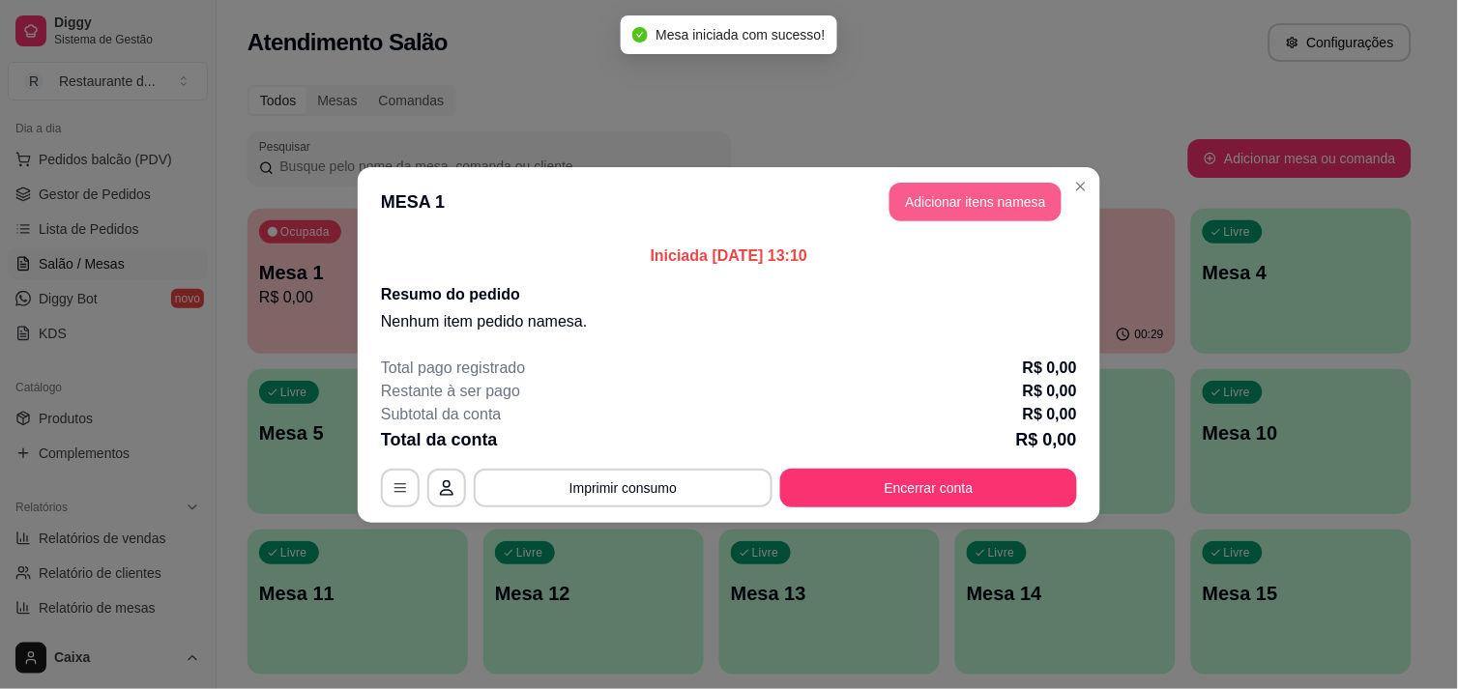
click at [971, 217] on button "Adicionar itens na mesa" at bounding box center [975, 202] width 172 height 39
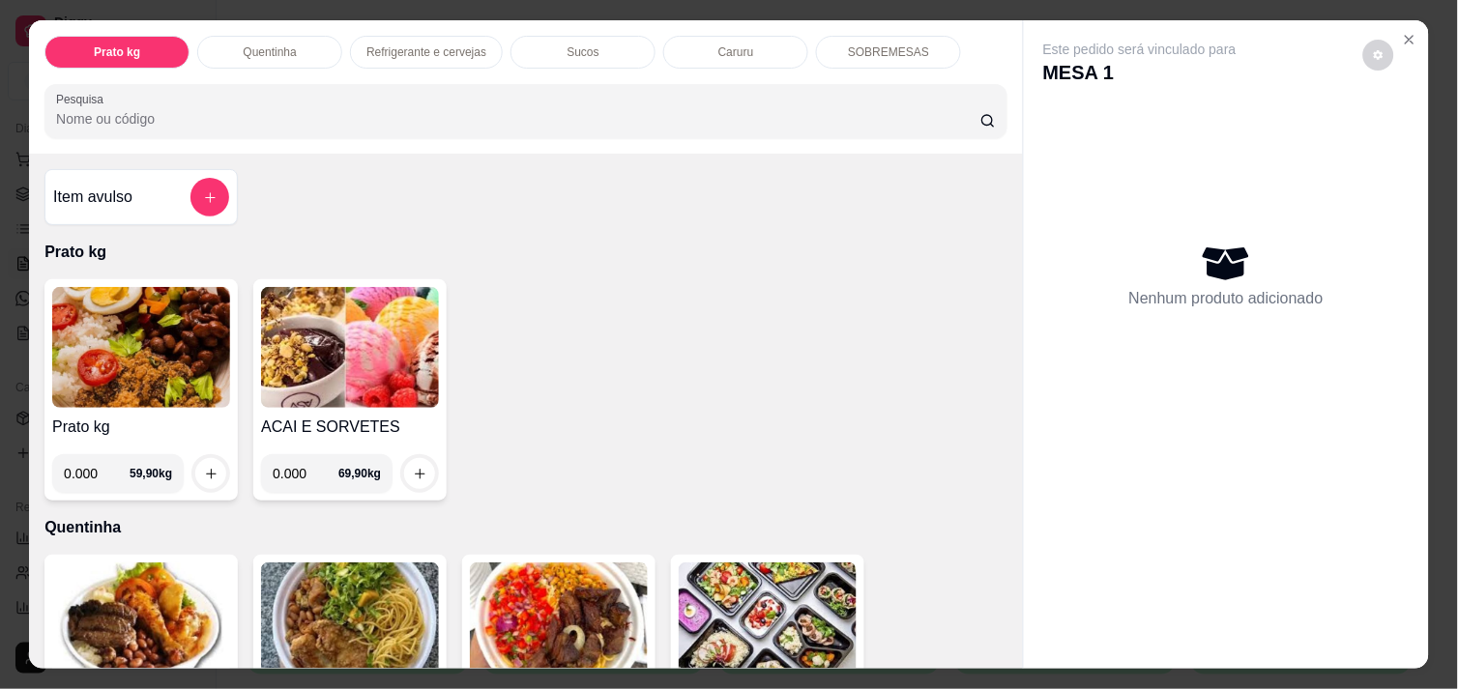
click at [93, 471] on input "0.000" at bounding box center [97, 473] width 66 height 39
type input "0.770"
click at [219, 471] on div at bounding box center [210, 473] width 39 height 39
click at [204, 467] on icon "increase-product-quantity" at bounding box center [211, 474] width 14 height 14
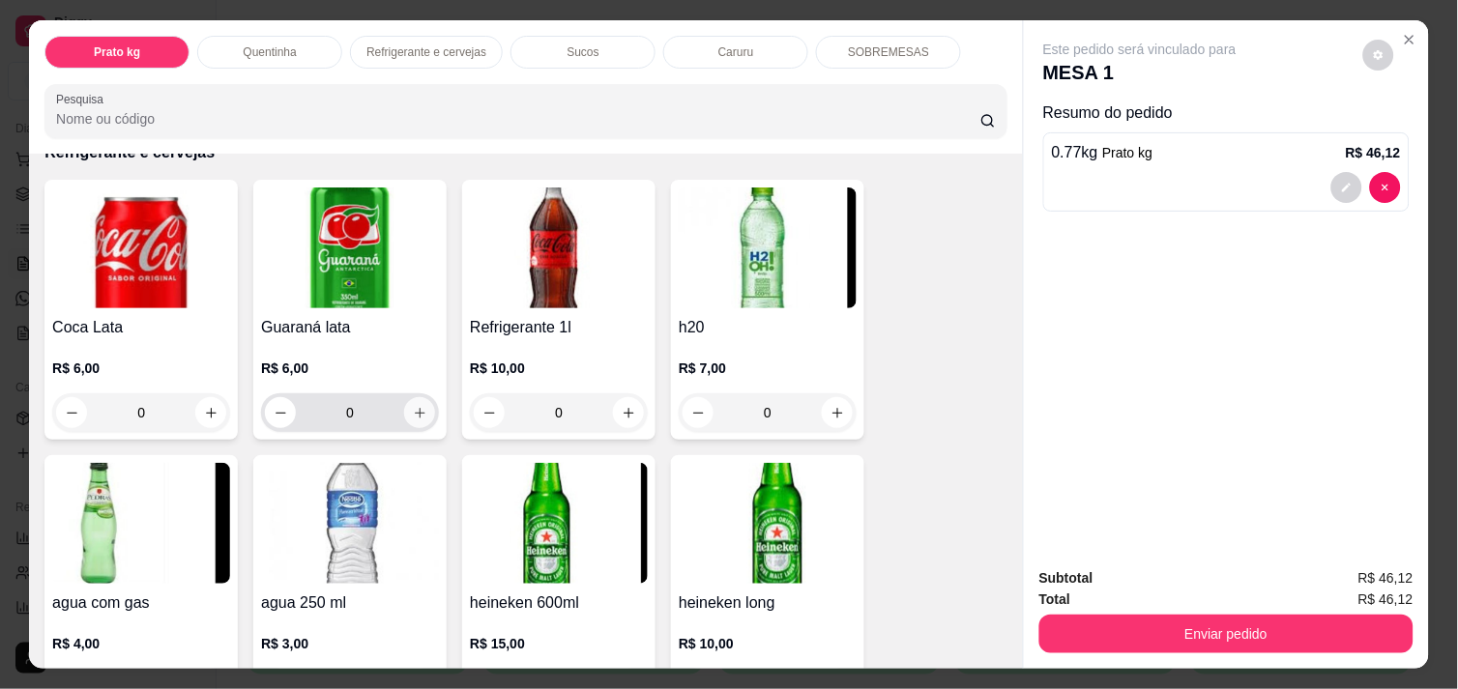
click at [407, 397] on button "increase-product-quantity" at bounding box center [419, 412] width 31 height 31
type input "1"
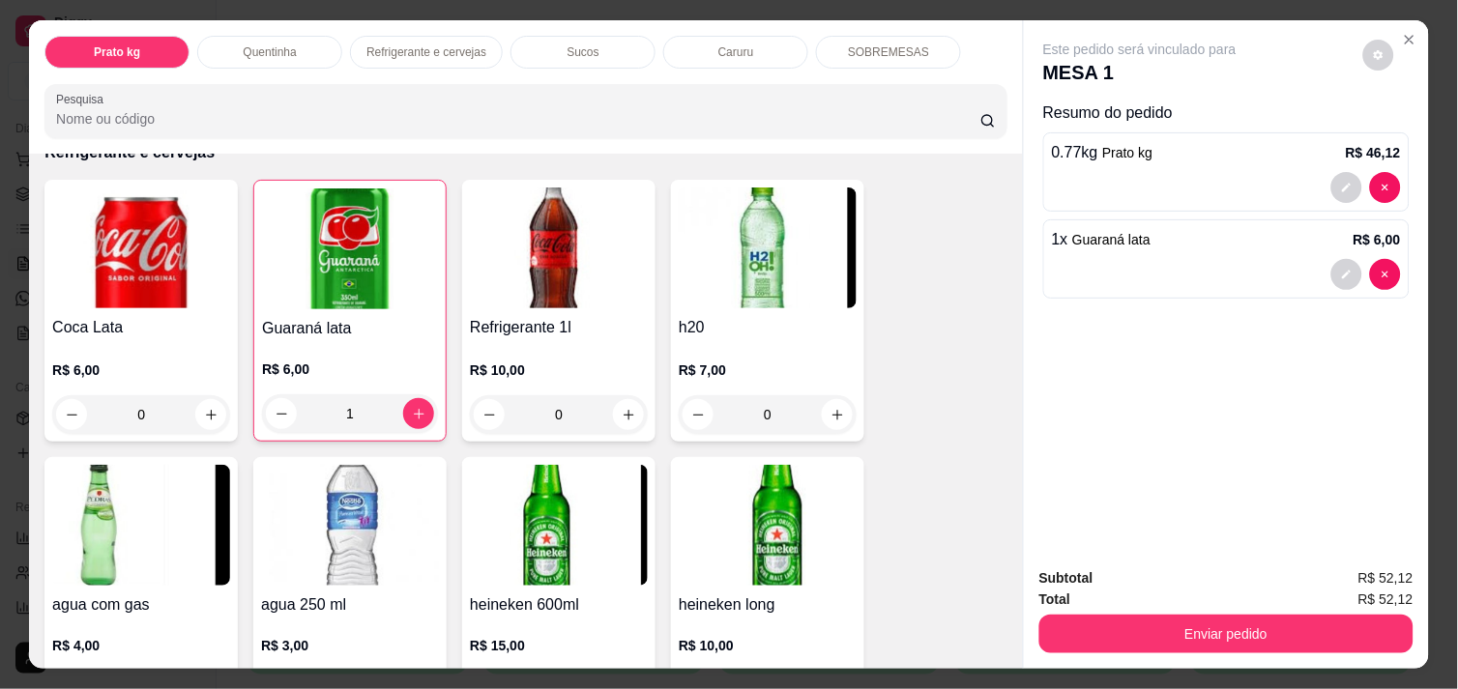
click at [1079, 615] on button "Enviar pedido" at bounding box center [1226, 634] width 374 height 39
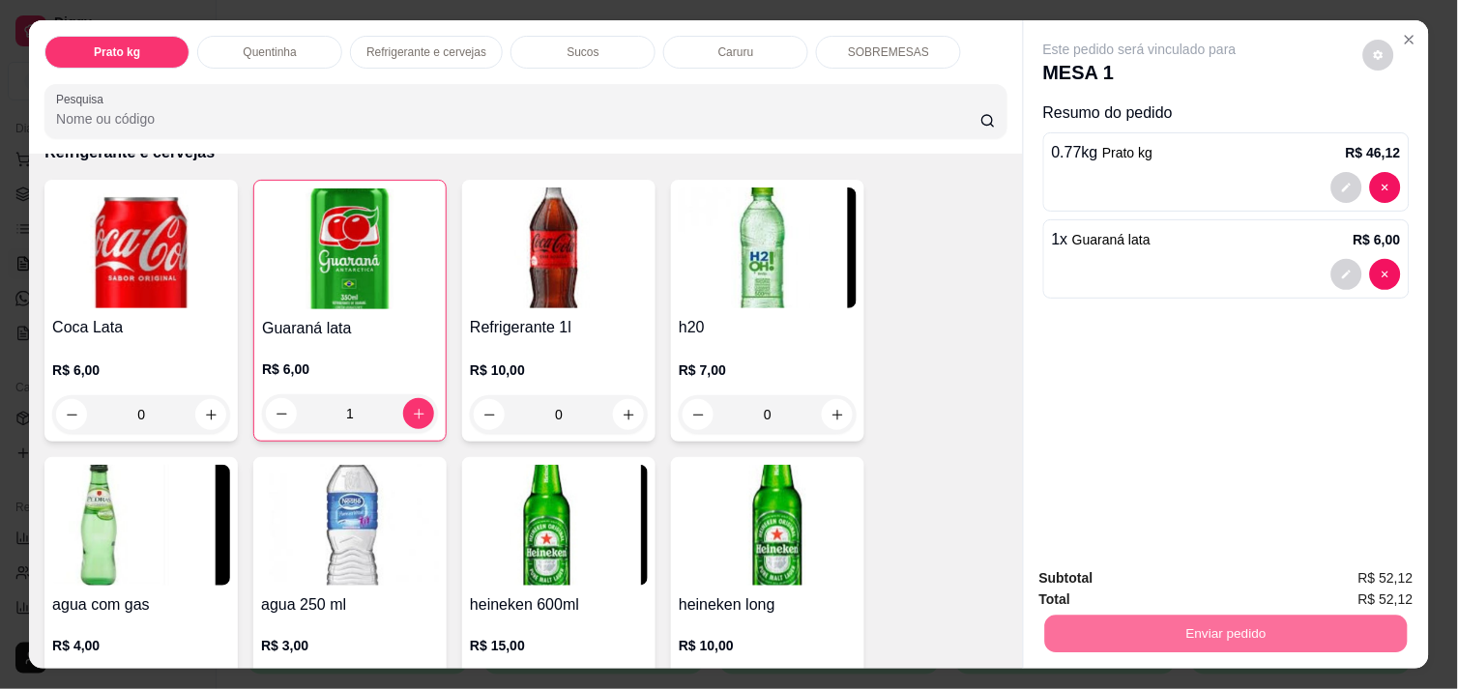
click at [1339, 572] on button "Enviar pedido" at bounding box center [1362, 578] width 109 height 37
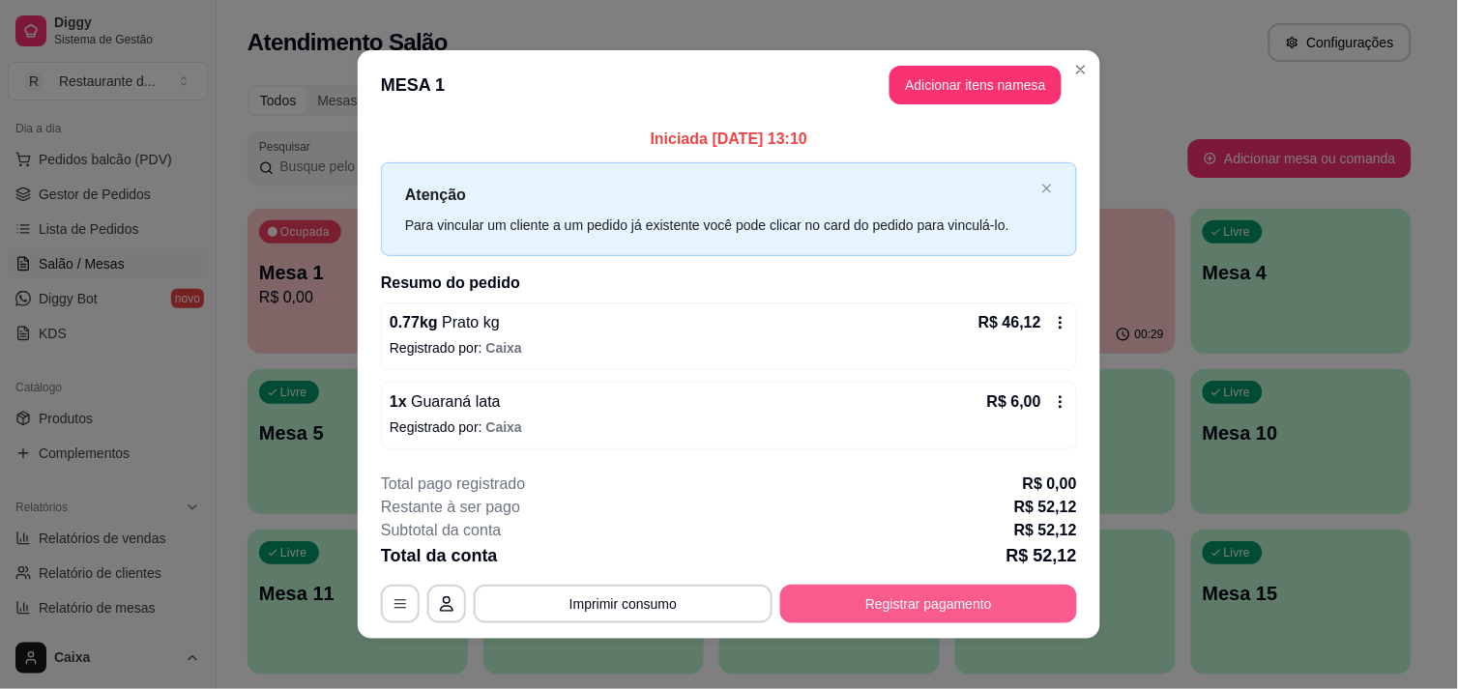
click at [909, 596] on button "Registrar pagamento" at bounding box center [928, 604] width 297 height 39
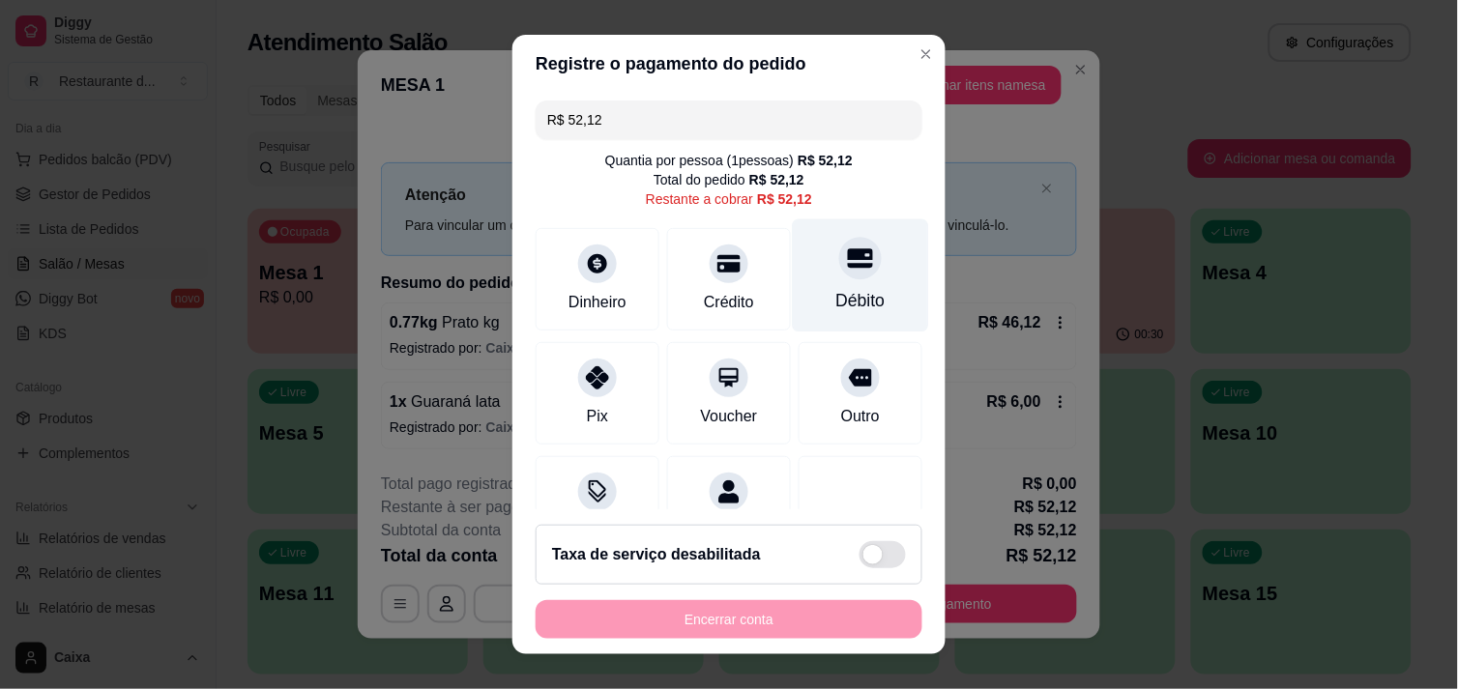
click at [819, 280] on div "Débito" at bounding box center [861, 274] width 136 height 113
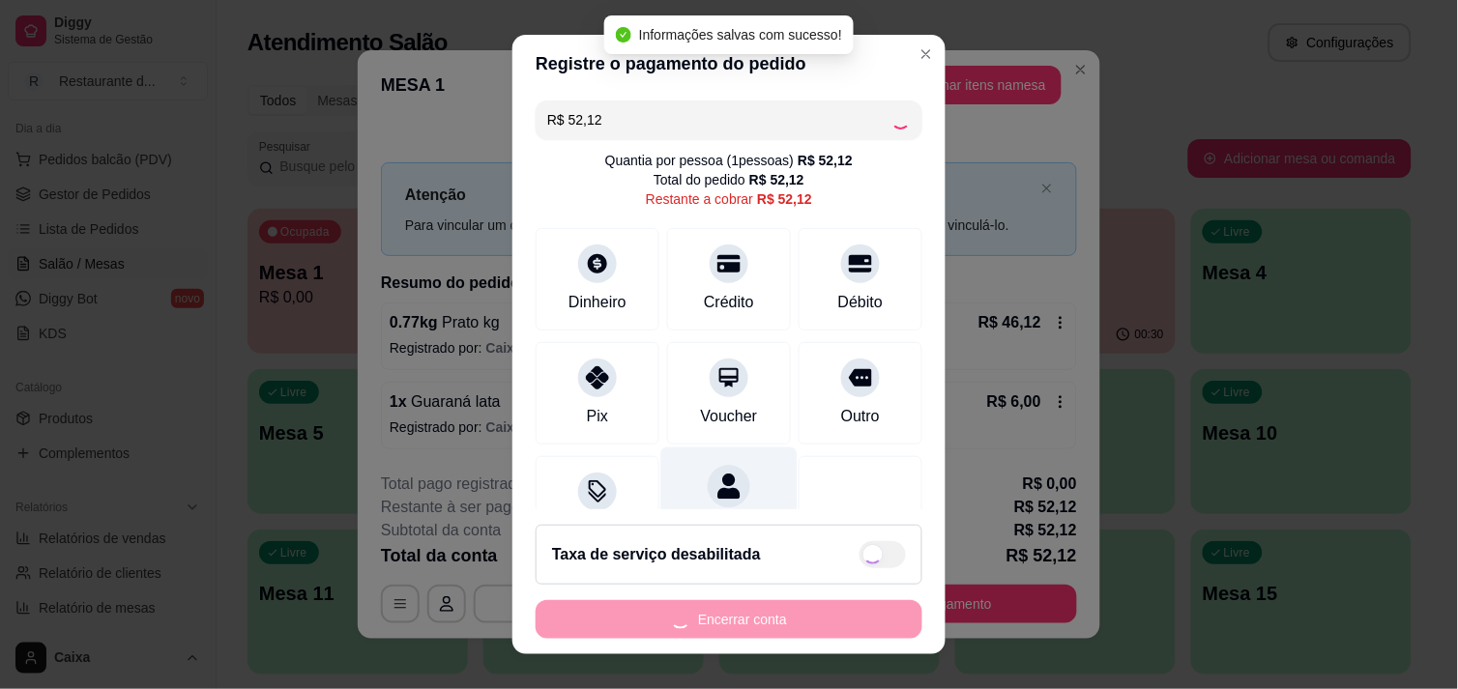
type input "R$ 0,00"
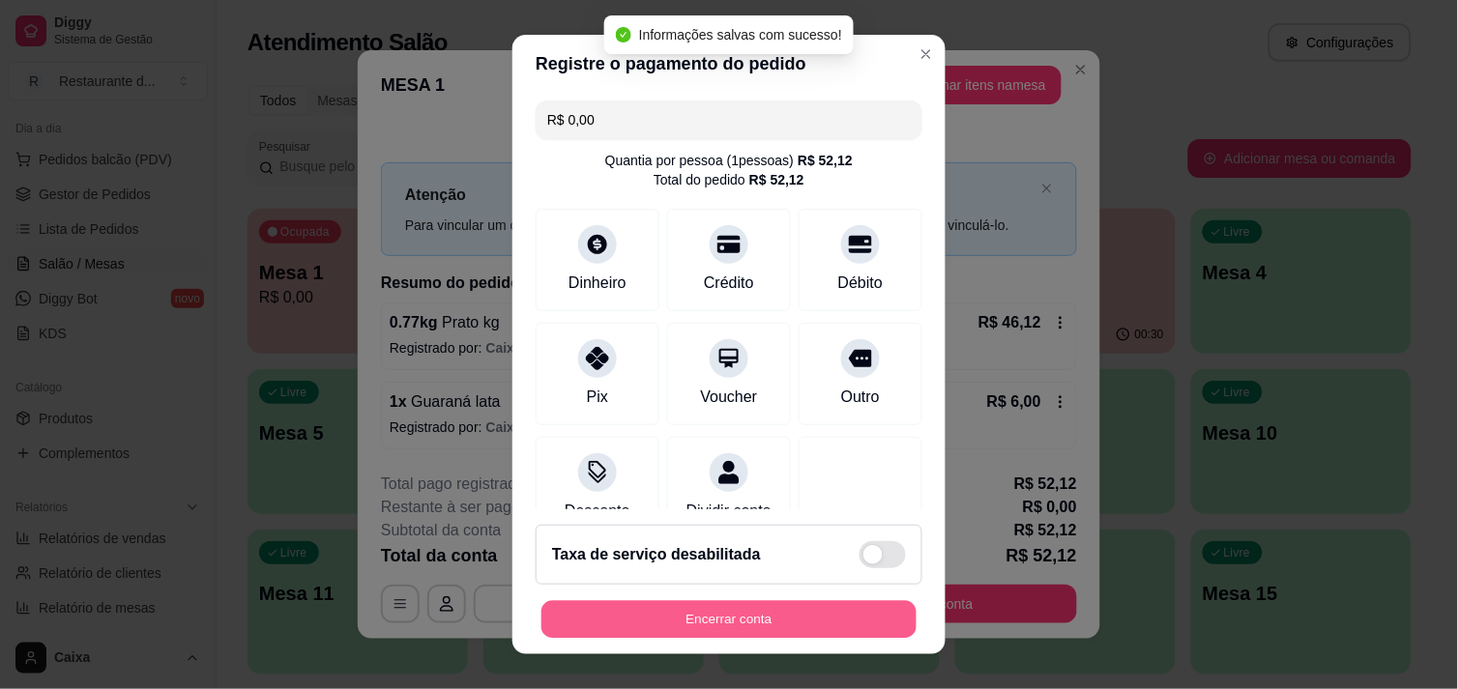
click at [730, 628] on button "Encerrar conta" at bounding box center [728, 620] width 375 height 38
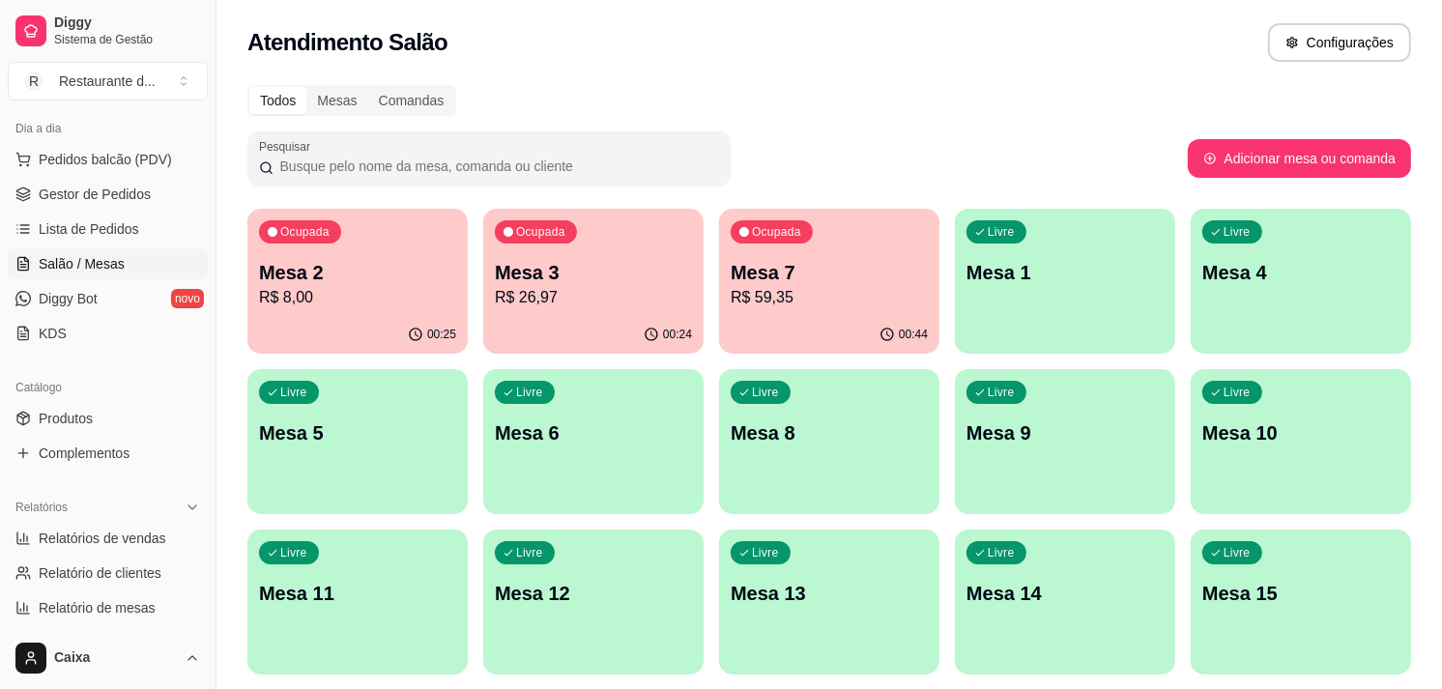
click at [646, 552] on div "Livre Mesa 12" at bounding box center [593, 591] width 220 height 122
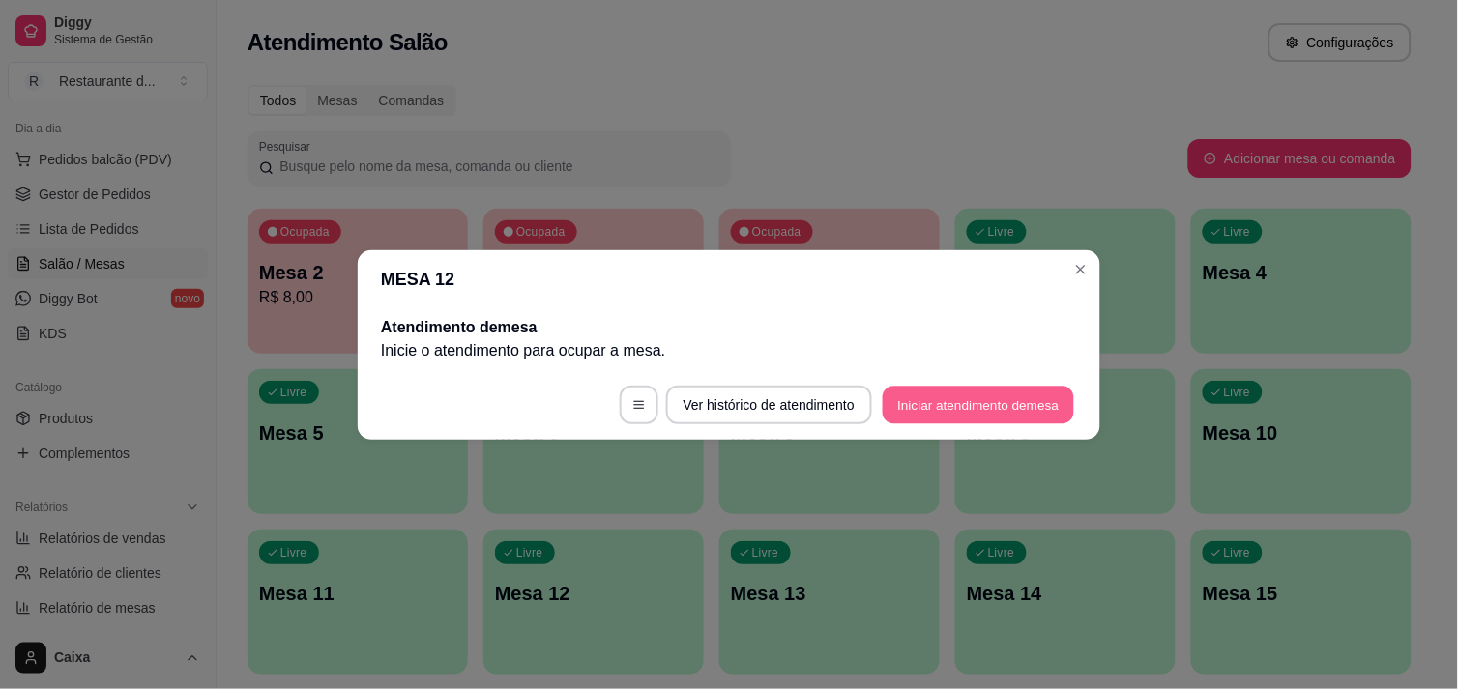
click at [949, 393] on button "Iniciar atendimento de mesa" at bounding box center [978, 405] width 191 height 38
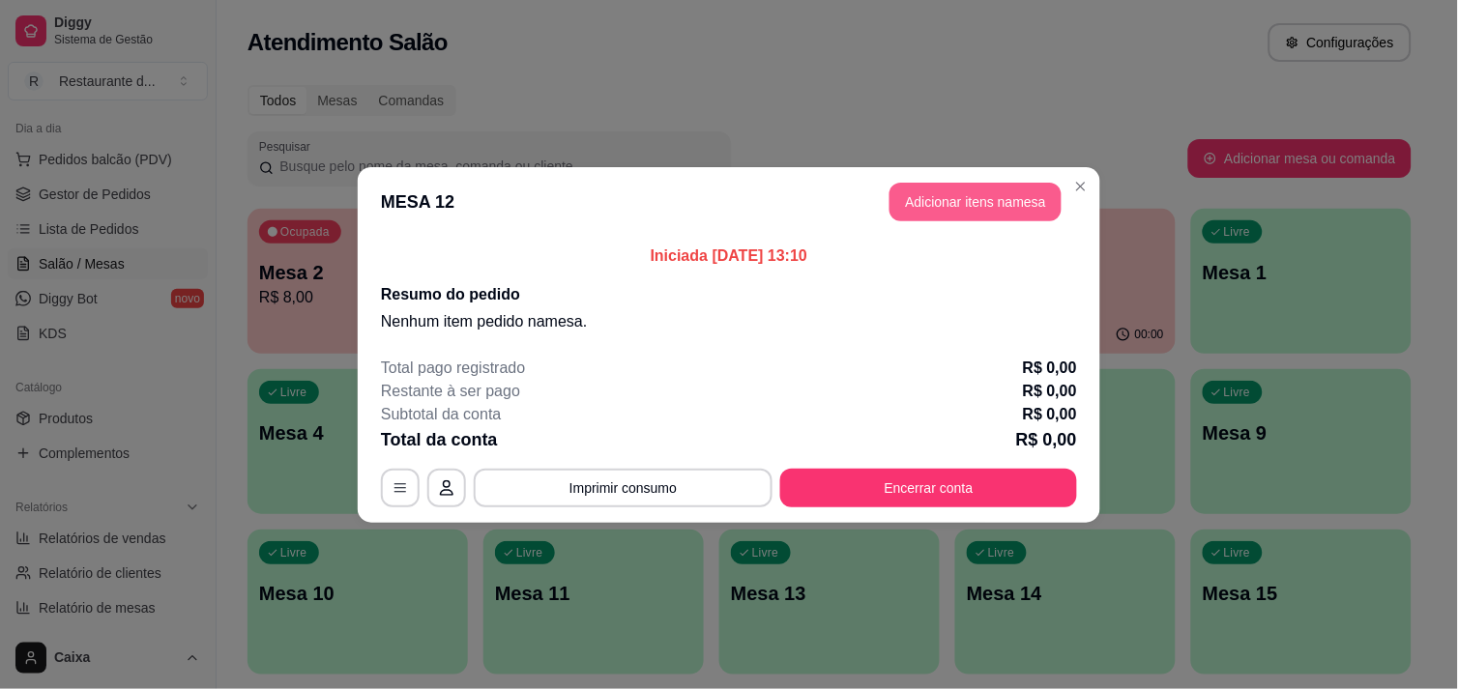
click at [949, 213] on button "Adicionar itens na mesa" at bounding box center [975, 202] width 172 height 39
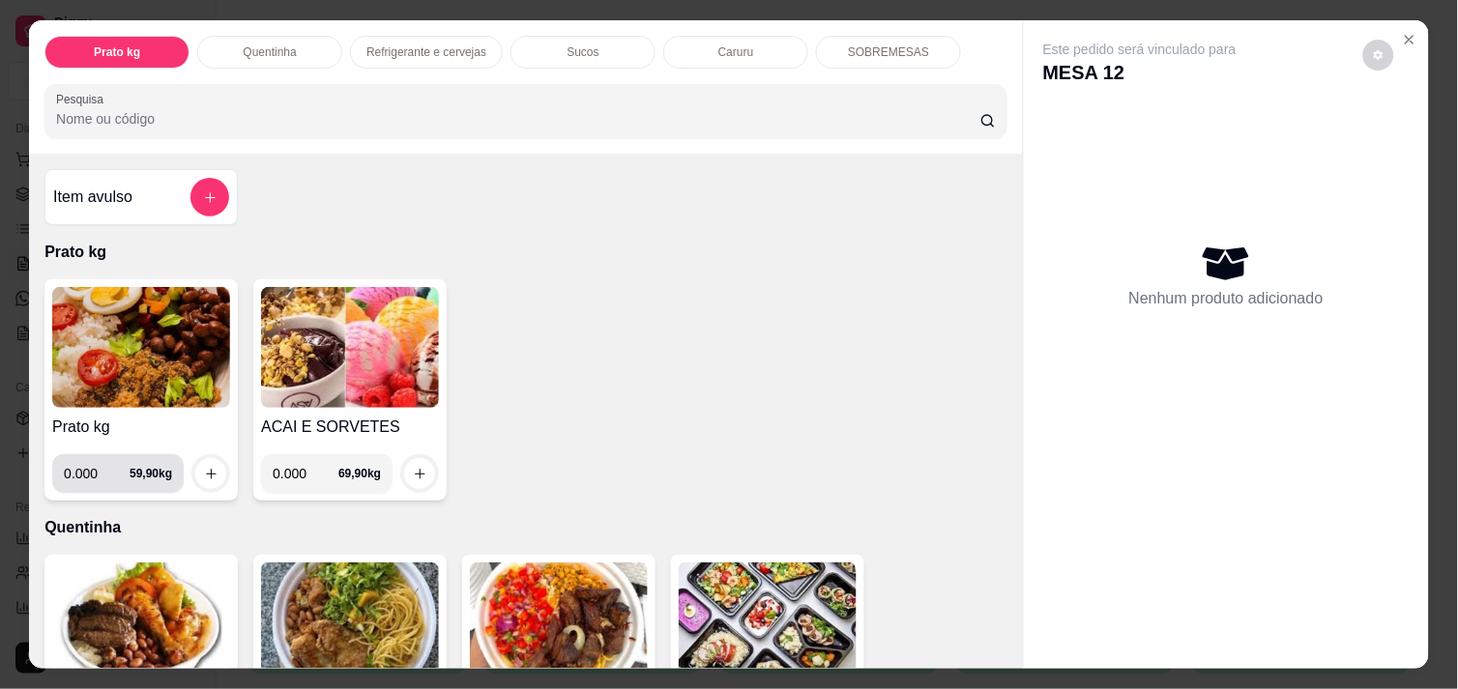
click at [83, 470] on input "0.000" at bounding box center [97, 473] width 66 height 39
type input "0.352"
click at [404, 471] on button "increase-product-quantity" at bounding box center [419, 473] width 31 height 31
click at [211, 470] on button "increase-product-quantity" at bounding box center [210, 473] width 31 height 31
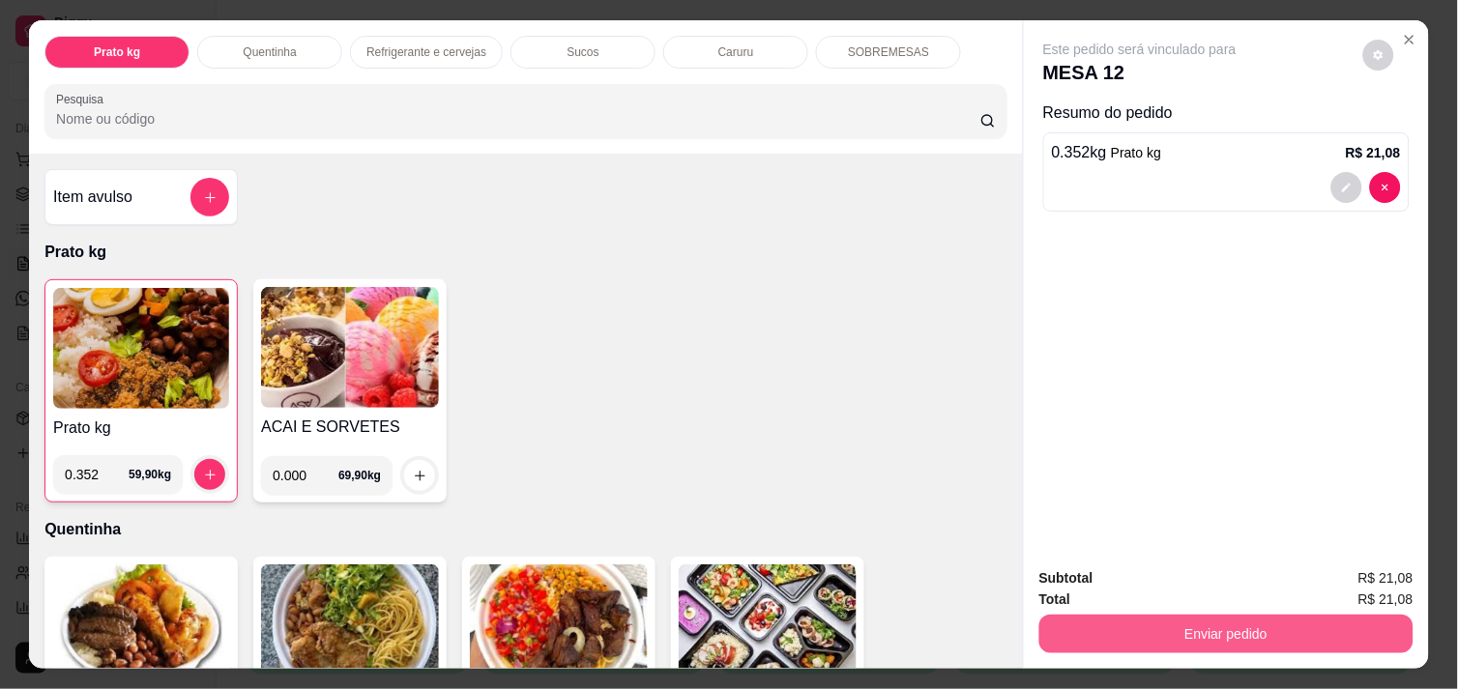
click at [1330, 619] on button "Enviar pedido" at bounding box center [1226, 634] width 374 height 39
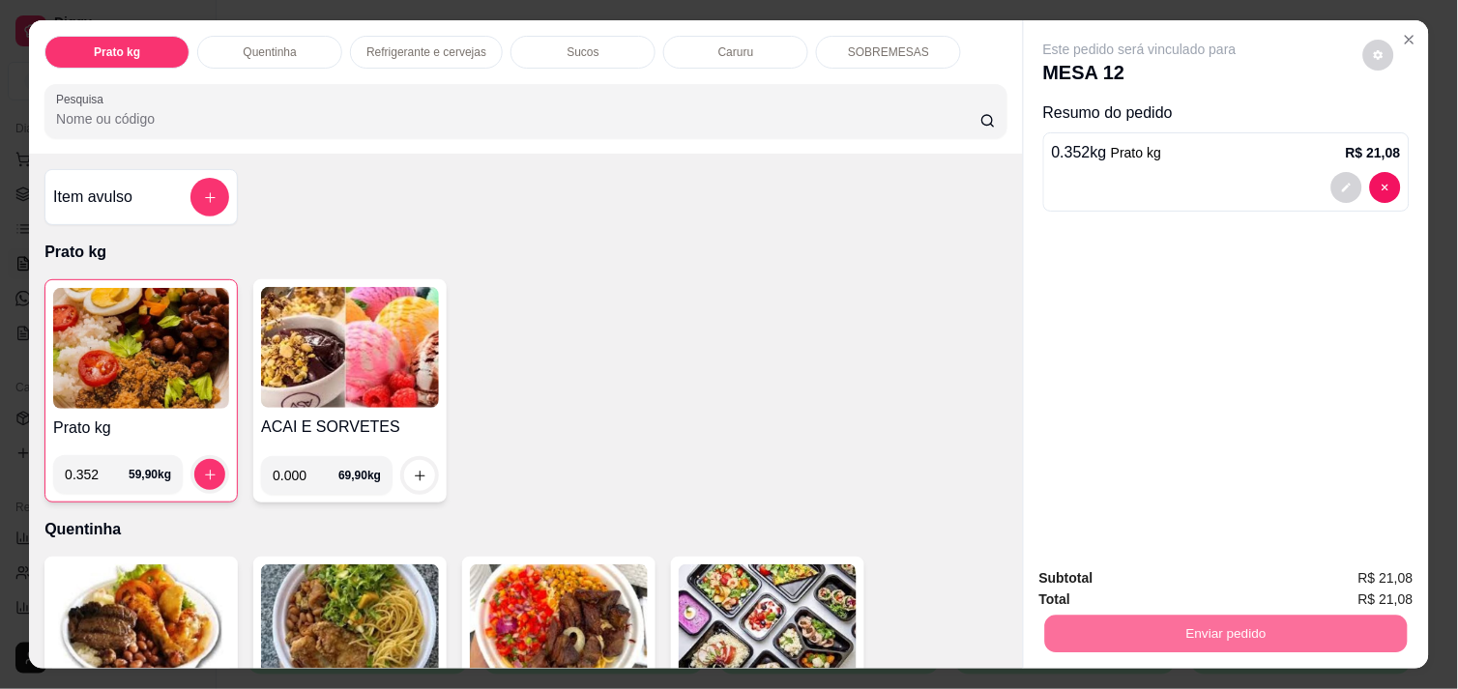
click at [1348, 564] on button "Enviar pedido" at bounding box center [1363, 579] width 106 height 36
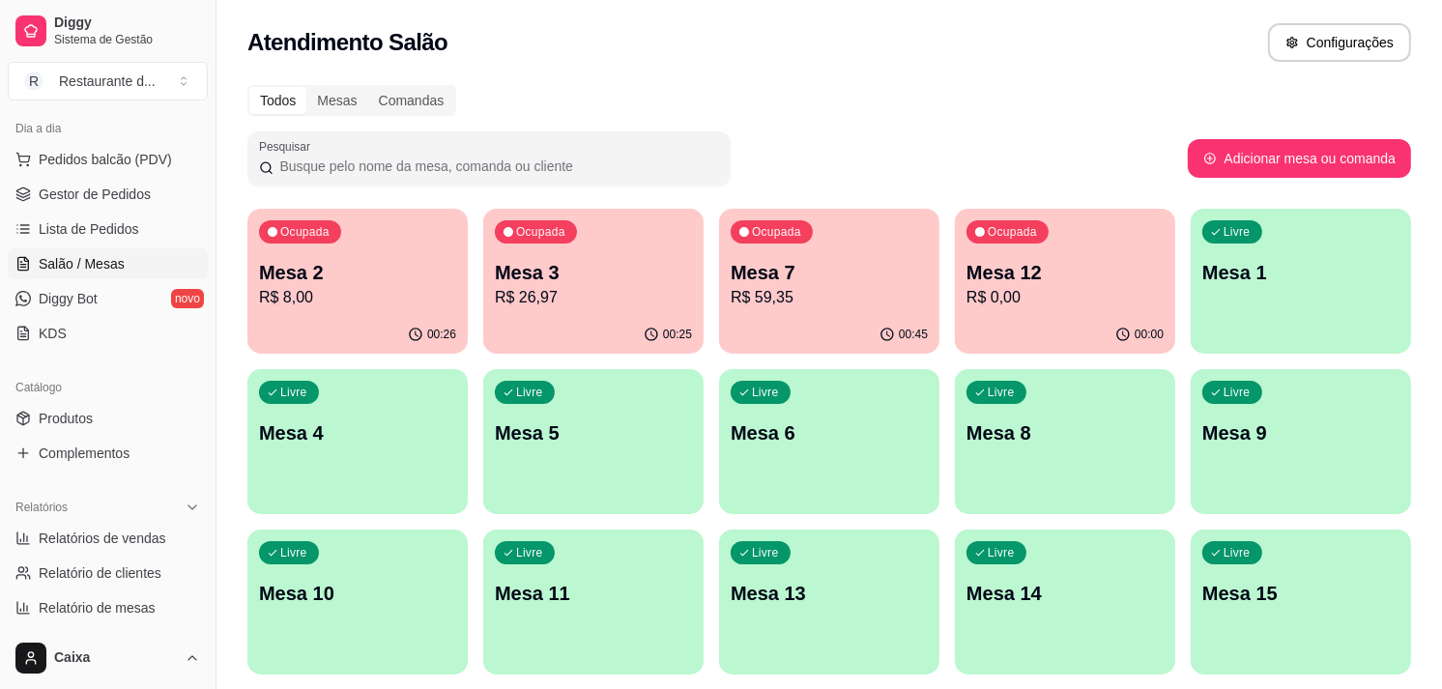
click at [620, 333] on div "00:25" at bounding box center [593, 335] width 220 height 38
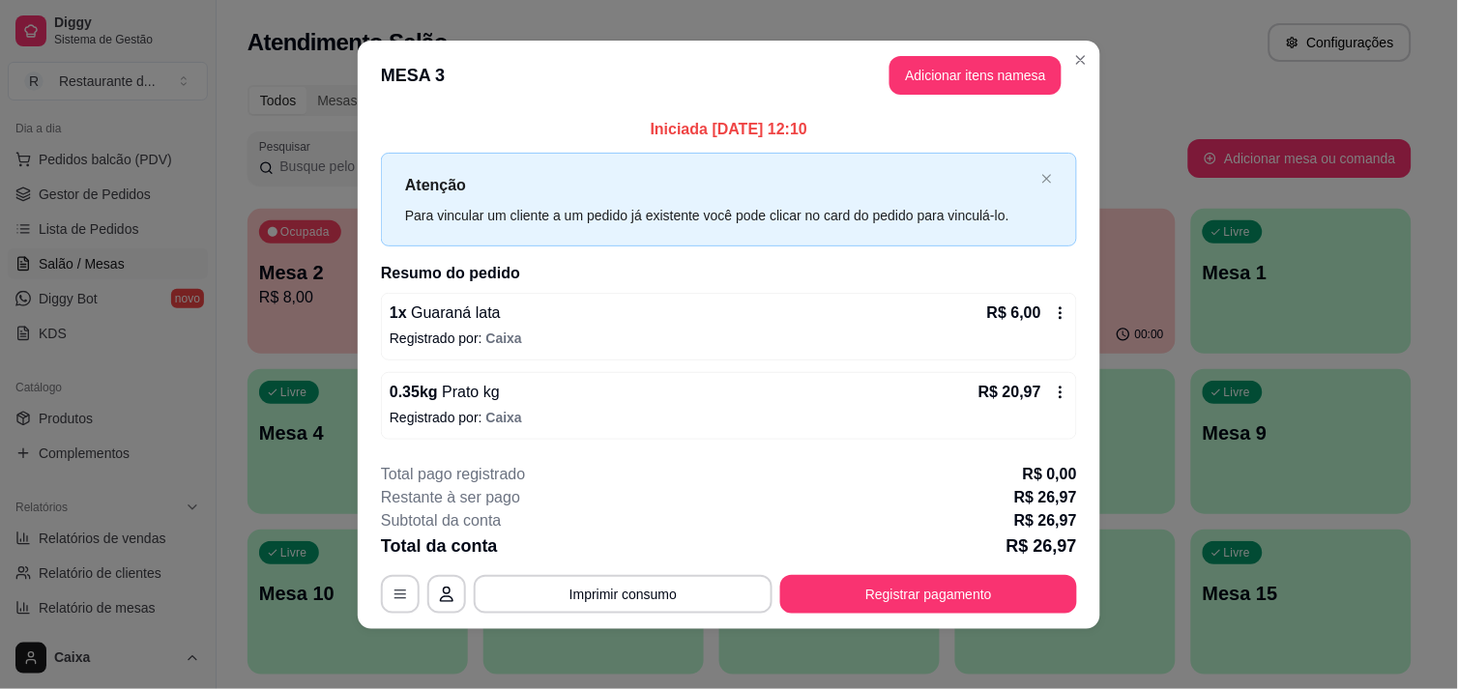
scroll to position [12, 0]
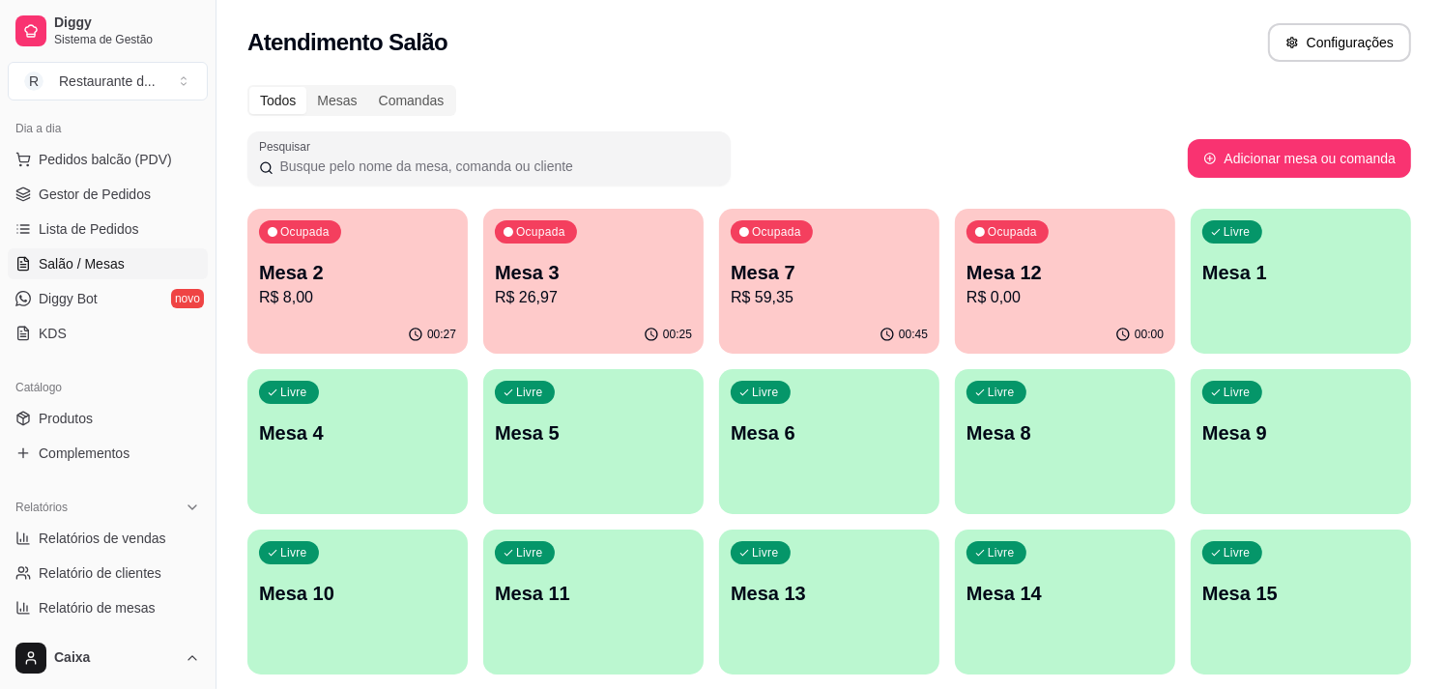
click at [403, 275] on p "Mesa 2" at bounding box center [357, 272] width 197 height 27
click at [566, 251] on div "Ocupada Mesa 3 R$ 26,97" at bounding box center [593, 262] width 220 height 107
click at [277, 267] on p "Mesa 2" at bounding box center [357, 273] width 191 height 26
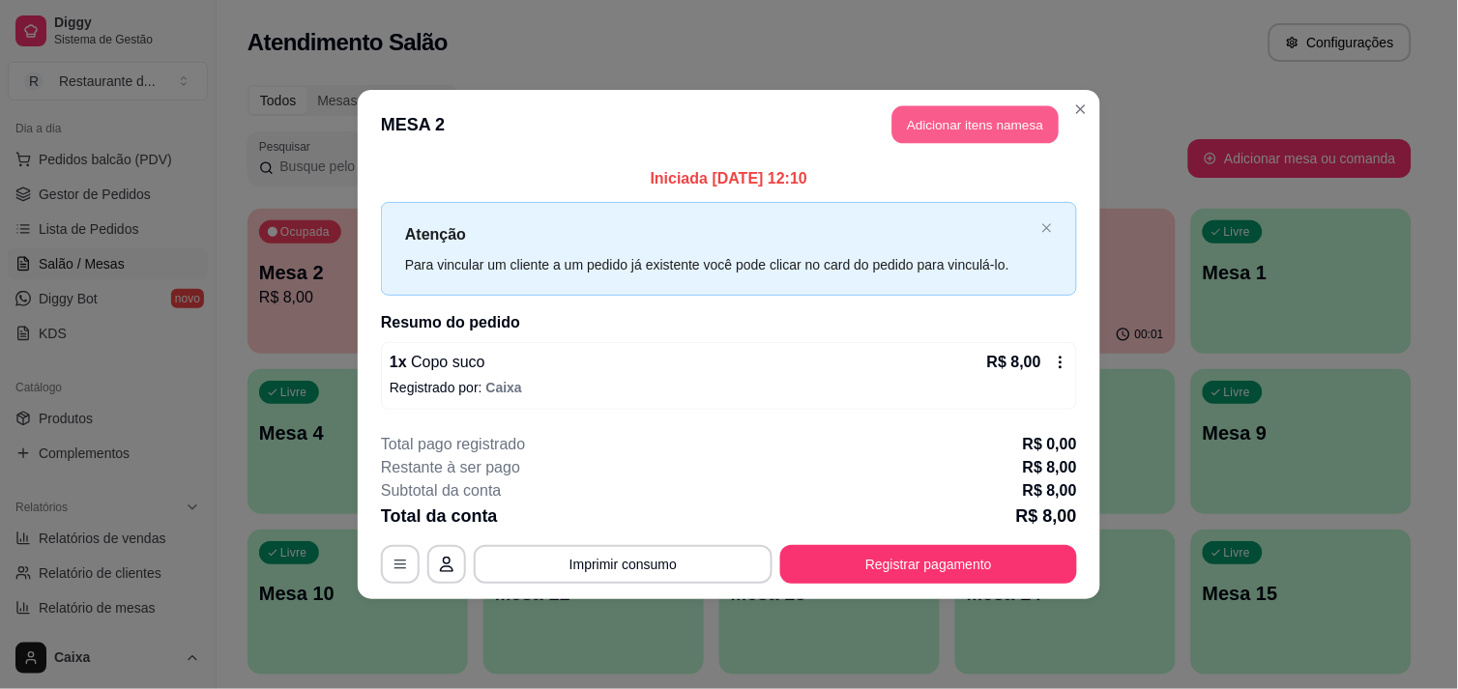
click at [976, 106] on button "Adicionar itens na mesa" at bounding box center [975, 125] width 166 height 38
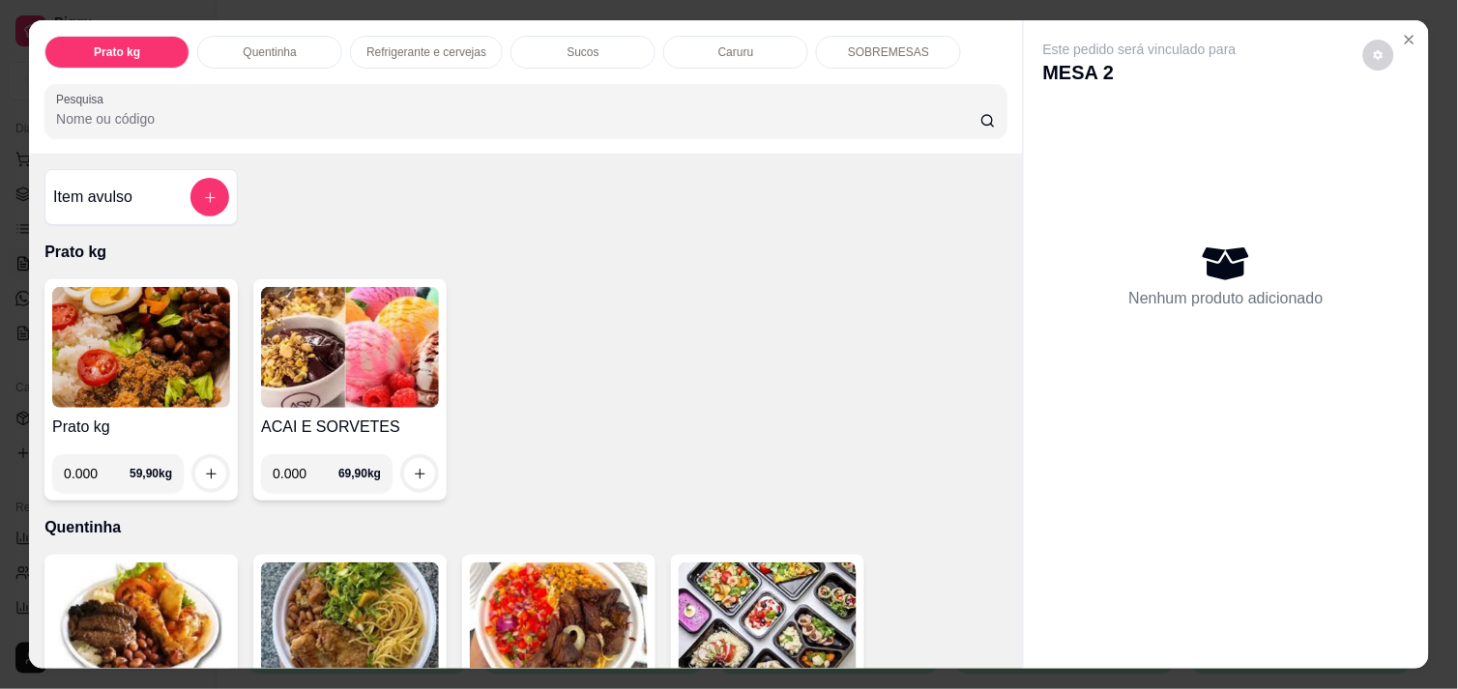
click at [84, 479] on input "0.000" at bounding box center [97, 473] width 66 height 39
type input "0.252"
click at [204, 467] on icon "increase-product-quantity" at bounding box center [211, 474] width 14 height 14
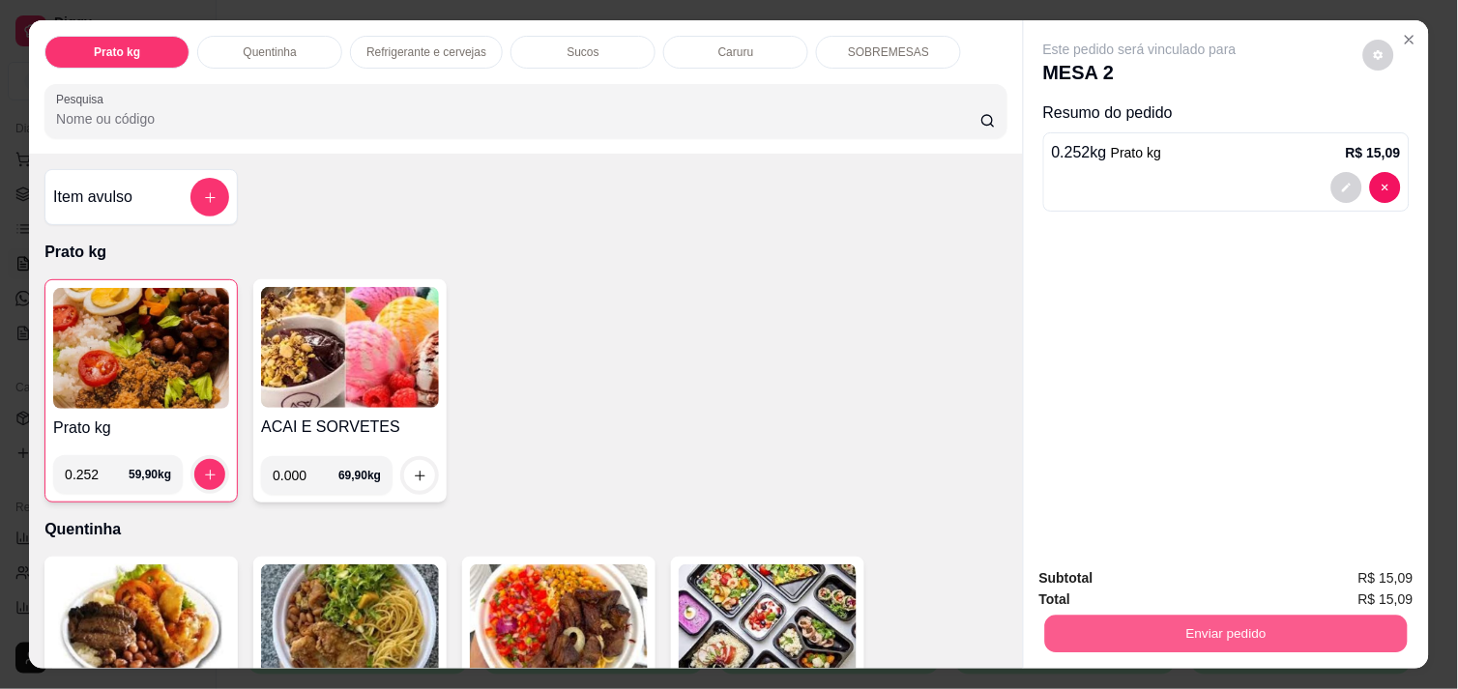
click at [1293, 638] on button "Enviar pedido" at bounding box center [1226, 634] width 362 height 38
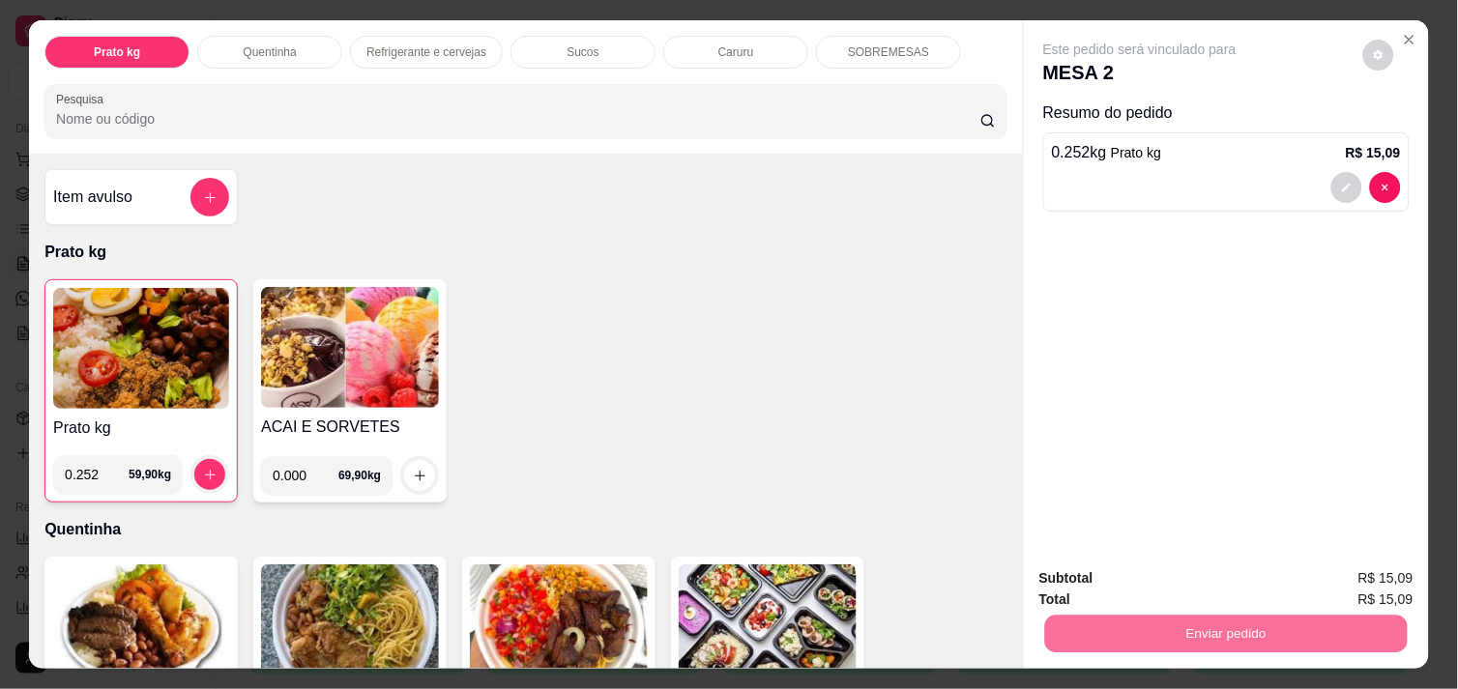
click at [1332, 590] on button "Enviar pedido" at bounding box center [1362, 579] width 109 height 37
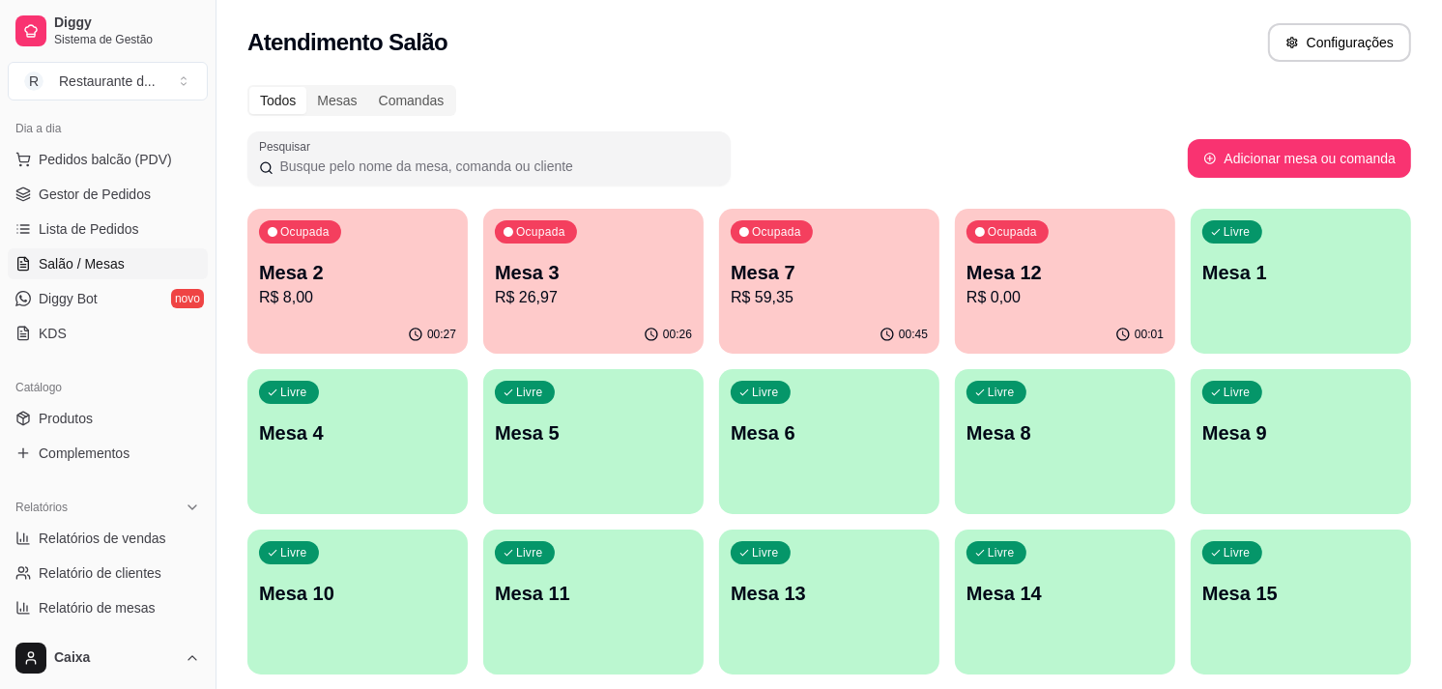
click at [619, 623] on div "Livre Mesa 11" at bounding box center [593, 591] width 220 height 122
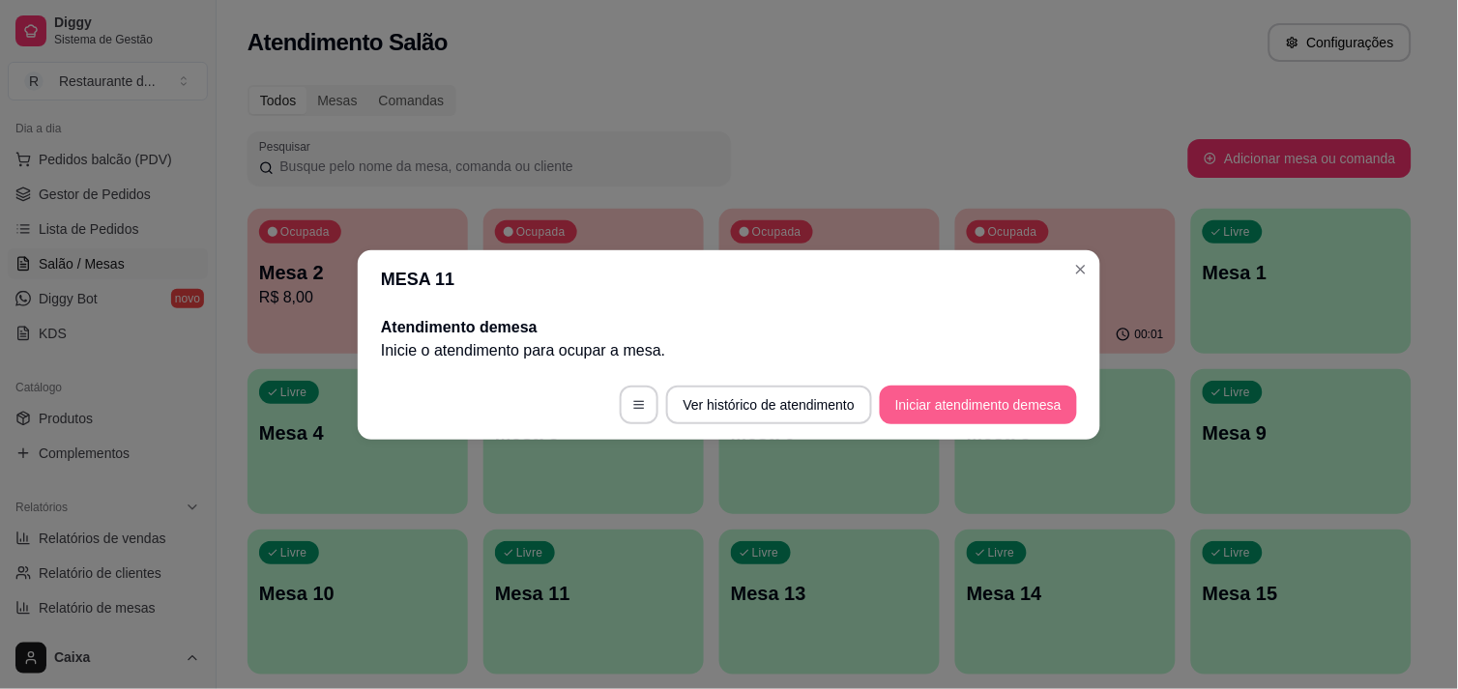
click at [999, 388] on button "Iniciar atendimento de mesa" at bounding box center [978, 405] width 197 height 39
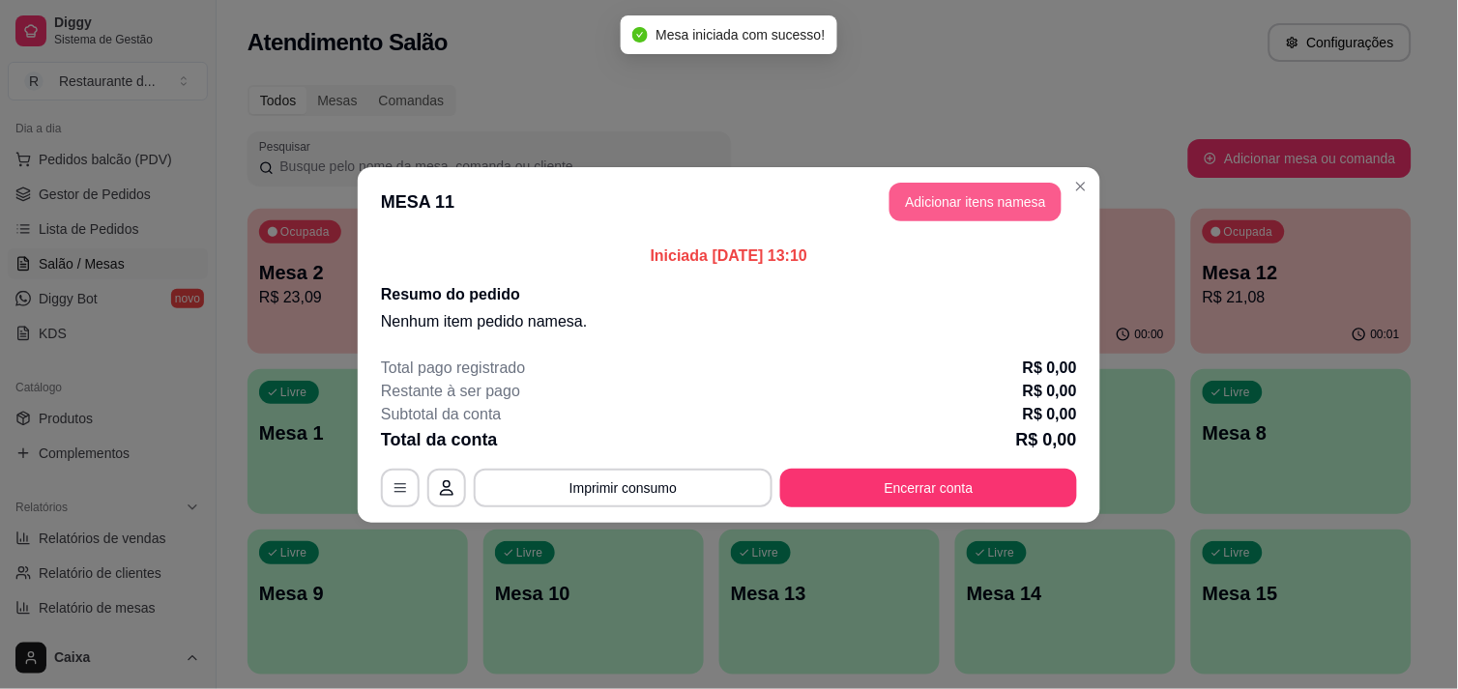
click at [943, 200] on button "Adicionar itens na mesa" at bounding box center [975, 202] width 172 height 39
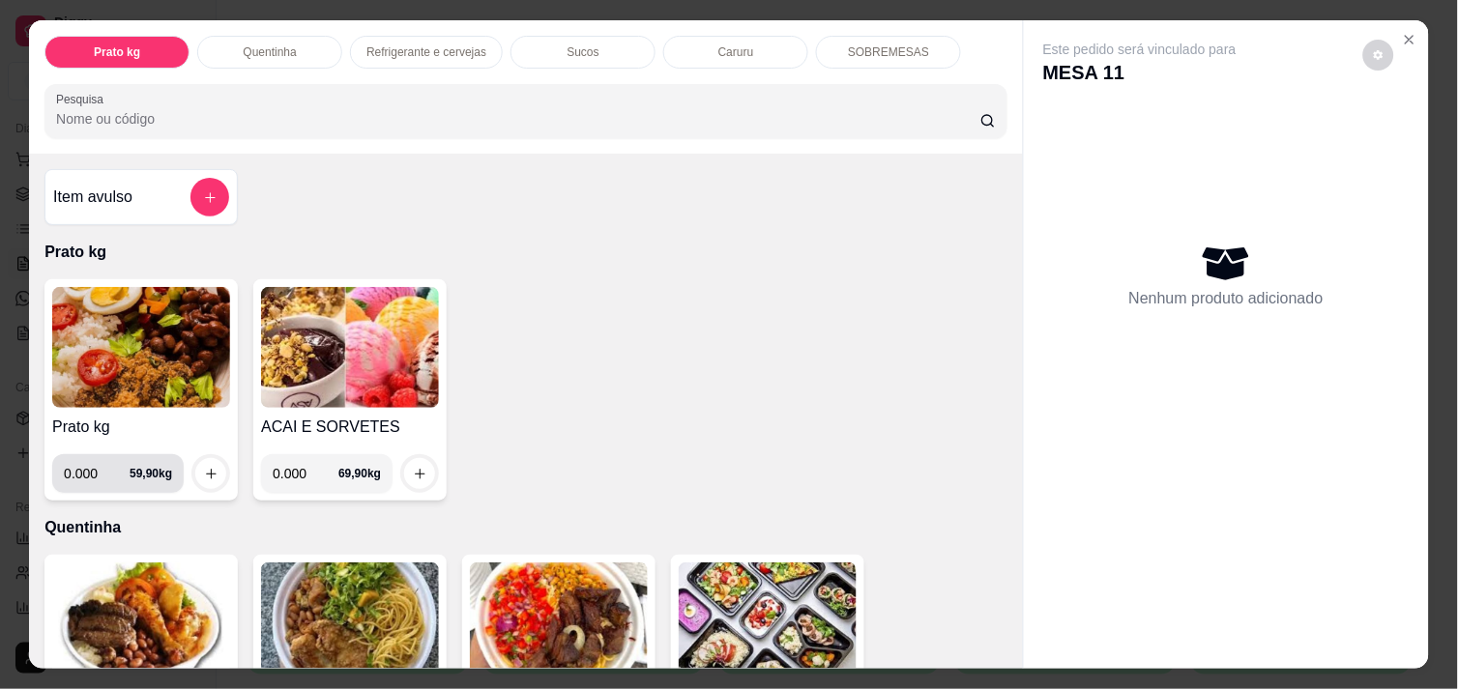
click at [90, 466] on input "0.000" at bounding box center [97, 473] width 66 height 39
type input "0.874"
click at [204, 468] on icon "increase-product-quantity" at bounding box center [211, 474] width 14 height 14
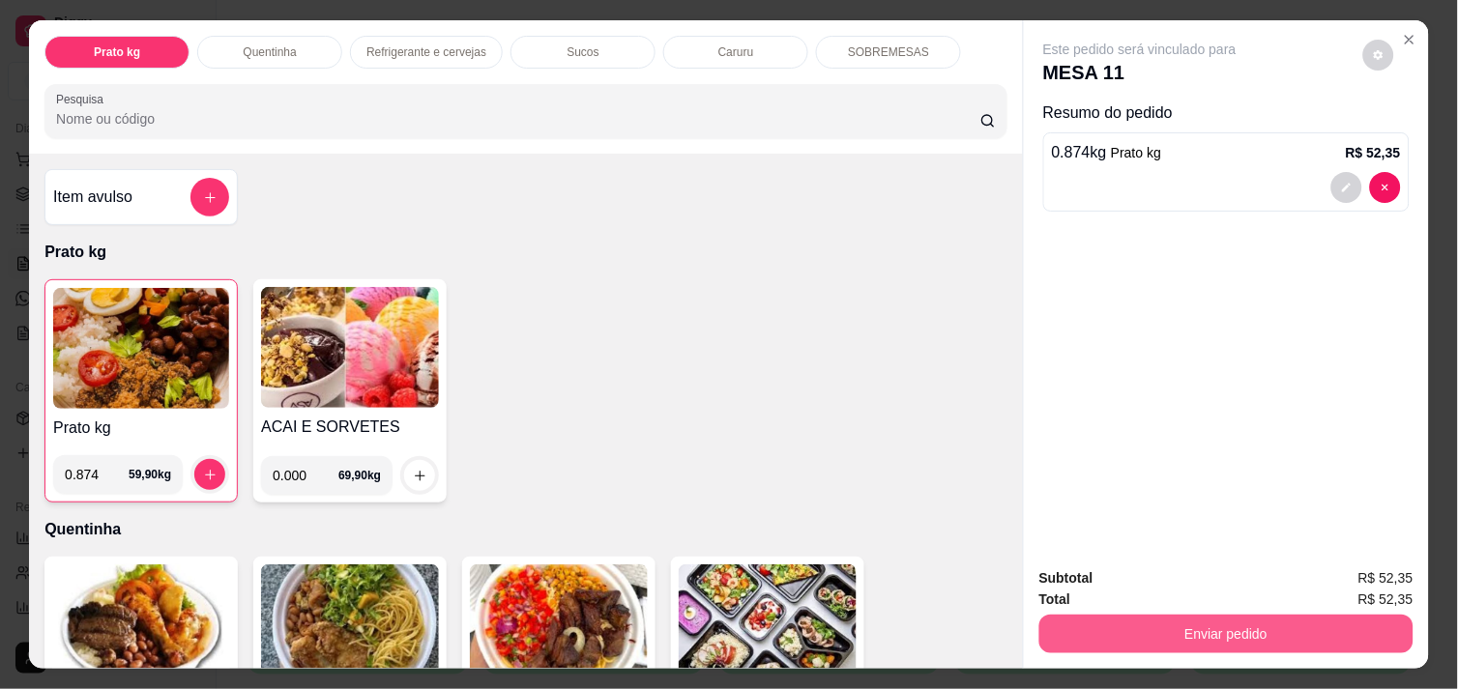
click at [1228, 619] on button "Enviar pedido" at bounding box center [1226, 634] width 374 height 39
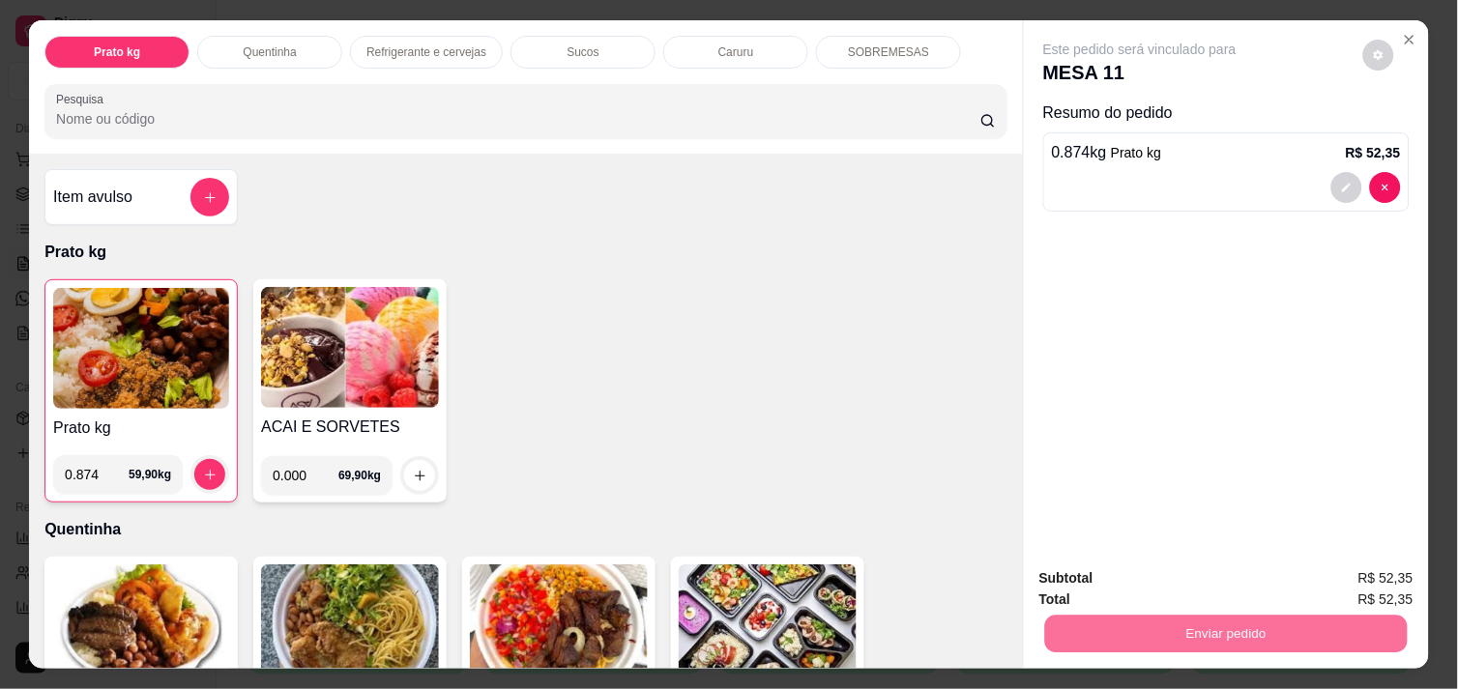
click at [1369, 575] on button "Enviar pedido" at bounding box center [1362, 579] width 109 height 37
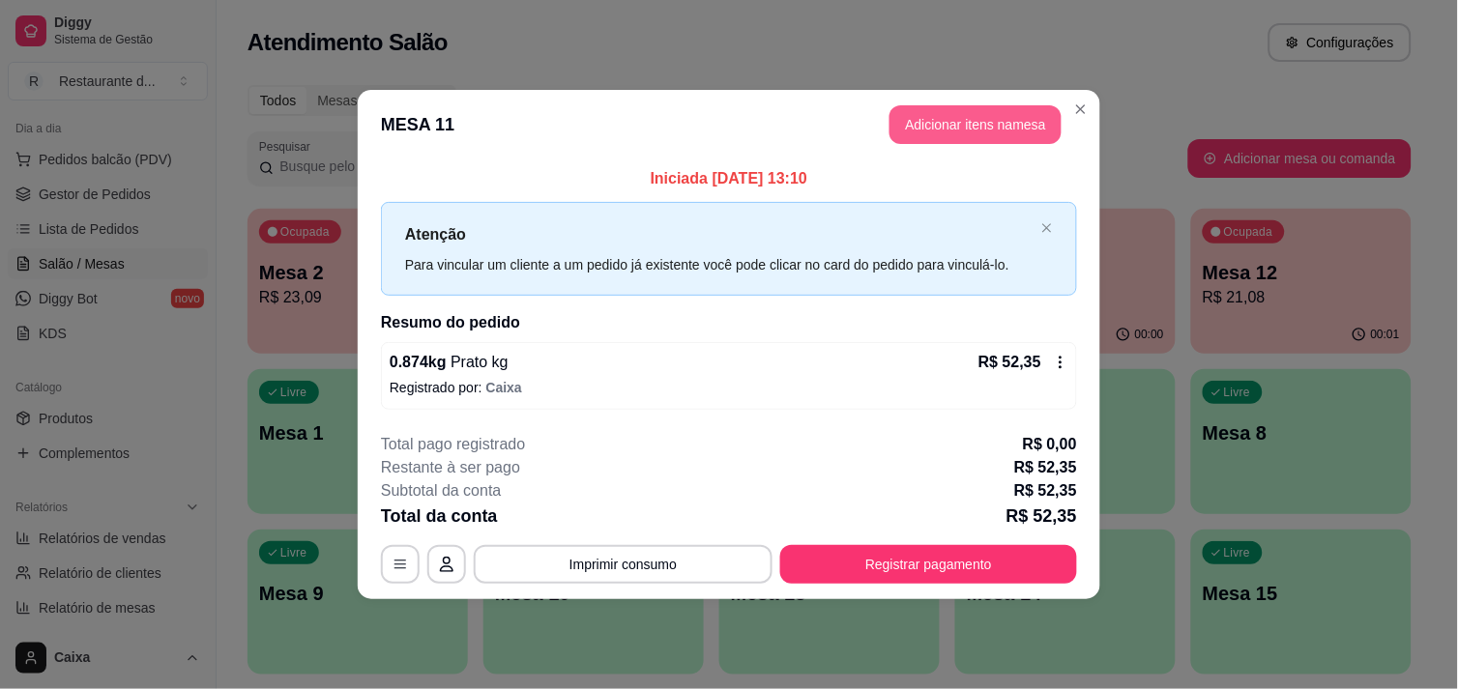
click at [943, 132] on button "Adicionar itens na mesa" at bounding box center [975, 124] width 172 height 39
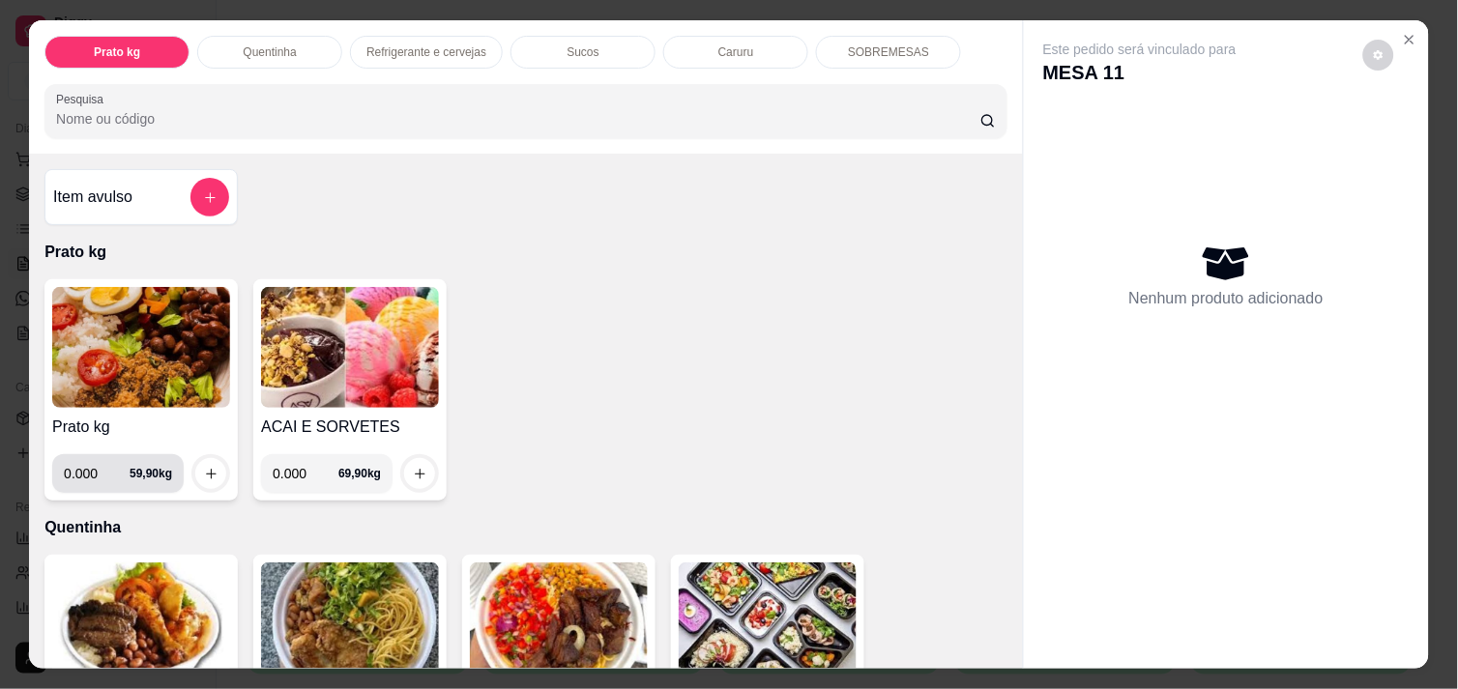
click at [84, 466] on input "0.000" at bounding box center [97, 473] width 66 height 39
click at [98, 476] on input "0.000" at bounding box center [97, 473] width 66 height 39
type input "0.330"
click at [195, 465] on button "increase-product-quantity" at bounding box center [210, 473] width 31 height 31
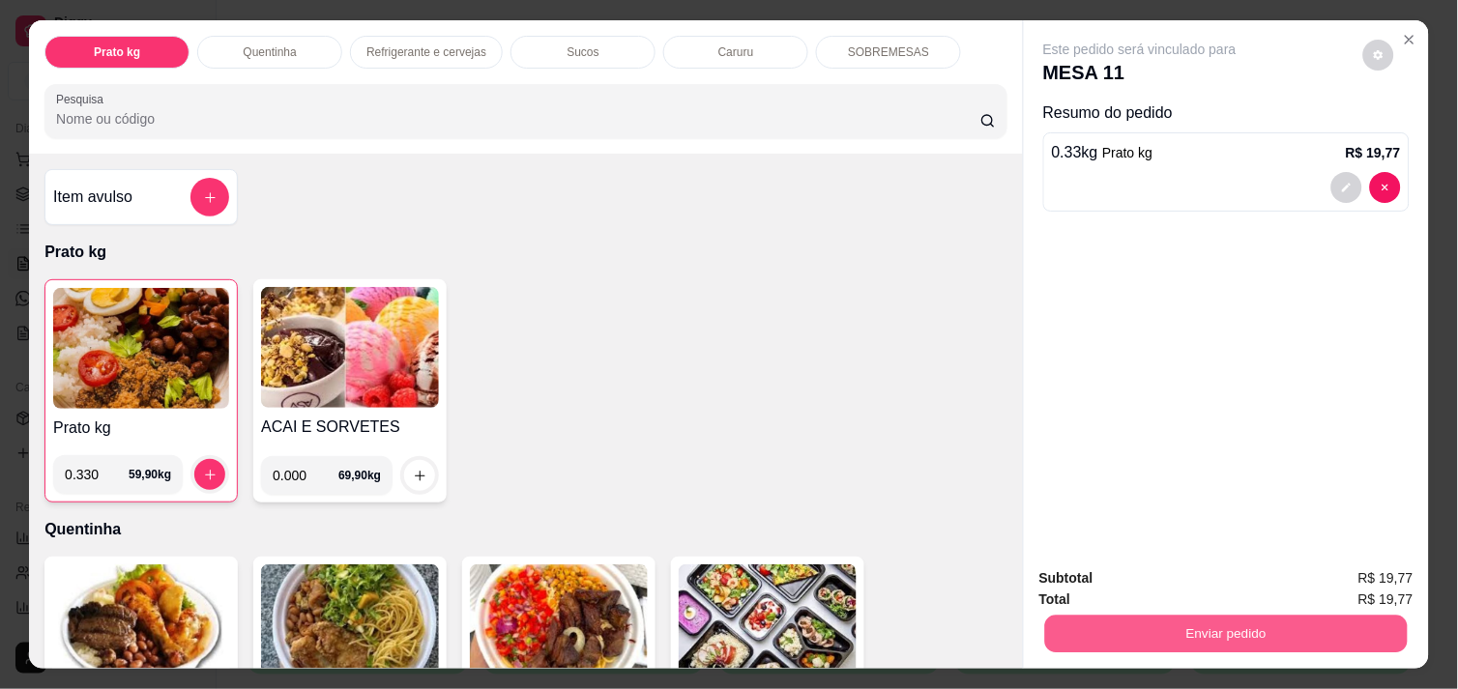
click at [1230, 635] on button "Enviar pedido" at bounding box center [1226, 634] width 362 height 38
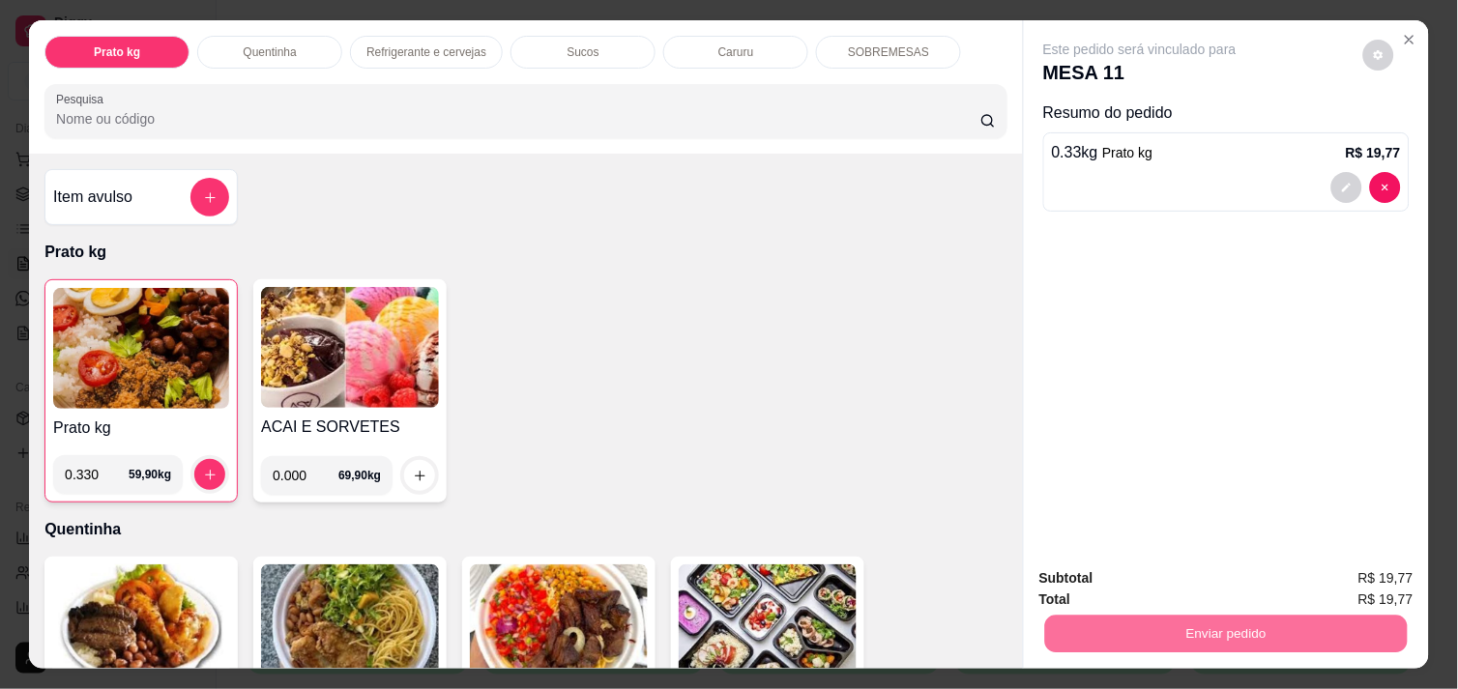
click at [1336, 574] on button "Enviar pedido" at bounding box center [1362, 578] width 109 height 37
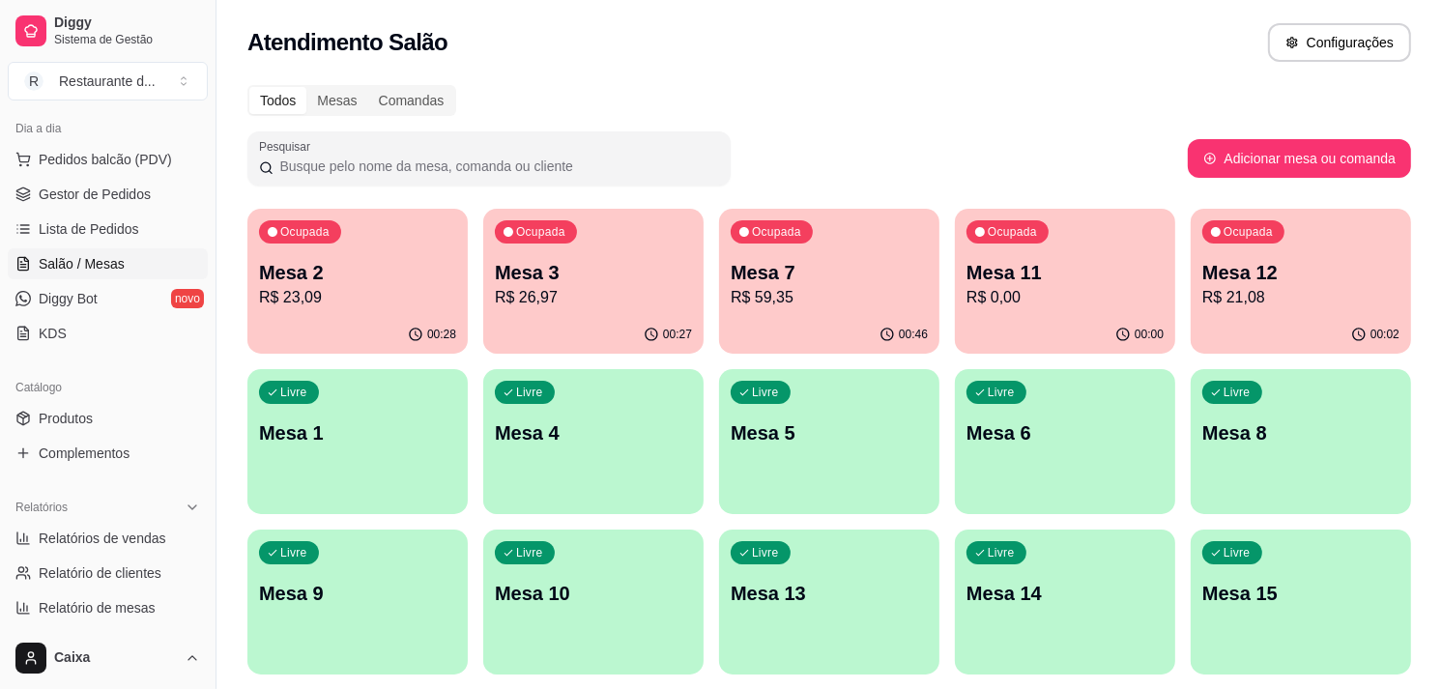
click at [303, 284] on div "Mesa 2 R$ 23,09" at bounding box center [357, 284] width 197 height 50
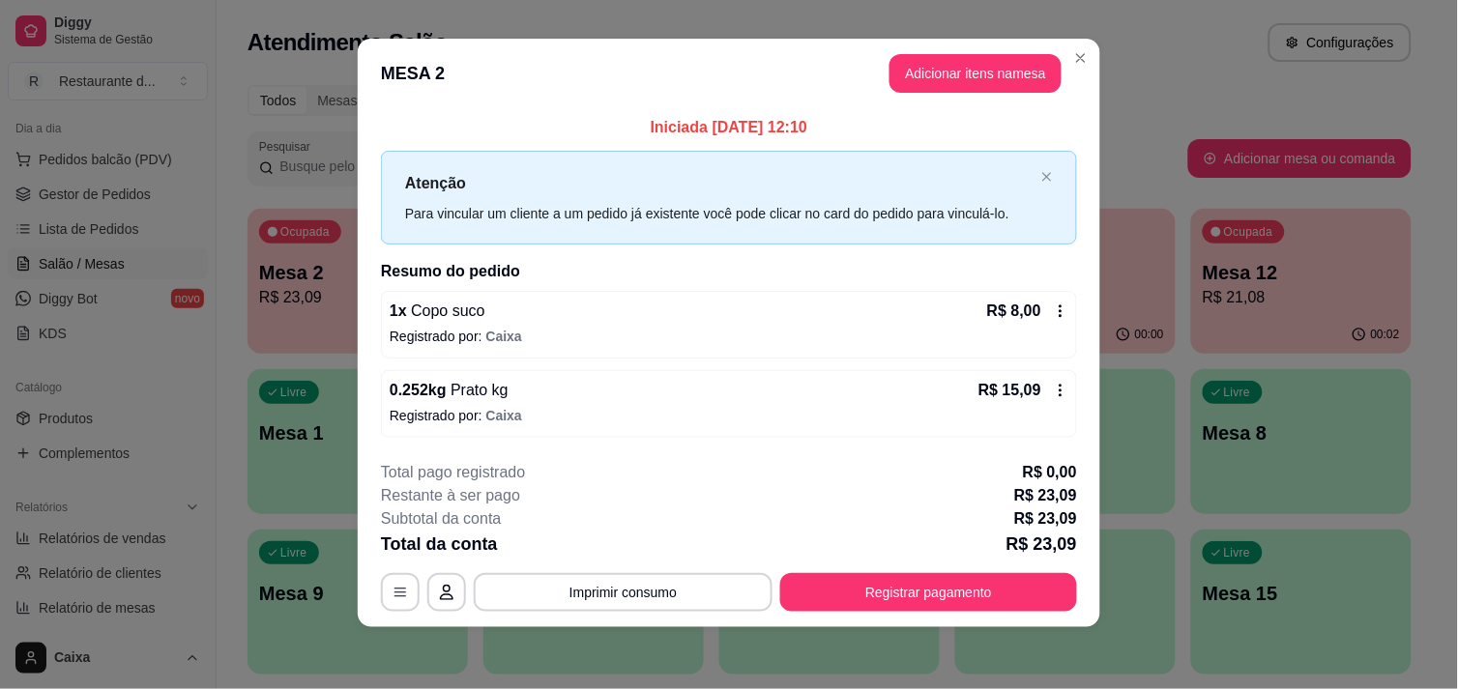
click at [1059, 394] on icon at bounding box center [1060, 391] width 3 height 13
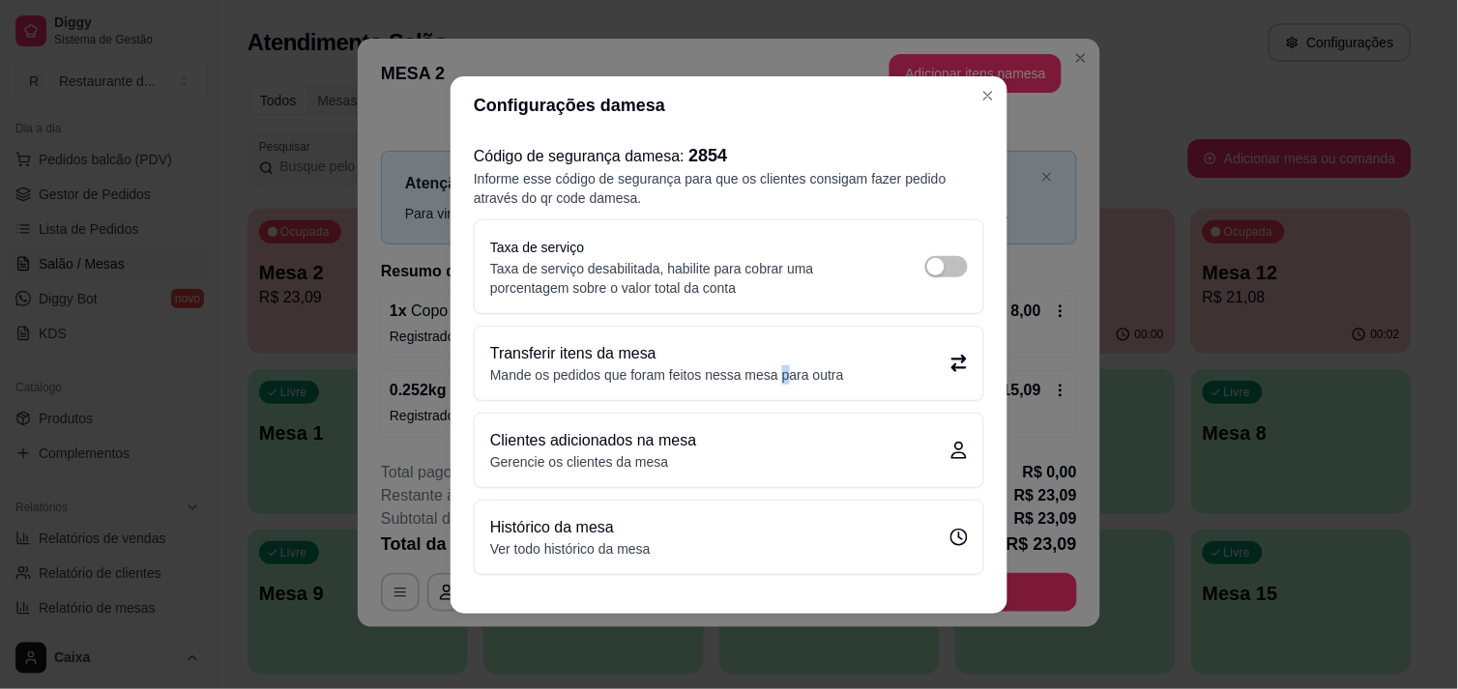
click at [785, 365] on p "Mande os pedidos que foram feitos nessa mesa para outra" at bounding box center [667, 374] width 354 height 19
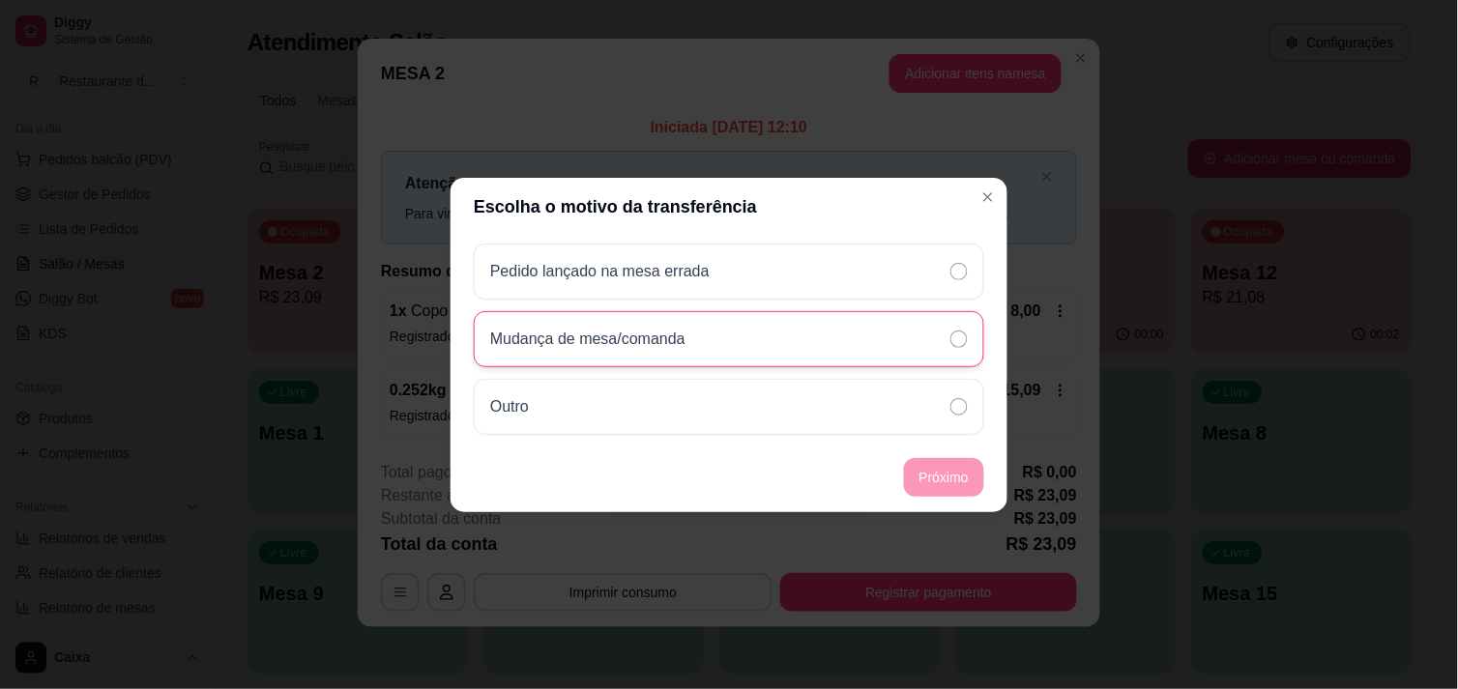
drag, startPoint x: 785, startPoint y: 364, endPoint x: 700, endPoint y: 341, distance: 88.2
click at [697, 340] on div "Mudança de mesa/comanda" at bounding box center [595, 339] width 211 height 23
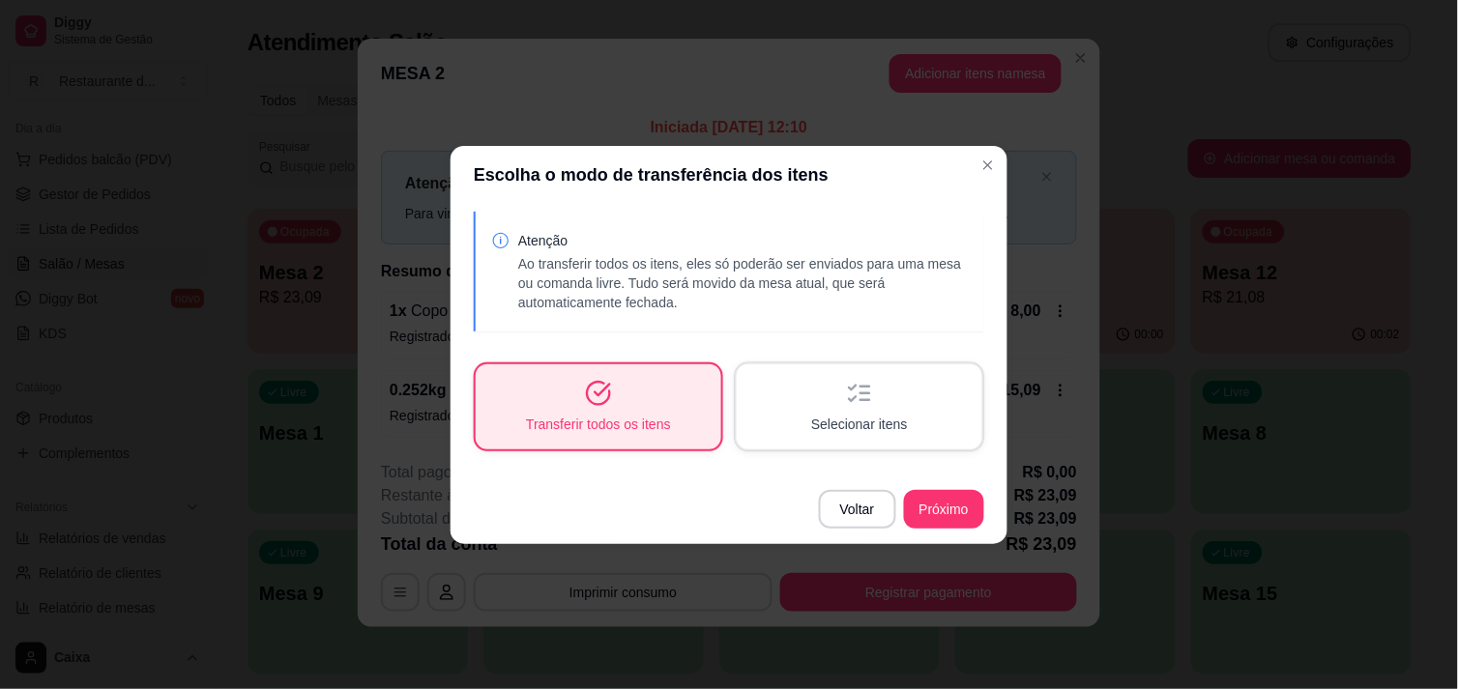
click at [667, 398] on div "Transferir todos os itens" at bounding box center [599, 406] width 246 height 85
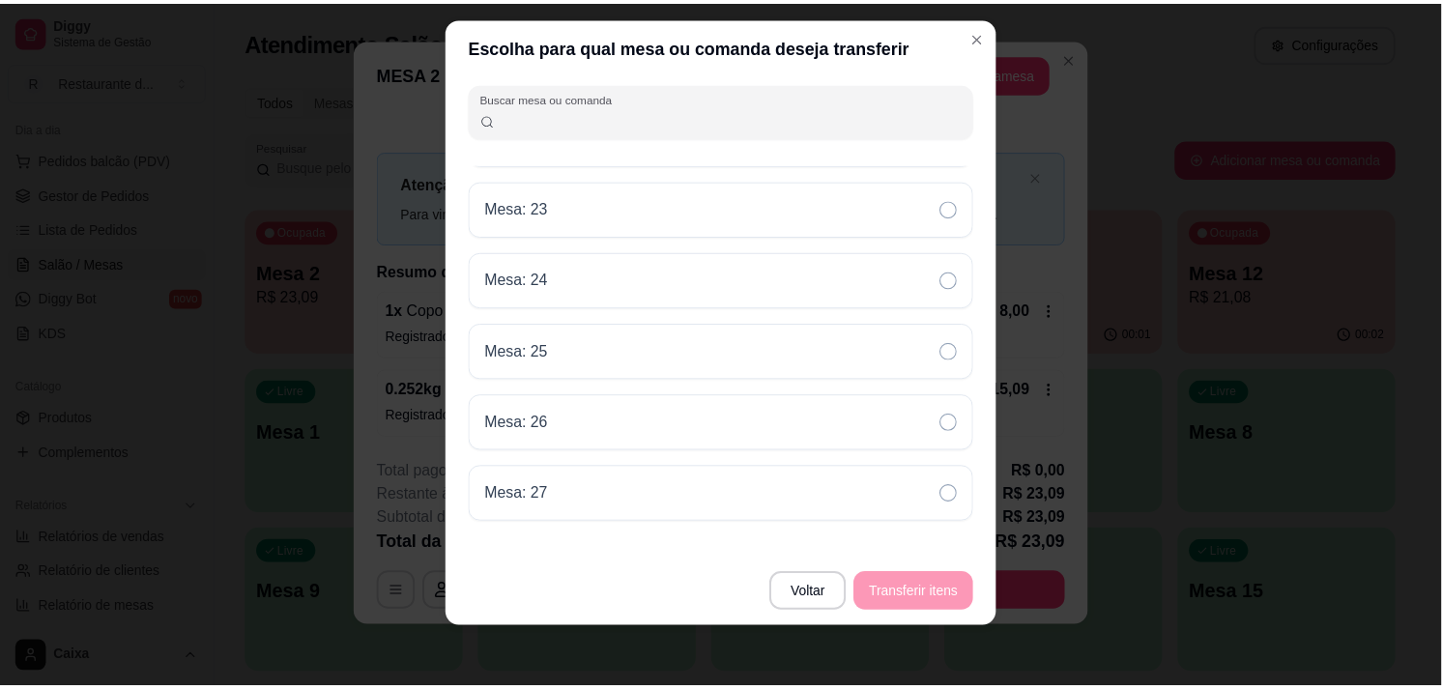
scroll to position [833, 0]
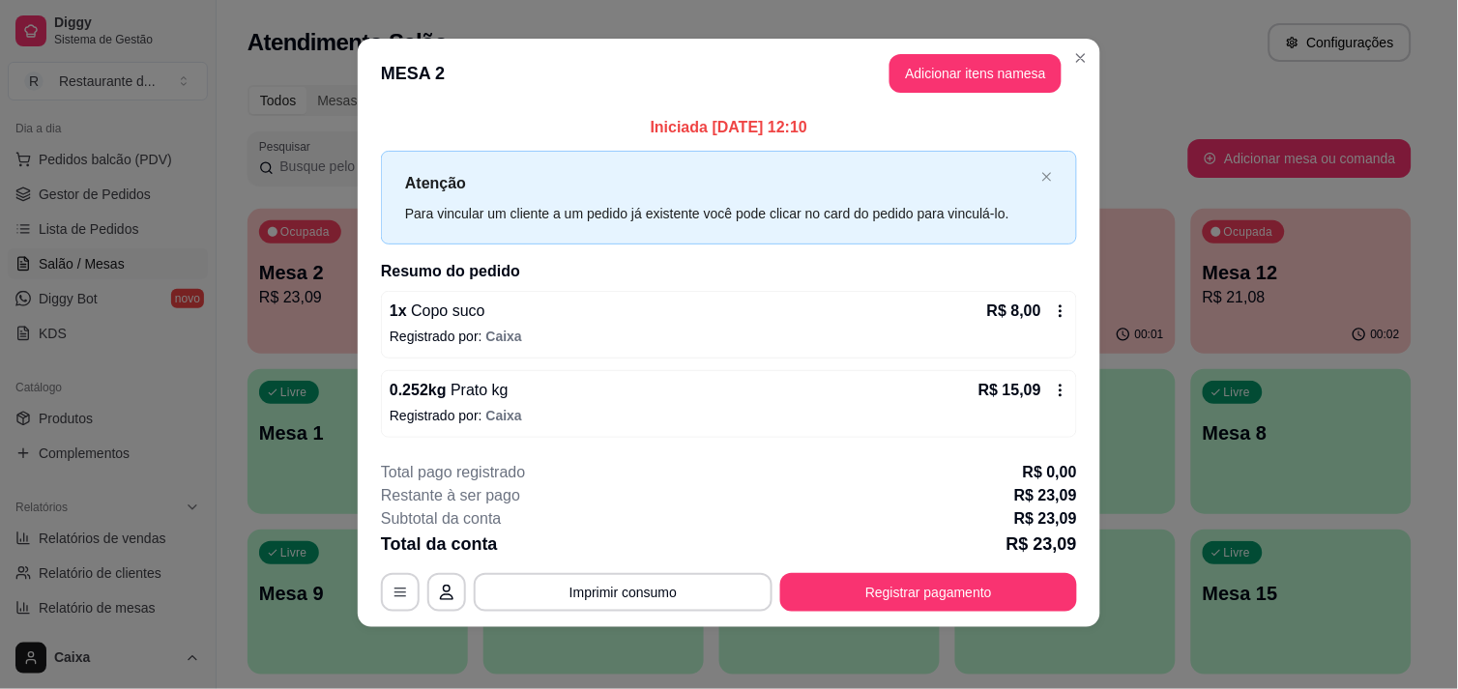
click at [1086, 157] on div "Iniciada [DATE] 12:10 Atenção Para vincular um cliente a um pedido já existente…" at bounding box center [729, 276] width 742 height 337
click at [866, 596] on button "Registrar pagamento" at bounding box center [928, 592] width 297 height 39
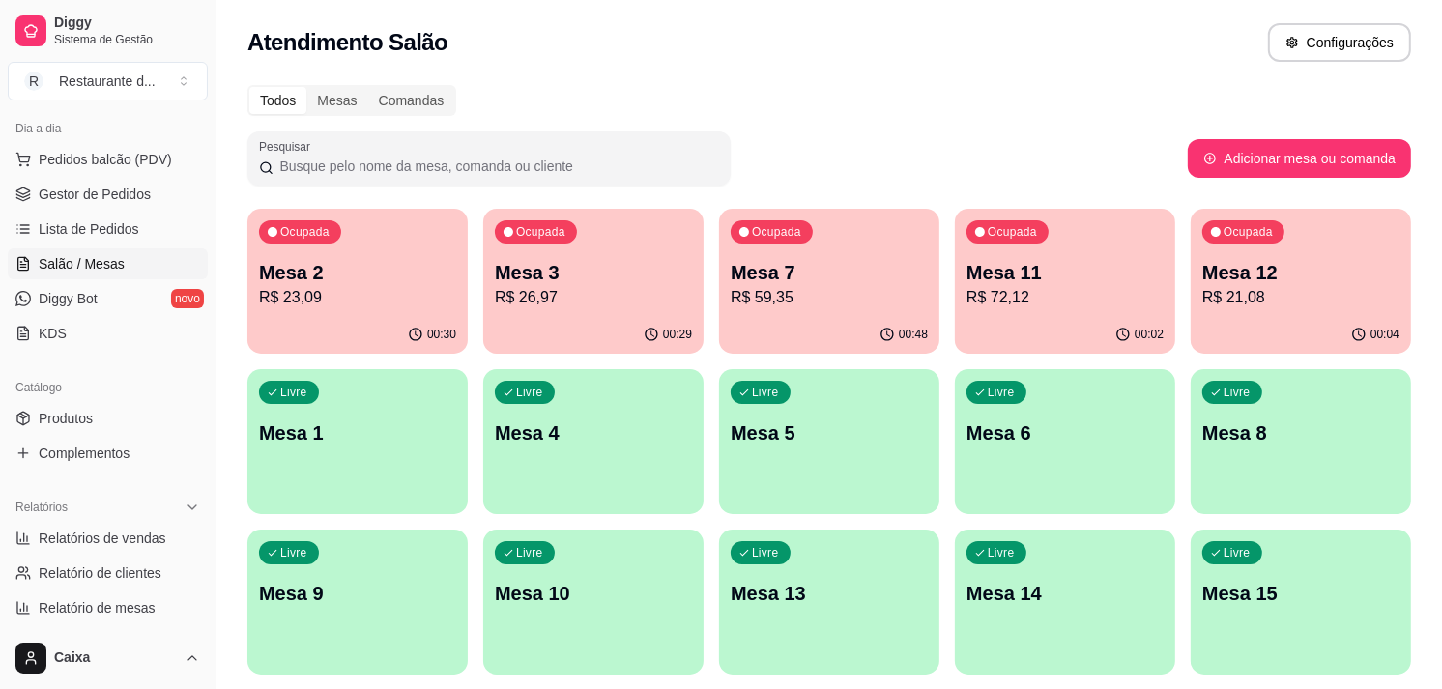
click at [552, 236] on p "Ocupada" at bounding box center [540, 231] width 49 height 15
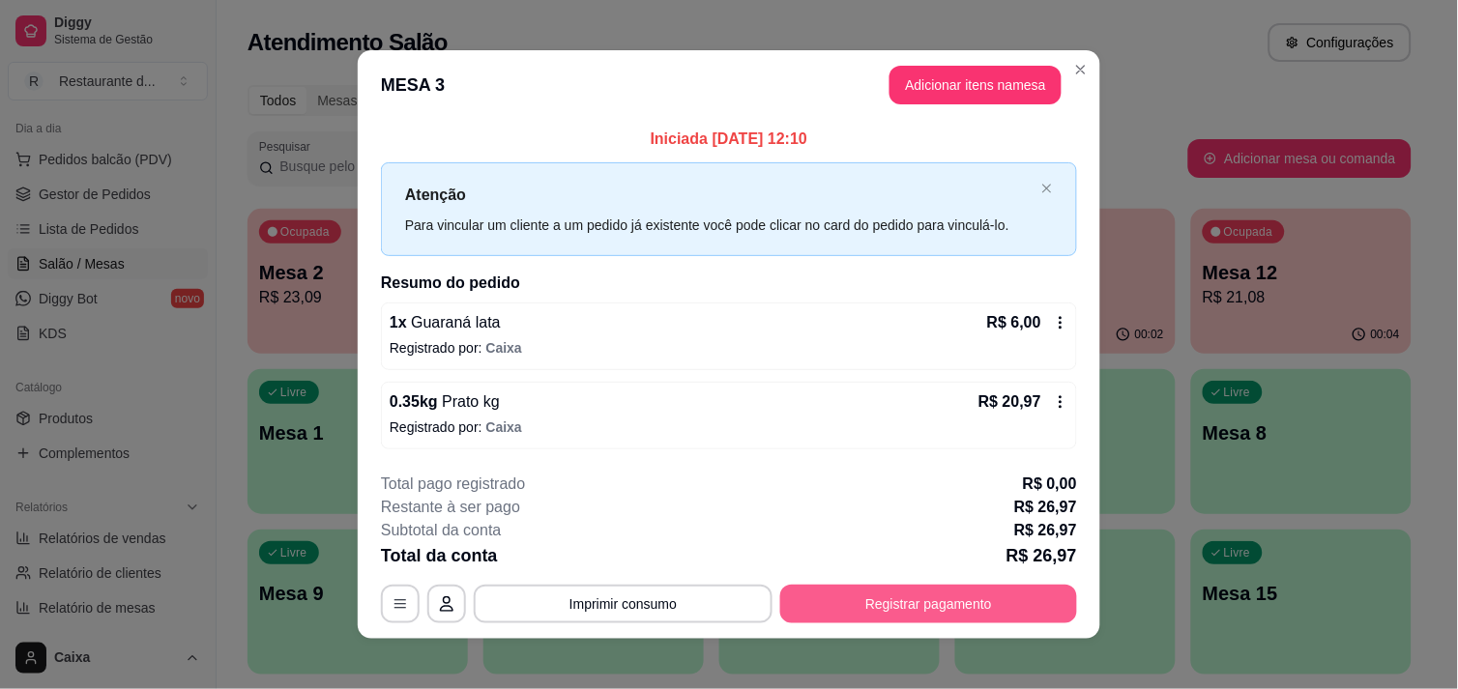
click at [931, 600] on button "Registrar pagamento" at bounding box center [928, 604] width 297 height 39
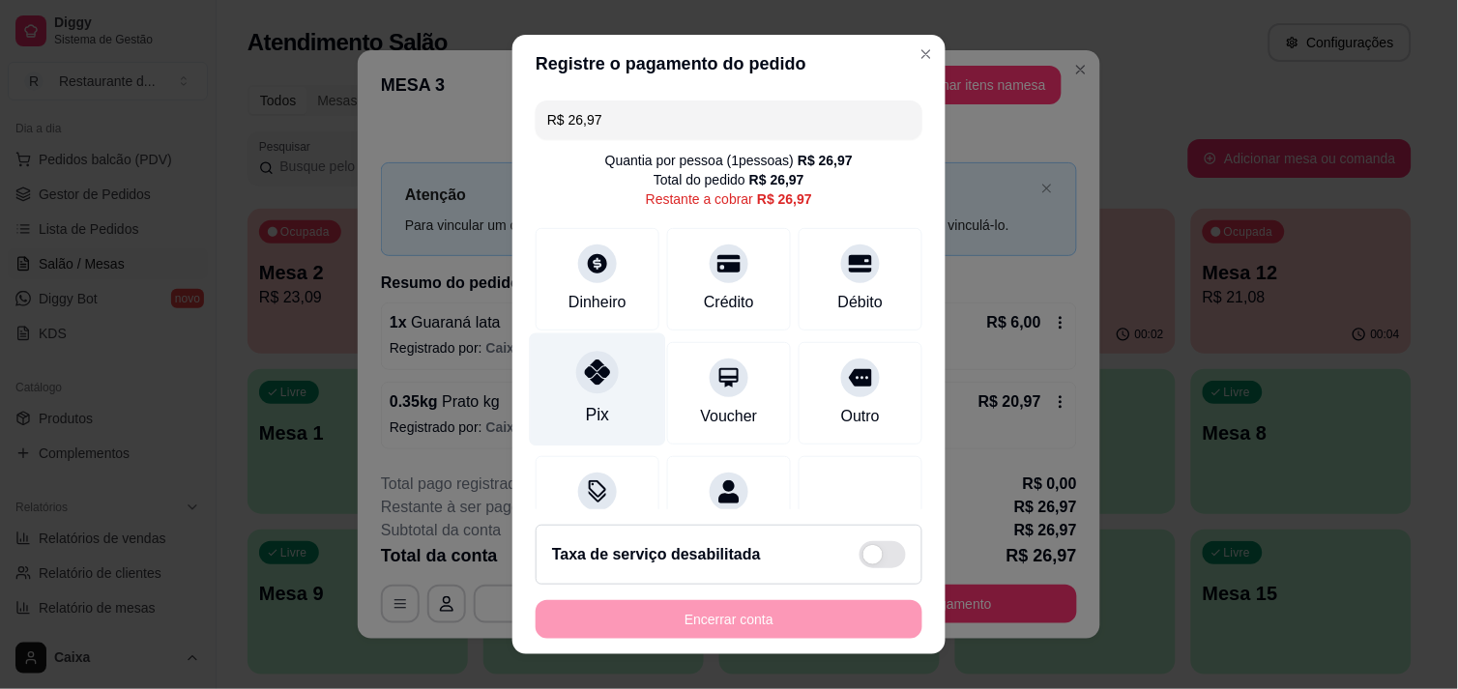
click at [590, 406] on div "Pix" at bounding box center [597, 414] width 23 height 25
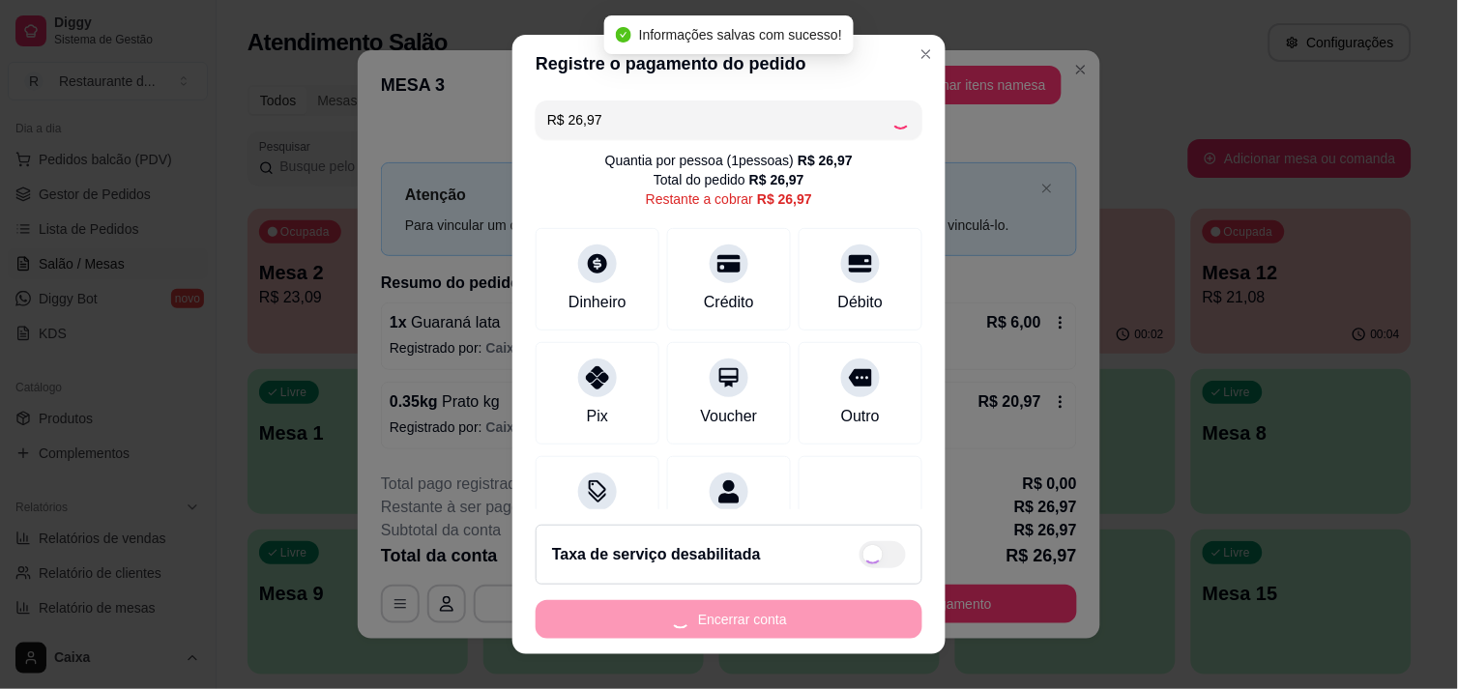
type input "R$ 0,00"
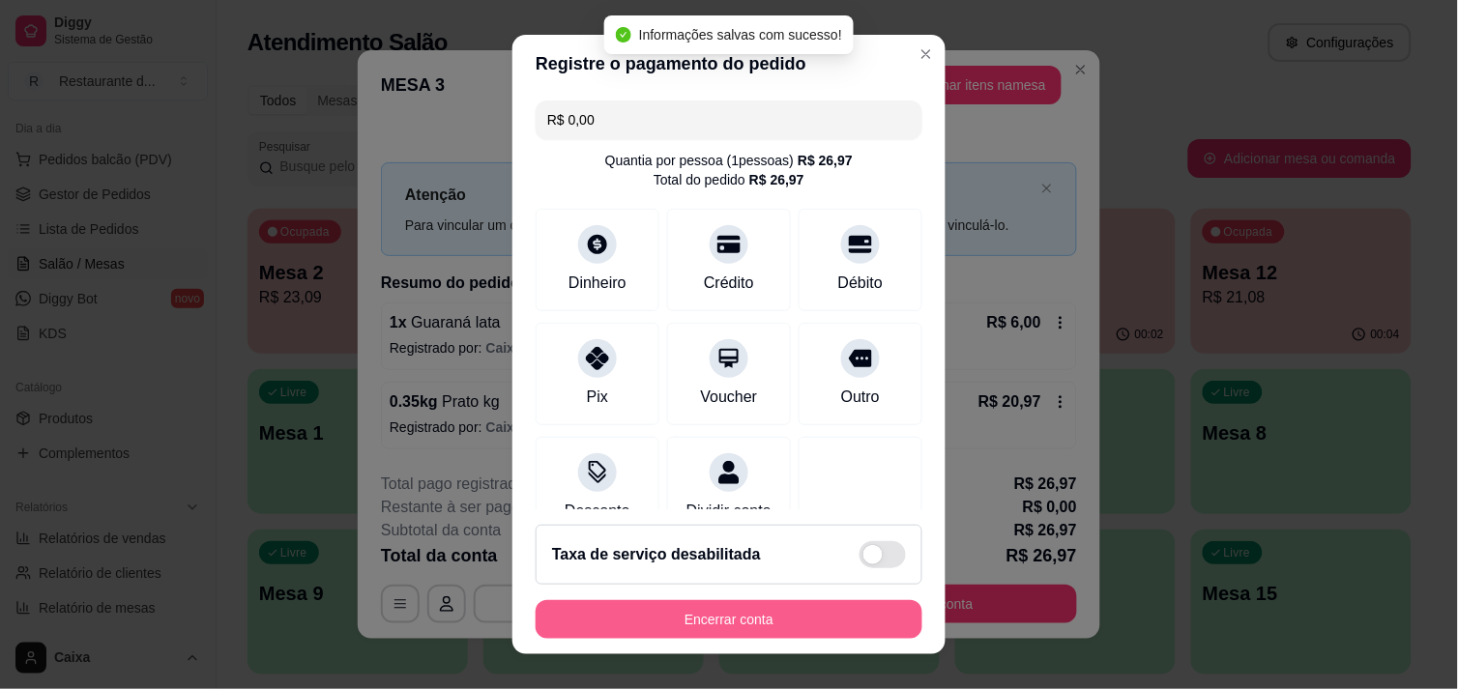
click at [762, 626] on button "Encerrar conta" at bounding box center [729, 619] width 387 height 39
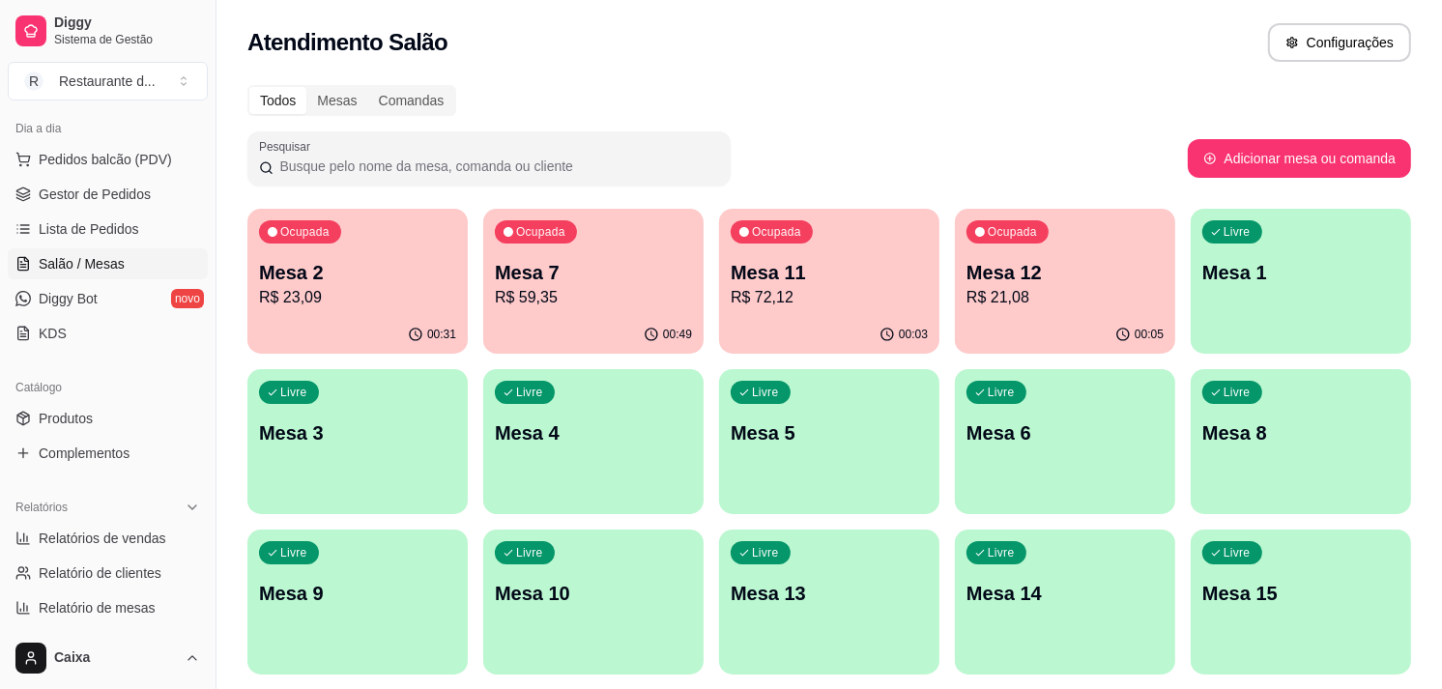
click at [350, 295] on p "R$ 23,09" at bounding box center [357, 297] width 197 height 23
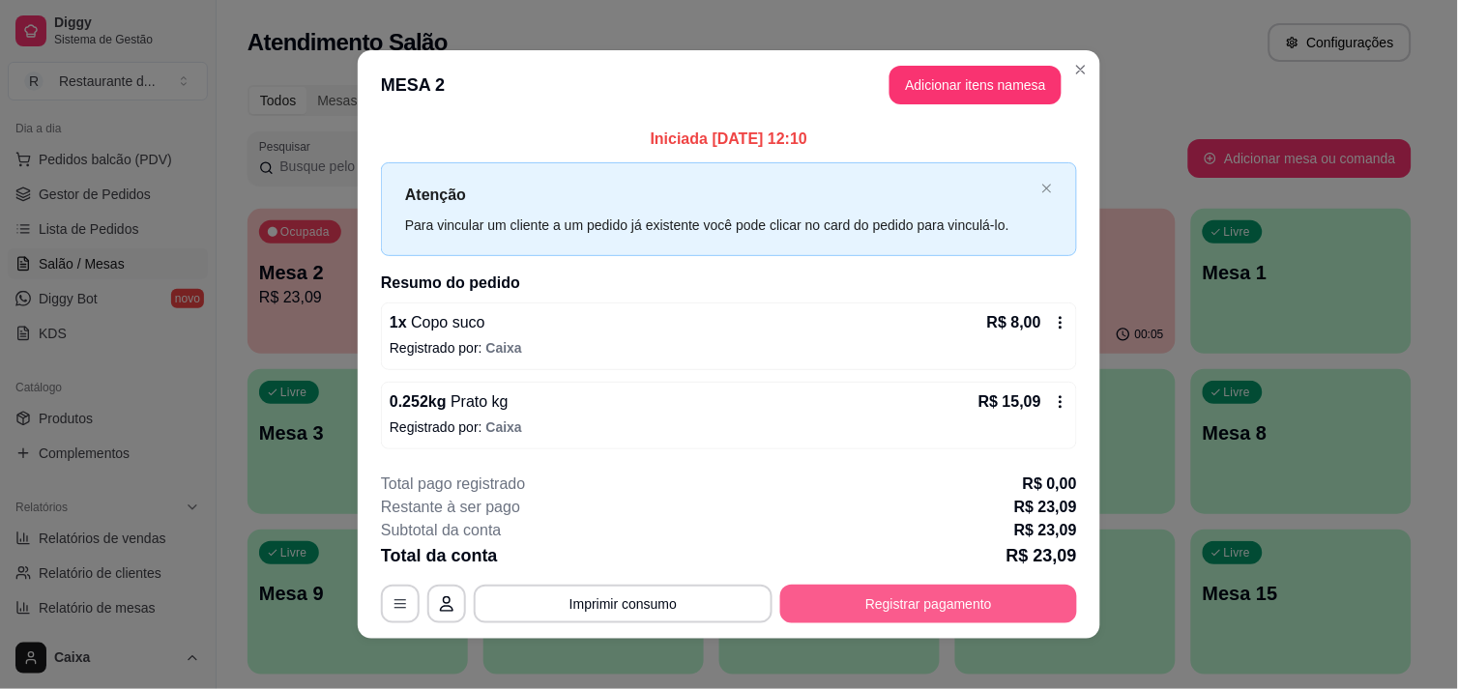
click at [963, 597] on button "Registrar pagamento" at bounding box center [928, 604] width 297 height 39
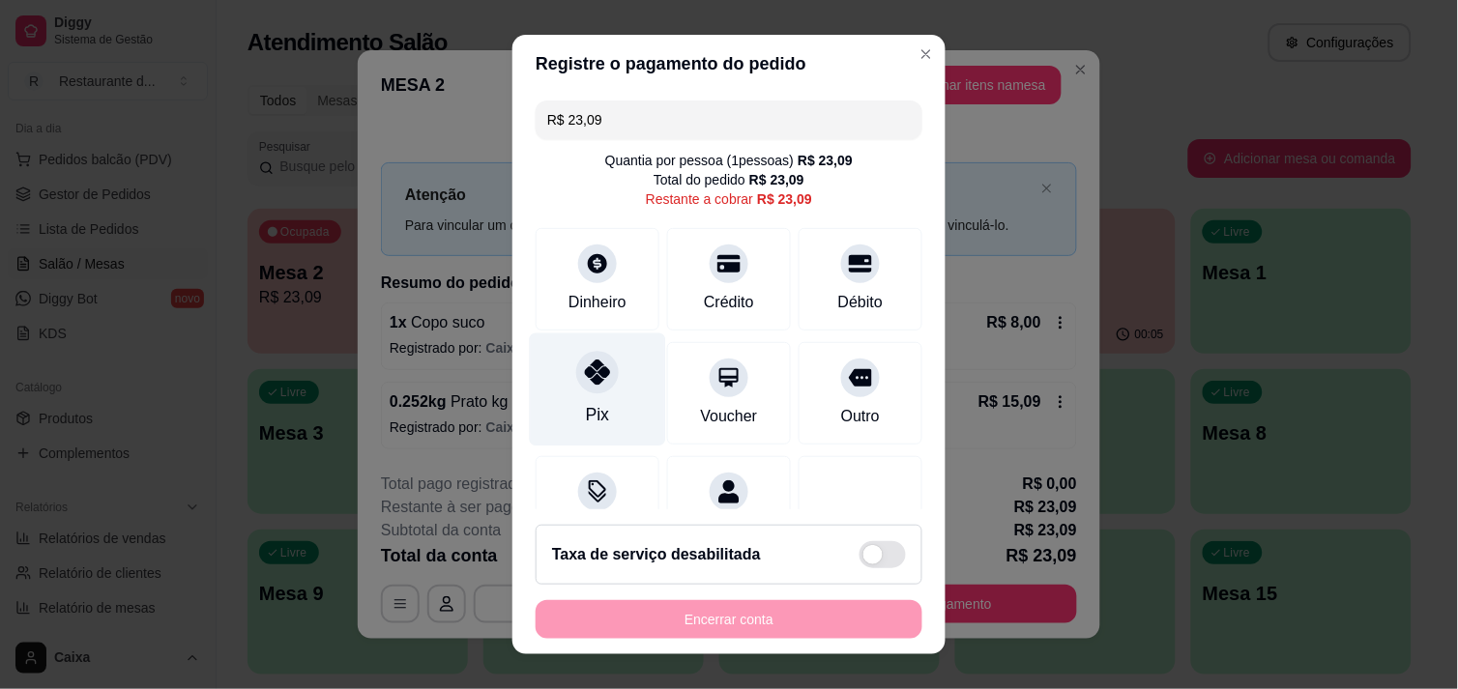
click at [592, 380] on icon at bounding box center [597, 372] width 25 height 25
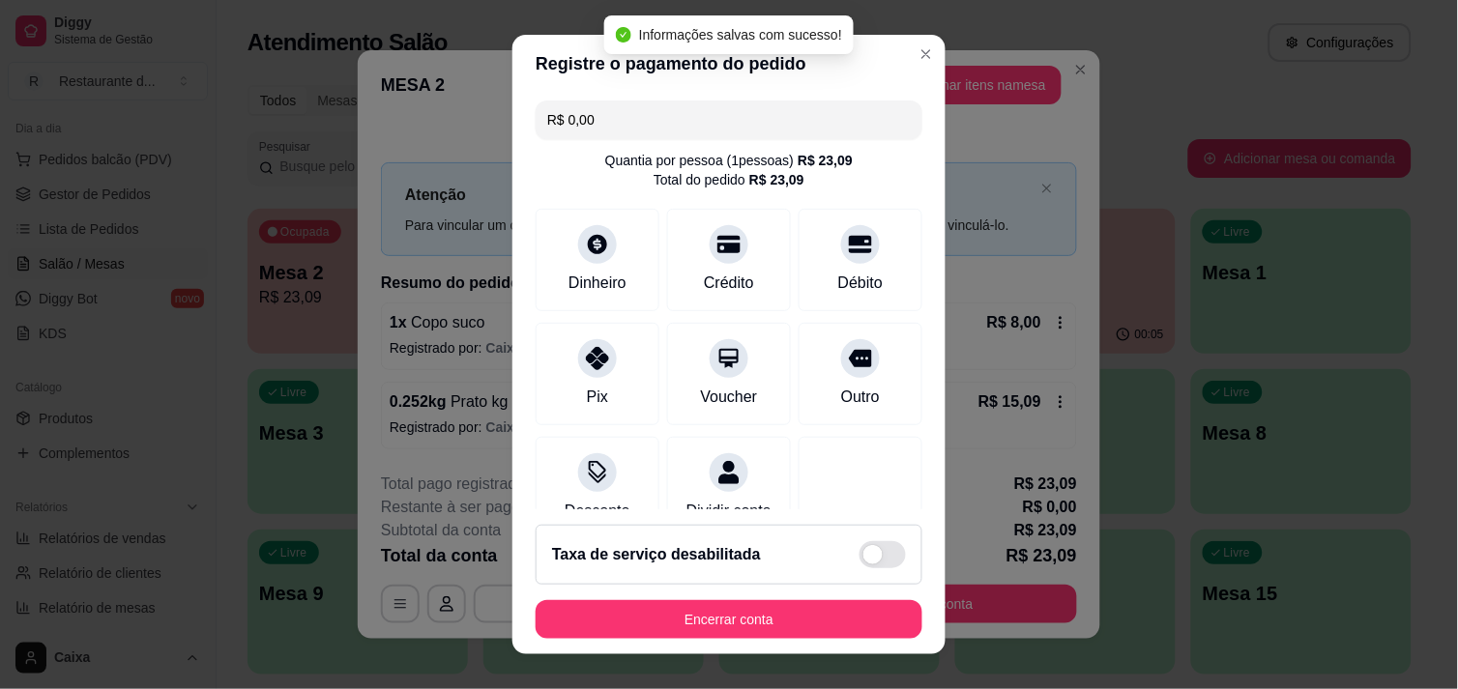
type input "R$ 0,00"
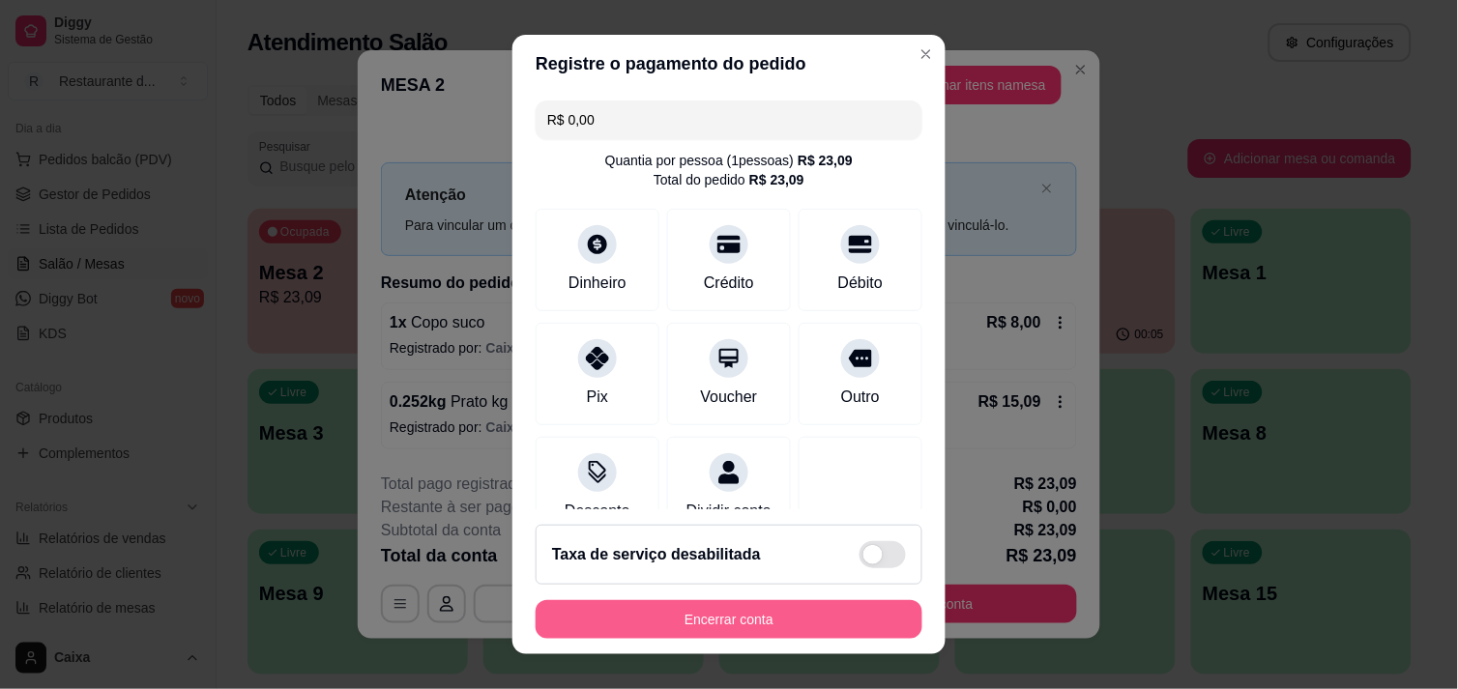
click at [652, 609] on button "Encerrar conta" at bounding box center [729, 619] width 387 height 39
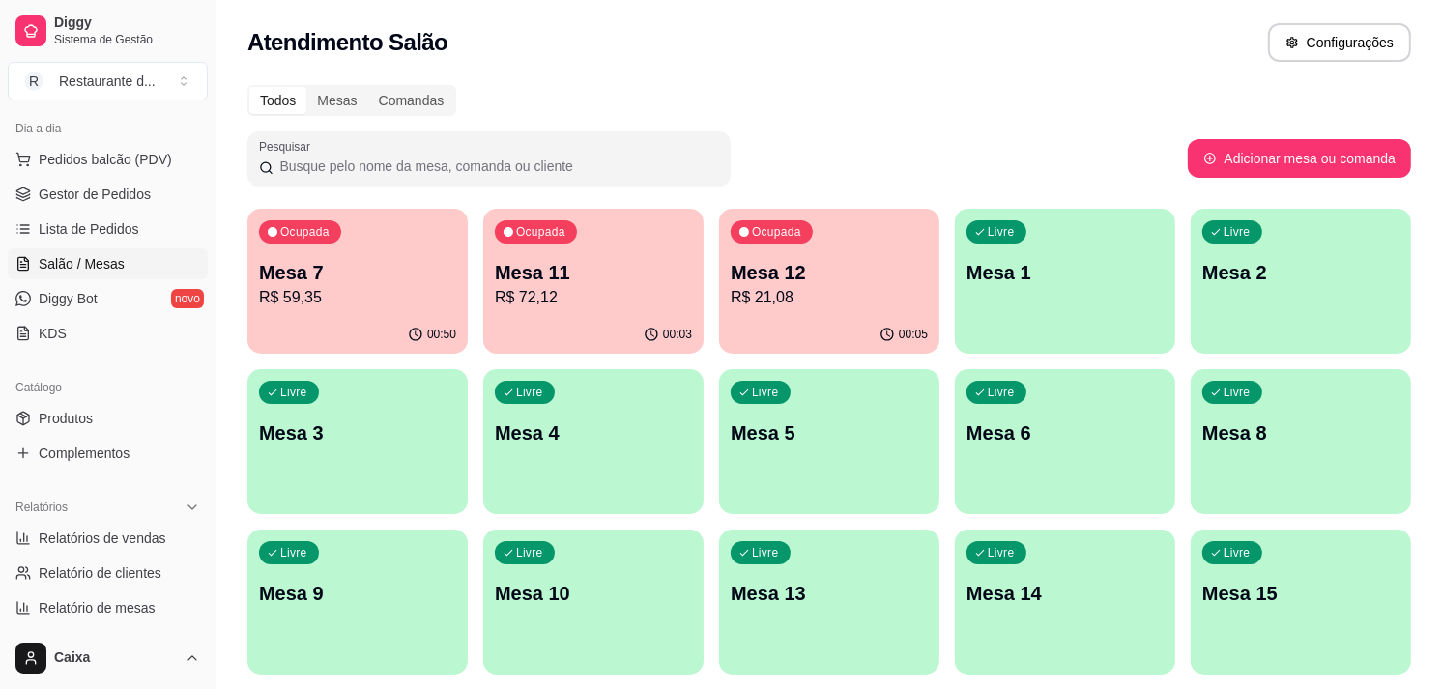
click at [611, 293] on p "R$ 72,12" at bounding box center [593, 297] width 197 height 23
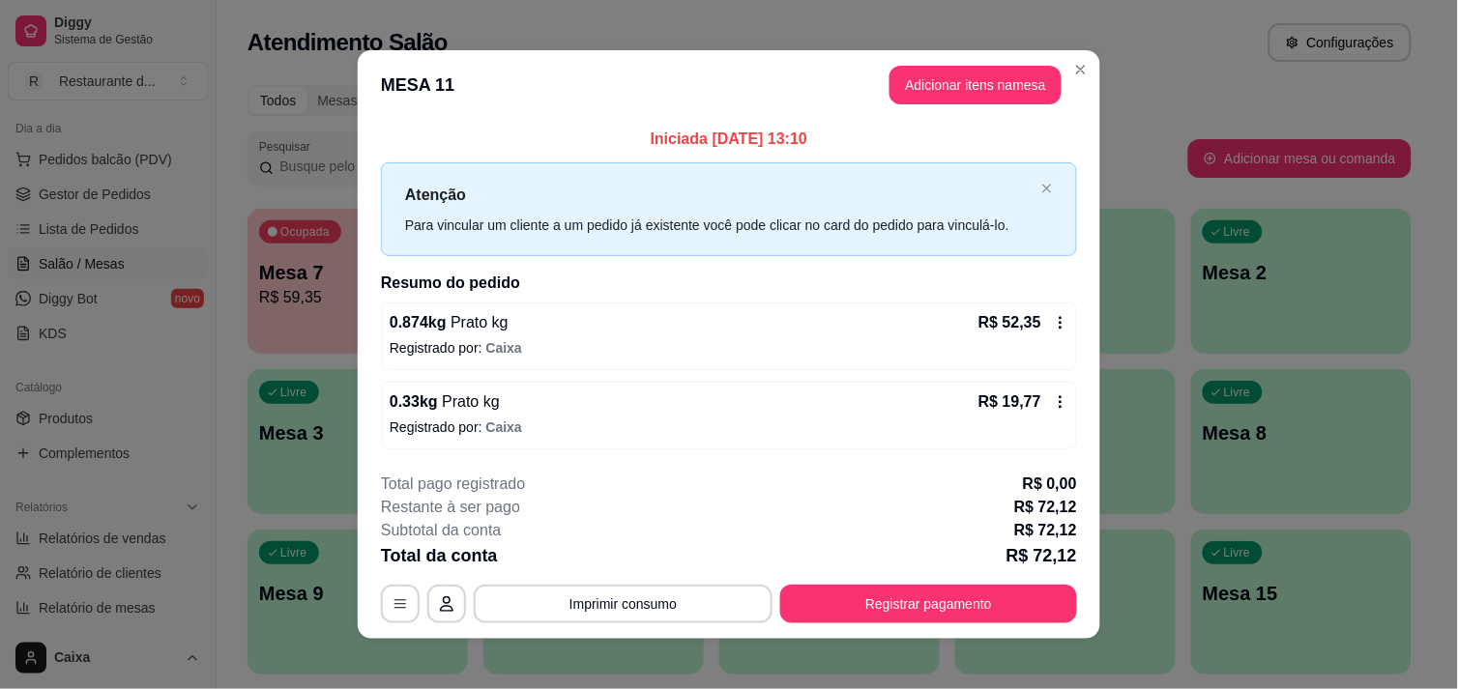
click at [1053, 398] on icon at bounding box center [1060, 401] width 15 height 15
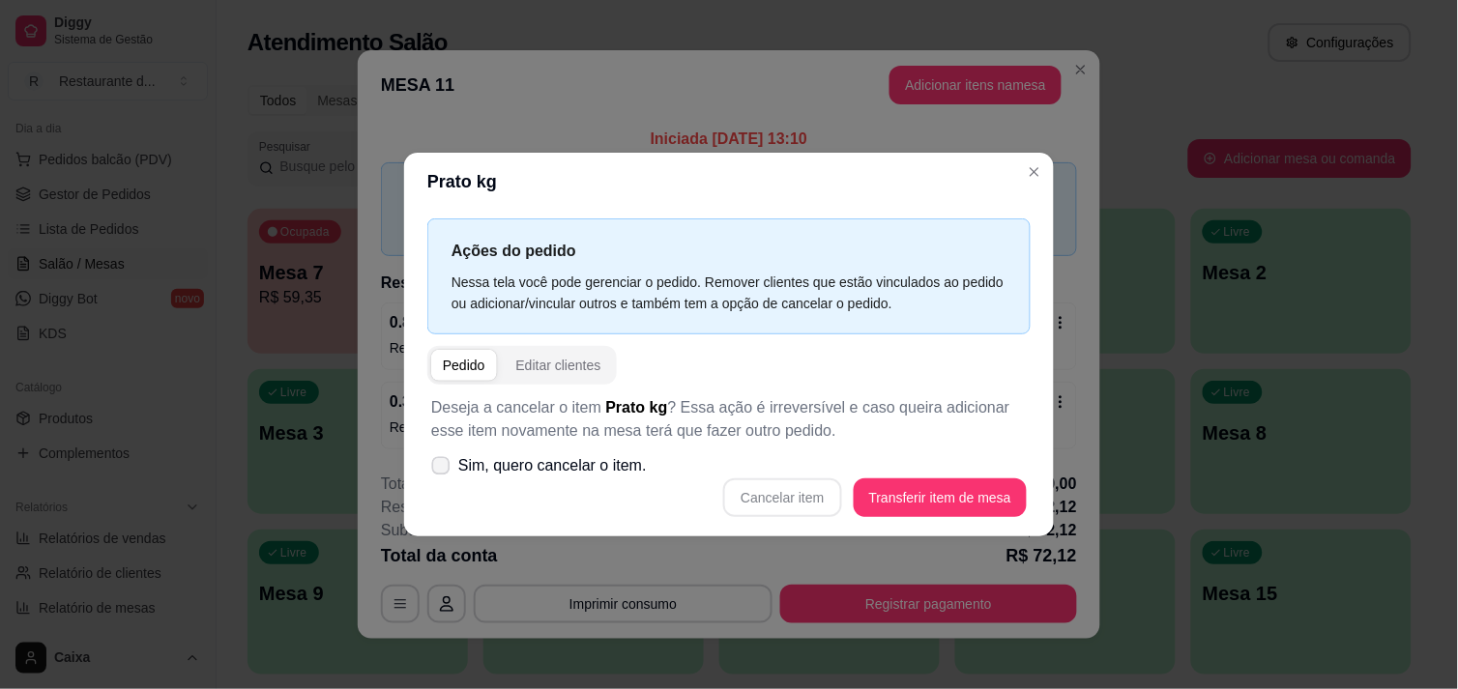
click at [443, 468] on icon at bounding box center [440, 465] width 14 height 11
click at [443, 469] on input "Sim, quero cancelar o item." at bounding box center [436, 475] width 13 height 13
checkbox input "true"
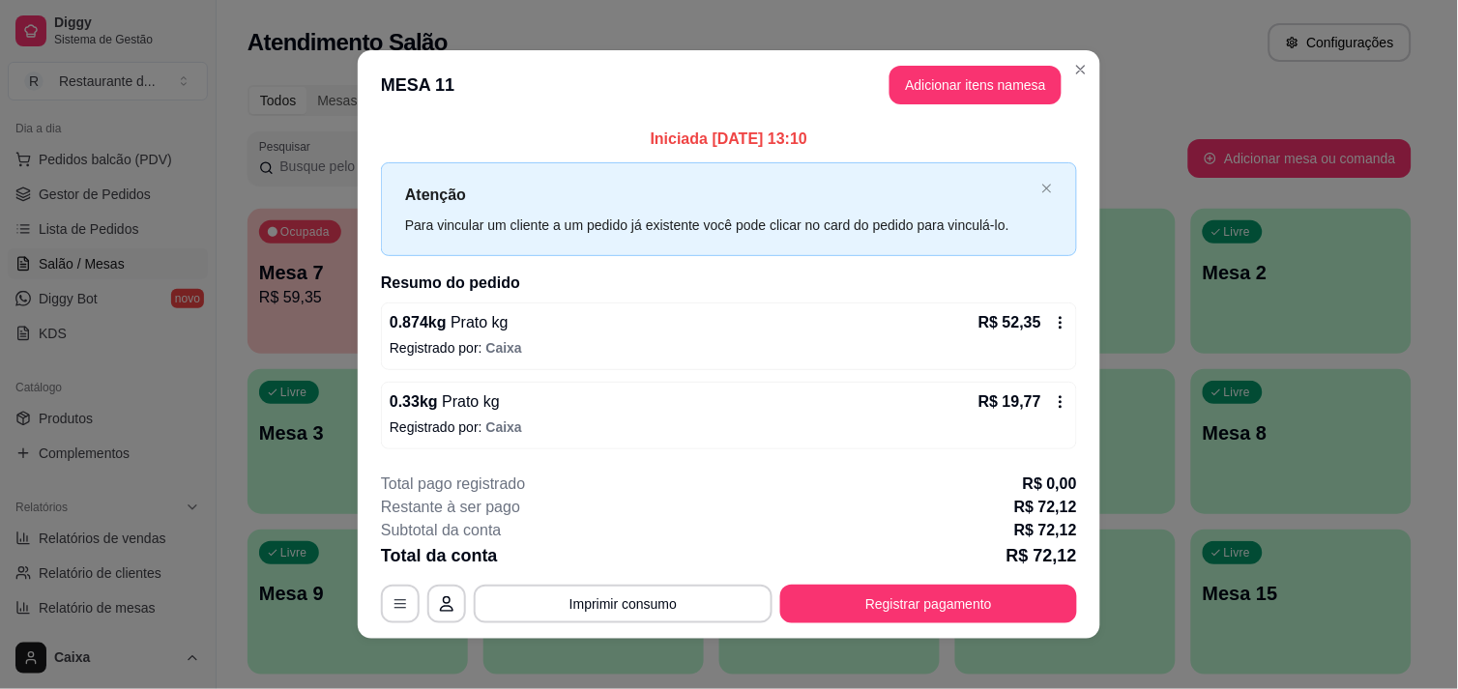
click at [1053, 403] on icon at bounding box center [1060, 401] width 15 height 15
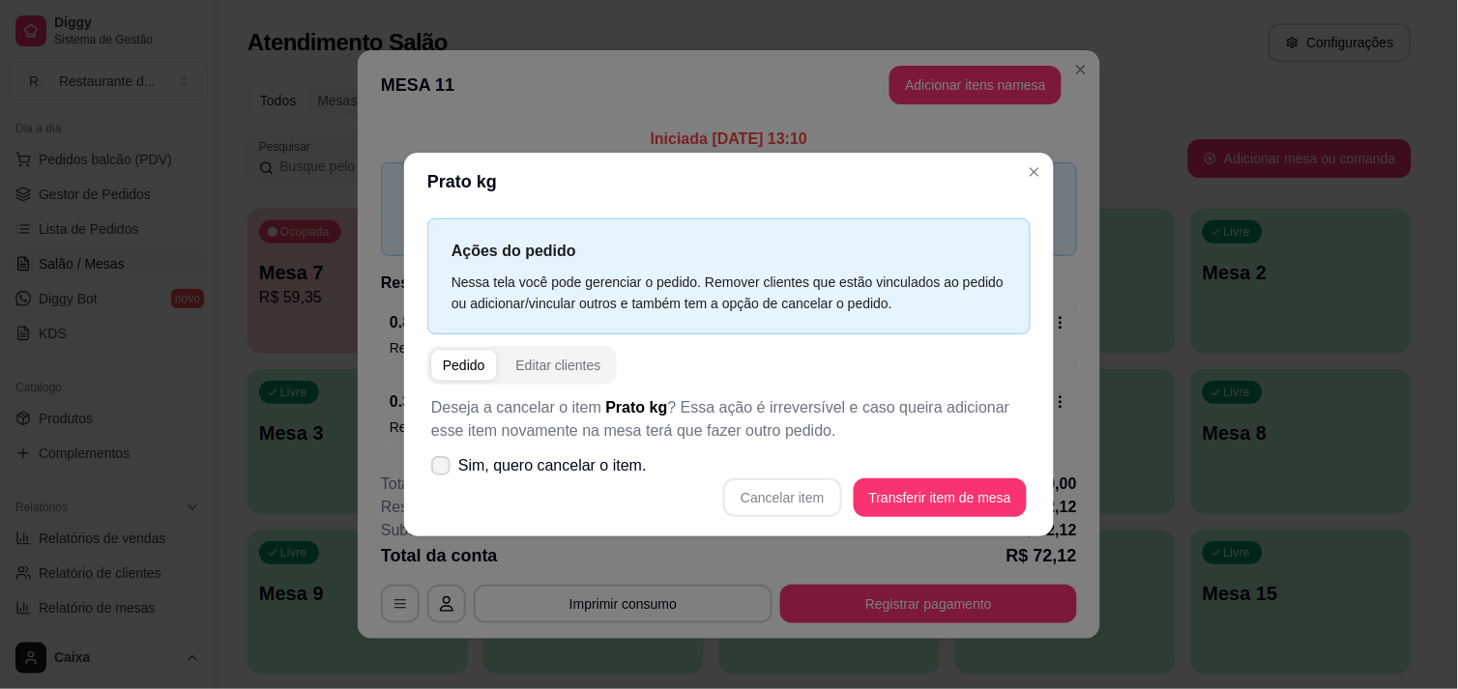
click at [445, 465] on icon at bounding box center [440, 466] width 15 height 12
click at [443, 469] on input "Sim, quero cancelar o item." at bounding box center [436, 475] width 13 height 13
checkbox input "true"
click at [774, 490] on button "Cancelar item" at bounding box center [782, 497] width 115 height 38
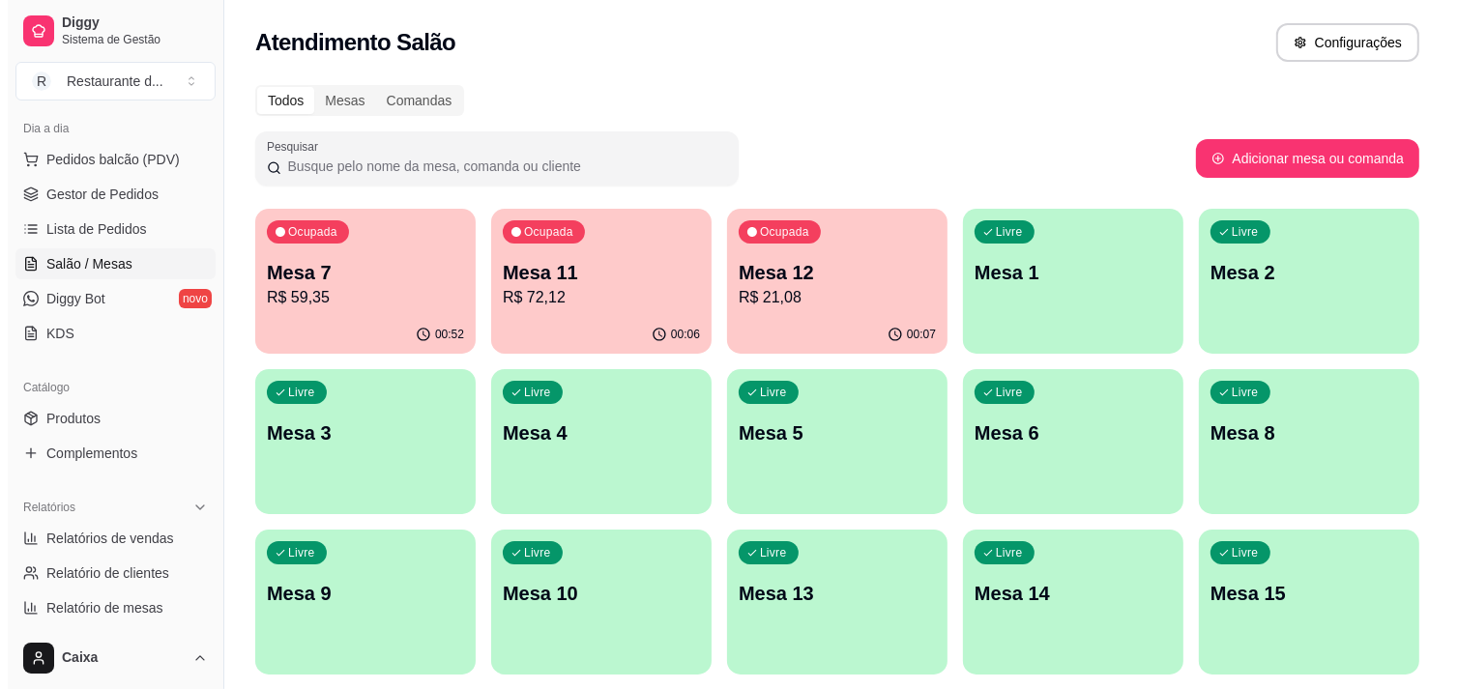
scroll to position [107, 0]
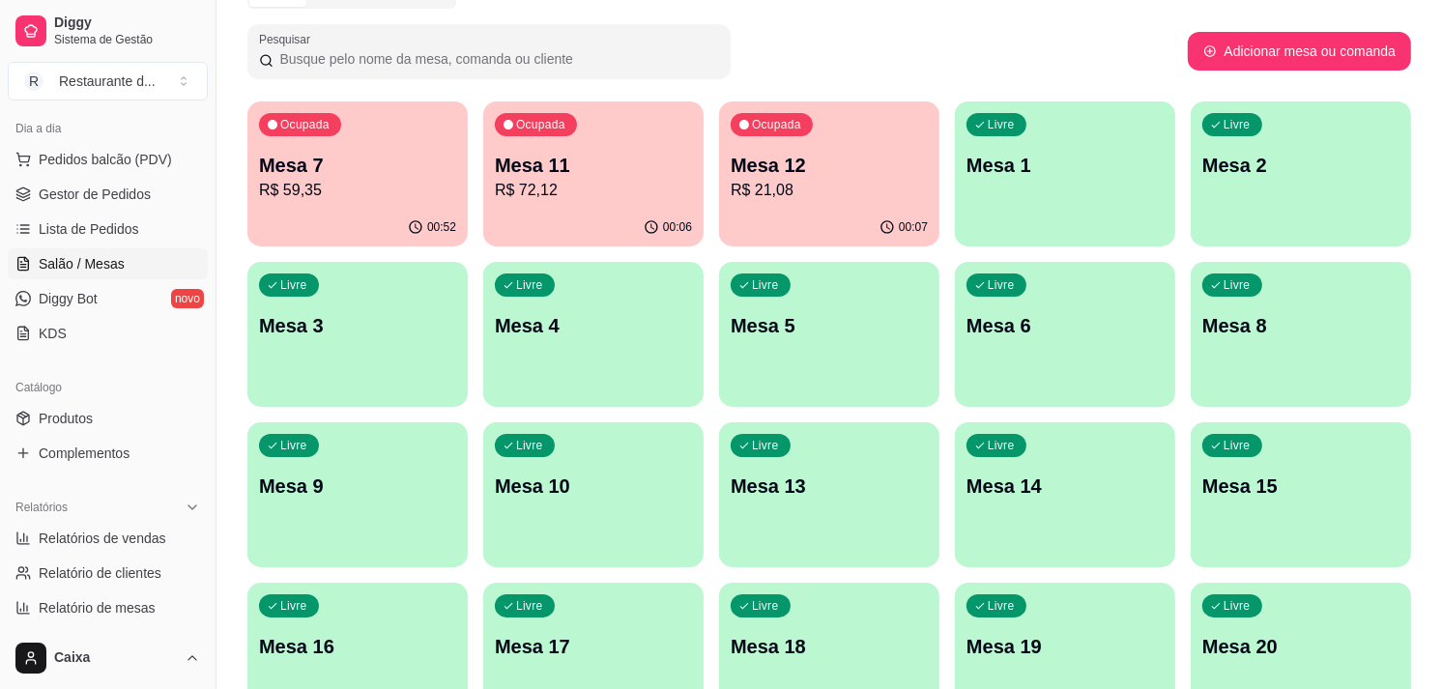
click at [596, 143] on div "Ocupada Mesa 11 R$ 72,12" at bounding box center [593, 155] width 214 height 104
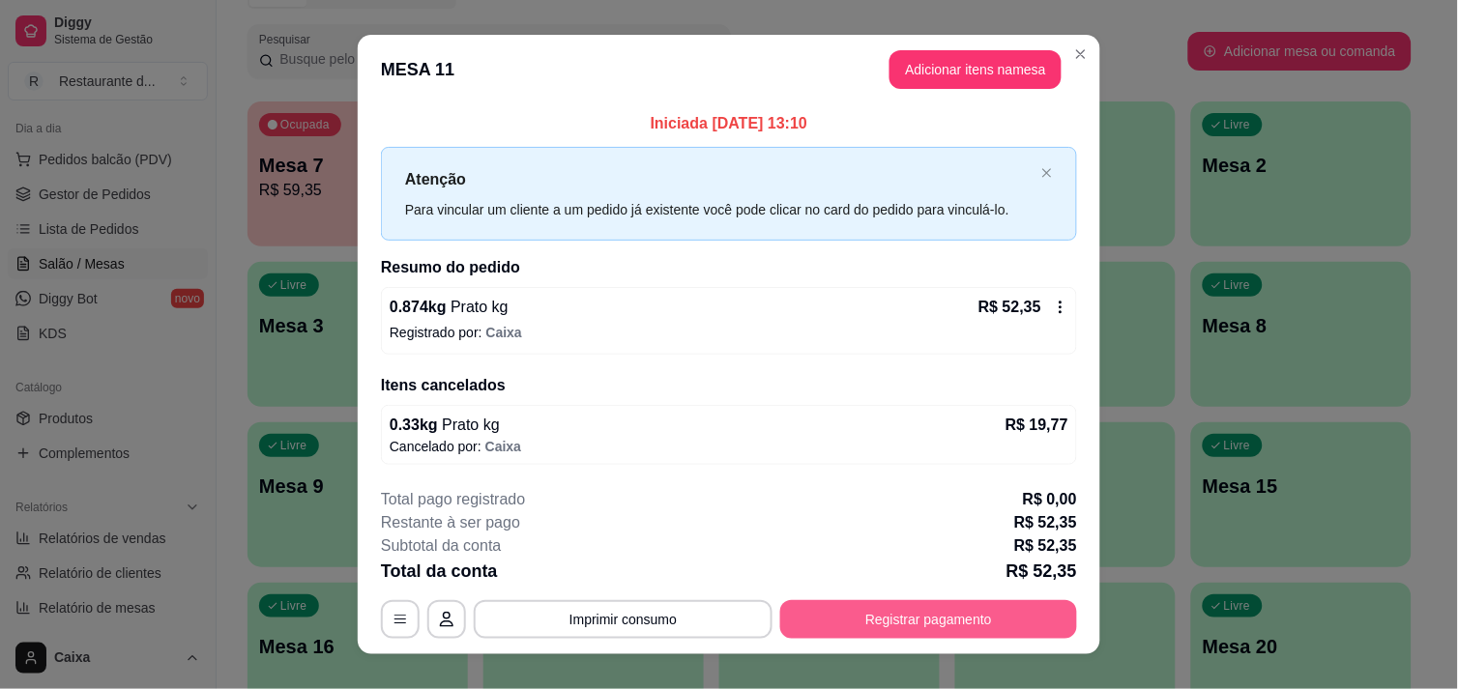
click at [1026, 625] on button "Registrar pagamento" at bounding box center [928, 619] width 297 height 39
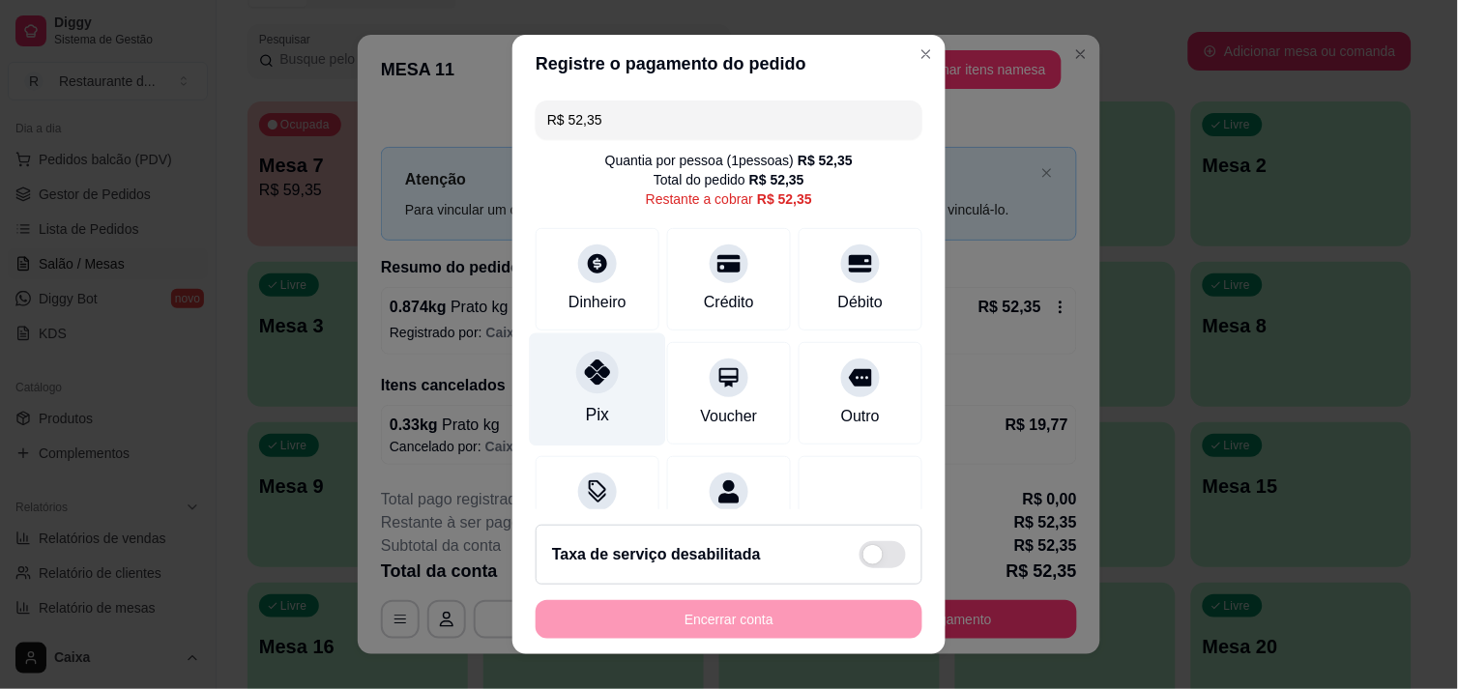
click at [591, 411] on div "Pix" at bounding box center [597, 414] width 23 height 25
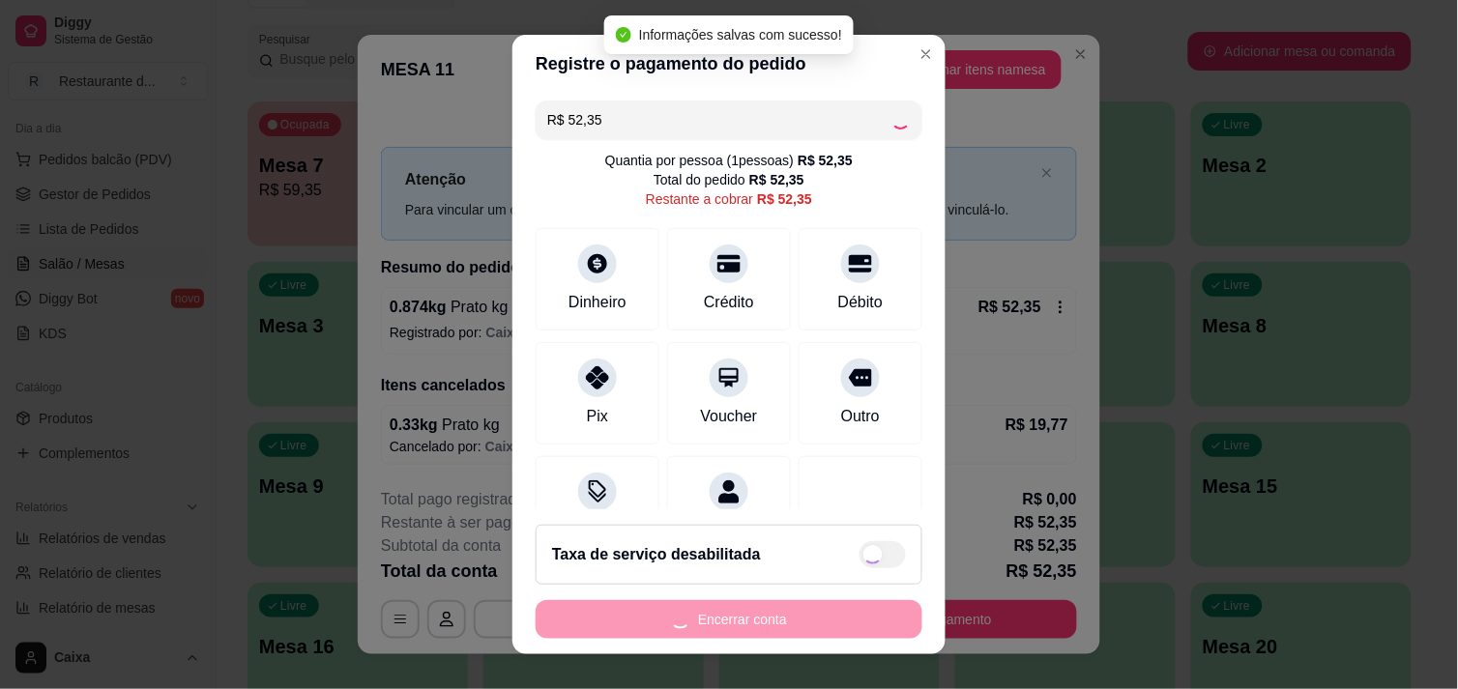
type input "R$ 0,00"
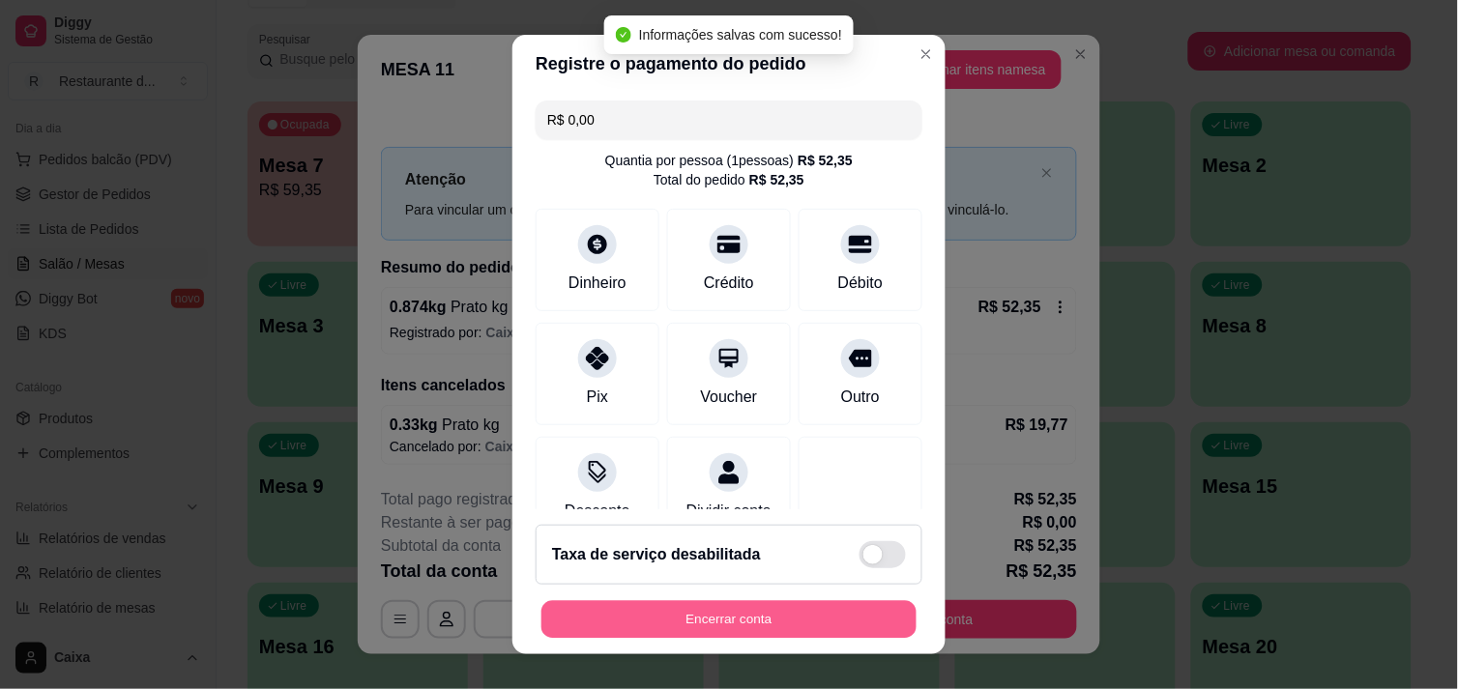
click at [730, 624] on button "Encerrar conta" at bounding box center [728, 620] width 375 height 38
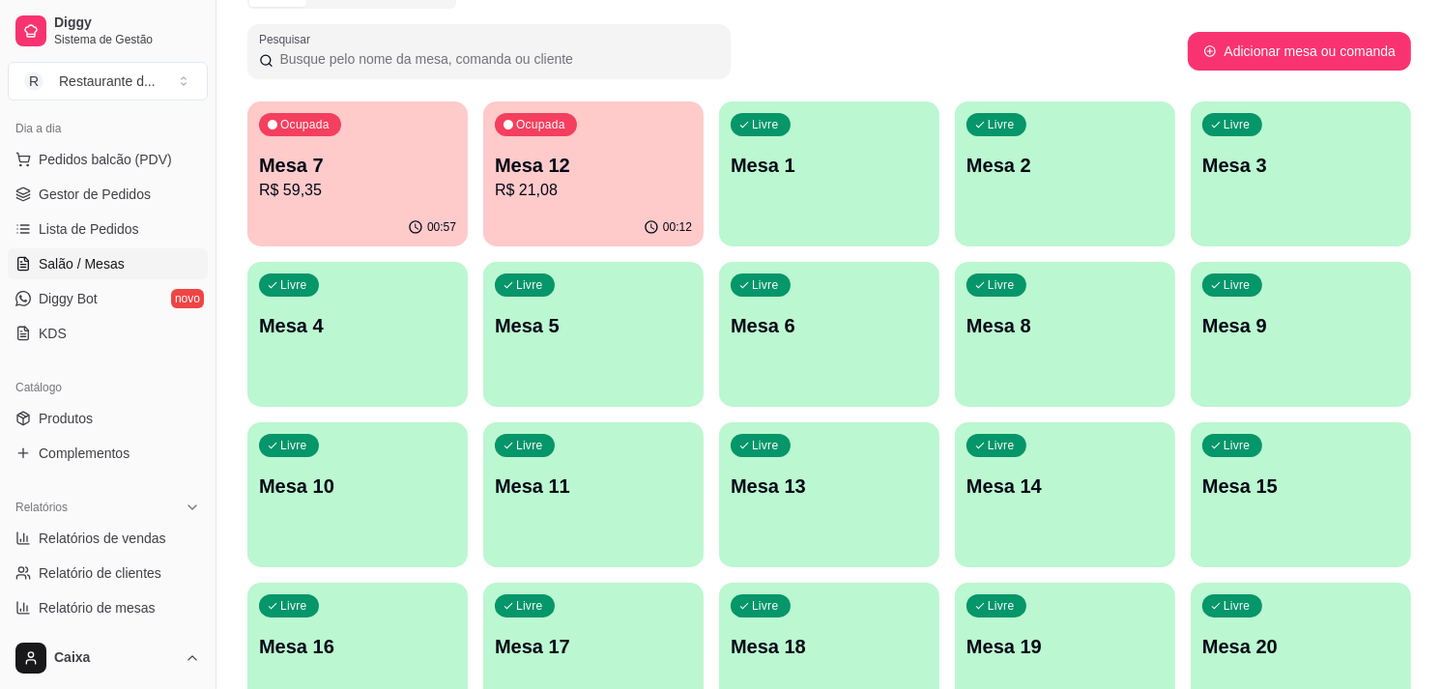
click at [425, 177] on div "Mesa 7 R$ 59,35" at bounding box center [357, 177] width 197 height 50
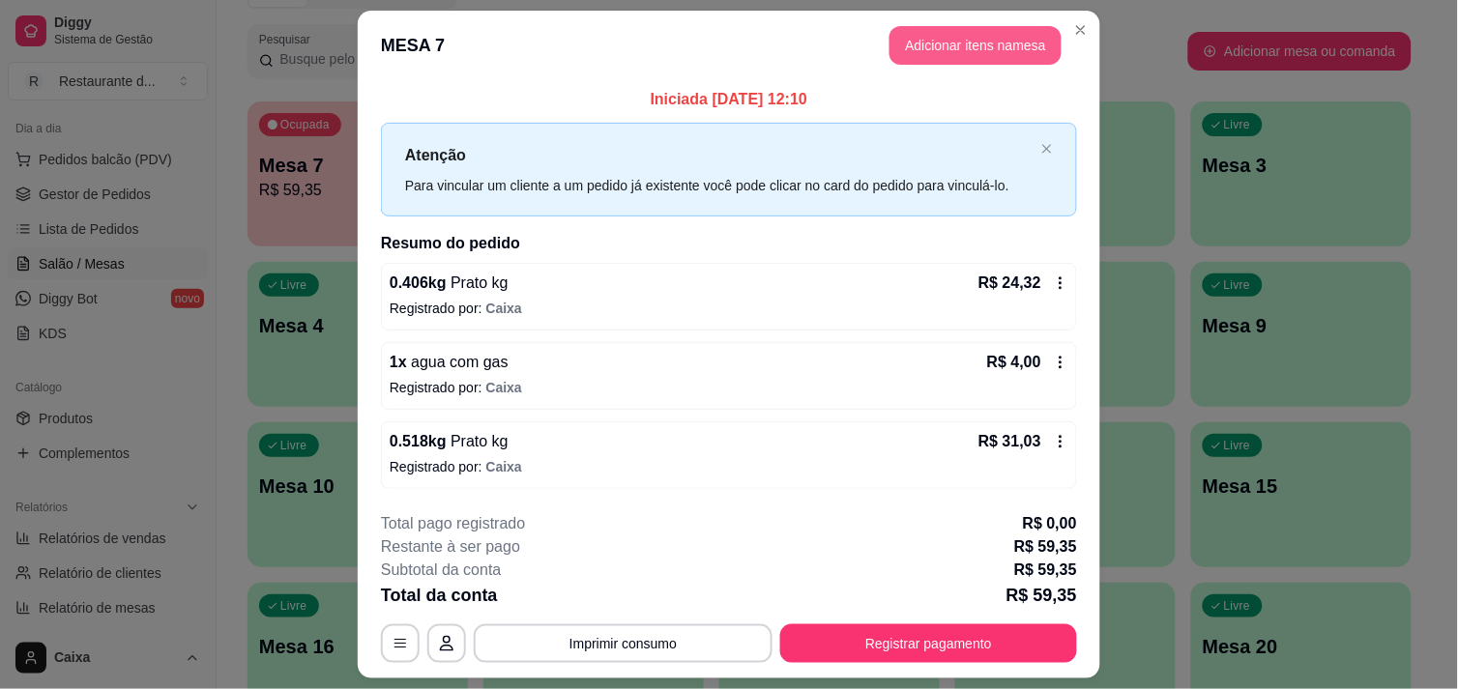
click at [951, 45] on button "Adicionar itens na mesa" at bounding box center [975, 45] width 172 height 39
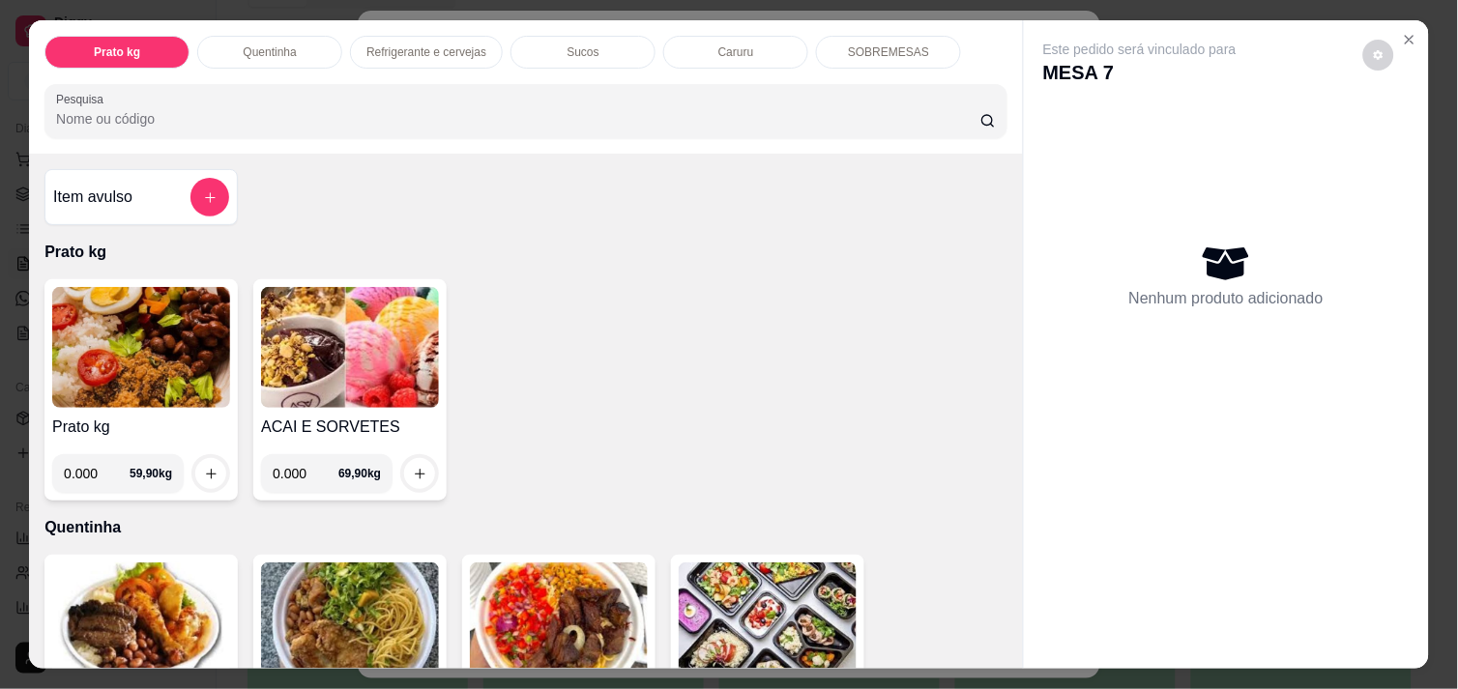
drag, startPoint x: 288, startPoint y: 476, endPoint x: 276, endPoint y: 462, distance: 17.8
click at [288, 475] on input "0.000" at bounding box center [306, 473] width 66 height 39
type input "0.090"
click at [421, 478] on div at bounding box center [419, 473] width 39 height 39
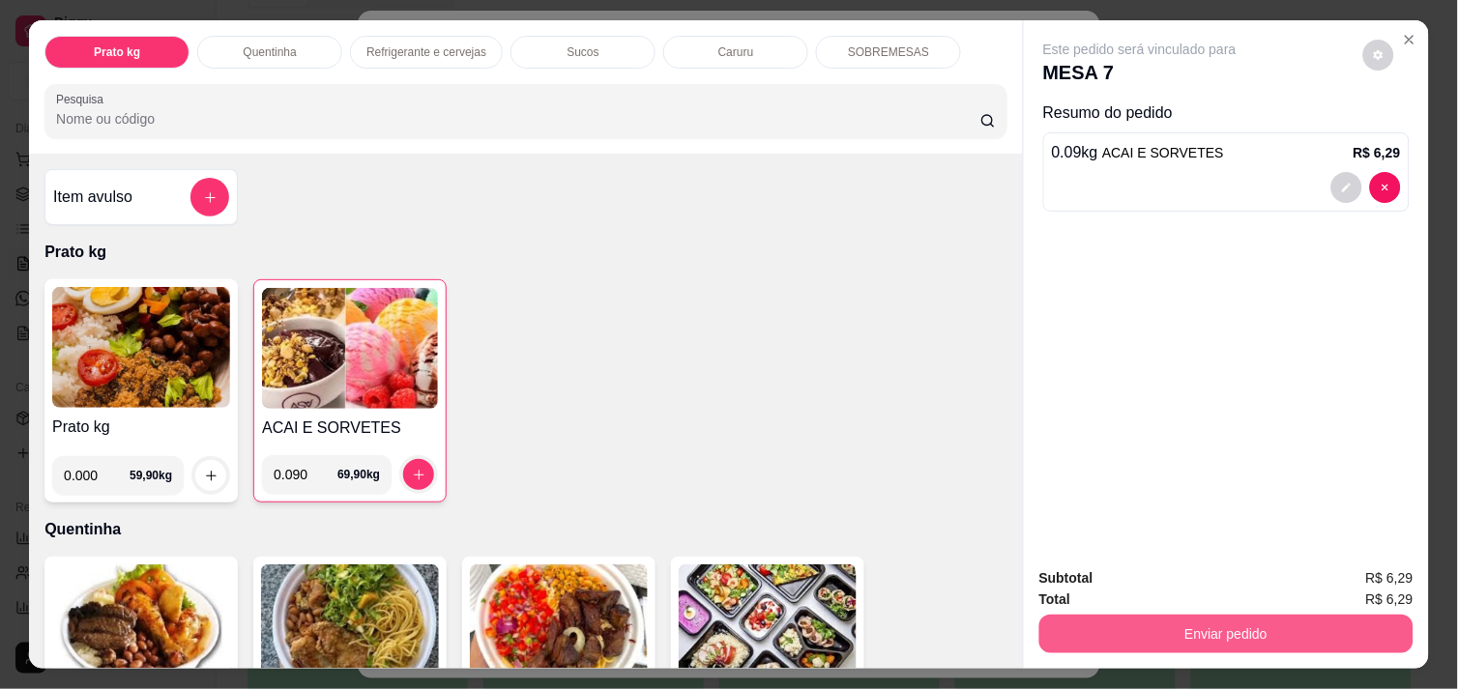
click at [1136, 642] on button "Enviar pedido" at bounding box center [1226, 634] width 374 height 39
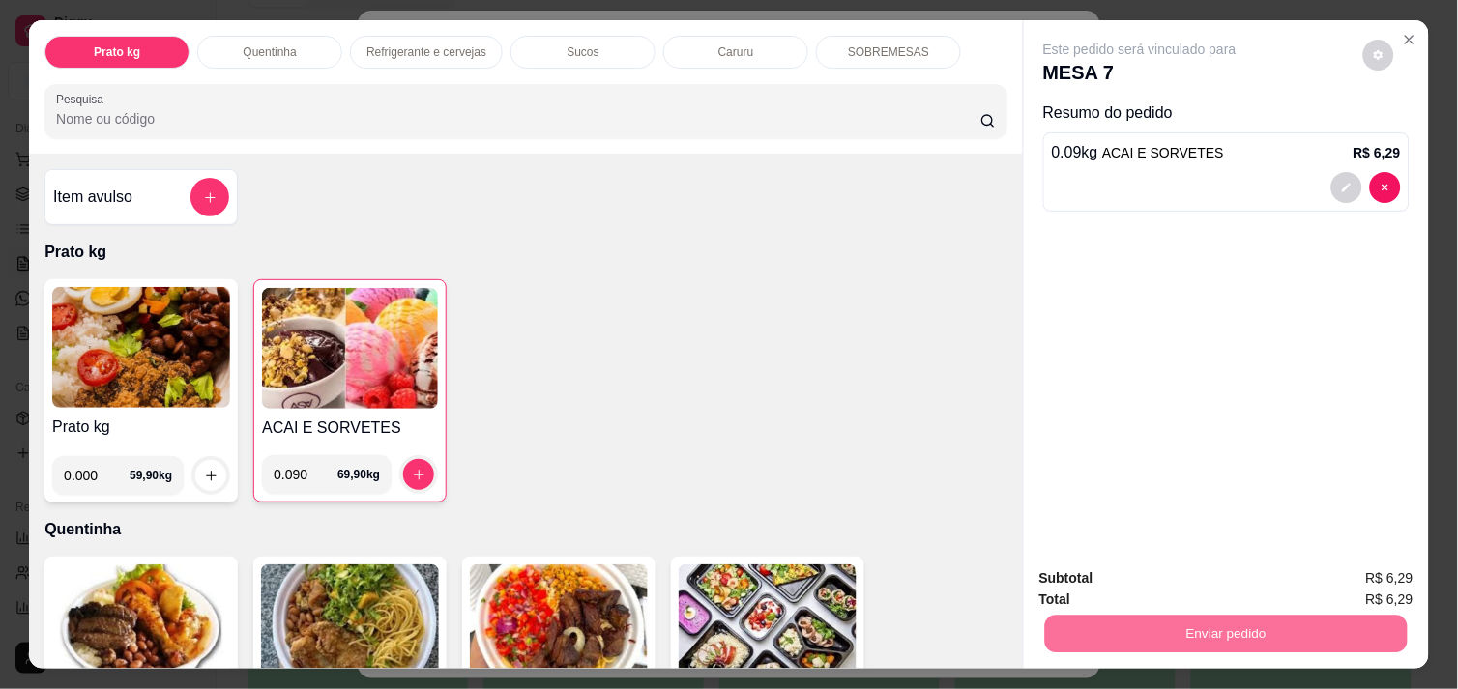
click at [1244, 570] on button "Registrar cliente" at bounding box center [1234, 579] width 124 height 36
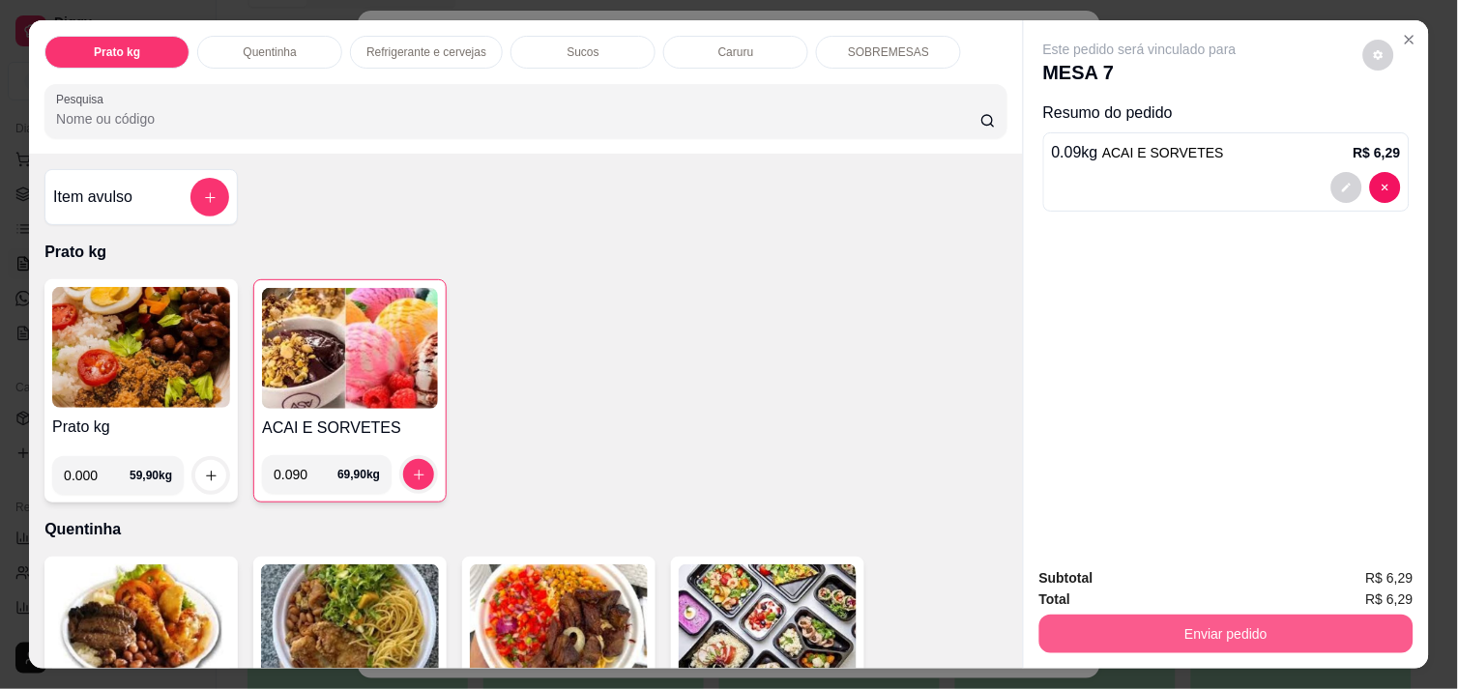
click at [1348, 628] on button "Enviar pedido" at bounding box center [1226, 634] width 374 height 39
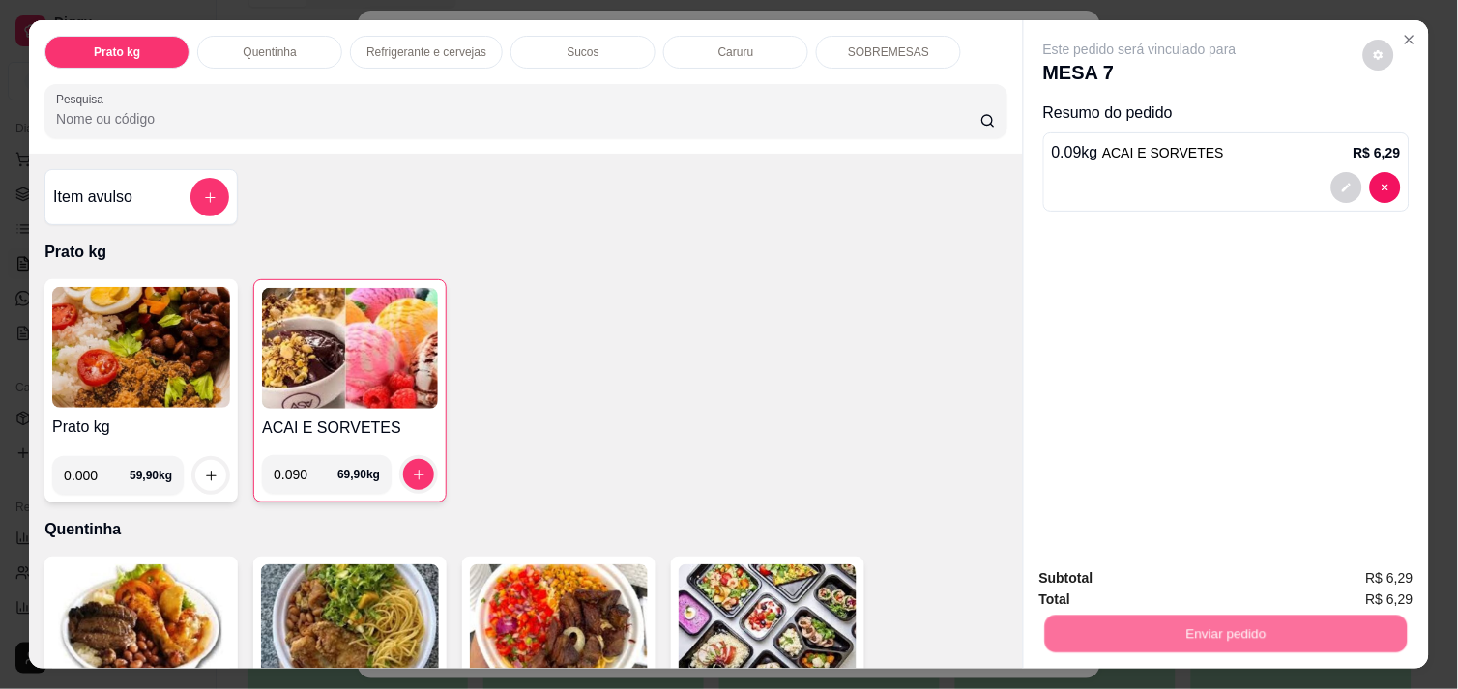
click at [1376, 565] on button "Enviar pedido" at bounding box center [1362, 579] width 109 height 37
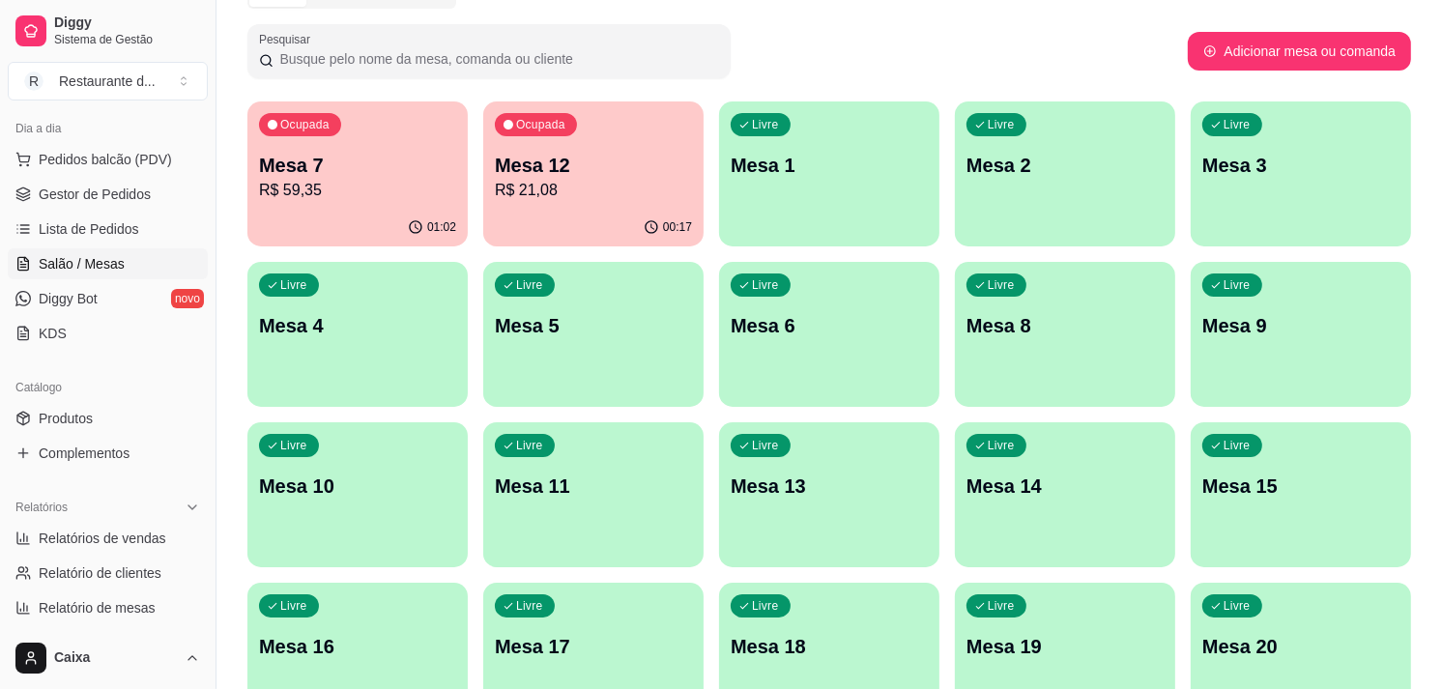
click at [601, 175] on p "Mesa 12" at bounding box center [593, 166] width 191 height 26
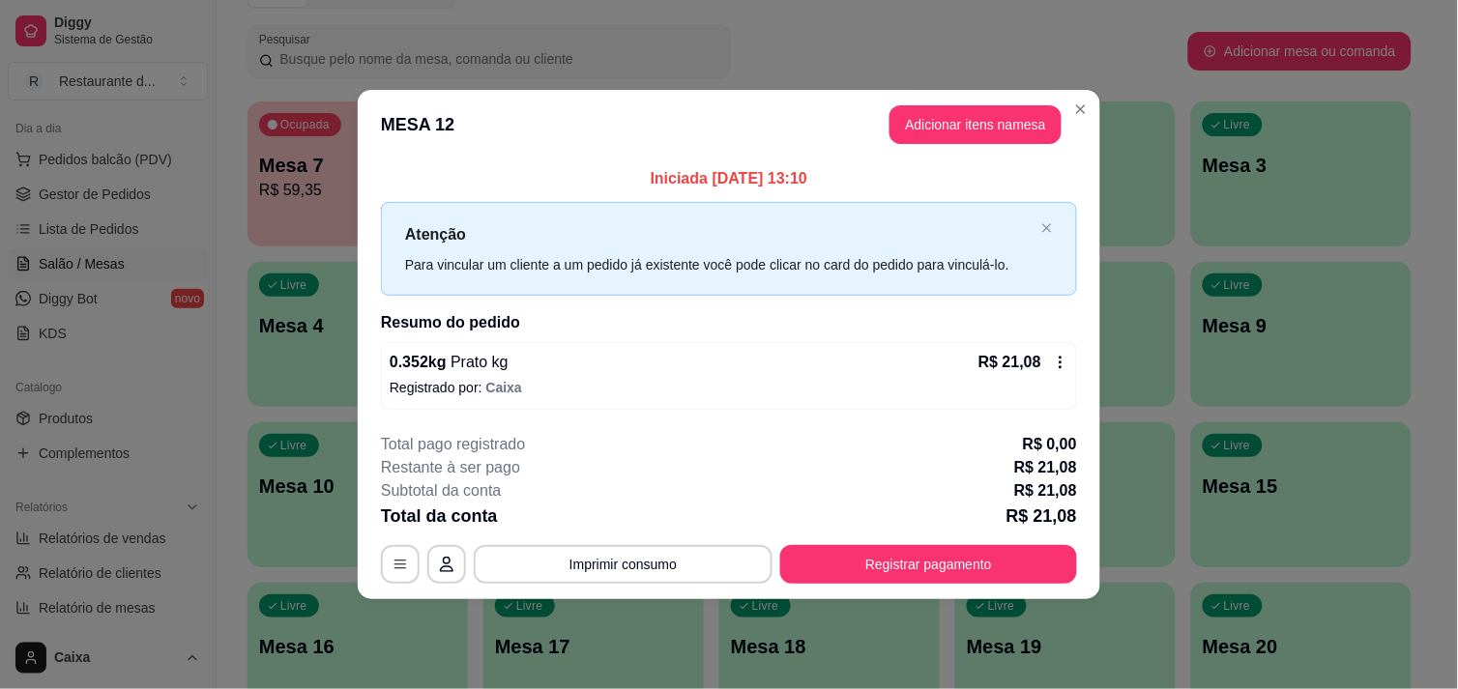
click at [930, 149] on header "MESA 12 Adicionar itens na mesa" at bounding box center [729, 125] width 742 height 70
click at [949, 121] on button "Adicionar itens na mesa" at bounding box center [975, 125] width 166 height 38
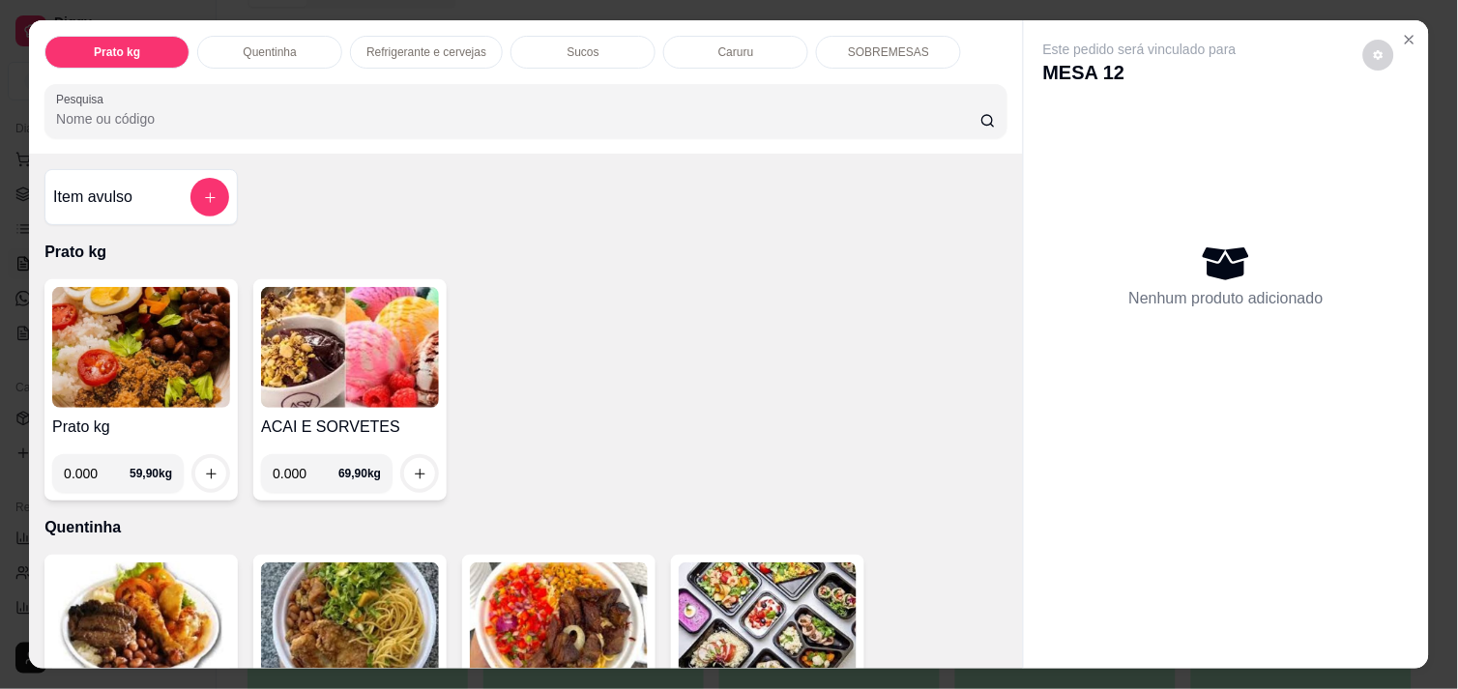
click at [298, 471] on input "0.000" at bounding box center [306, 473] width 66 height 39
type input "0.208"
click at [409, 475] on button "increase-product-quantity" at bounding box center [420, 474] width 30 height 30
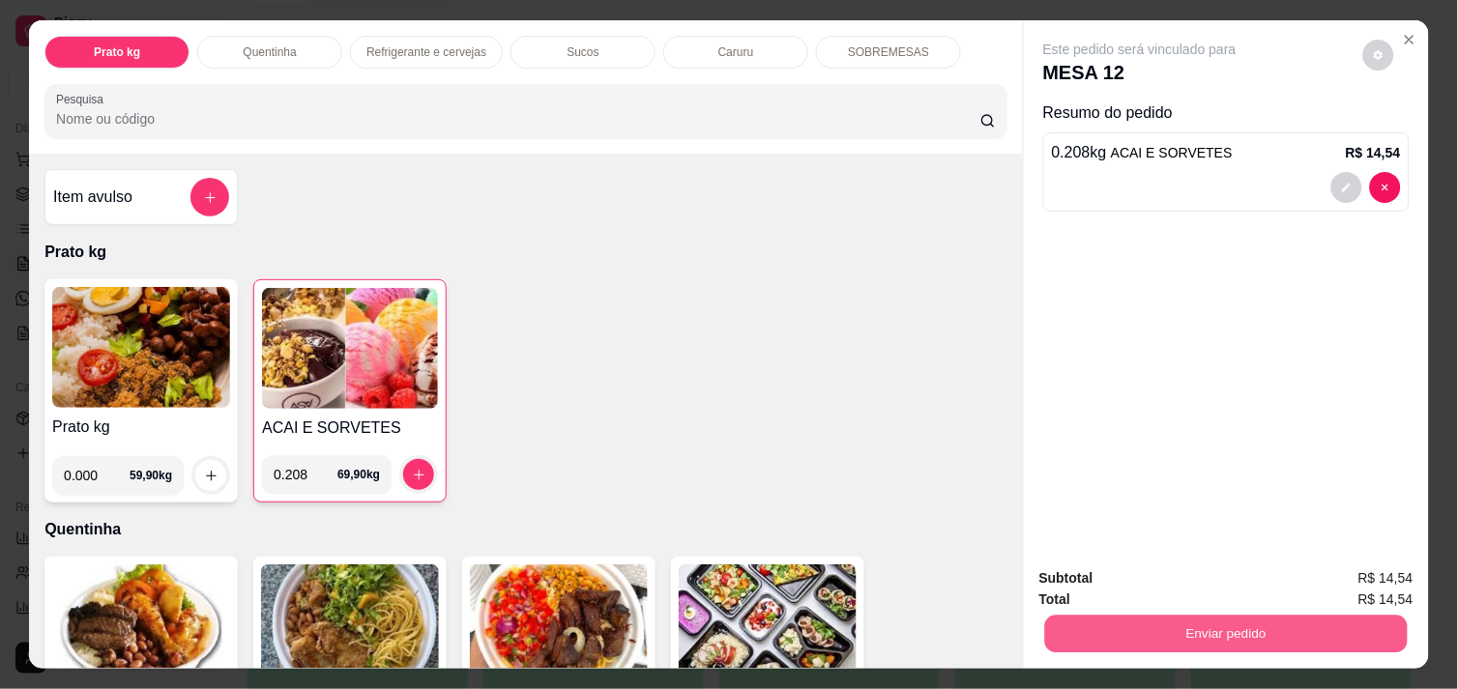
click at [1278, 628] on button "Enviar pedido" at bounding box center [1226, 634] width 362 height 38
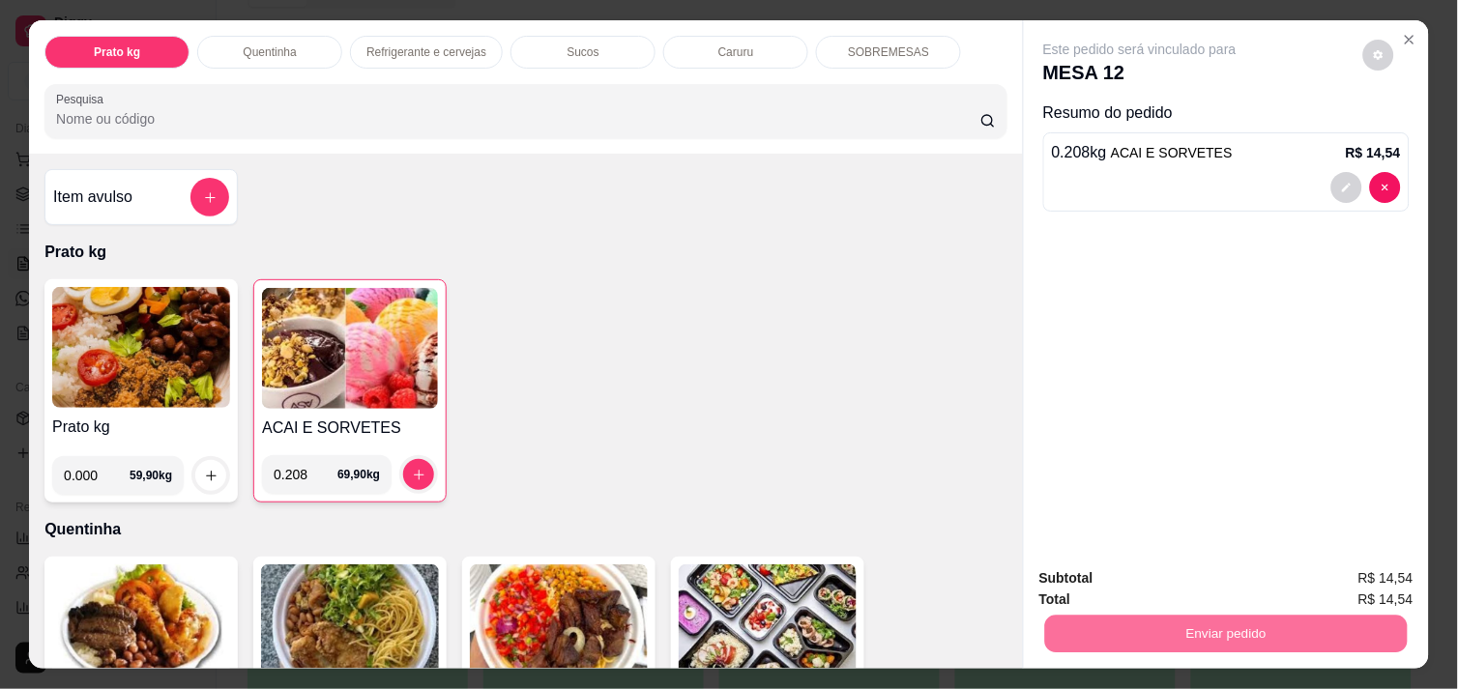
click at [1358, 591] on button "Enviar pedido" at bounding box center [1363, 578] width 106 height 36
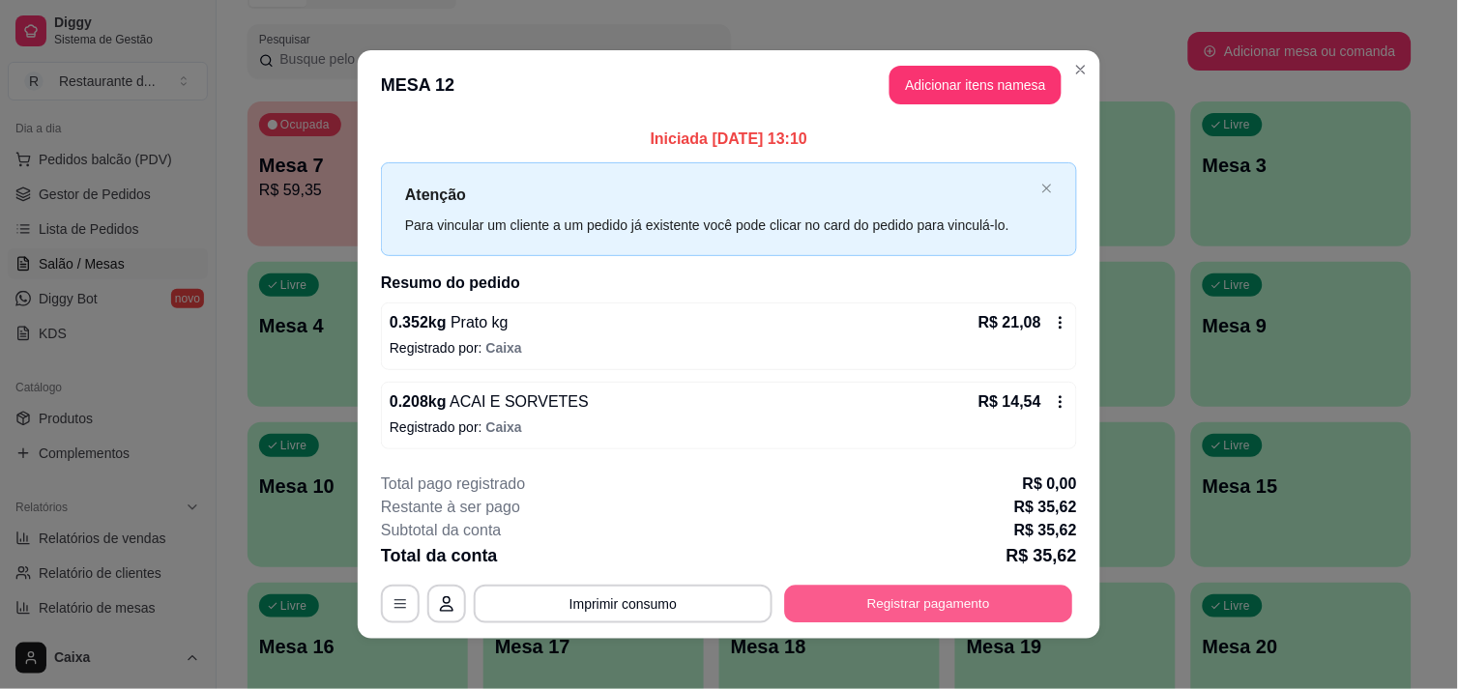
click at [932, 596] on button "Registrar pagamento" at bounding box center [929, 605] width 288 height 38
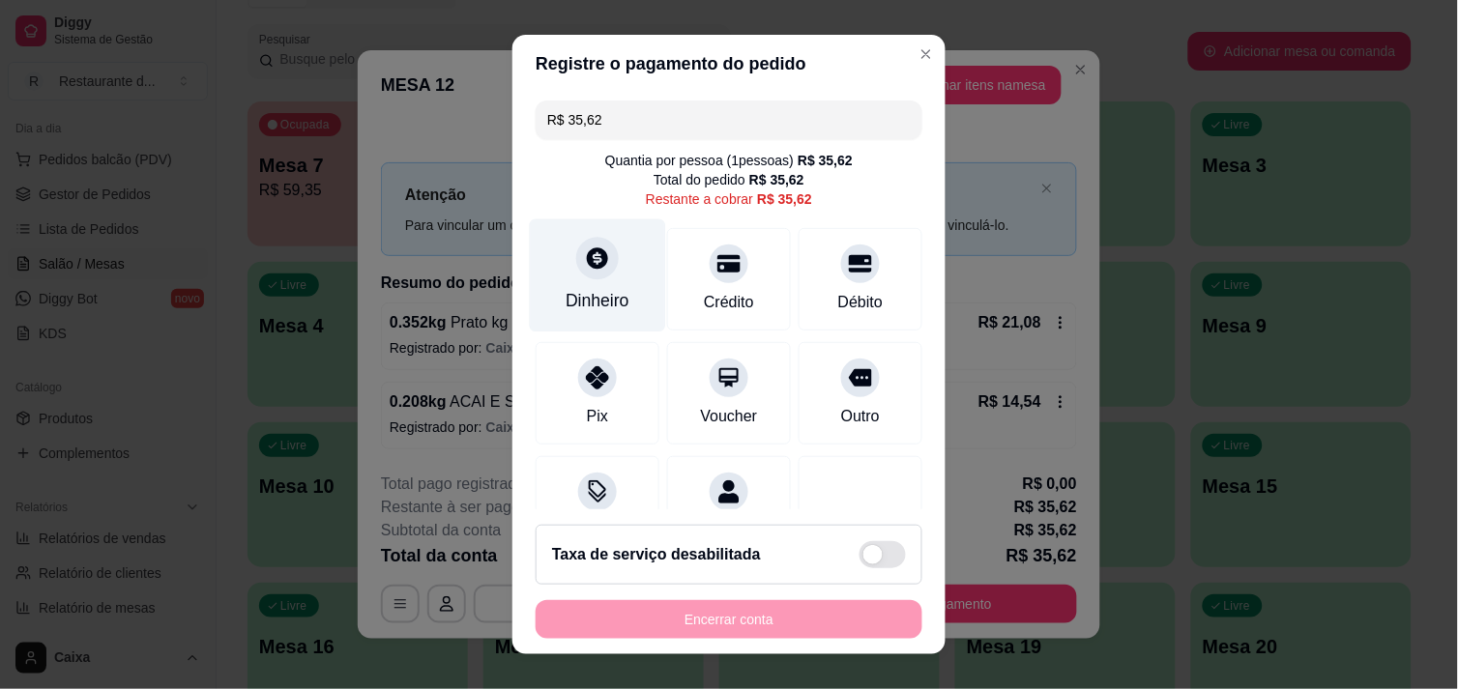
click at [583, 298] on div "Dinheiro" at bounding box center [597, 300] width 64 height 25
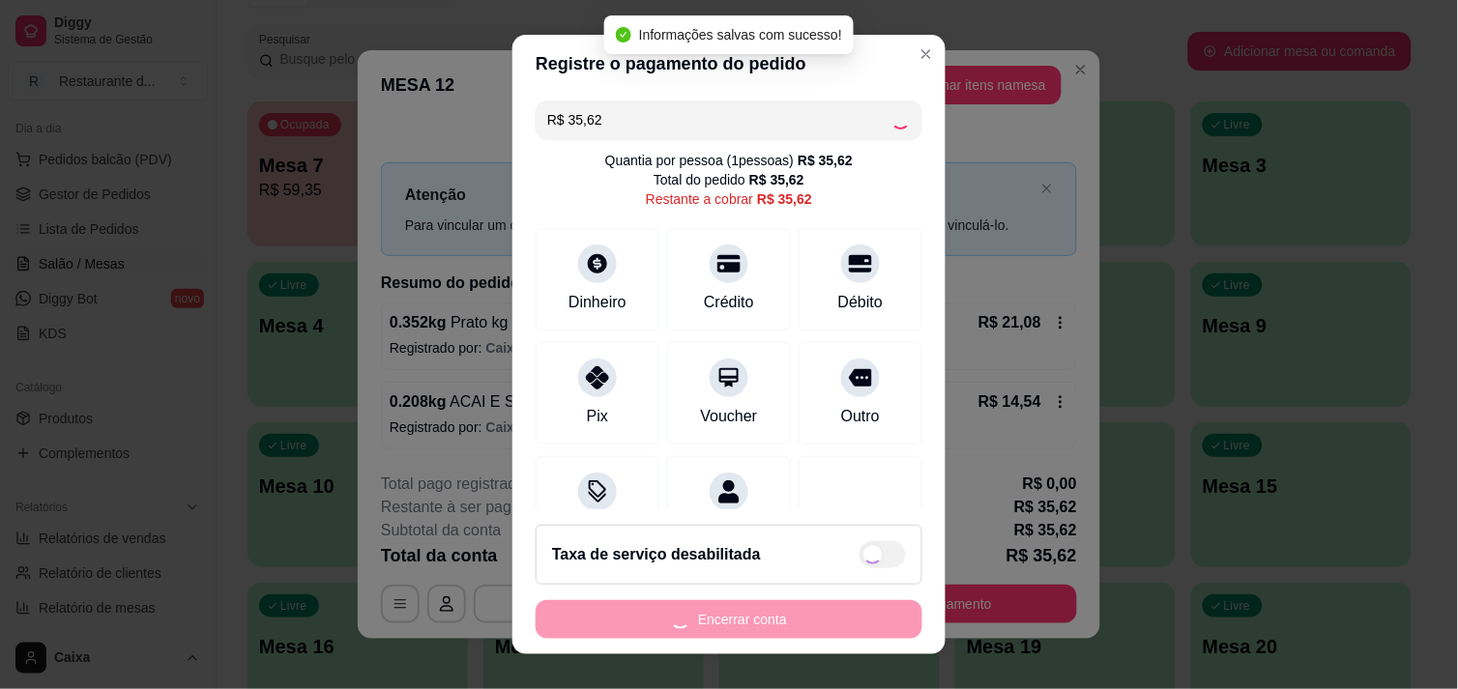
type input "R$ 0,00"
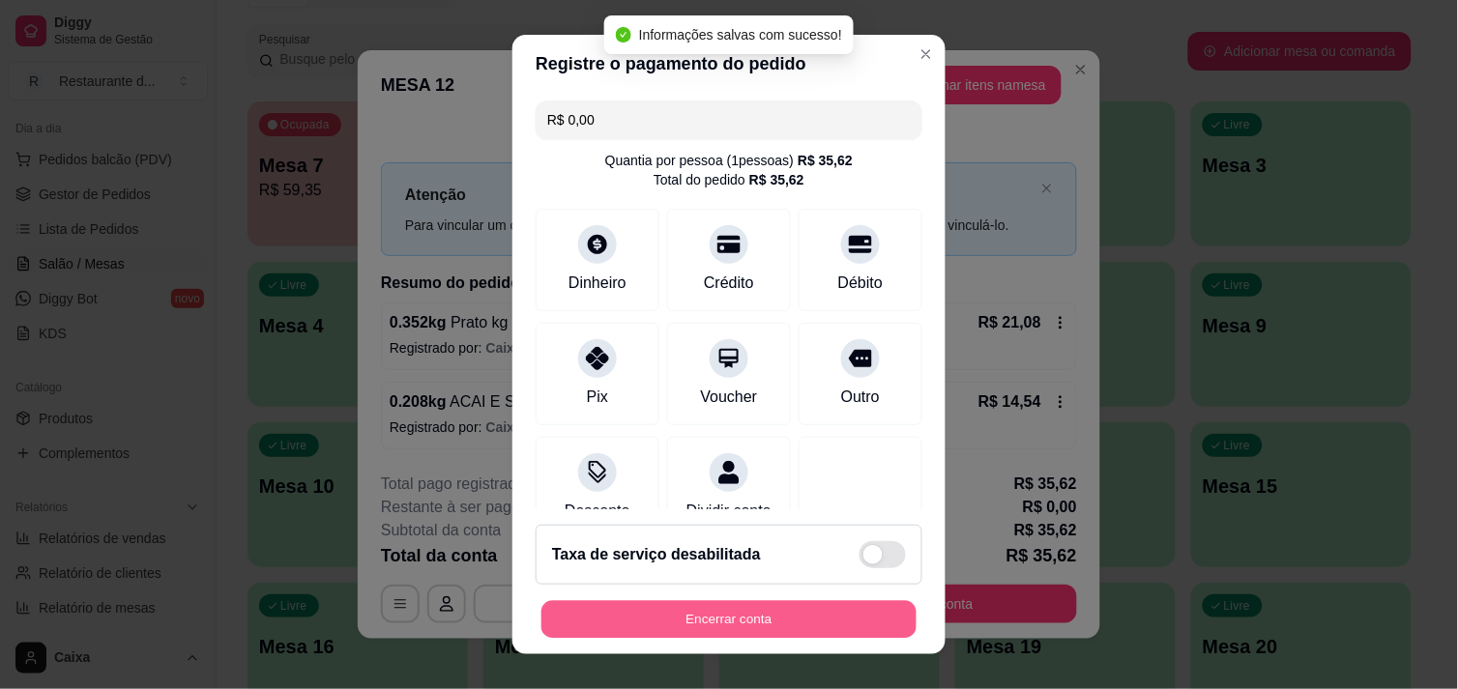
click at [723, 612] on button "Encerrar conta" at bounding box center [728, 620] width 375 height 38
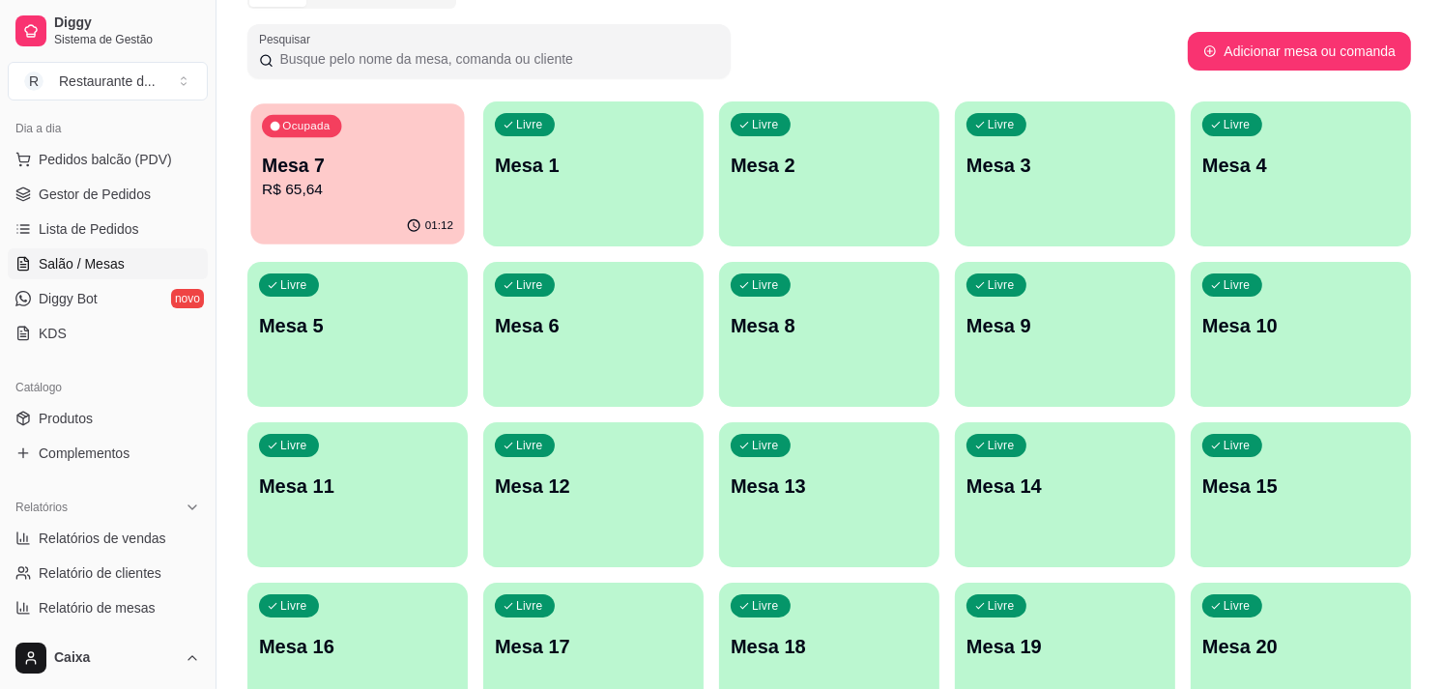
click at [336, 195] on p "R$ 65,64" at bounding box center [357, 190] width 191 height 22
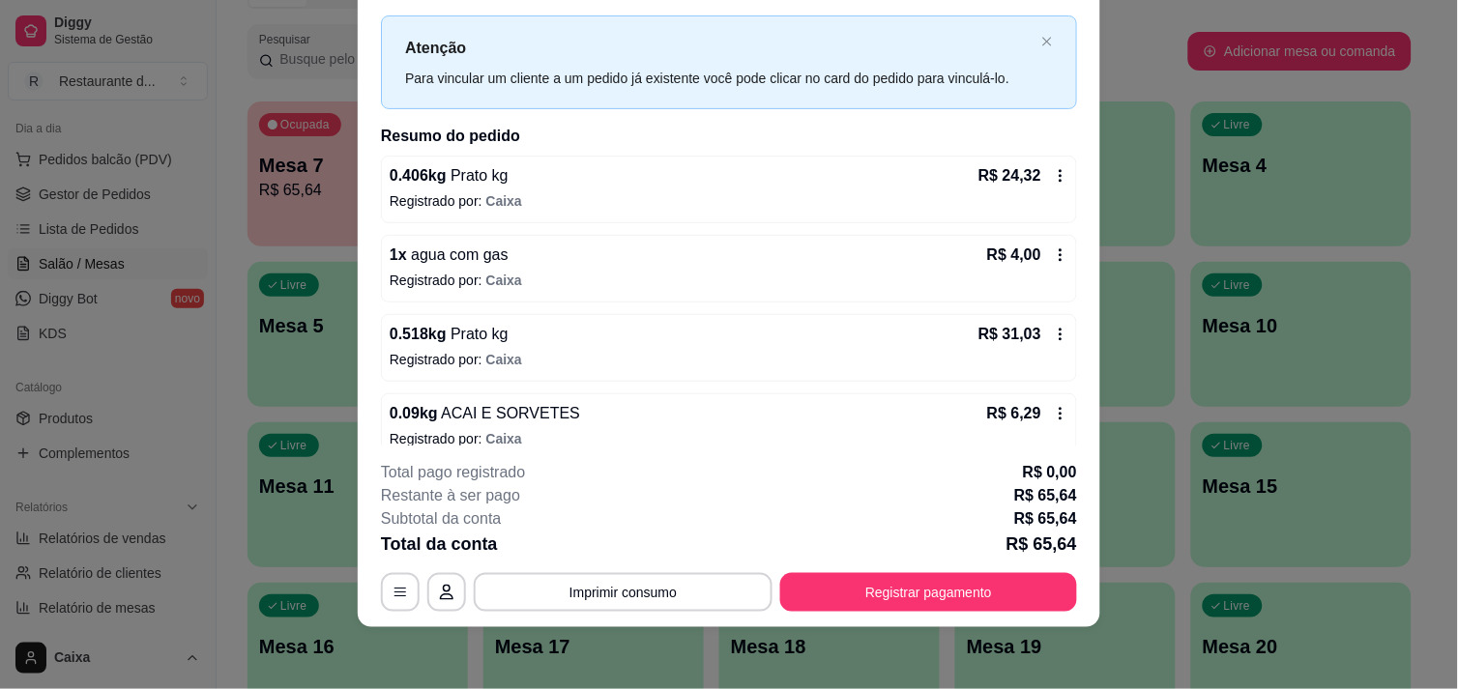
scroll to position [65, 0]
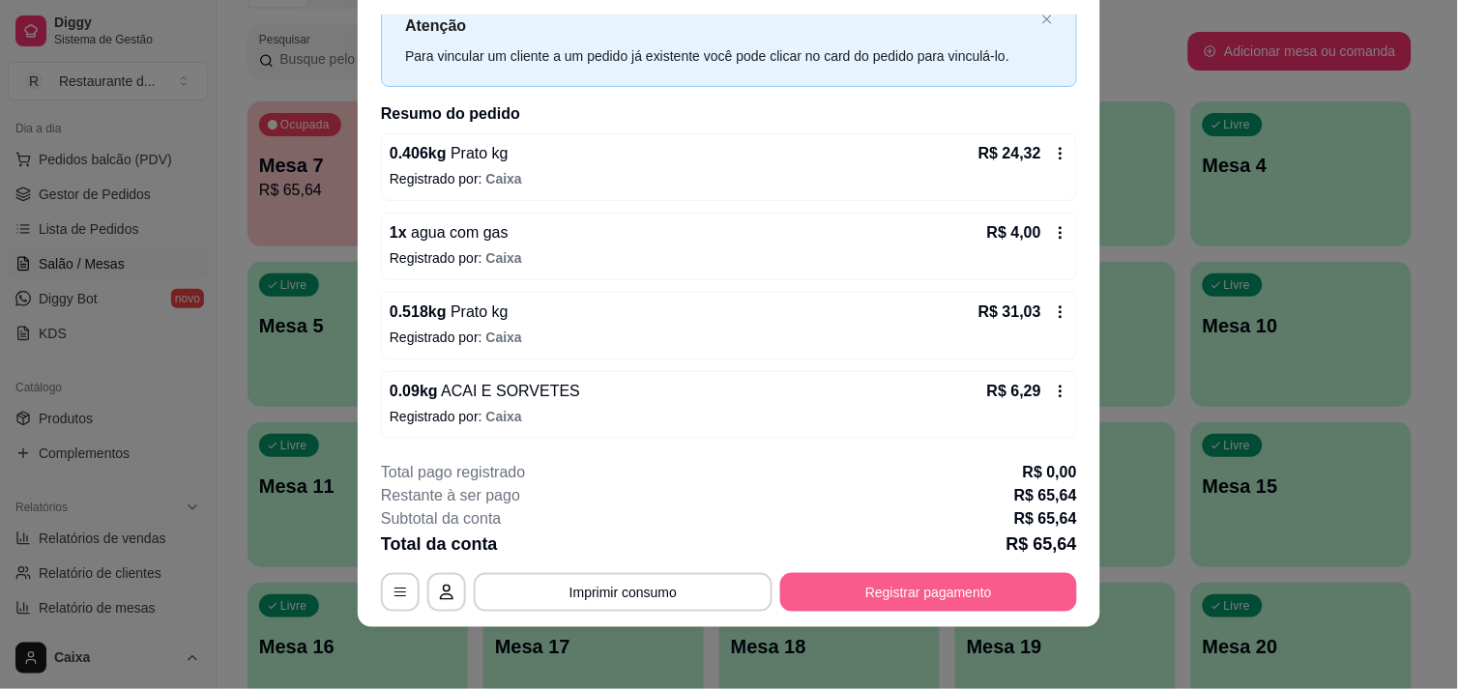
click at [926, 599] on button "Registrar pagamento" at bounding box center [928, 592] width 297 height 39
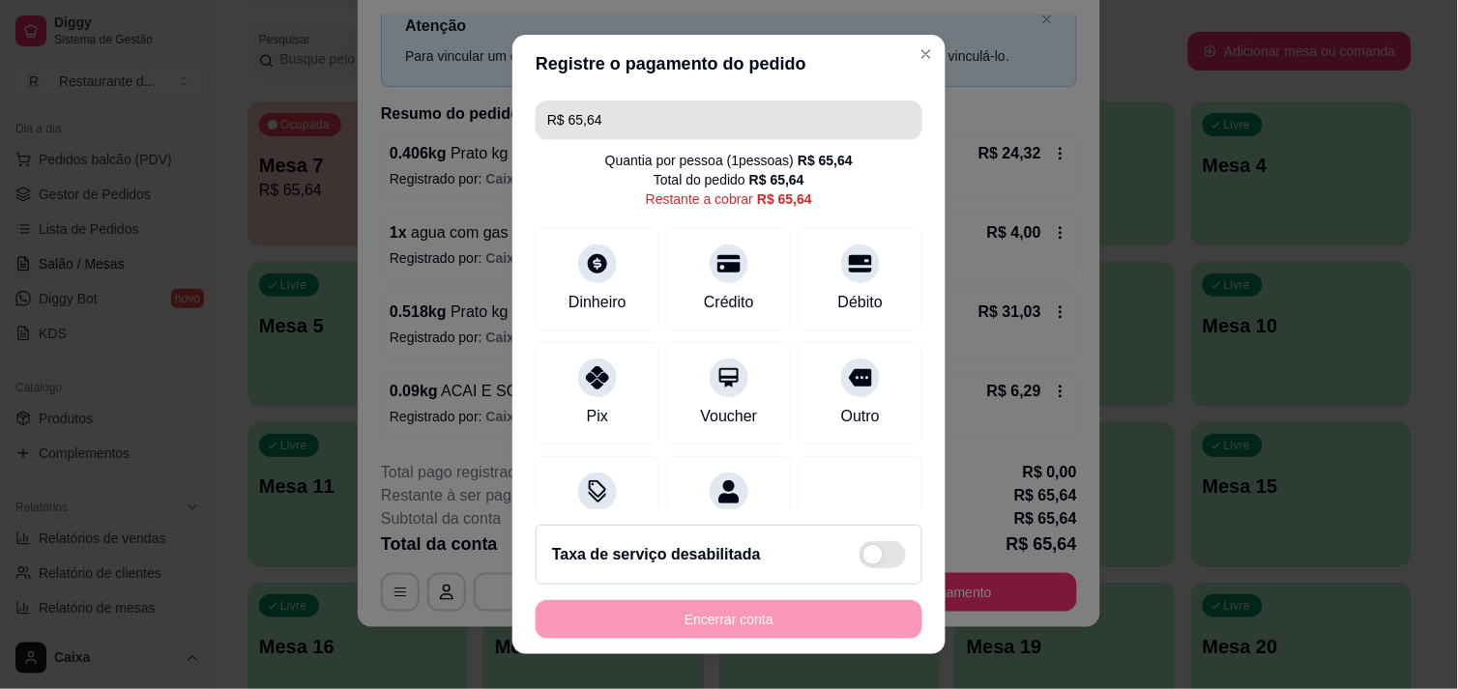
click at [670, 129] on input "R$ 65,64" at bounding box center [728, 120] width 363 height 39
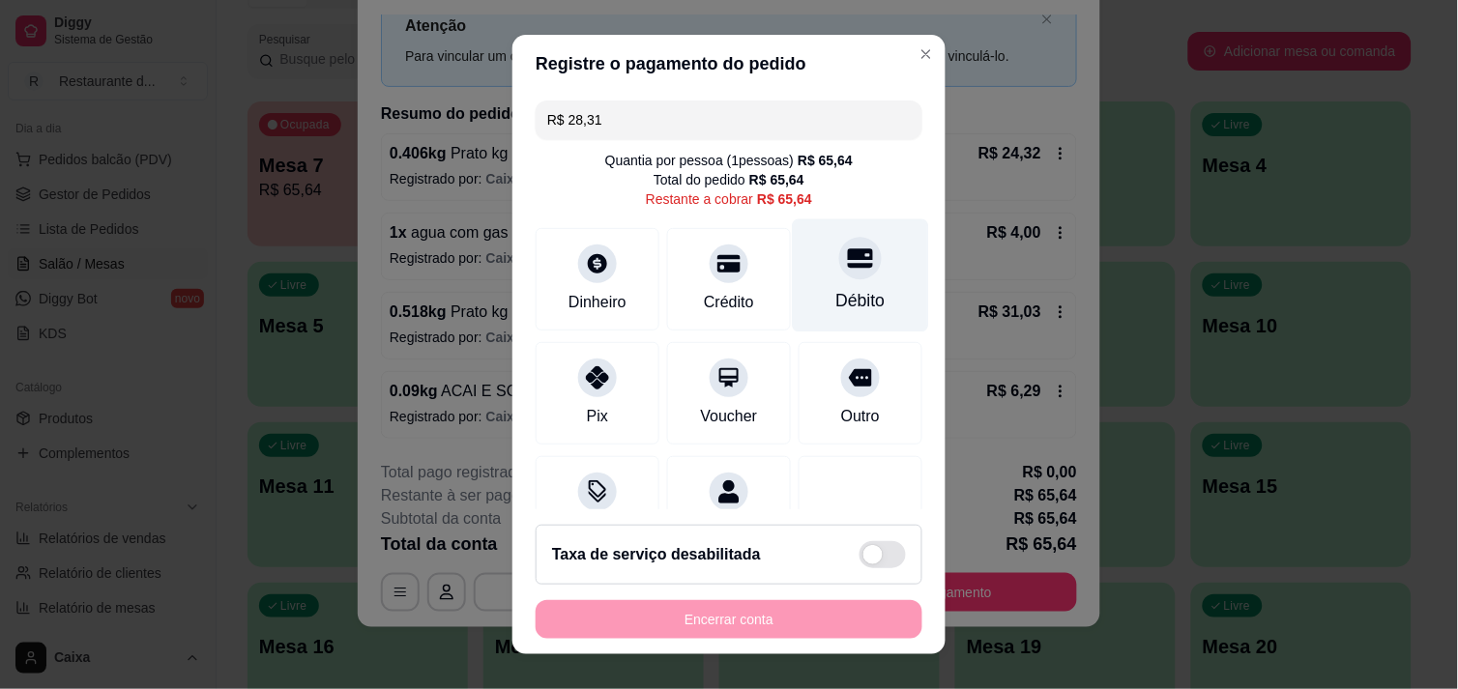
click at [839, 272] on div at bounding box center [860, 258] width 43 height 43
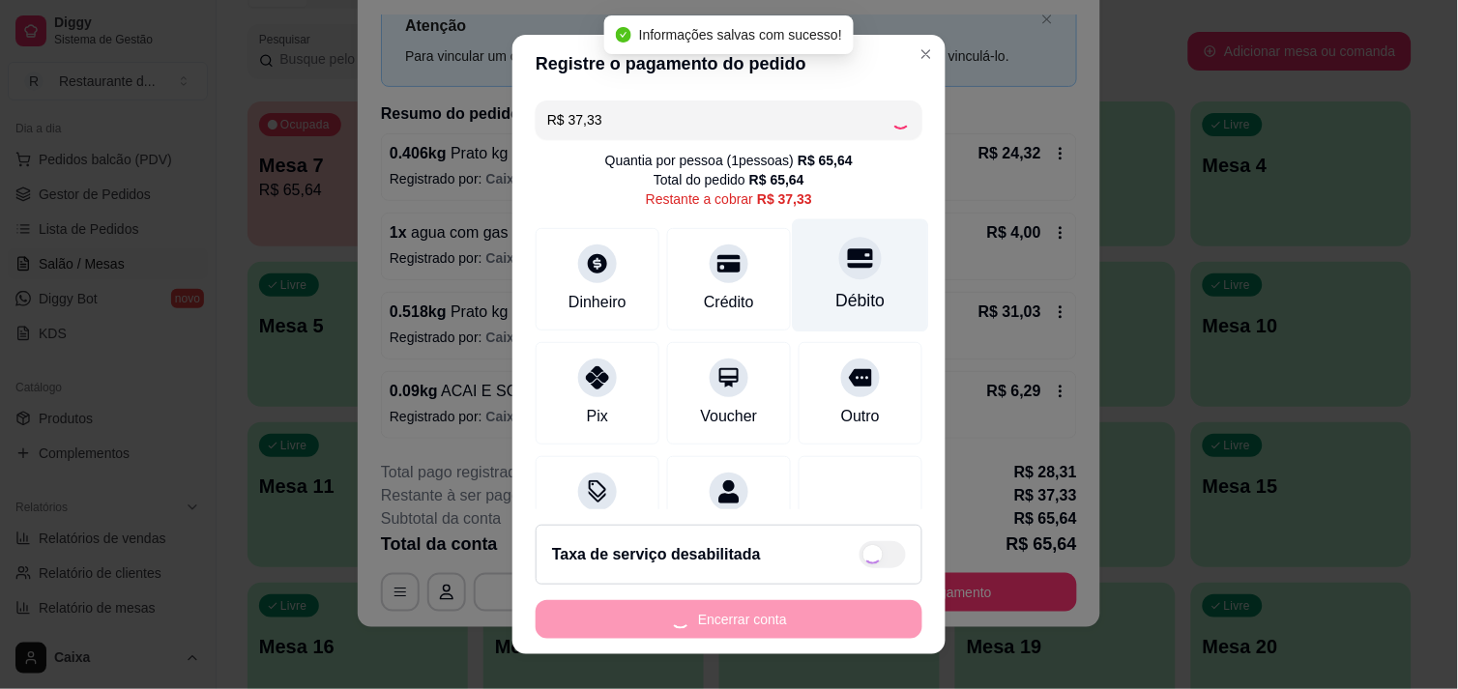
type input "R$ 0,00"
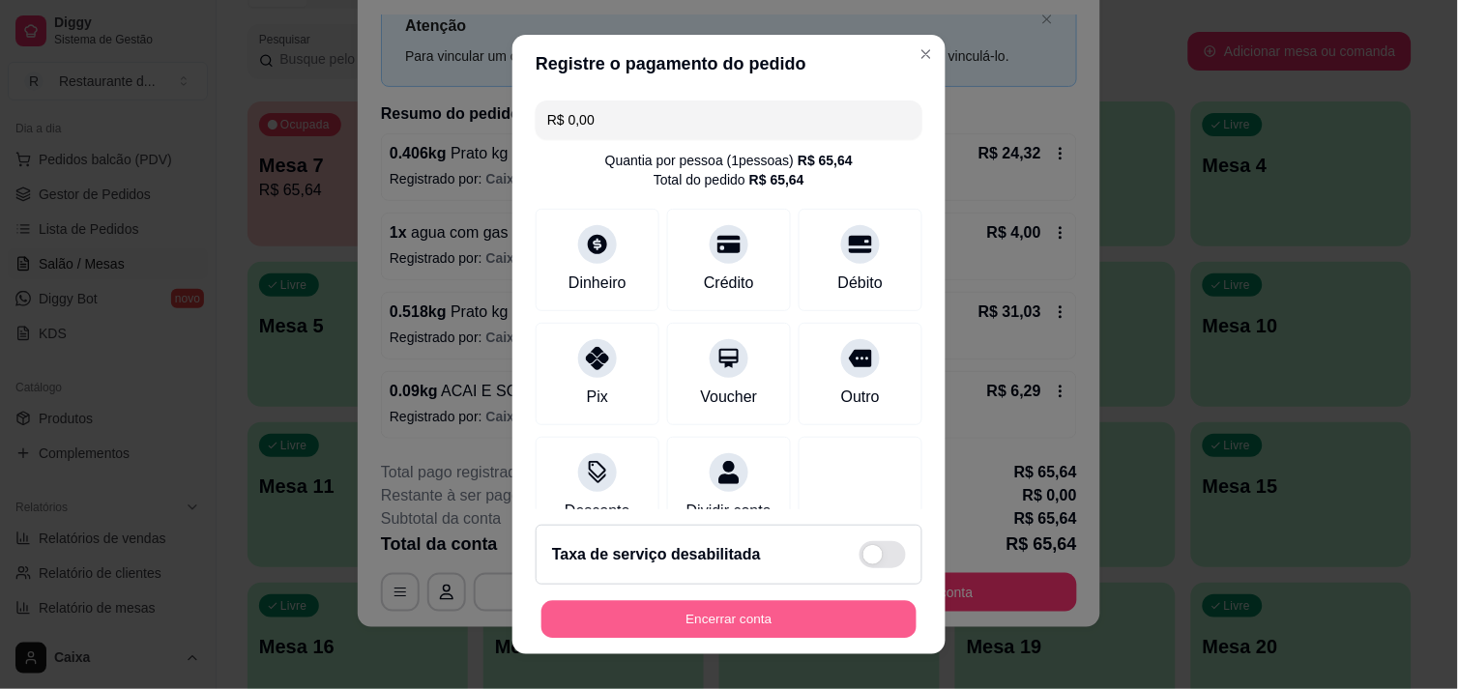
click at [750, 617] on button "Encerrar conta" at bounding box center [728, 620] width 375 height 38
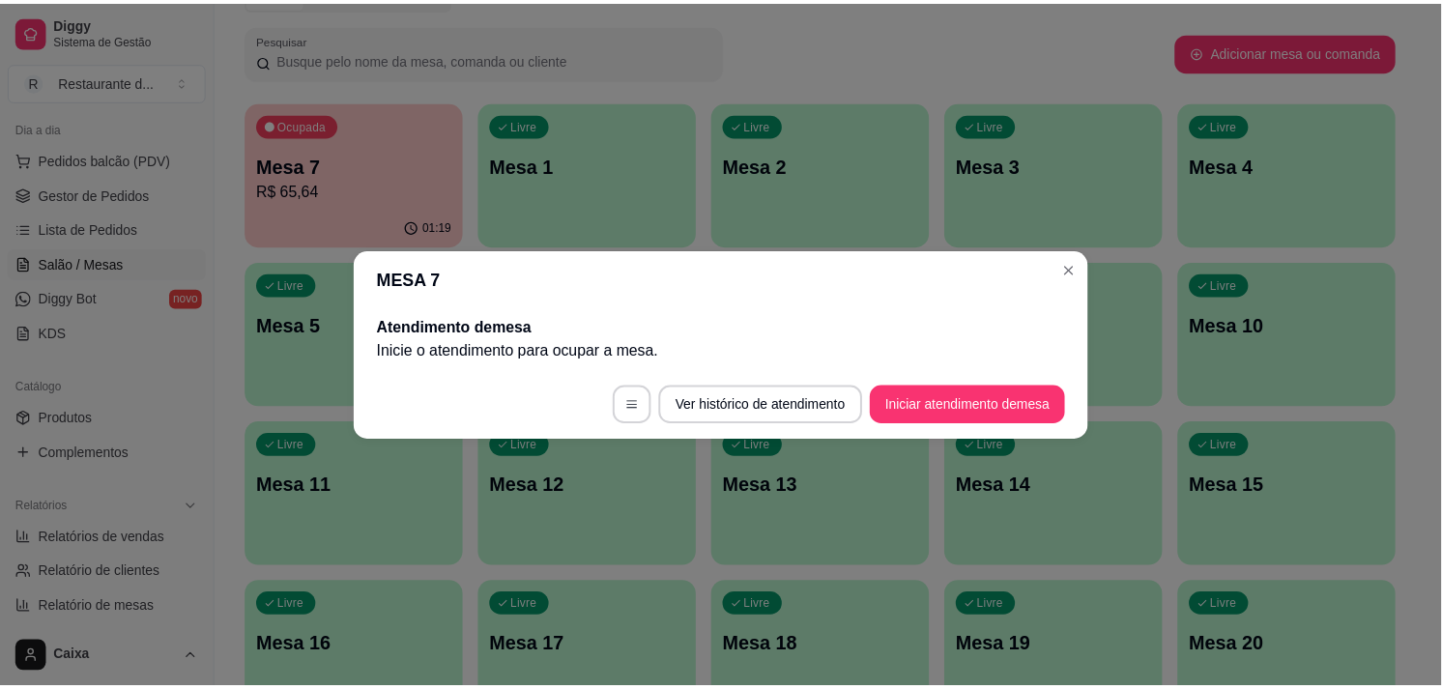
scroll to position [0, 0]
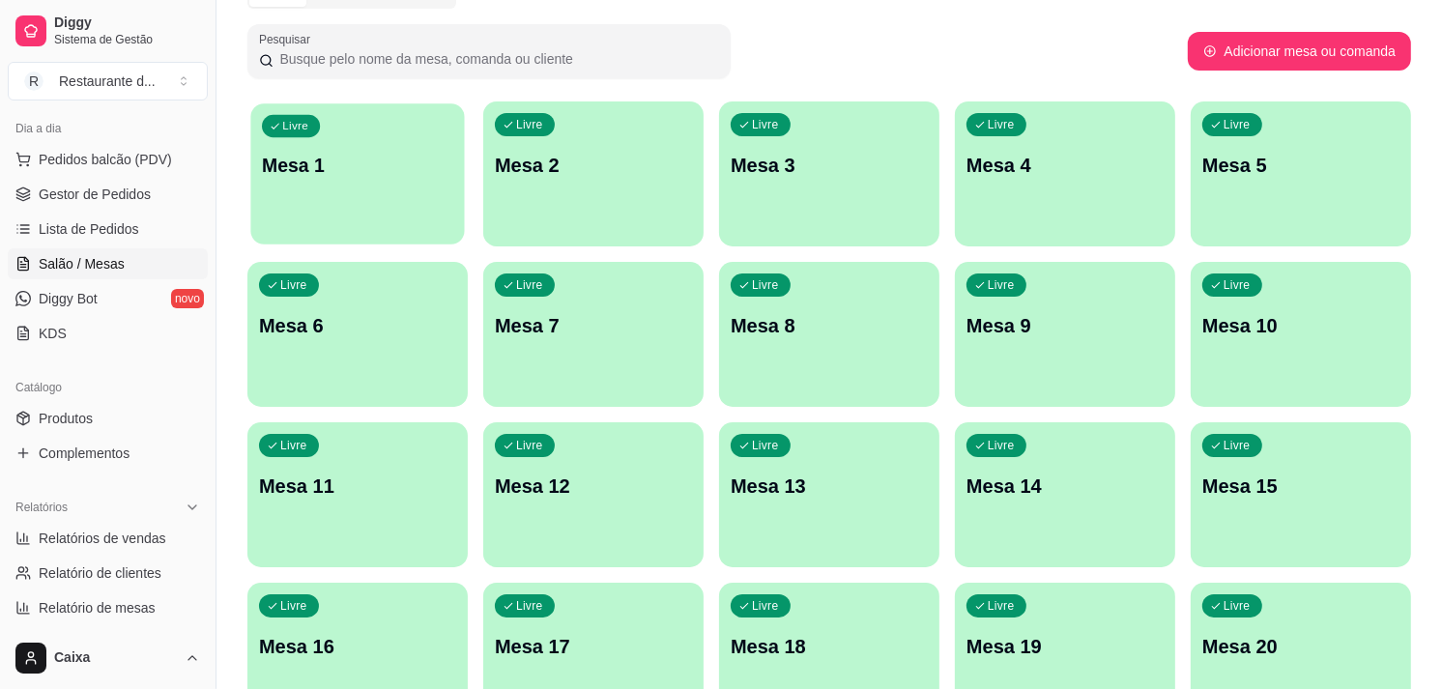
click at [354, 189] on div "Livre Mesa 1" at bounding box center [357, 162] width 214 height 118
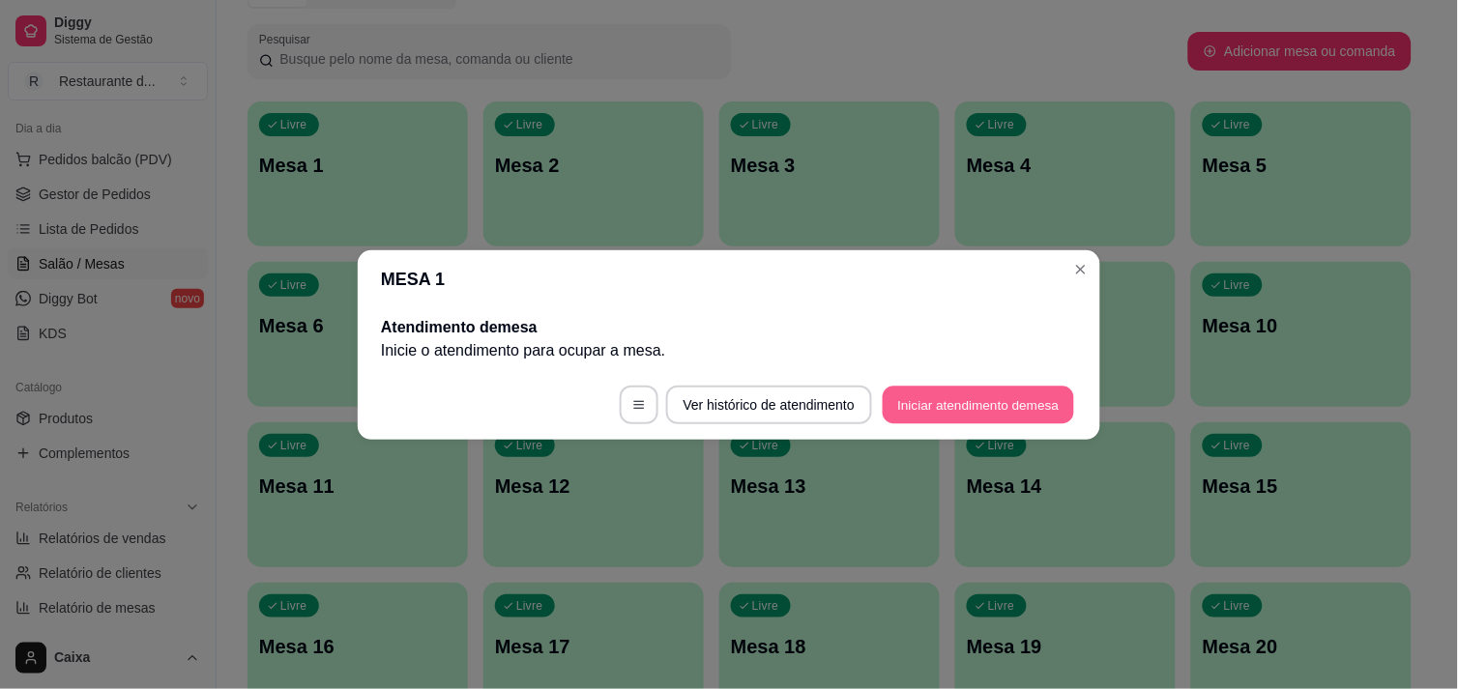
click at [920, 407] on button "Iniciar atendimento de mesa" at bounding box center [978, 405] width 191 height 38
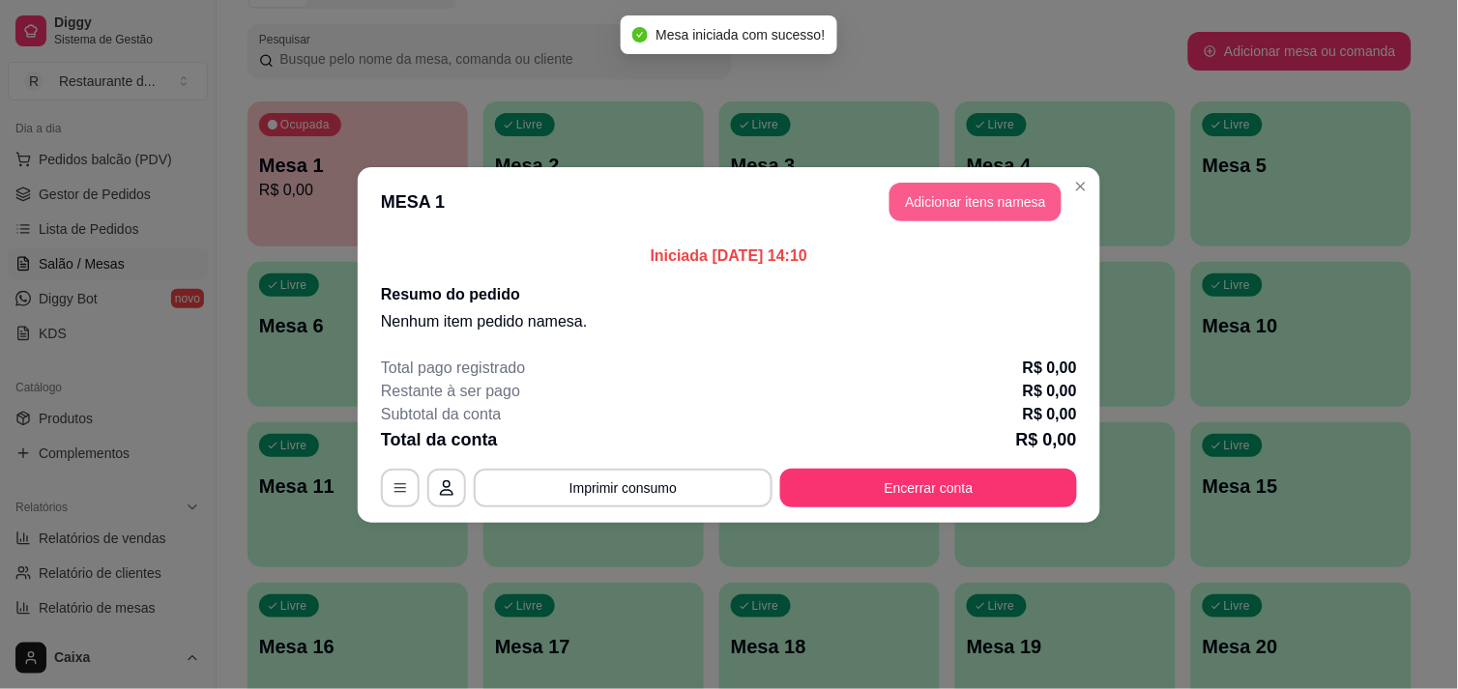
click at [939, 188] on button "Adicionar itens na mesa" at bounding box center [975, 202] width 172 height 39
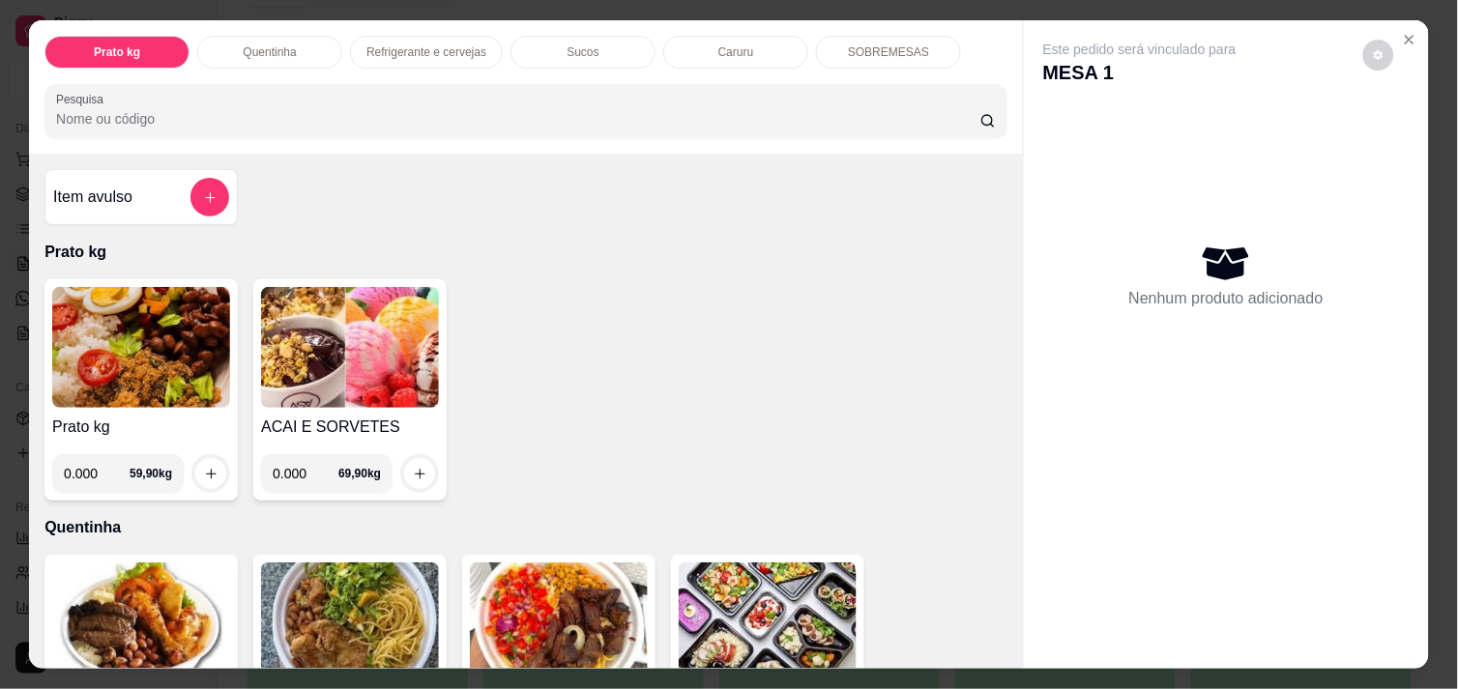
click at [303, 471] on input "0.000" at bounding box center [306, 473] width 66 height 39
type input "0.258"
click at [407, 476] on button "increase-product-quantity" at bounding box center [419, 473] width 31 height 31
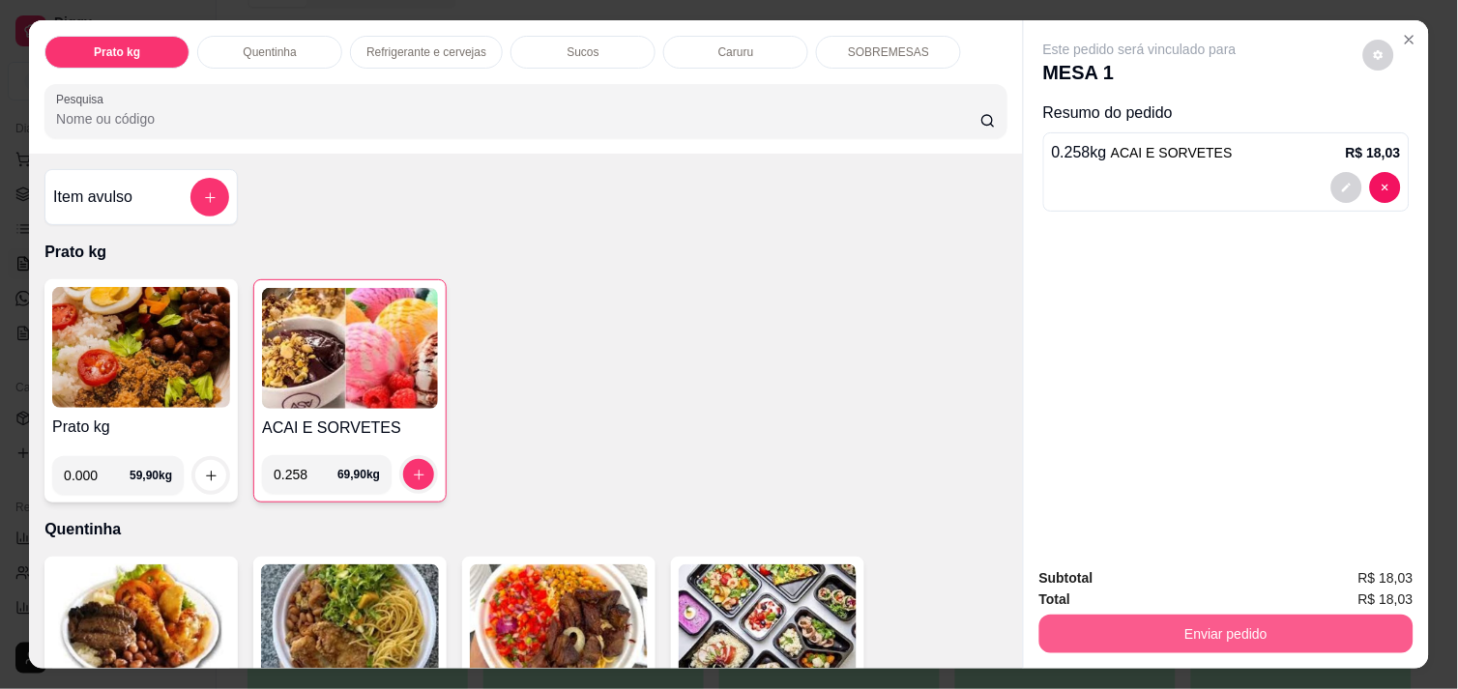
click at [1247, 632] on button "Enviar pedido" at bounding box center [1226, 634] width 374 height 39
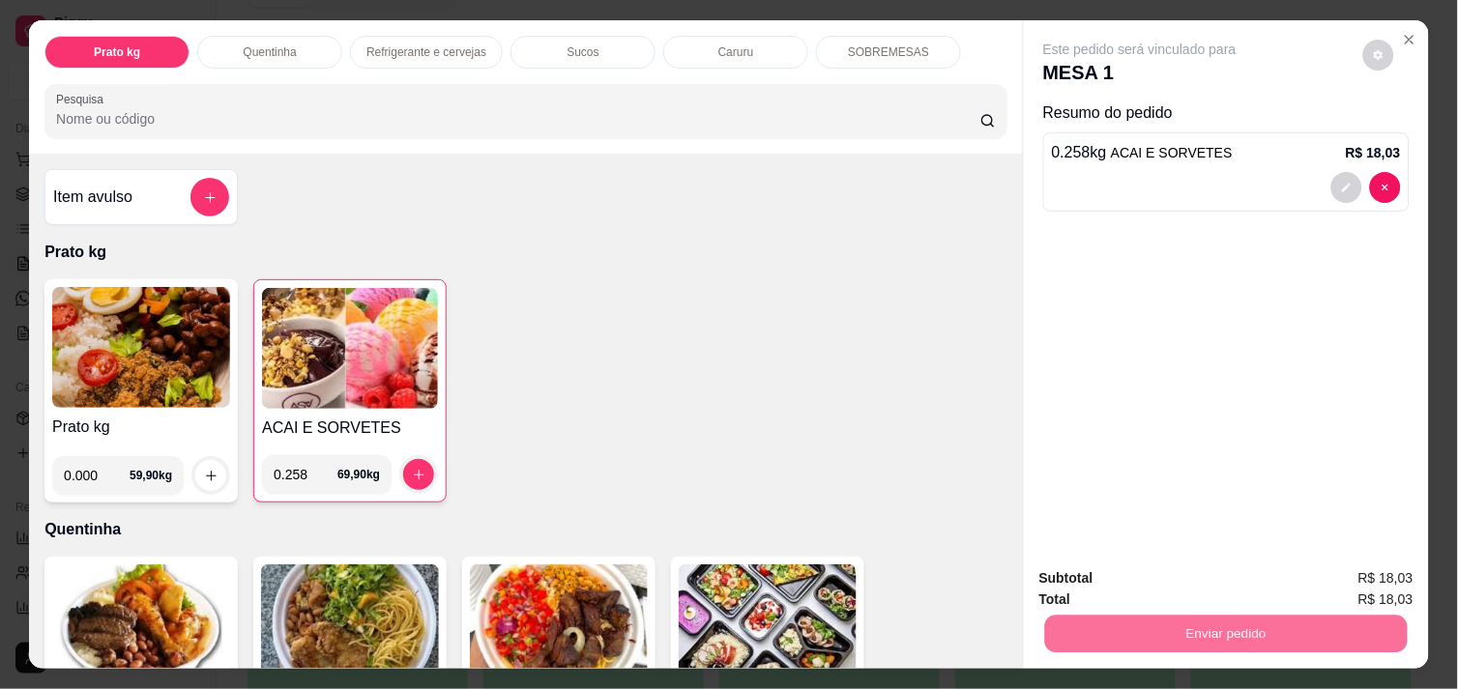
click at [1379, 573] on button "Enviar pedido" at bounding box center [1362, 579] width 109 height 37
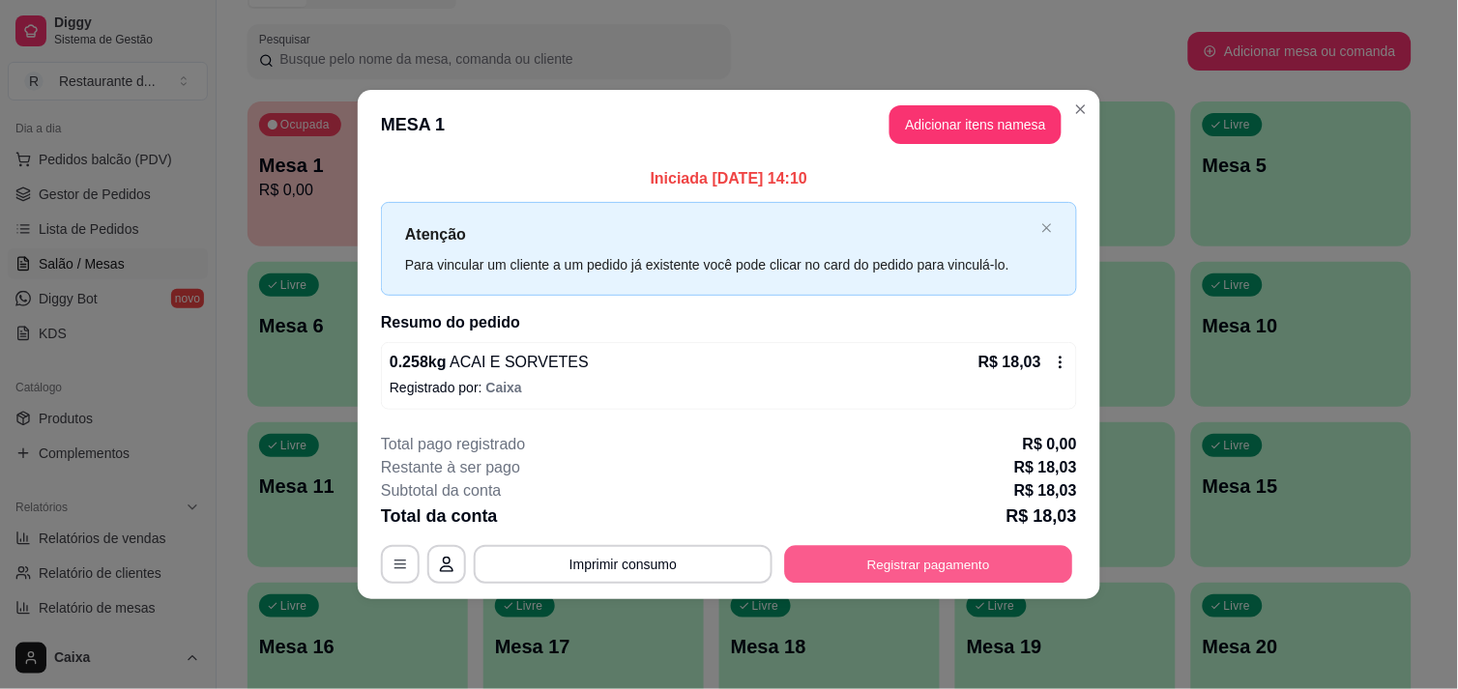
click at [1008, 548] on button "Registrar pagamento" at bounding box center [929, 565] width 288 height 38
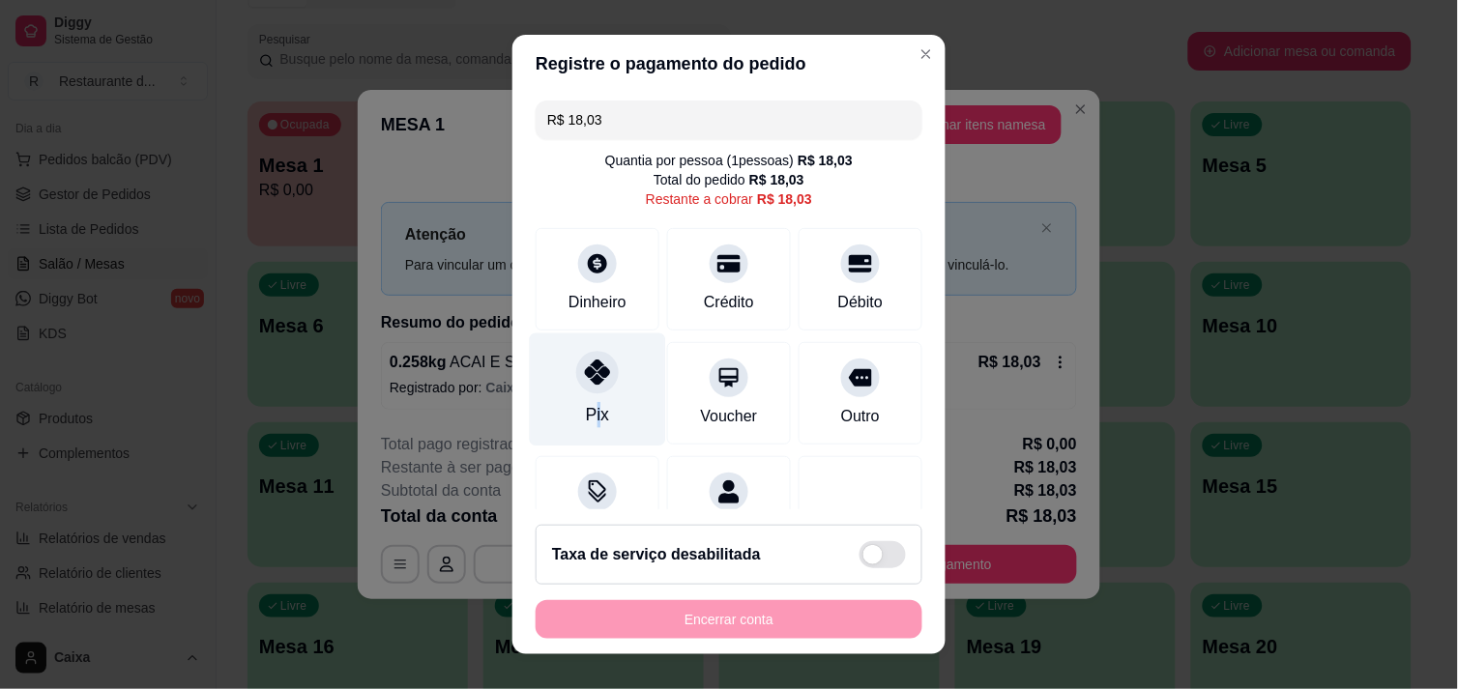
click at [588, 406] on div "Pix" at bounding box center [597, 414] width 23 height 25
type input "R$ 0,00"
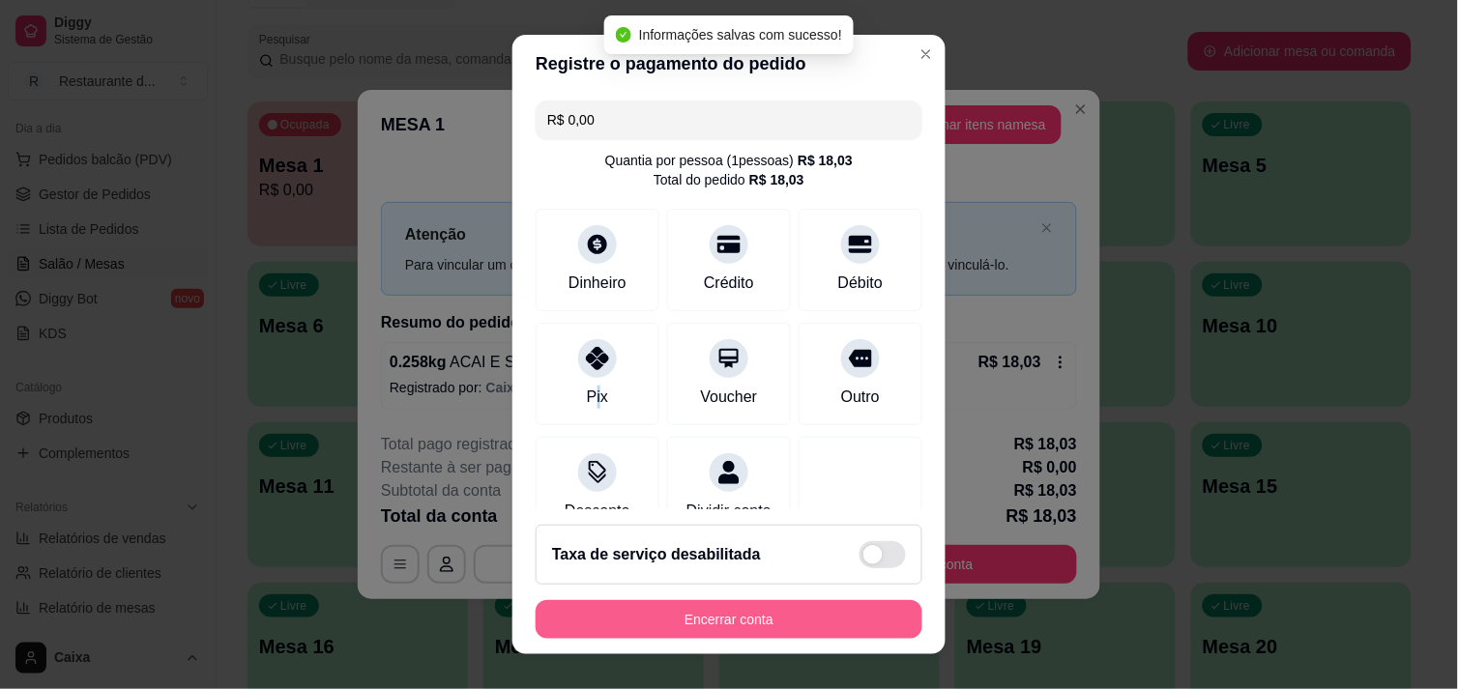
click at [689, 619] on button "Encerrar conta" at bounding box center [729, 619] width 387 height 39
